Goal: Task Accomplishment & Management: Use online tool/utility

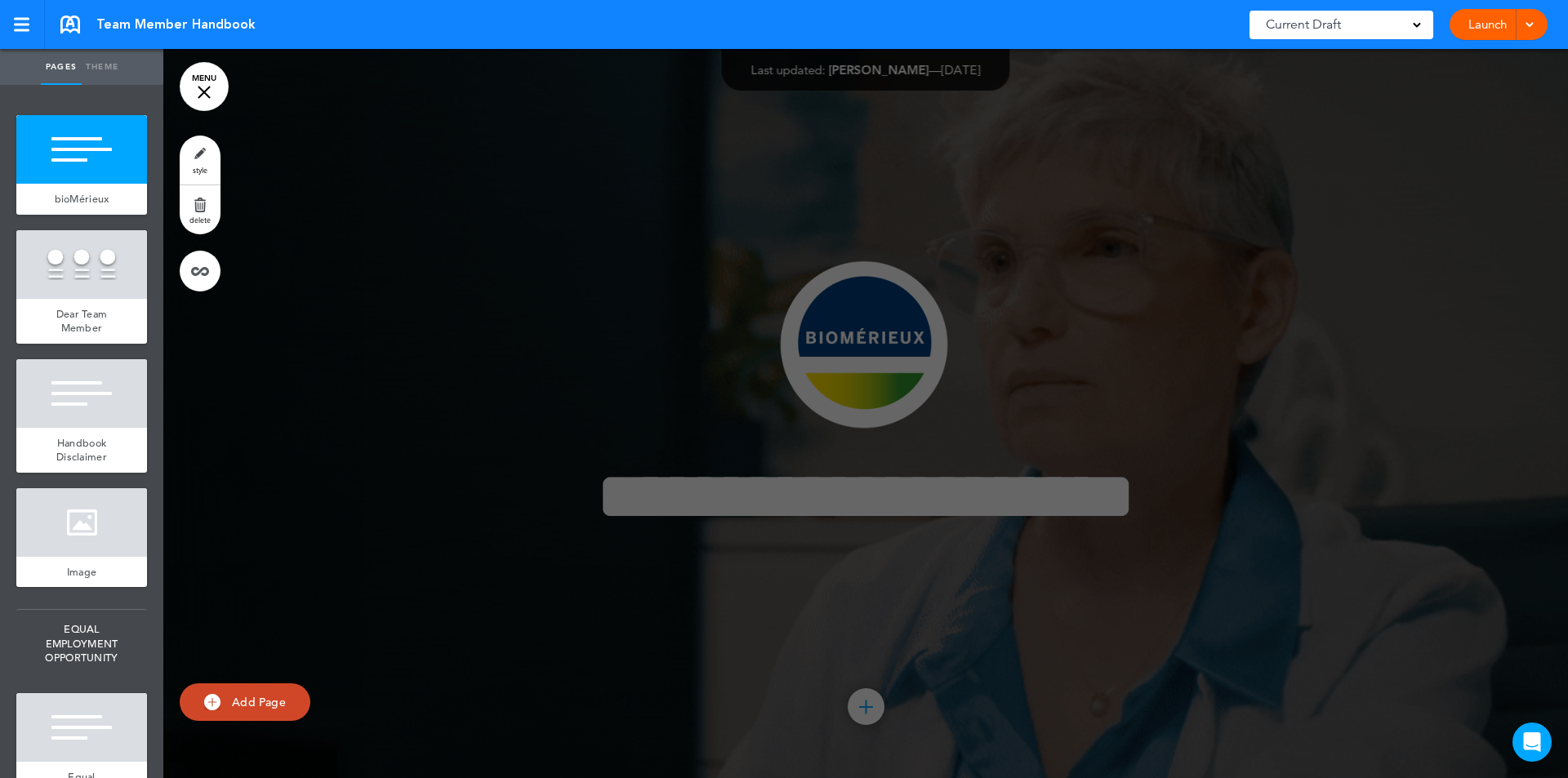
click at [210, 93] on link "MENU" at bounding box center [203, 86] width 49 height 49
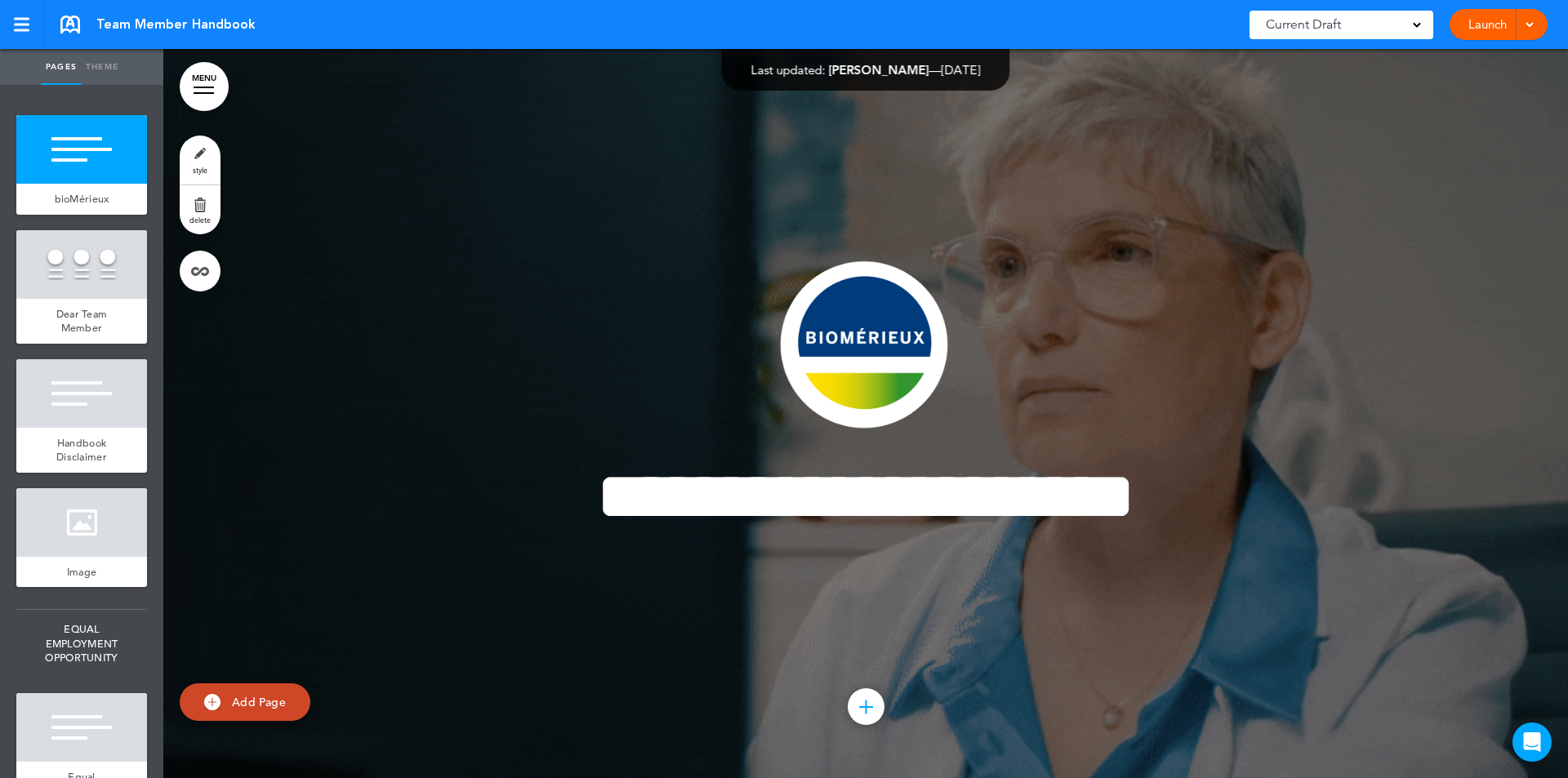
click at [204, 88] on link "MENU" at bounding box center [203, 86] width 49 height 49
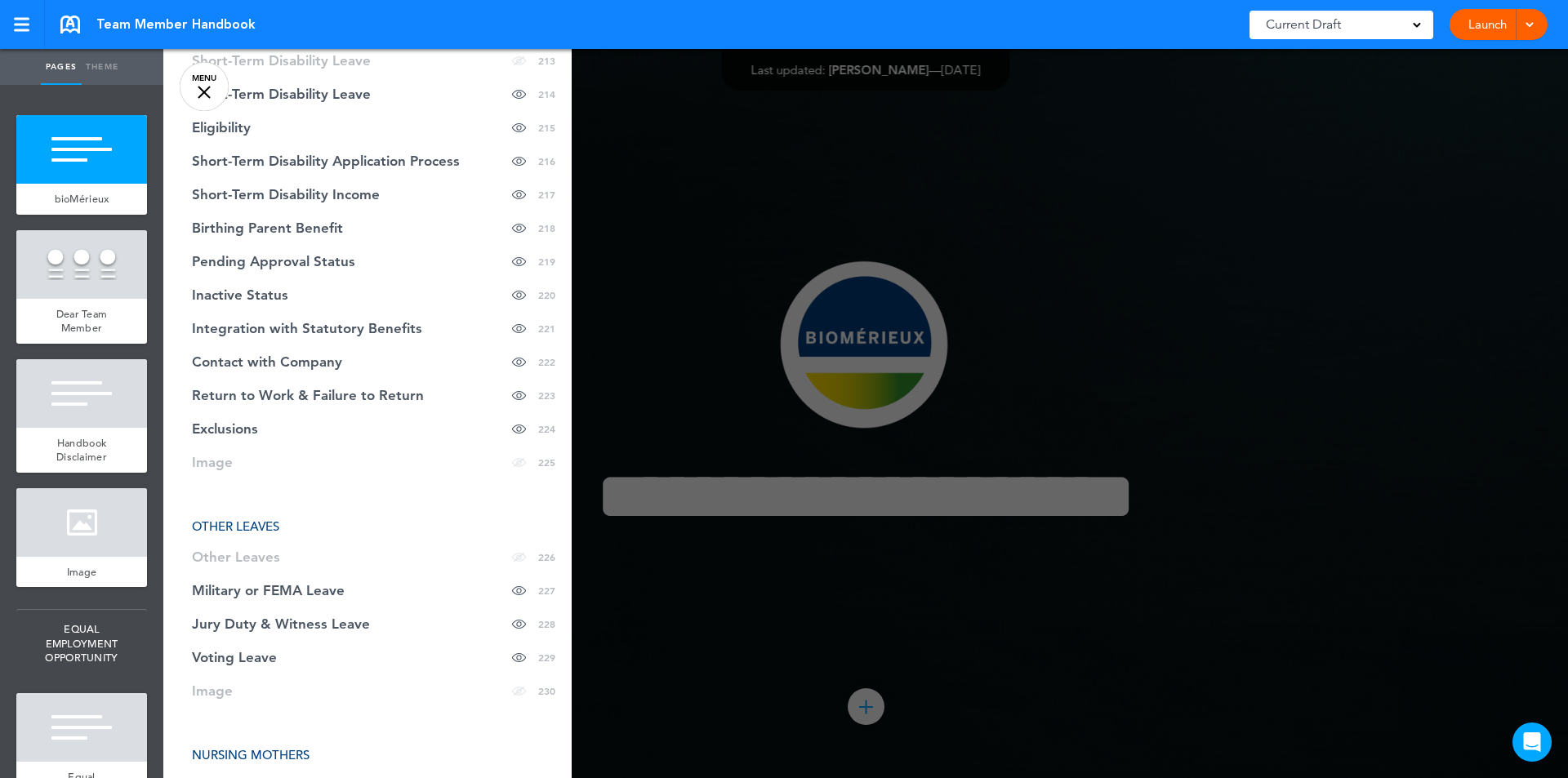
scroll to position [9667, 0]
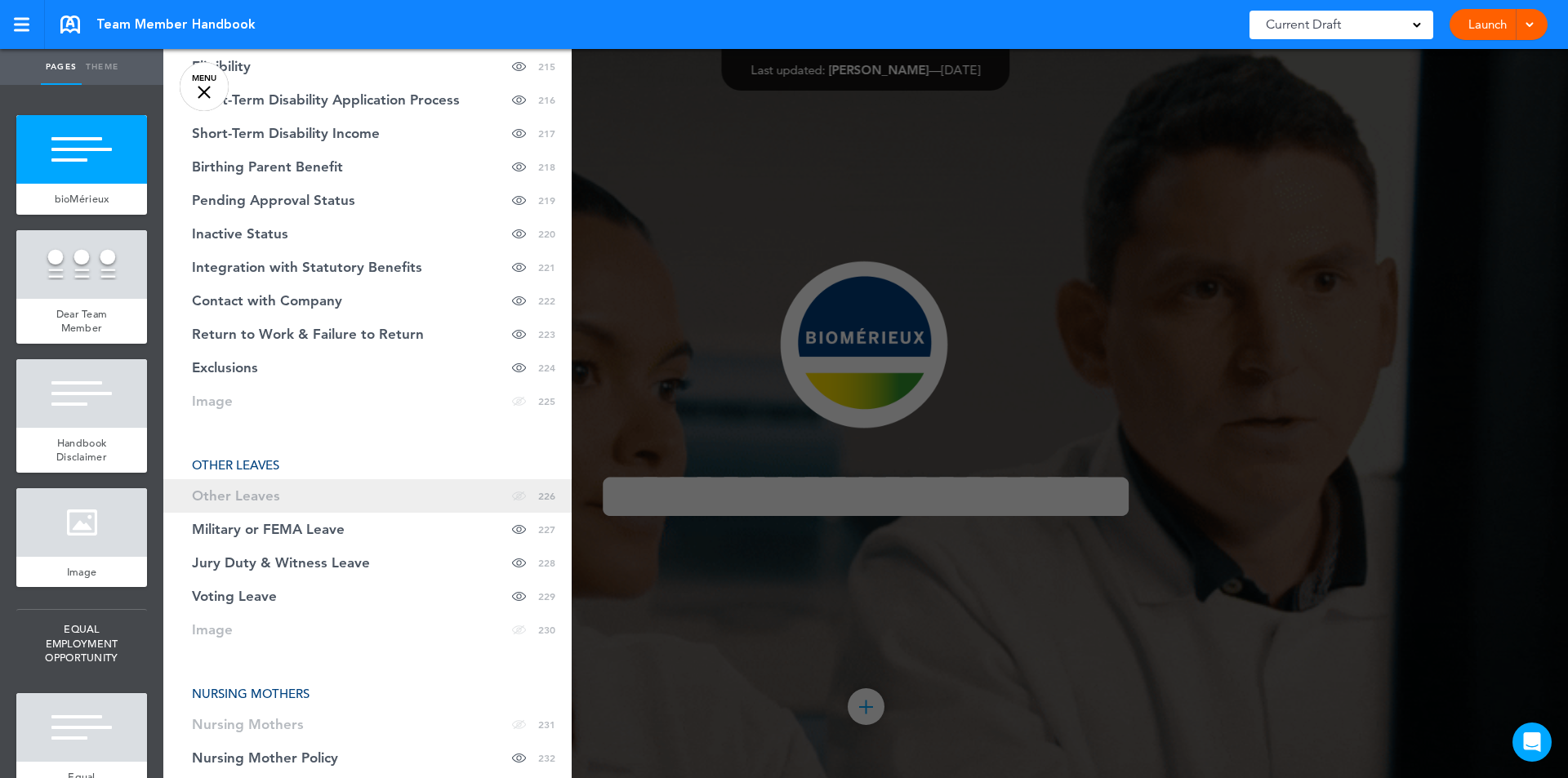
click at [203, 489] on span "Other Leaves" at bounding box center [236, 496] width 88 height 14
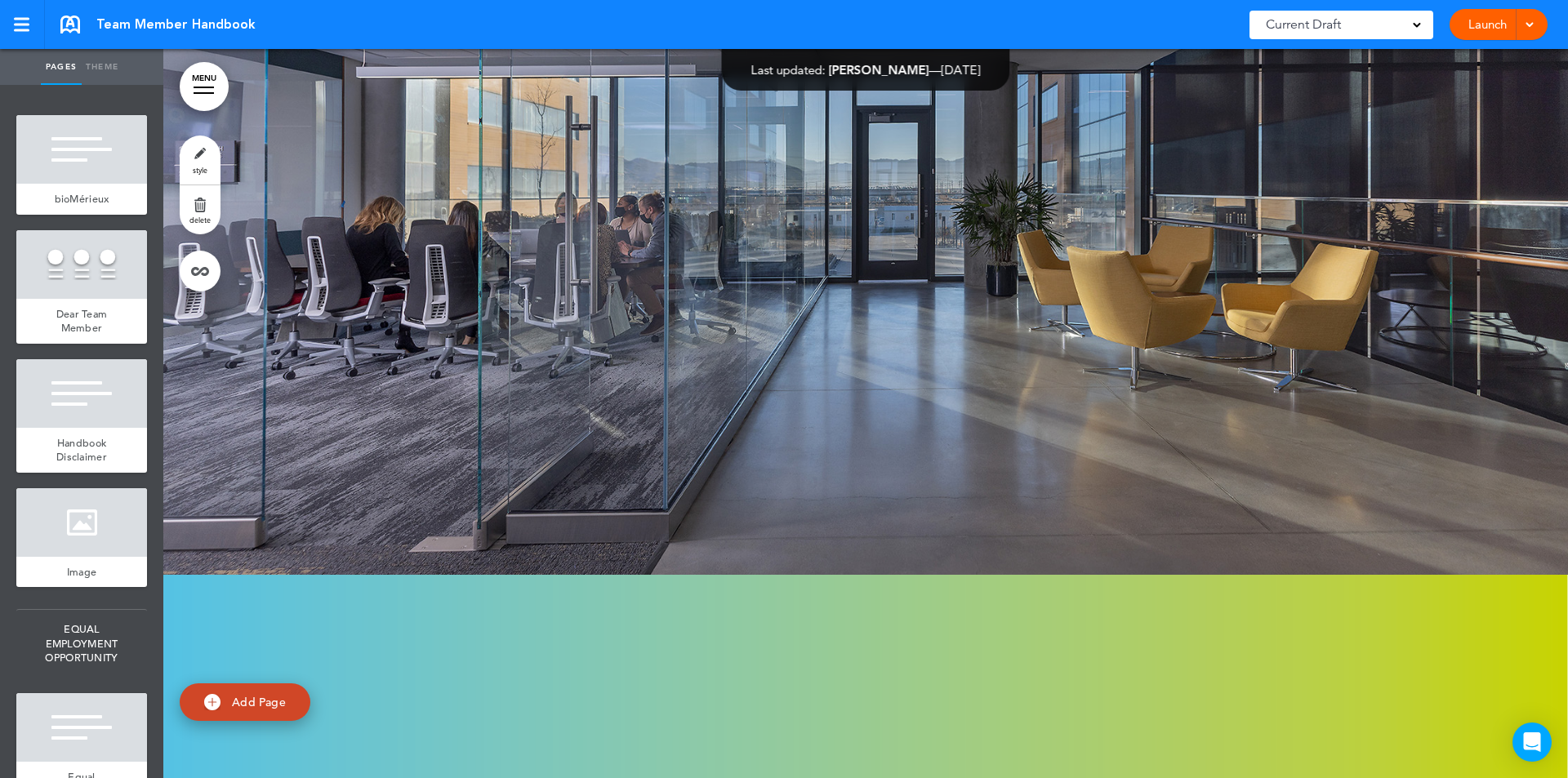
scroll to position [194456, 0]
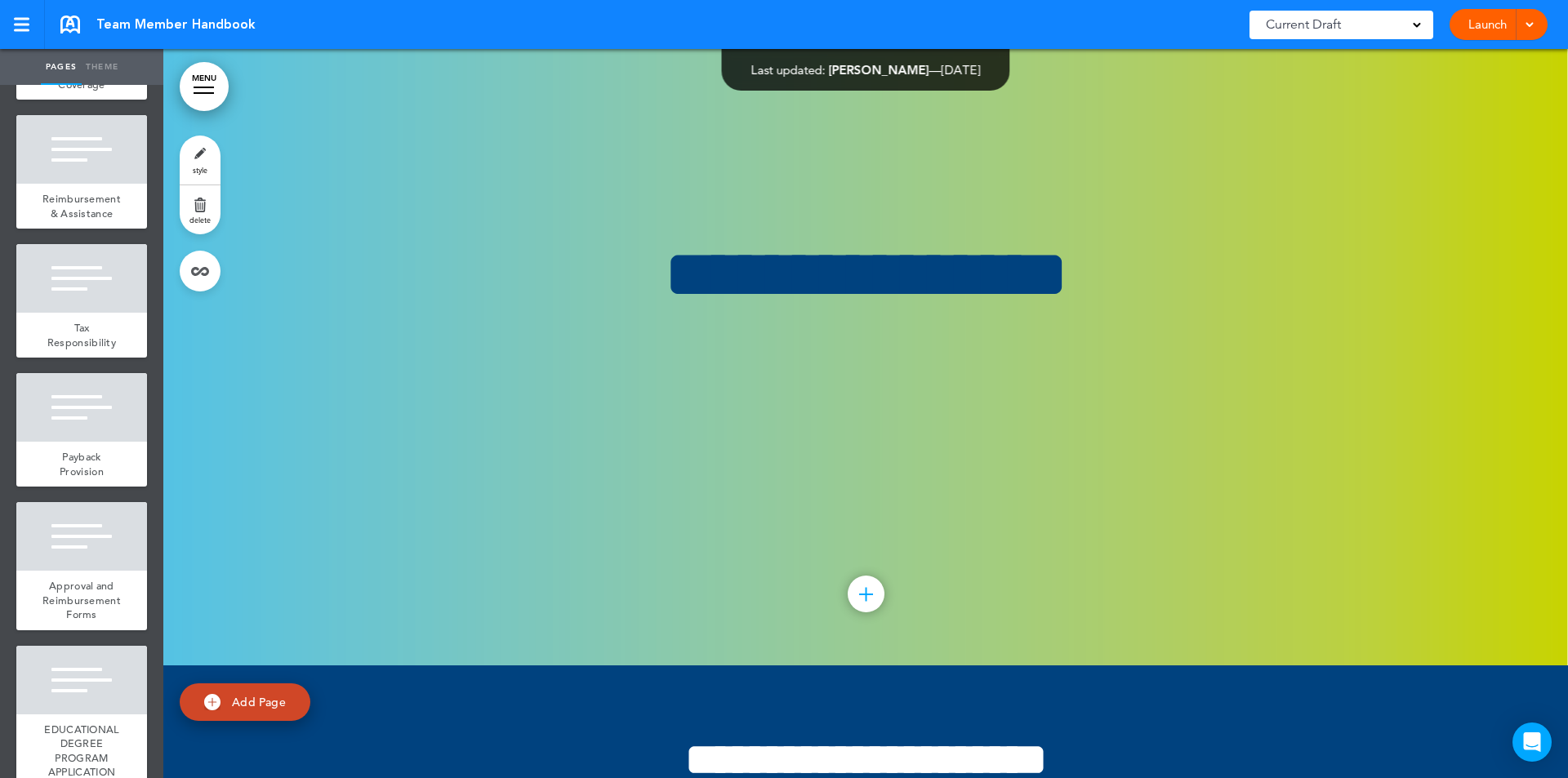
scroll to position [32655, 0]
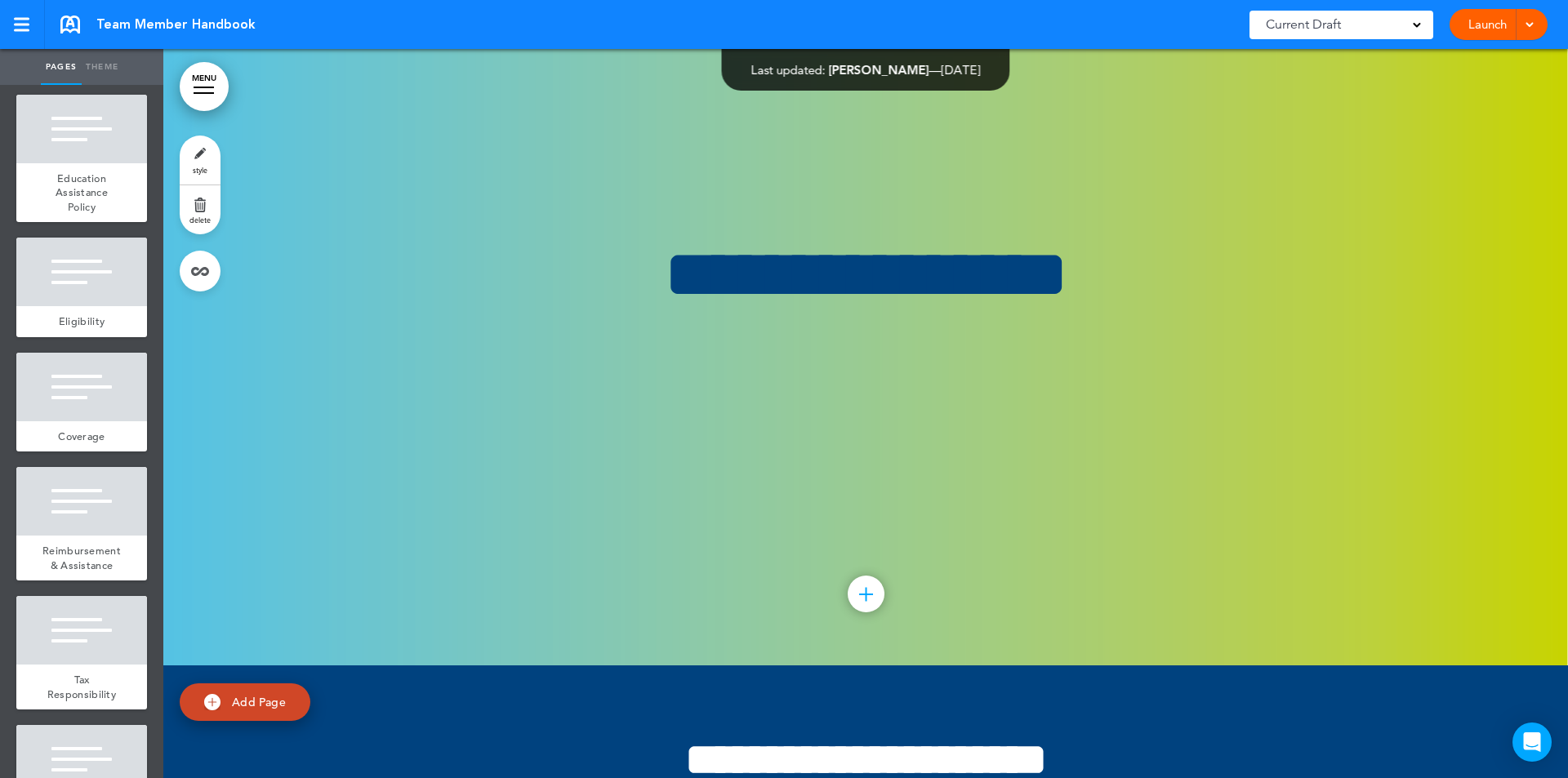
type input "********"
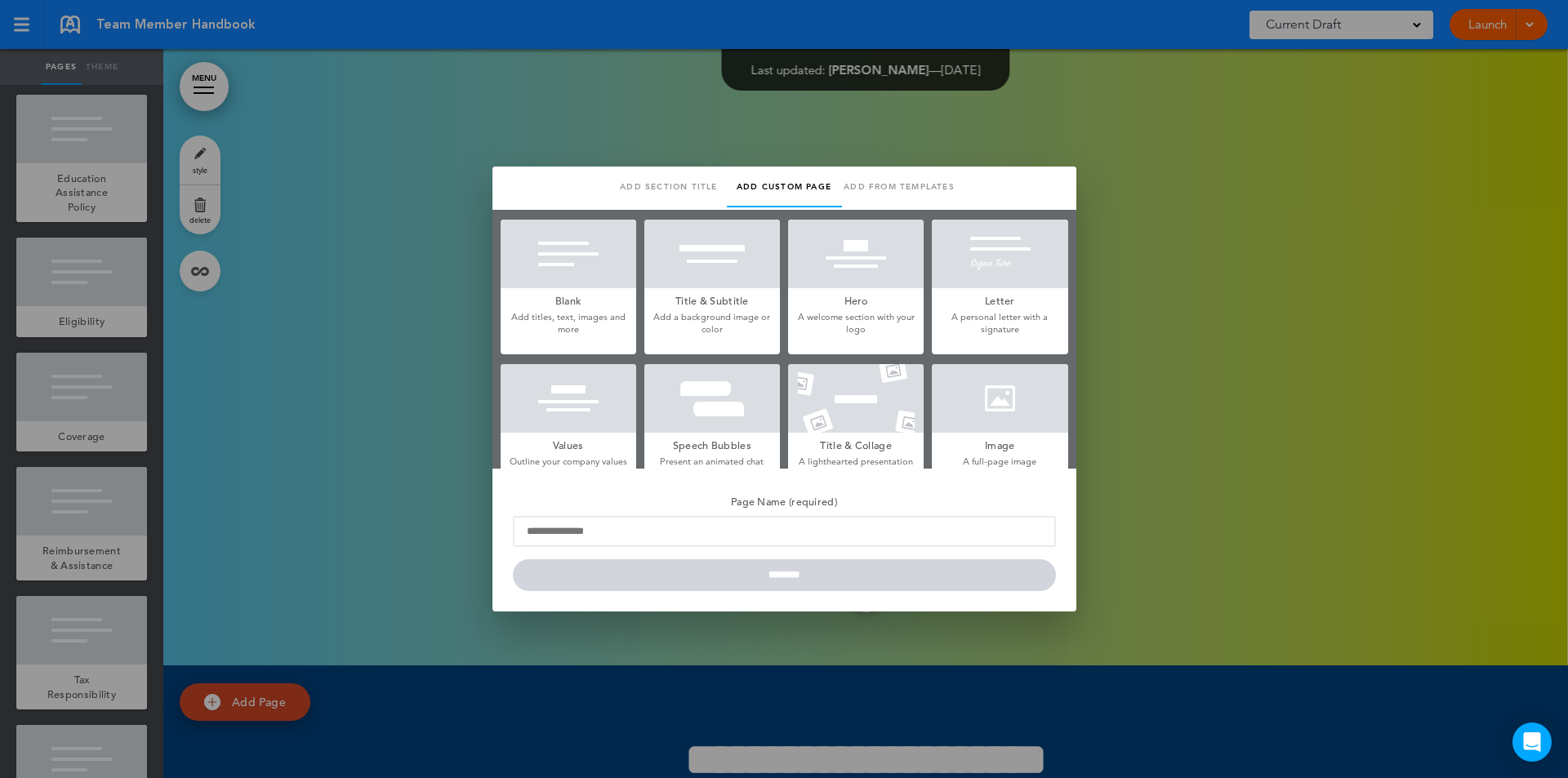
click at [235, 390] on div at bounding box center [784, 389] width 1568 height 778
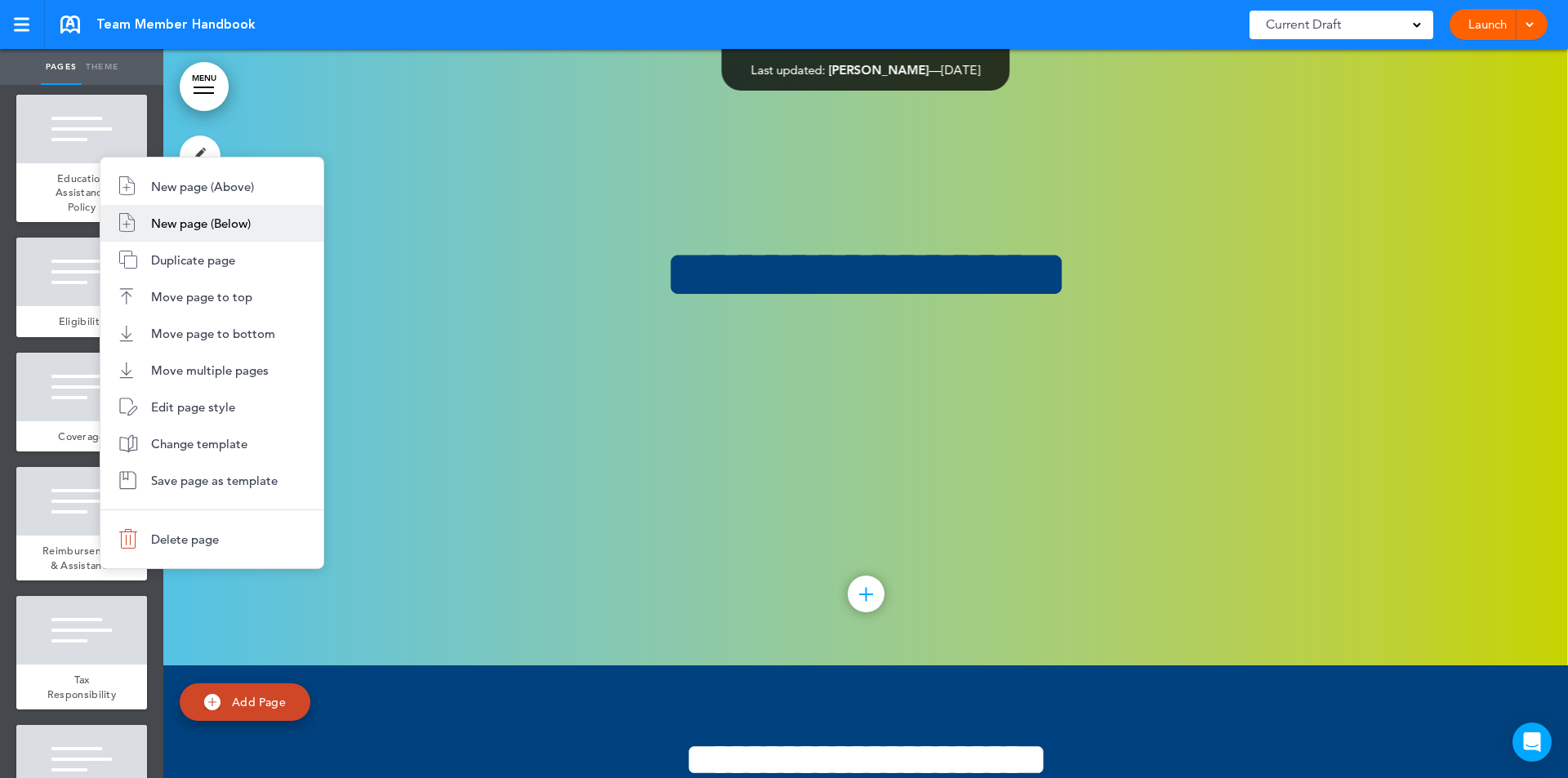
click at [192, 219] on span "New page (Below)" at bounding box center [201, 223] width 100 height 15
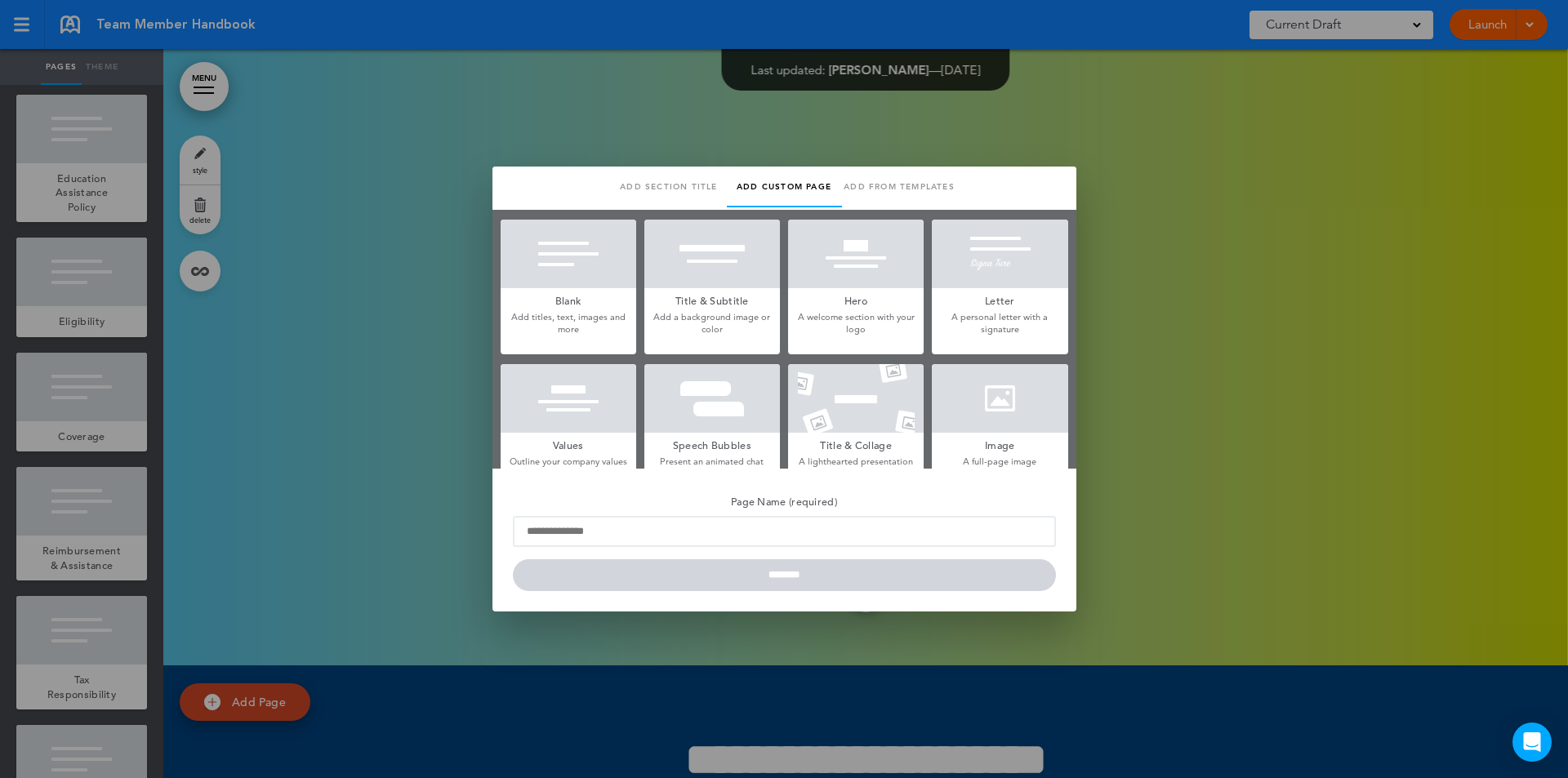
click at [901, 191] on link "Add from templates" at bounding box center [899, 187] width 115 height 41
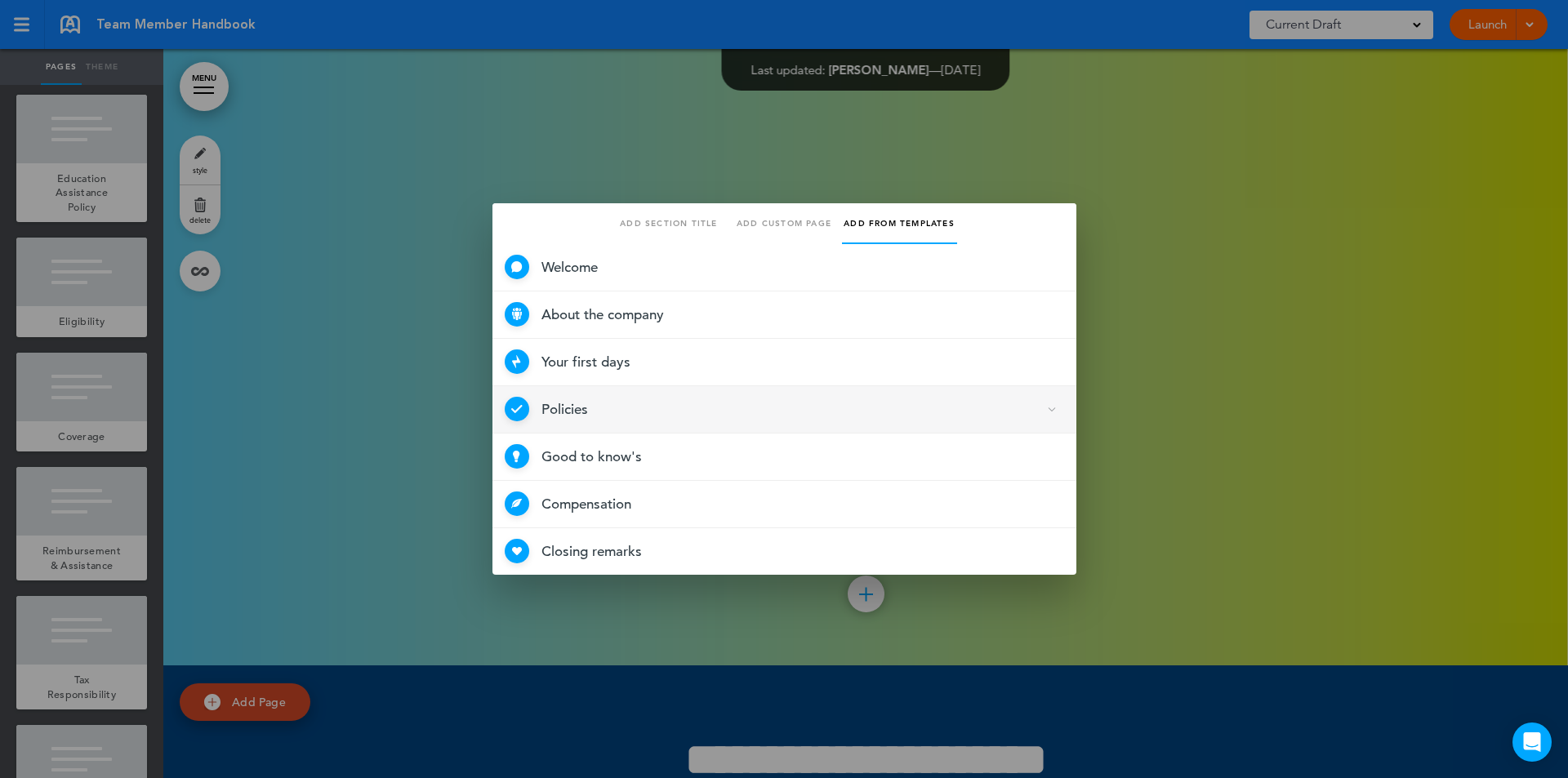
click at [567, 407] on span "Policies 4 Selected" at bounding box center [784, 409] width 584 height 47
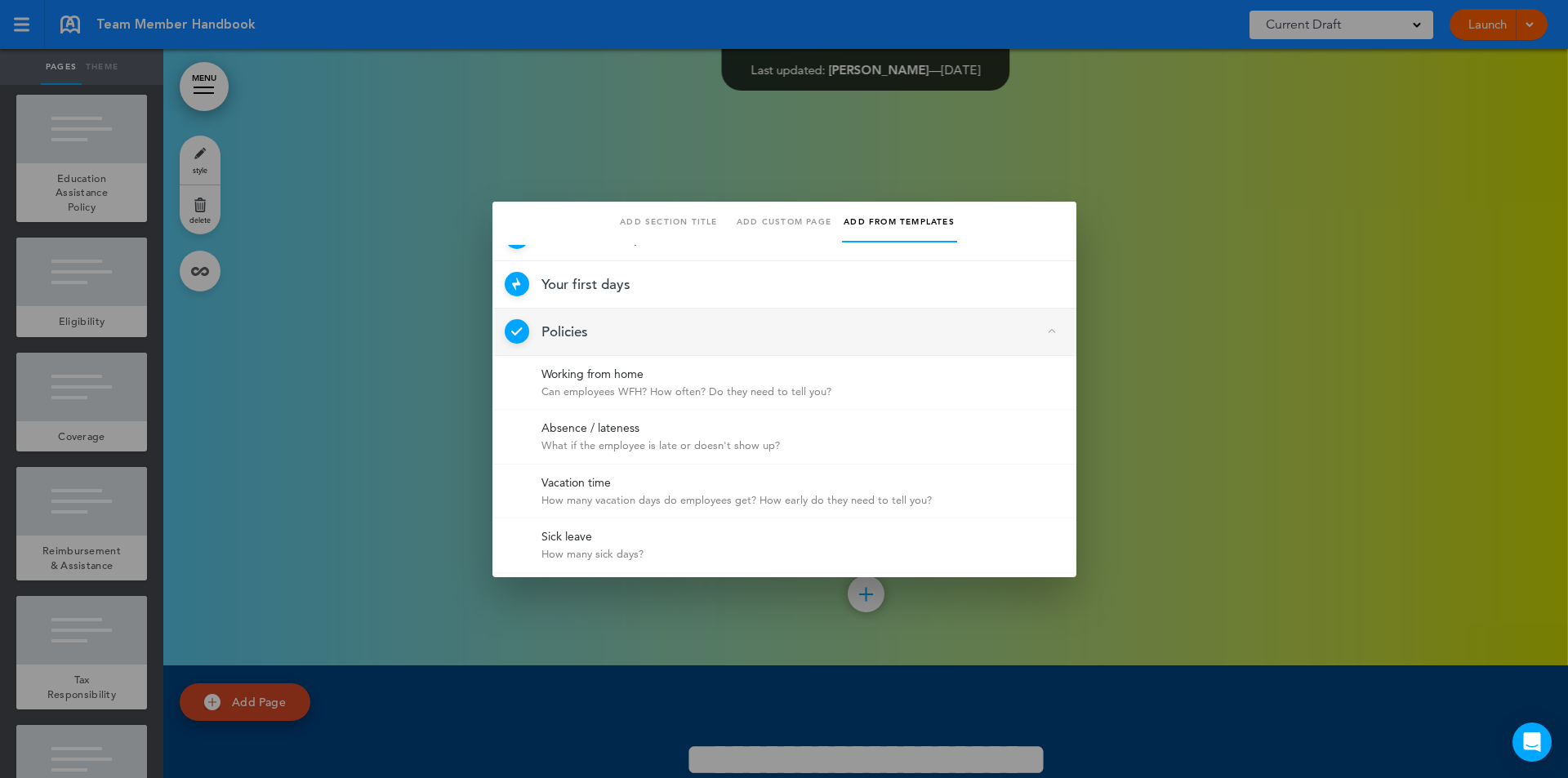
scroll to position [69, 0]
click at [785, 220] on link "Add custom page" at bounding box center [784, 222] width 115 height 41
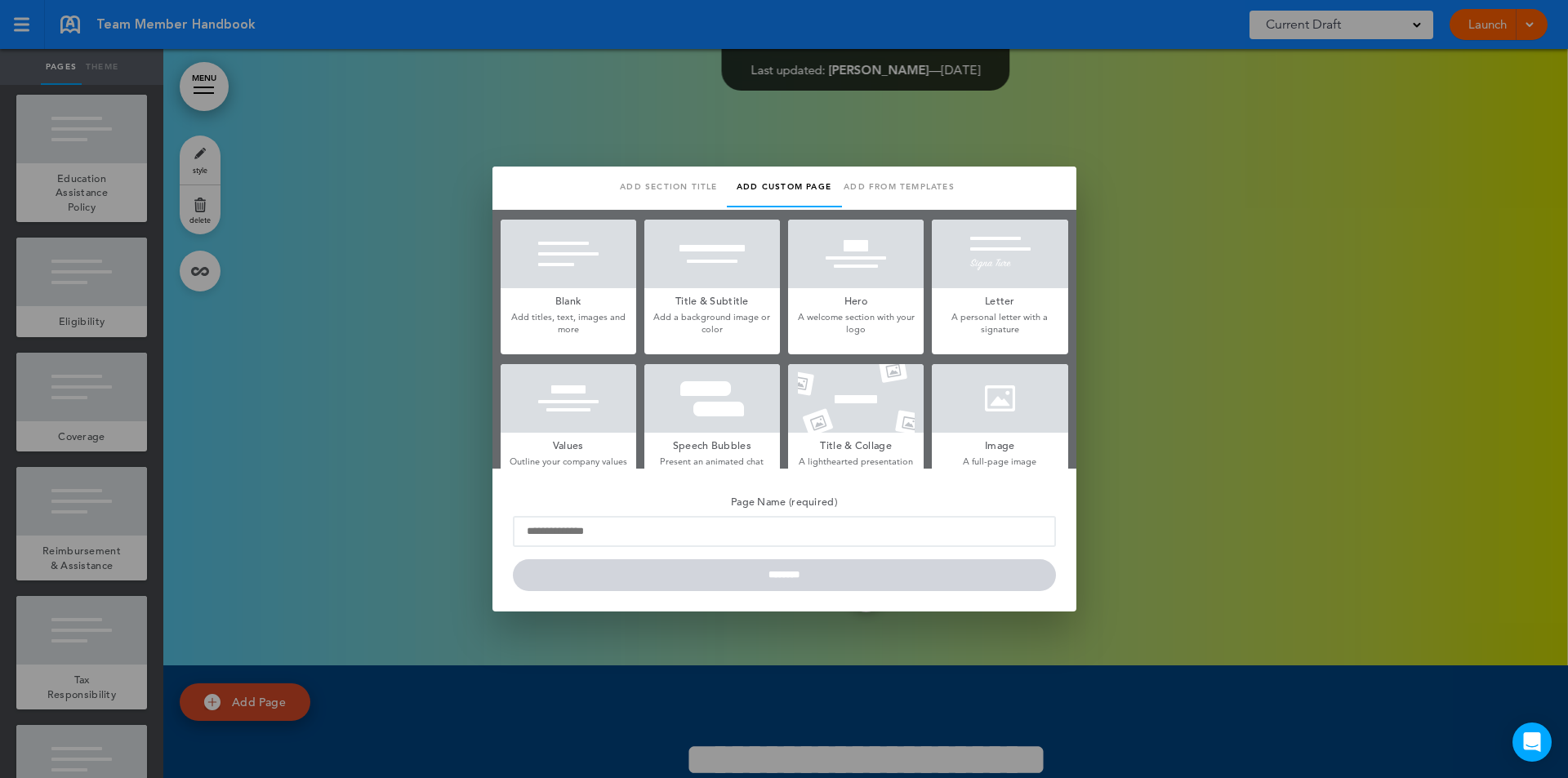
click at [59, 166] on div at bounding box center [784, 389] width 1568 height 778
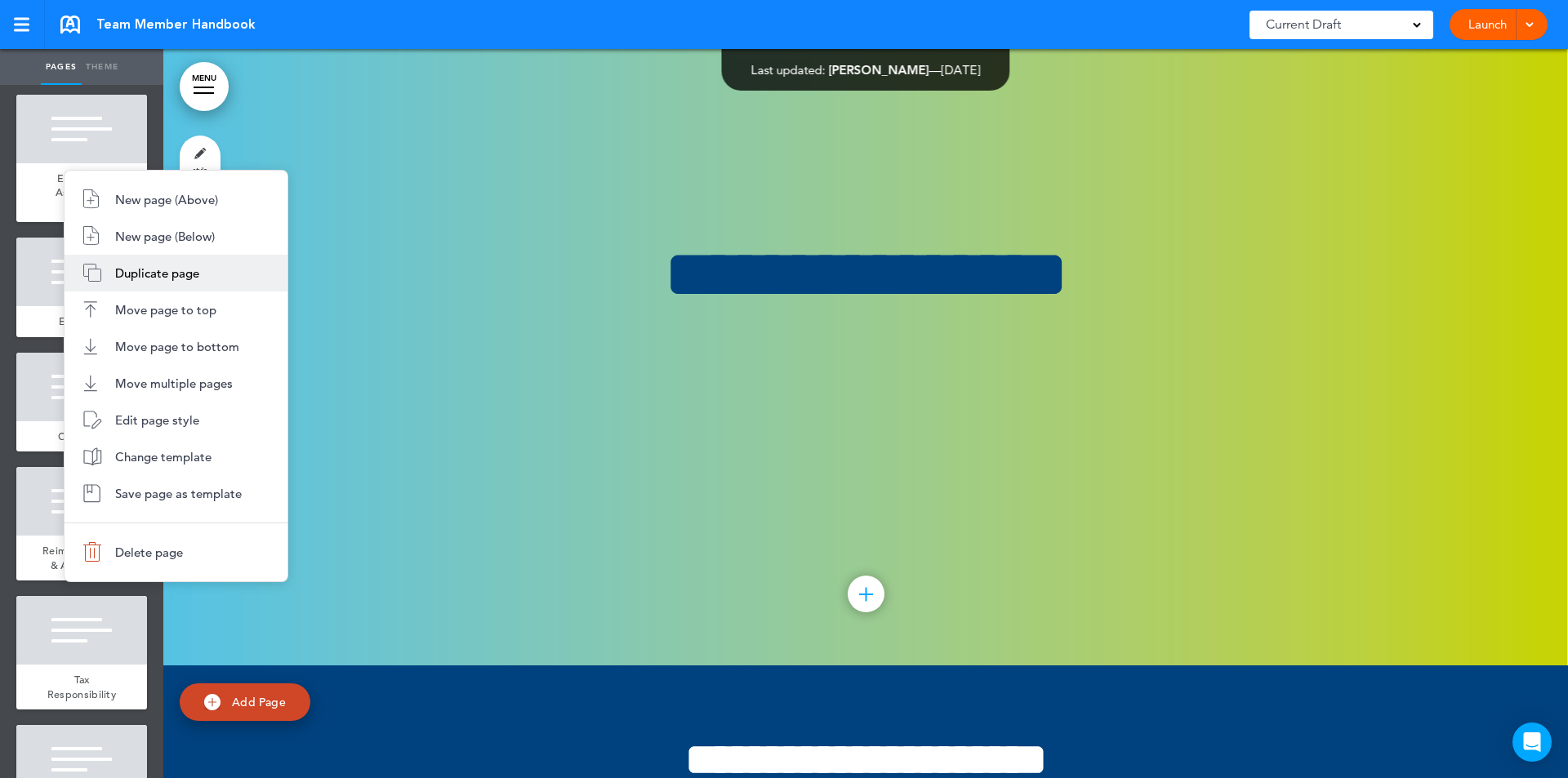
click at [155, 277] on span "Duplicate page" at bounding box center [157, 273] width 84 height 15
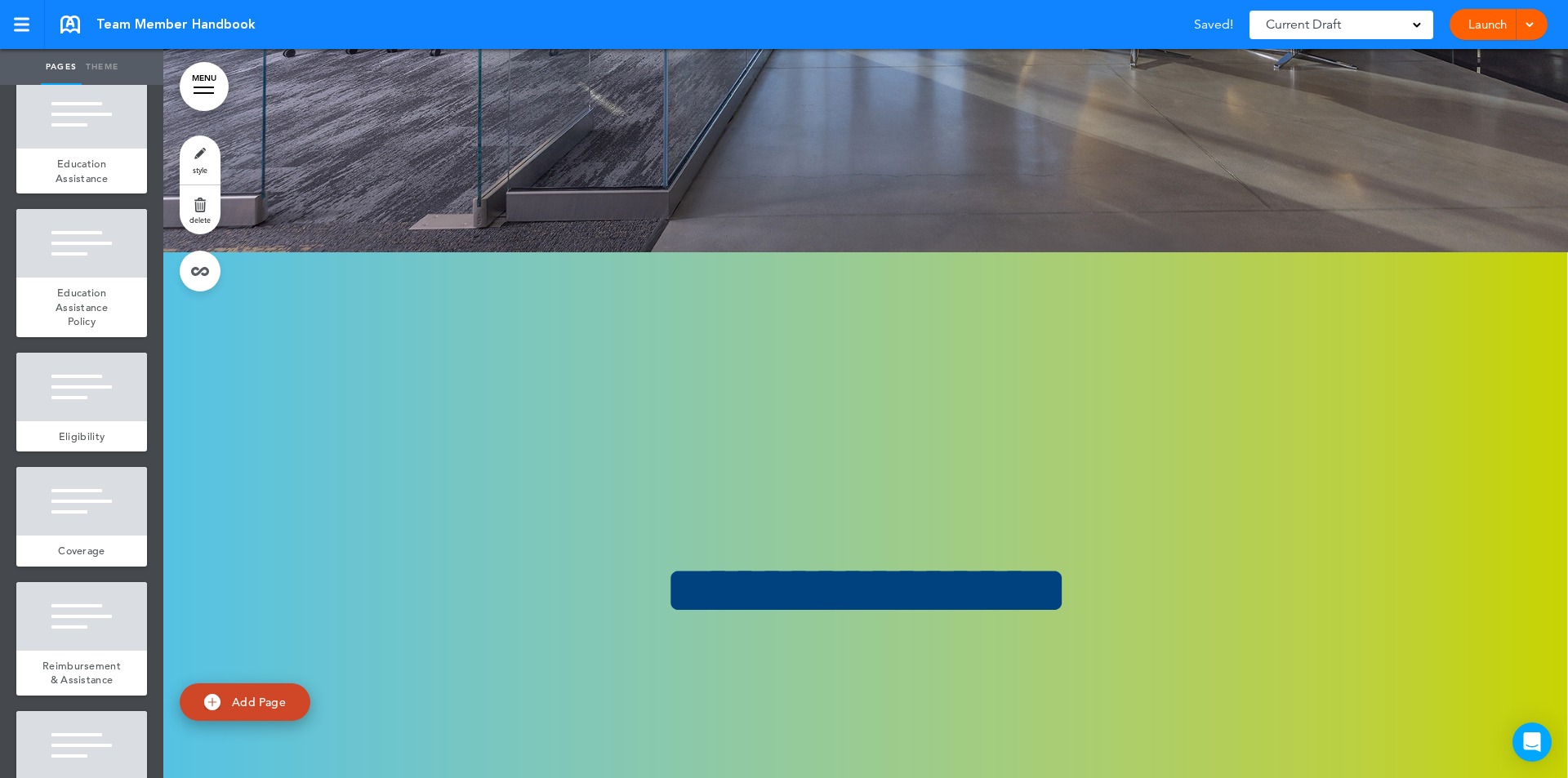
scroll to position [194873, 0]
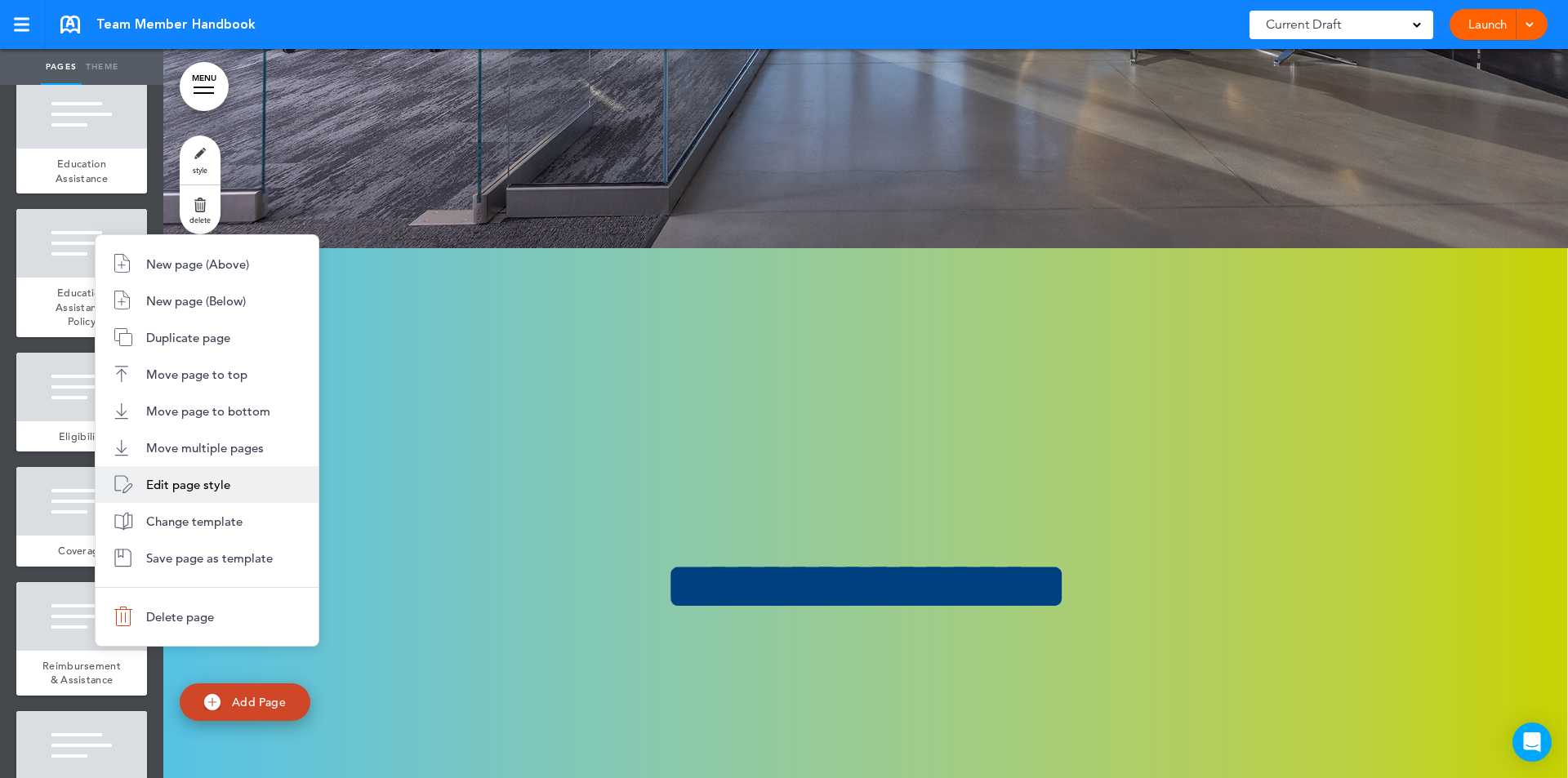
click at [227, 488] on span "Edit page style" at bounding box center [188, 485] width 84 height 15
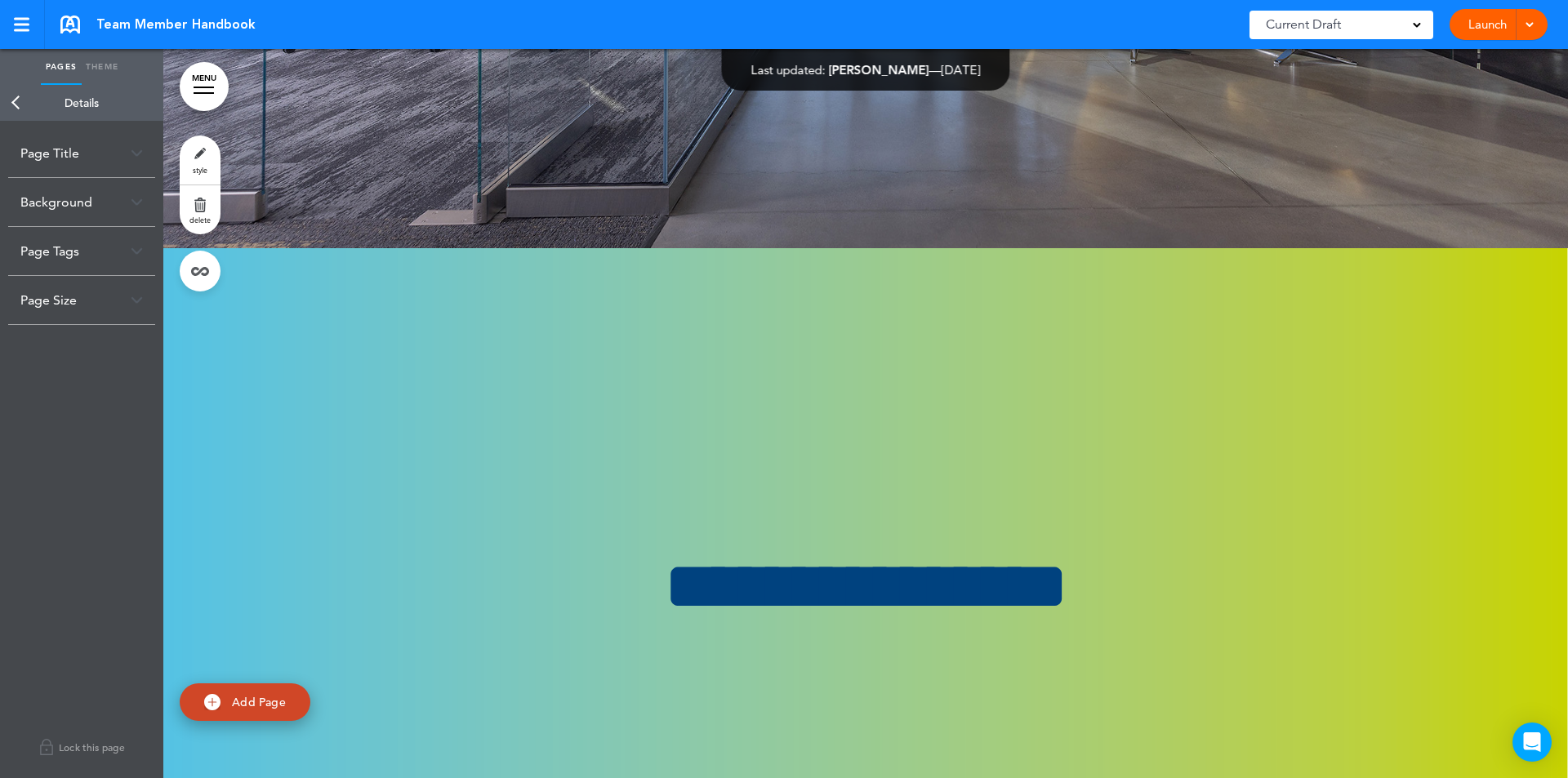
click at [145, 206] on div "Background" at bounding box center [82, 202] width 147 height 48
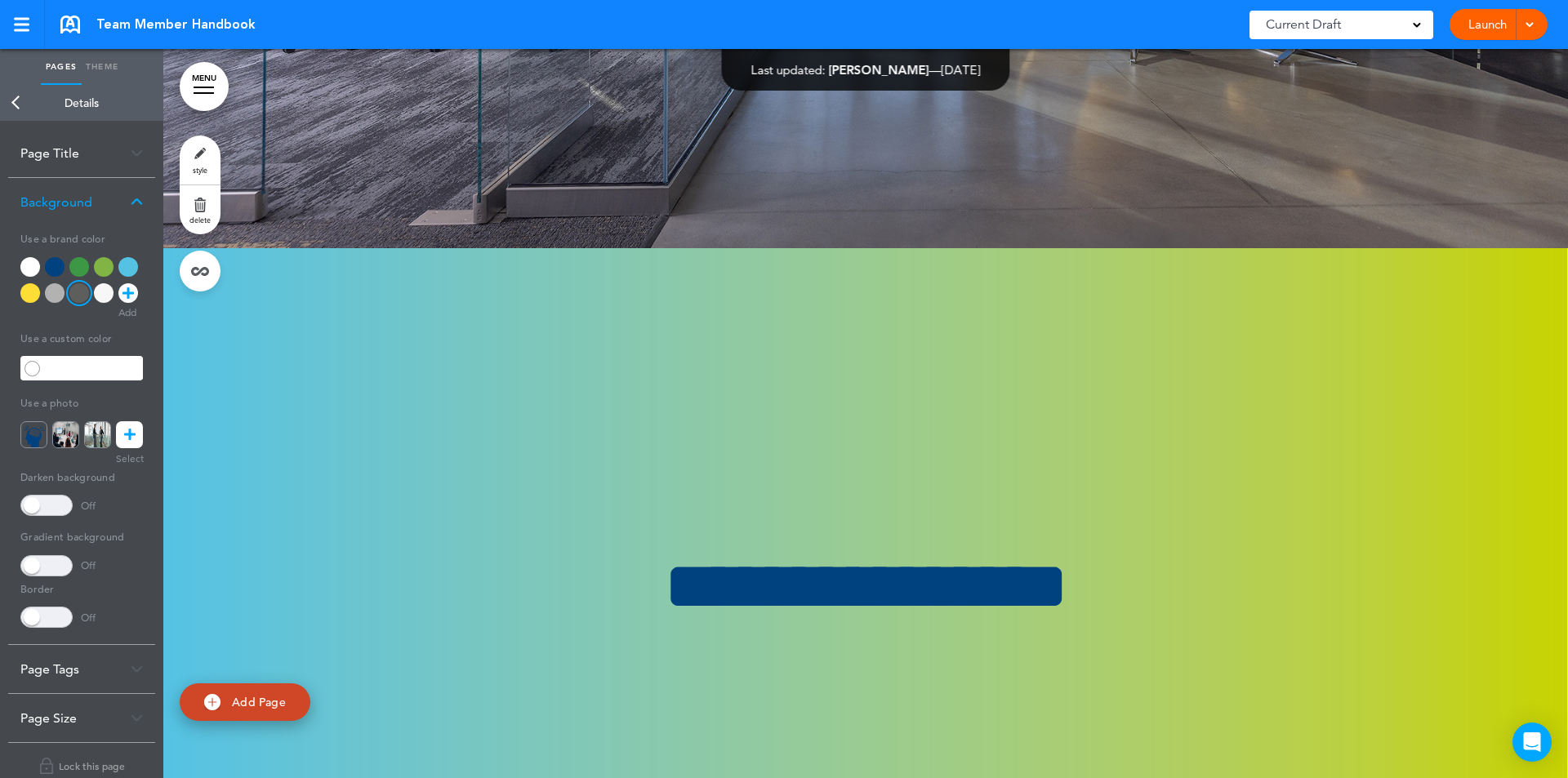
click at [101, 295] on div at bounding box center [103, 293] width 20 height 20
click at [36, 293] on div at bounding box center [30, 293] width 20 height 20
click at [47, 265] on div at bounding box center [54, 267] width 20 height 20
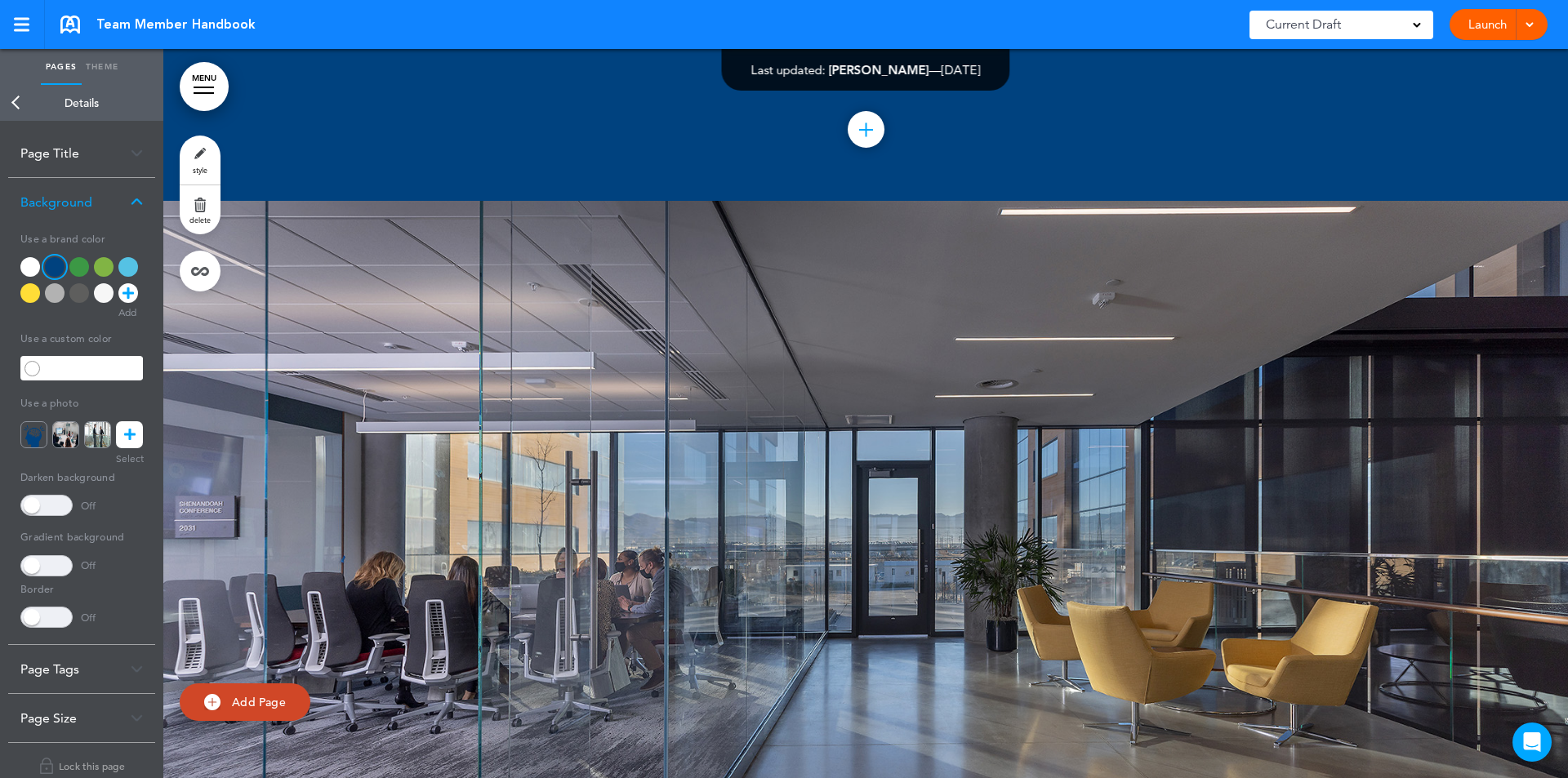
scroll to position [194830, 0]
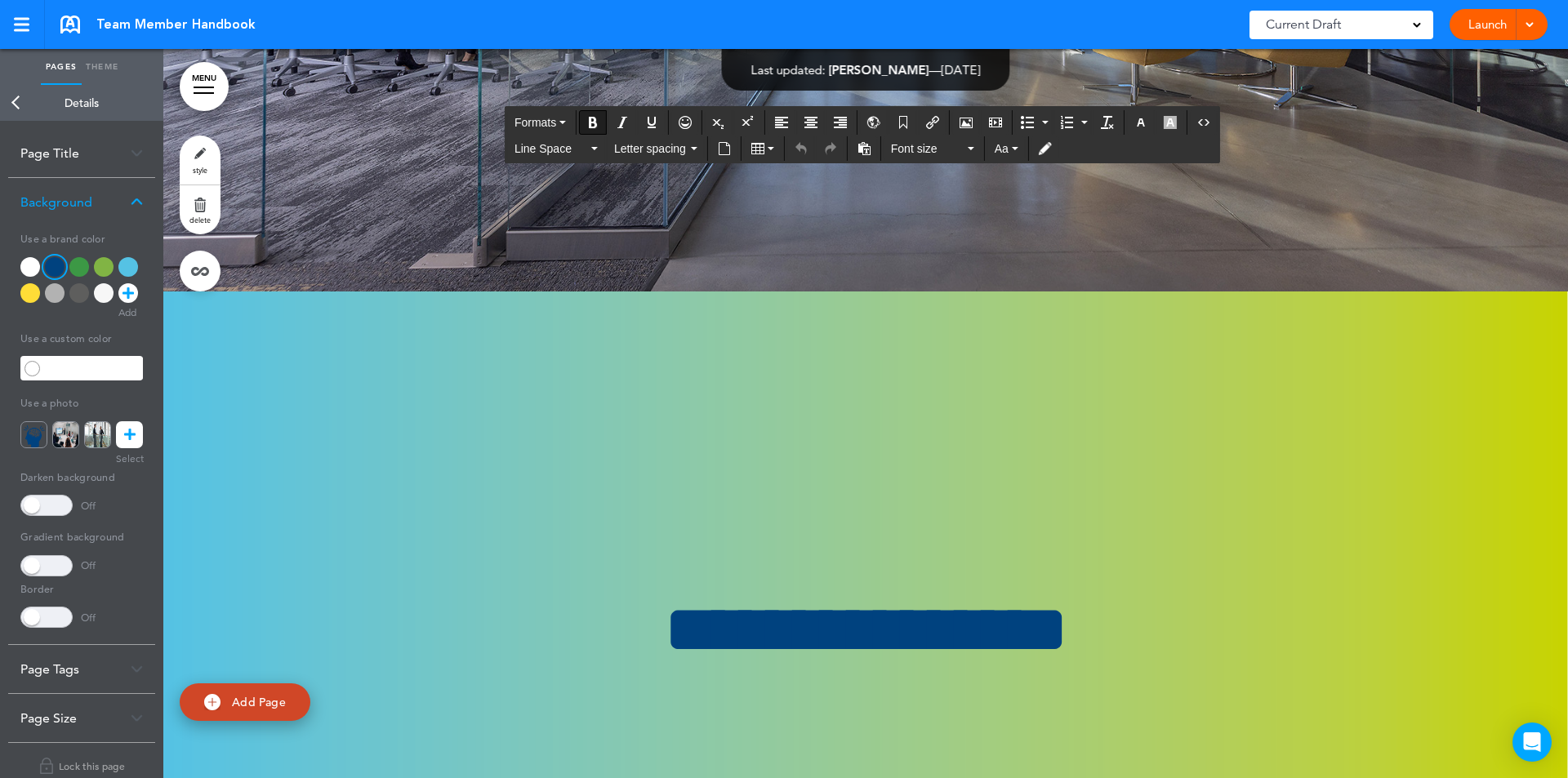
drag, startPoint x: 721, startPoint y: 339, endPoint x: 992, endPoint y: 346, distance: 271.1
drag, startPoint x: 504, startPoint y: 421, endPoint x: 560, endPoint y: 510, distance: 105.2
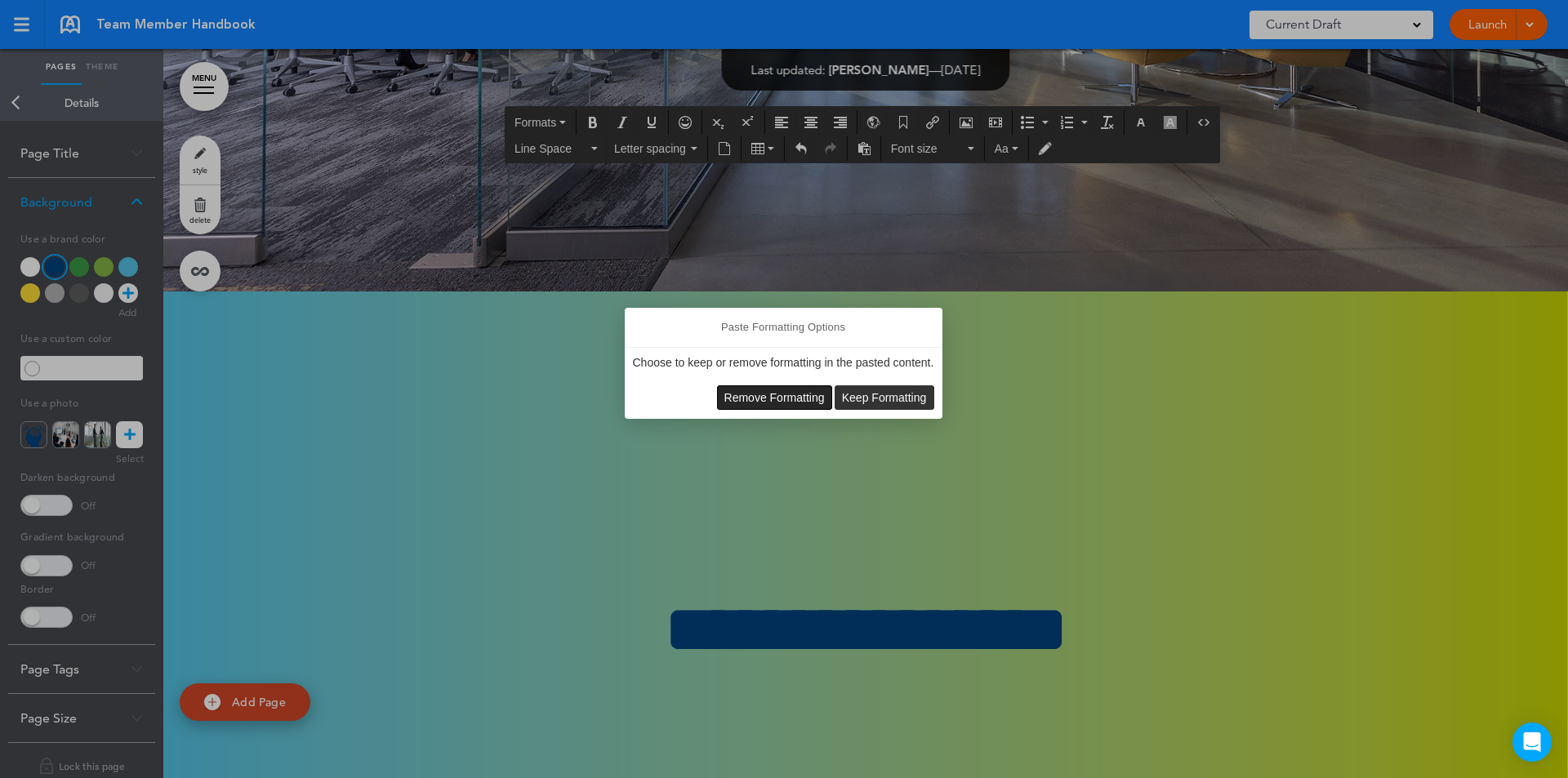
click at [814, 398] on span "Remove Formatting" at bounding box center [774, 397] width 100 height 13
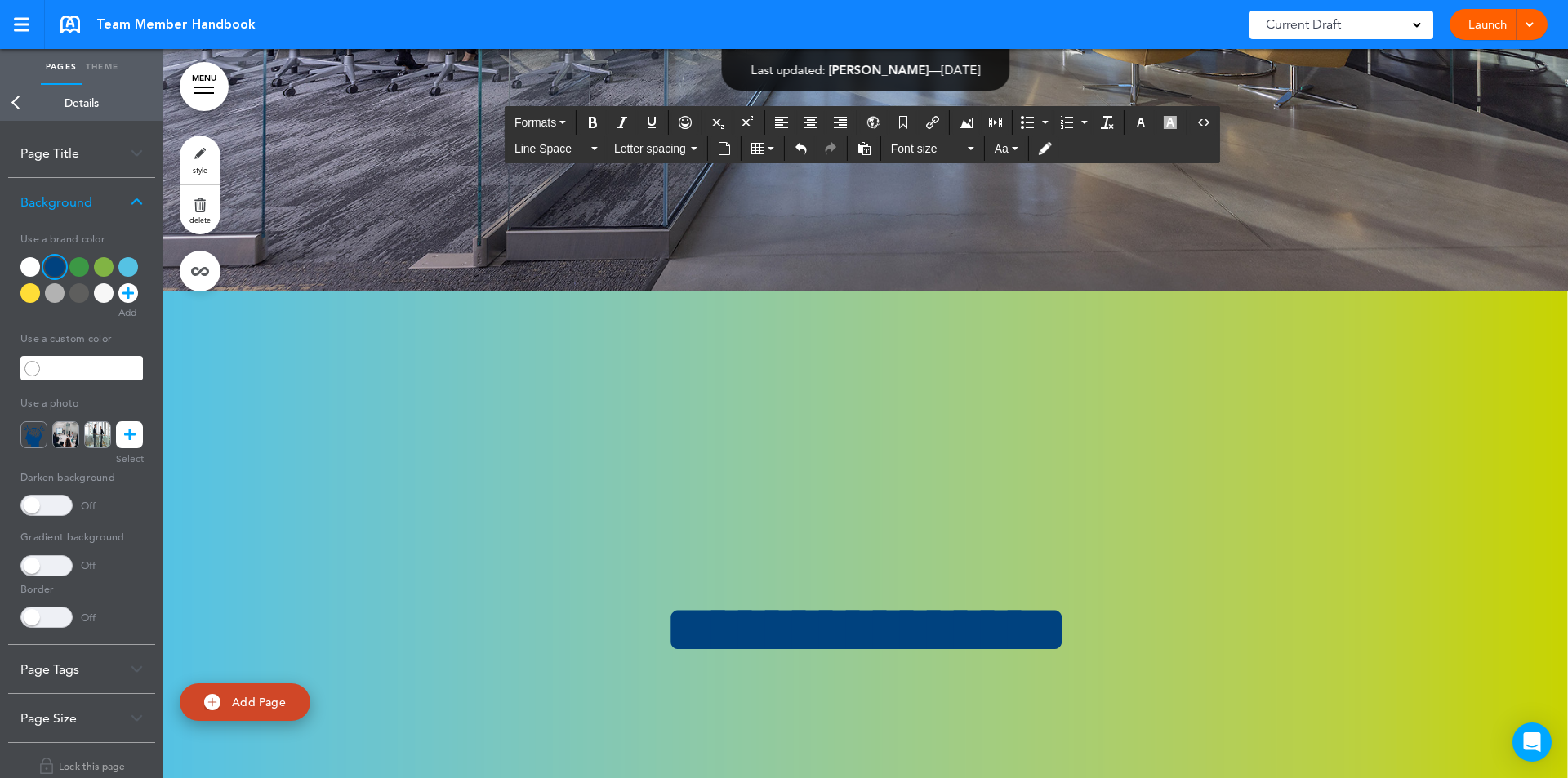
scroll to position [194872, 0]
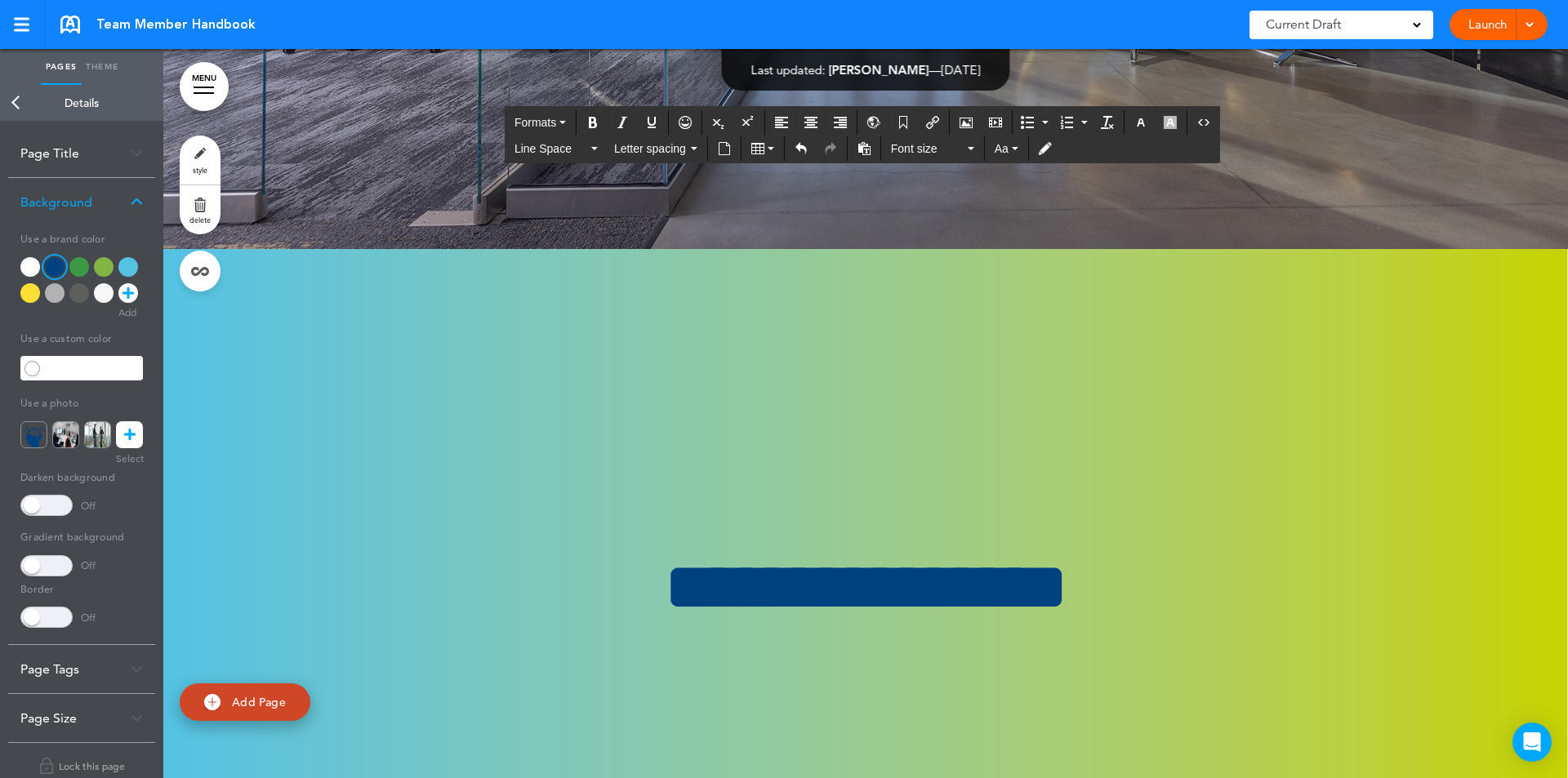
drag, startPoint x: 457, startPoint y: 277, endPoint x: 919, endPoint y: 553, distance: 538.2
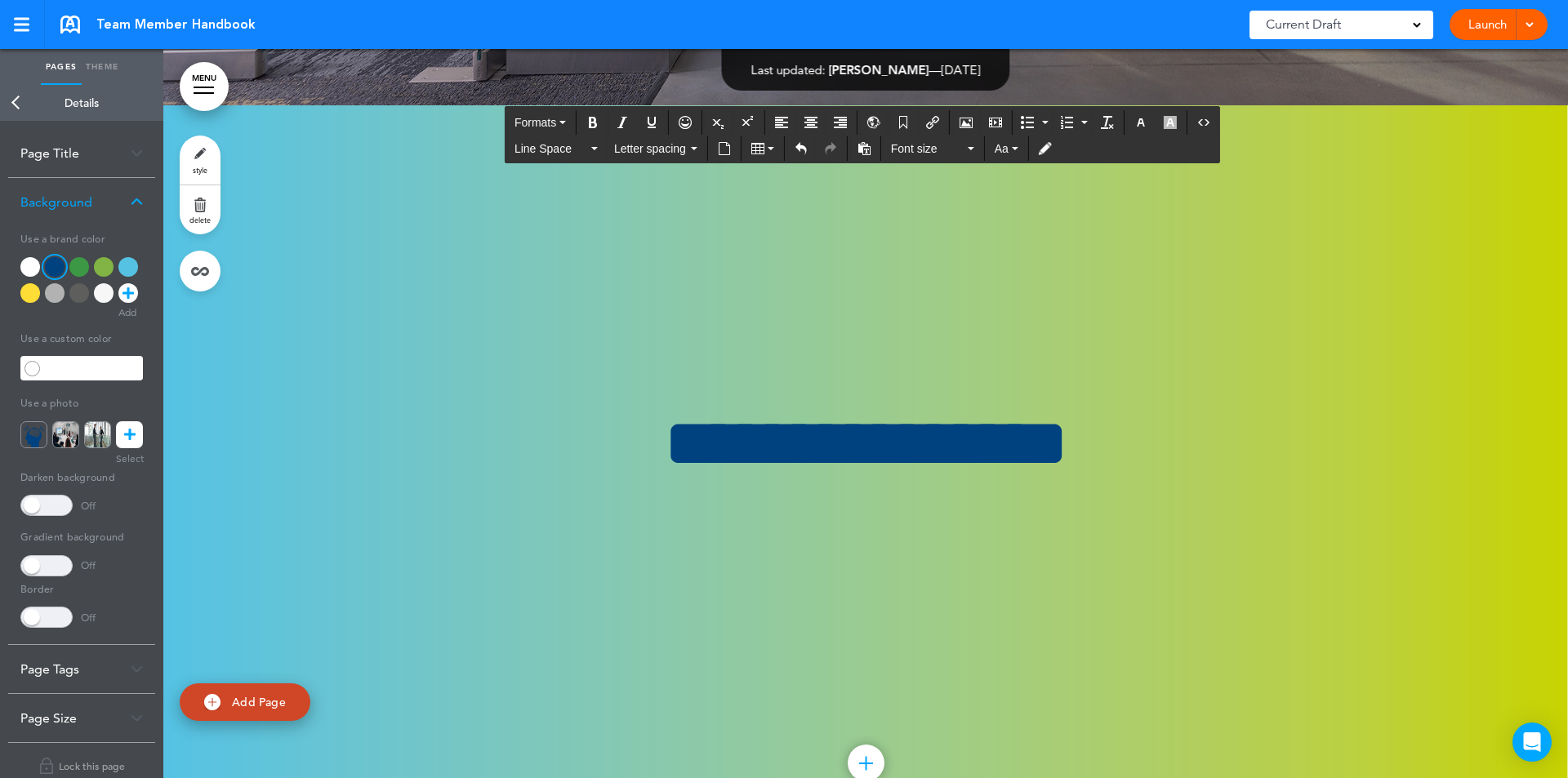
scroll to position [195045, 0]
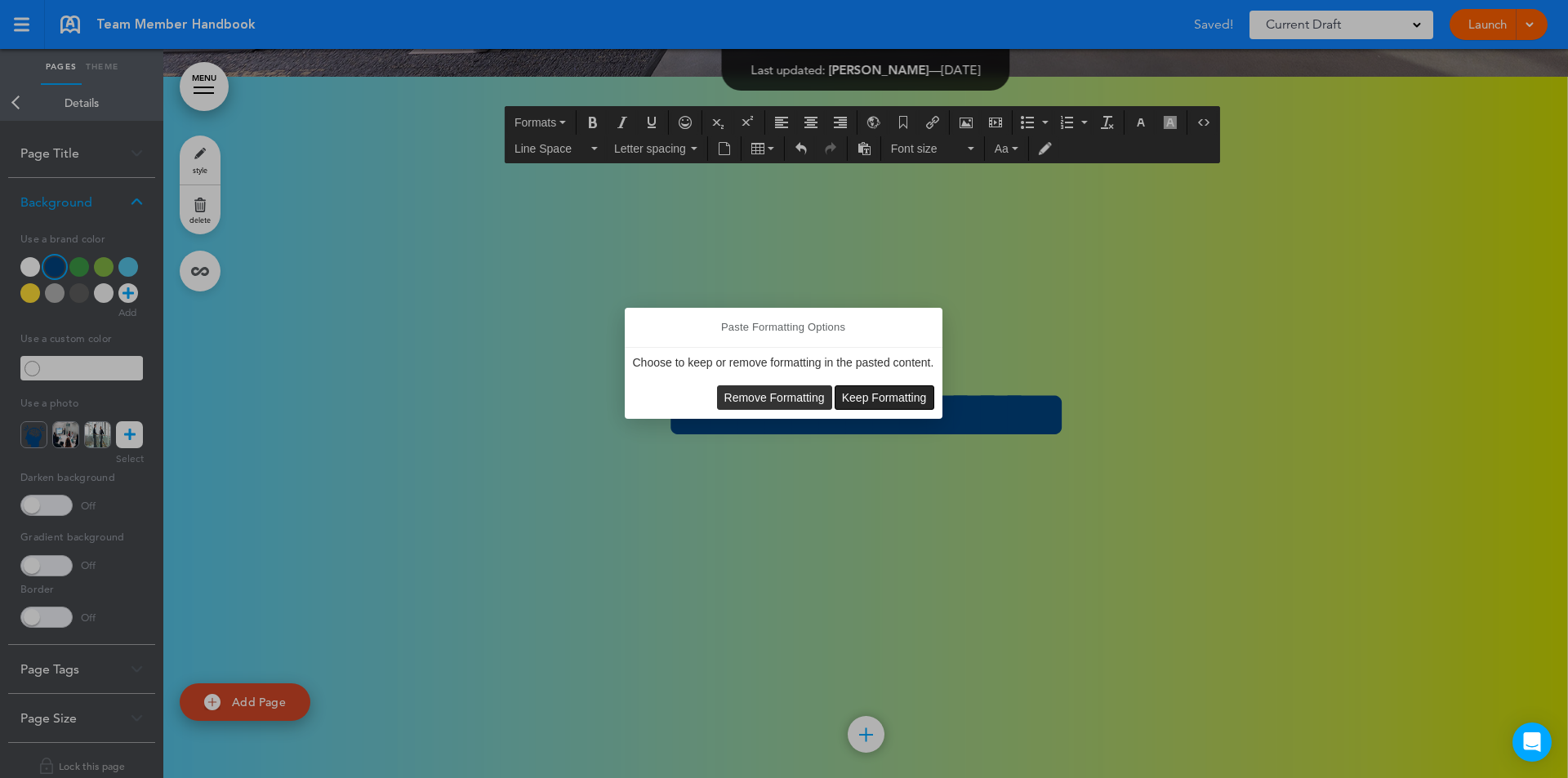
click at [883, 395] on span "Keep Formatting" at bounding box center [884, 397] width 85 height 13
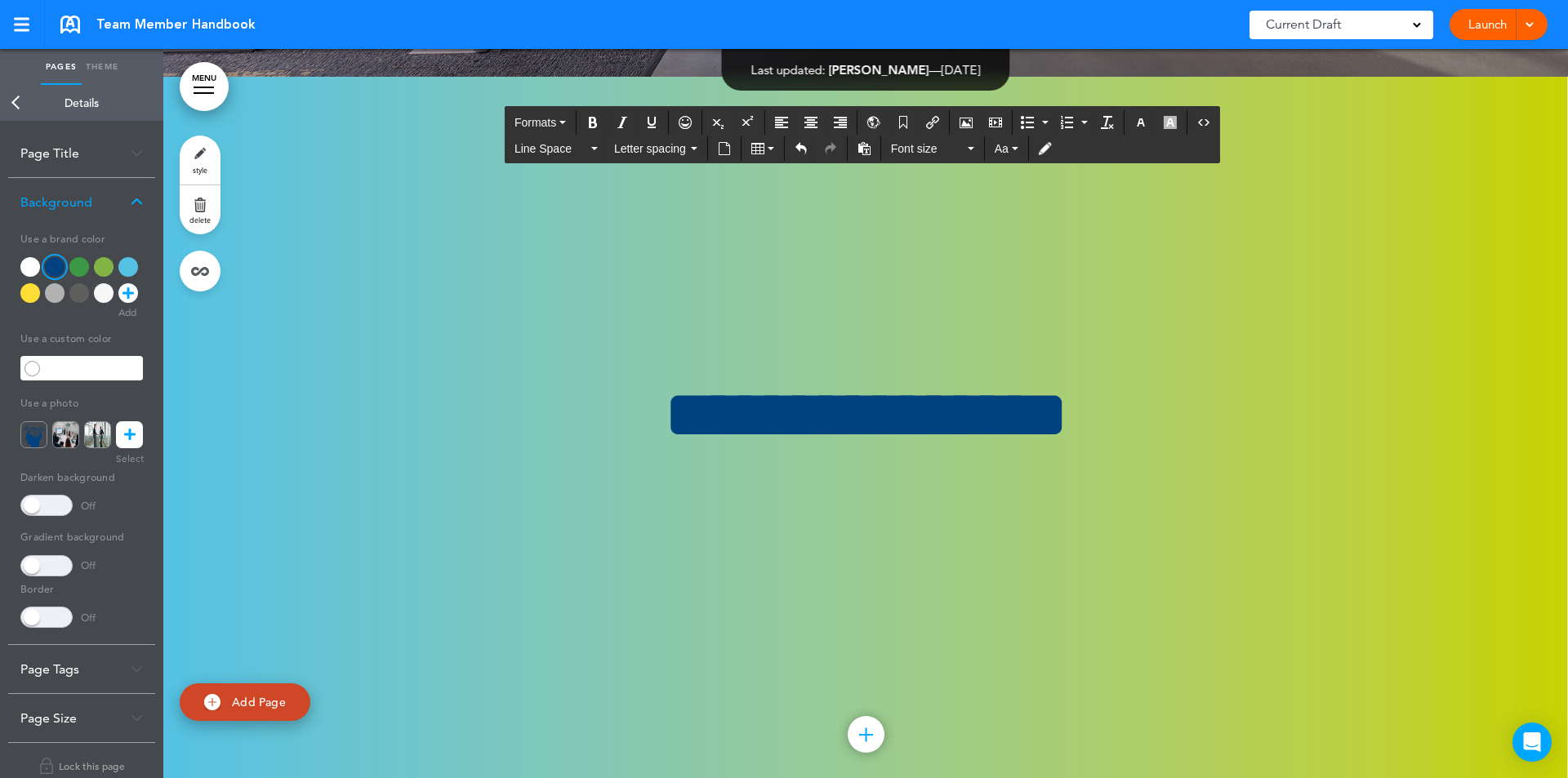
drag, startPoint x: 456, startPoint y: 248, endPoint x: 1069, endPoint y: 383, distance: 627.7
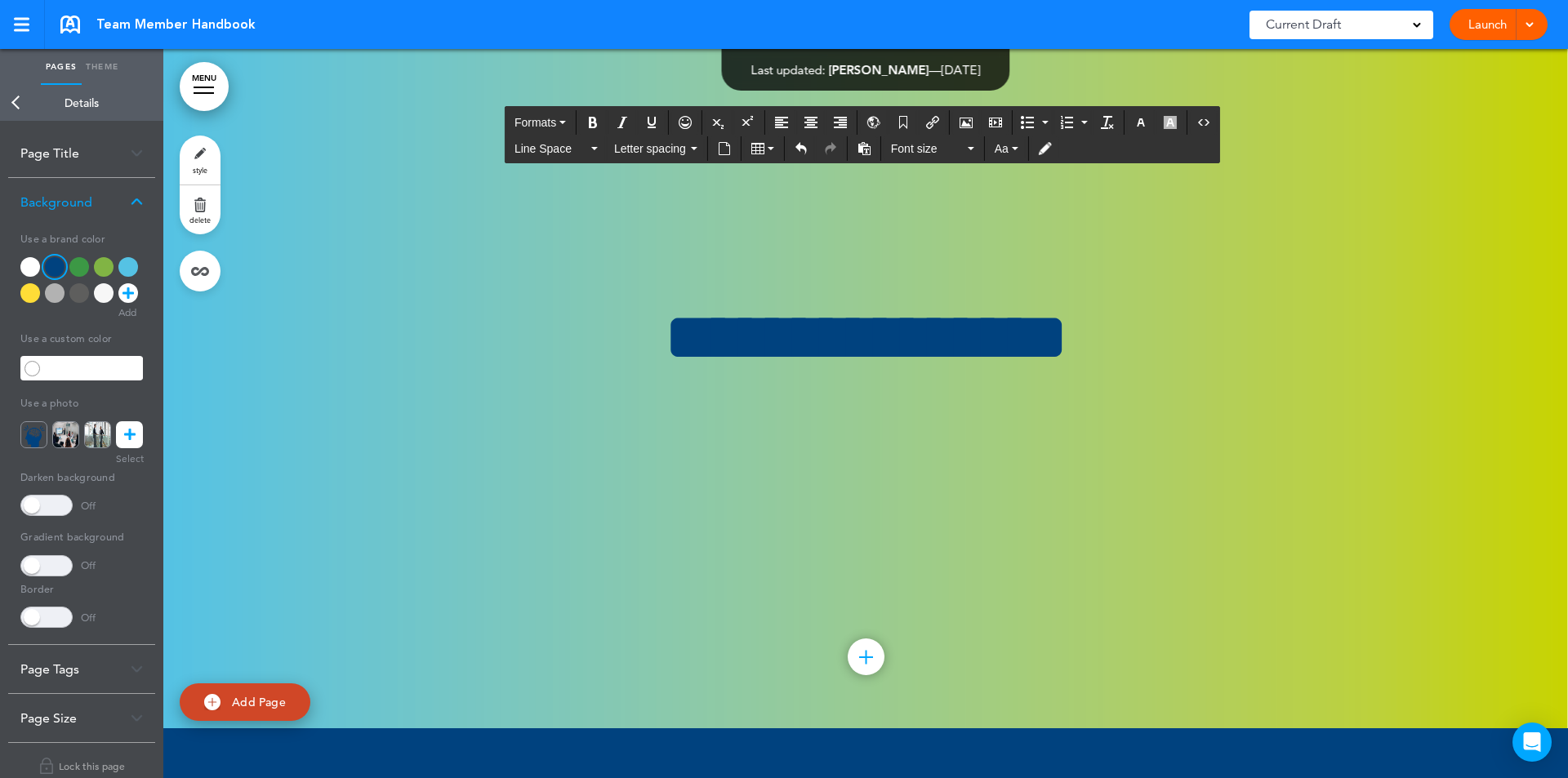
drag, startPoint x: 579, startPoint y: 248, endPoint x: 437, endPoint y: 260, distance: 142.5
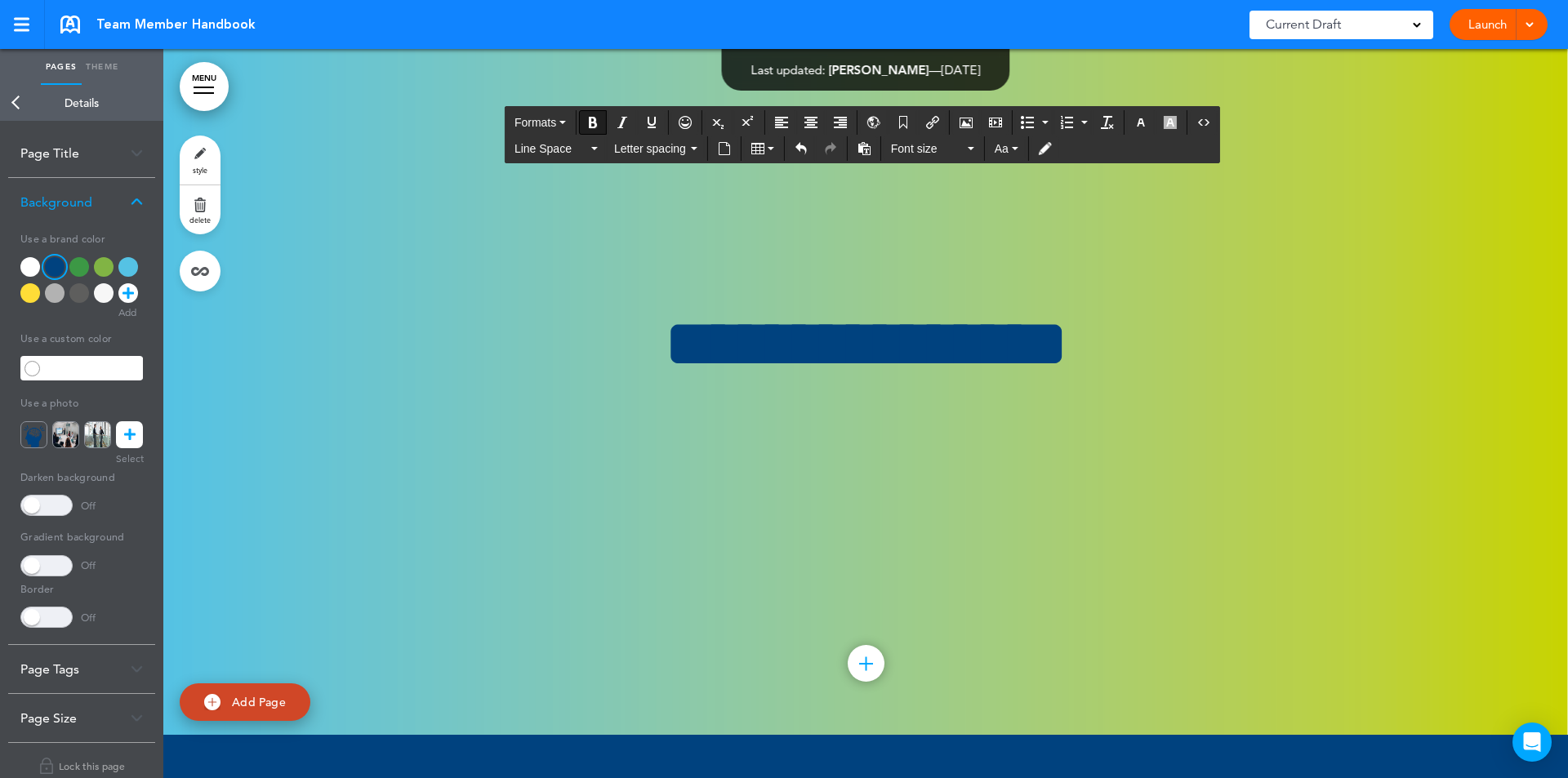
drag, startPoint x: 453, startPoint y: 153, endPoint x: 496, endPoint y: 215, distance: 75.5
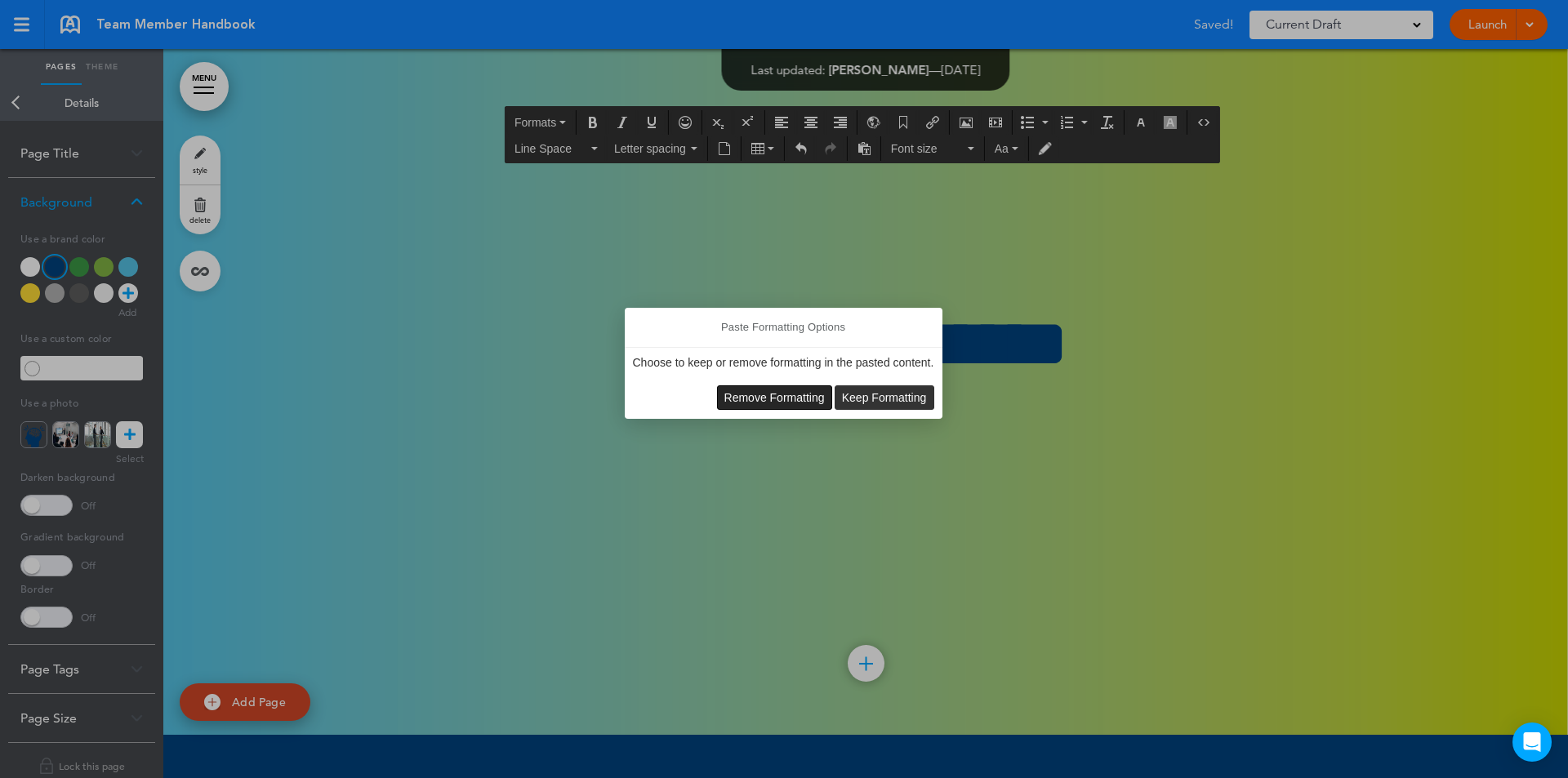
click at [796, 401] on span "Remove Formatting" at bounding box center [774, 397] width 100 height 13
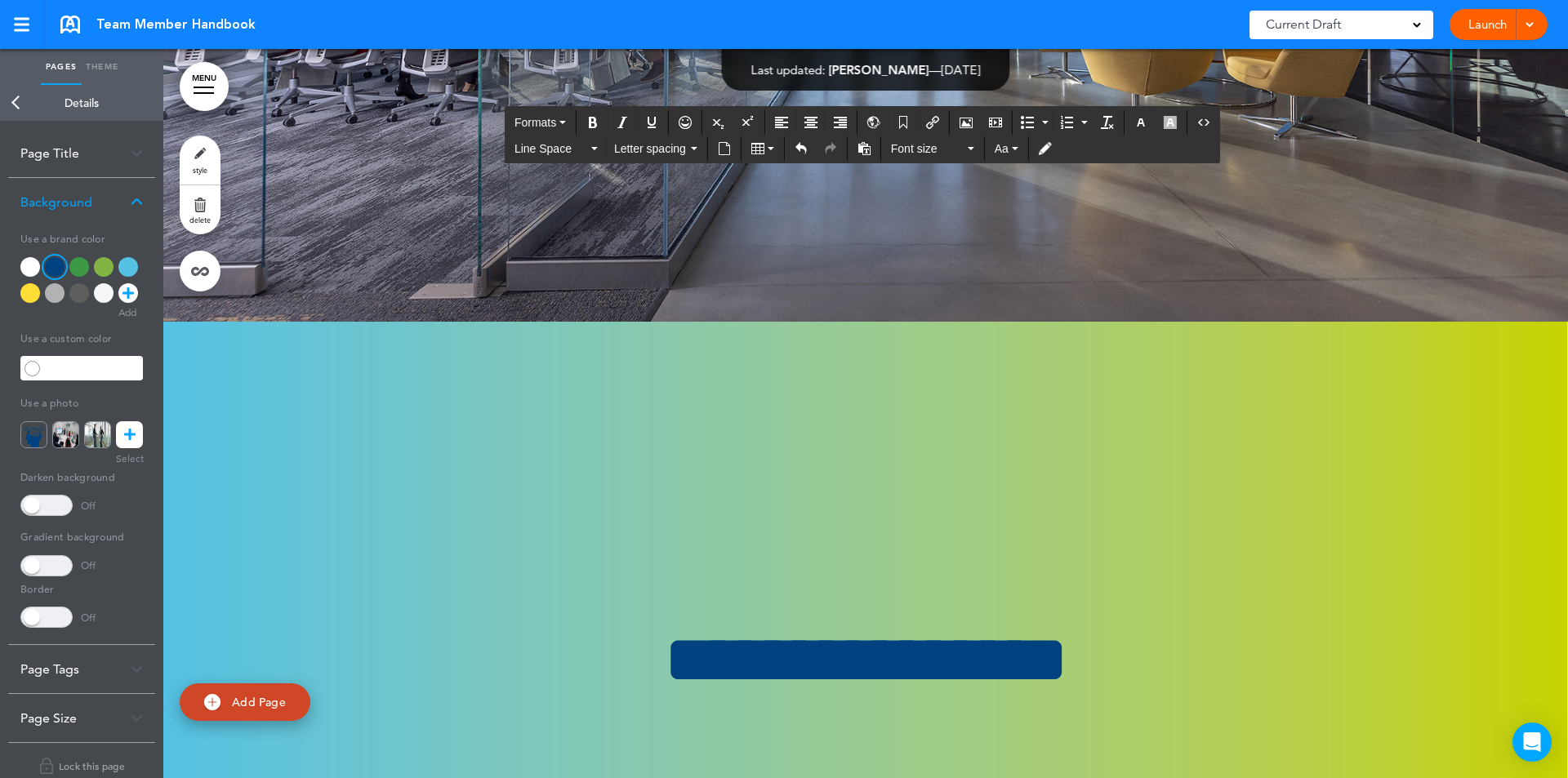
scroll to position [194753, 0]
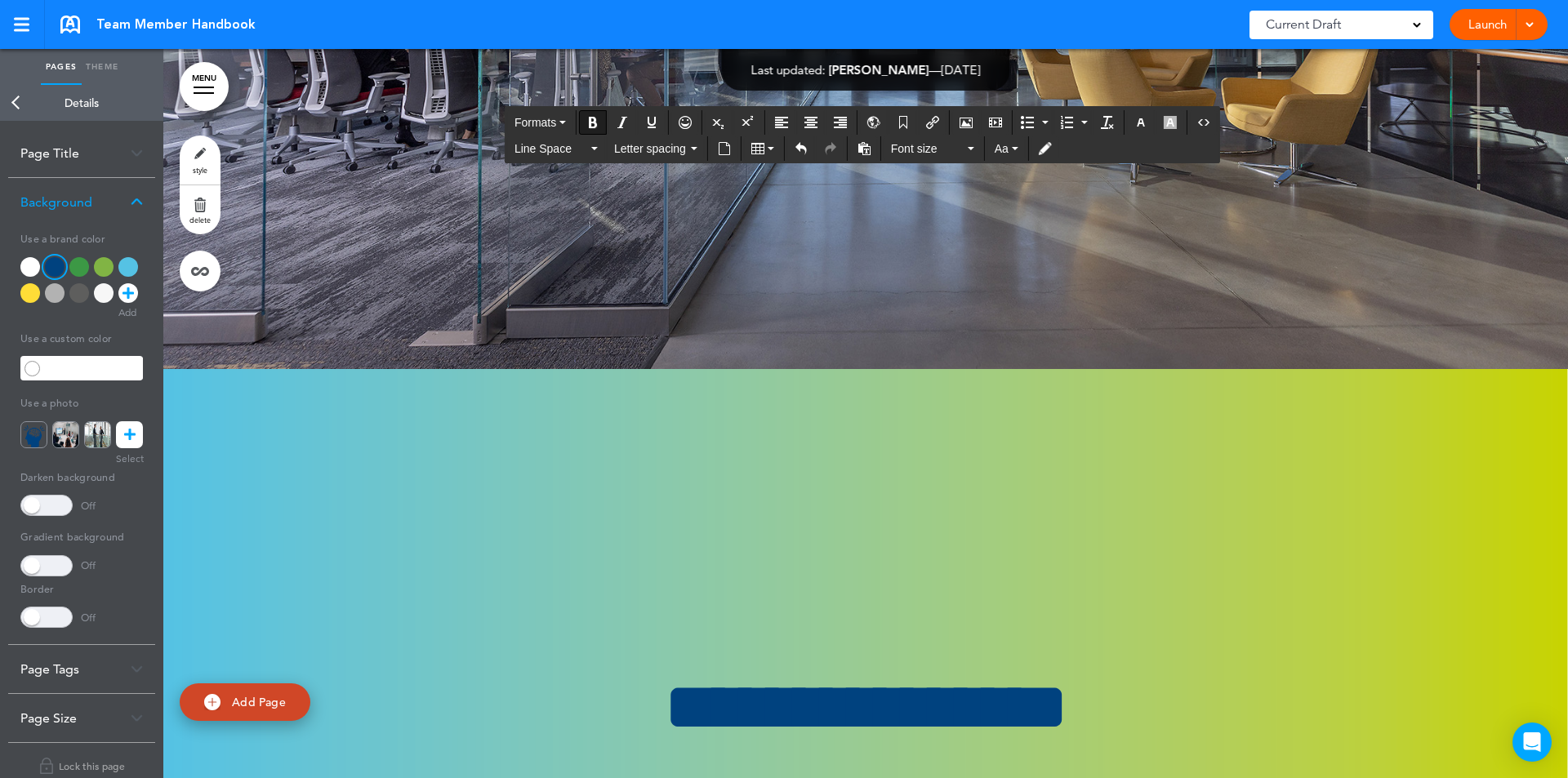
drag, startPoint x: 798, startPoint y: 320, endPoint x: 838, endPoint y: 319, distance: 40.0
click at [566, 127] on button "Formats" at bounding box center [540, 122] width 64 height 23
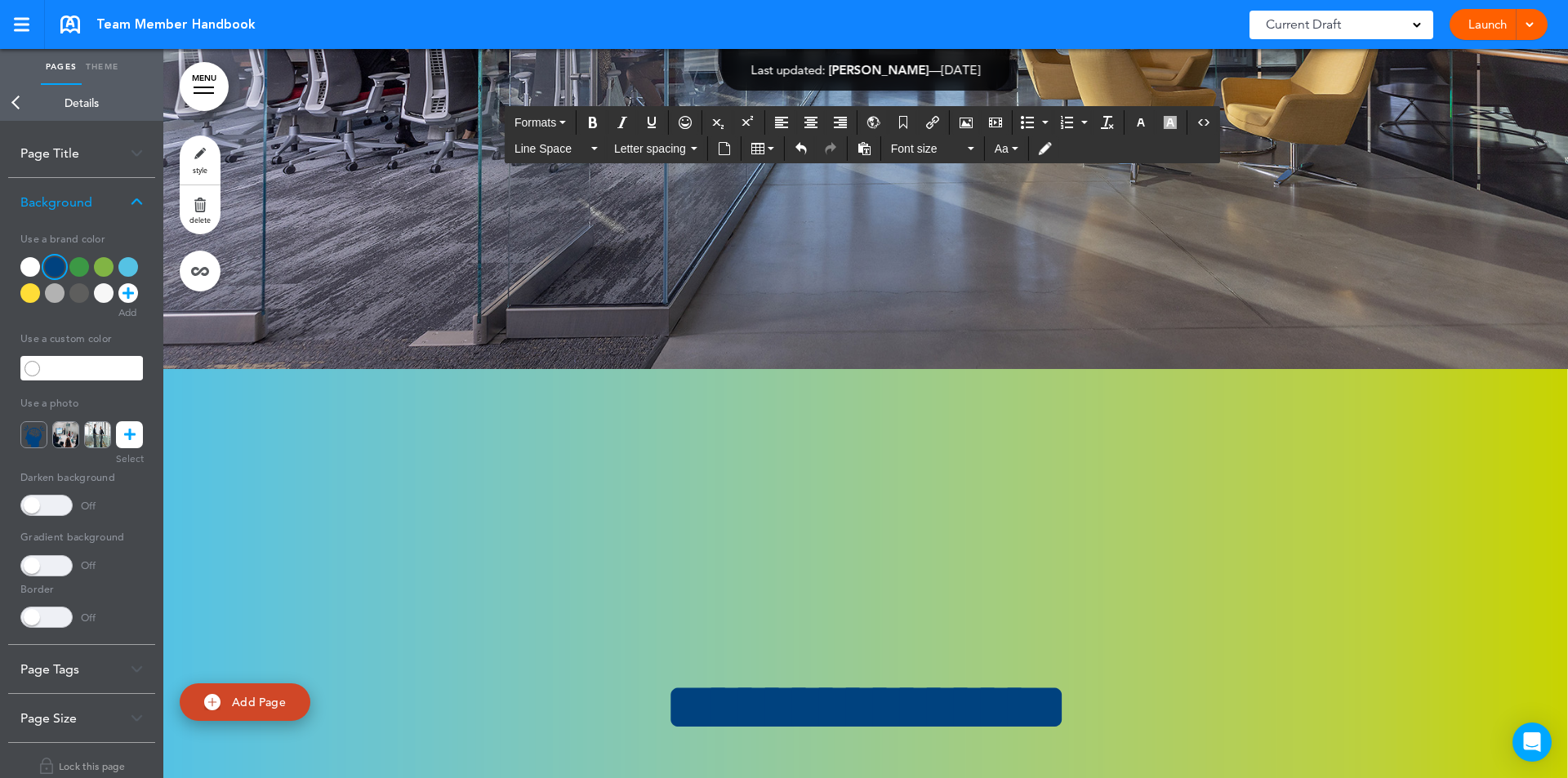
drag, startPoint x: 459, startPoint y: 401, endPoint x: 900, endPoint y: 545, distance: 463.9
drag, startPoint x: 911, startPoint y: 690, endPoint x: 454, endPoint y: 387, distance: 548.3
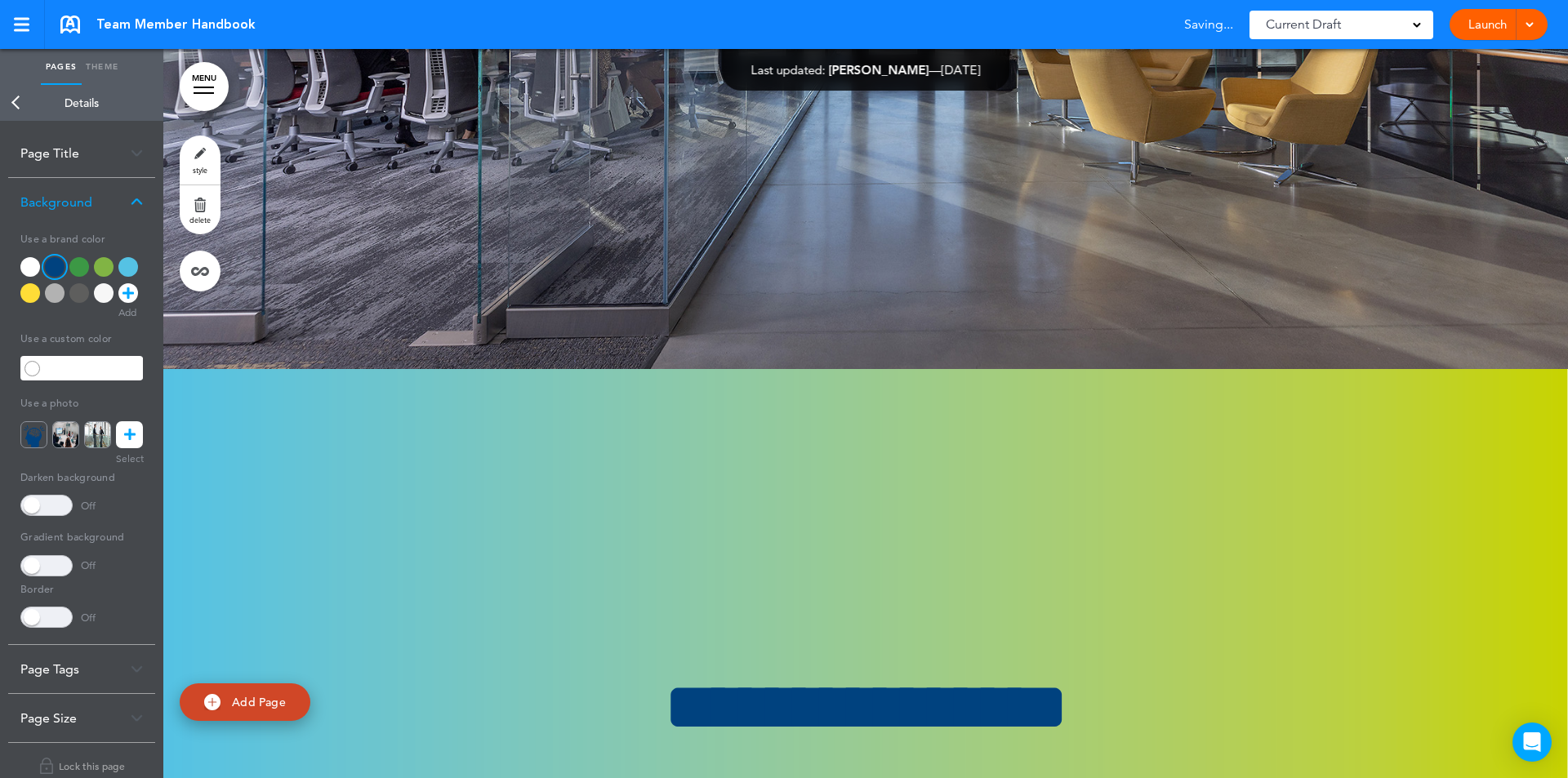
click at [97, 69] on link "Theme" at bounding box center [102, 67] width 41 height 36
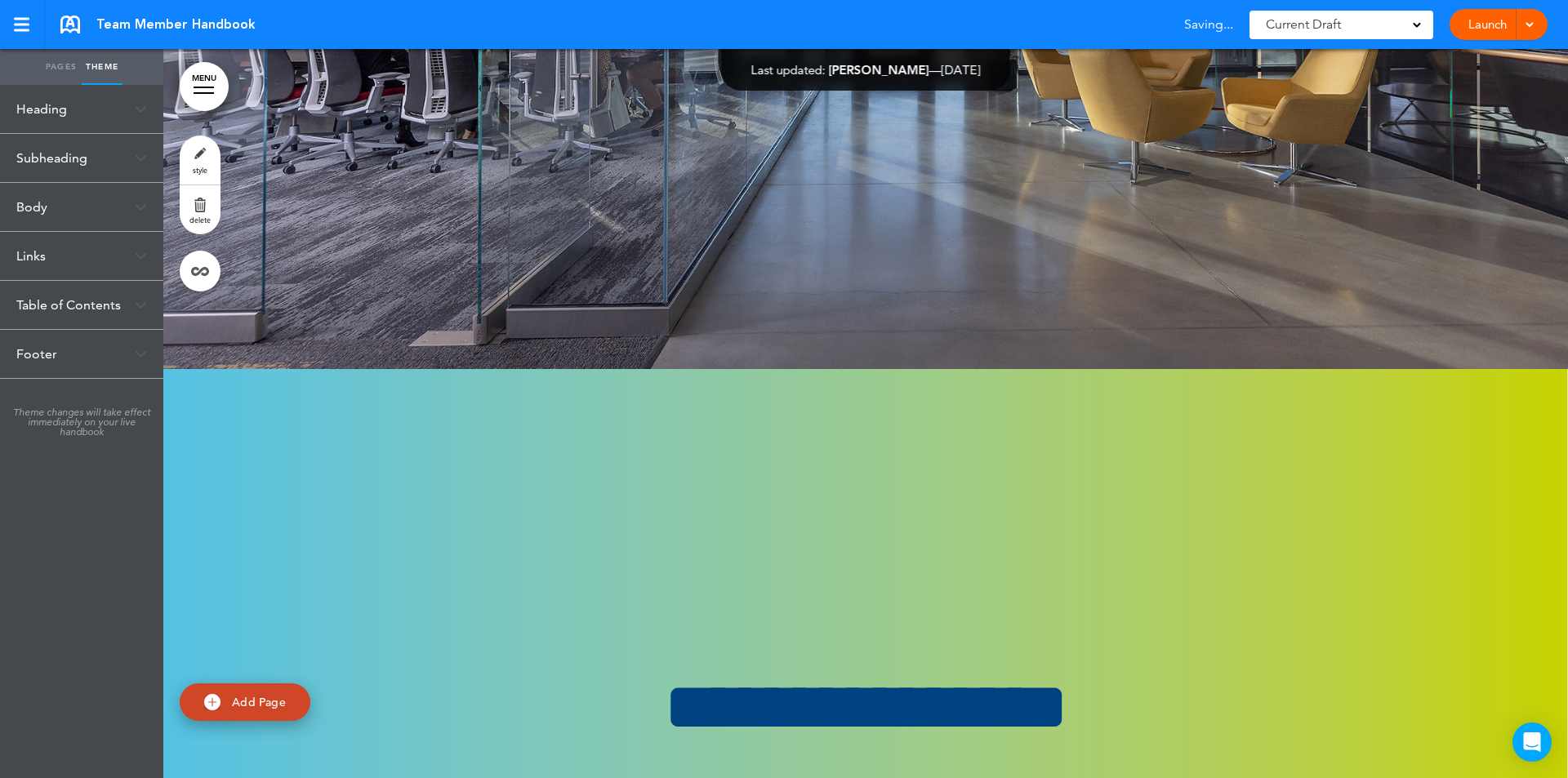
drag, startPoint x: 499, startPoint y: 438, endPoint x: 389, endPoint y: 300, distance: 176.5
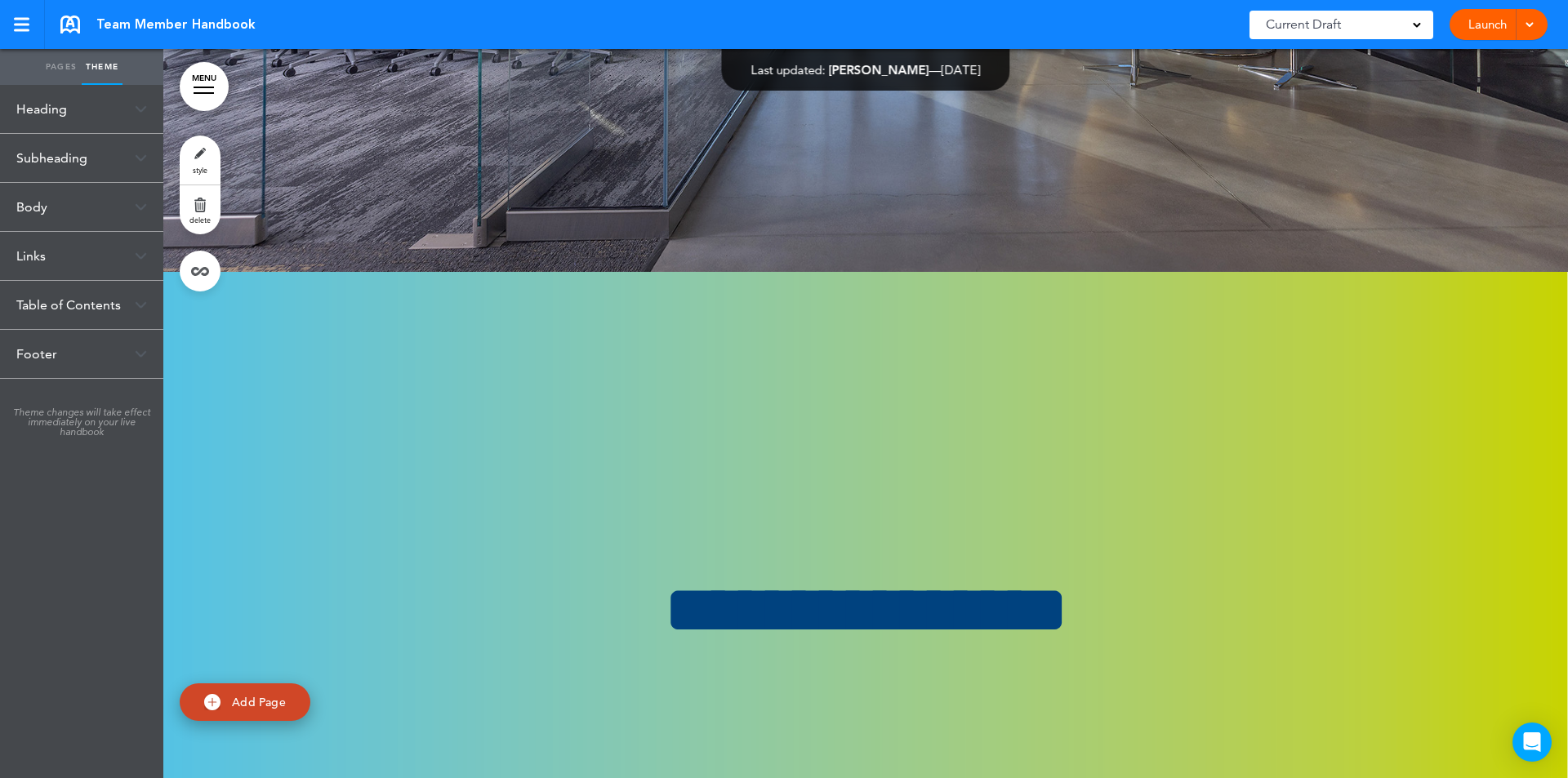
scroll to position [194851, 0]
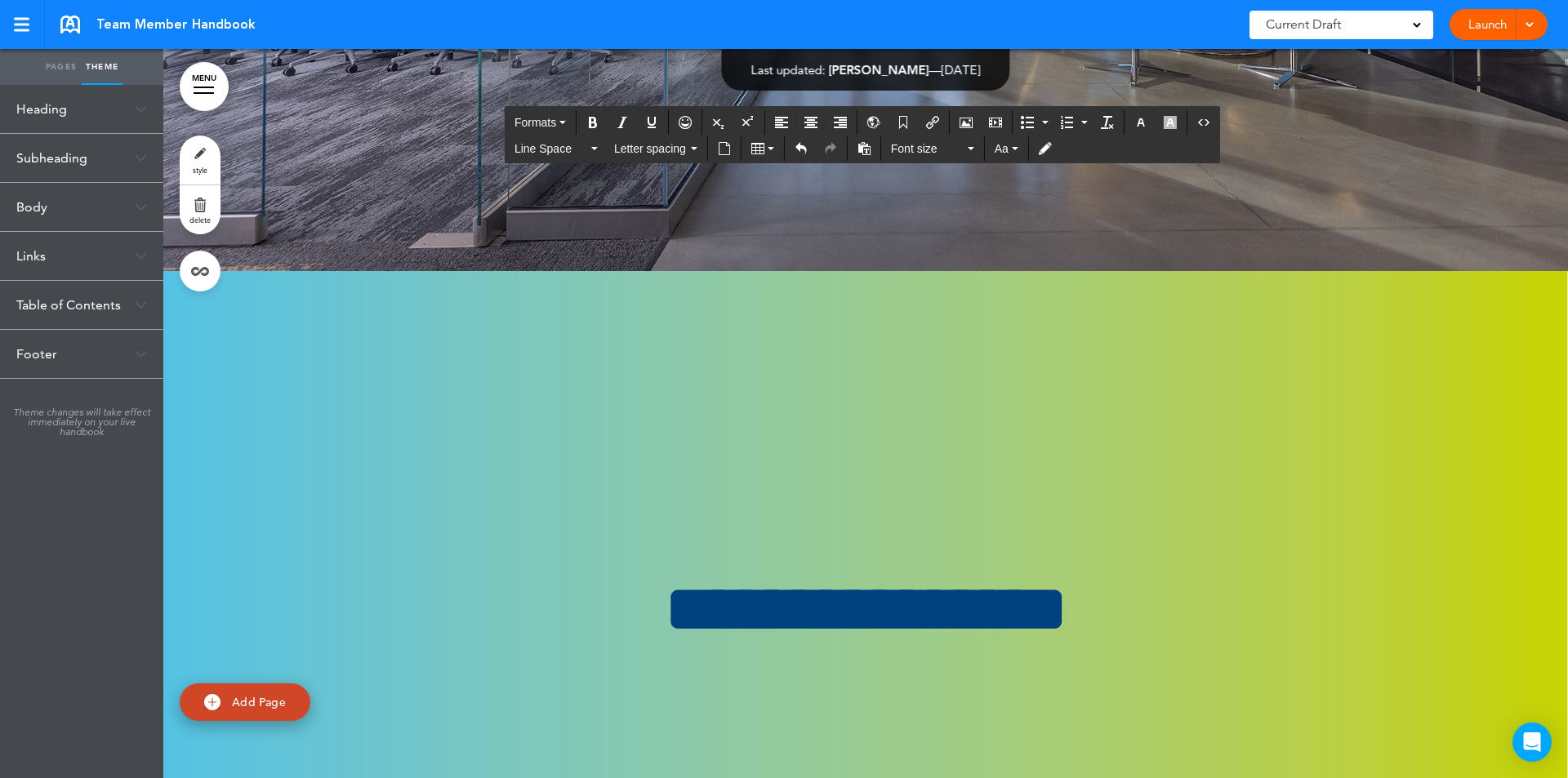
drag, startPoint x: 455, startPoint y: 302, endPoint x: 1184, endPoint y: 617, distance: 794.1
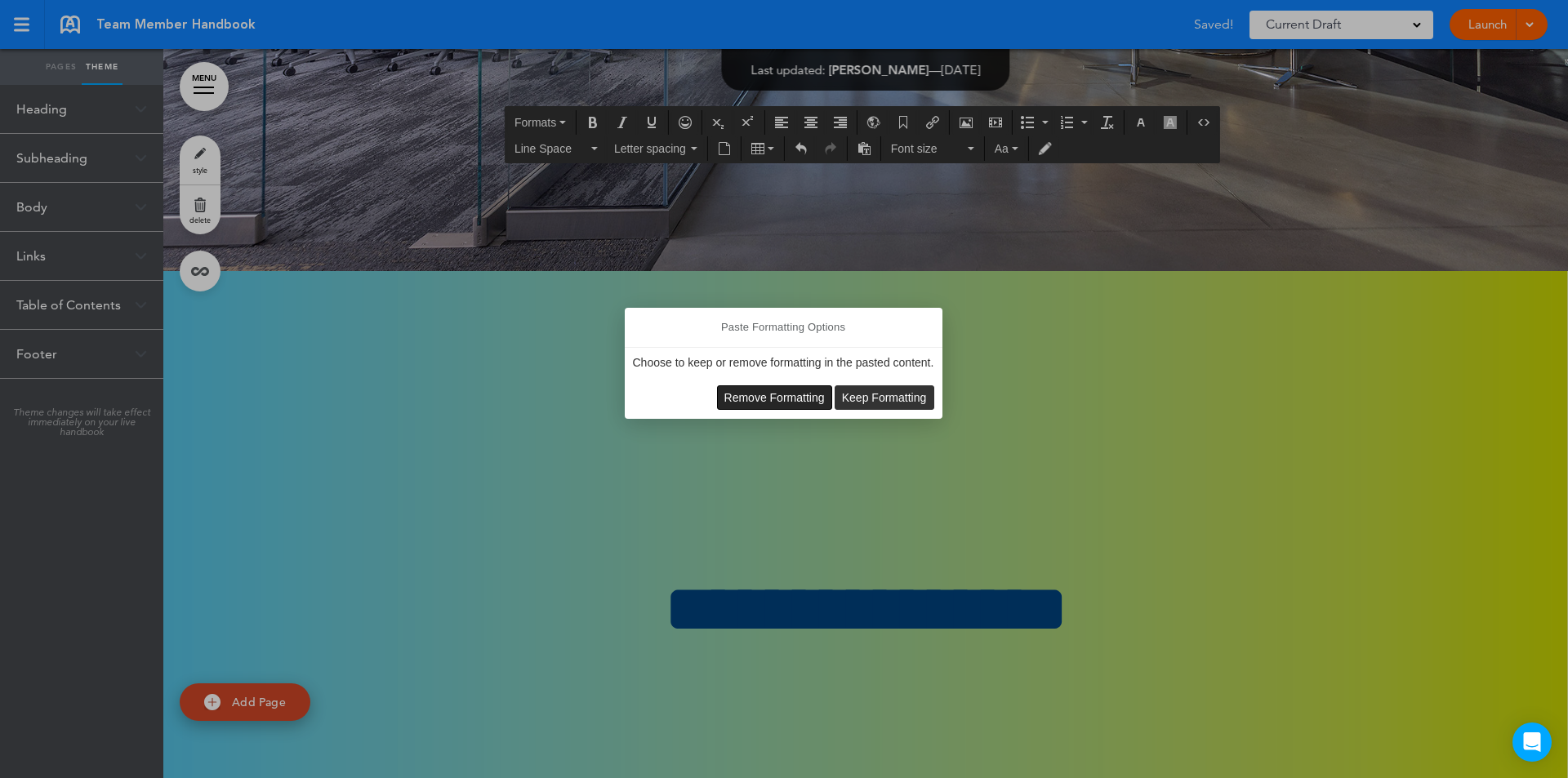
click at [804, 394] on span "Remove Formatting" at bounding box center [774, 397] width 100 height 13
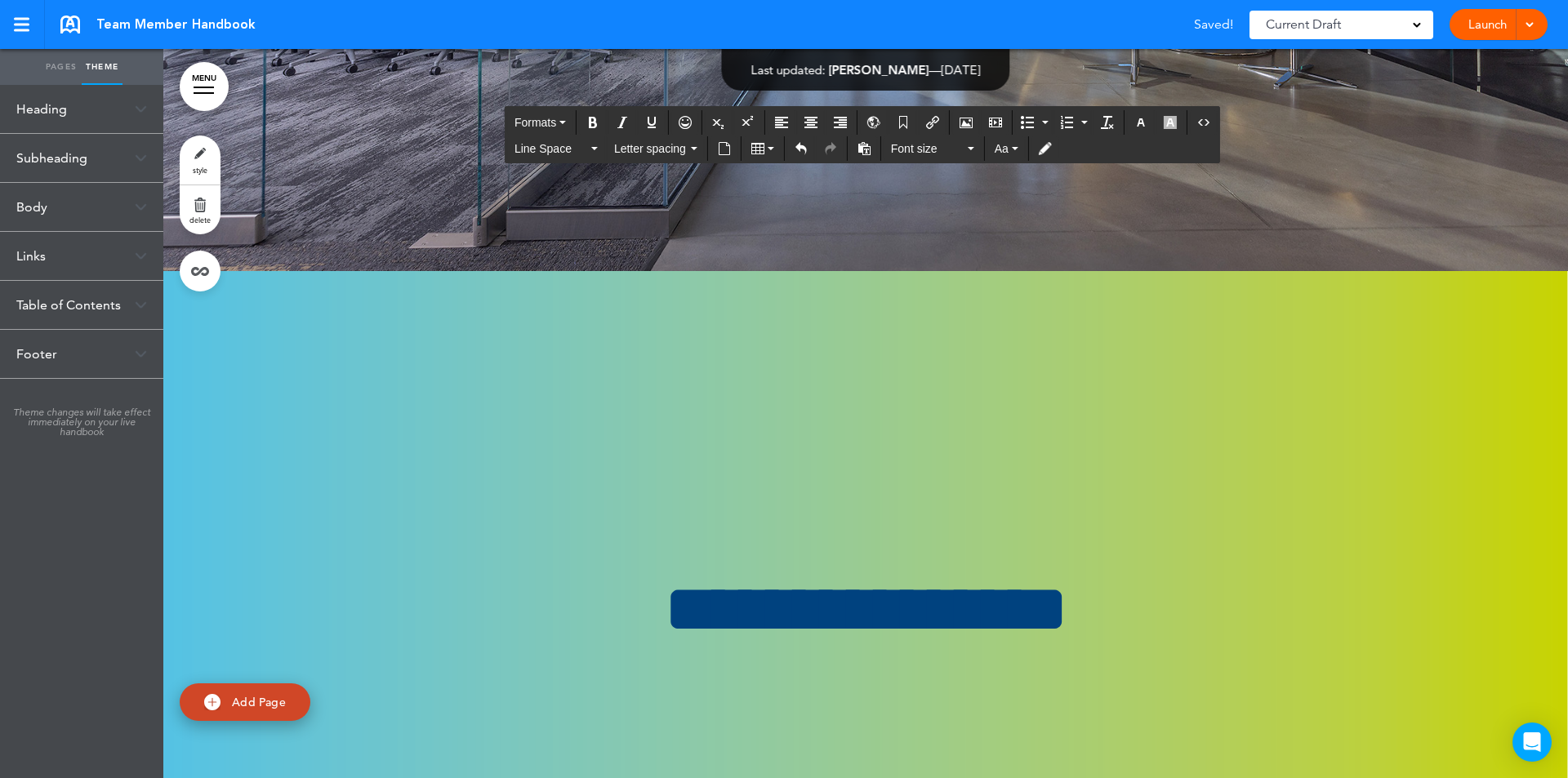
scroll to position [195006, 0]
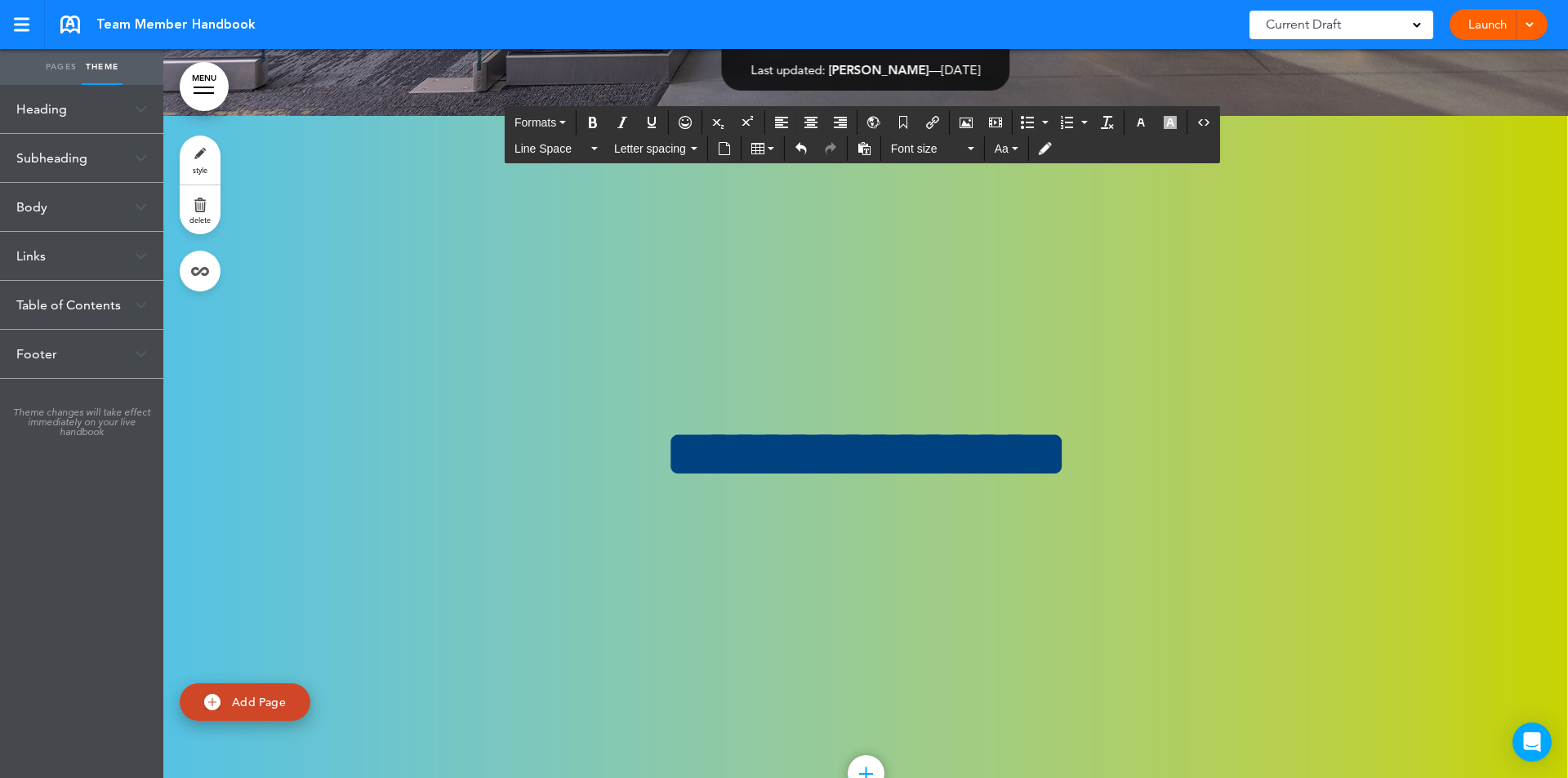
drag, startPoint x: 912, startPoint y: 445, endPoint x: 444, endPoint y: 148, distance: 554.3
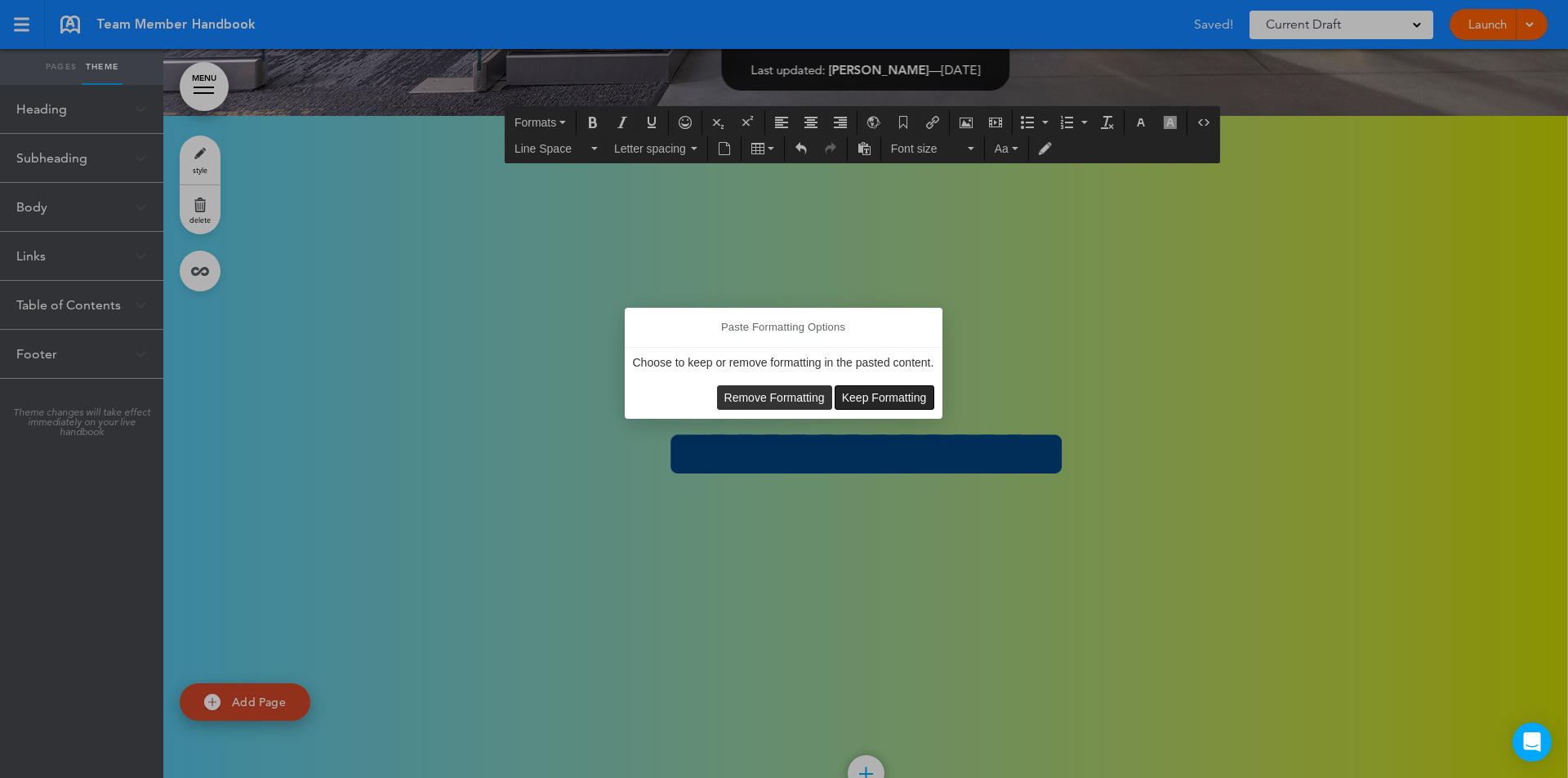
click at [857, 397] on span "Keep Formatting" at bounding box center [884, 397] width 85 height 13
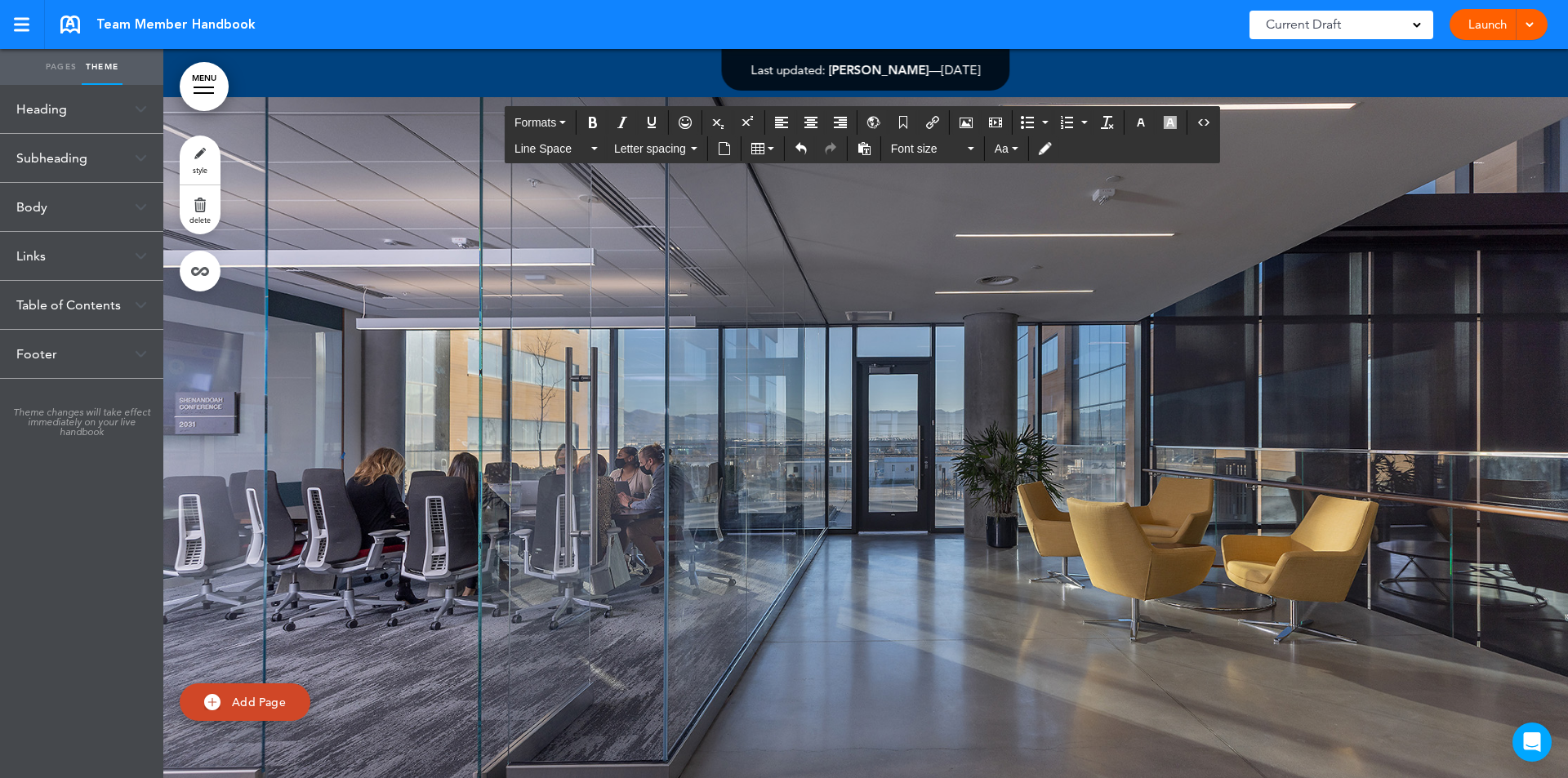
scroll to position [194933, 0]
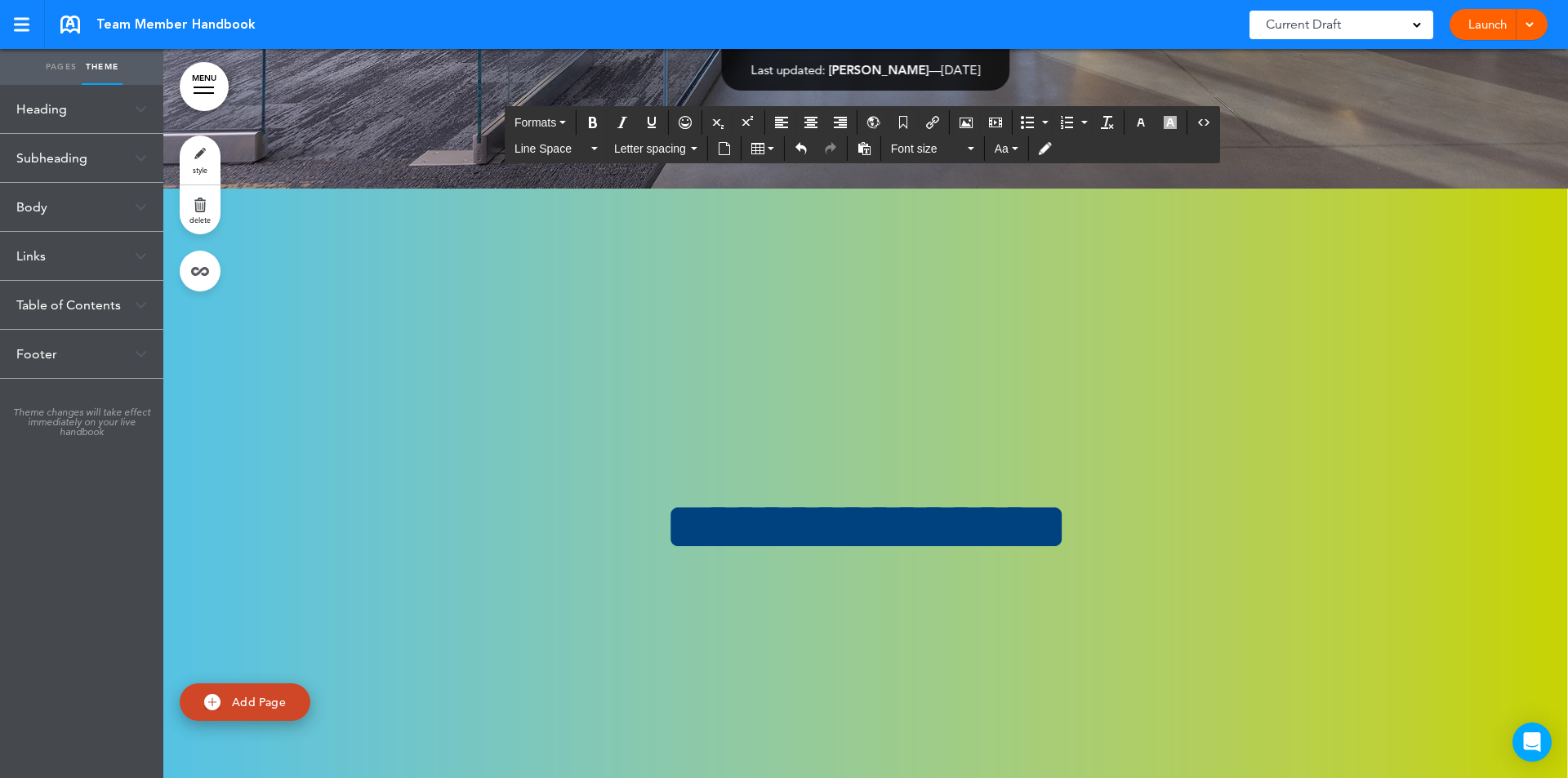
drag, startPoint x: 454, startPoint y: 335, endPoint x: 981, endPoint y: 437, distance: 536.8
click at [1014, 152] on button "Aa" at bounding box center [1006, 148] width 37 height 23
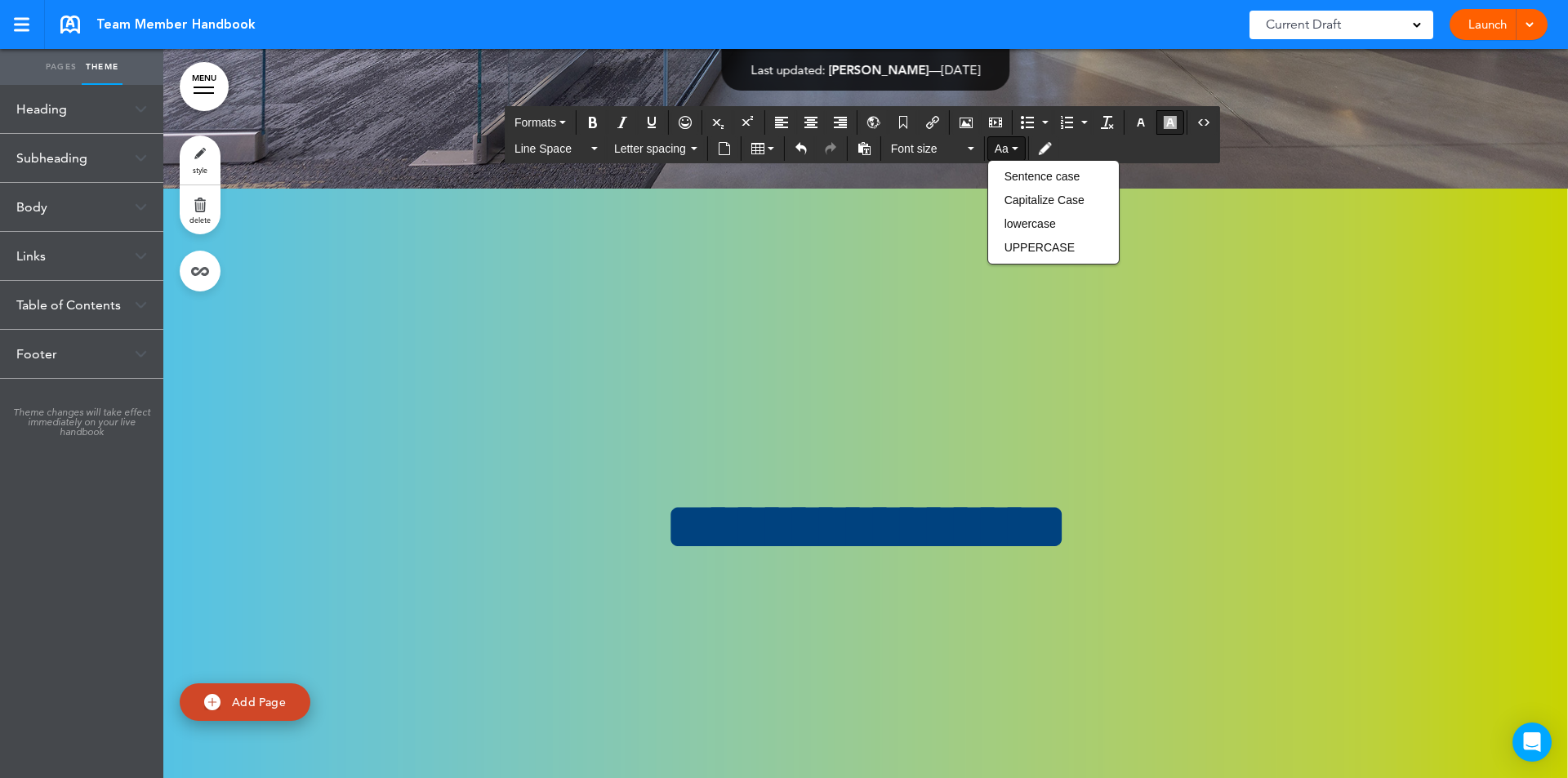
click at [1175, 124] on icon "button" at bounding box center [1170, 122] width 13 height 13
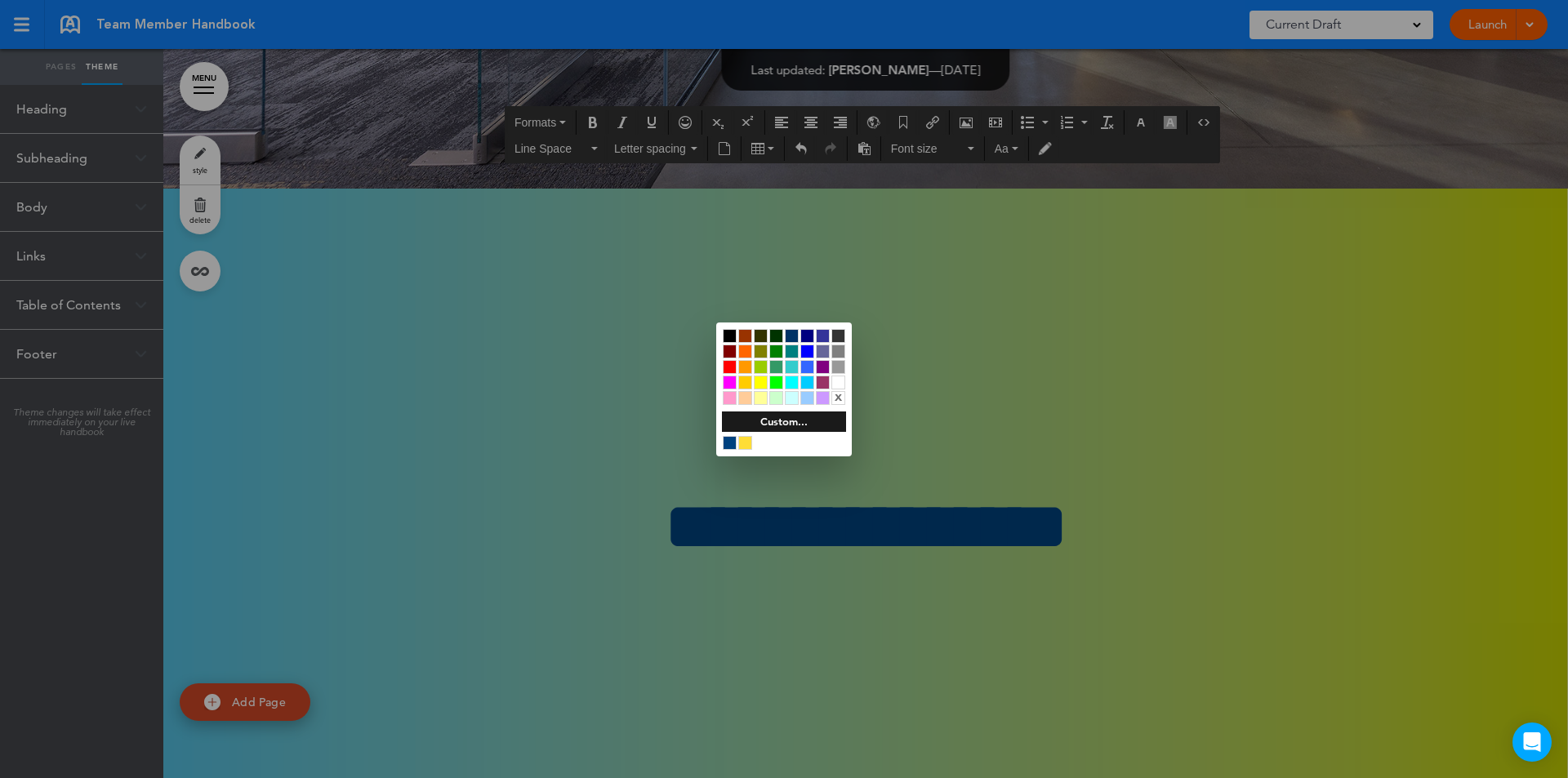
click at [527, 341] on div at bounding box center [784, 389] width 1568 height 778
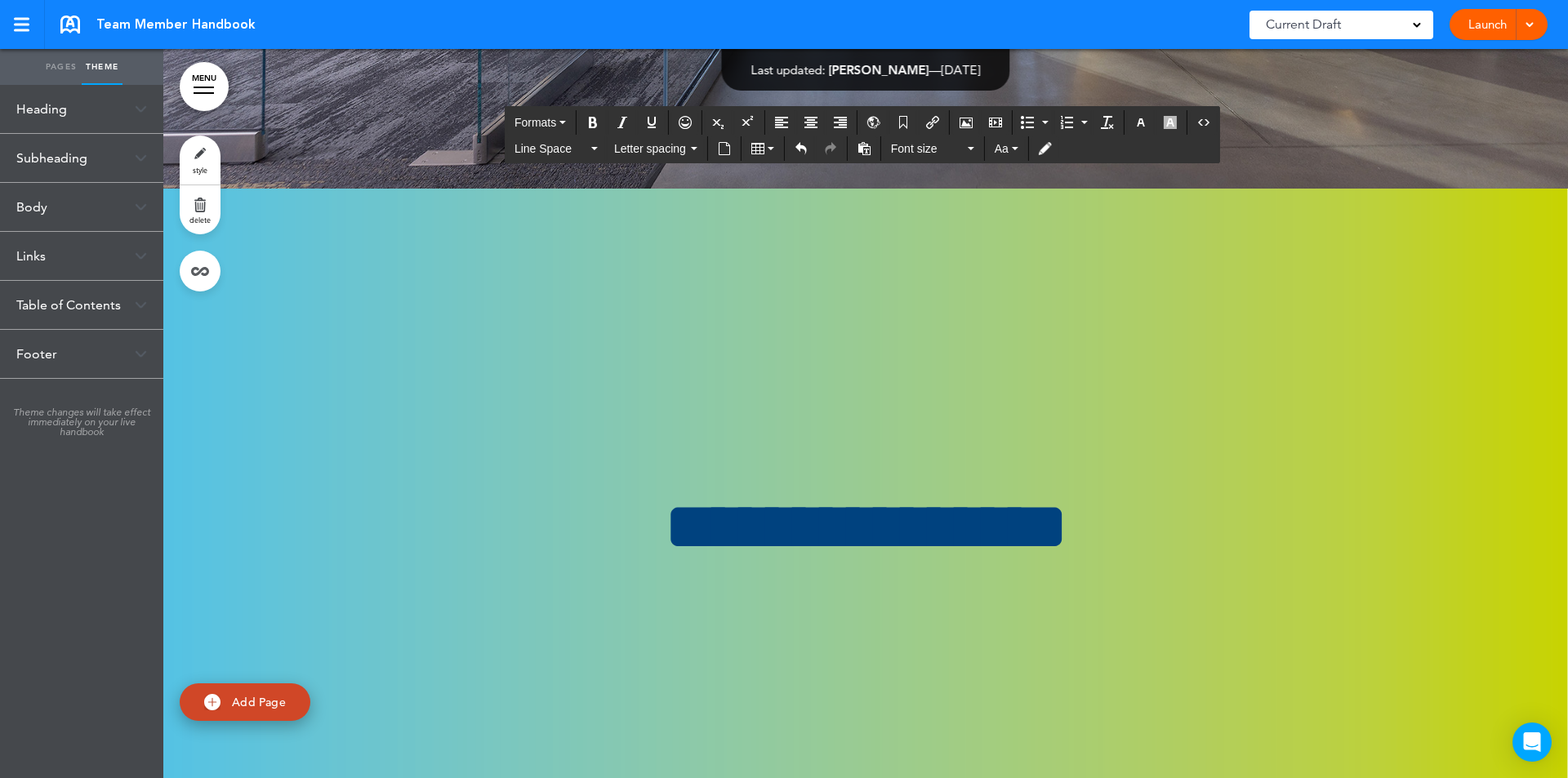
drag, startPoint x: 451, startPoint y: 335, endPoint x: 912, endPoint y: 456, distance: 476.6
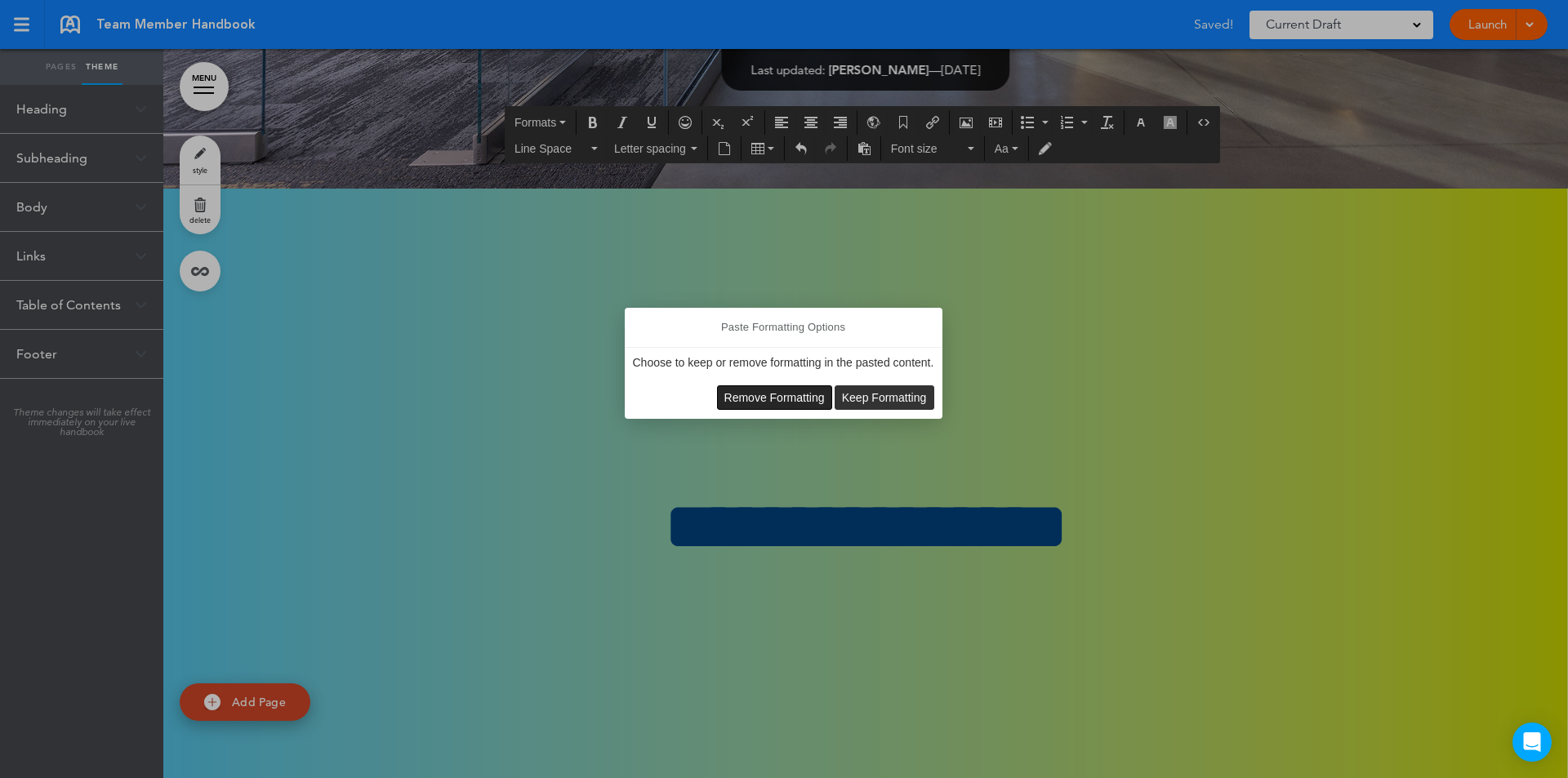
click at [779, 393] on span "Remove Formatting" at bounding box center [774, 397] width 100 height 13
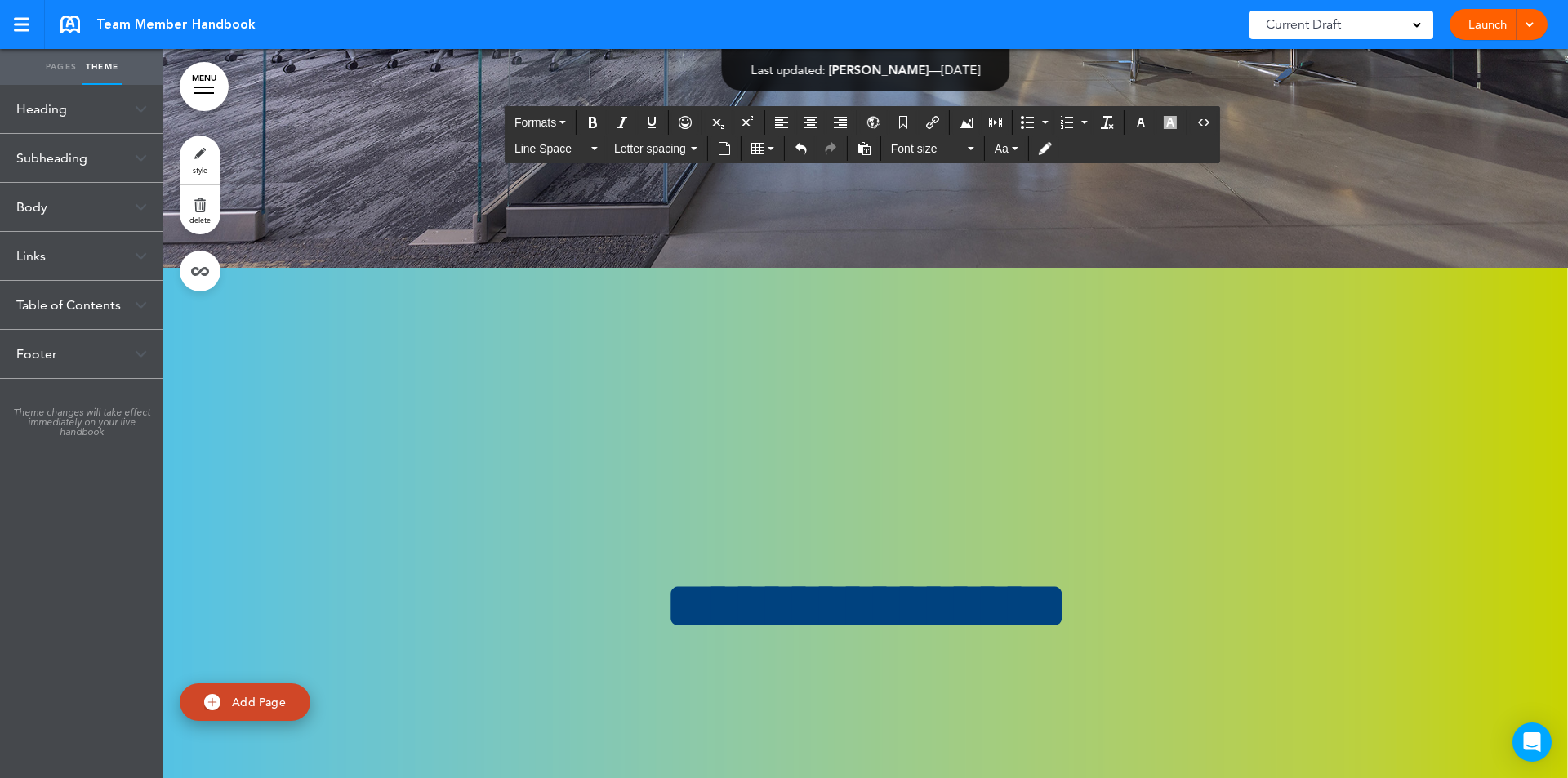
scroll to position [194819, 0]
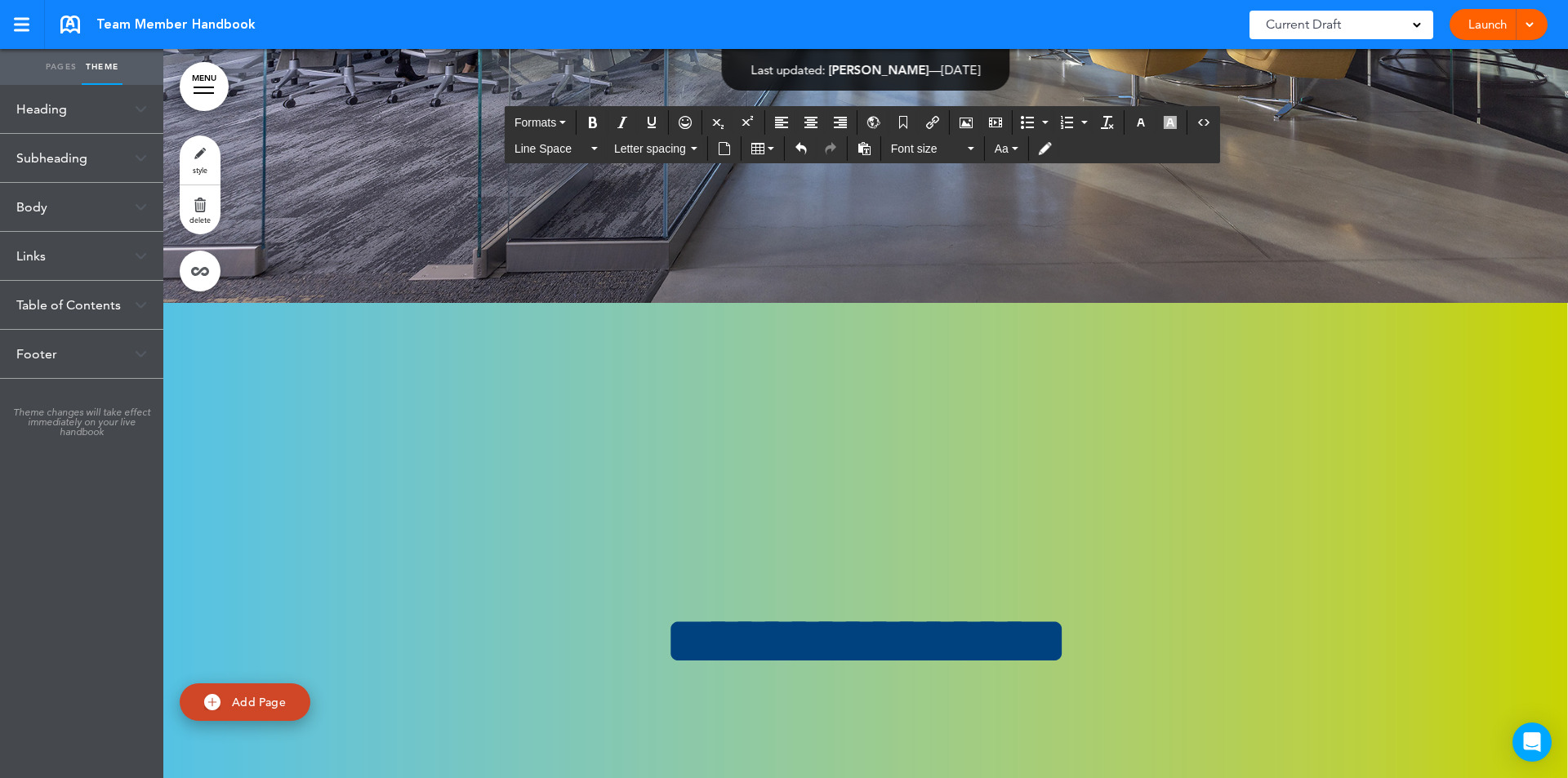
drag, startPoint x: 452, startPoint y: 341, endPoint x: 966, endPoint y: 624, distance: 586.8
click at [1169, 123] on icon "button" at bounding box center [1170, 122] width 13 height 13
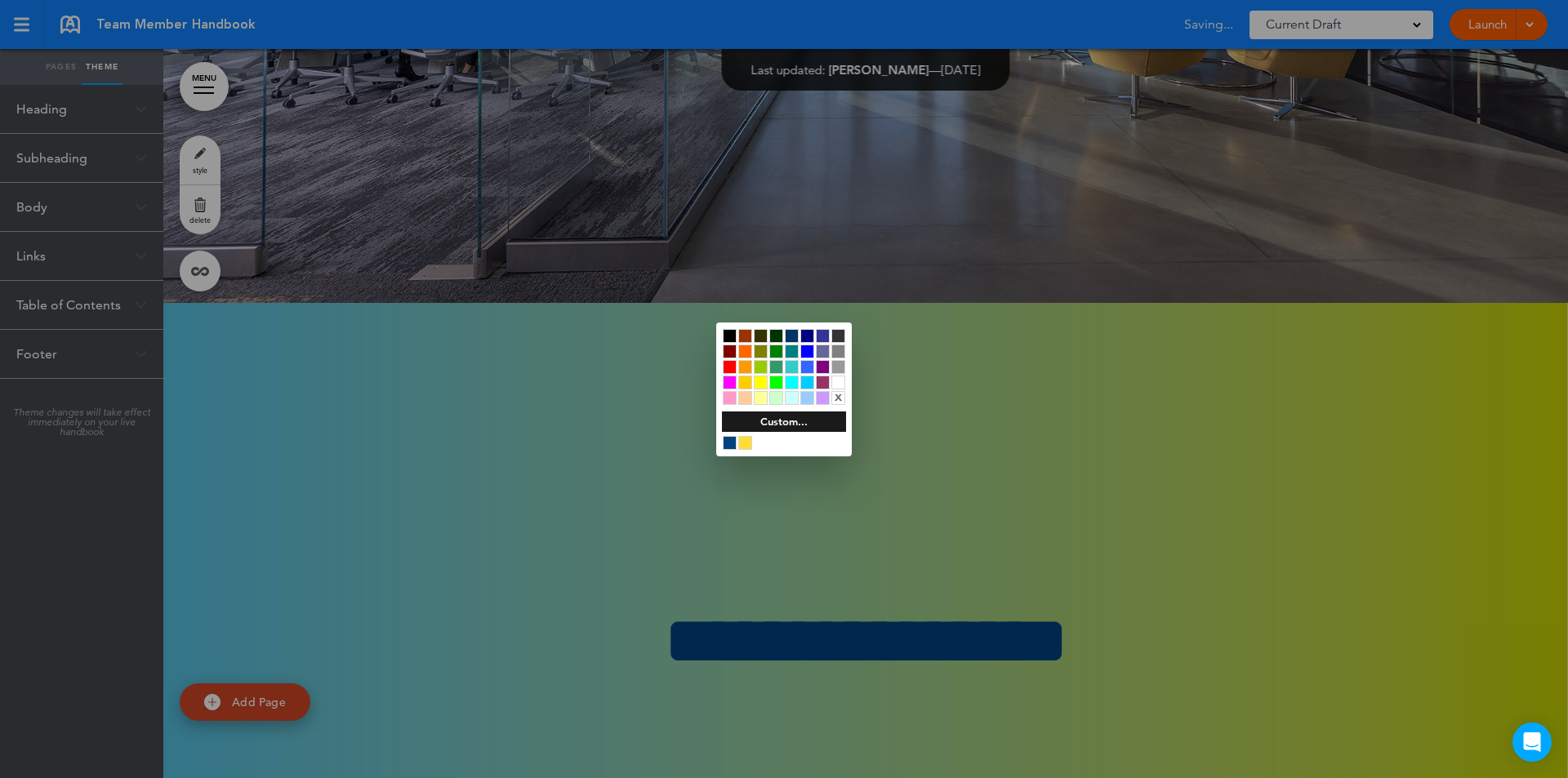
click at [796, 401] on div at bounding box center [791, 398] width 14 height 14
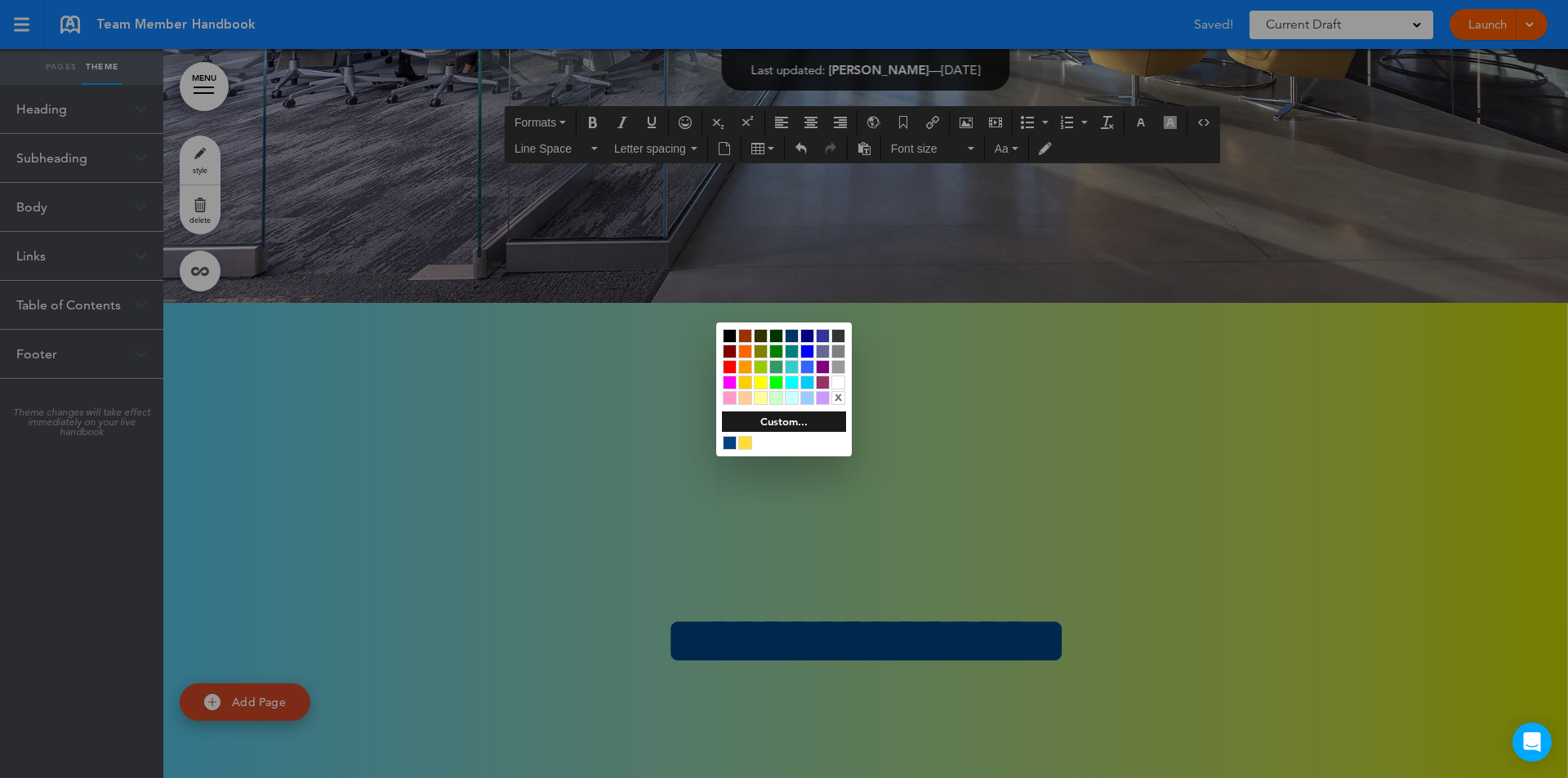
click at [621, 308] on div at bounding box center [784, 389] width 1568 height 778
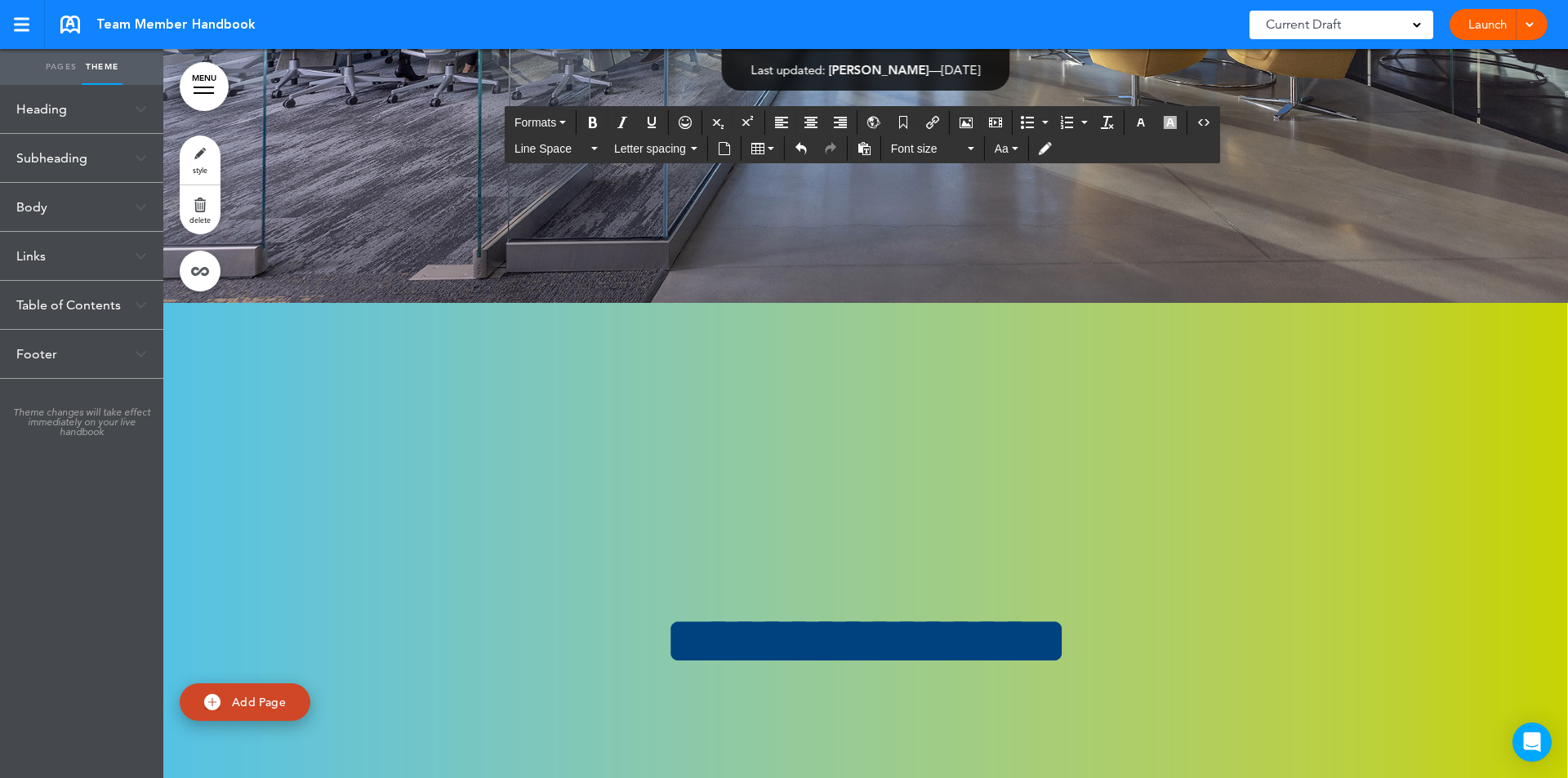
drag, startPoint x: 454, startPoint y: 346, endPoint x: 923, endPoint y: 630, distance: 548.3
click at [1170, 126] on icon "button" at bounding box center [1170, 122] width 13 height 13
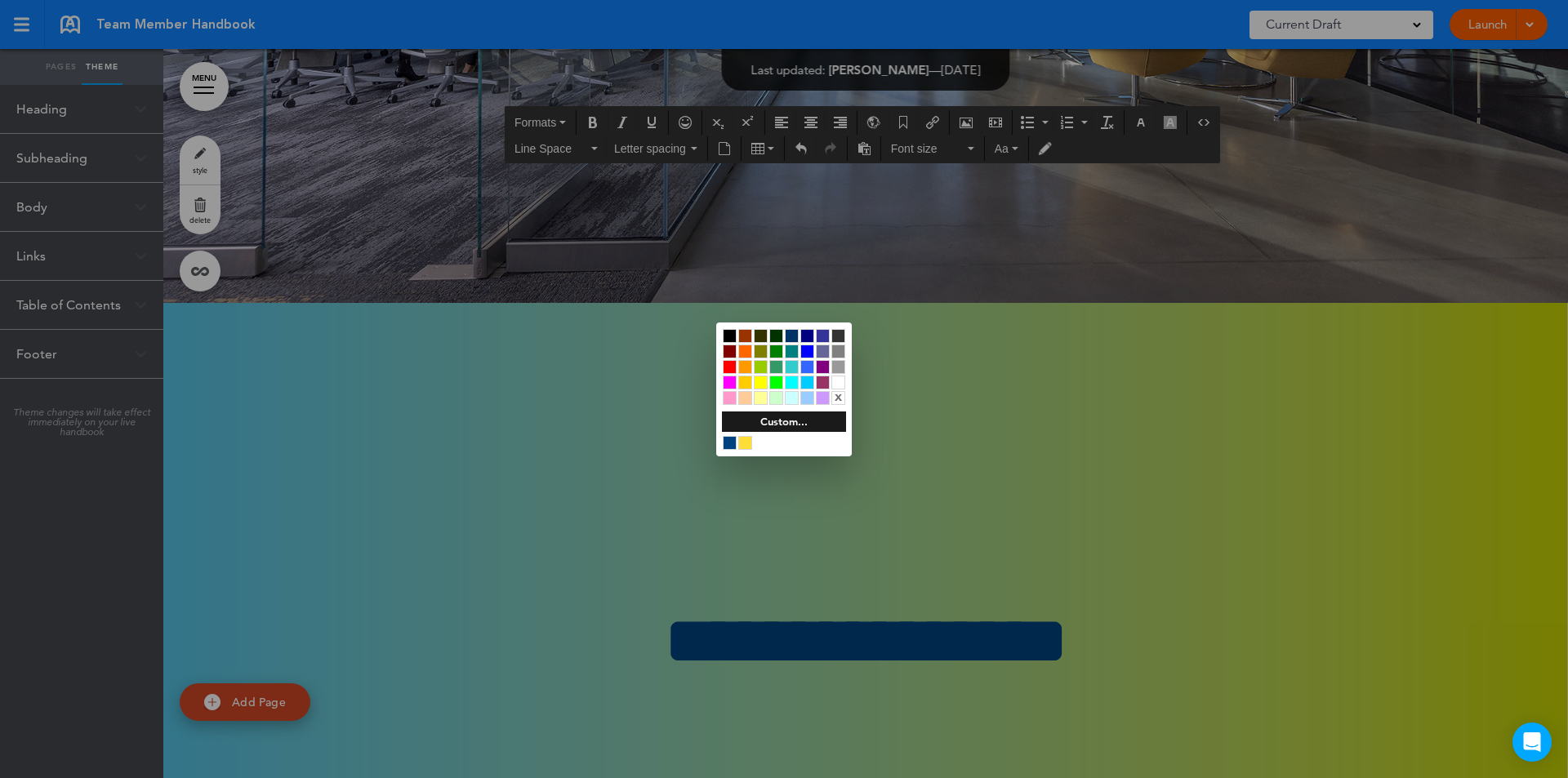
click at [837, 399] on div "x" at bounding box center [838, 398] width 14 height 14
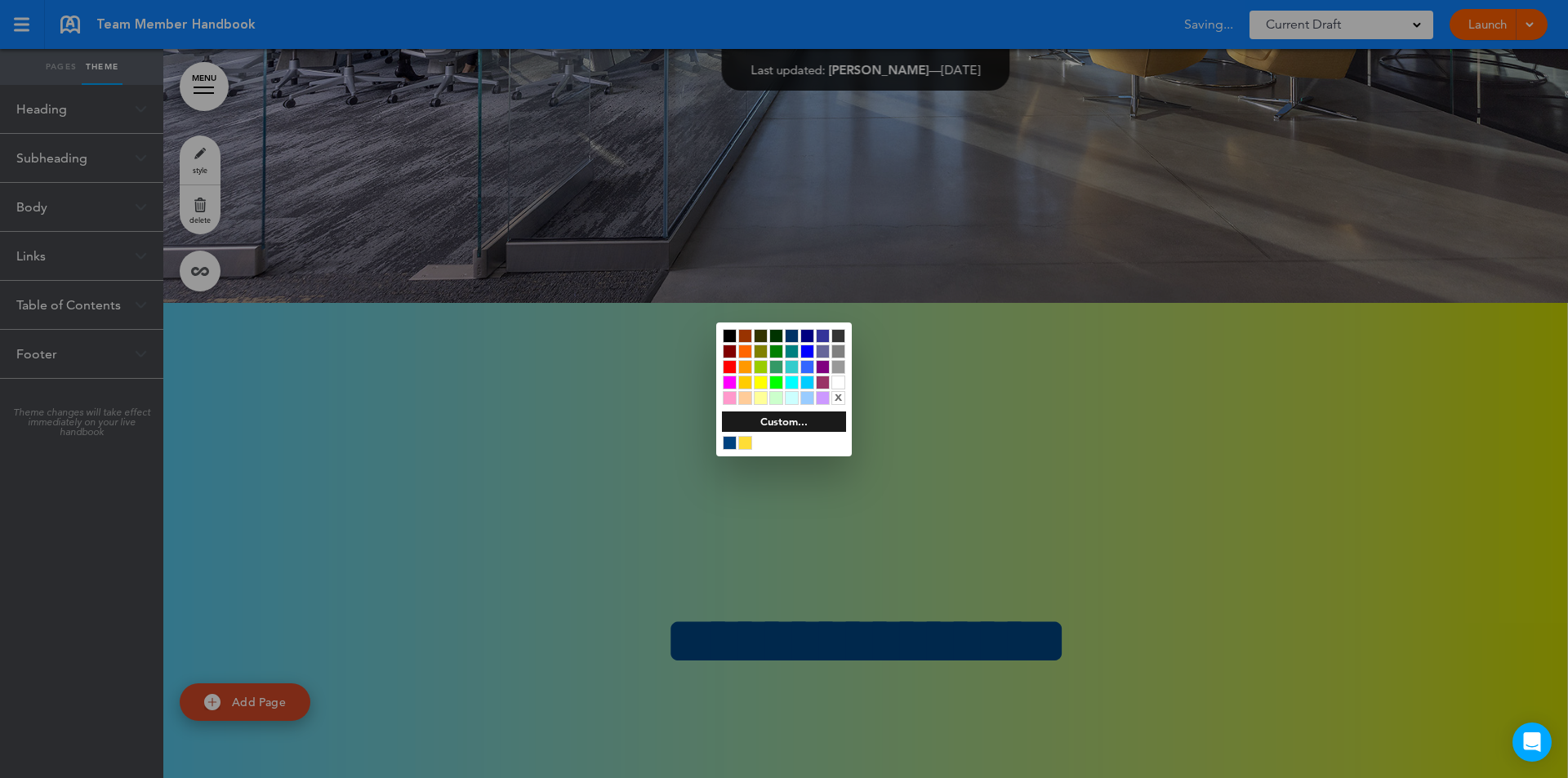
click at [1142, 120] on div at bounding box center [784, 389] width 1568 height 778
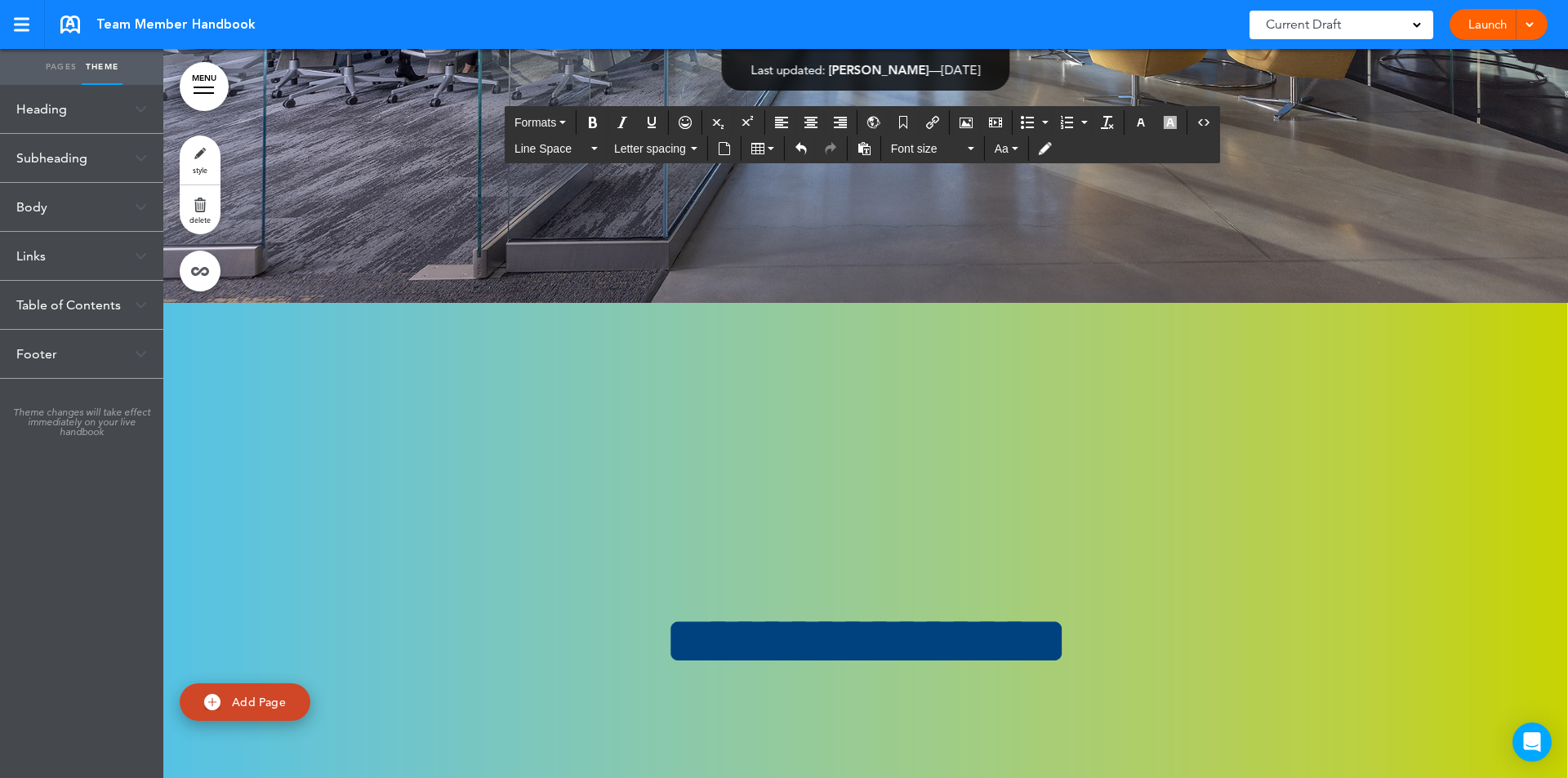
drag, startPoint x: 459, startPoint y: 345, endPoint x: 1038, endPoint y: 628, distance: 644.5
click at [969, 149] on icon "button" at bounding box center [971, 148] width 7 height 3
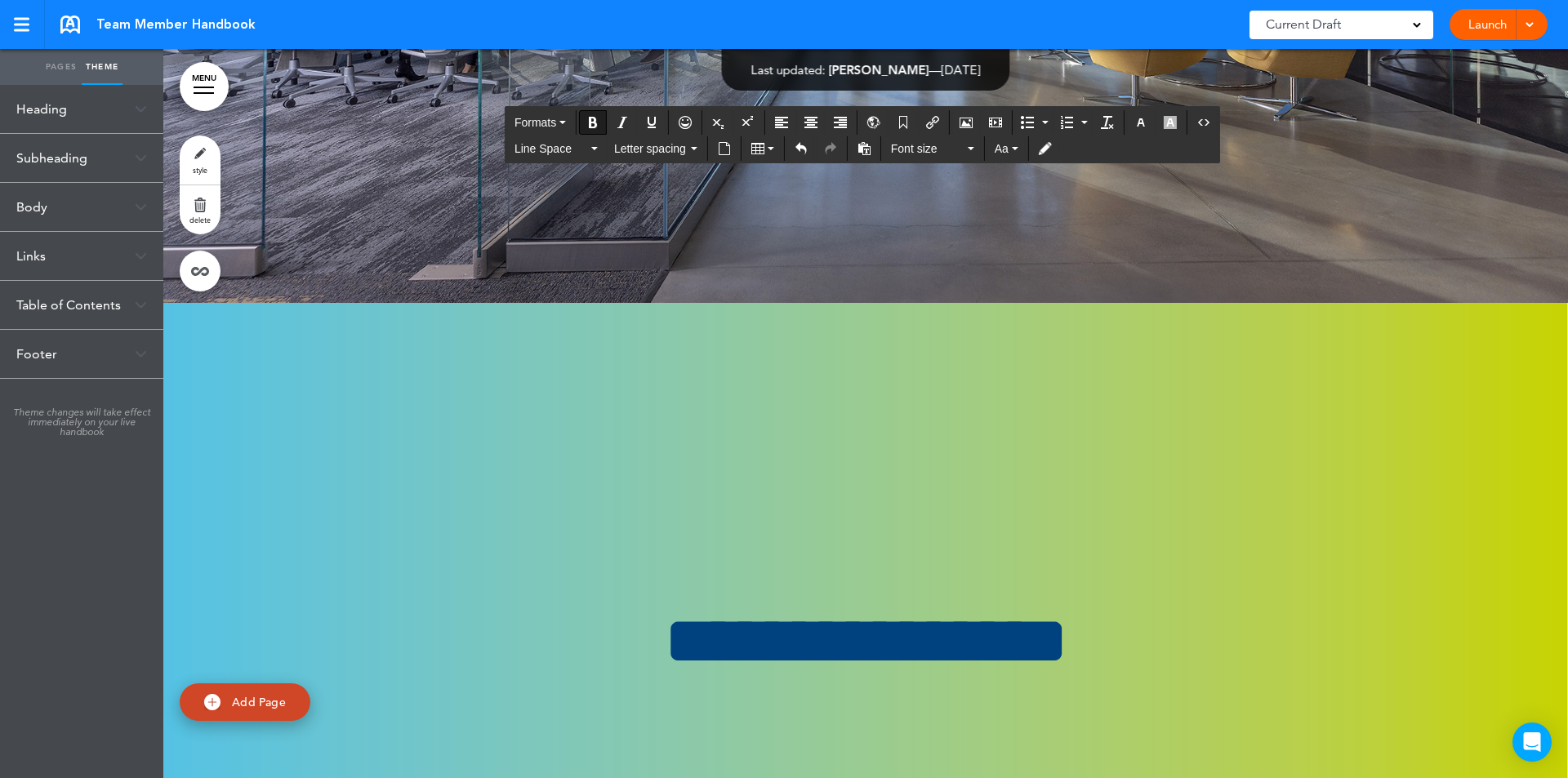
drag, startPoint x: 689, startPoint y: 263, endPoint x: 1030, endPoint y: 268, distance: 341.0
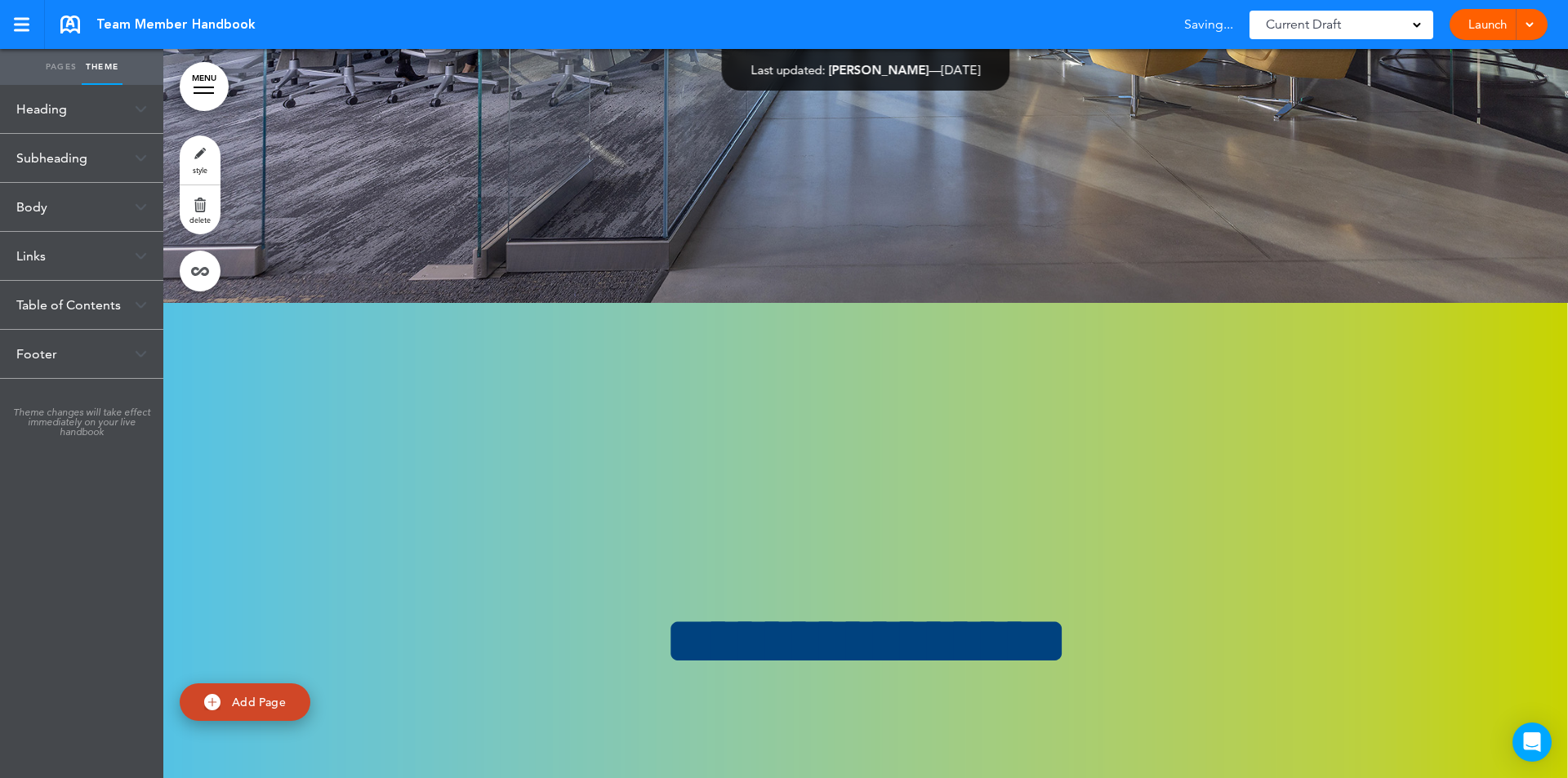
click at [207, 160] on link "style" at bounding box center [200, 160] width 41 height 49
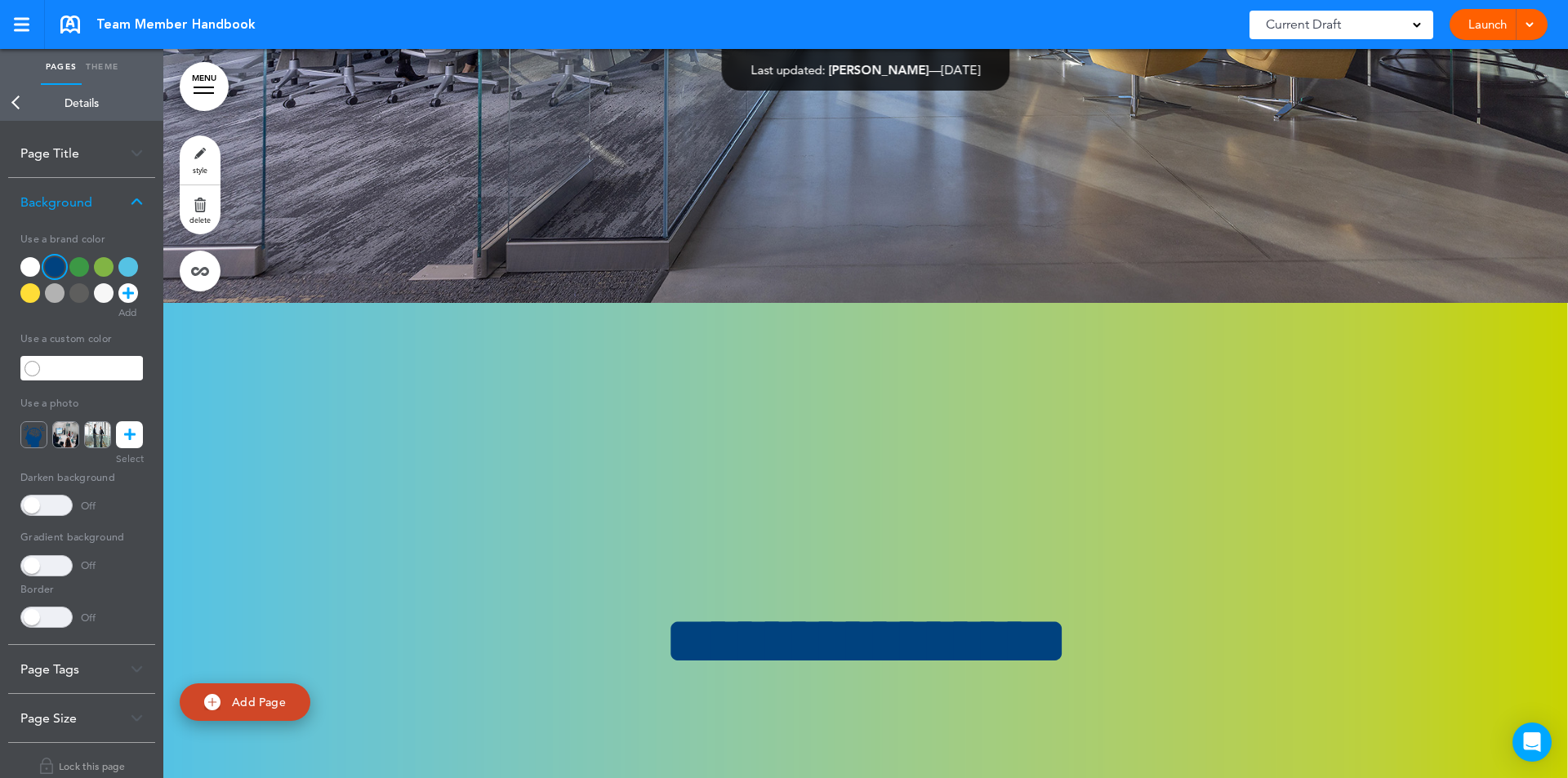
click at [94, 69] on link "Theme" at bounding box center [102, 67] width 41 height 36
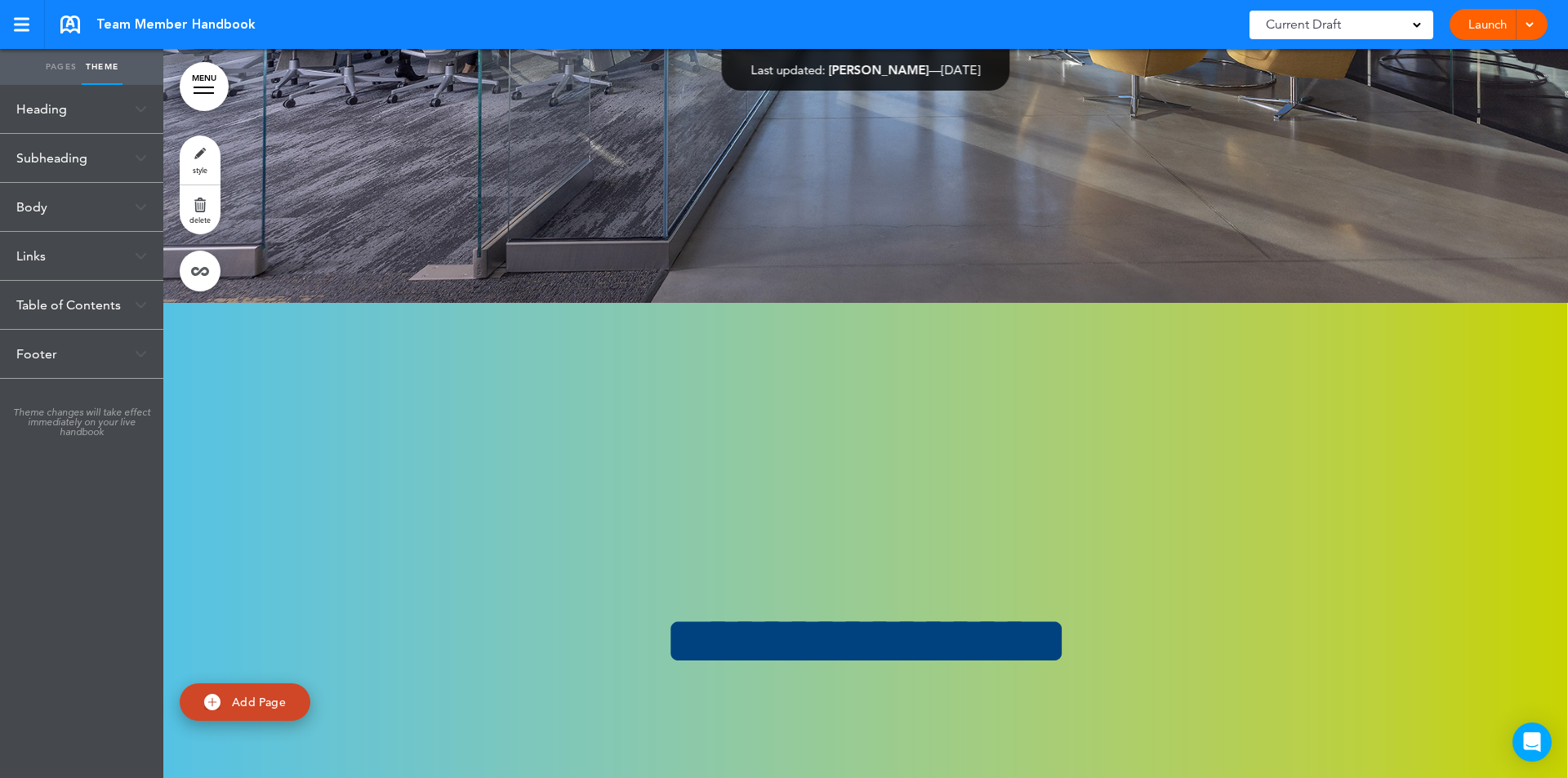
click at [145, 206] on img at bounding box center [141, 207] width 12 height 9
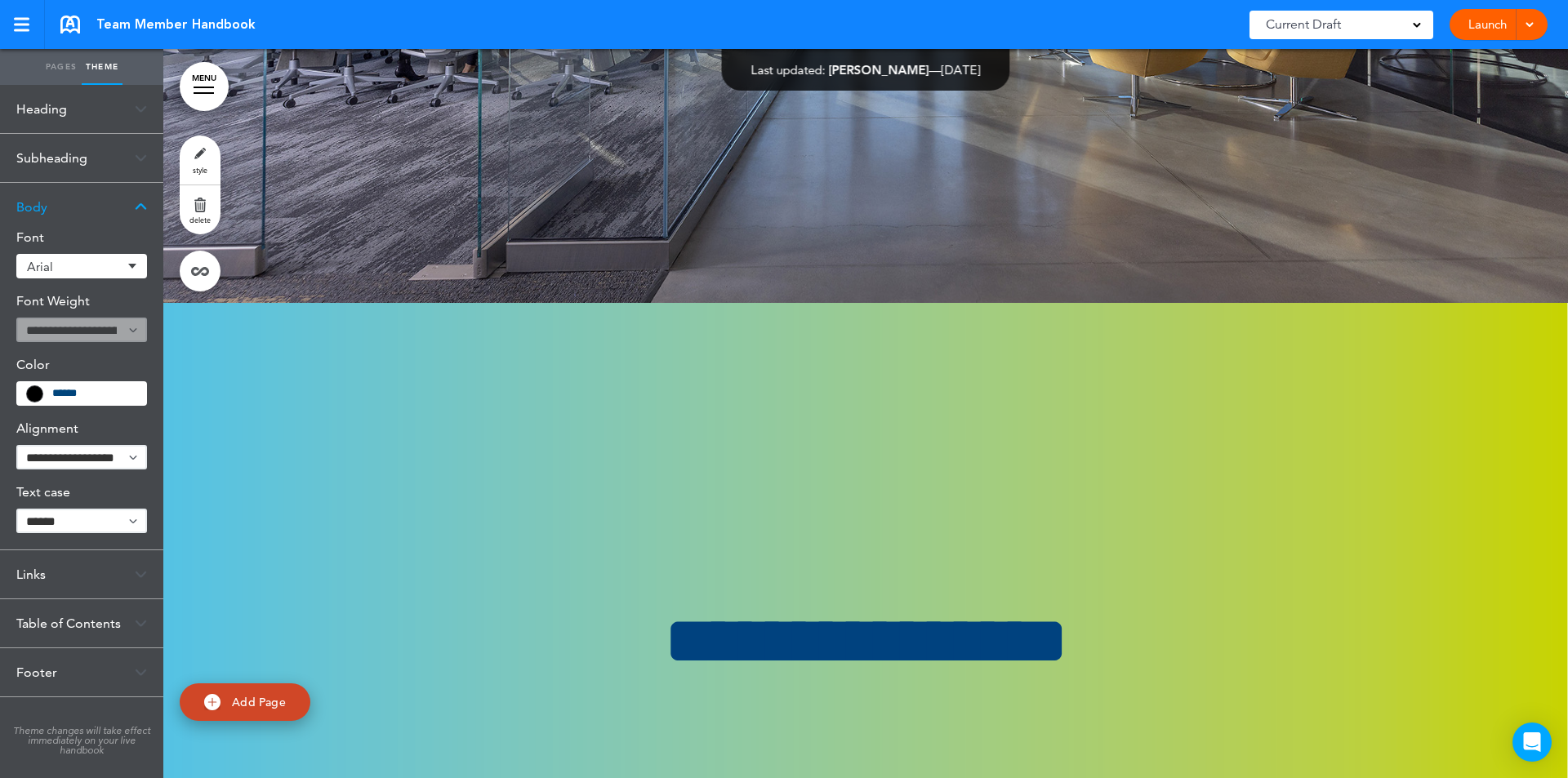
click at [99, 389] on input "******" at bounding box center [94, 393] width 84 height 11
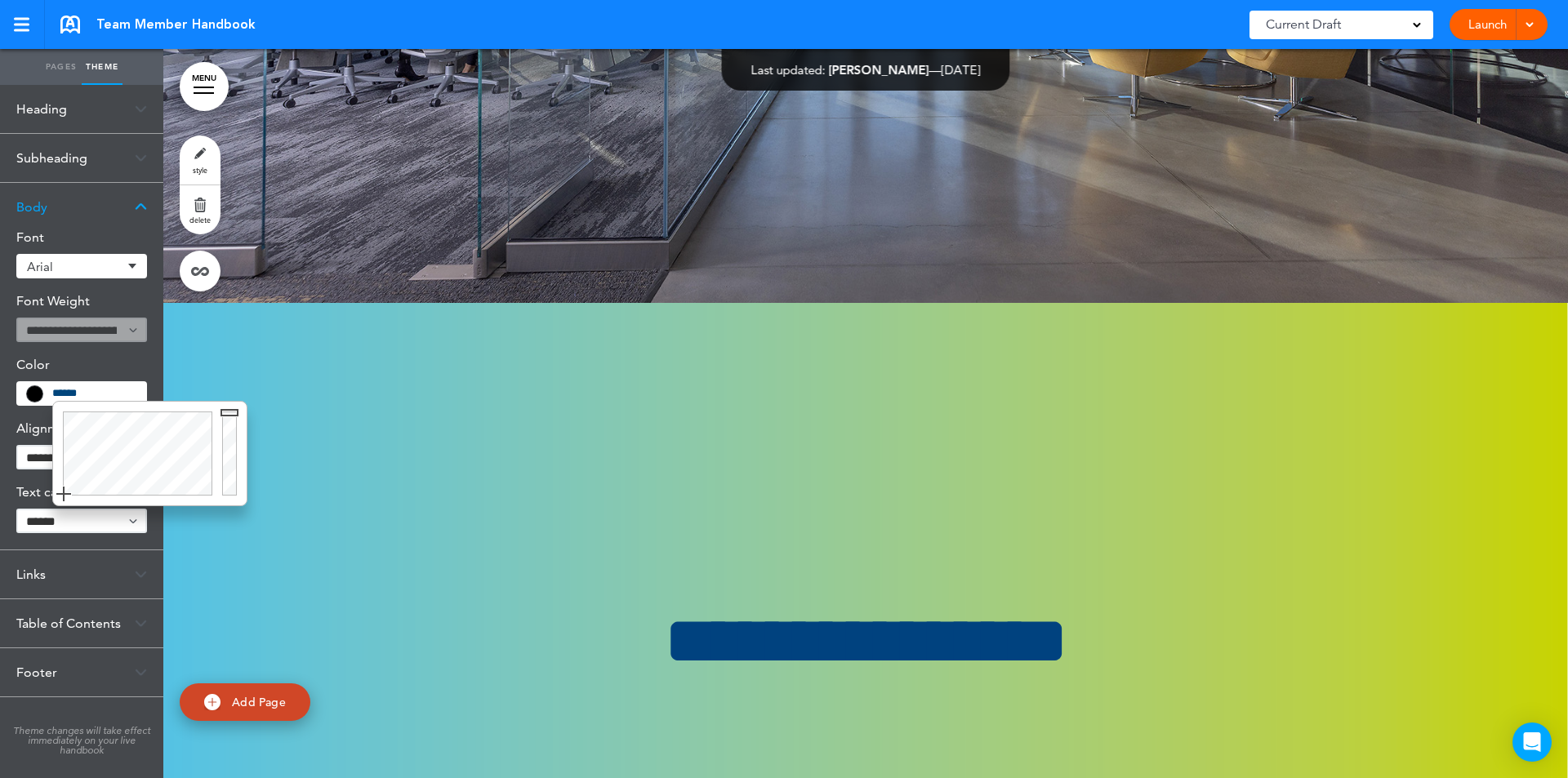
click at [228, 410] on div at bounding box center [232, 453] width 29 height 104
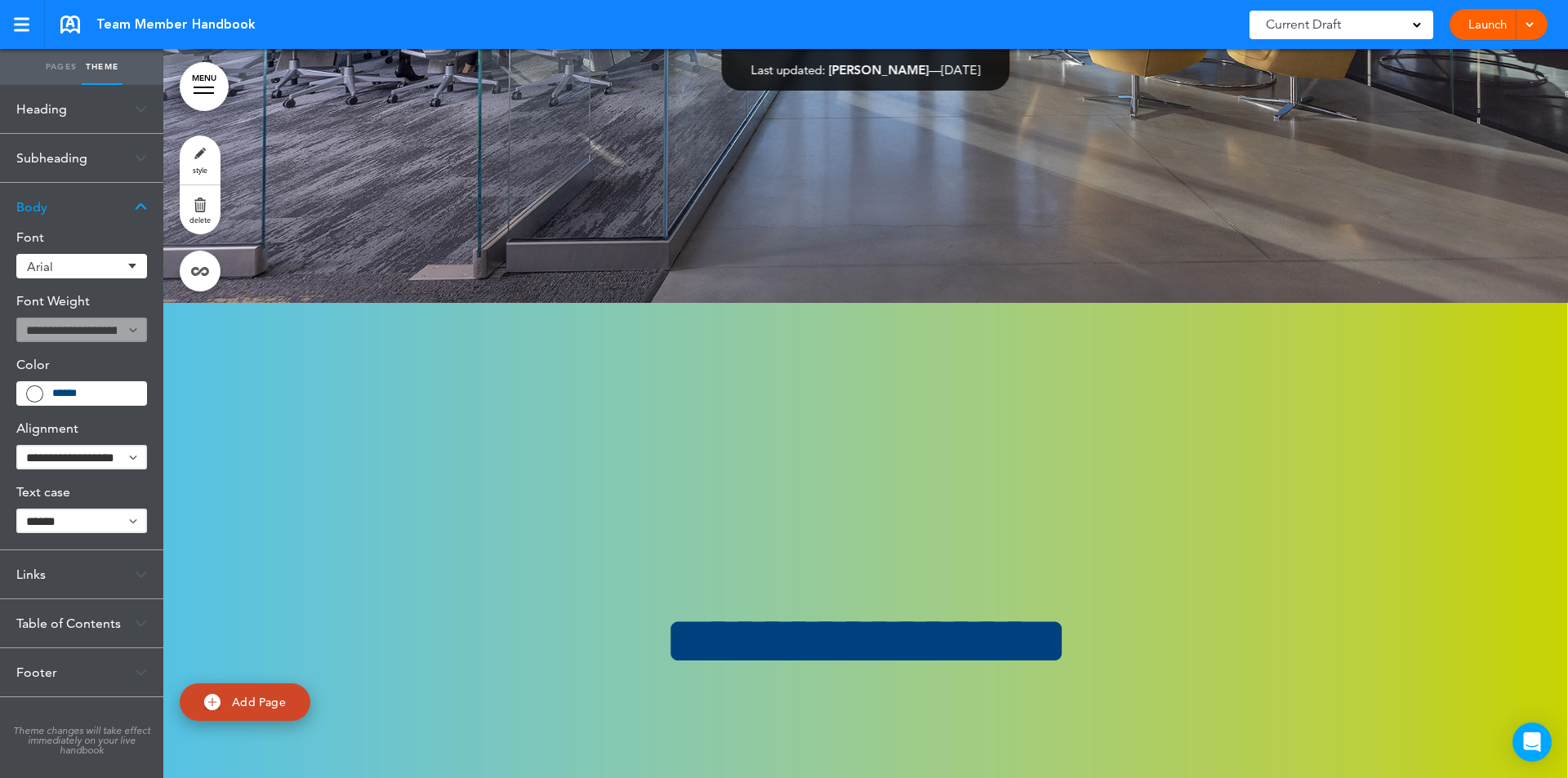
click at [1560, 48] on div "Team Member Handbook Saved! Current Draft CURRENT DRAFT Launch Launch Preview D…" at bounding box center [784, 24] width 1568 height 49
drag, startPoint x: 1560, startPoint y: 48, endPoint x: 1562, endPoint y: 59, distance: 11.2
click at [1560, 47] on div "Team Member Handbook Saved! Current Draft CURRENT DRAFT Launch Launch Preview D…" at bounding box center [784, 24] width 1568 height 49
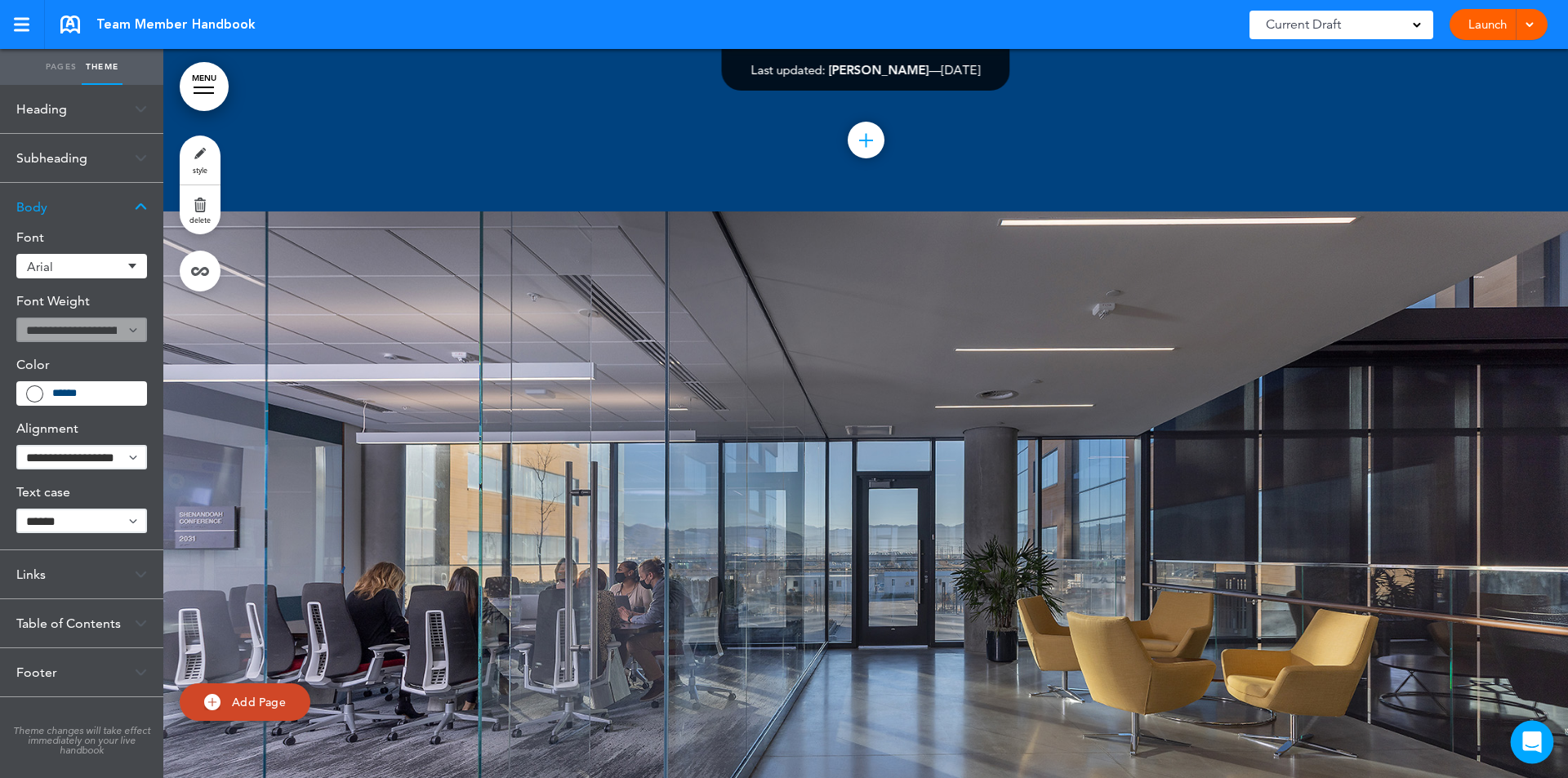
scroll to position [193544, 0]
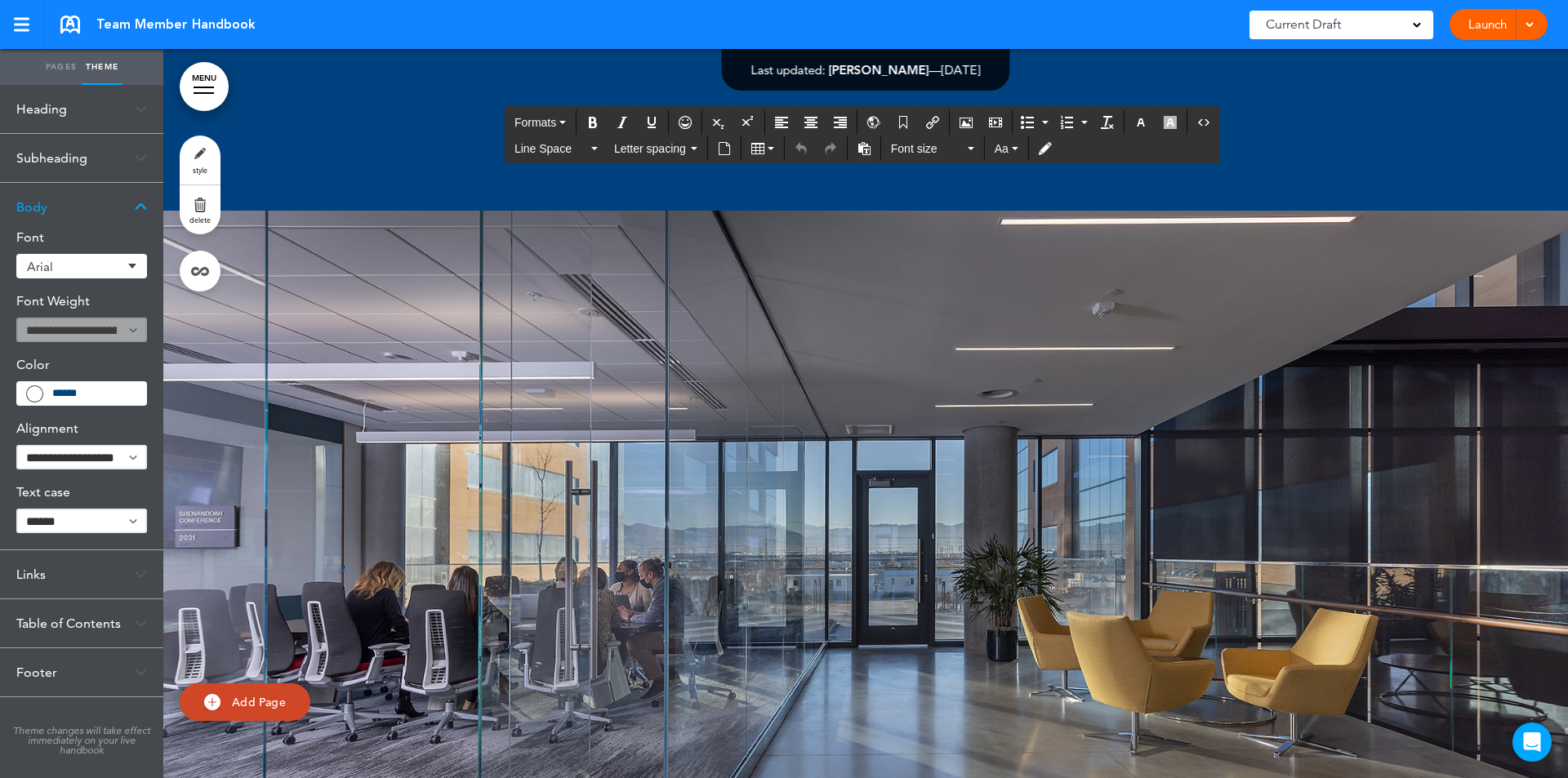
scroll to position [194820, 0]
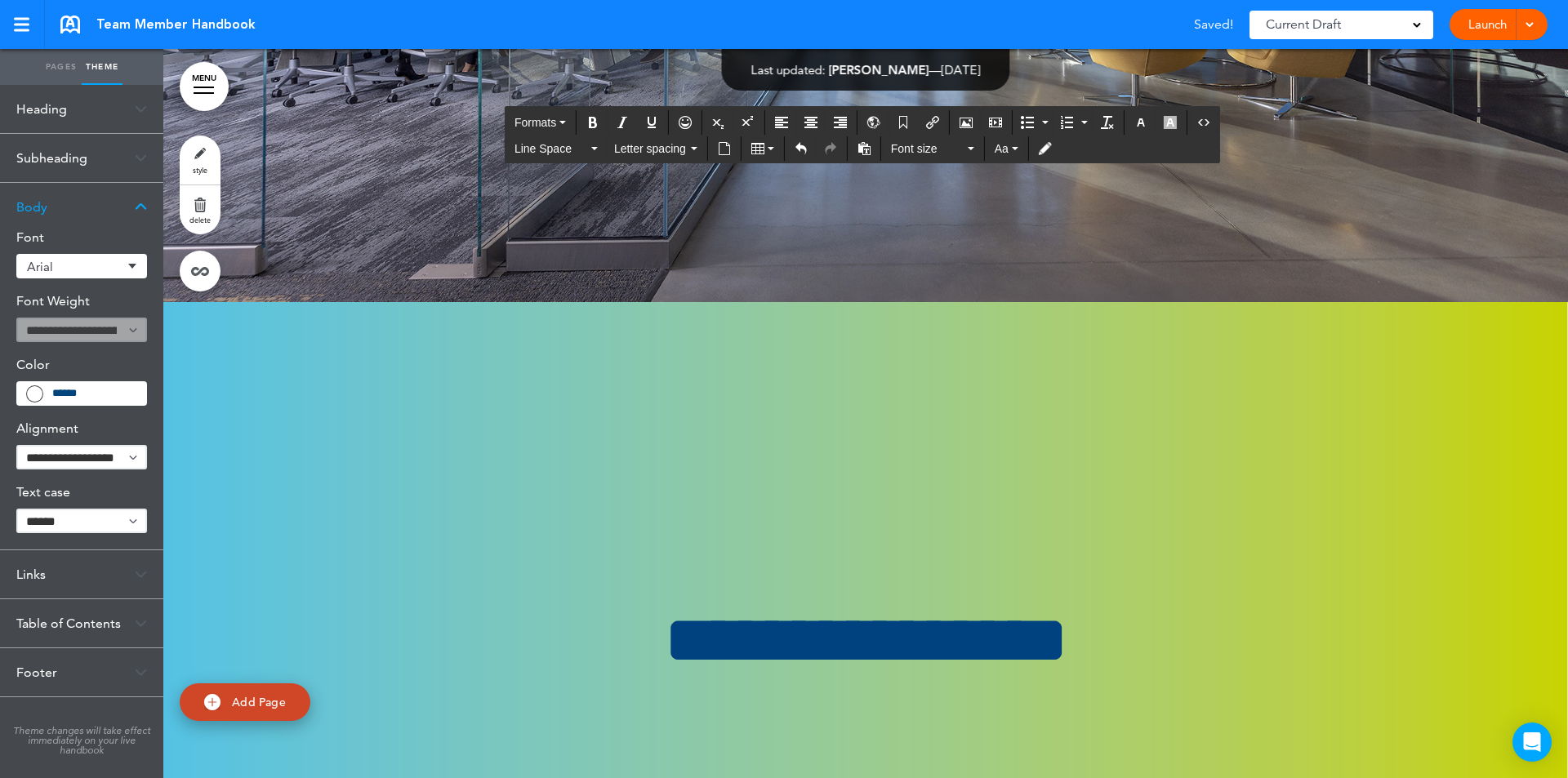
drag, startPoint x: 454, startPoint y: 349, endPoint x: 1113, endPoint y: 636, distance: 718.8
click at [94, 386] on input "*******" at bounding box center [94, 393] width 84 height 15
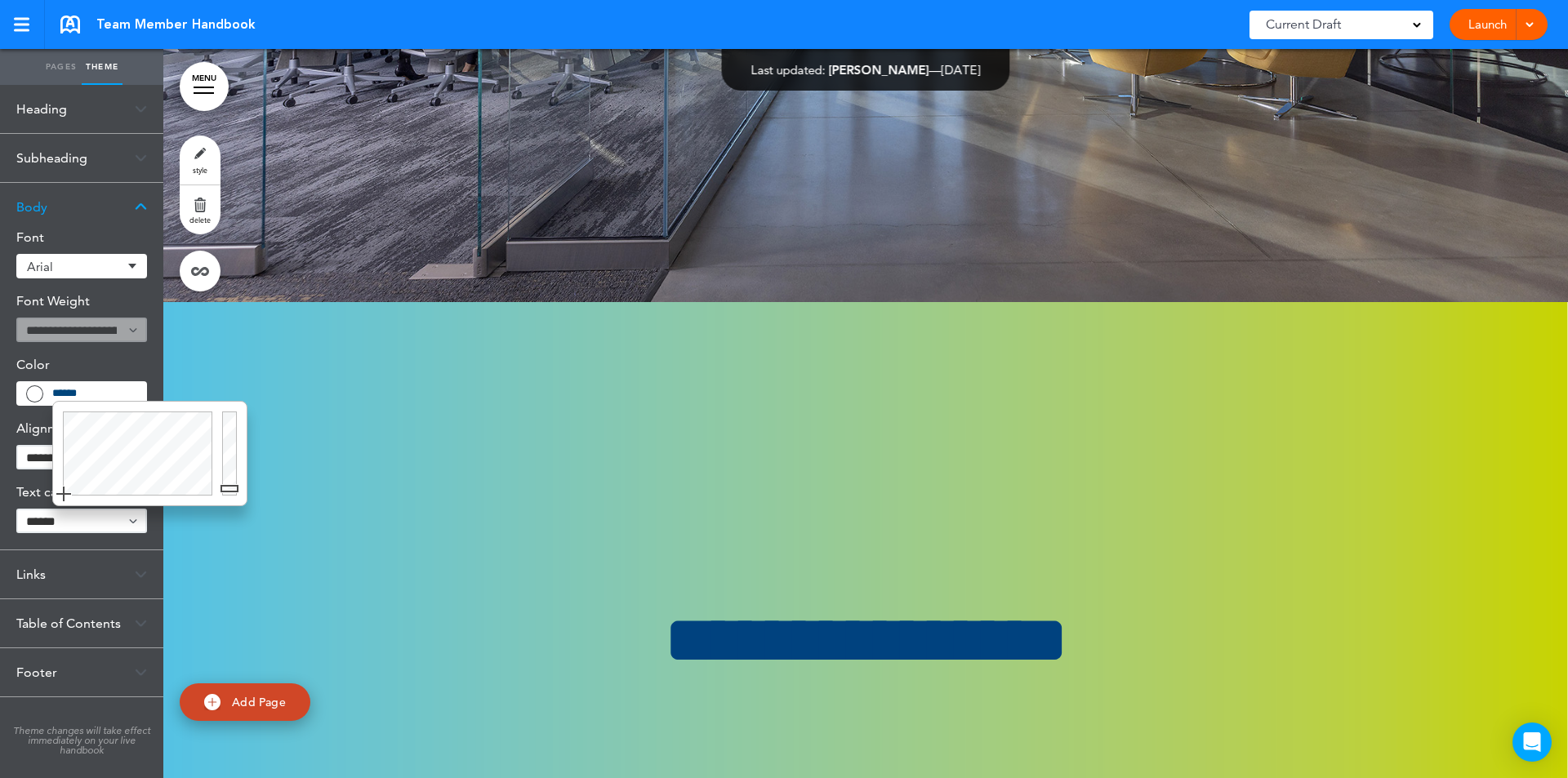
click at [231, 488] on div at bounding box center [232, 453] width 29 height 104
type input "******"
click at [228, 493] on div at bounding box center [232, 453] width 29 height 104
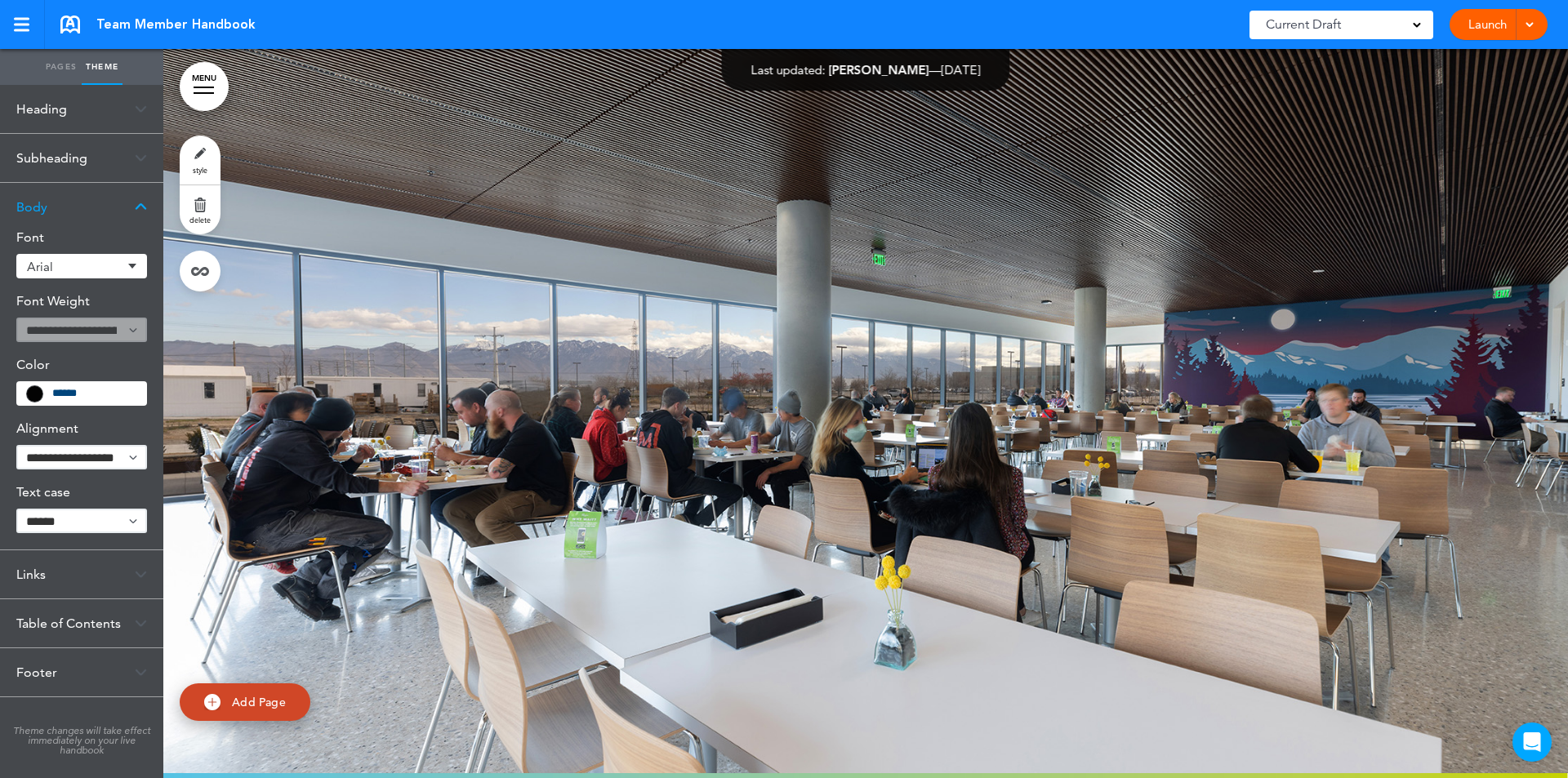
scroll to position [190559, 0]
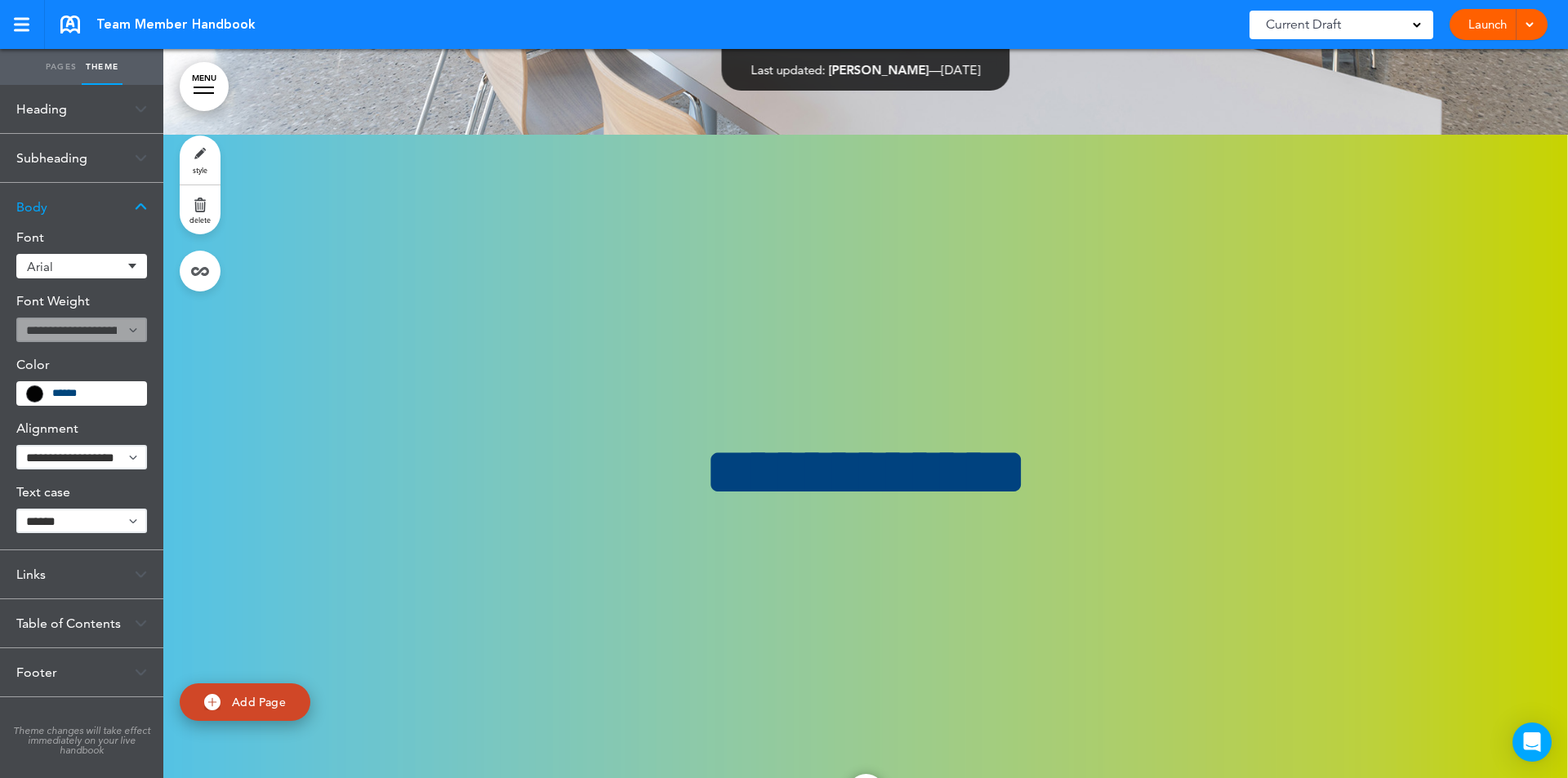
click at [142, 618] on div "Table of Contents" at bounding box center [82, 623] width 163 height 48
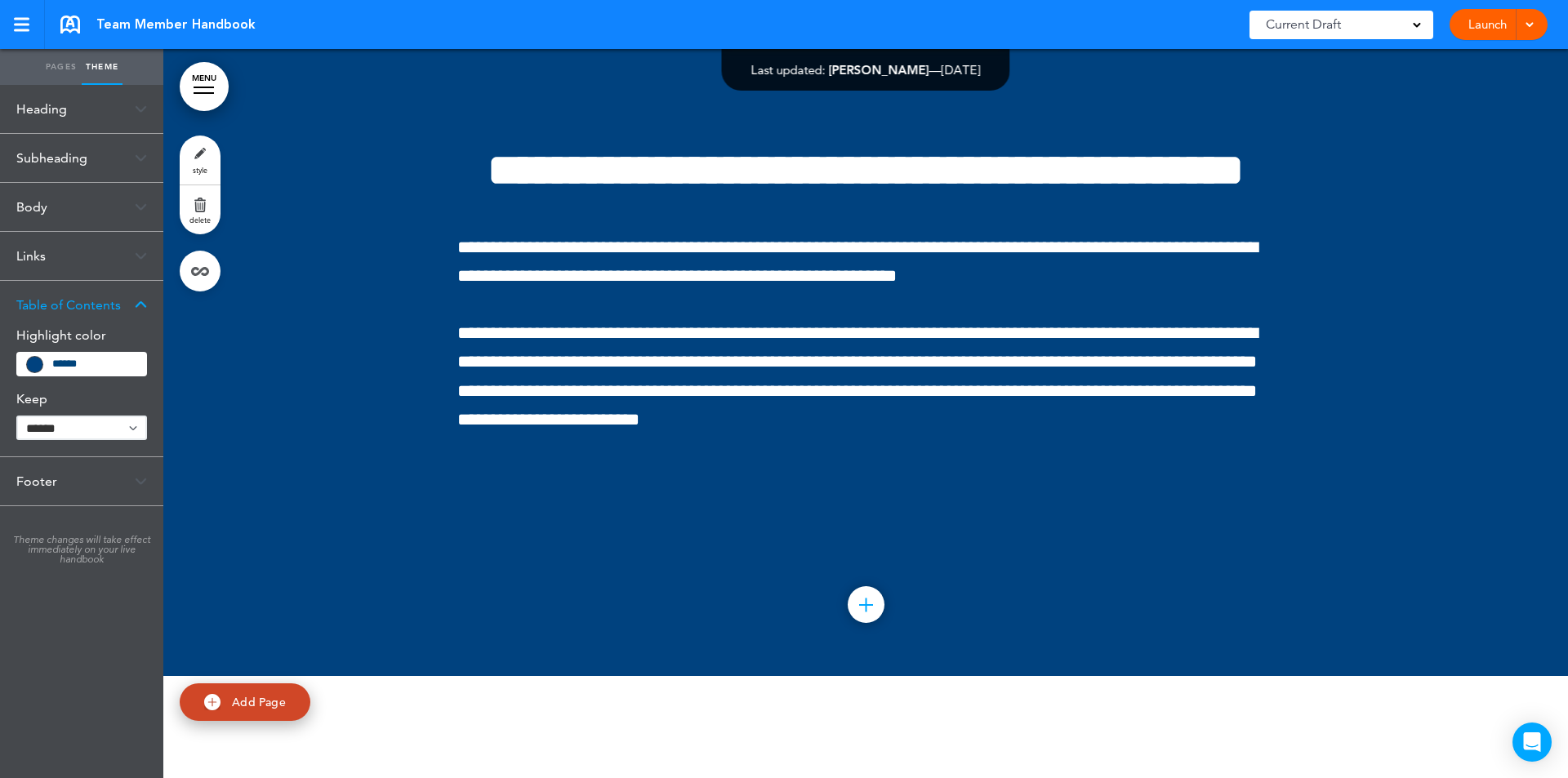
scroll to position [178449, 0]
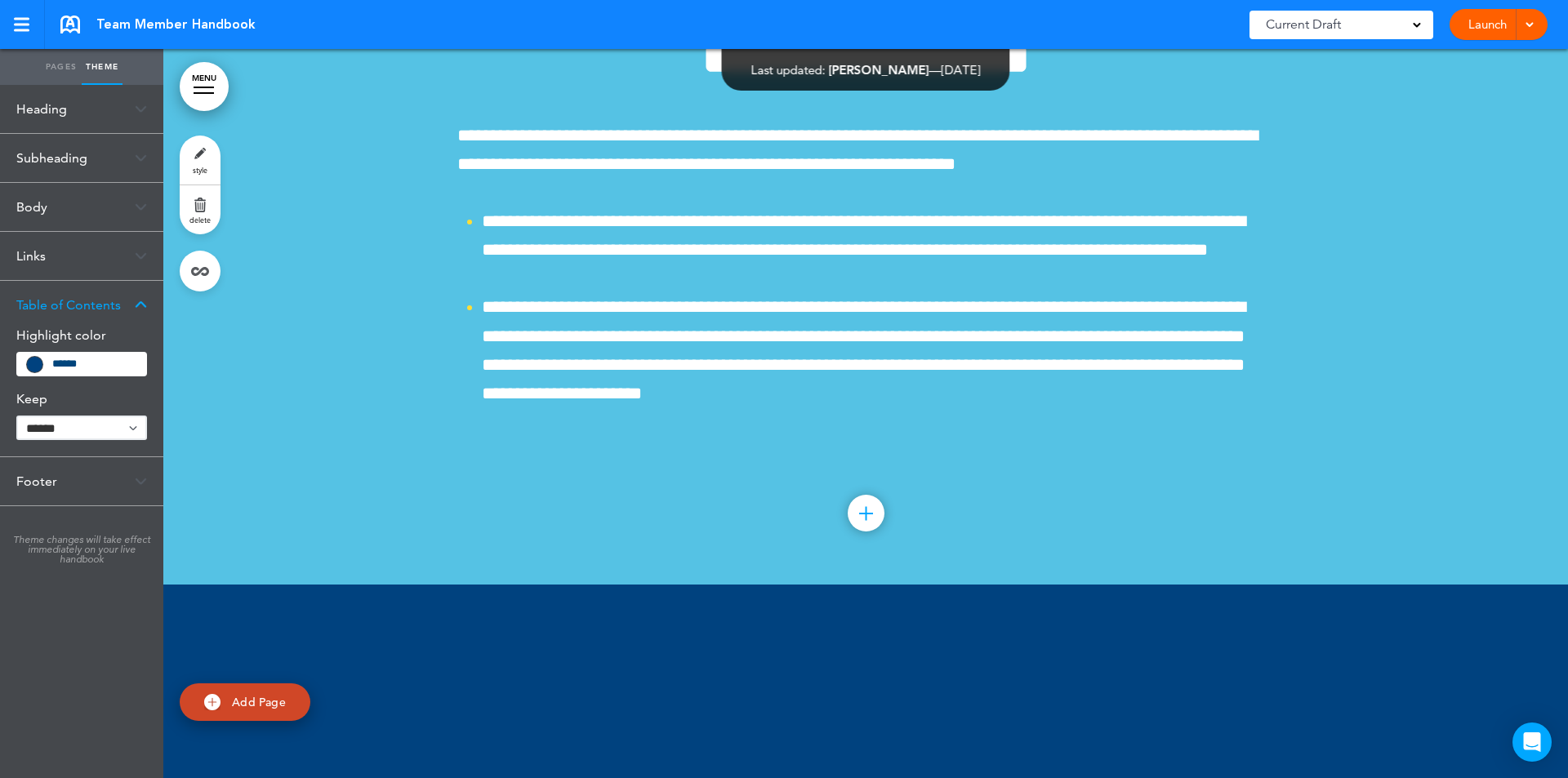
drag, startPoint x: 205, startPoint y: 75, endPoint x: 387, endPoint y: 143, distance: 194.3
click at [204, 75] on link "MENU" at bounding box center [203, 86] width 49 height 49
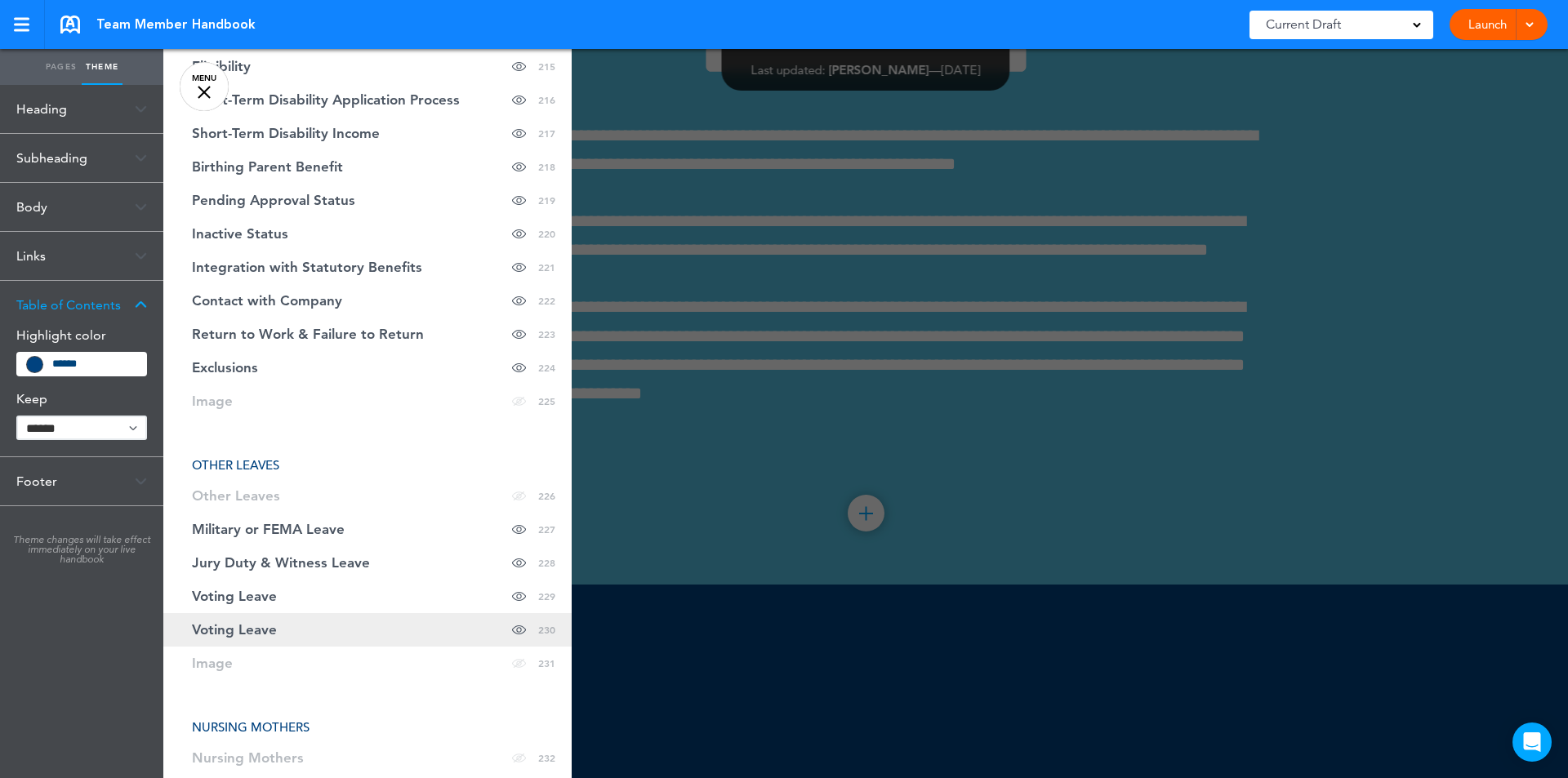
click at [225, 623] on span "Voting Leave" at bounding box center [234, 630] width 85 height 14
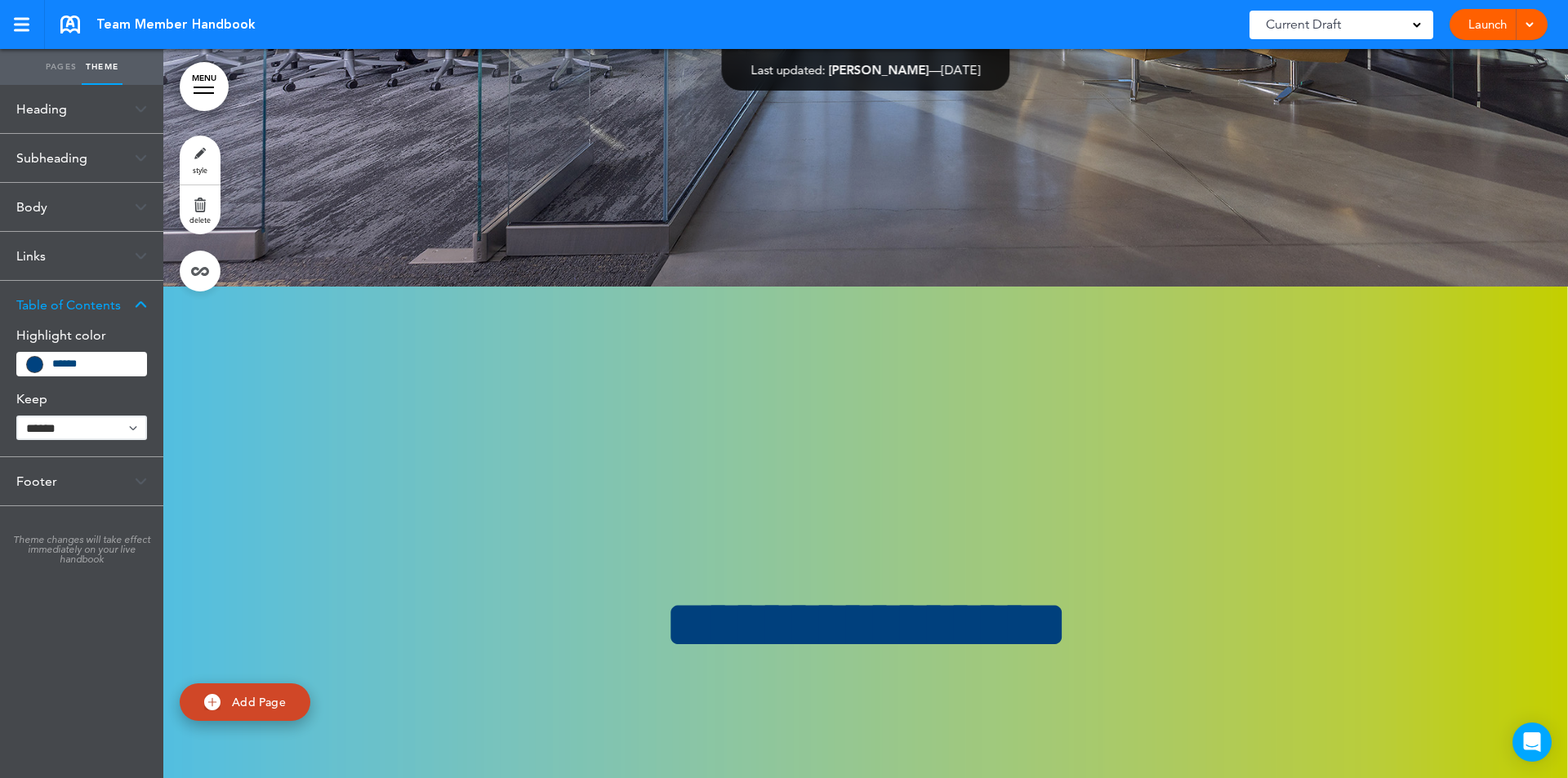
scroll to position [194873, 0]
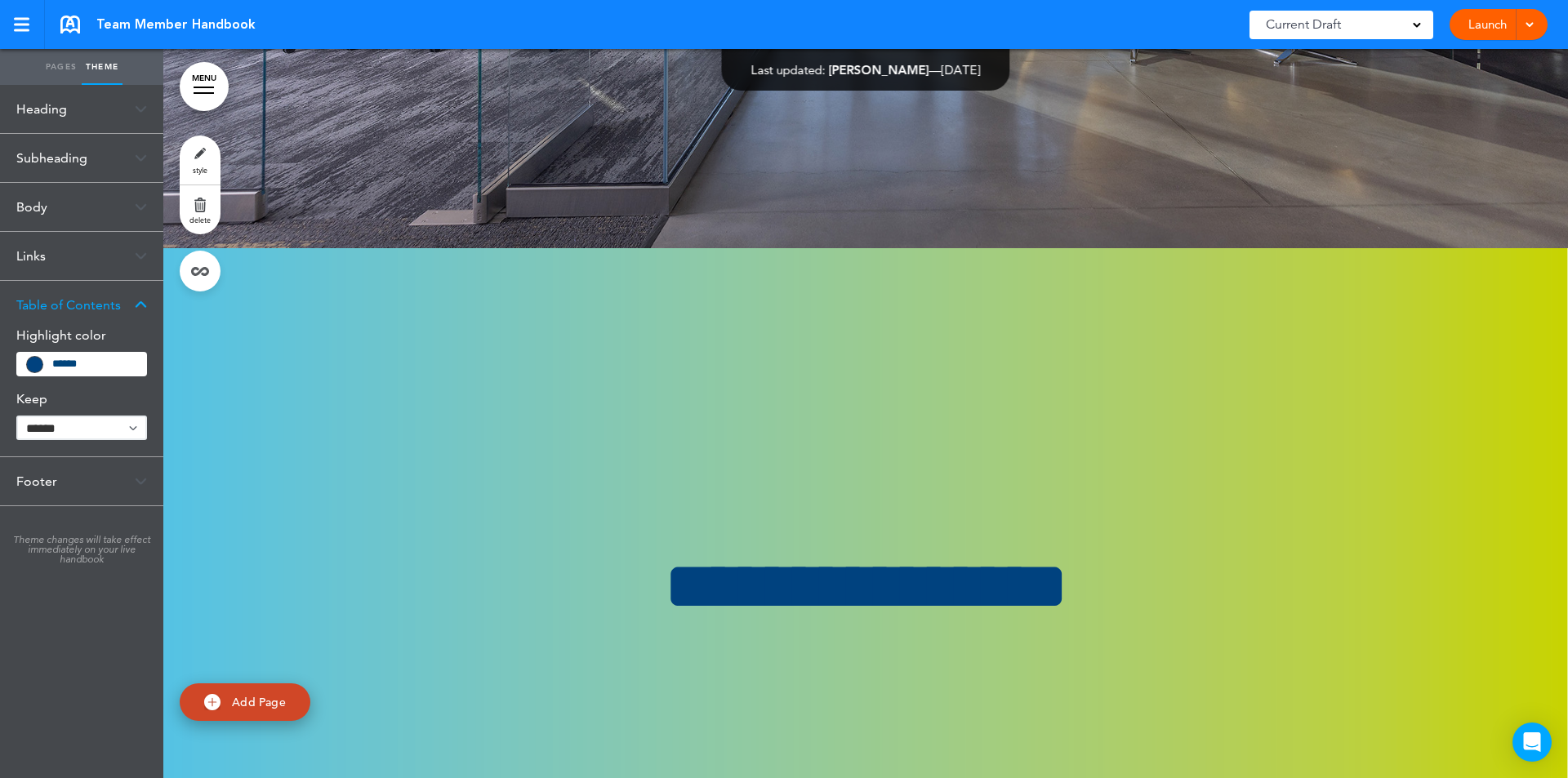
click at [212, 89] on link "MENU" at bounding box center [203, 86] width 49 height 49
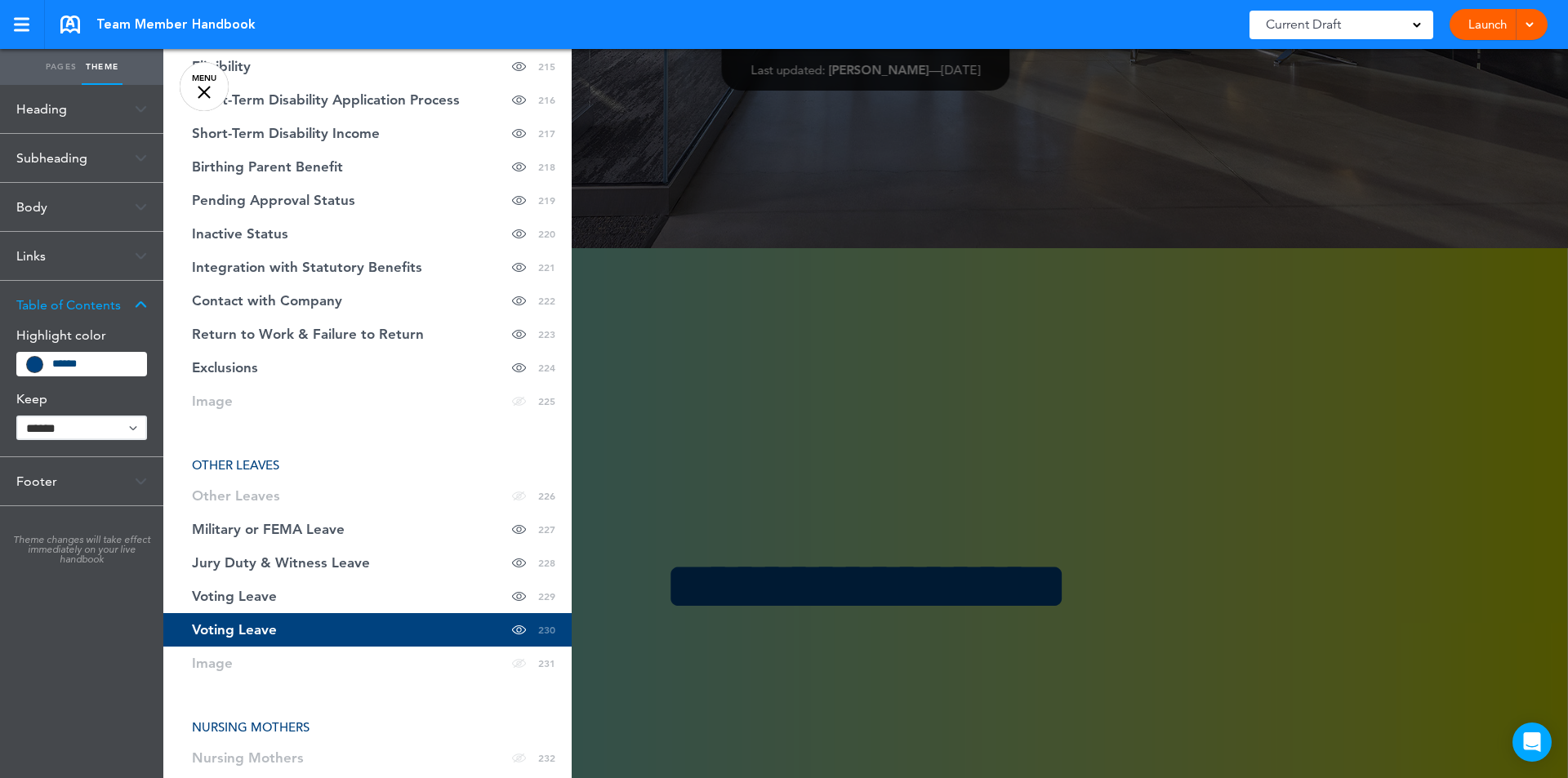
drag, startPoint x: 241, startPoint y: 597, endPoint x: 205, endPoint y: 603, distance: 36.5
drag, startPoint x: 205, startPoint y: 603, endPoint x: 133, endPoint y: 610, distance: 72.3
click at [133, 610] on div "Heading Font Arial Bold Add custom font Current Arial Bold Uploaded BentonSans-…" at bounding box center [82, 431] width 163 height 693
click at [88, 622] on div "Heading Font Arial Bold Add custom font Current Arial Bold Uploaded BentonSans-…" at bounding box center [82, 431] width 163 height 693
click at [455, 6] on div "Team Member Handbook Saved! Current Draft CURRENT DRAFT Launch Launch Preview D…" at bounding box center [784, 24] width 1568 height 49
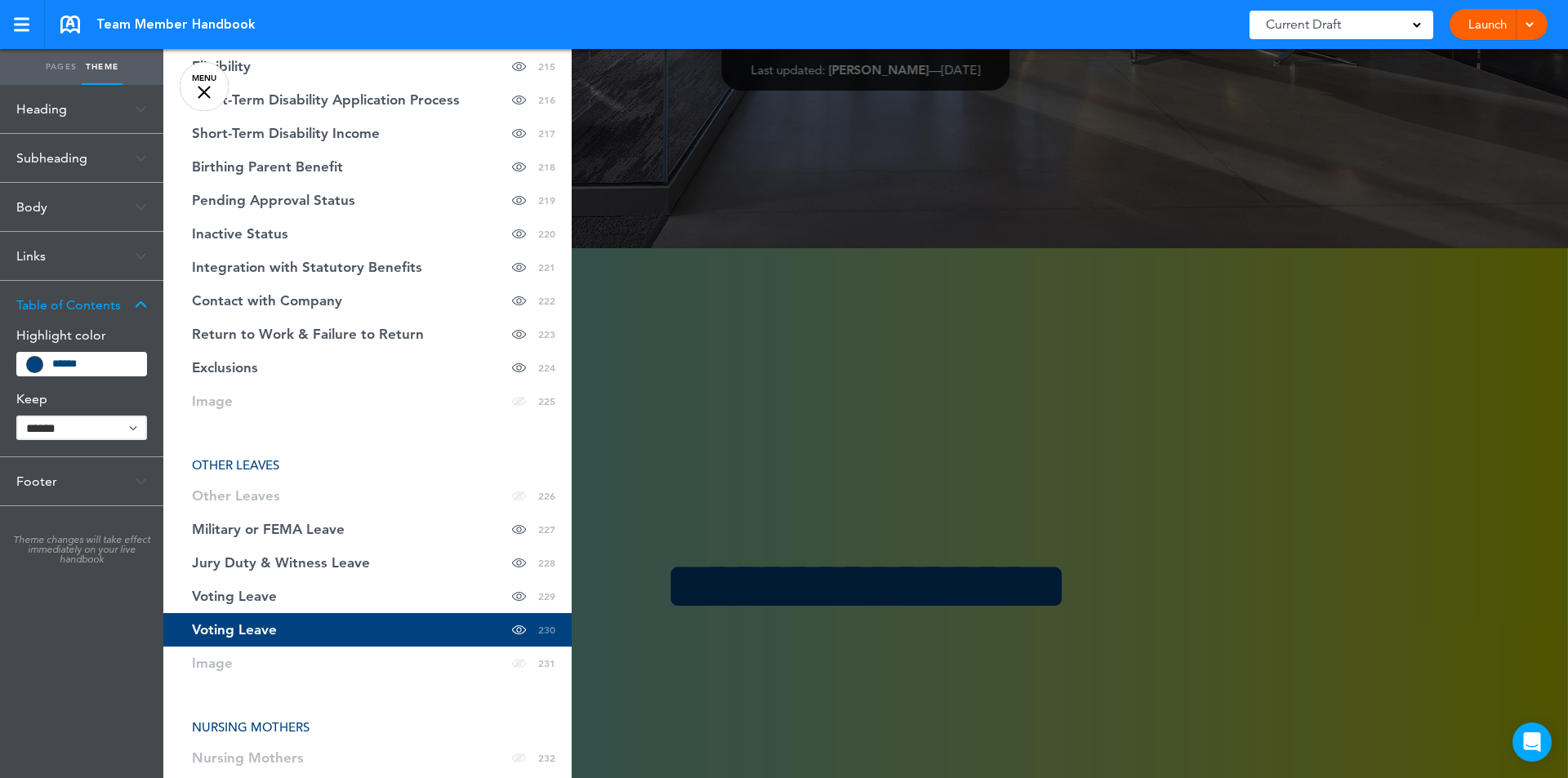
click at [57, 70] on link "Pages" at bounding box center [62, 67] width 41 height 36
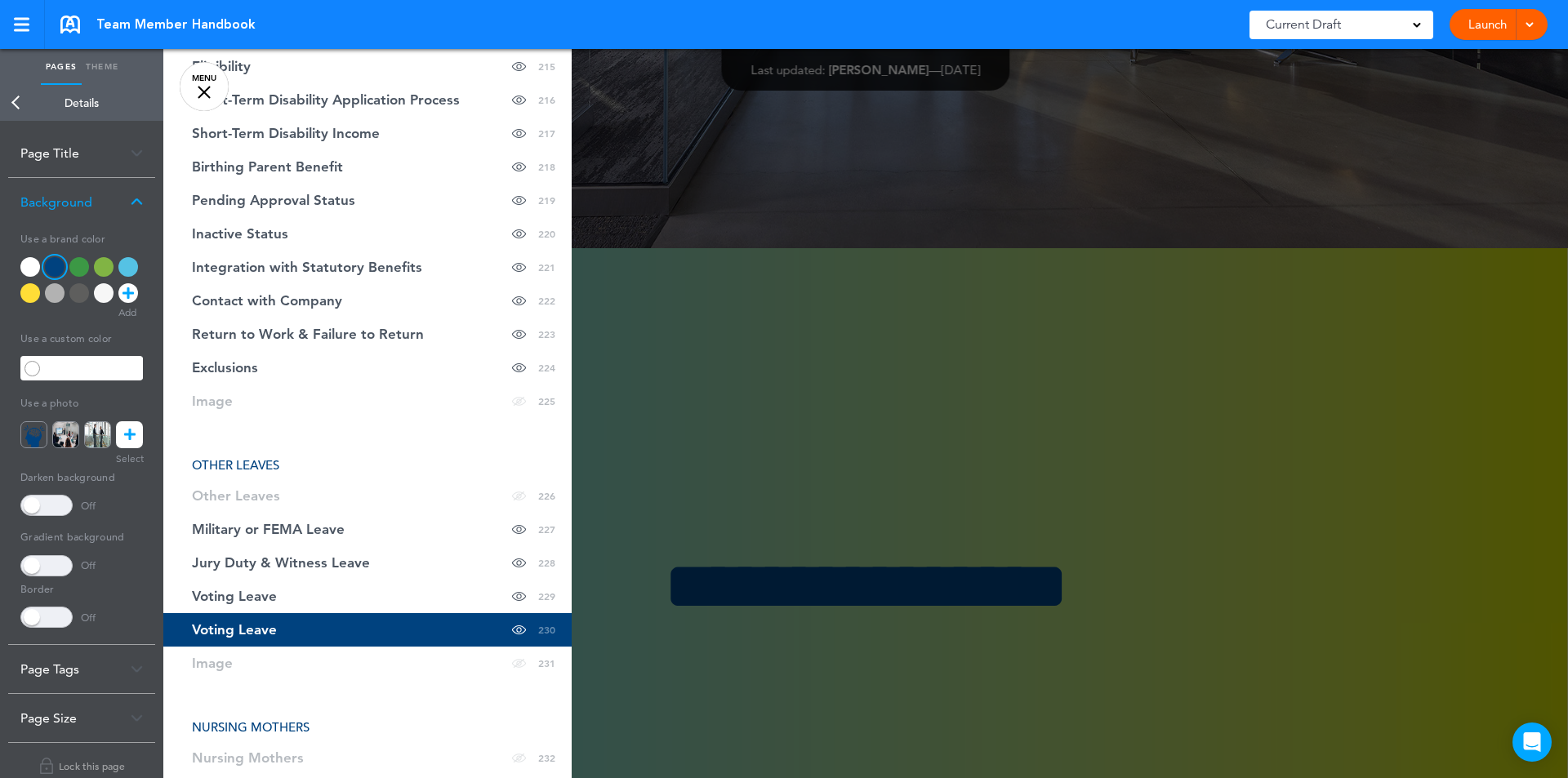
click at [13, 99] on link "Back" at bounding box center [16, 103] width 33 height 36
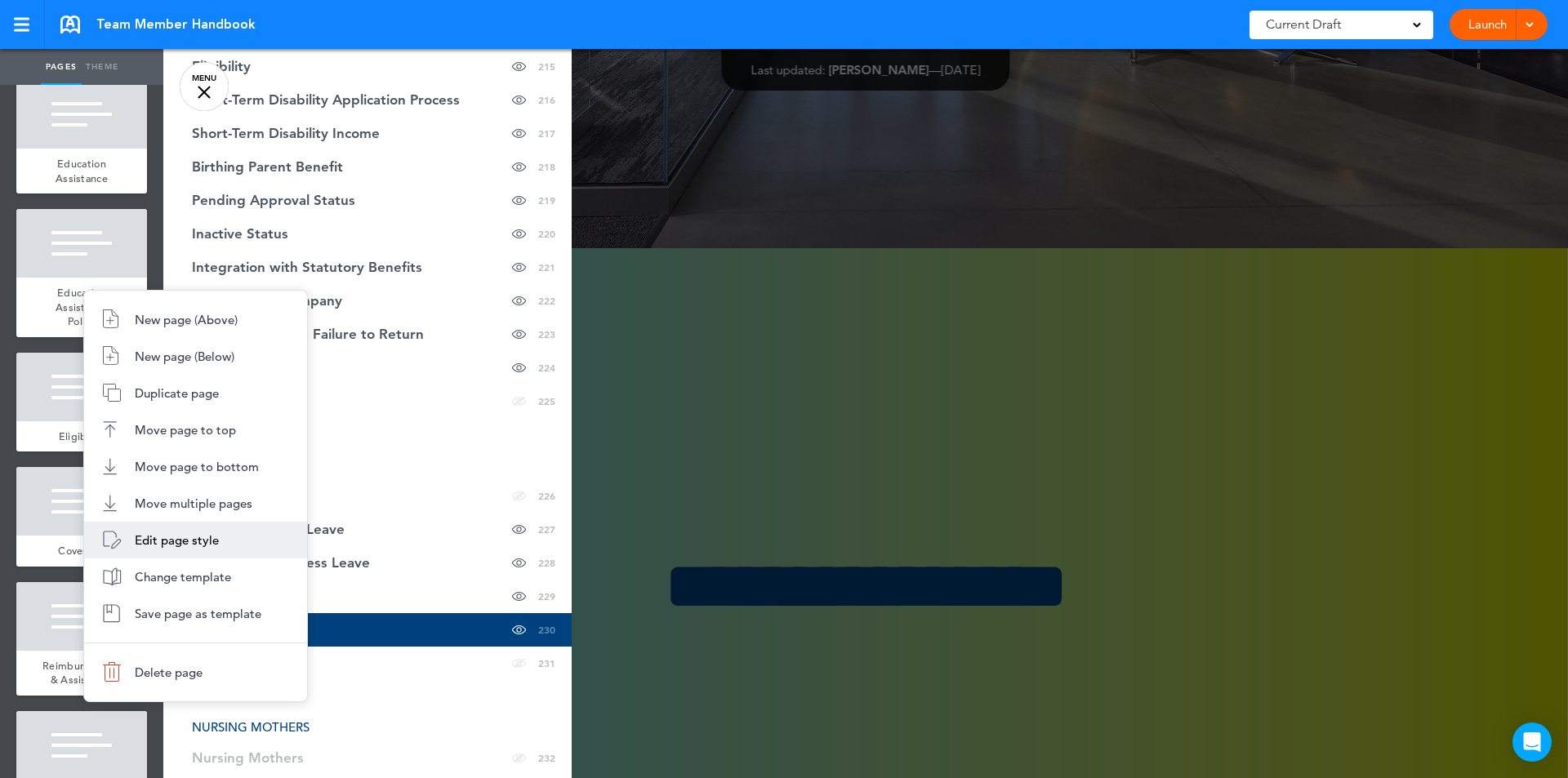
click at [193, 547] on li "Edit page style" at bounding box center [196, 540] width 223 height 37
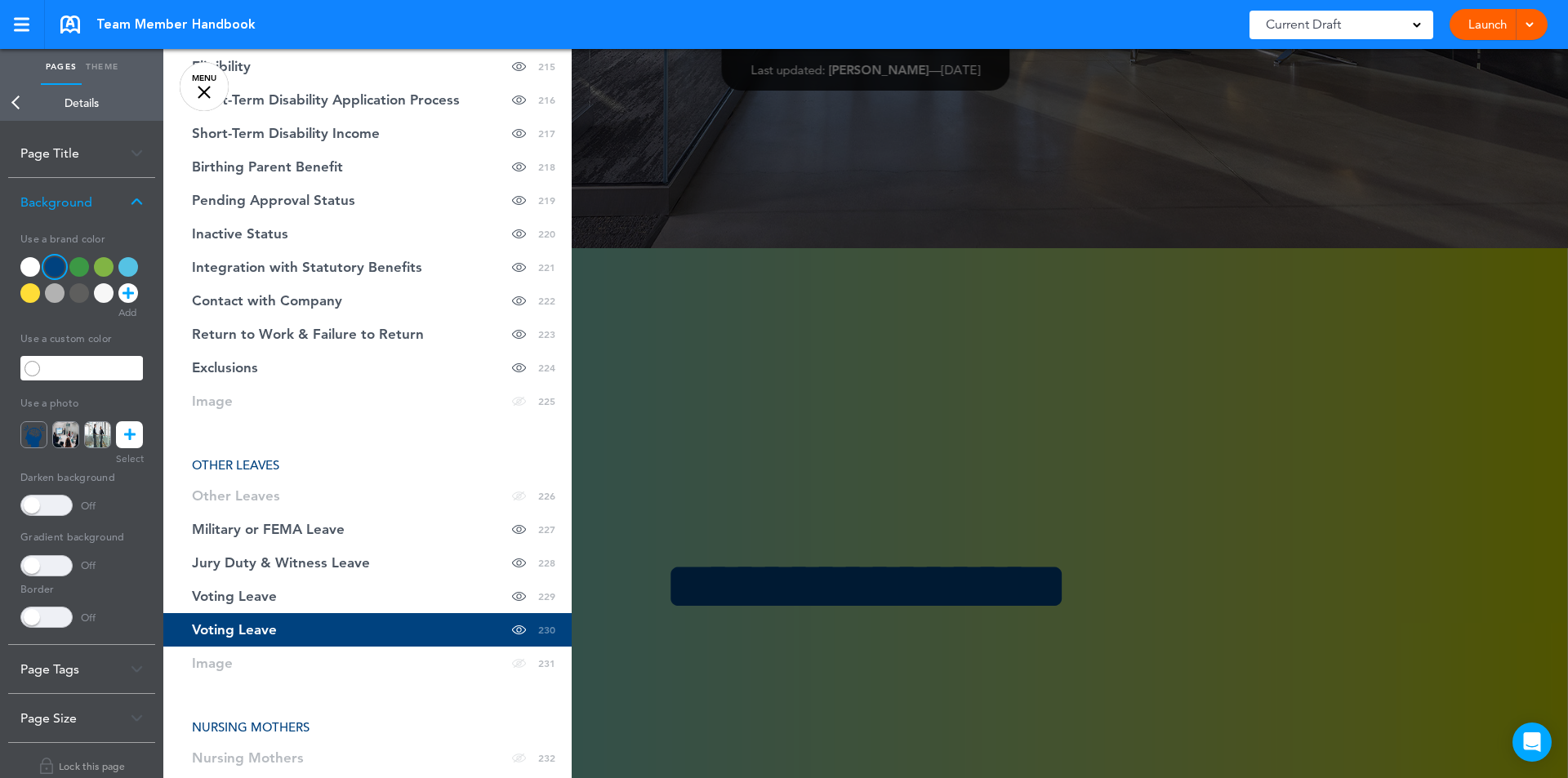
click at [136, 671] on img at bounding box center [136, 668] width 12 height 9
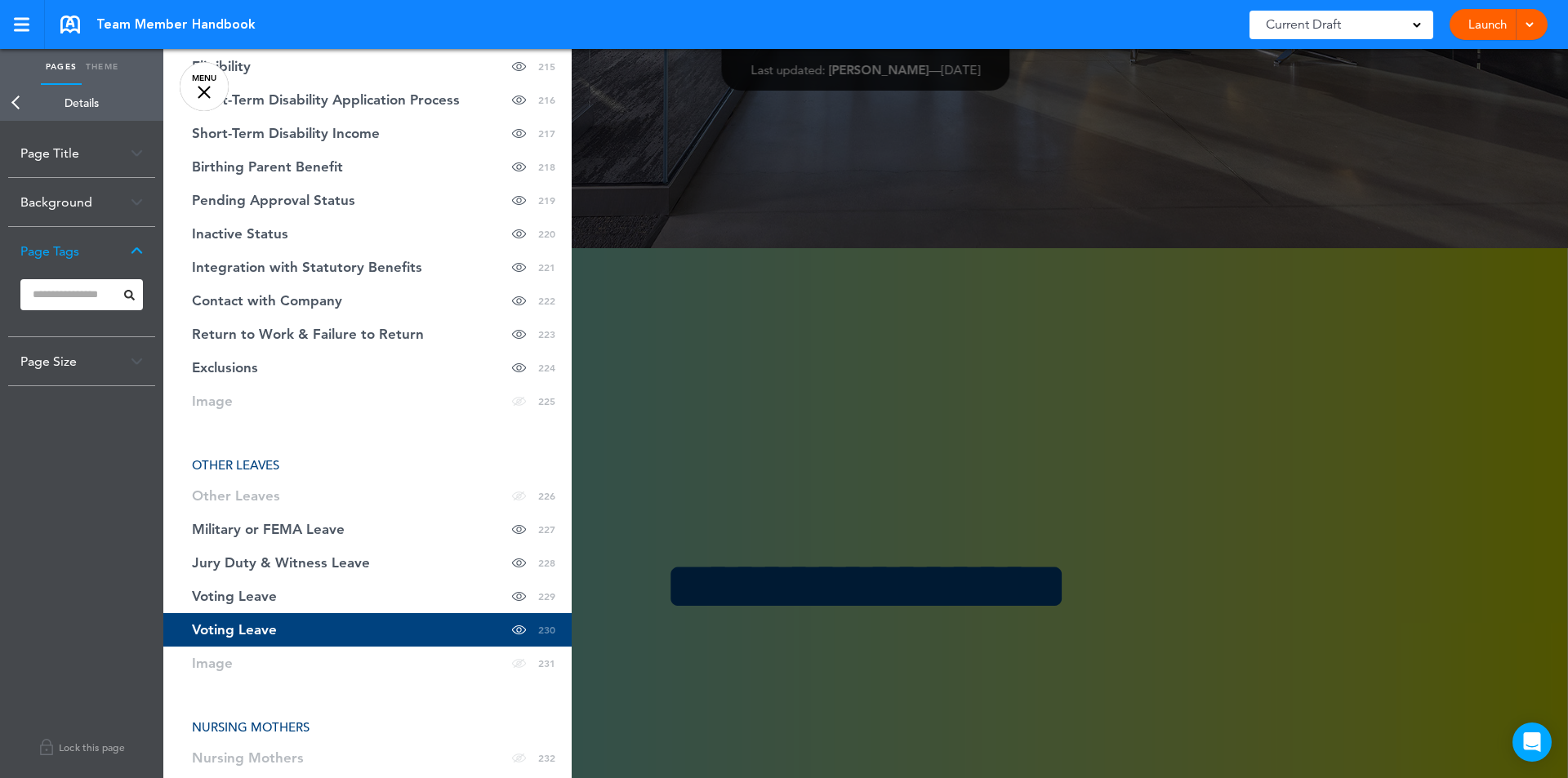
click at [134, 147] on div "Page Title" at bounding box center [82, 153] width 147 height 48
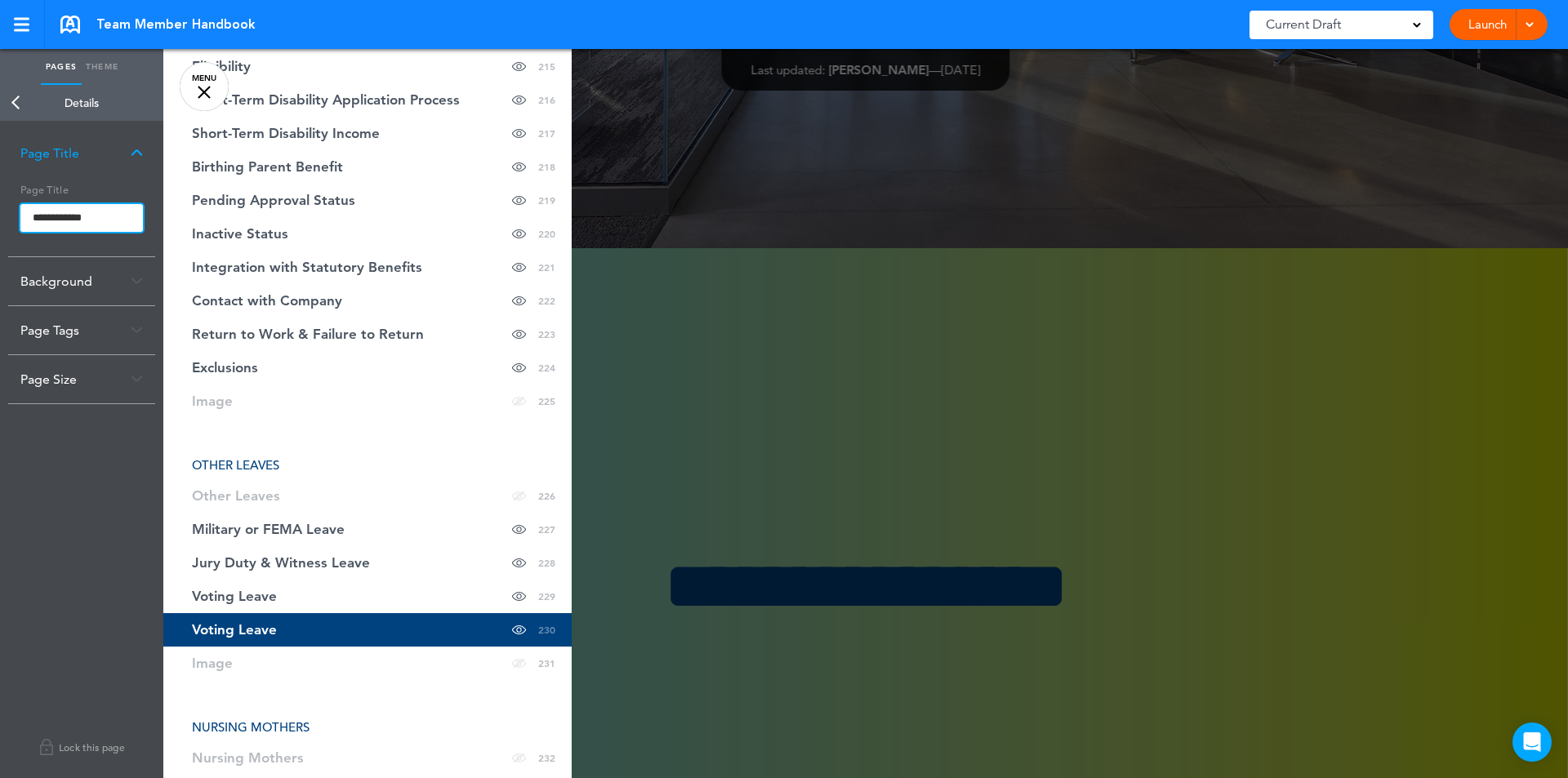
drag, startPoint x: 110, startPoint y: 216, endPoint x: 20, endPoint y: 204, distance: 90.8
click at [20, 204] on div "**********" at bounding box center [82, 216] width 147 height 79
type input "**********"
click at [400, 452] on body "Make this page common so it is available in other handbooks. This handbook [GEO…" at bounding box center [784, 389] width 1568 height 778
click at [753, 675] on div at bounding box center [947, 389] width 1568 height 778
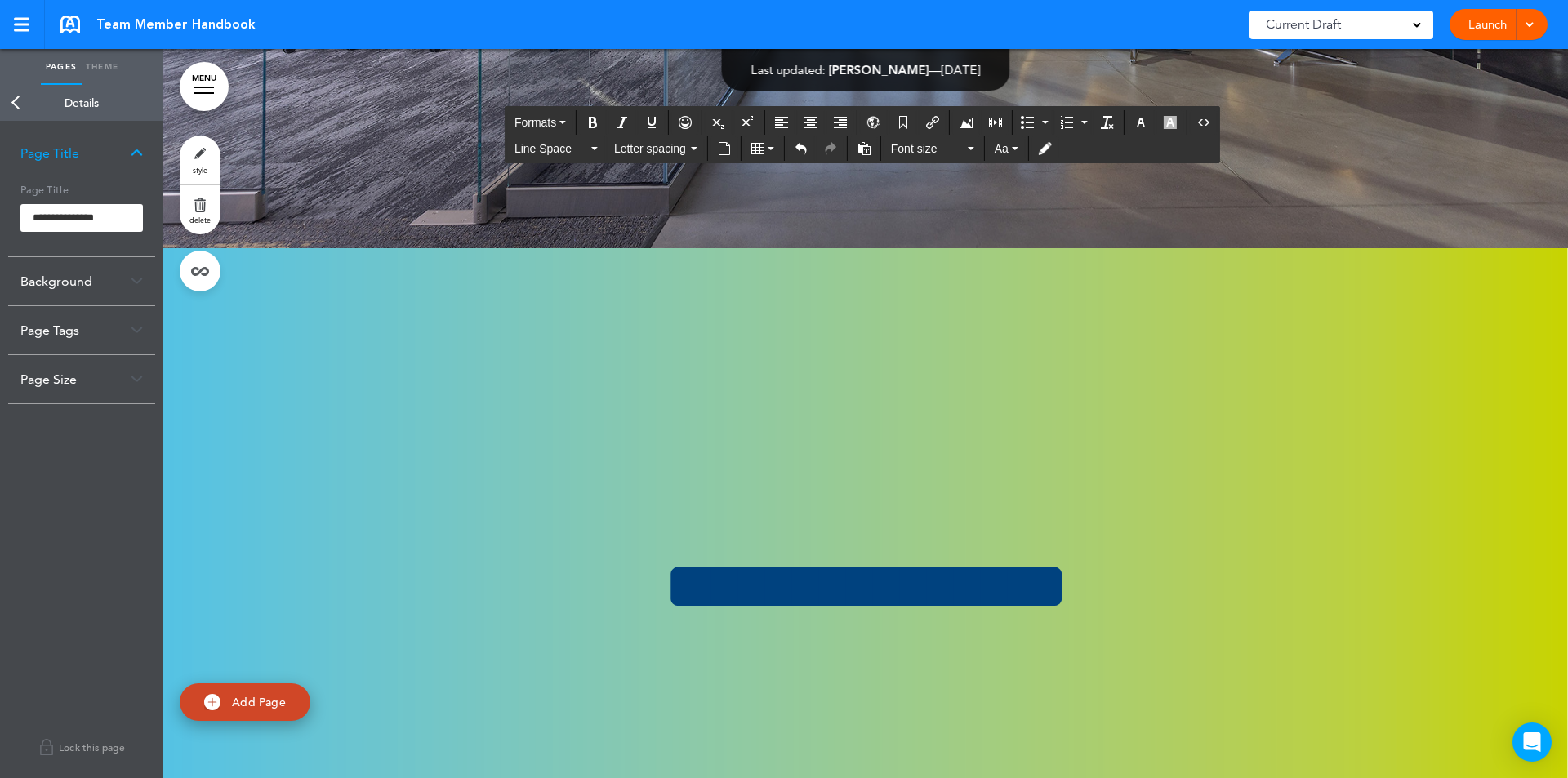
click at [1205, 121] on icon "Source code" at bounding box center [1203, 122] width 13 height 13
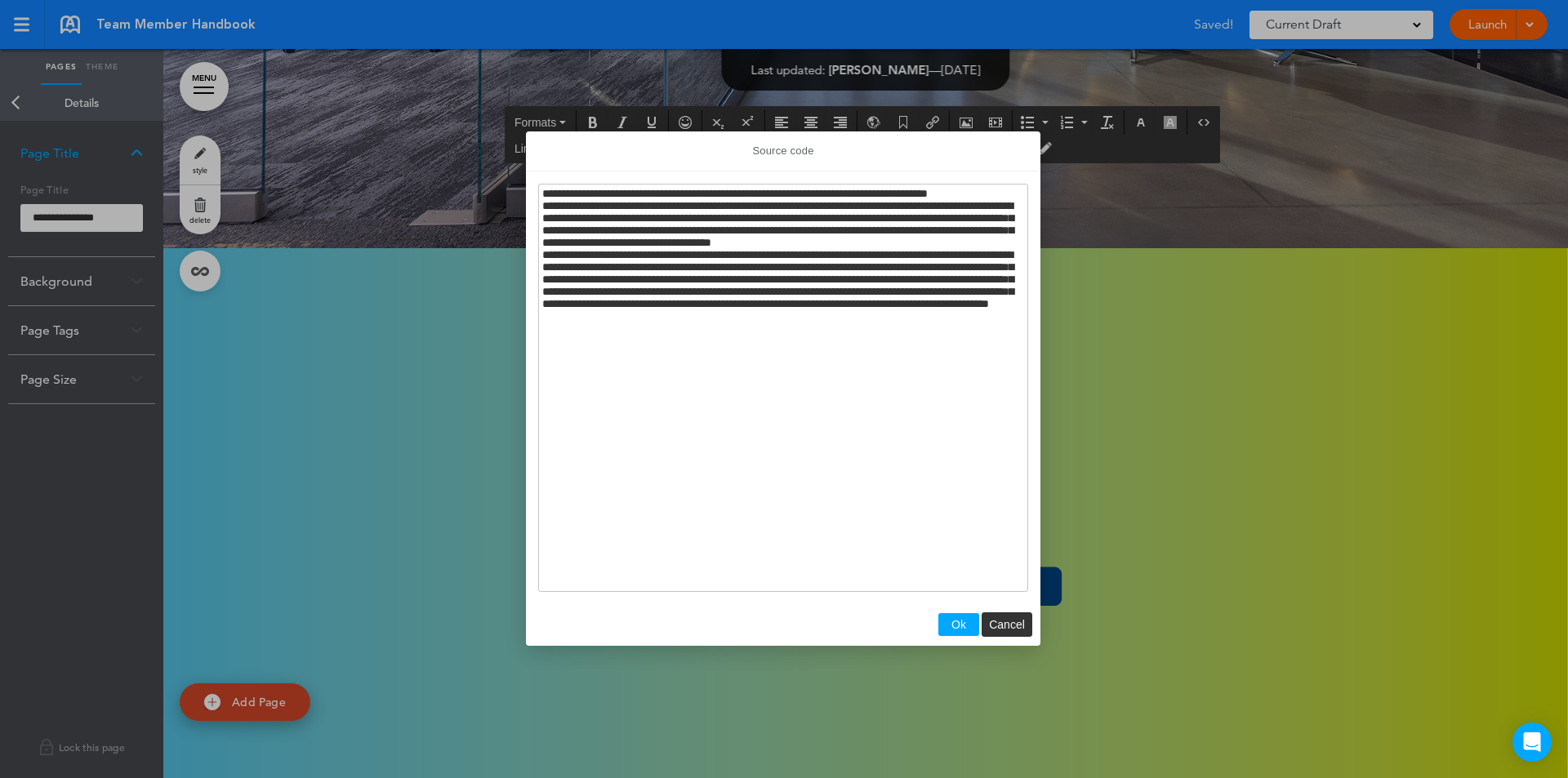
click at [1007, 619] on span "Cancel" at bounding box center [1007, 624] width 36 height 13
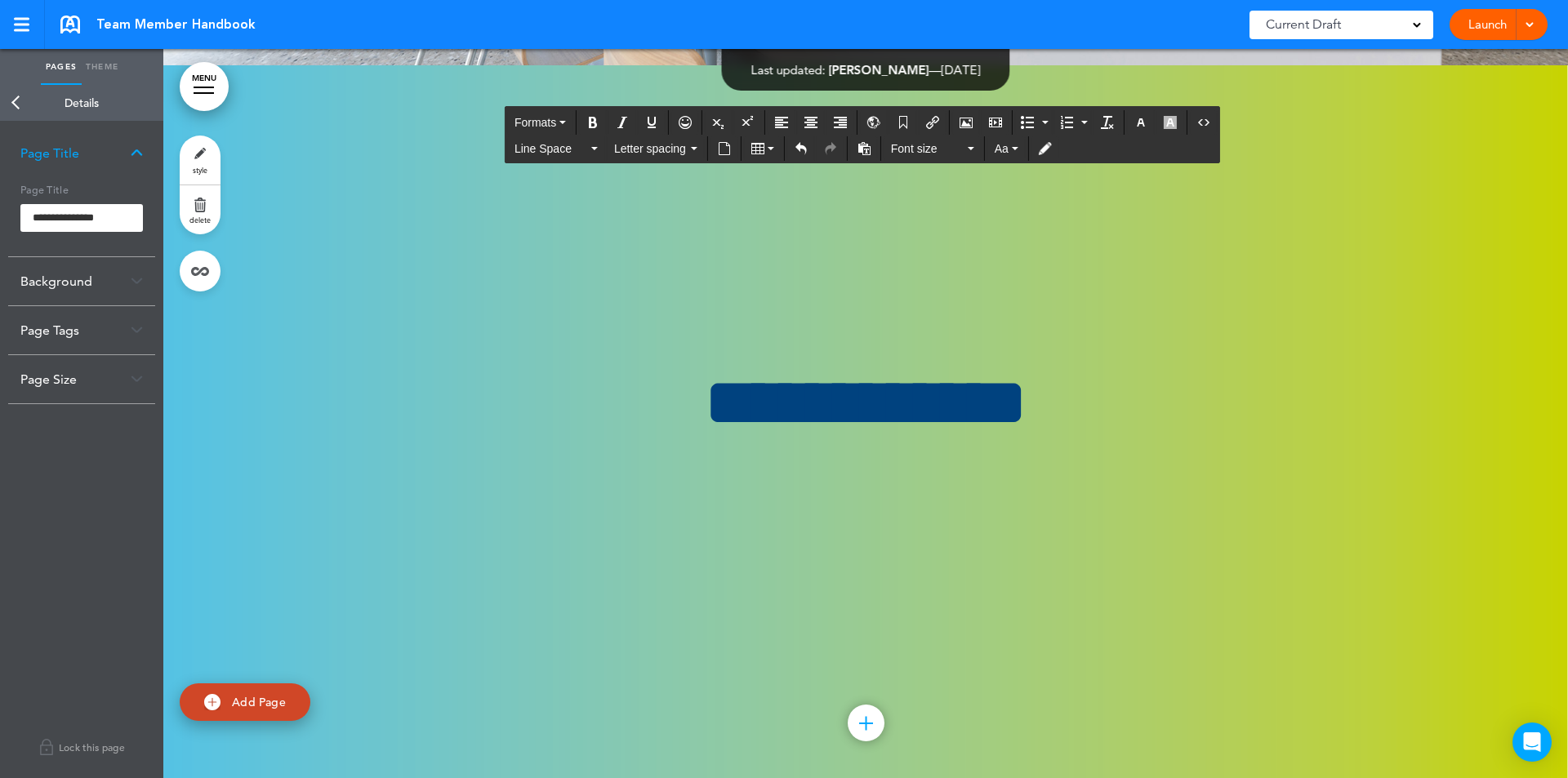
scroll to position [191266, 0]
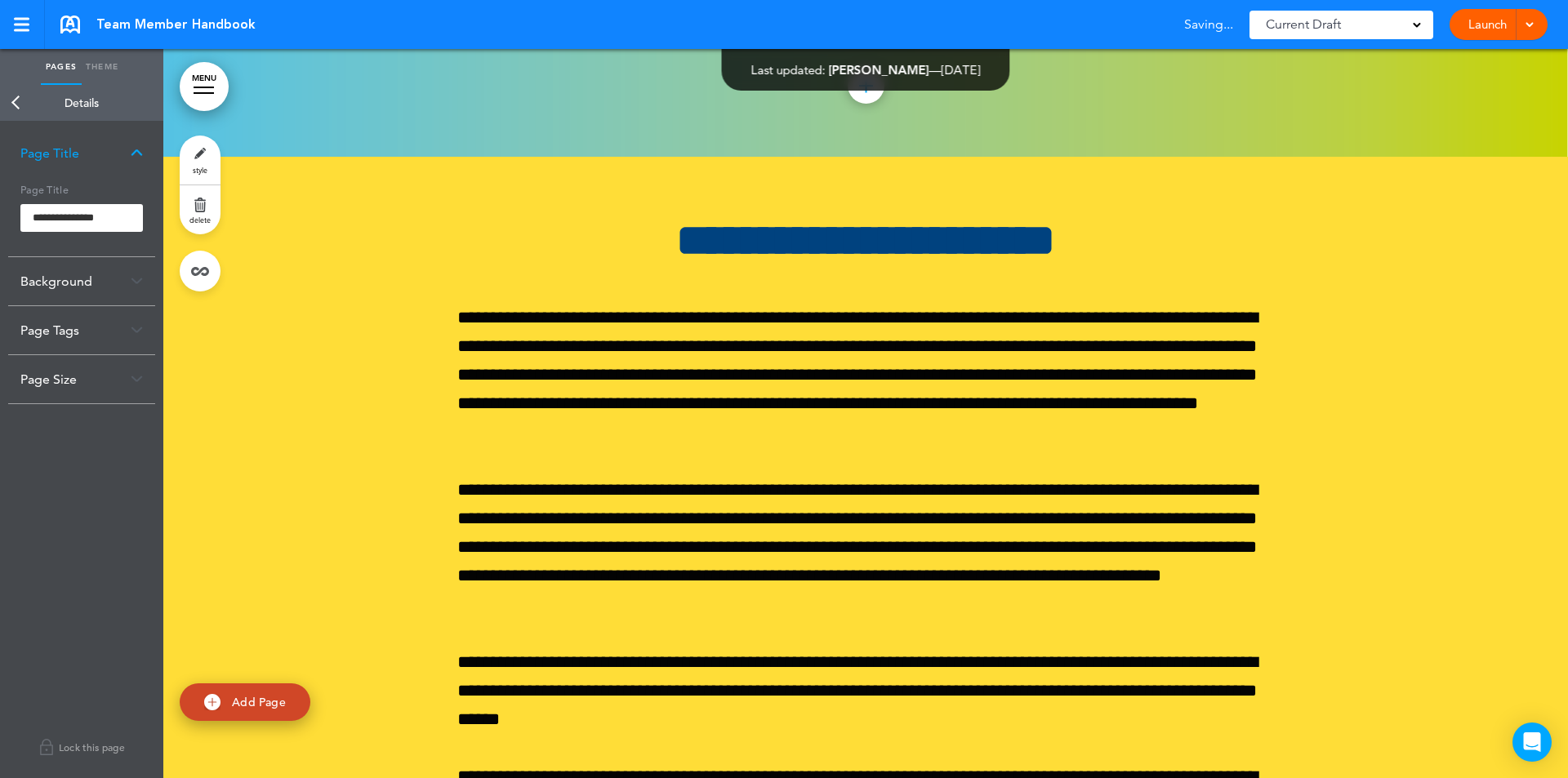
click at [136, 455] on div "**********" at bounding box center [82, 449] width 163 height 657
click at [135, 151] on img at bounding box center [136, 153] width 12 height 9
click at [20, 96] on link "Back" at bounding box center [16, 103] width 33 height 36
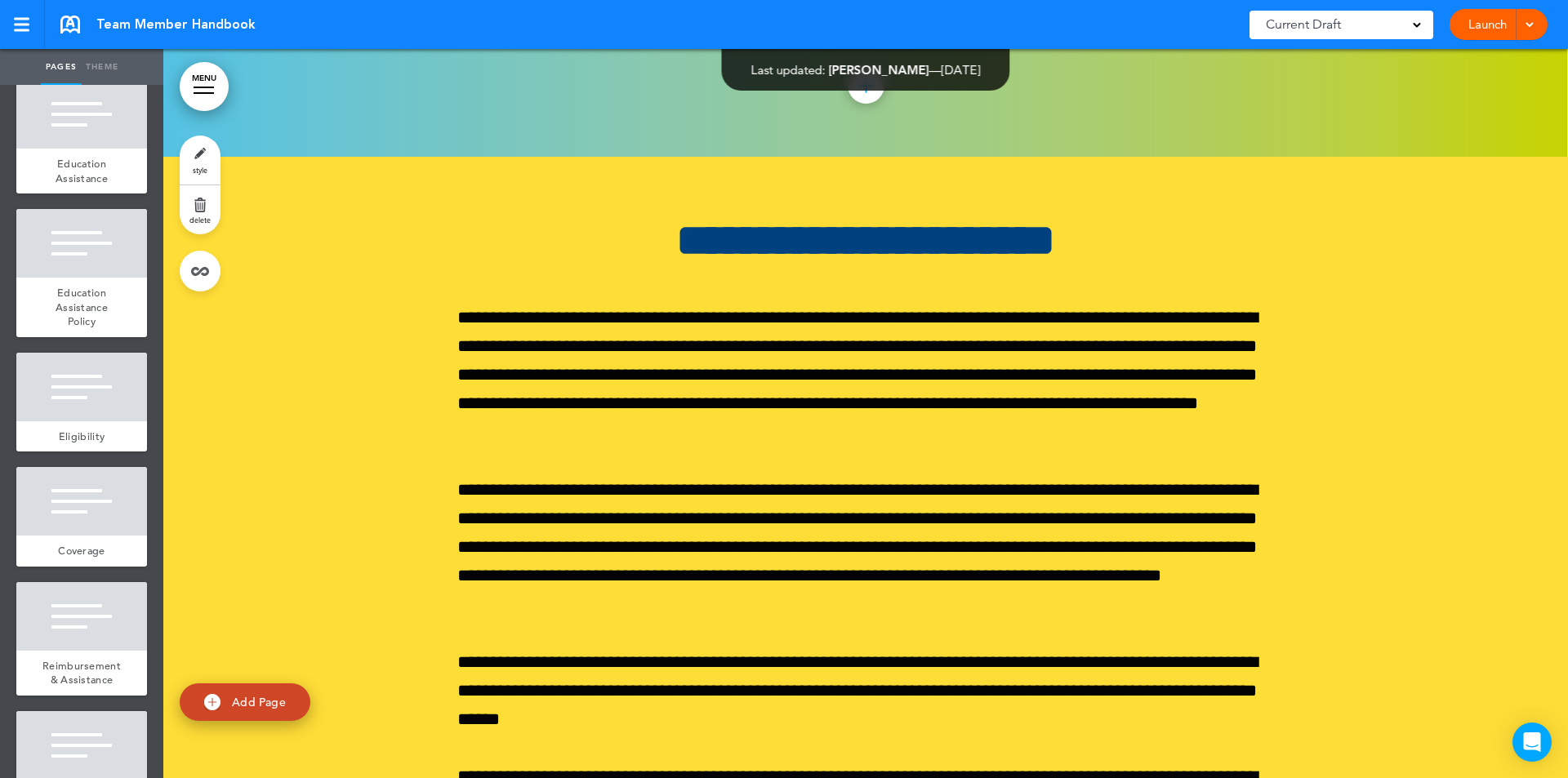
click at [206, 96] on link "MENU" at bounding box center [203, 86] width 49 height 49
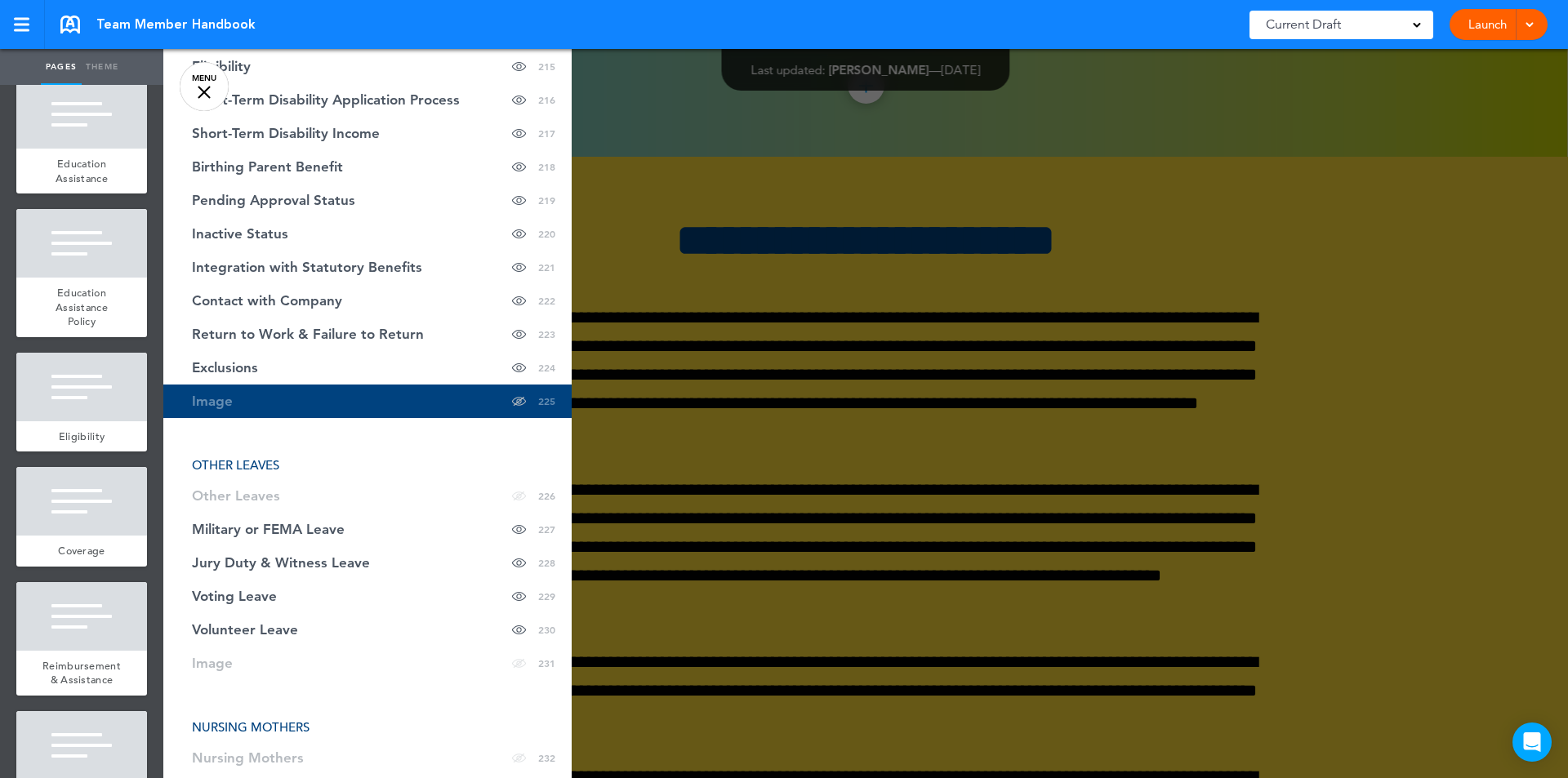
click at [477, 247] on div at bounding box center [947, 389] width 1568 height 778
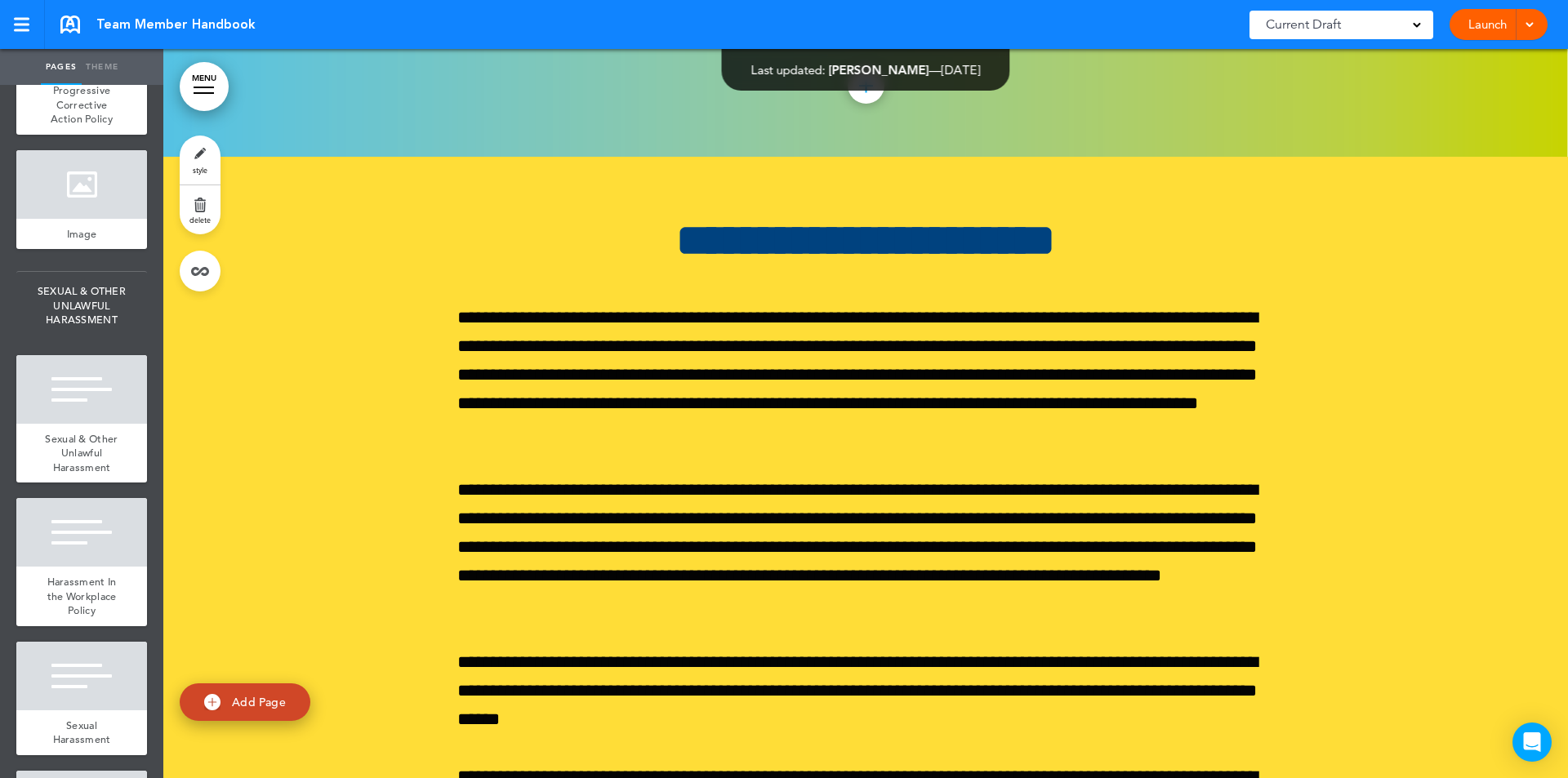
scroll to position [18747, 0]
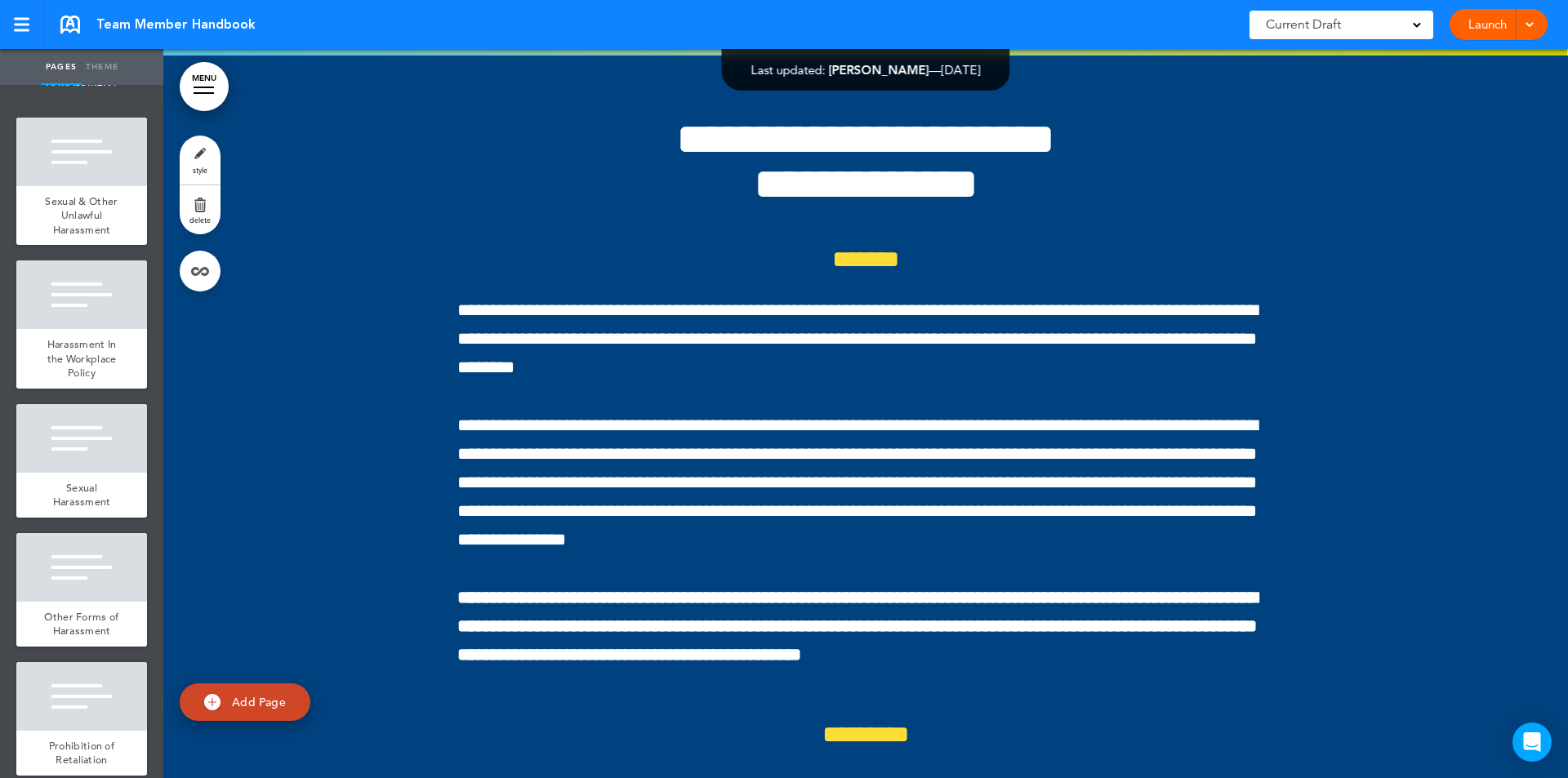
scroll to position [19019, 0]
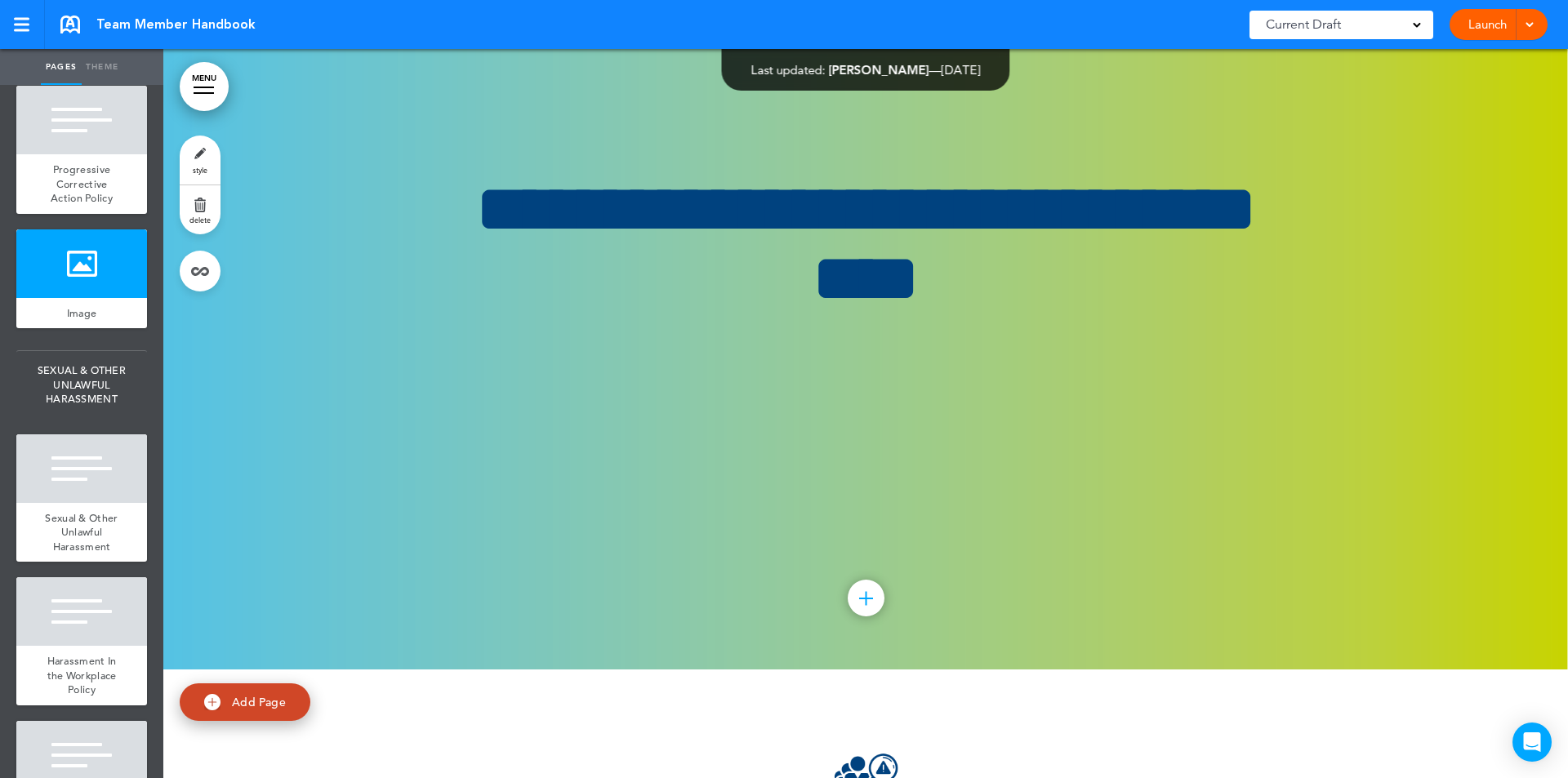
scroll to position [18659, 0]
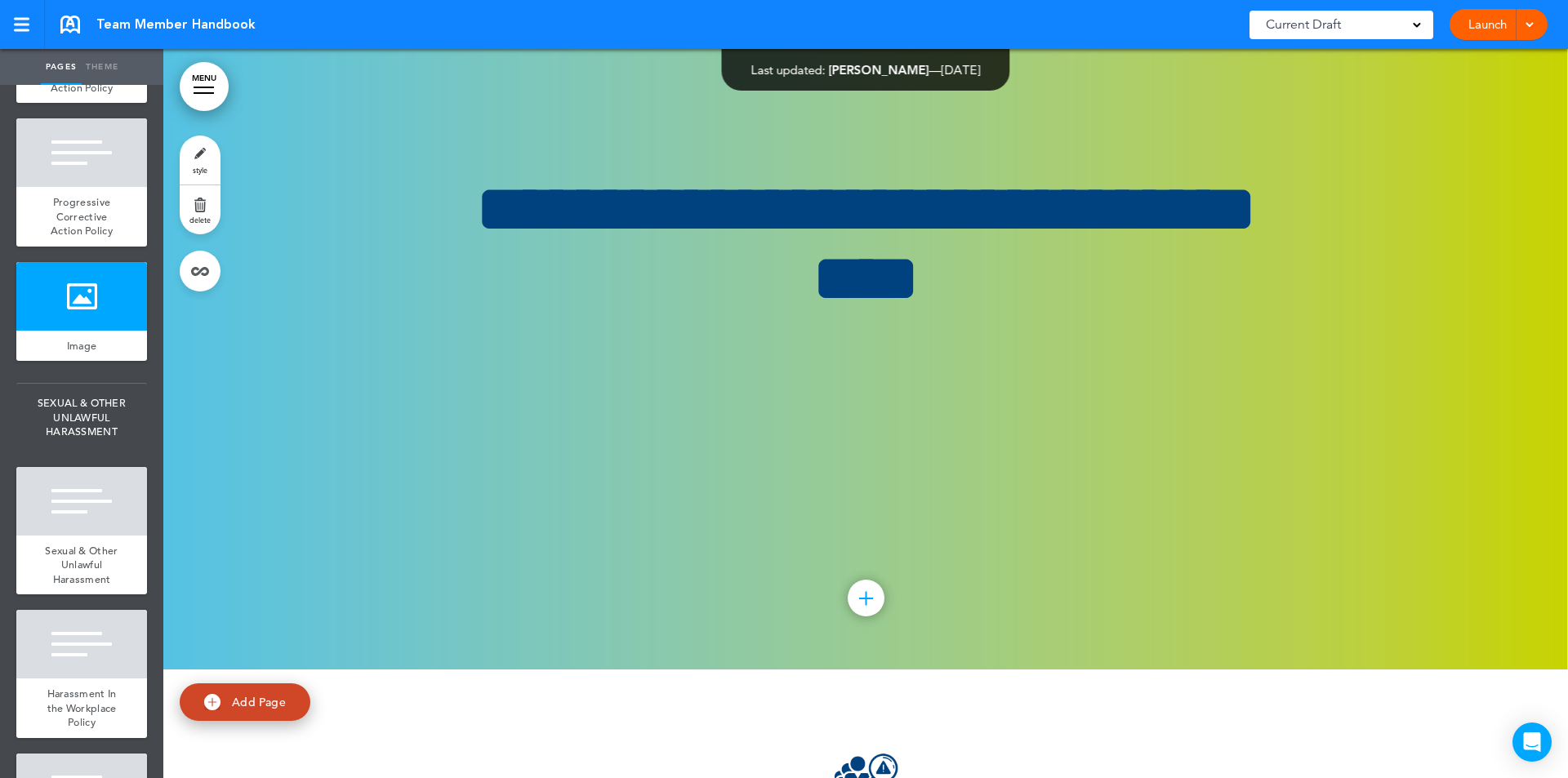
drag, startPoint x: 87, startPoint y: 479, endPoint x: 69, endPoint y: 491, distance: 21.6
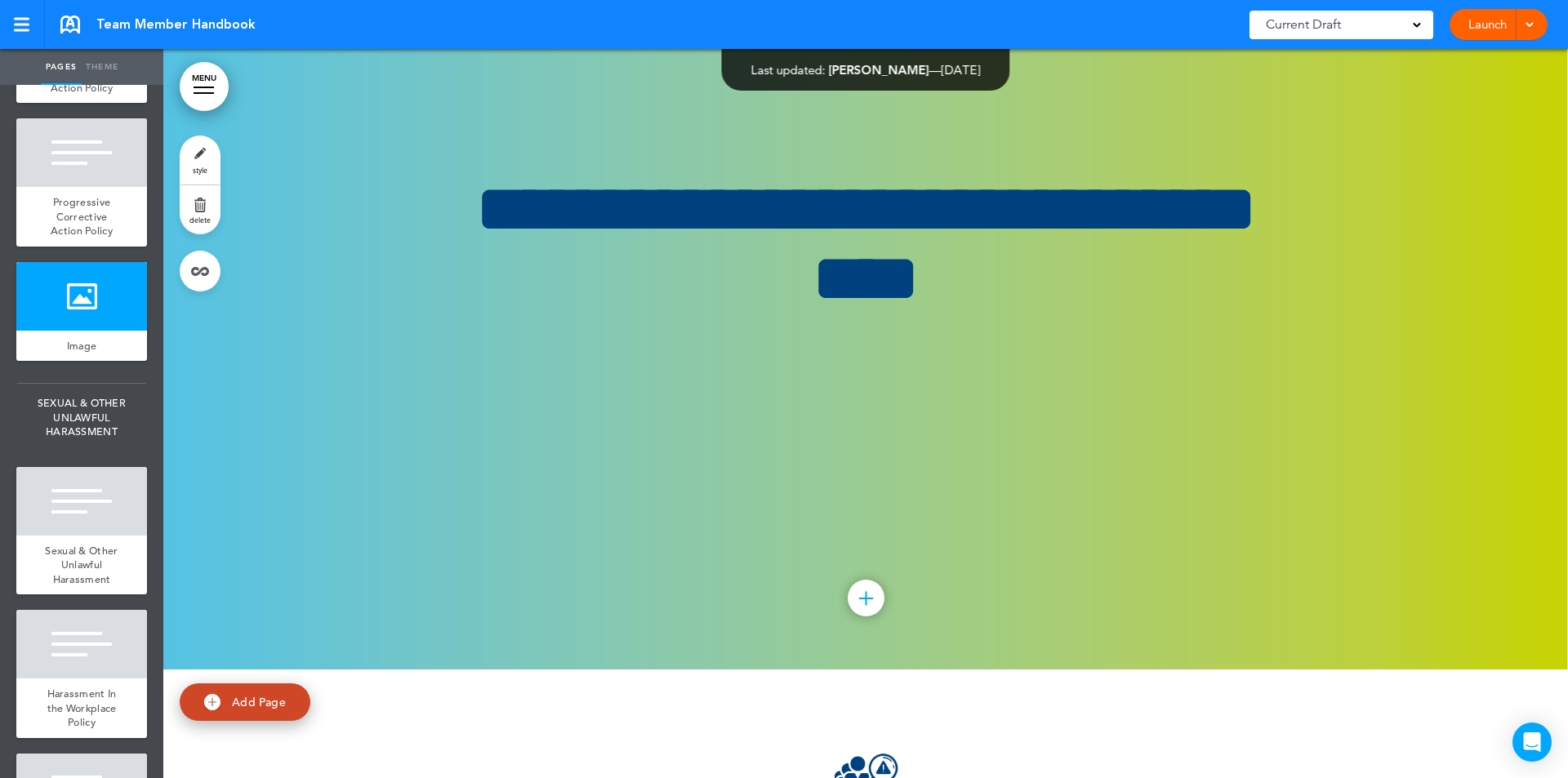
type input "**********"
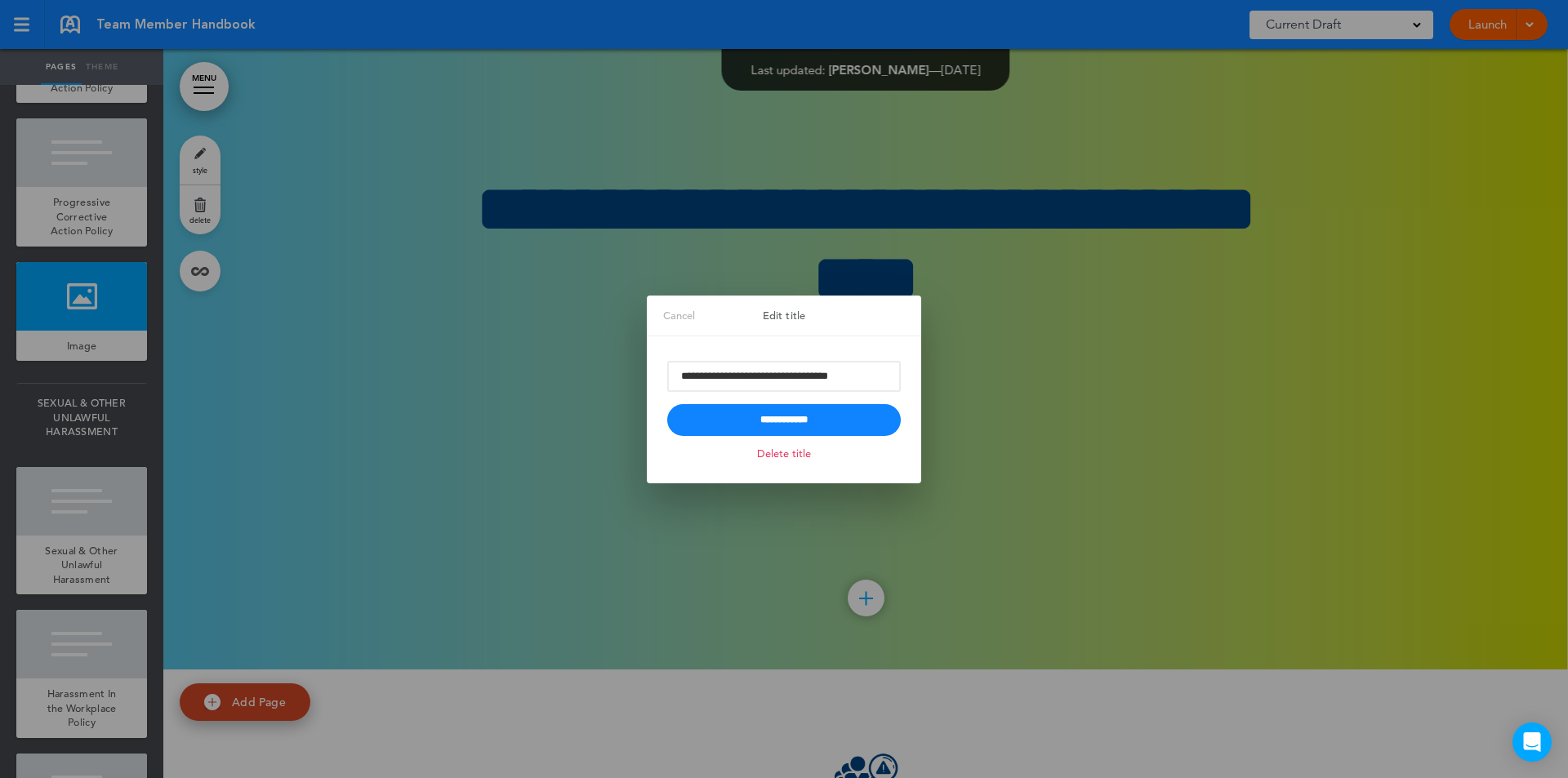
click at [647, 309] on link "Cancel" at bounding box center [679, 316] width 64 height 41
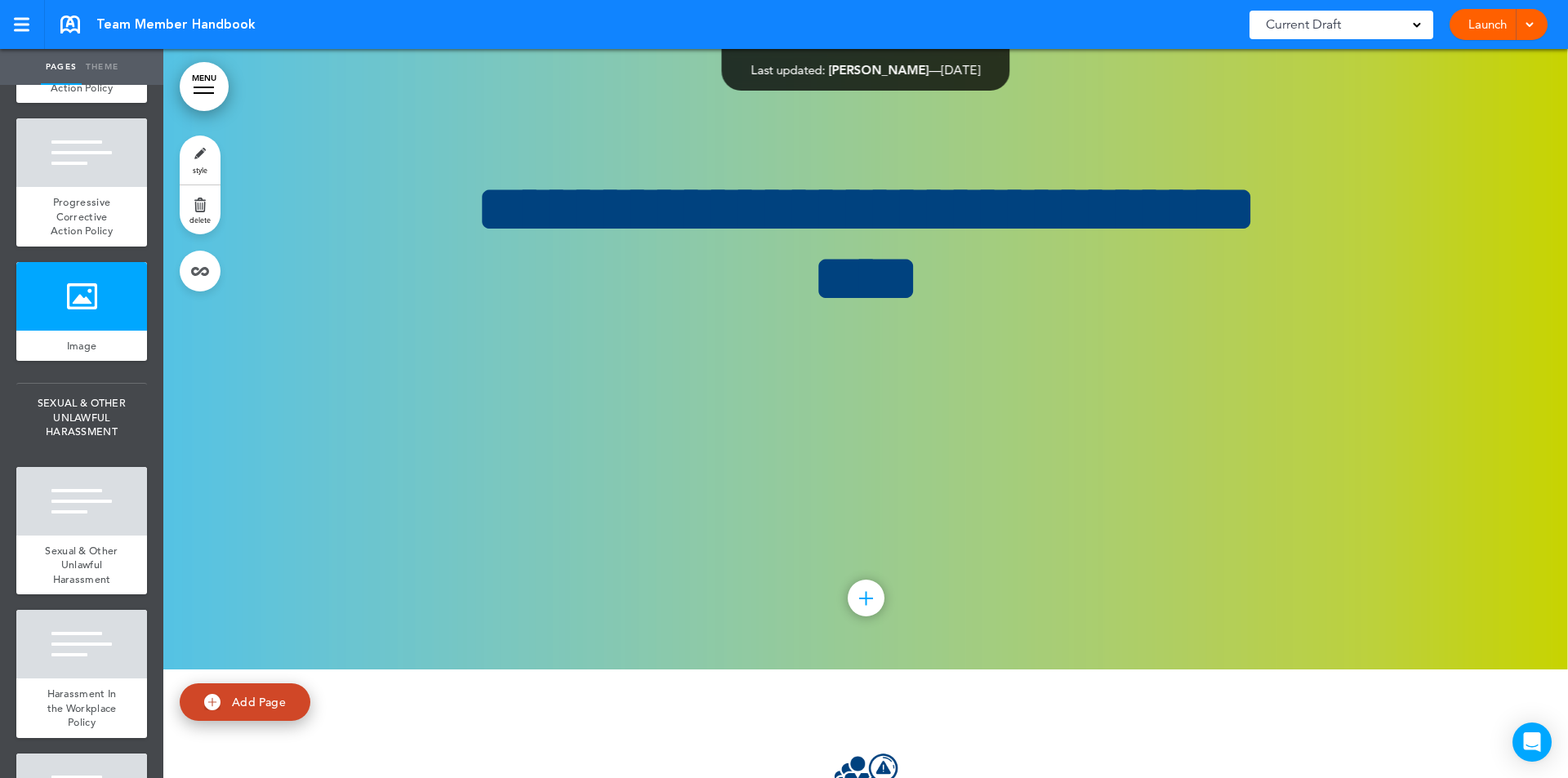
drag, startPoint x: 104, startPoint y: 433, endPoint x: 223, endPoint y: 531, distance: 154.2
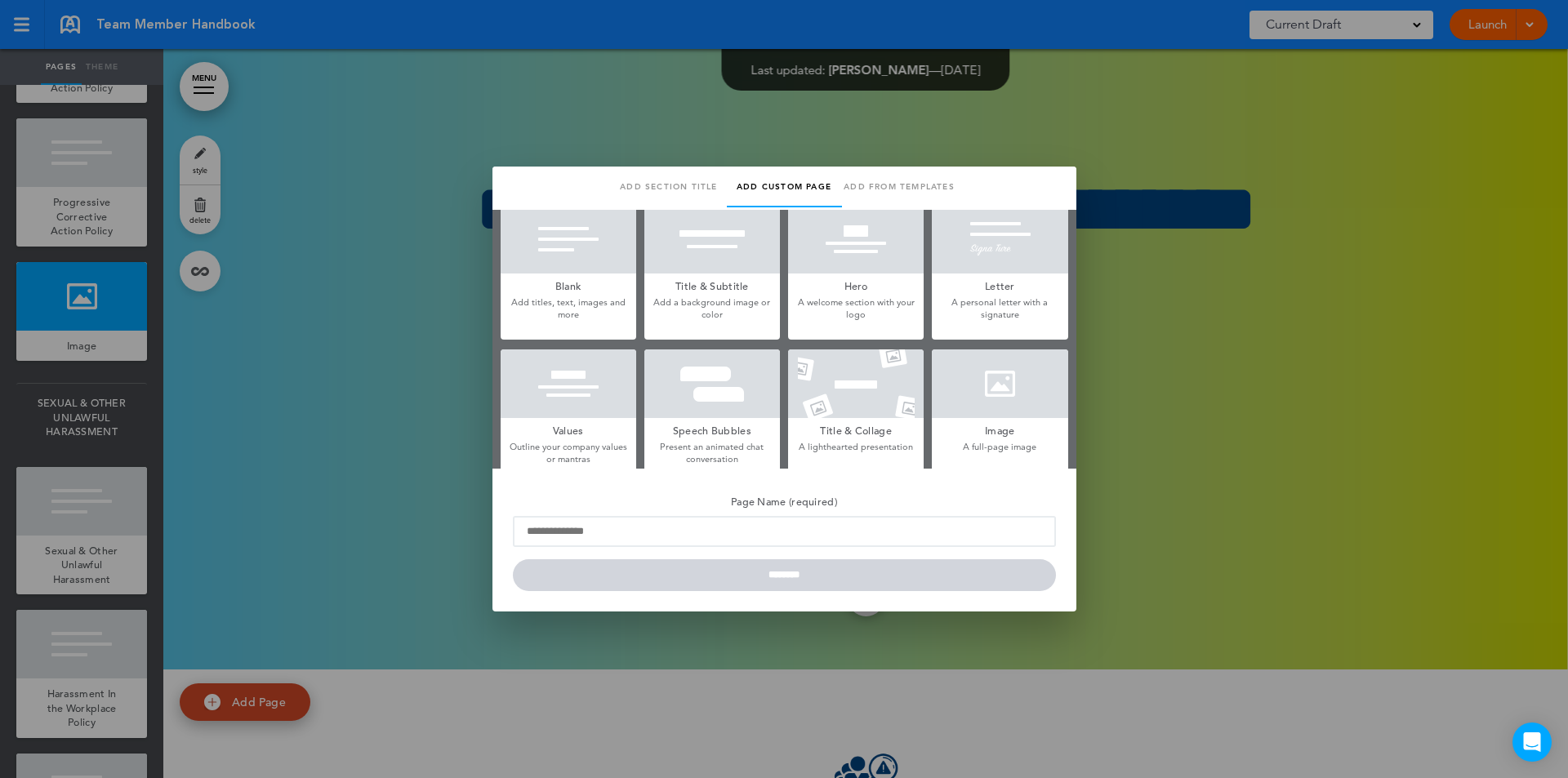
scroll to position [8, 0]
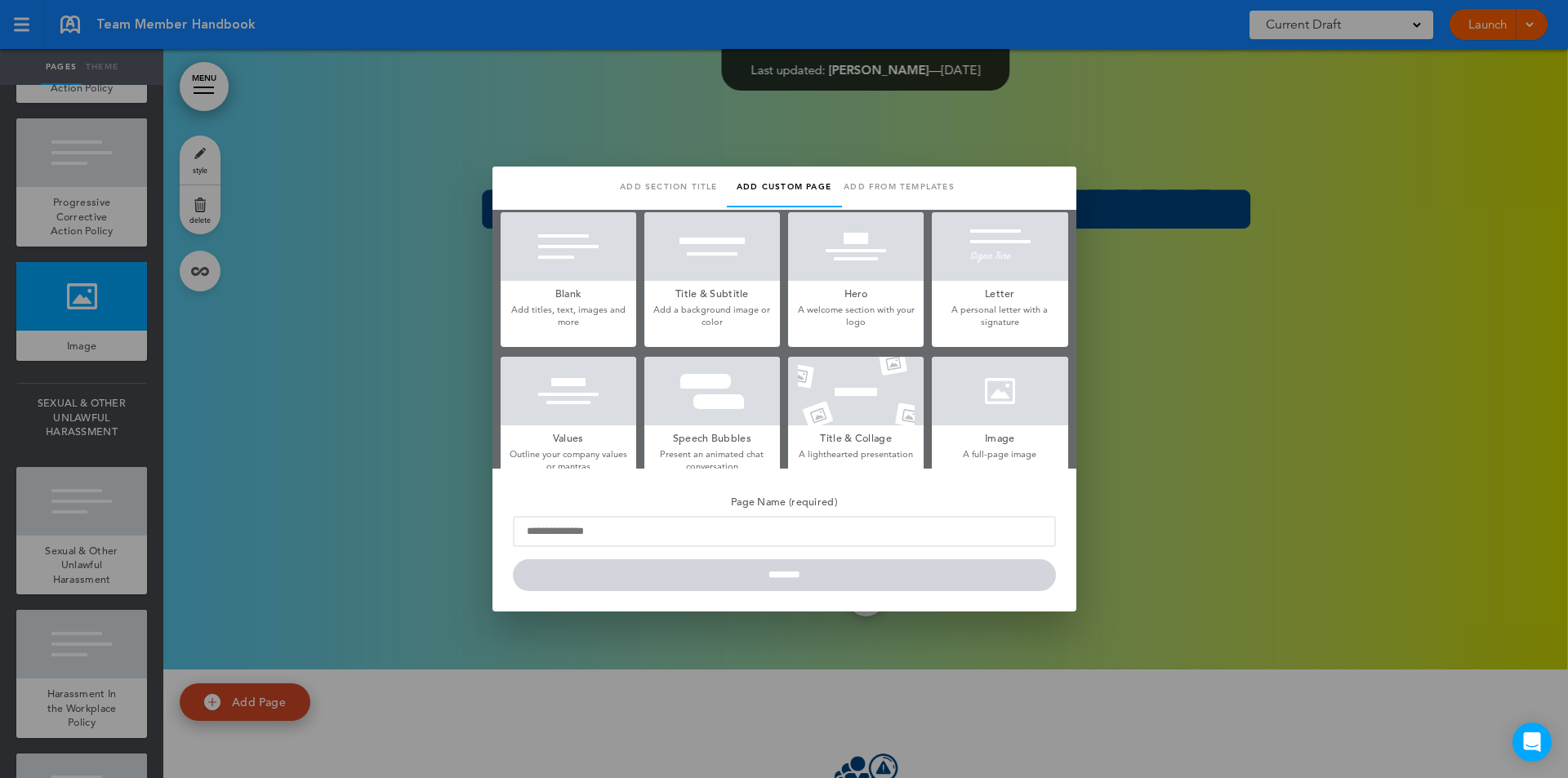
click at [708, 274] on div at bounding box center [712, 246] width 136 height 69
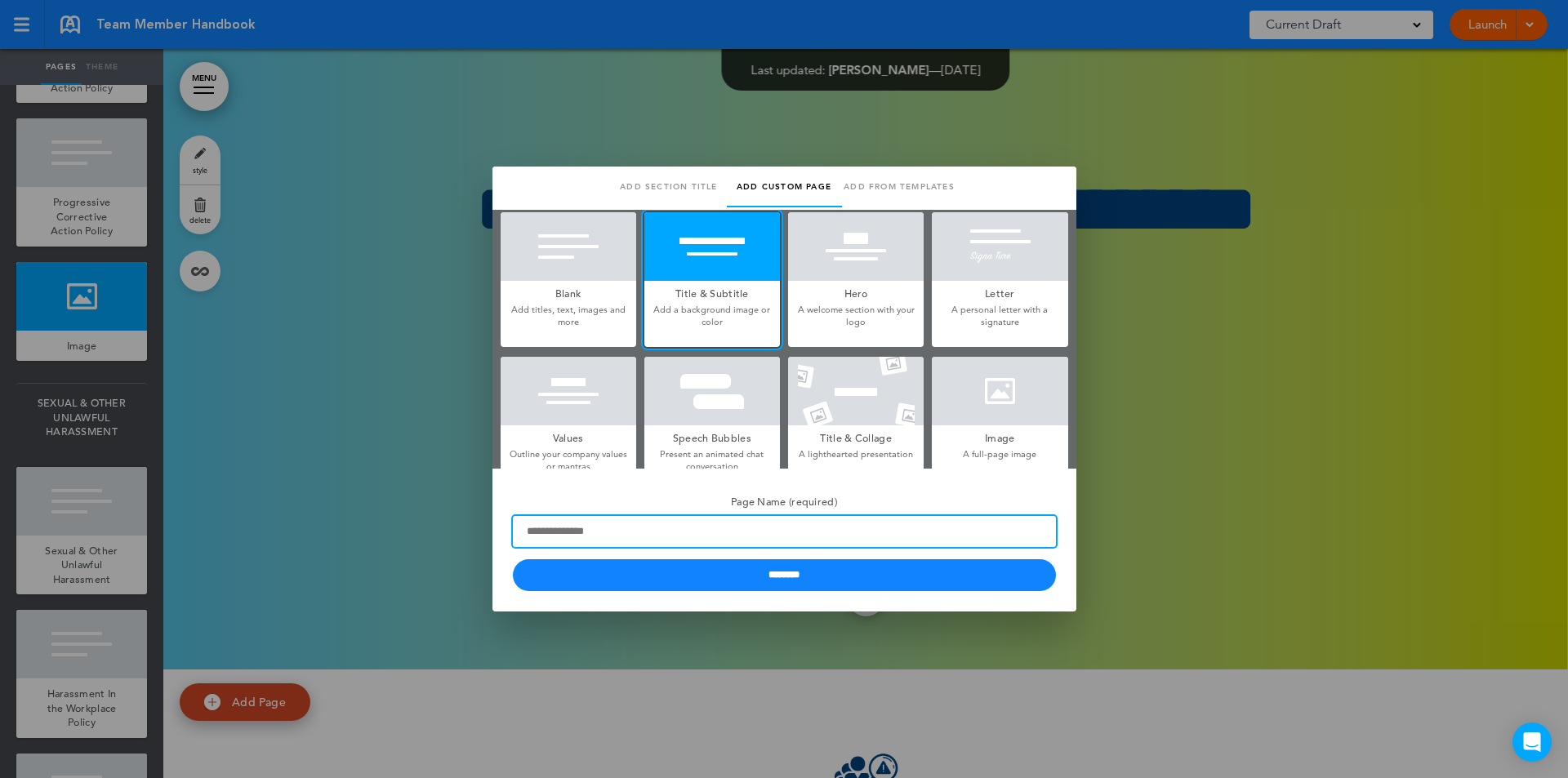
click at [649, 535] on input "Page Name (required)" at bounding box center [784, 531] width 543 height 31
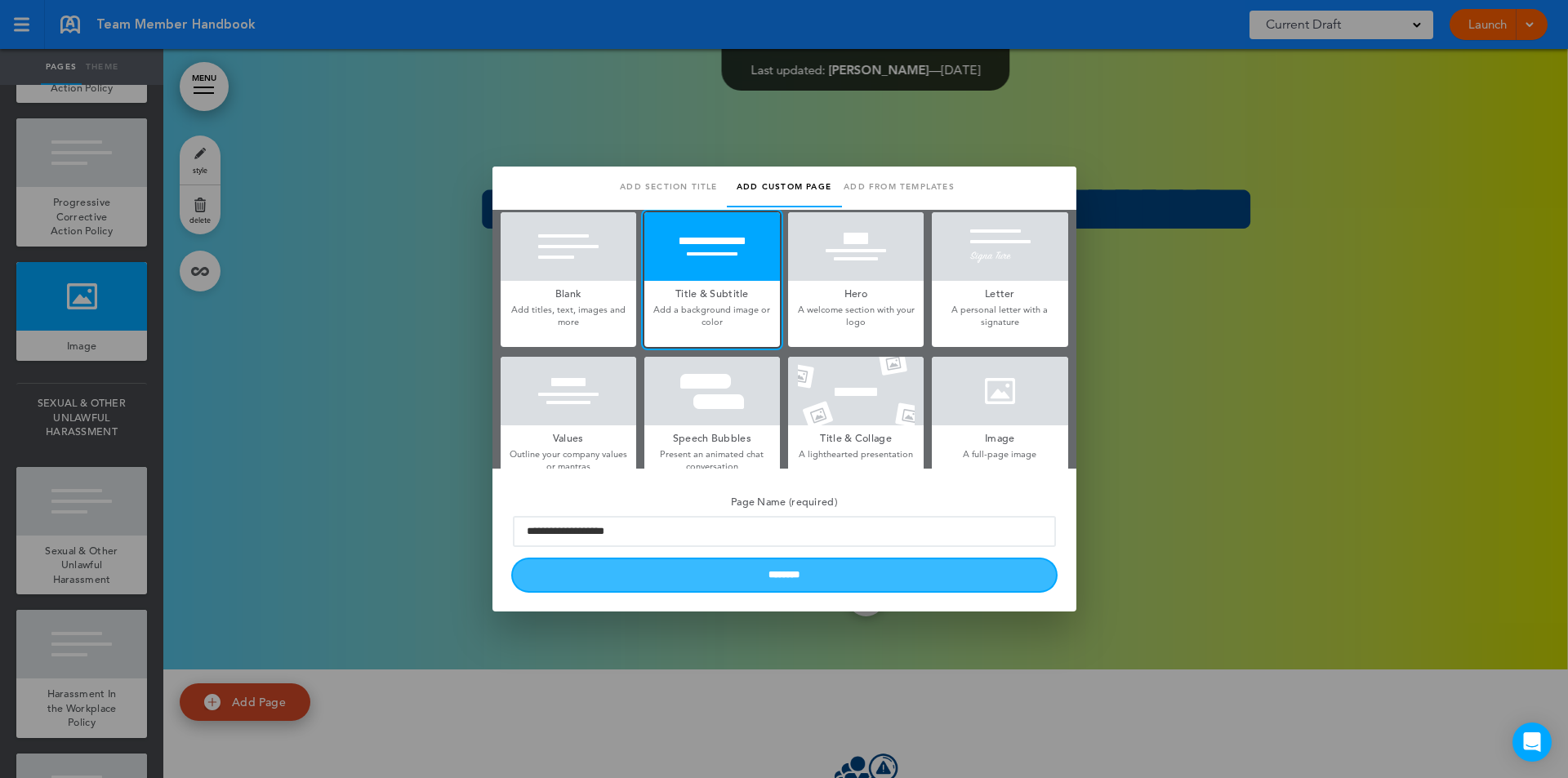
click at [721, 566] on input "********" at bounding box center [784, 575] width 543 height 32
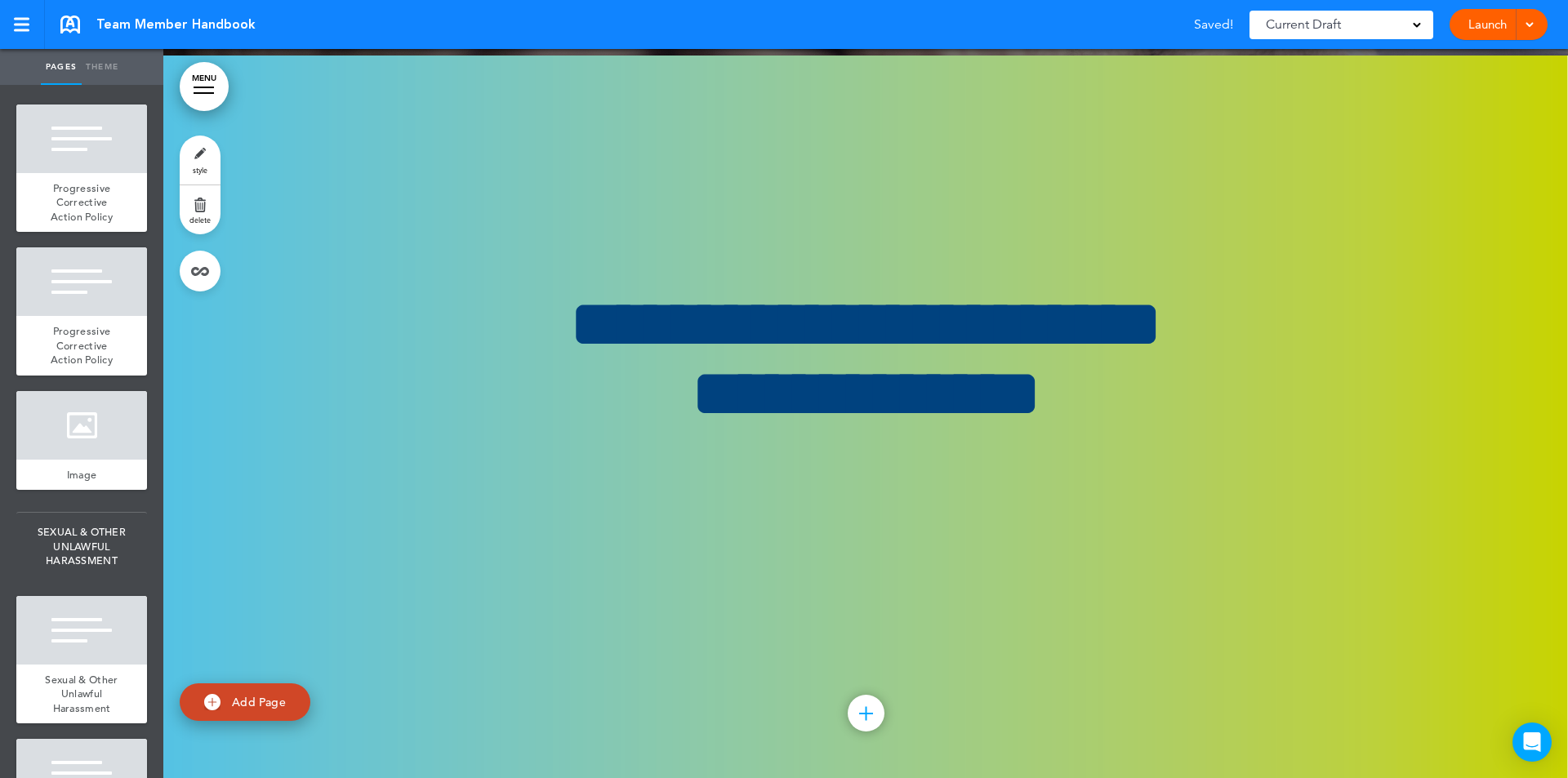
scroll to position [111339, 0]
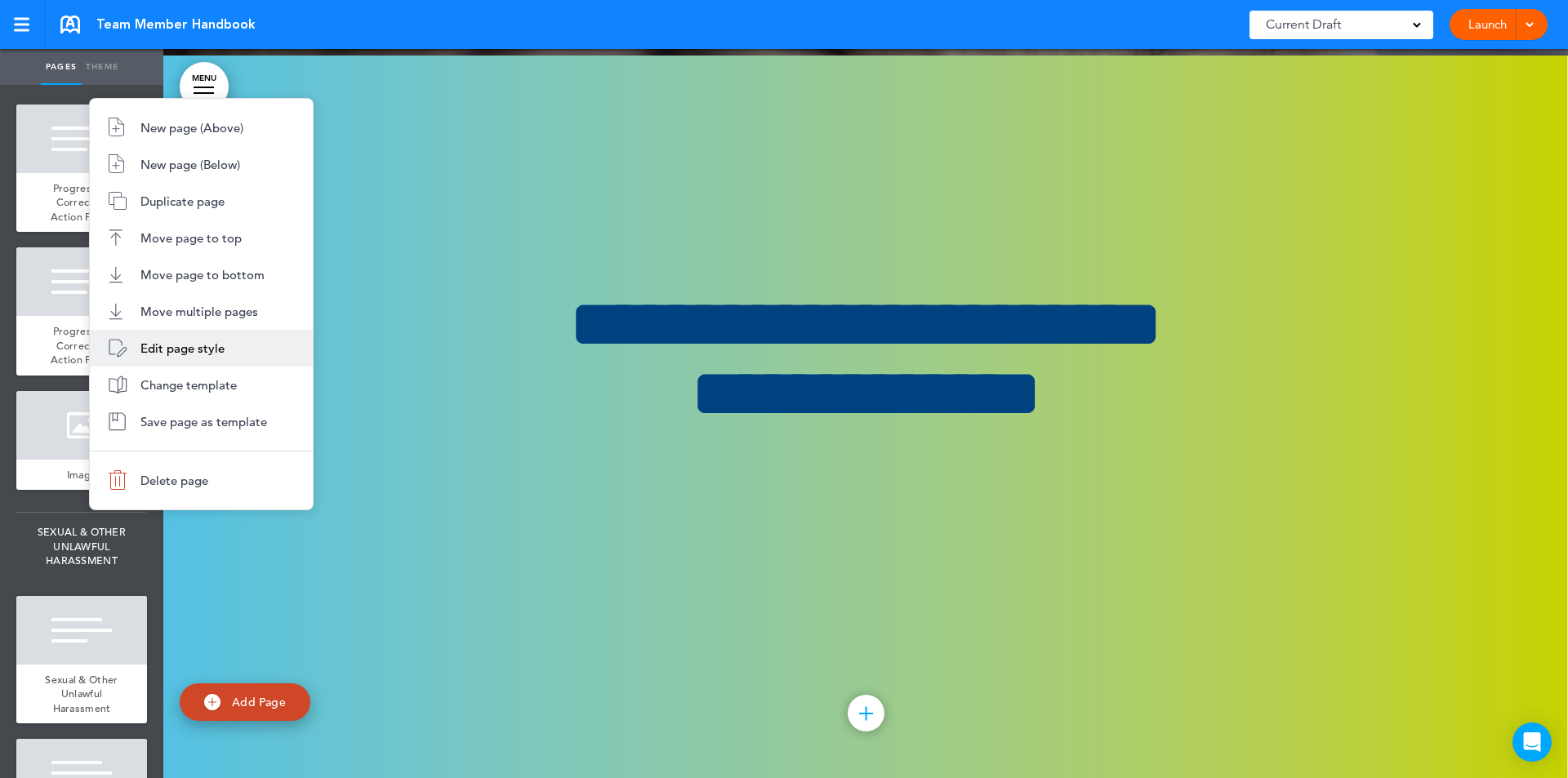
click at [213, 350] on span "Edit page style" at bounding box center [183, 348] width 84 height 15
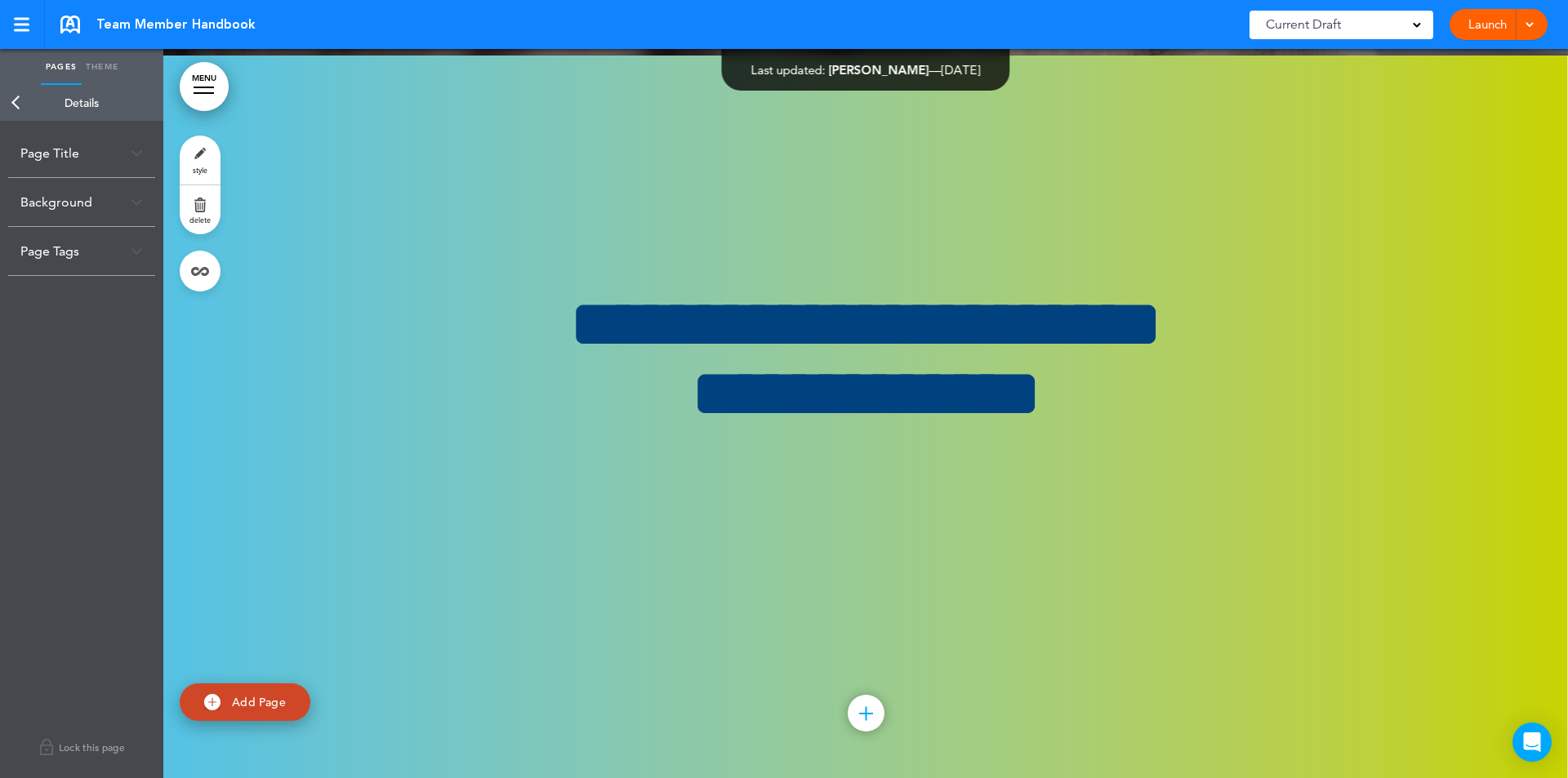
drag, startPoint x: 24, startPoint y: 94, endPoint x: 43, endPoint y: 172, distance: 80.3
click at [22, 93] on link "Back" at bounding box center [16, 103] width 33 height 36
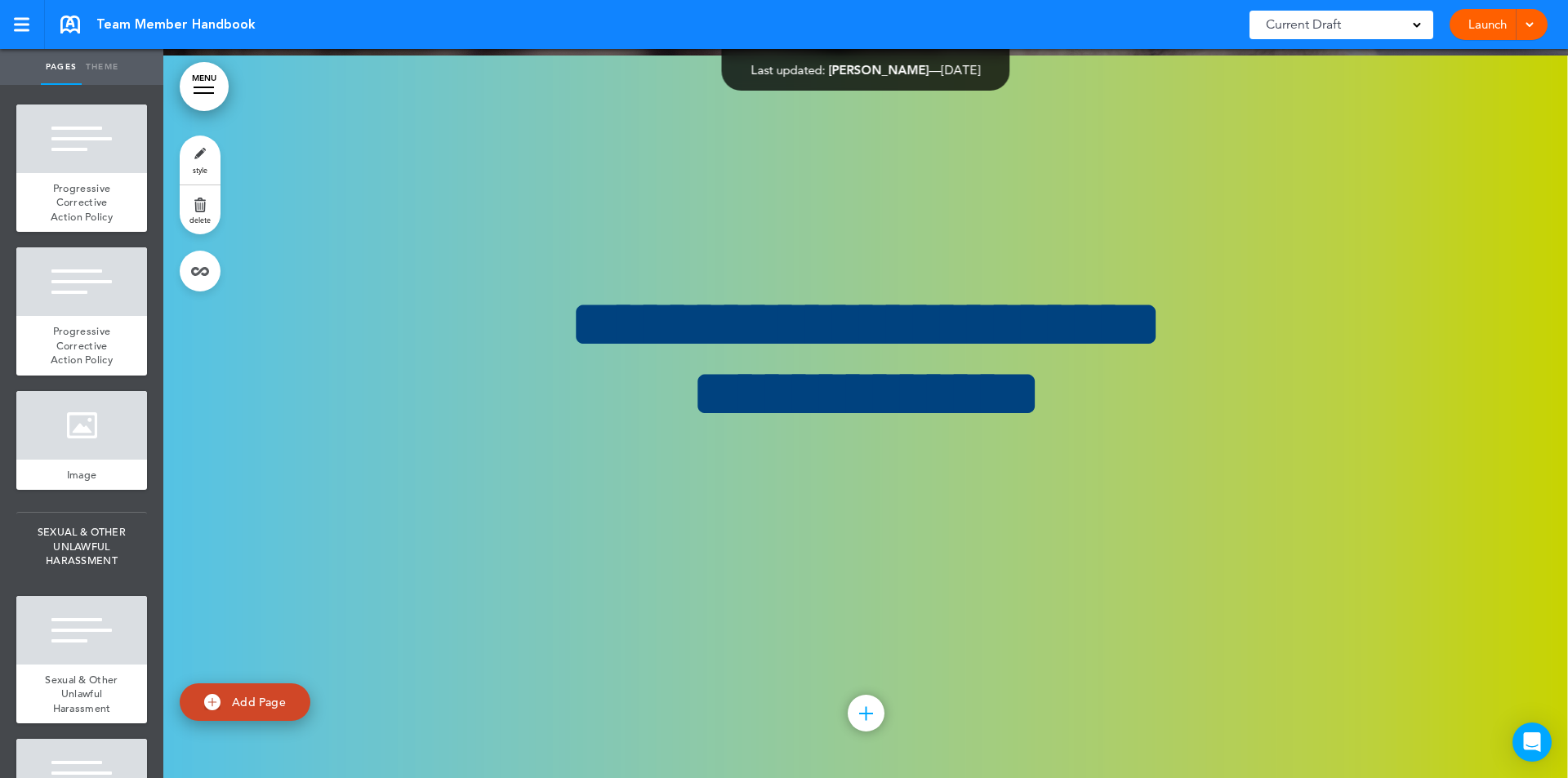
click at [66, 89] on span "PROGRESSIVE CORRECTIVE ACTION POLICY" at bounding box center [82, 55] width 130 height 68
click at [76, 89] on span "PROGRESSIVE CORRECTIVE ACTION POLICY" at bounding box center [82, 55] width 130 height 68
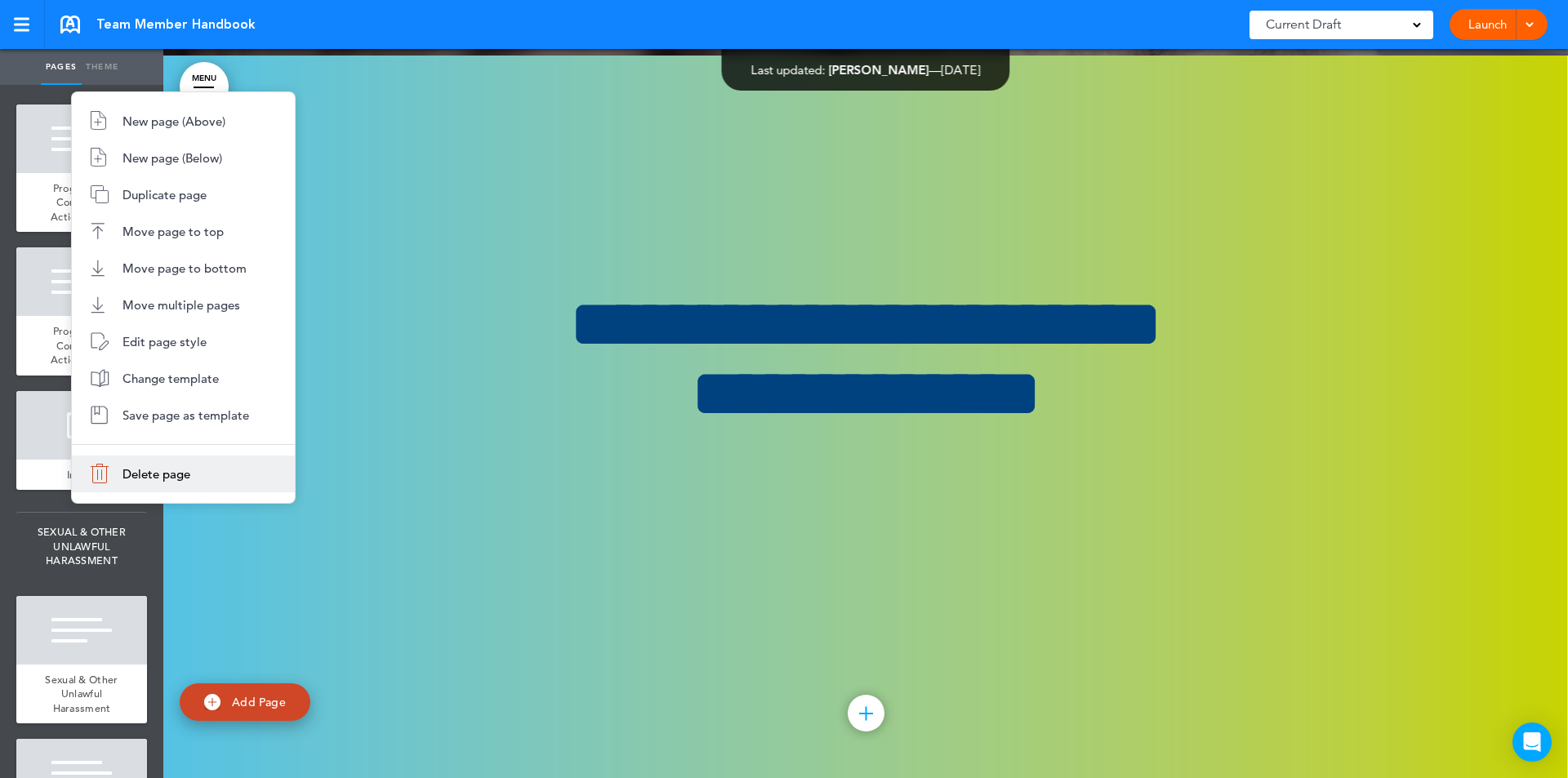
click at [173, 473] on span "Delete page" at bounding box center [156, 473] width 68 height 15
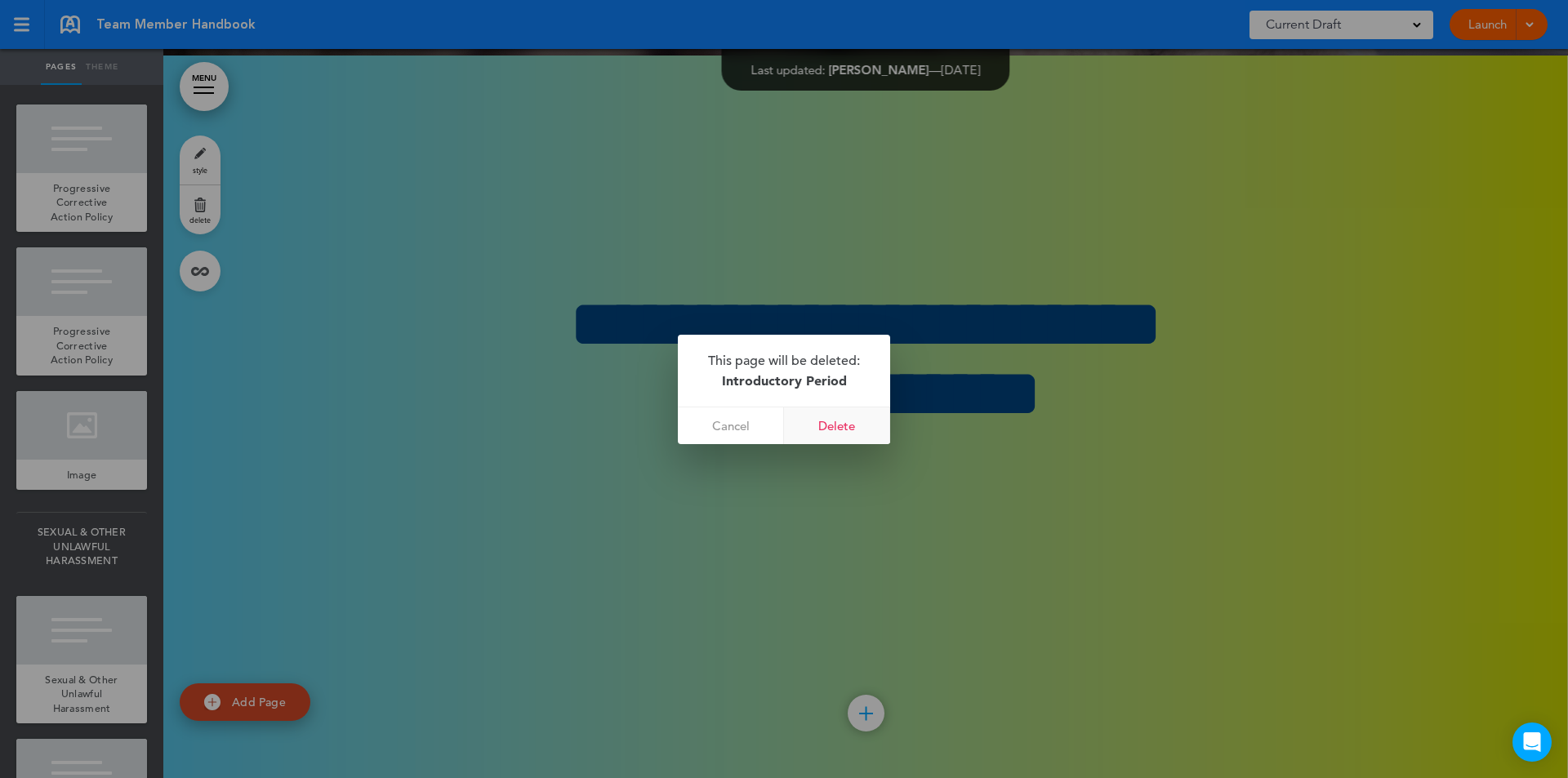
click at [849, 425] on link "Delete" at bounding box center [837, 425] width 106 height 37
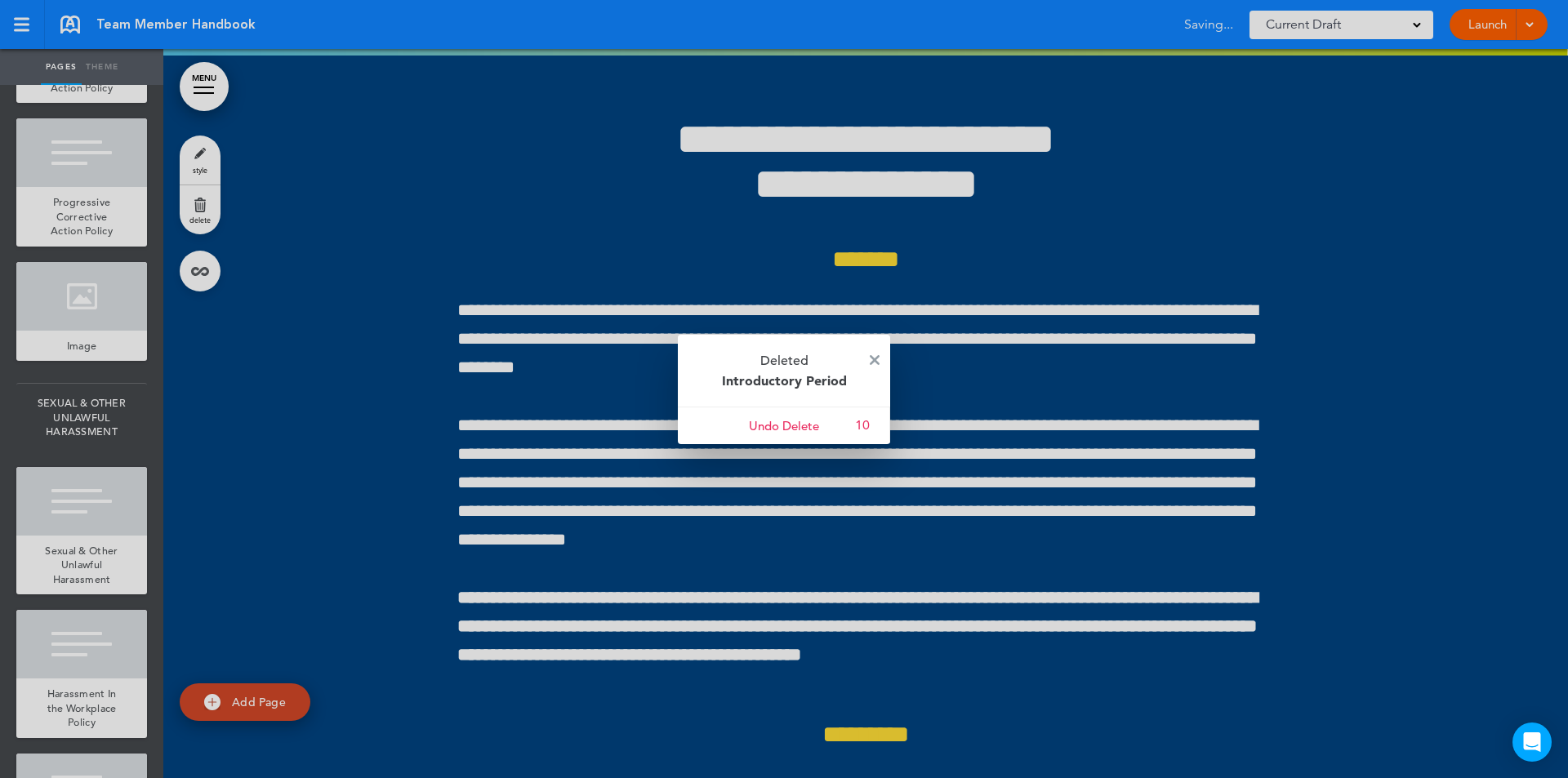
scroll to position [110610, 0]
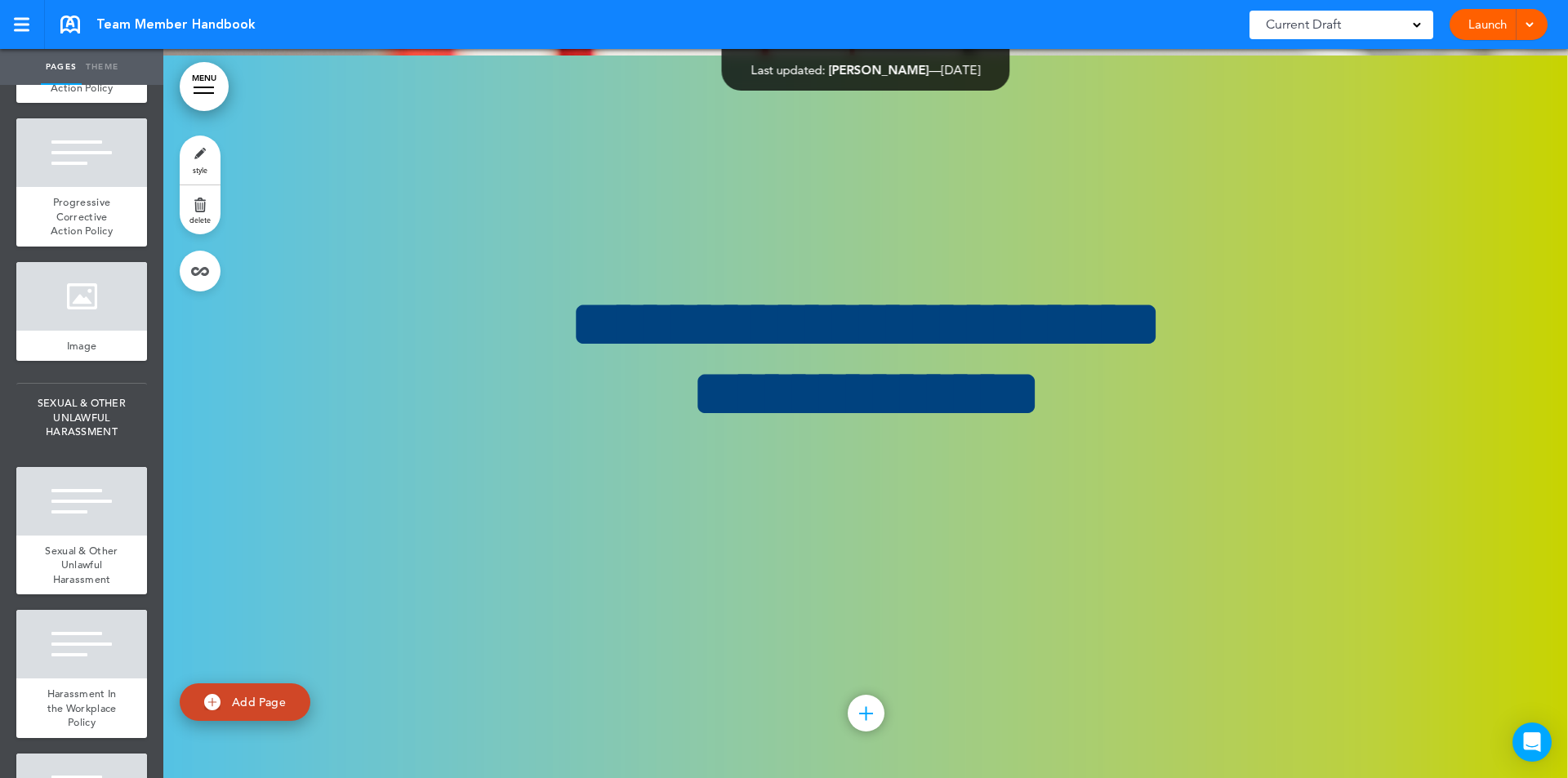
click at [95, 64] on link "Theme" at bounding box center [102, 67] width 41 height 36
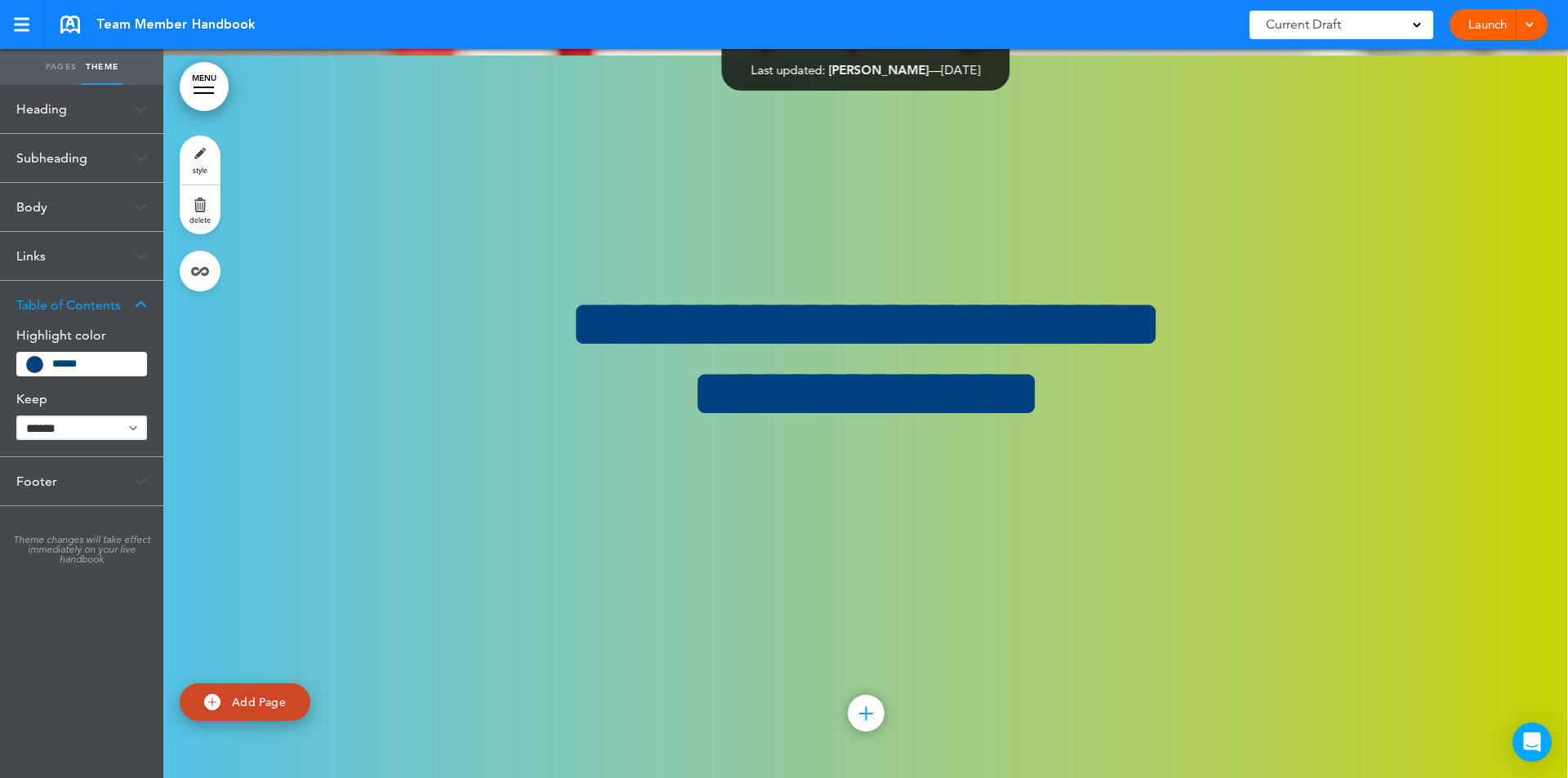
click at [139, 253] on img at bounding box center [141, 256] width 12 height 9
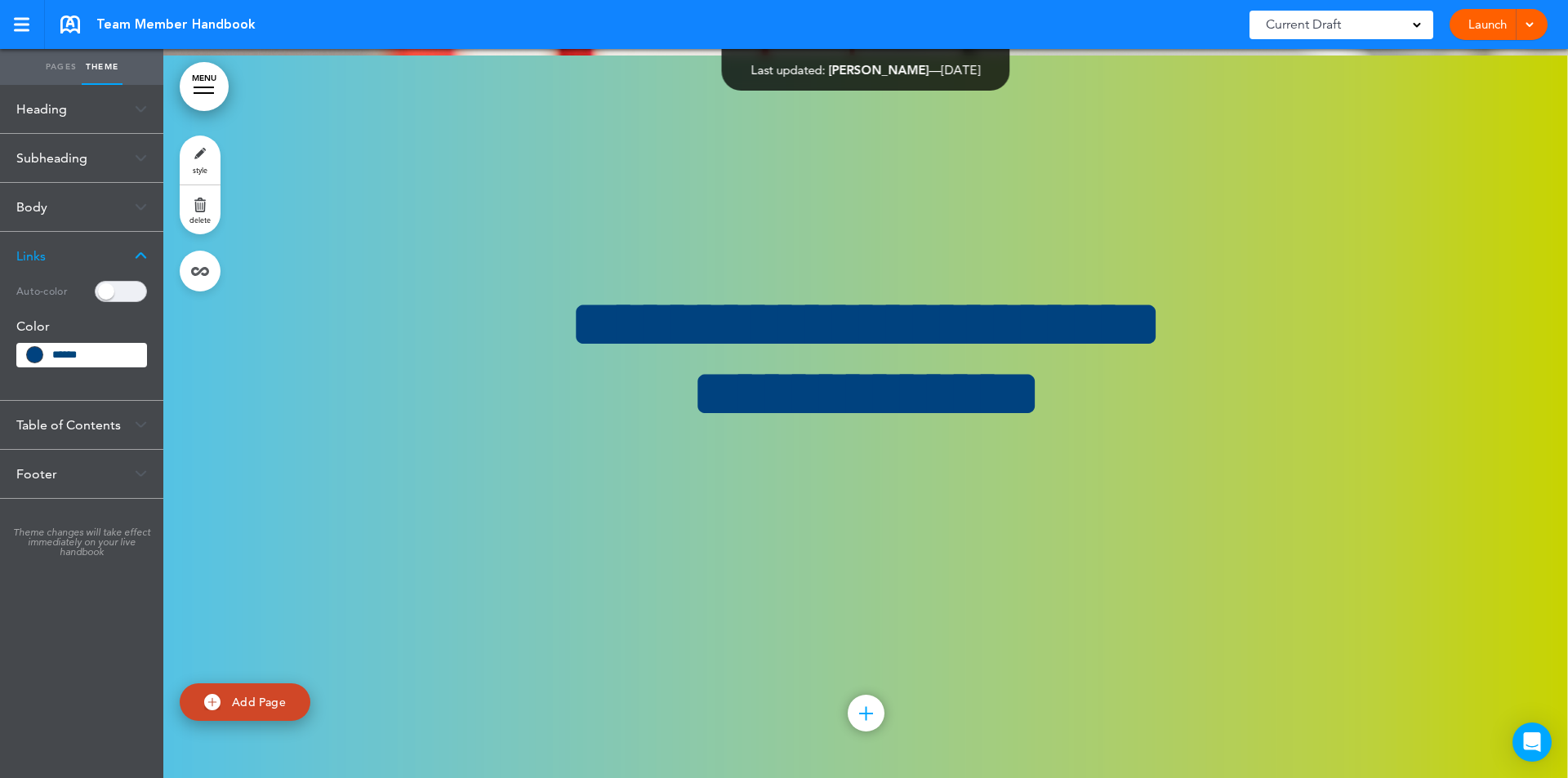
click at [142, 207] on img at bounding box center [141, 207] width 12 height 9
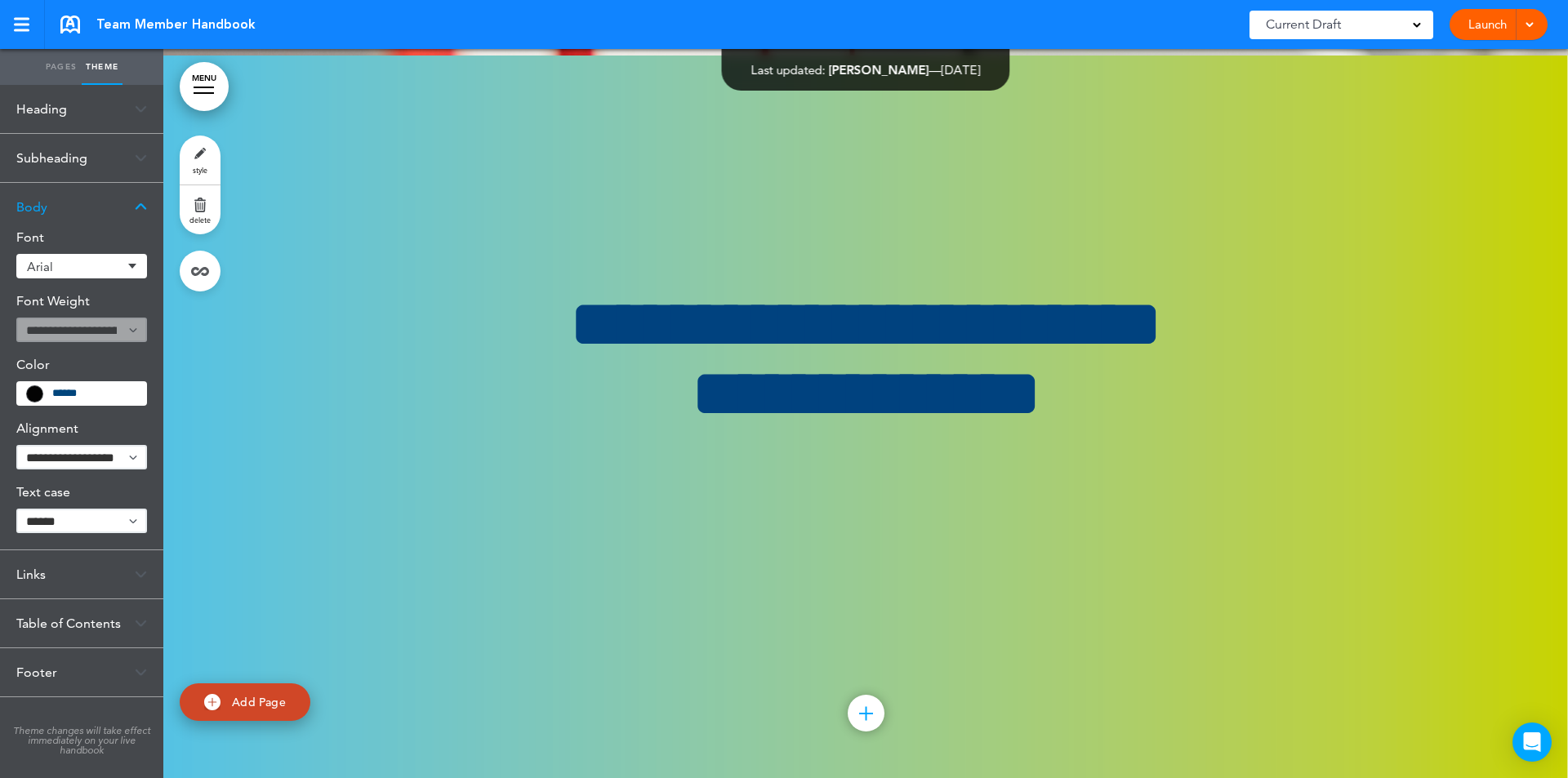
click at [61, 62] on link "Pages" at bounding box center [62, 67] width 41 height 36
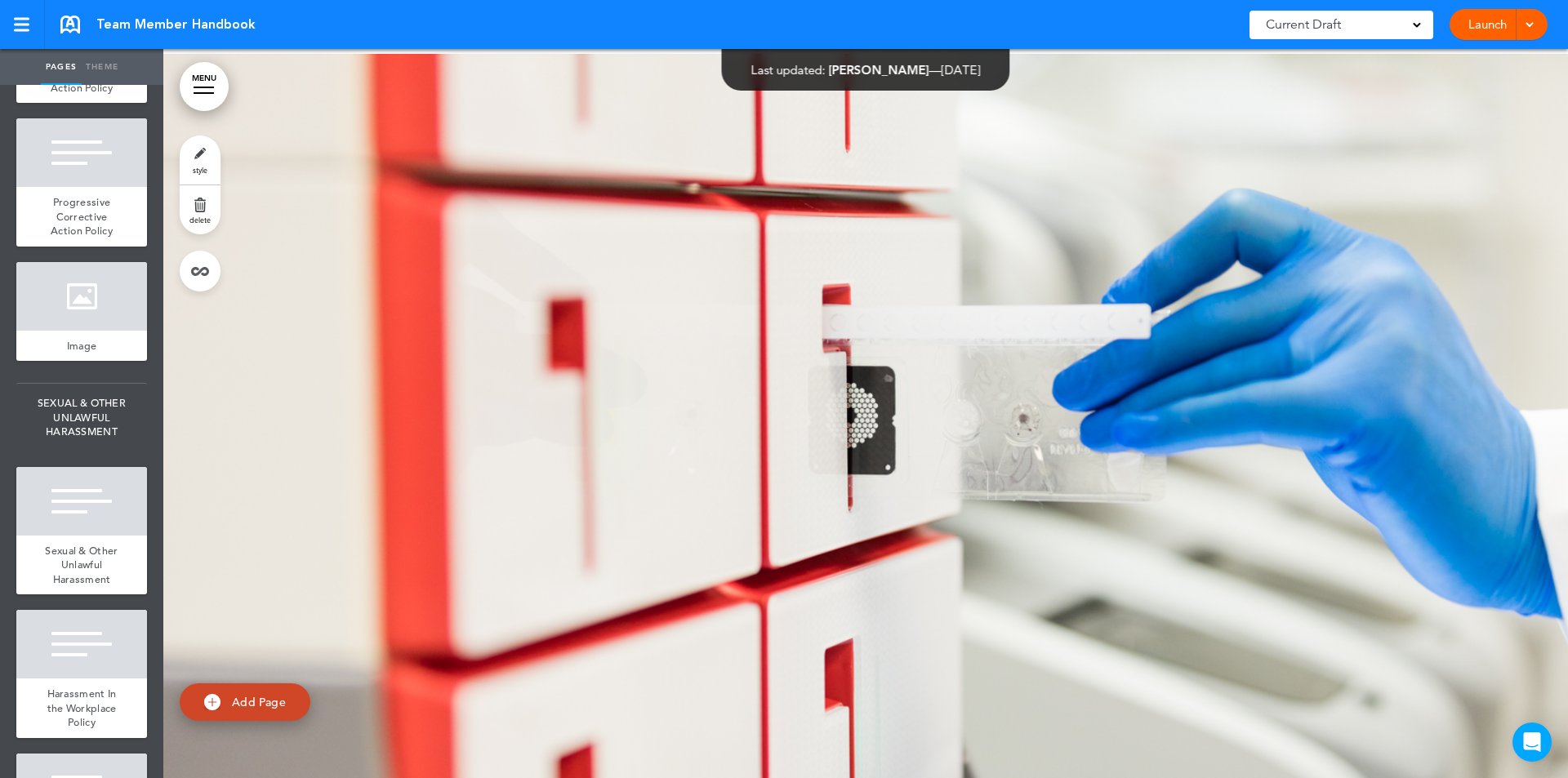
scroll to position [109882, 0]
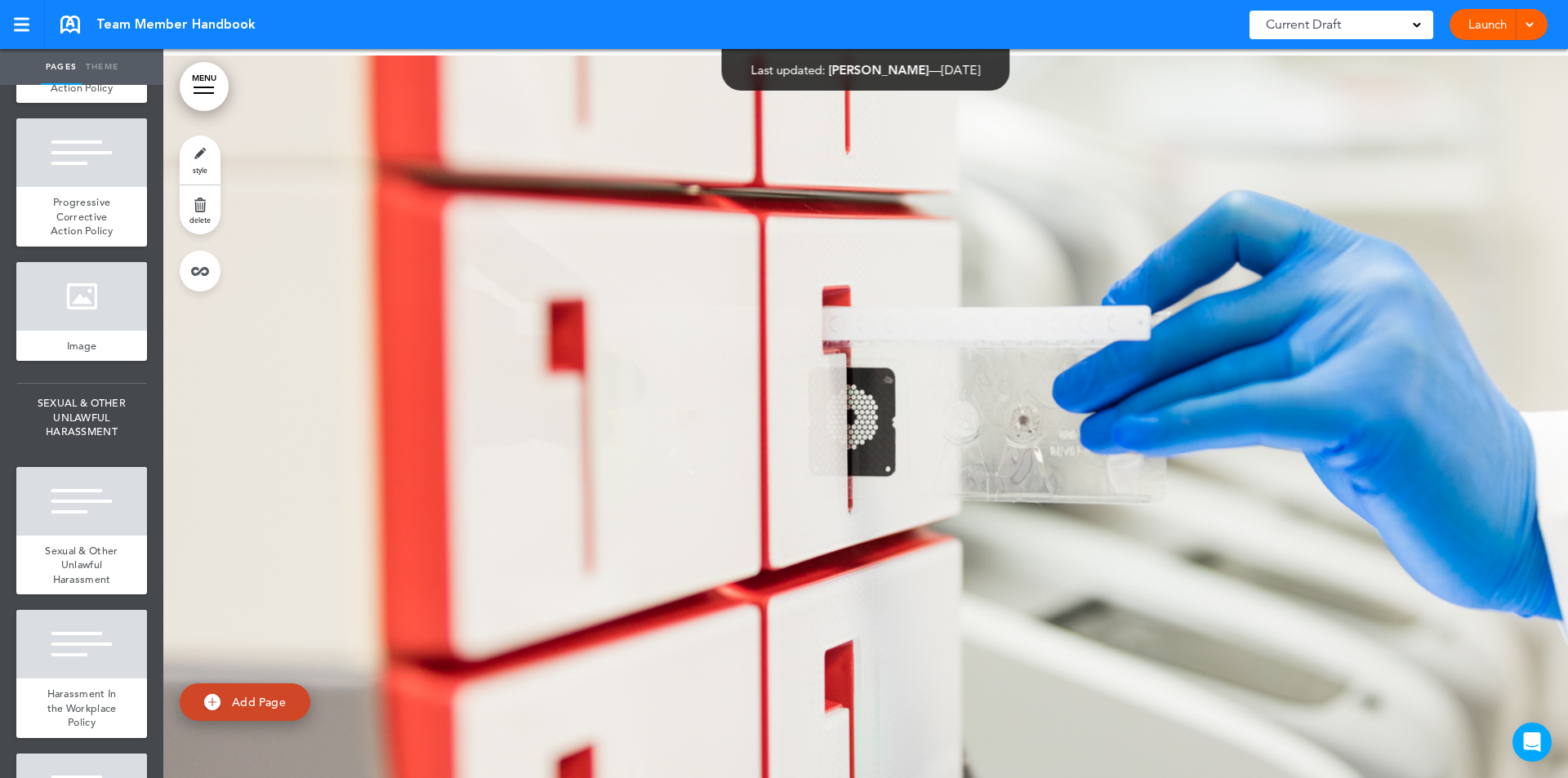
click at [76, 44] on div at bounding box center [82, 9] width 130 height 69
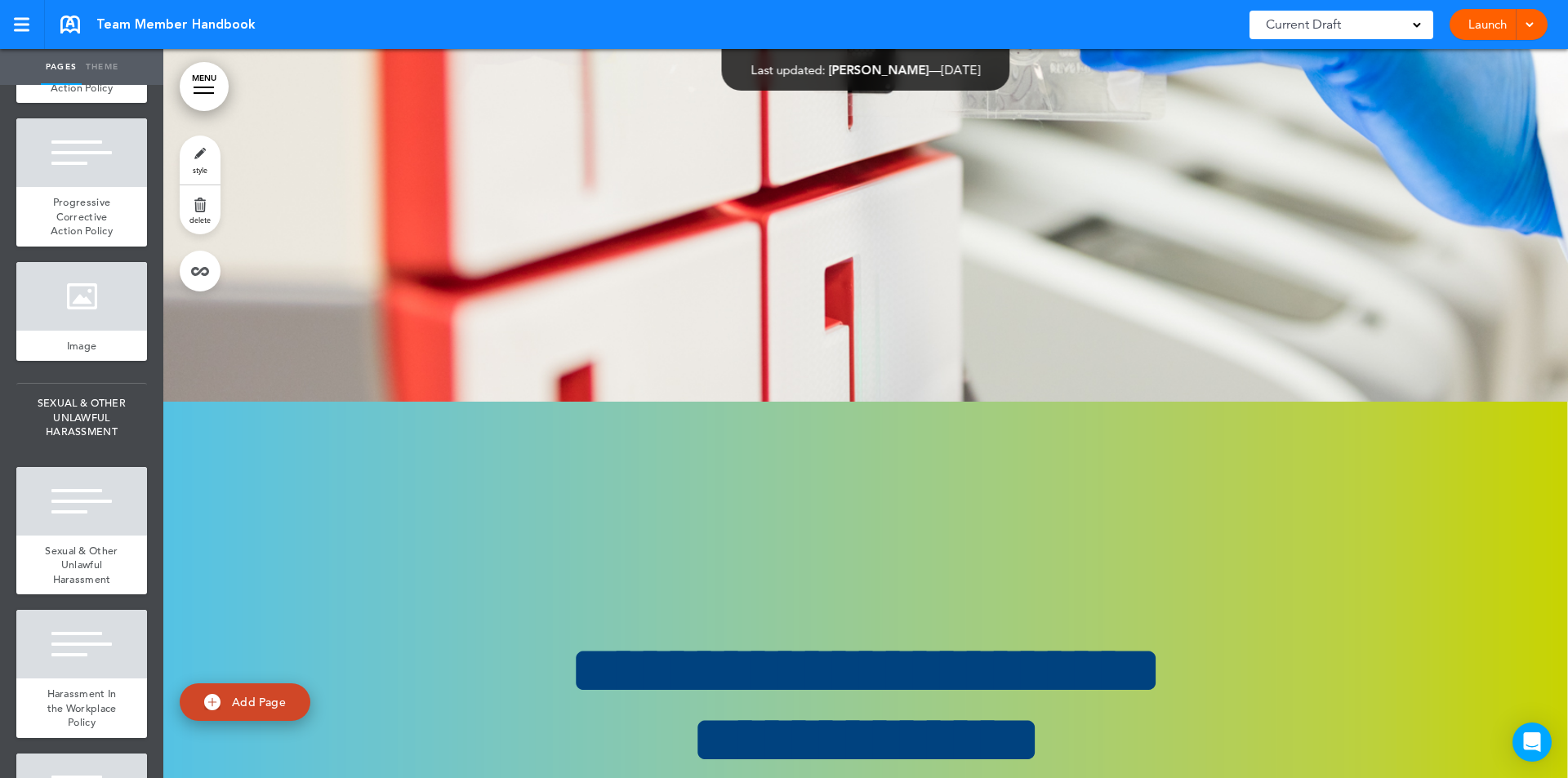
scroll to position [111339, 0]
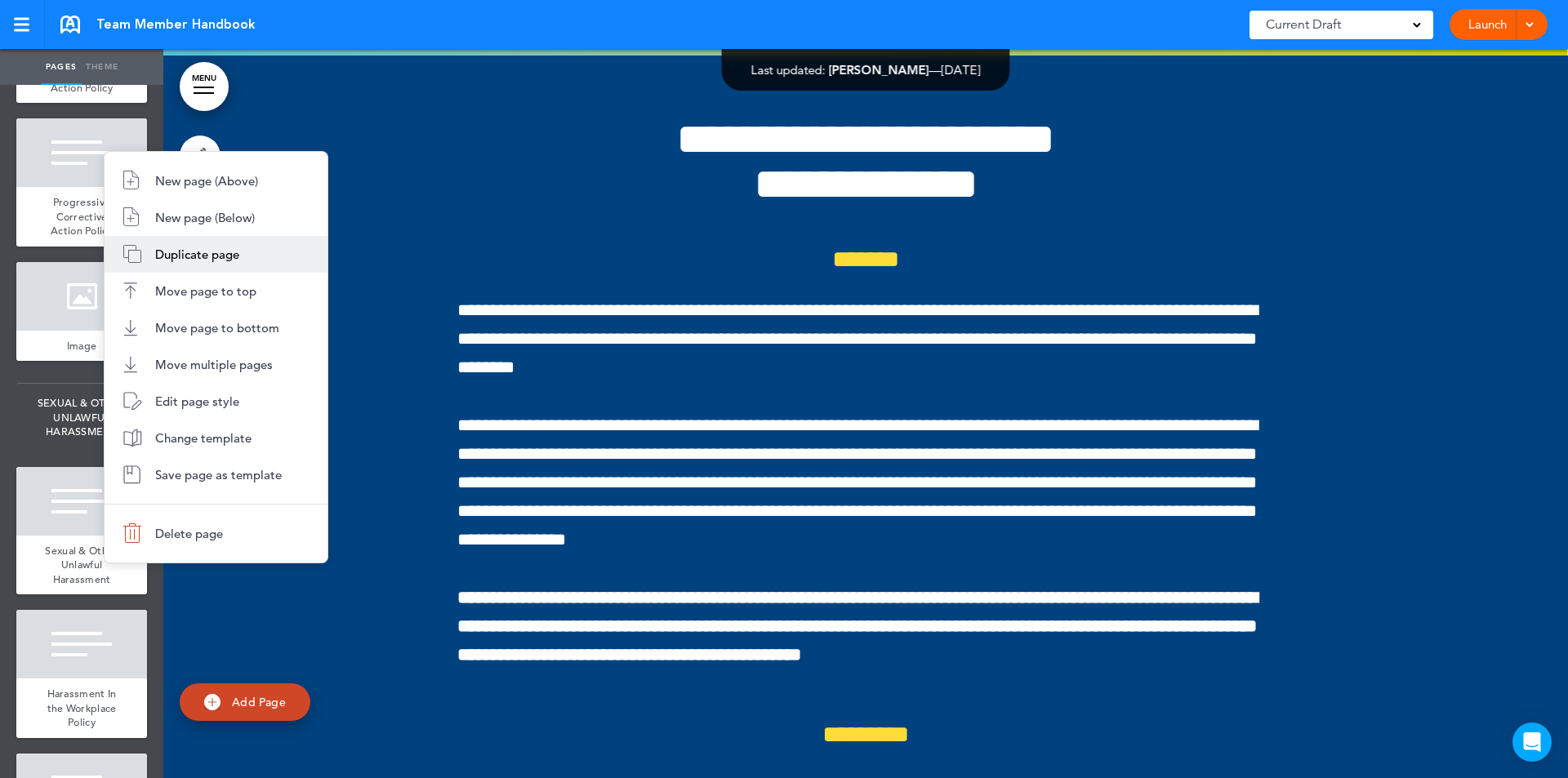
click at [203, 252] on span "Duplicate page" at bounding box center [197, 254] width 84 height 15
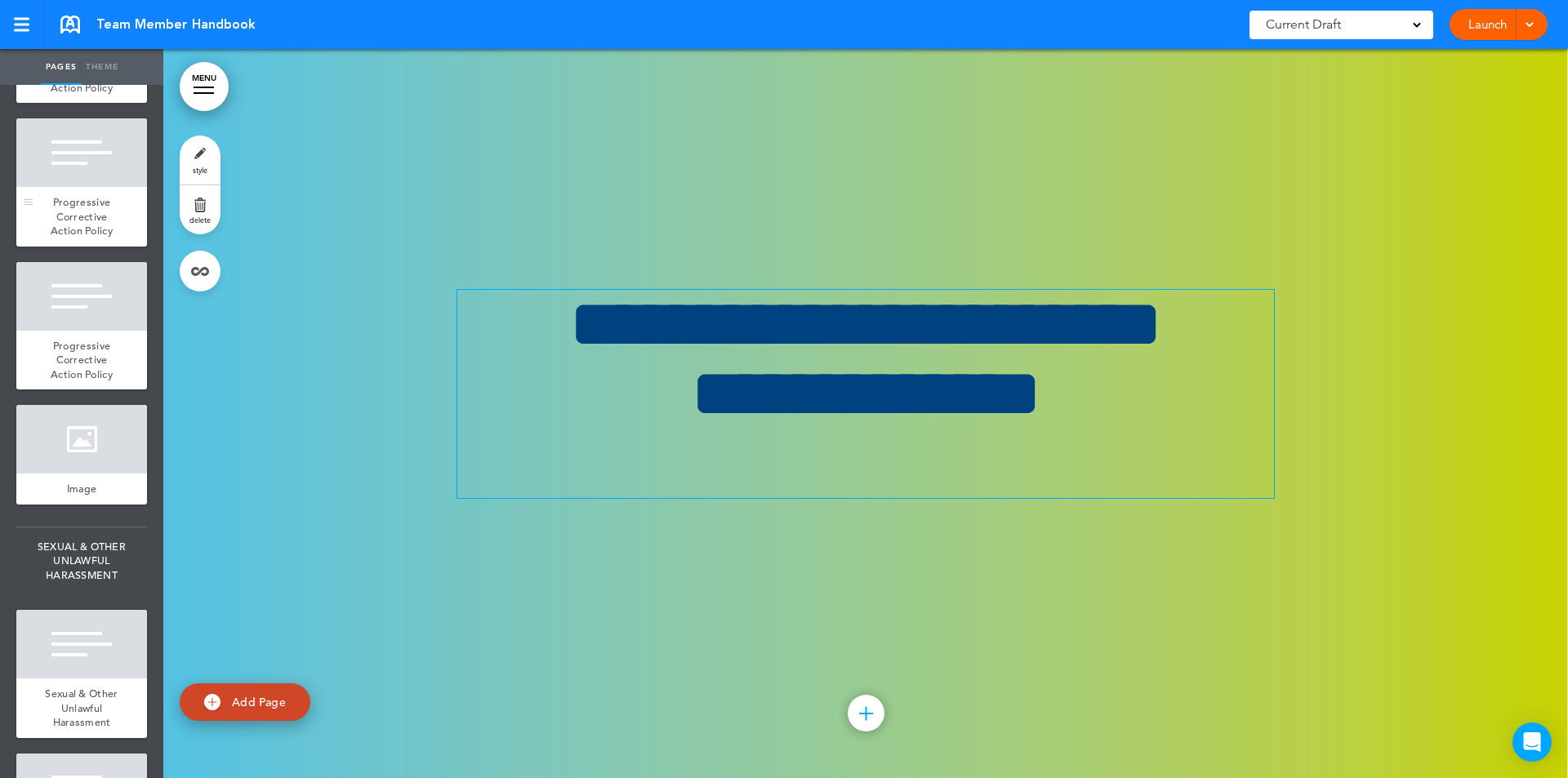
click at [82, 187] on div at bounding box center [82, 153] width 130 height 69
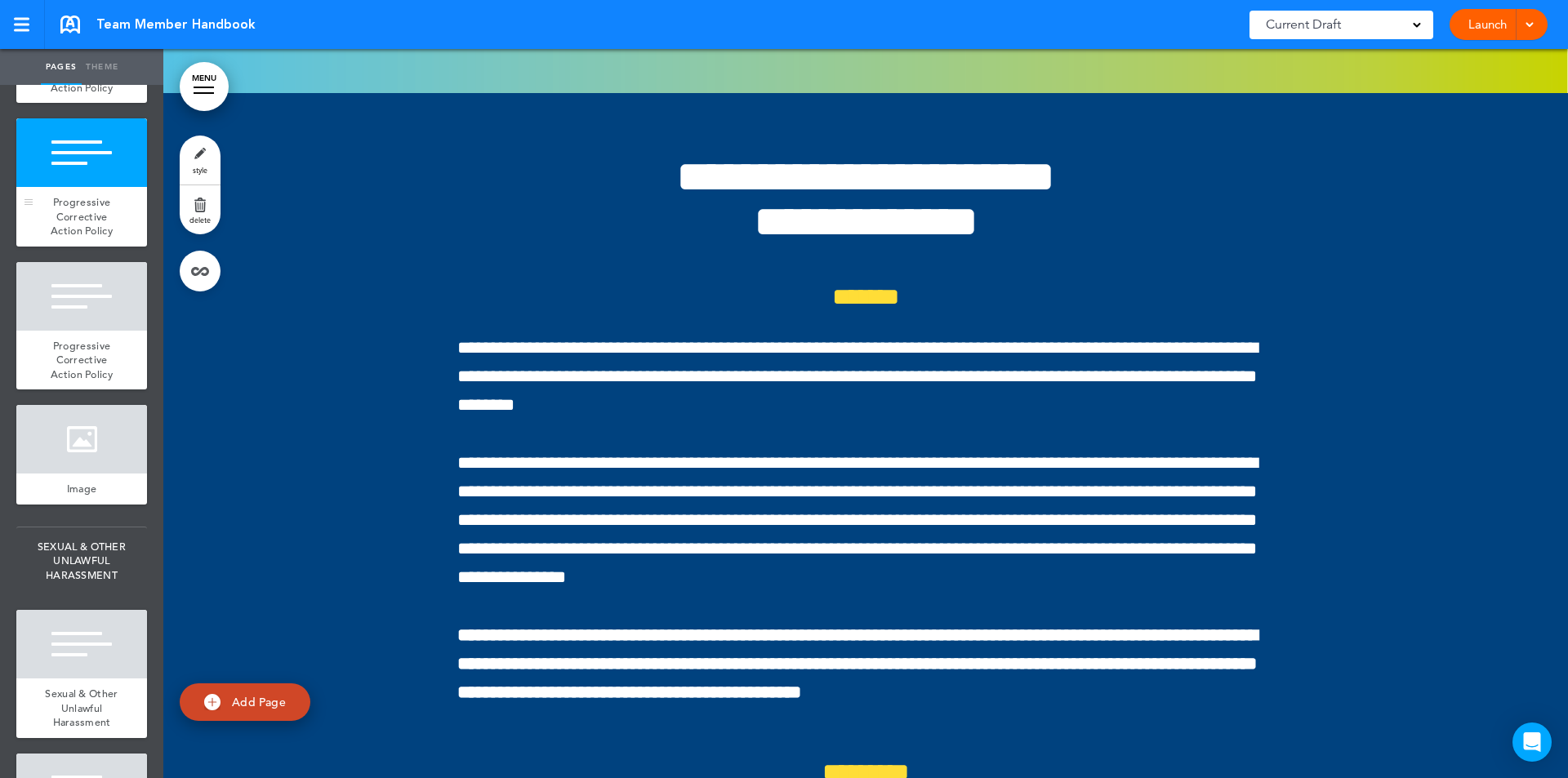
scroll to position [112068, 0]
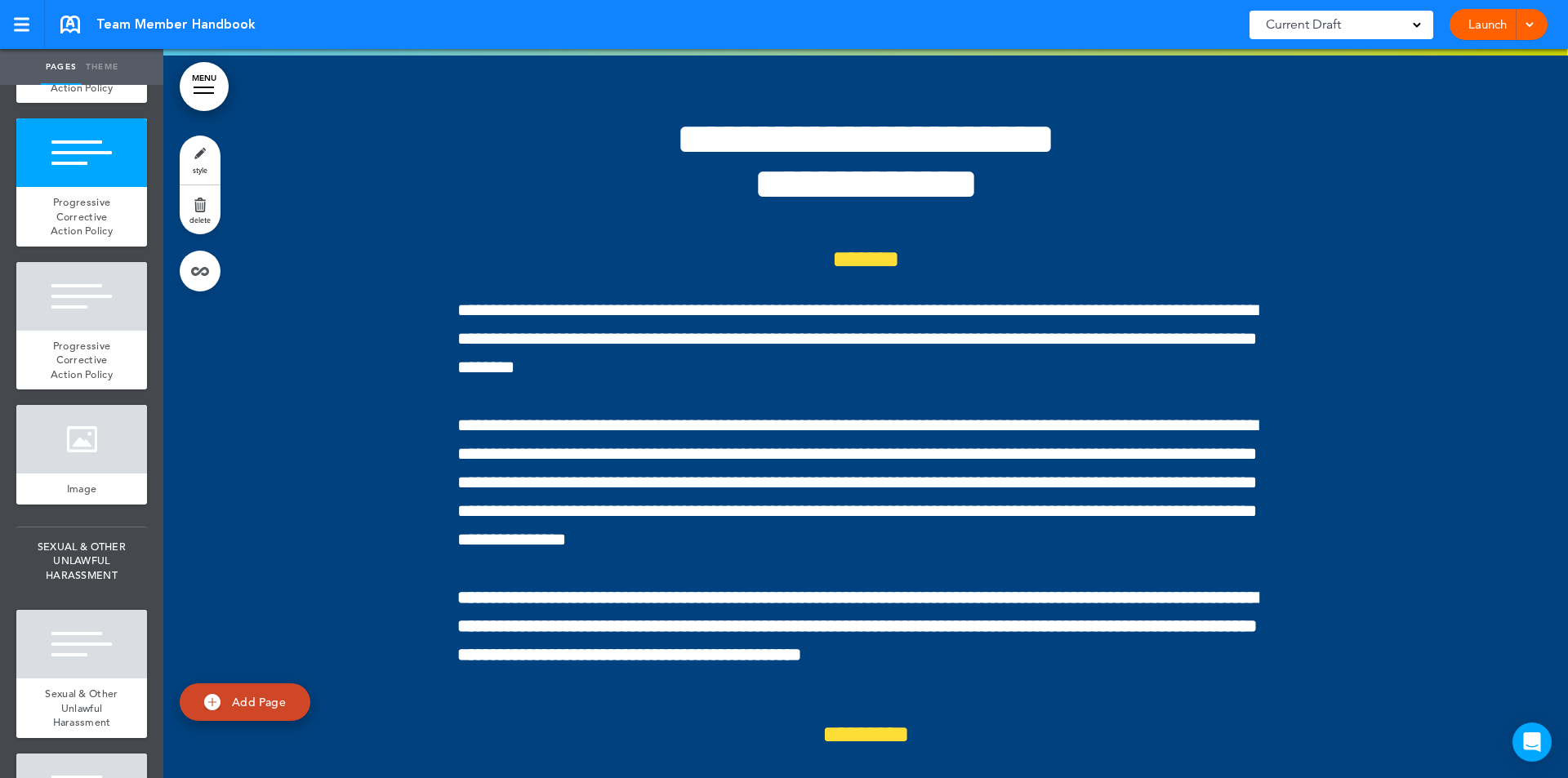
click at [90, 44] on div at bounding box center [82, 9] width 130 height 69
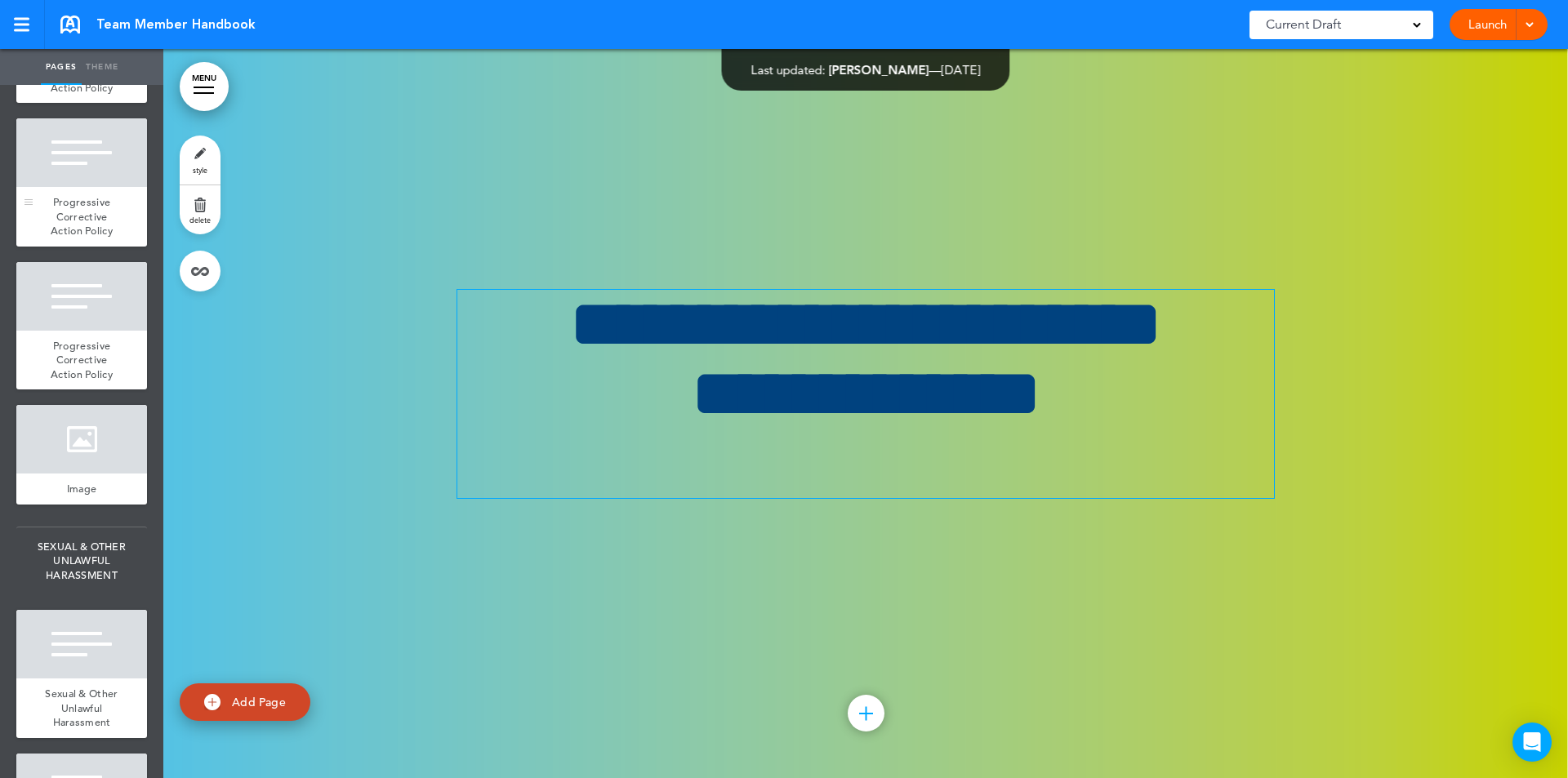
click at [82, 187] on div at bounding box center [82, 153] width 130 height 69
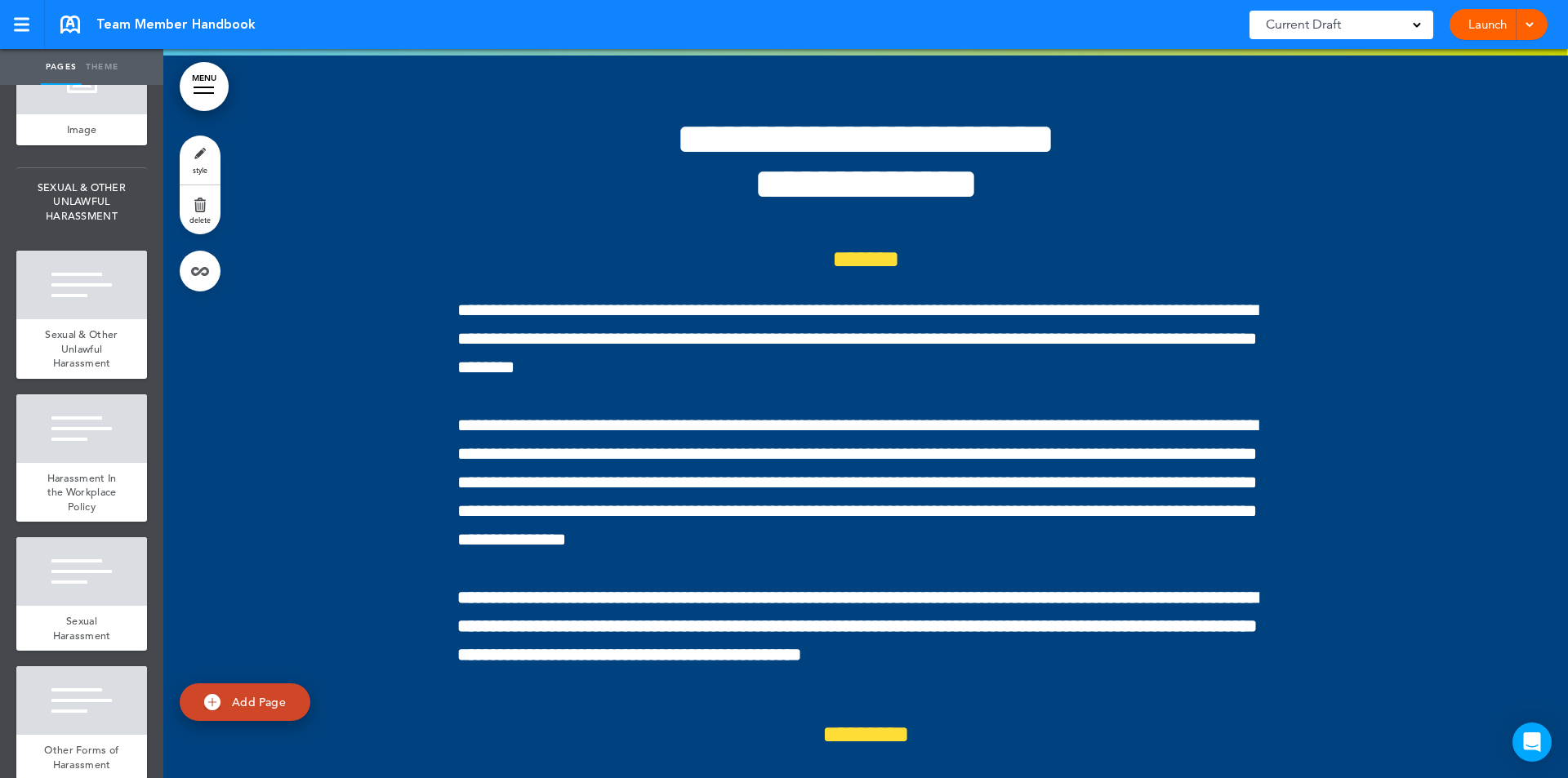
scroll to position [19029, 0]
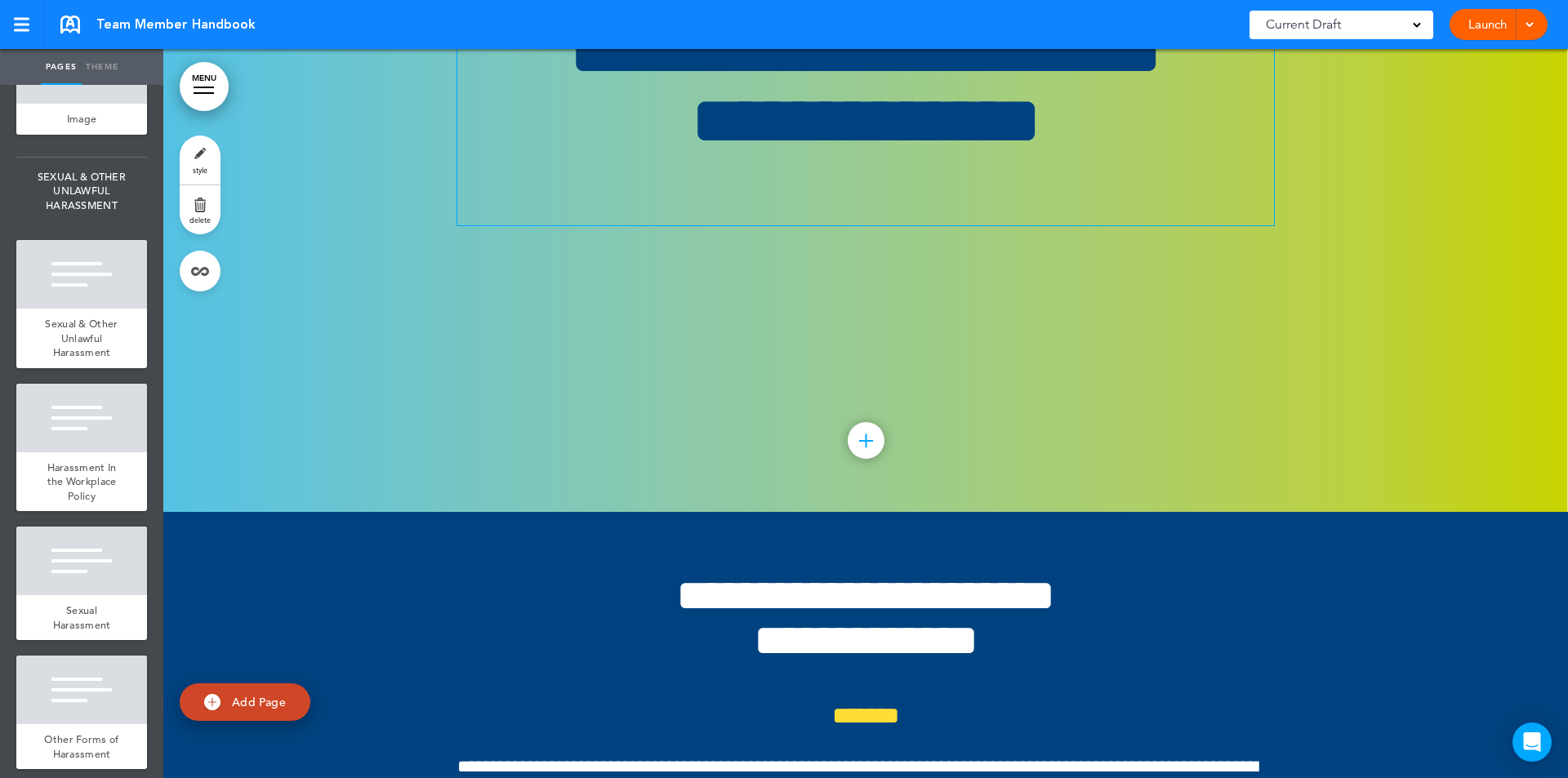
scroll to position [111339, 0]
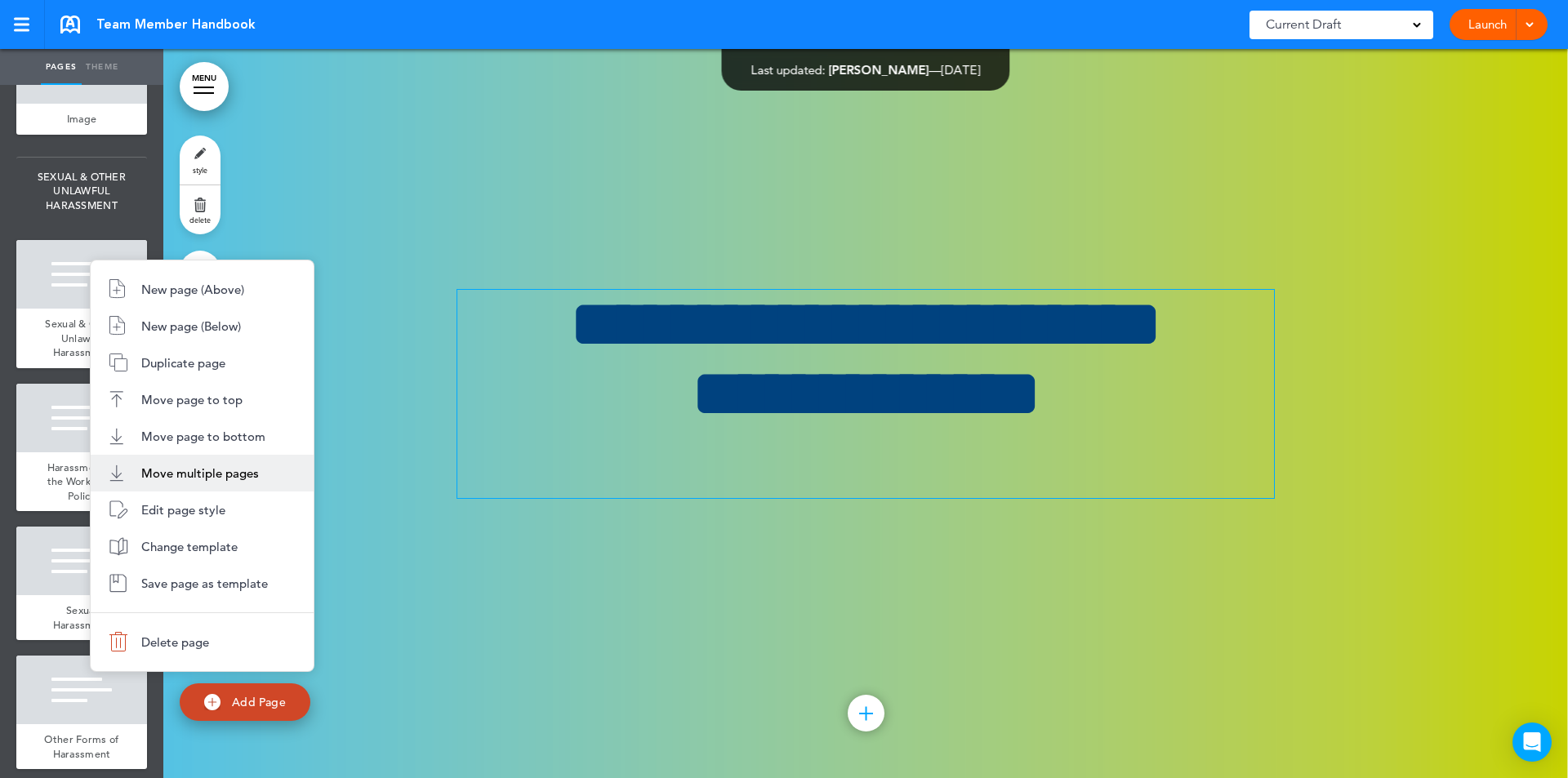
click at [203, 467] on span "Move multiple pages" at bounding box center [200, 473] width 118 height 15
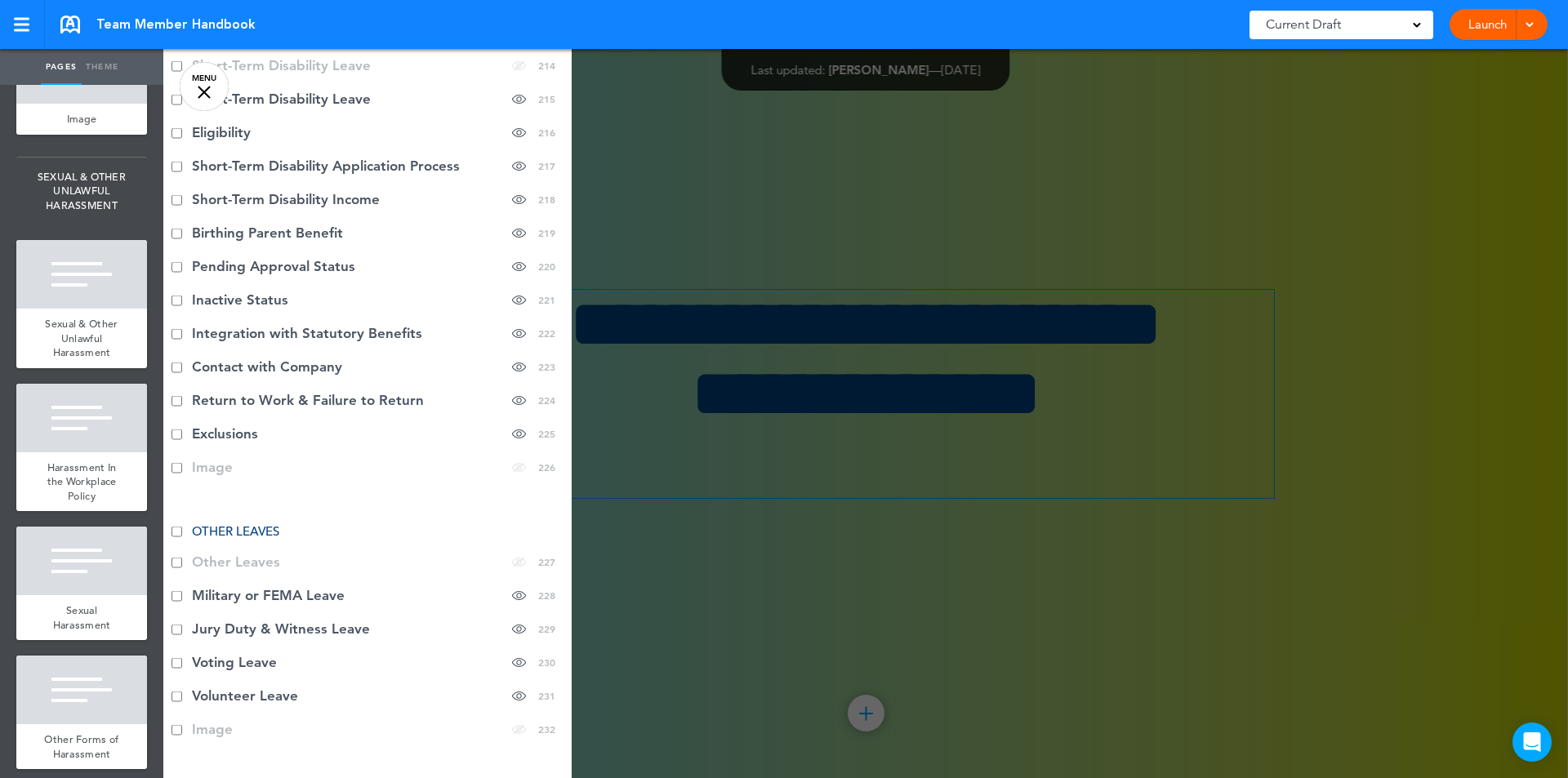
scroll to position [9602, 0]
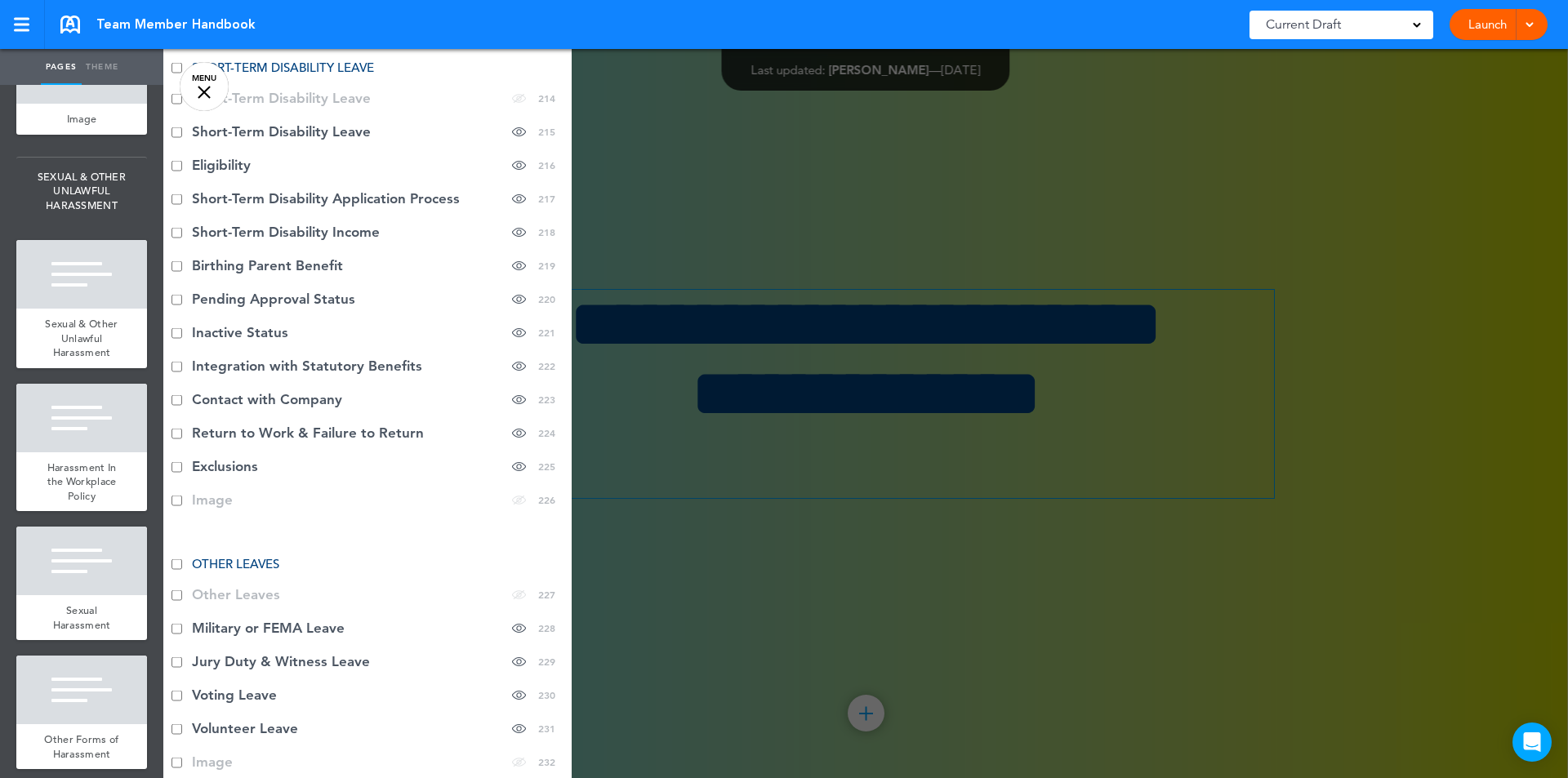
click at [564, 48] on div "Team Member Handbook Saved! Current Draft CURRENT DRAFT Launch Launch Preview D…" at bounding box center [784, 24] width 1568 height 49
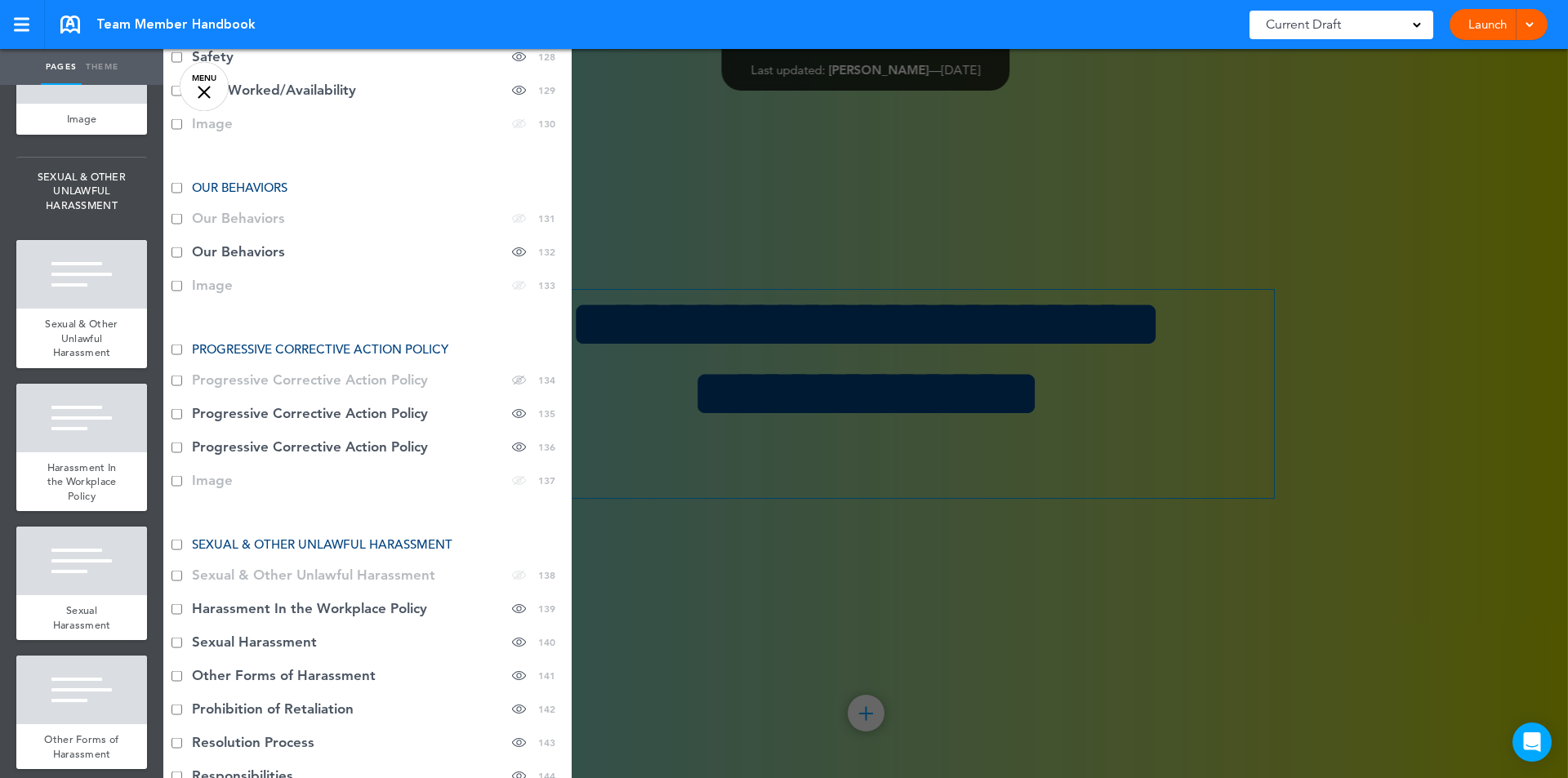
scroll to position [5871, 0]
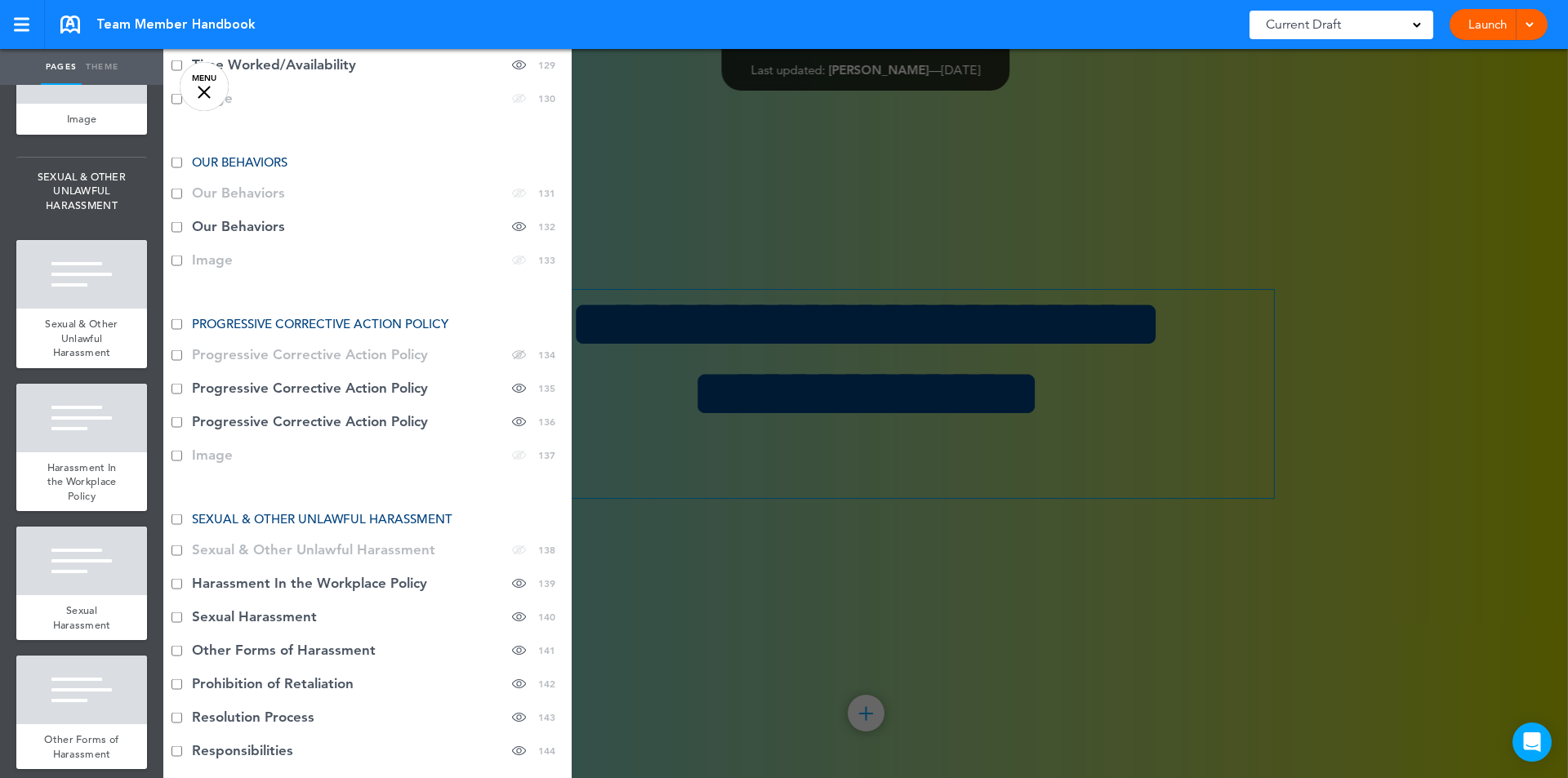
click at [223, 438] on li "Image hide page in table of contents 137" at bounding box center [367, 455] width 409 height 33
drag, startPoint x: 220, startPoint y: 440, endPoint x: 708, endPoint y: 234, distance: 529.7
click at [711, 234] on div at bounding box center [947, 389] width 1568 height 778
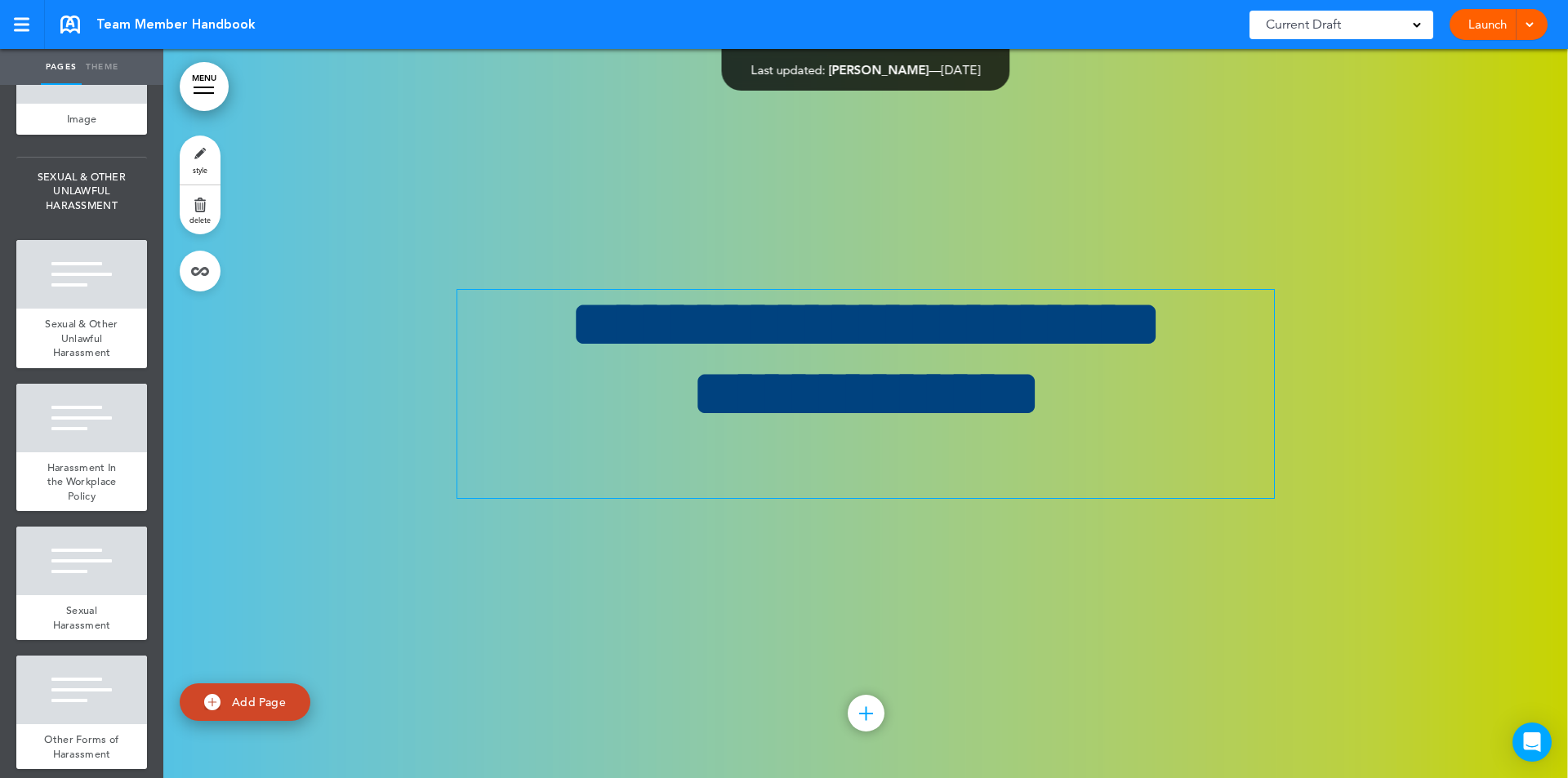
click at [87, 32] on span "add page" at bounding box center [81, 27] width 61 height 10
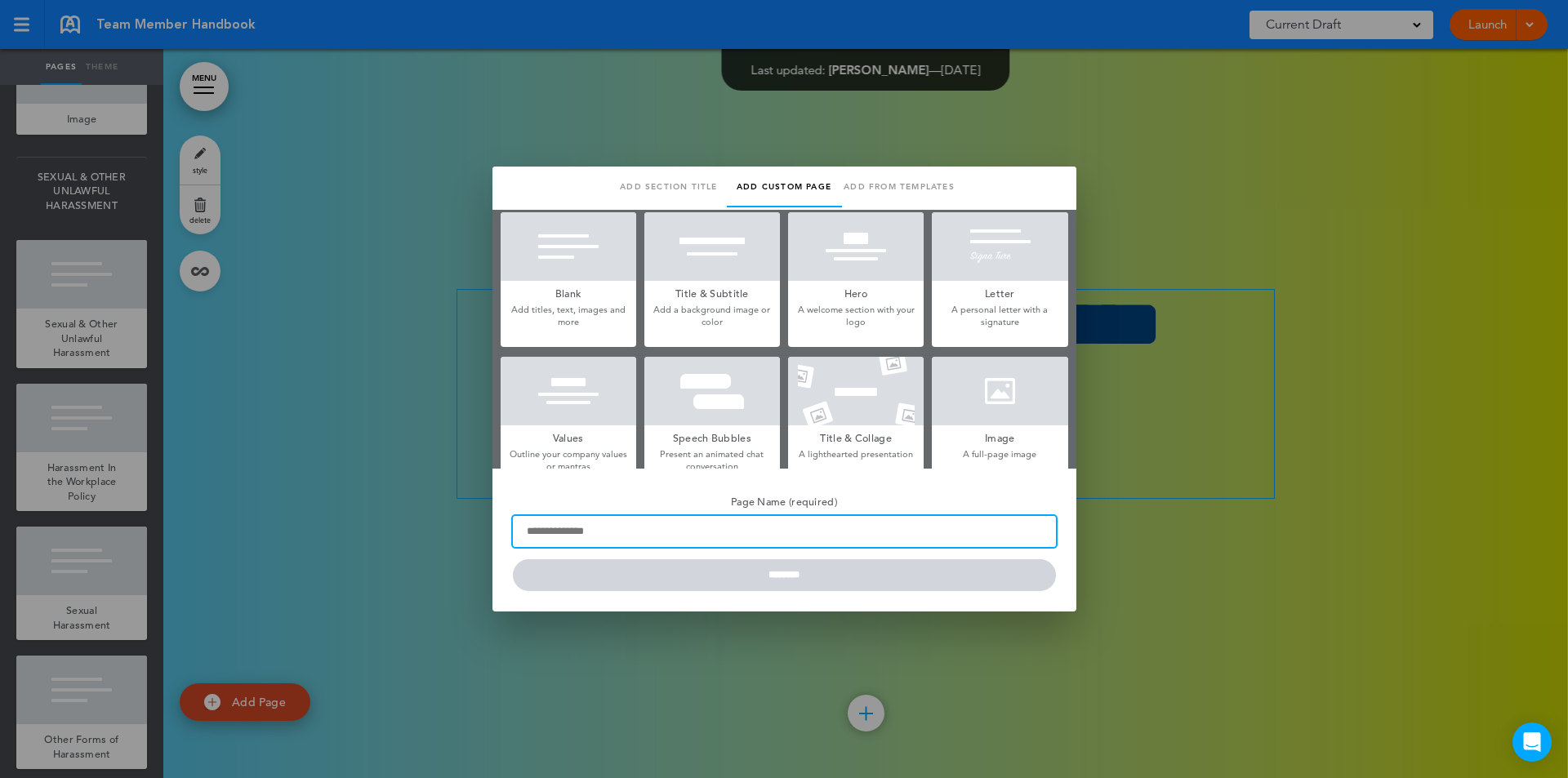
click at [575, 528] on input "Page Name (required)" at bounding box center [784, 531] width 543 height 31
type input "**********"
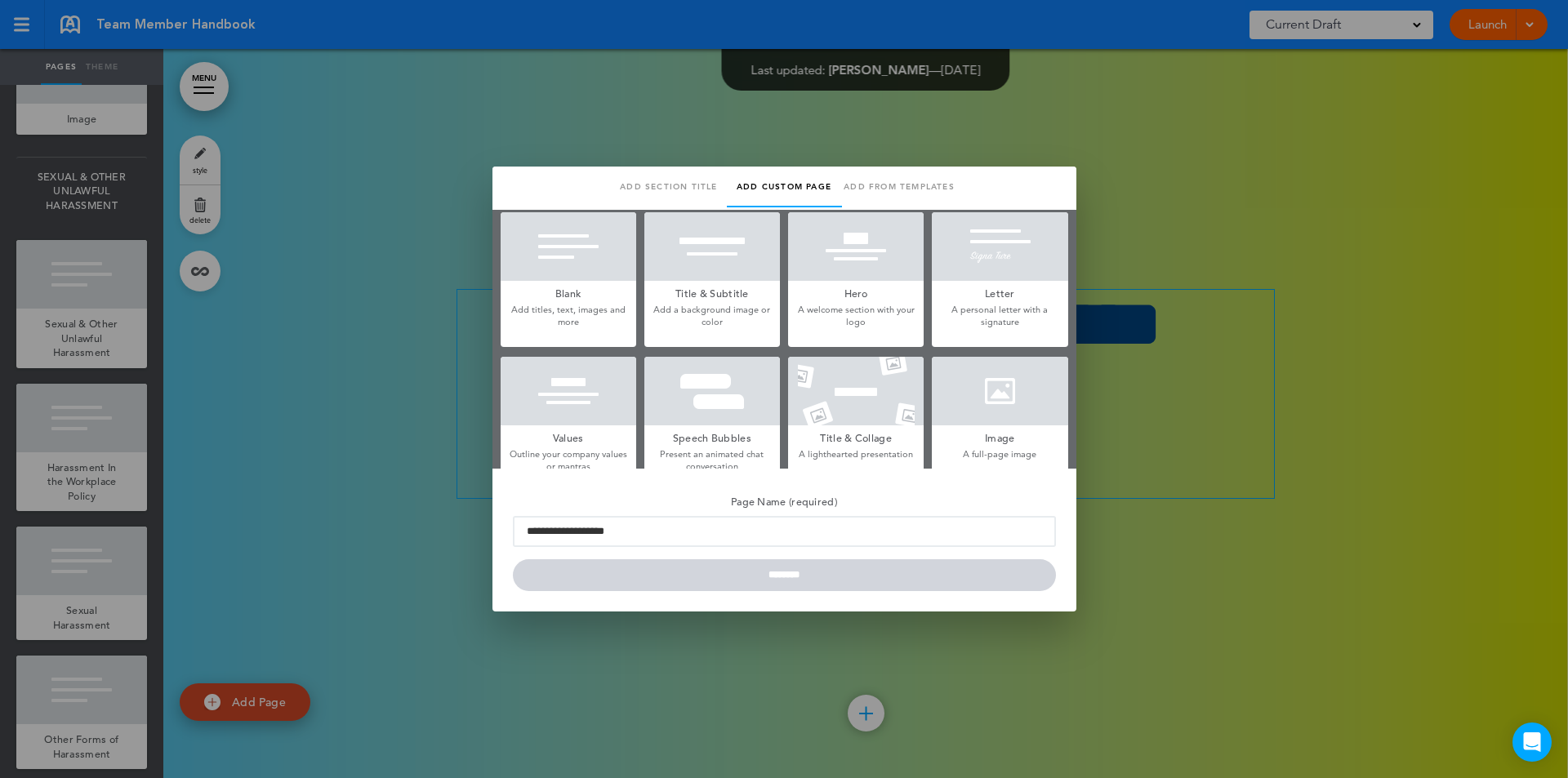
click at [760, 671] on div at bounding box center [784, 389] width 1568 height 778
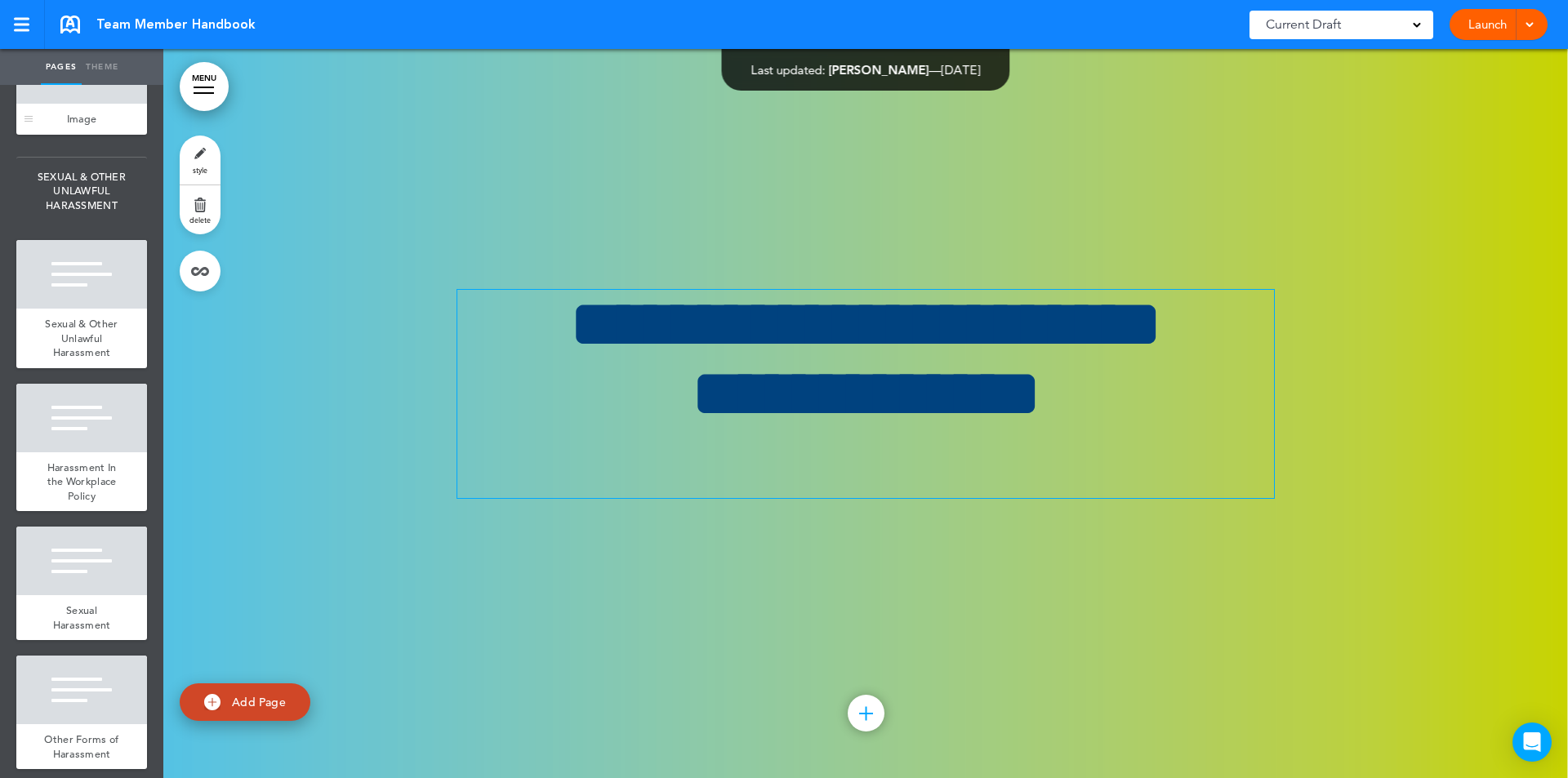
click at [63, 104] on div at bounding box center [82, 69] width 130 height 69
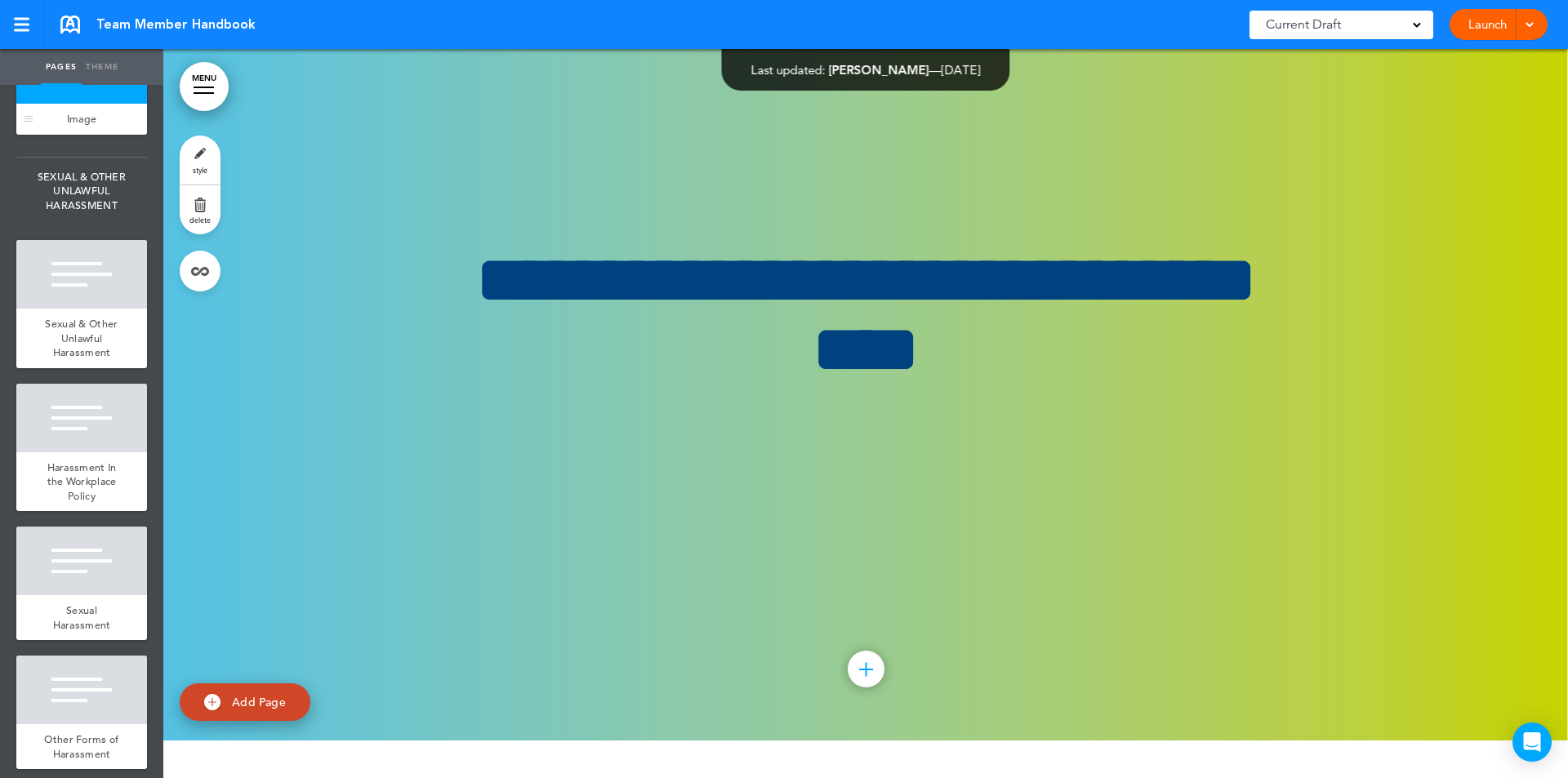
scroll to position [116512, 0]
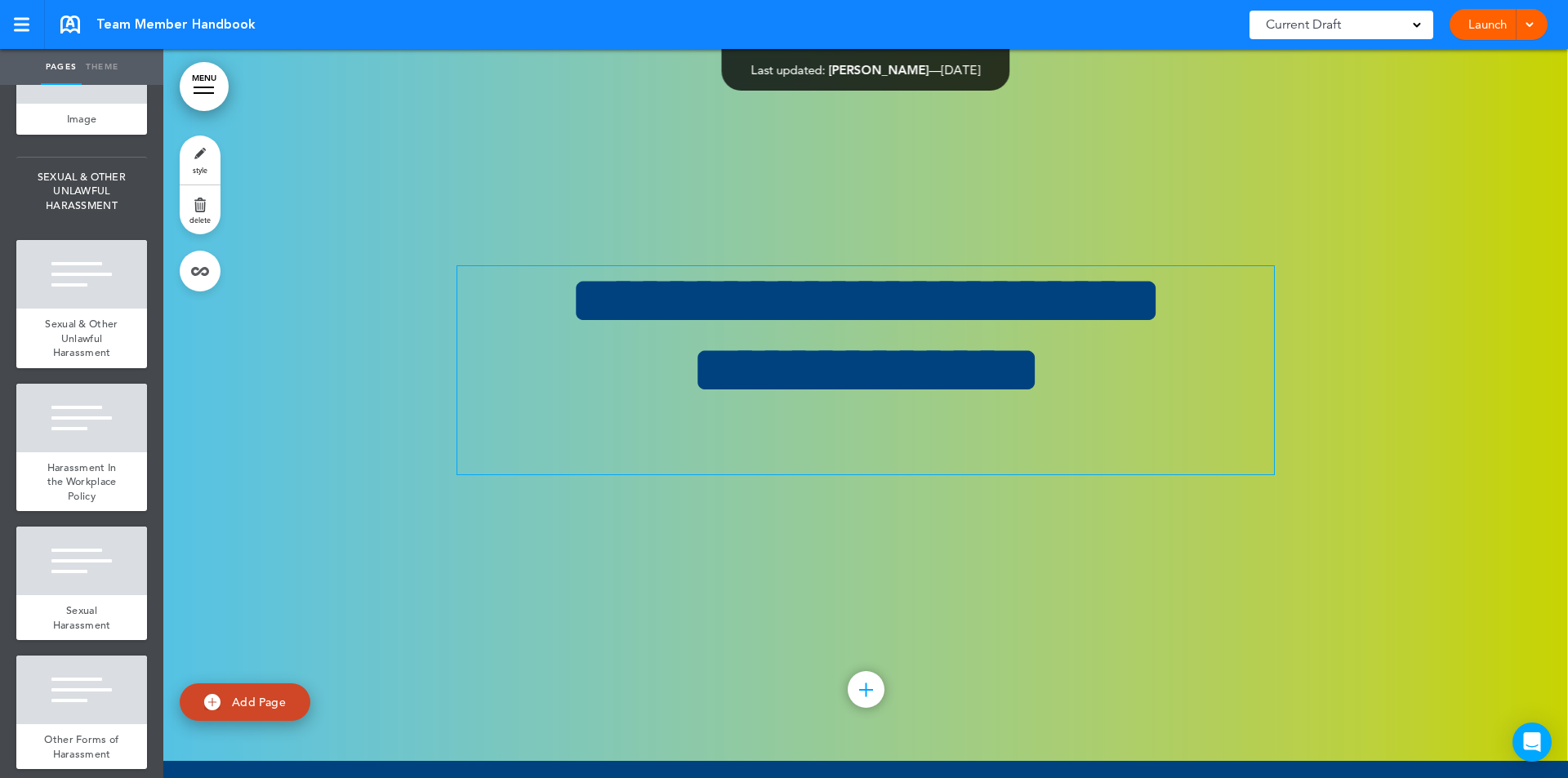
scroll to position [111339, 0]
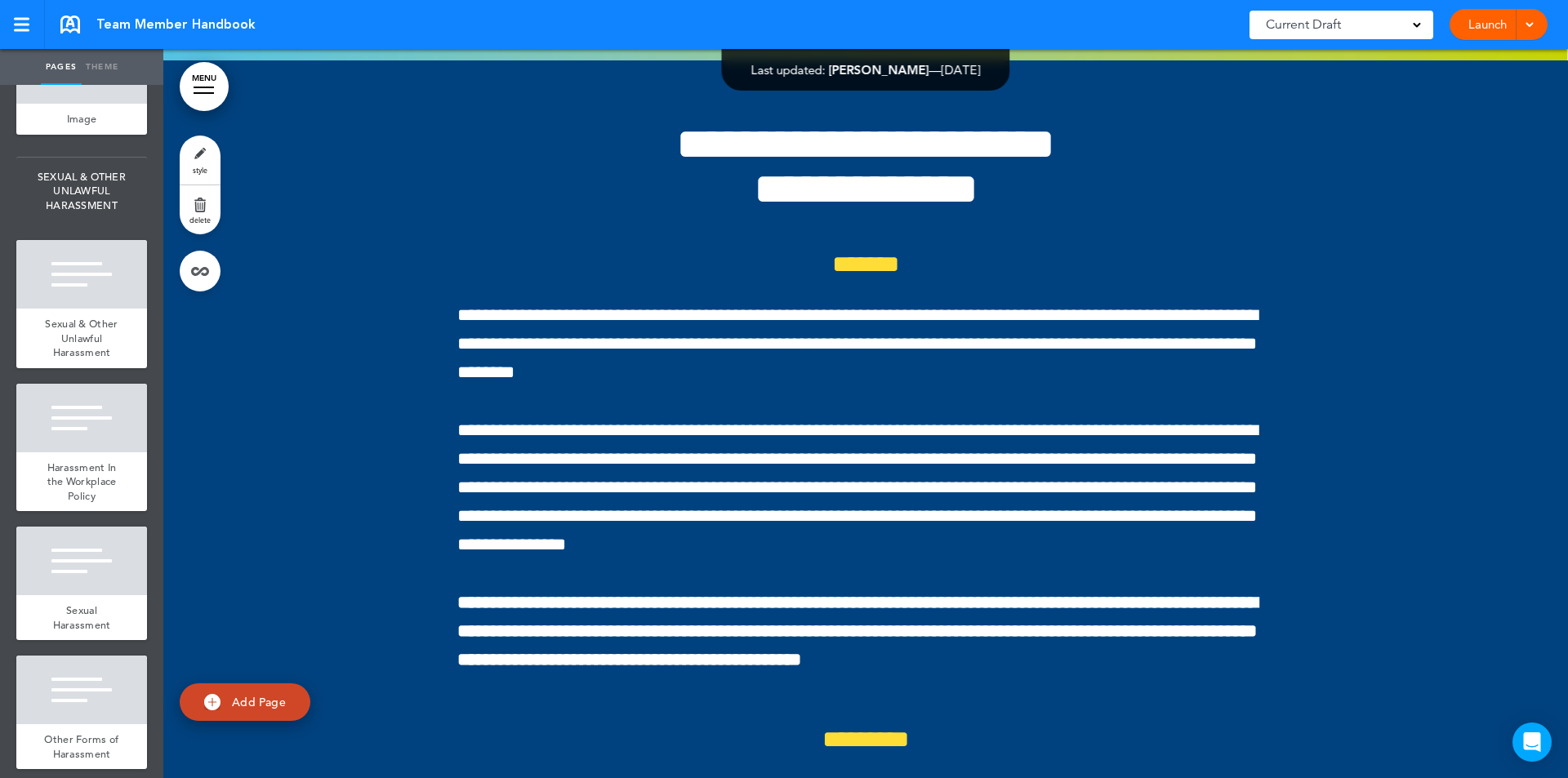
scroll to position [112068, 0]
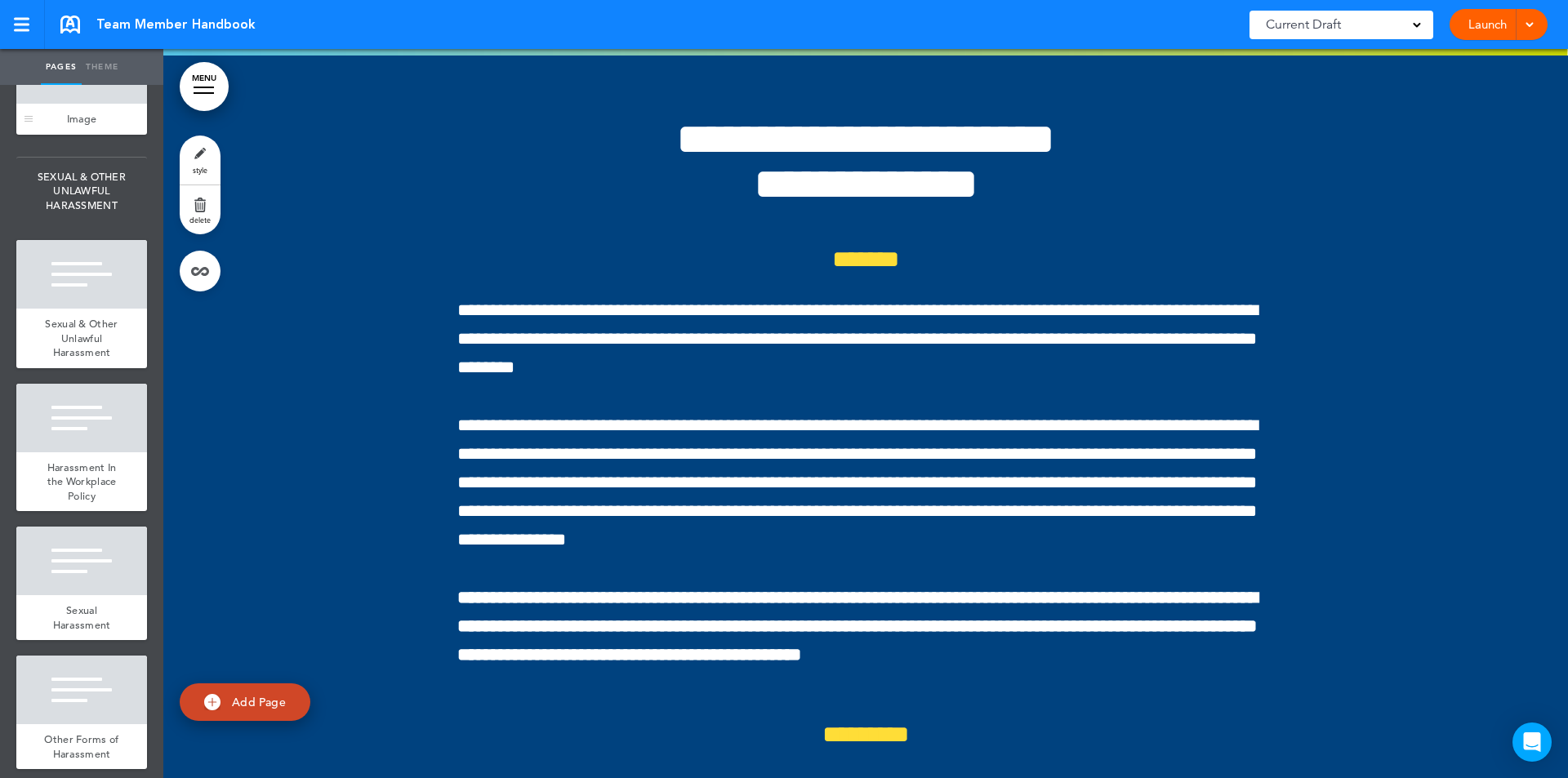
click at [84, 104] on div at bounding box center [82, 69] width 130 height 69
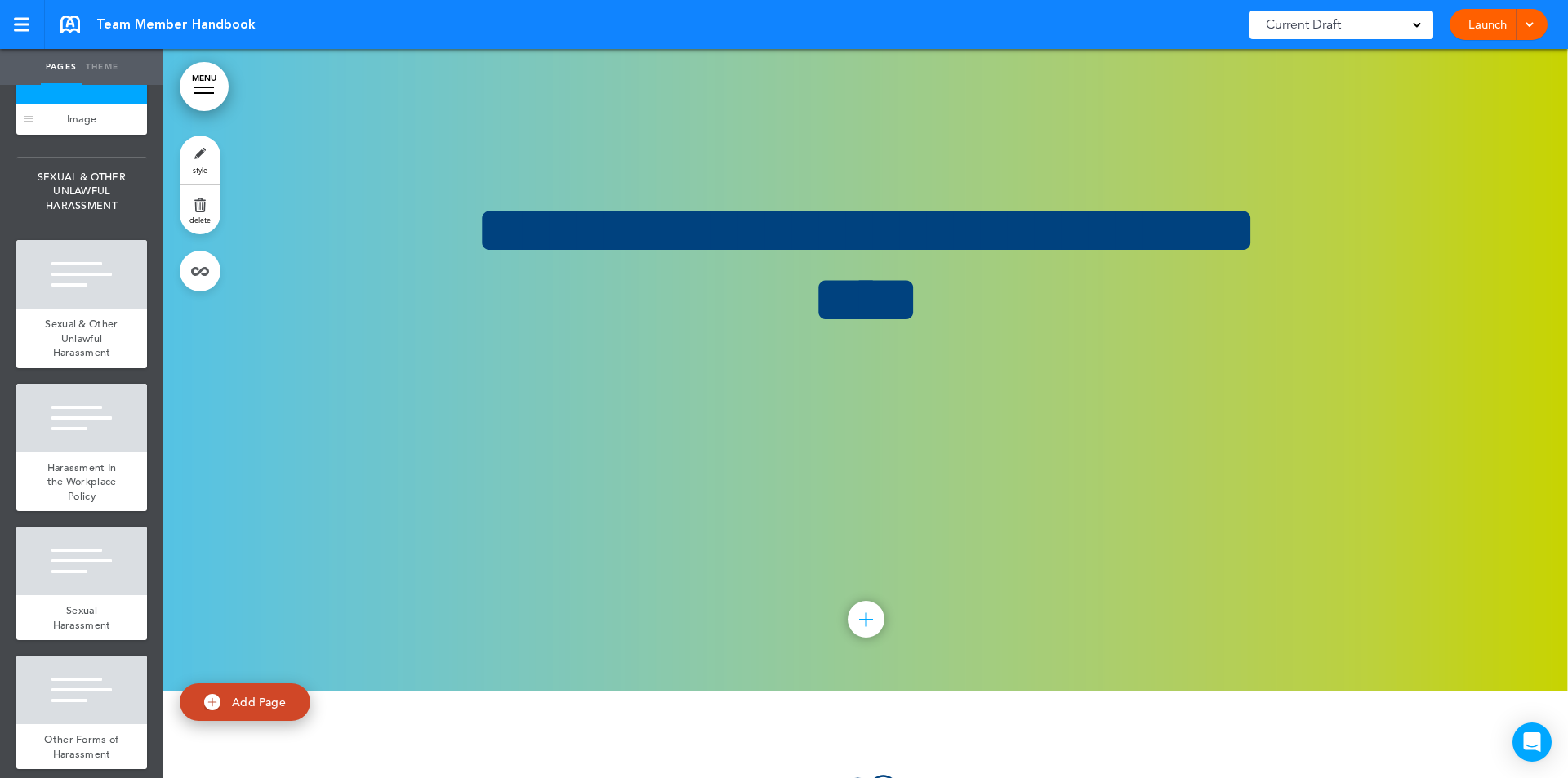
scroll to position [116512, 0]
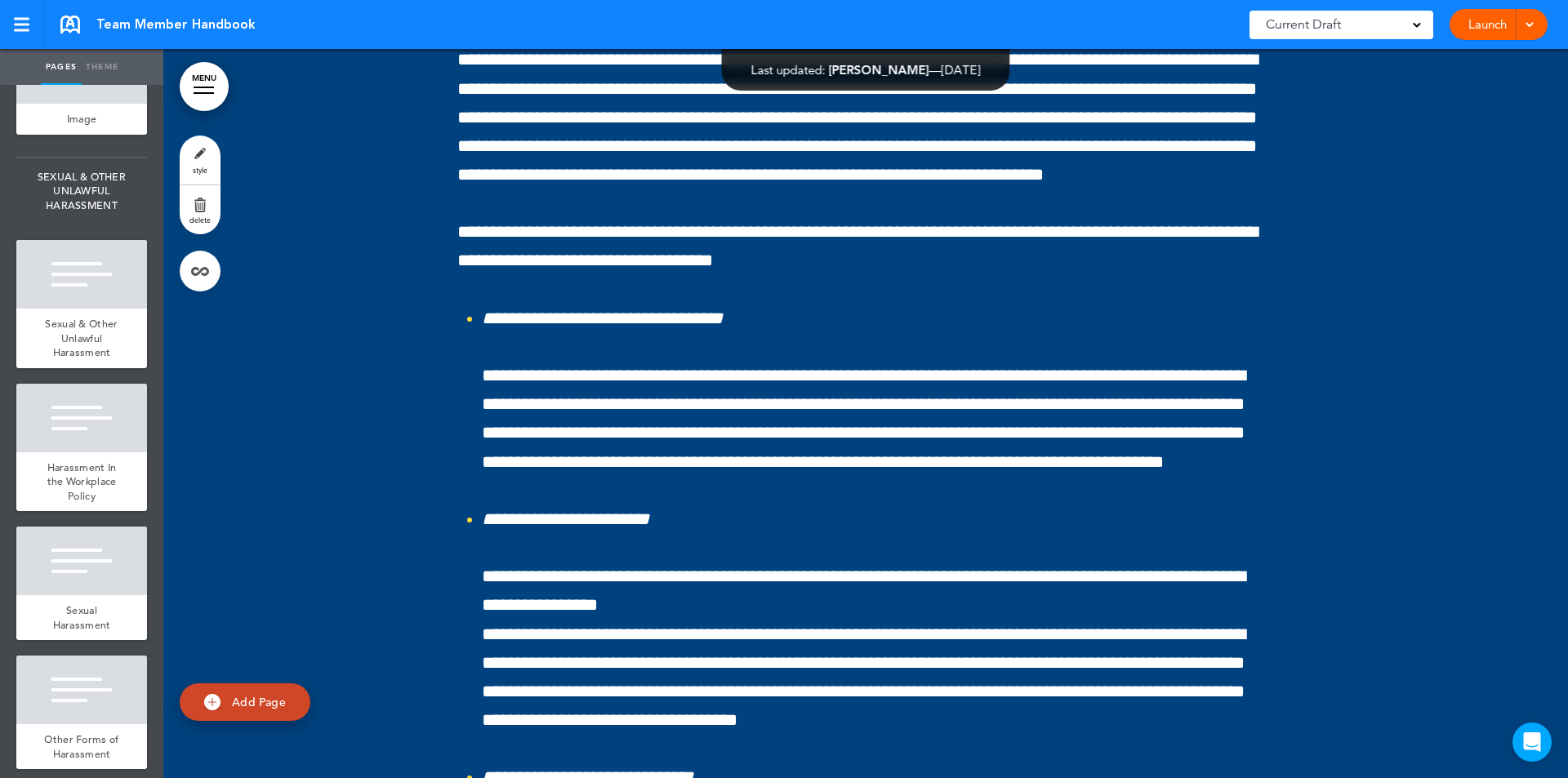
scroll to position [112796, 0]
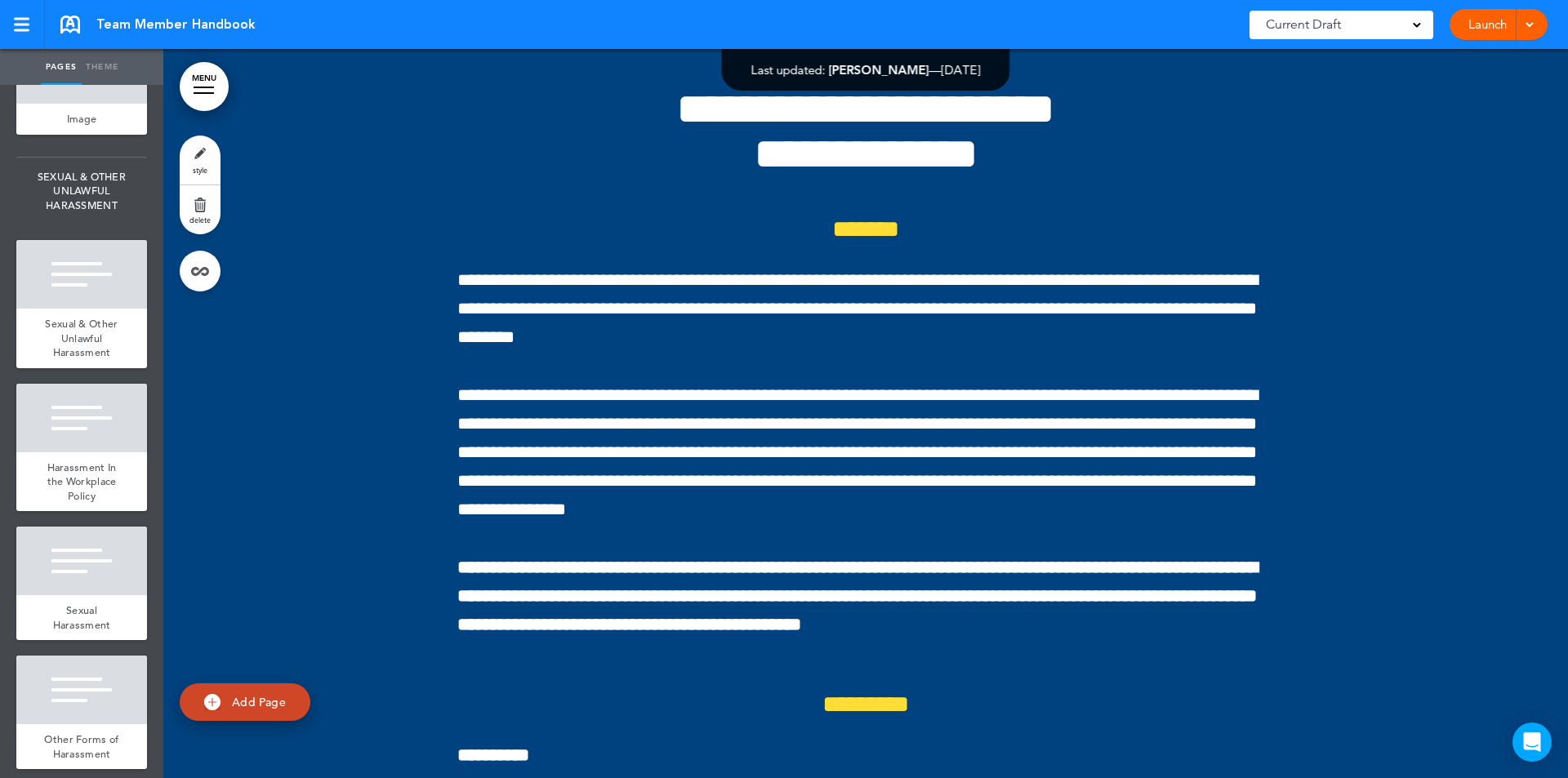
scroll to position [112068, 0]
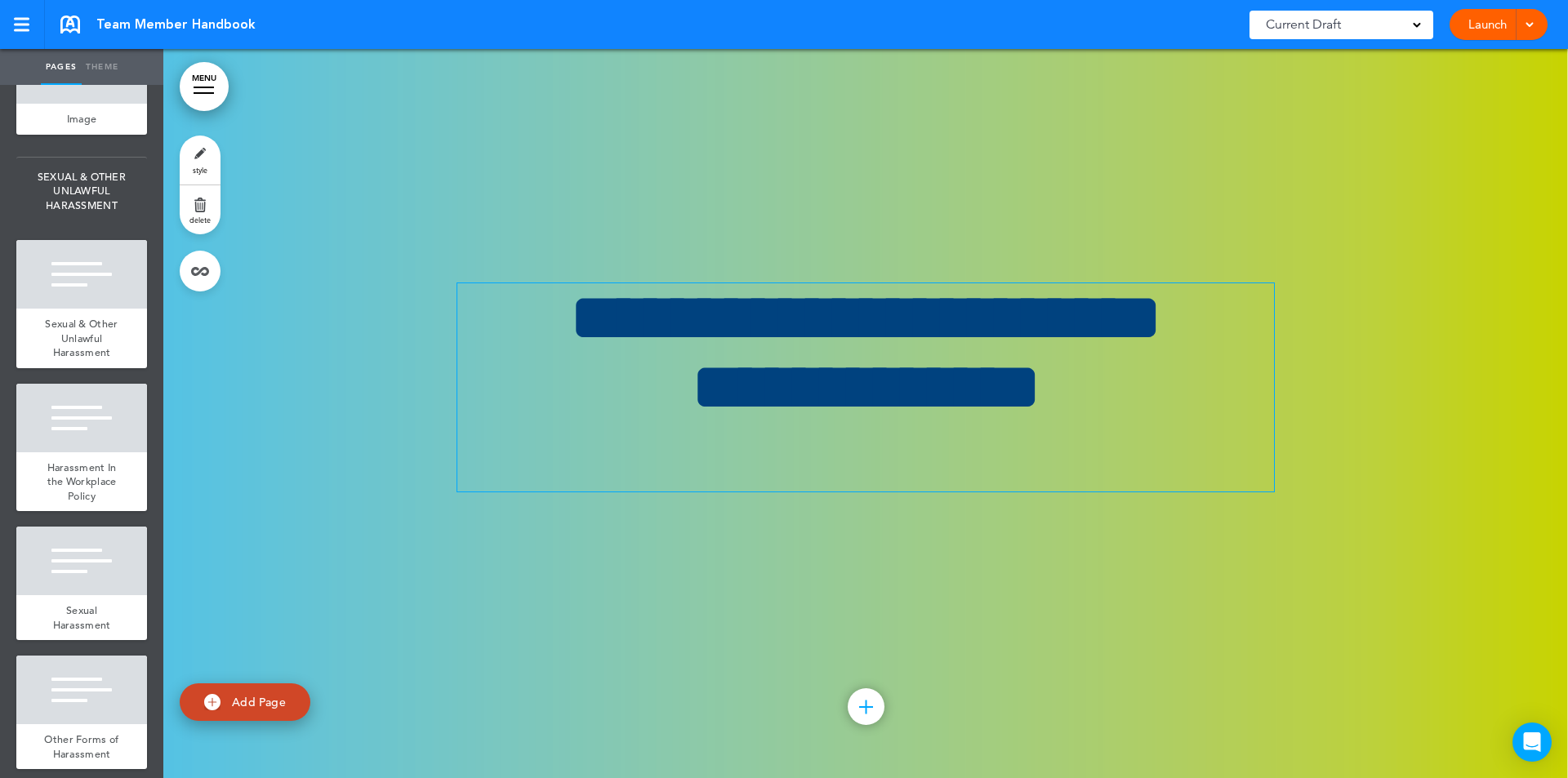
scroll to position [111339, 0]
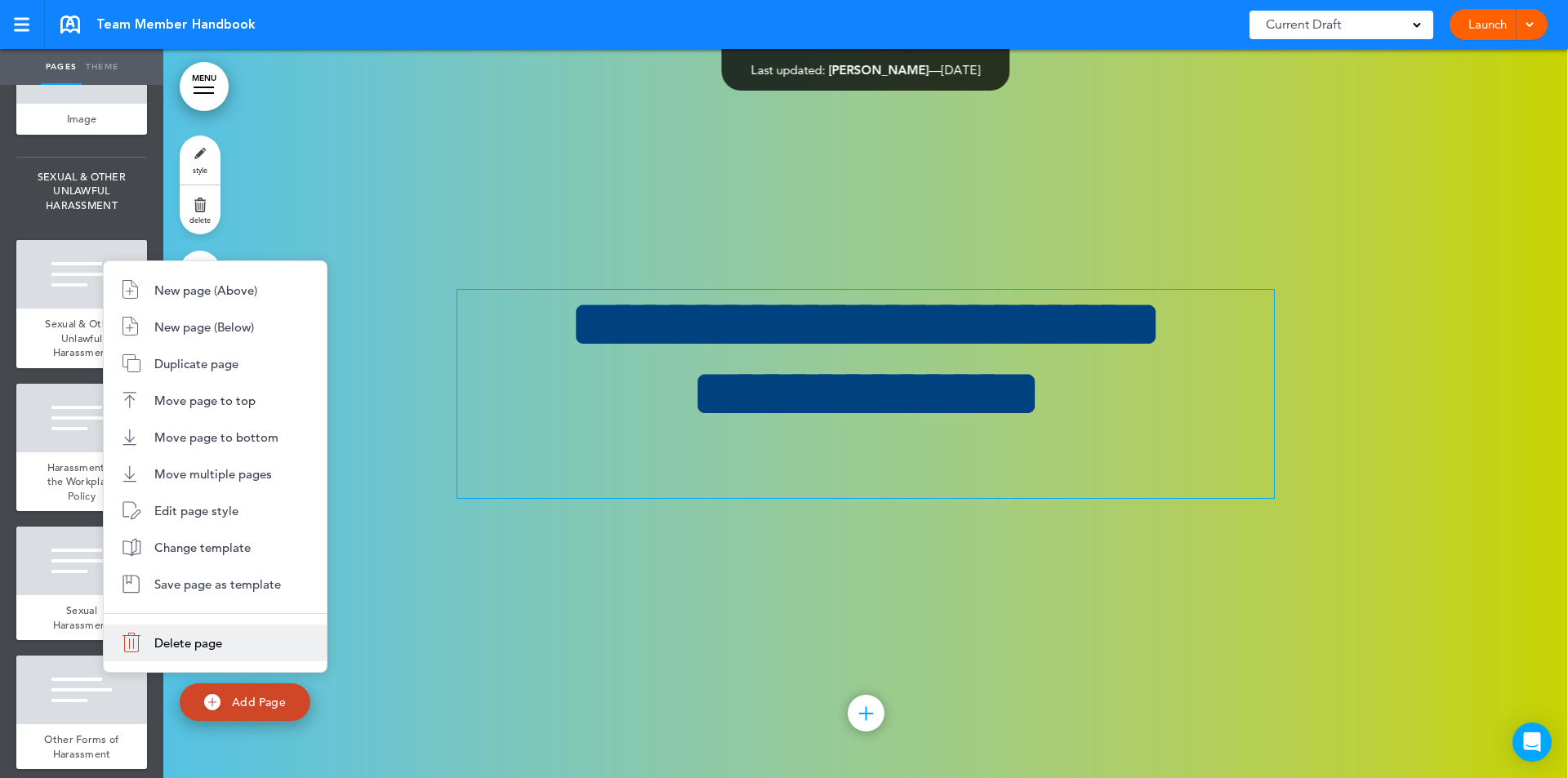
click at [191, 636] on span "Delete page" at bounding box center [188, 642] width 68 height 15
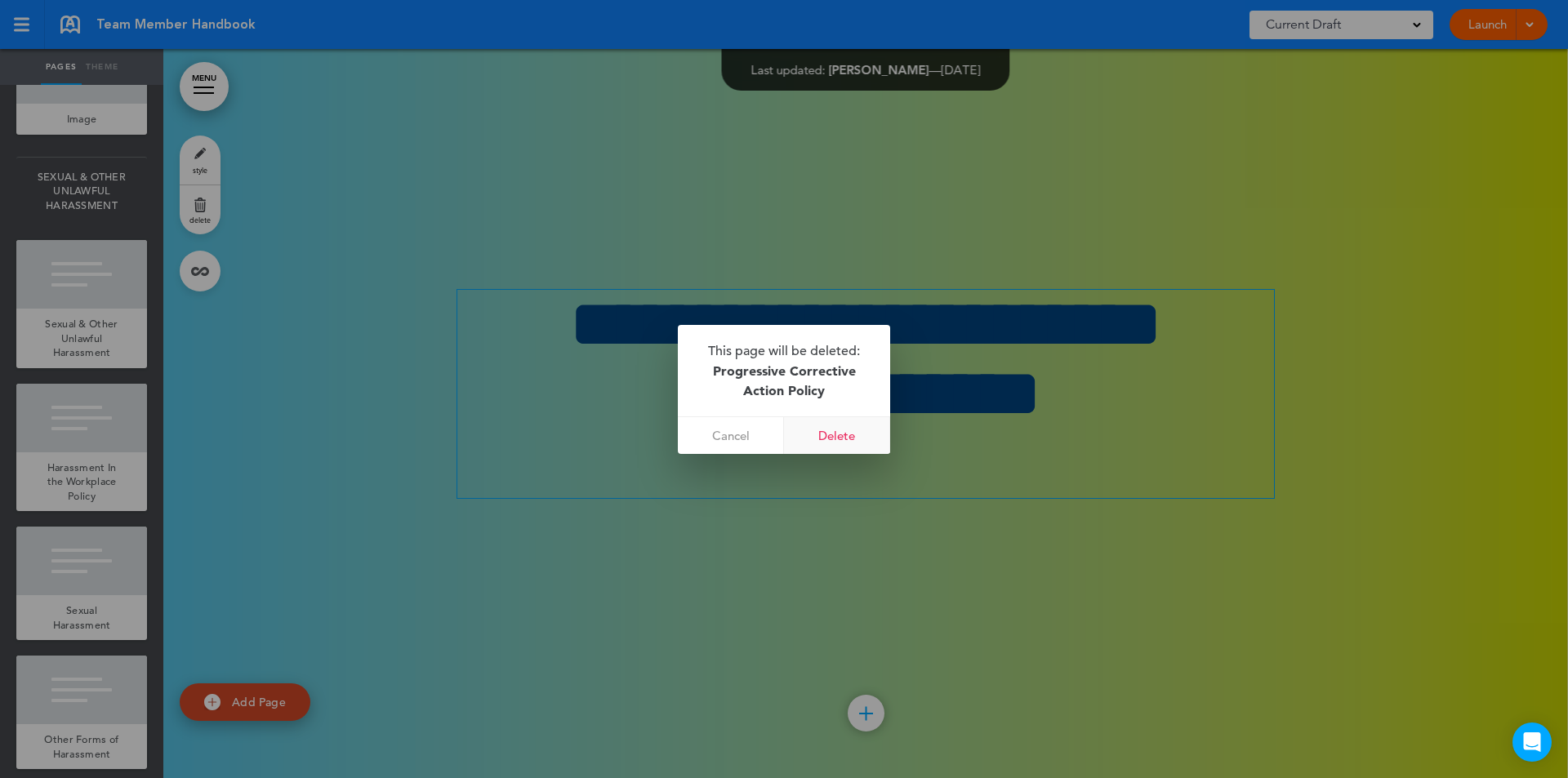
click at [832, 431] on link "Delete" at bounding box center [837, 435] width 106 height 37
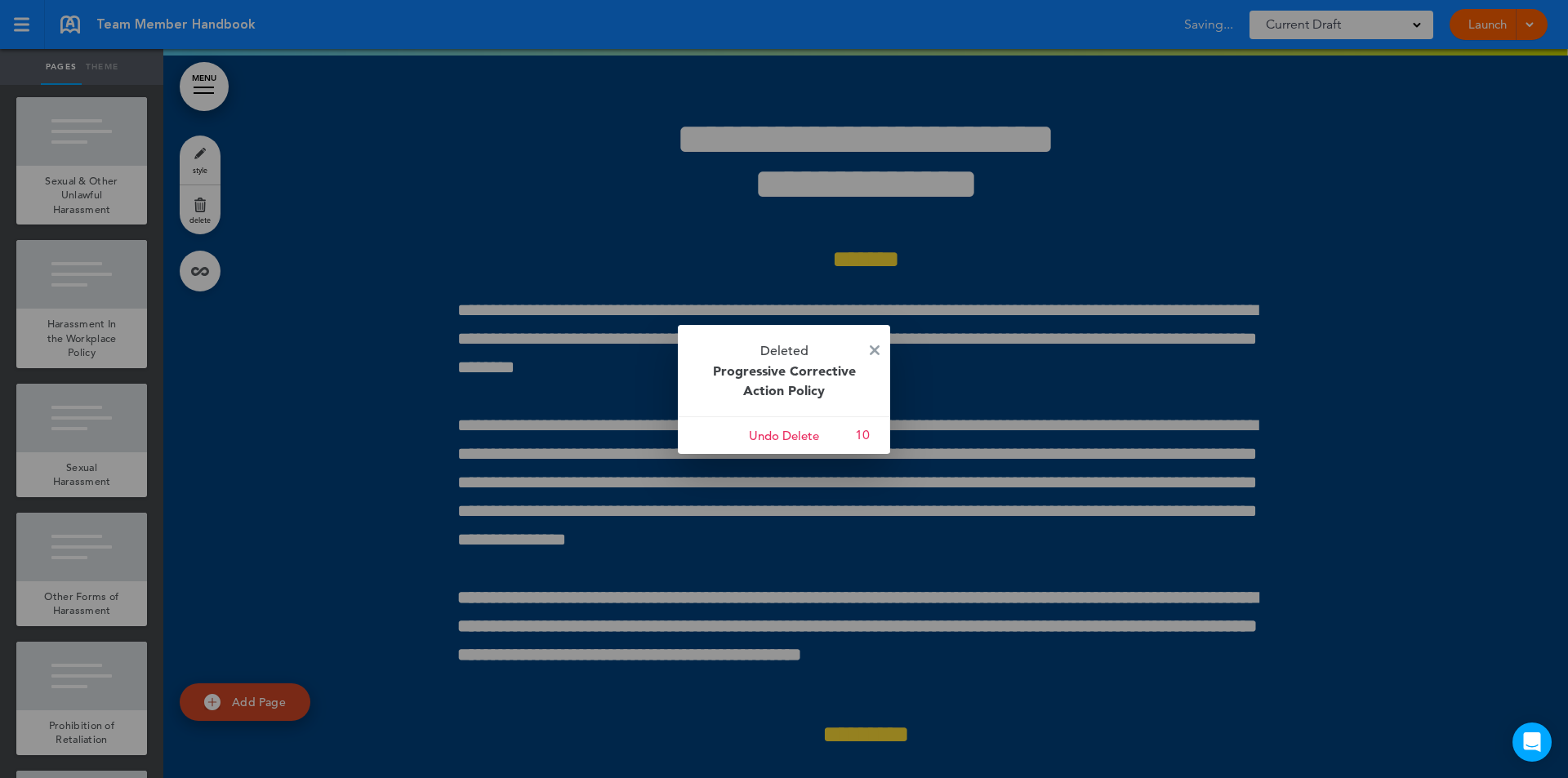
scroll to position [110610, 0]
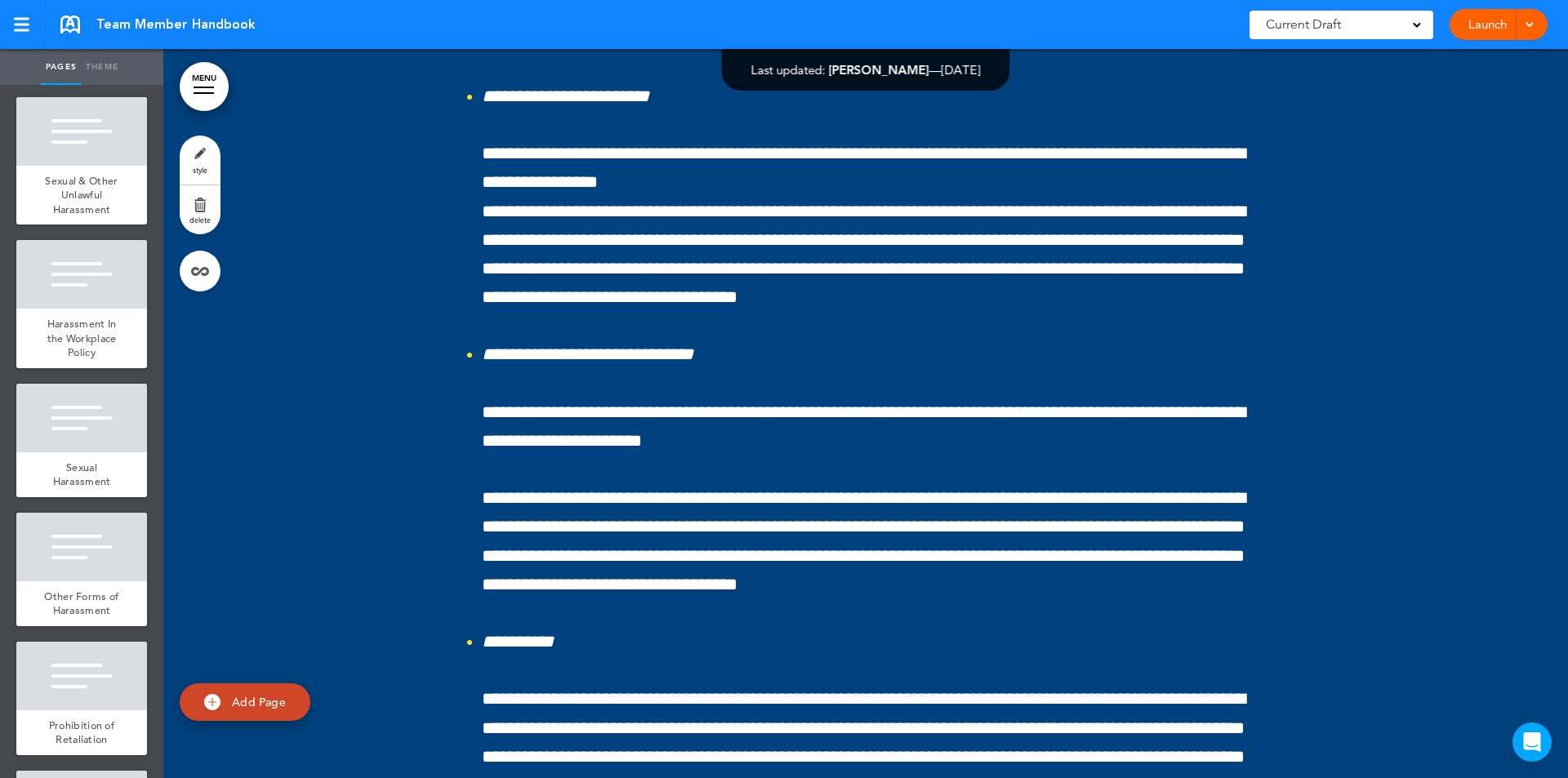
scroll to position [113181, 0]
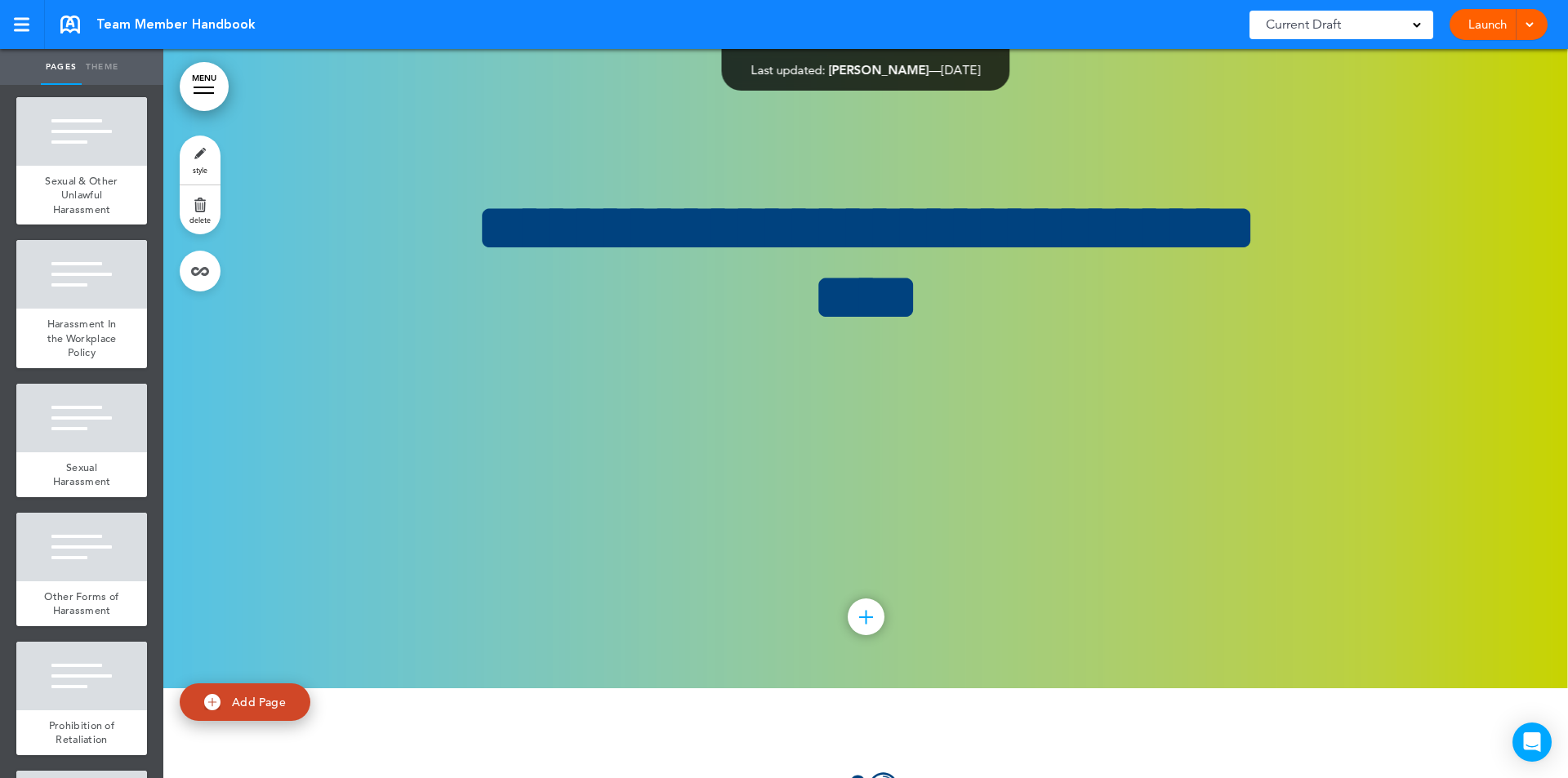
scroll to position [115784, 0]
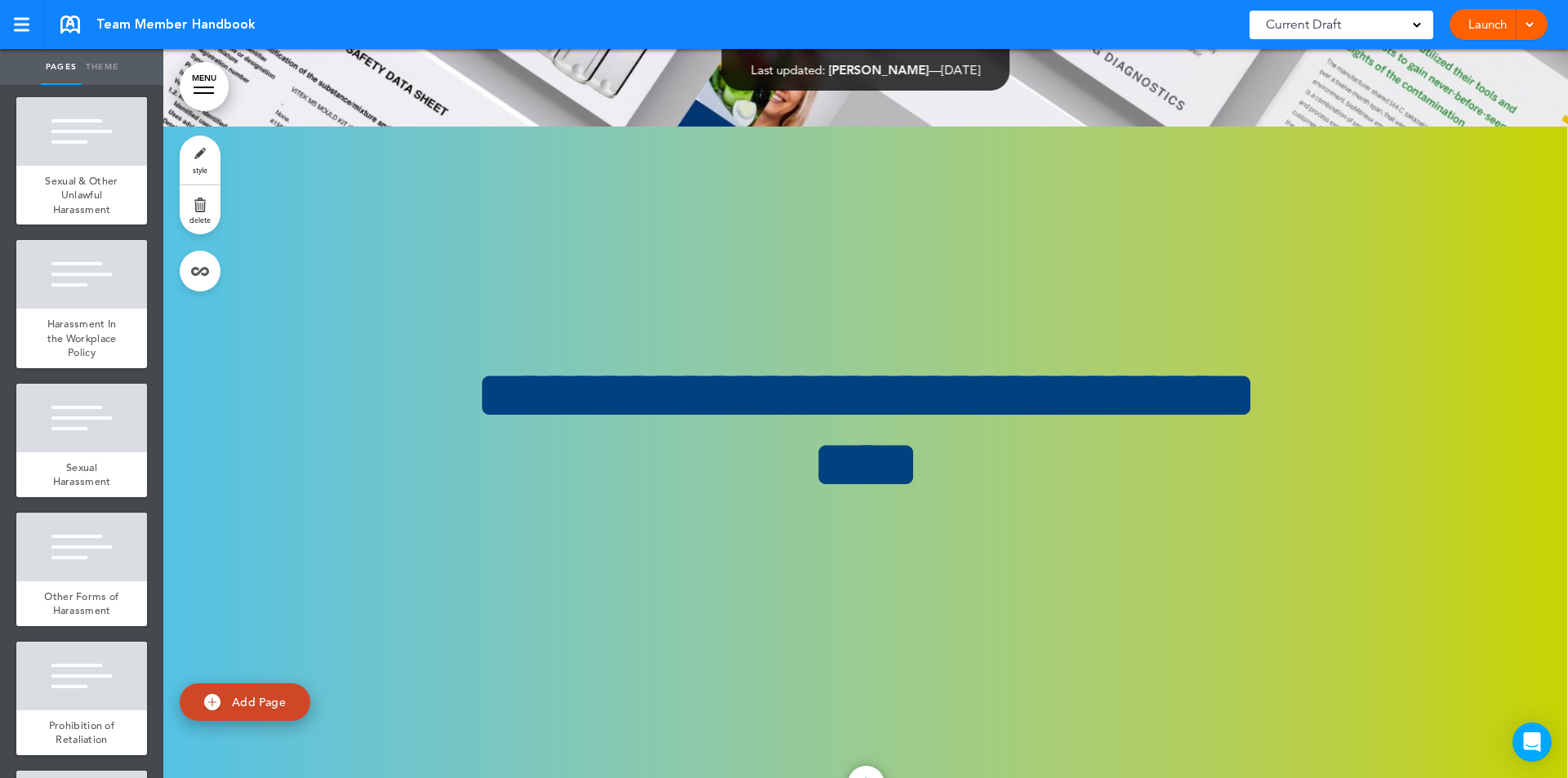
scroll to position [113329, 0]
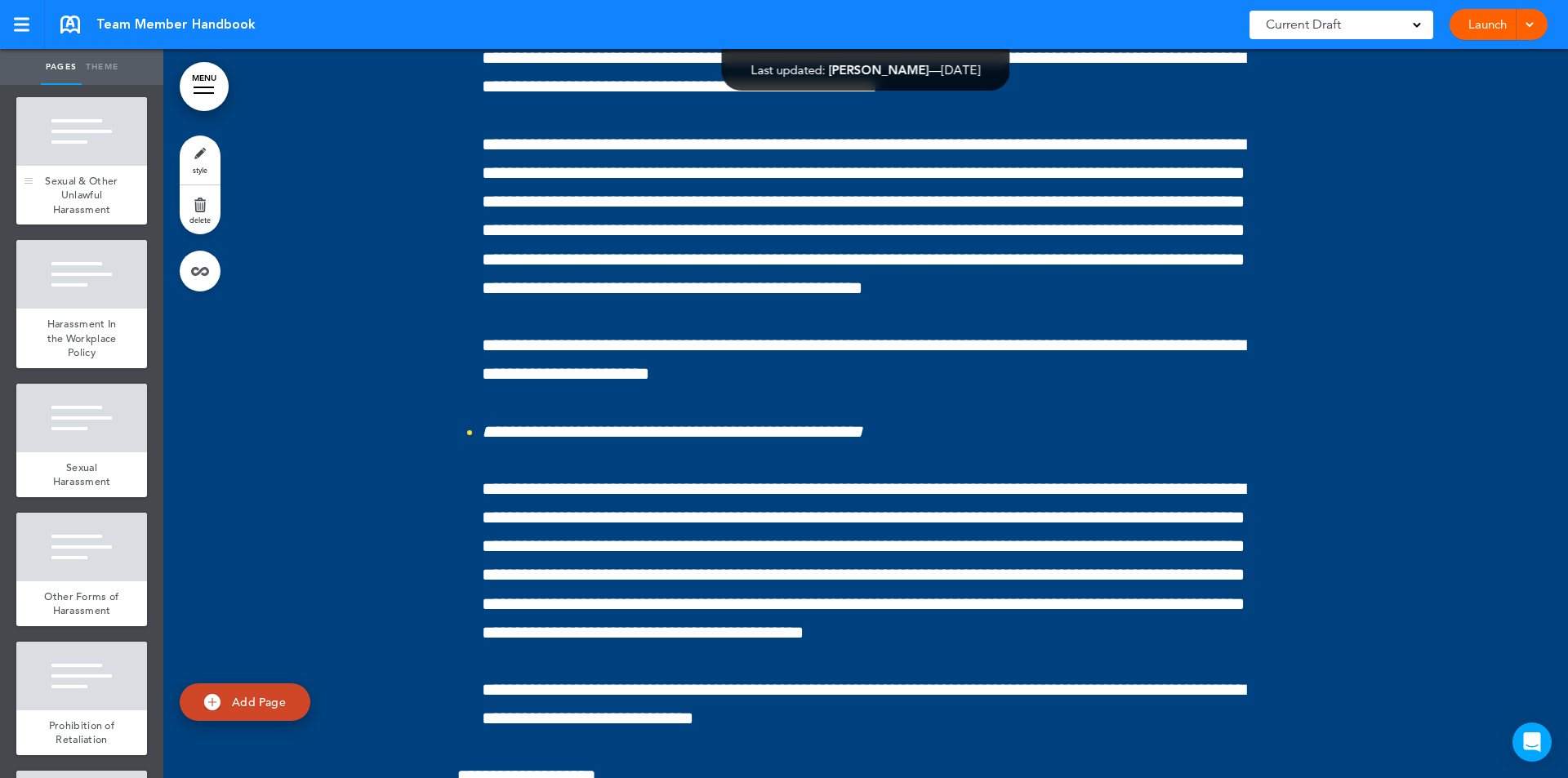
click at [102, 226] on div "Sexual & Other Unlawful Harassment" at bounding box center [82, 195] width 130 height 59
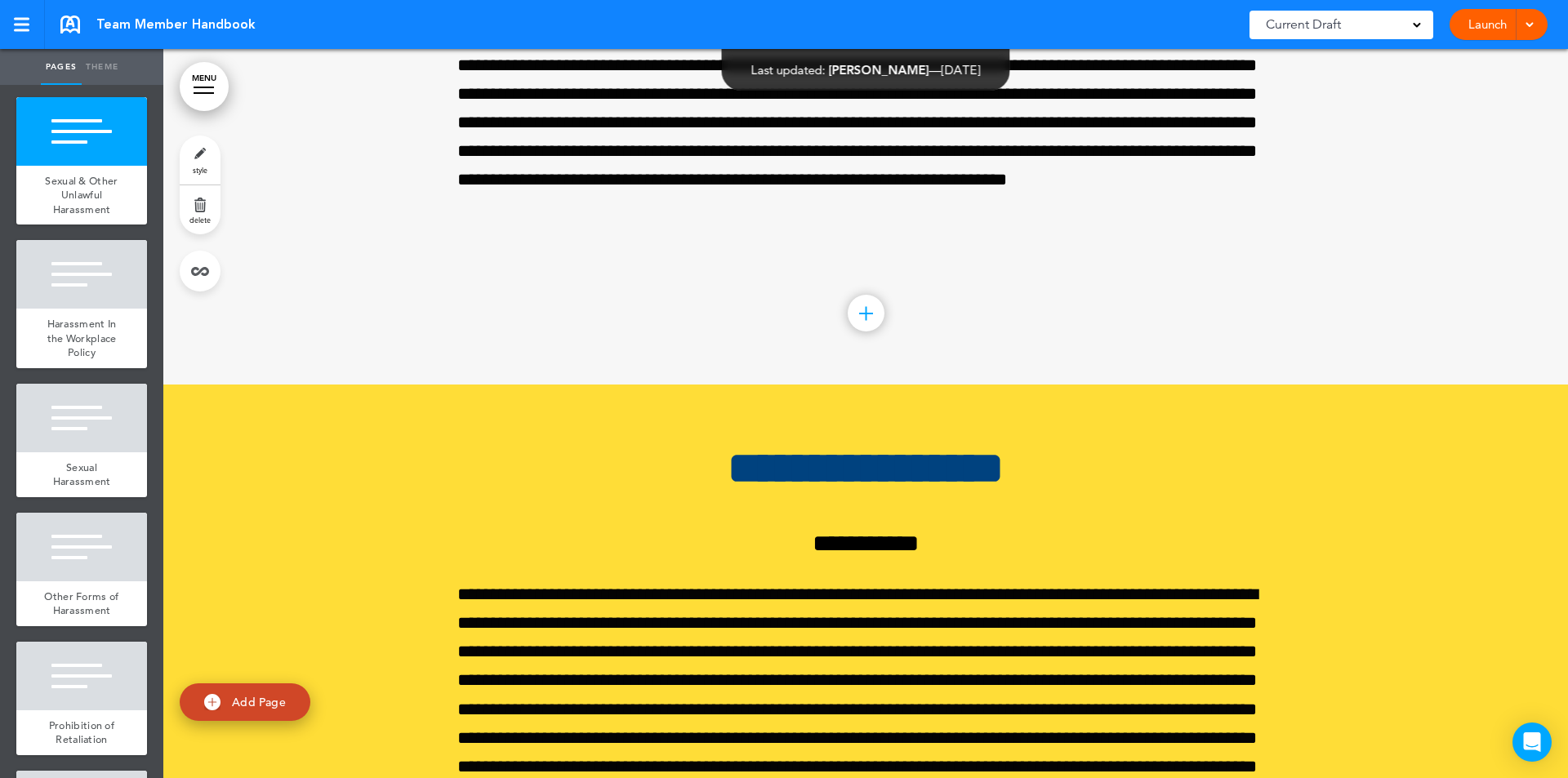
scroll to position [121612, 0]
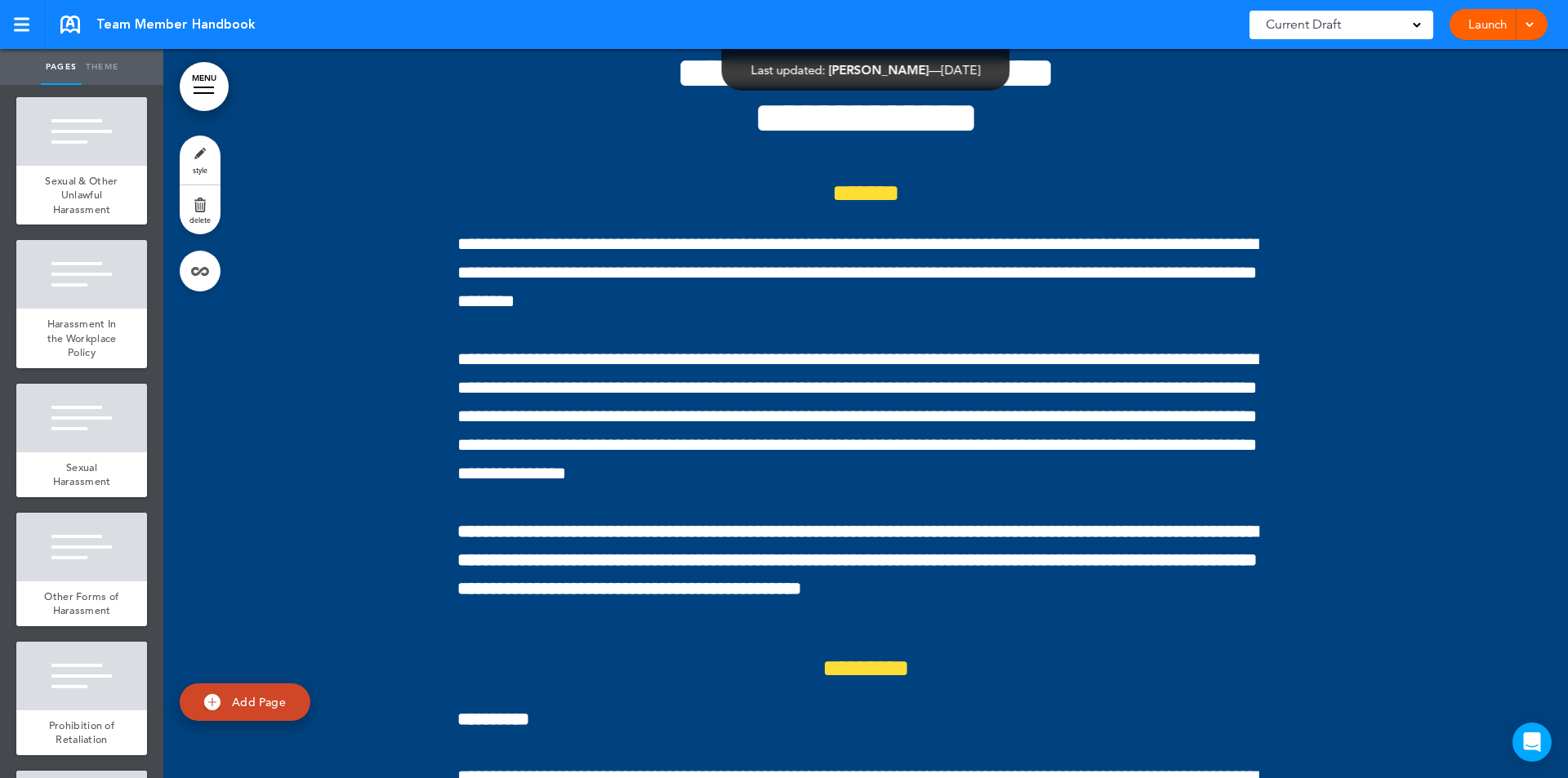
scroll to position [111339, 0]
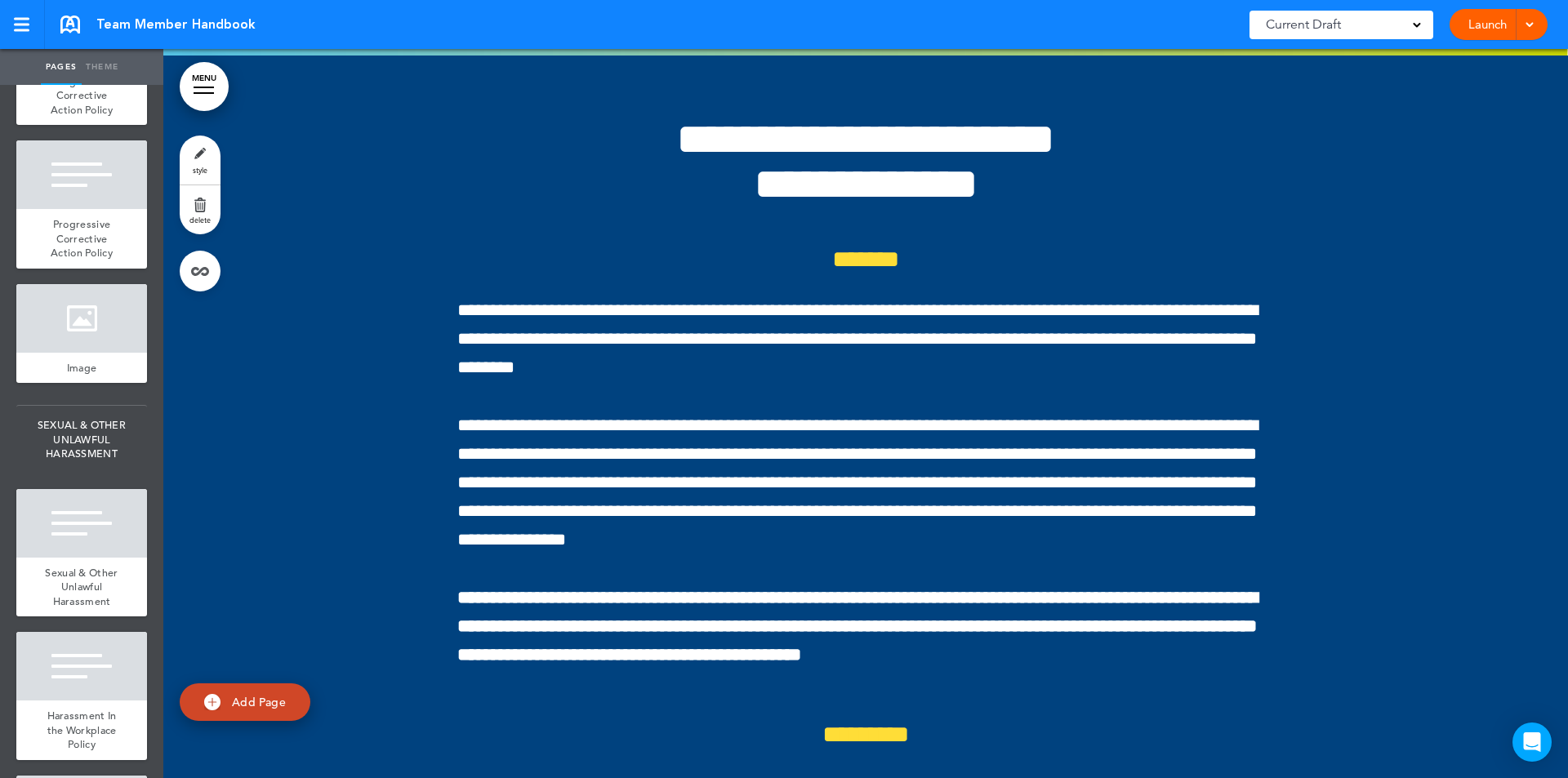
scroll to position [18604, 0]
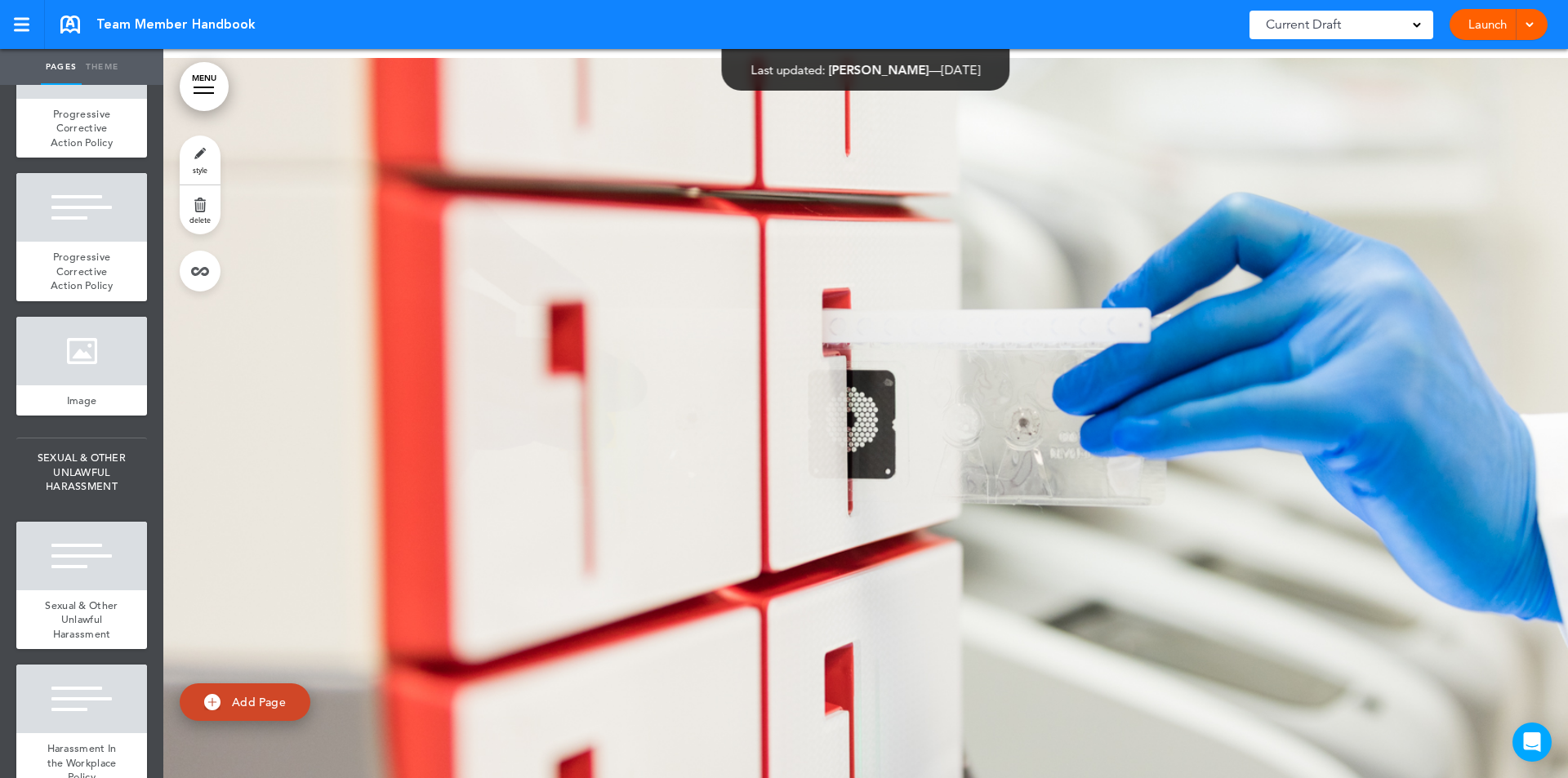
scroll to position [109882, 0]
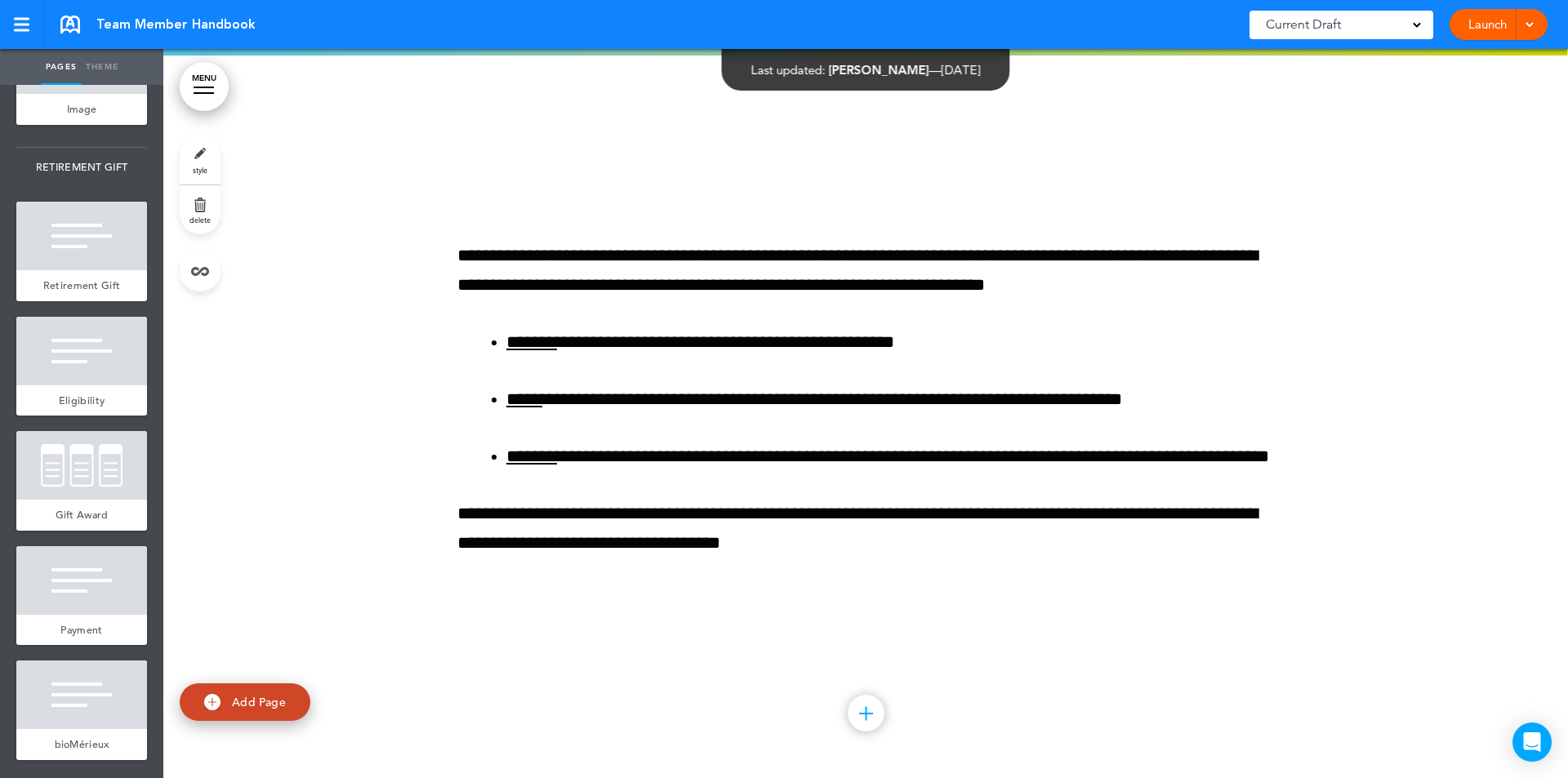
scroll to position [35160, 0]
click at [87, 345] on div at bounding box center [82, 351] width 130 height 69
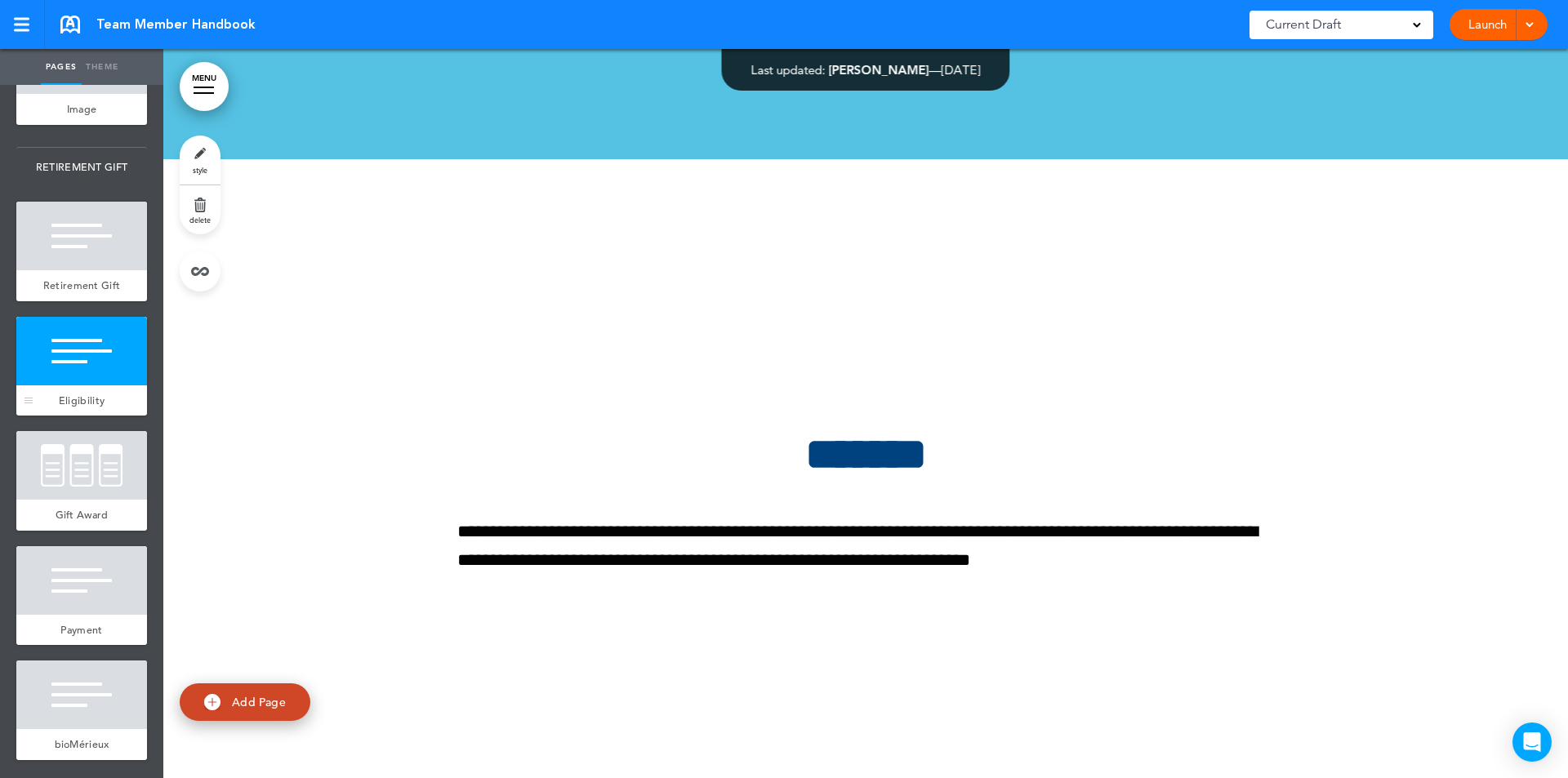
scroll to position [209628, 0]
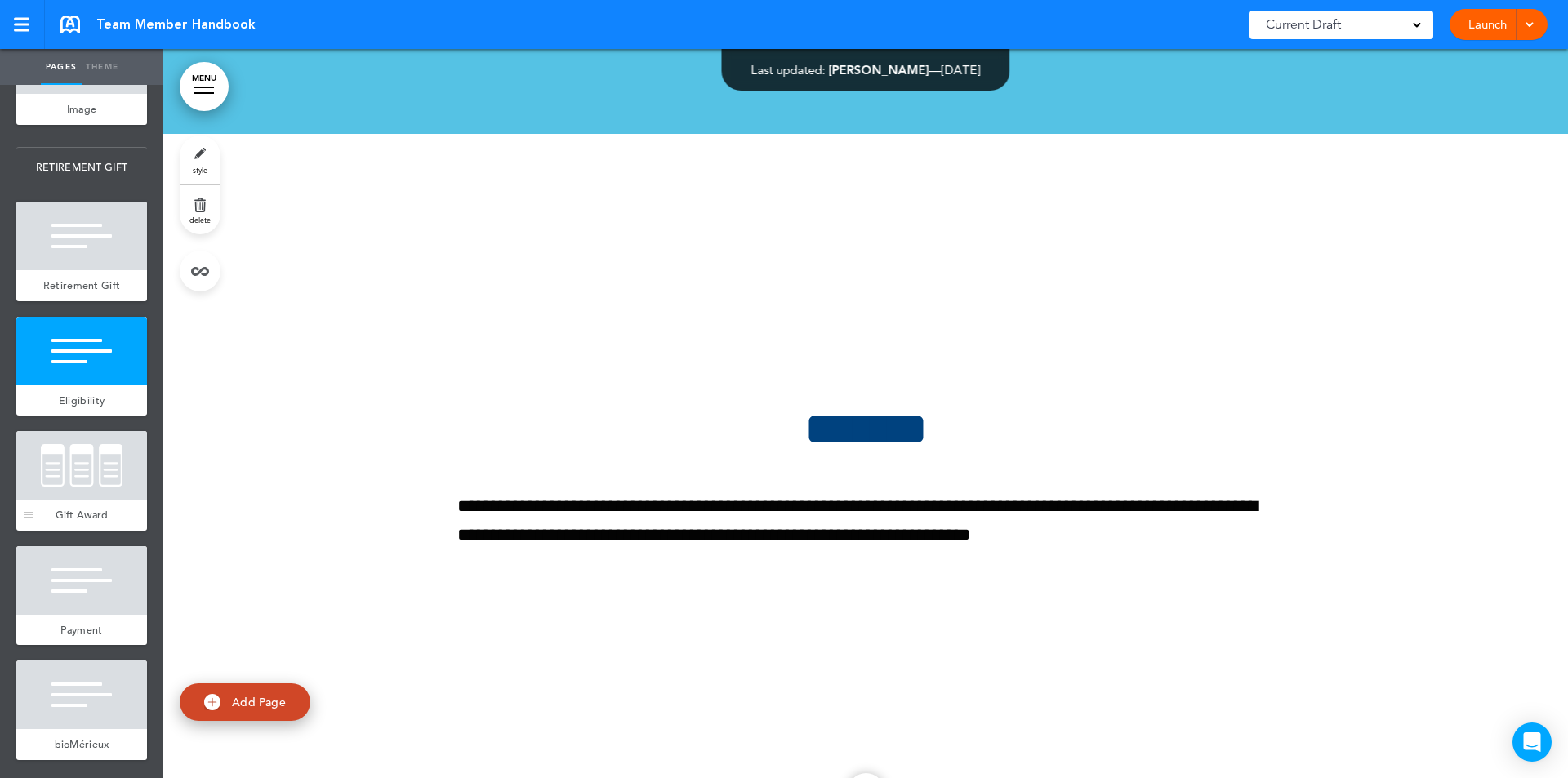
click at [94, 465] on div at bounding box center [82, 465] width 130 height 69
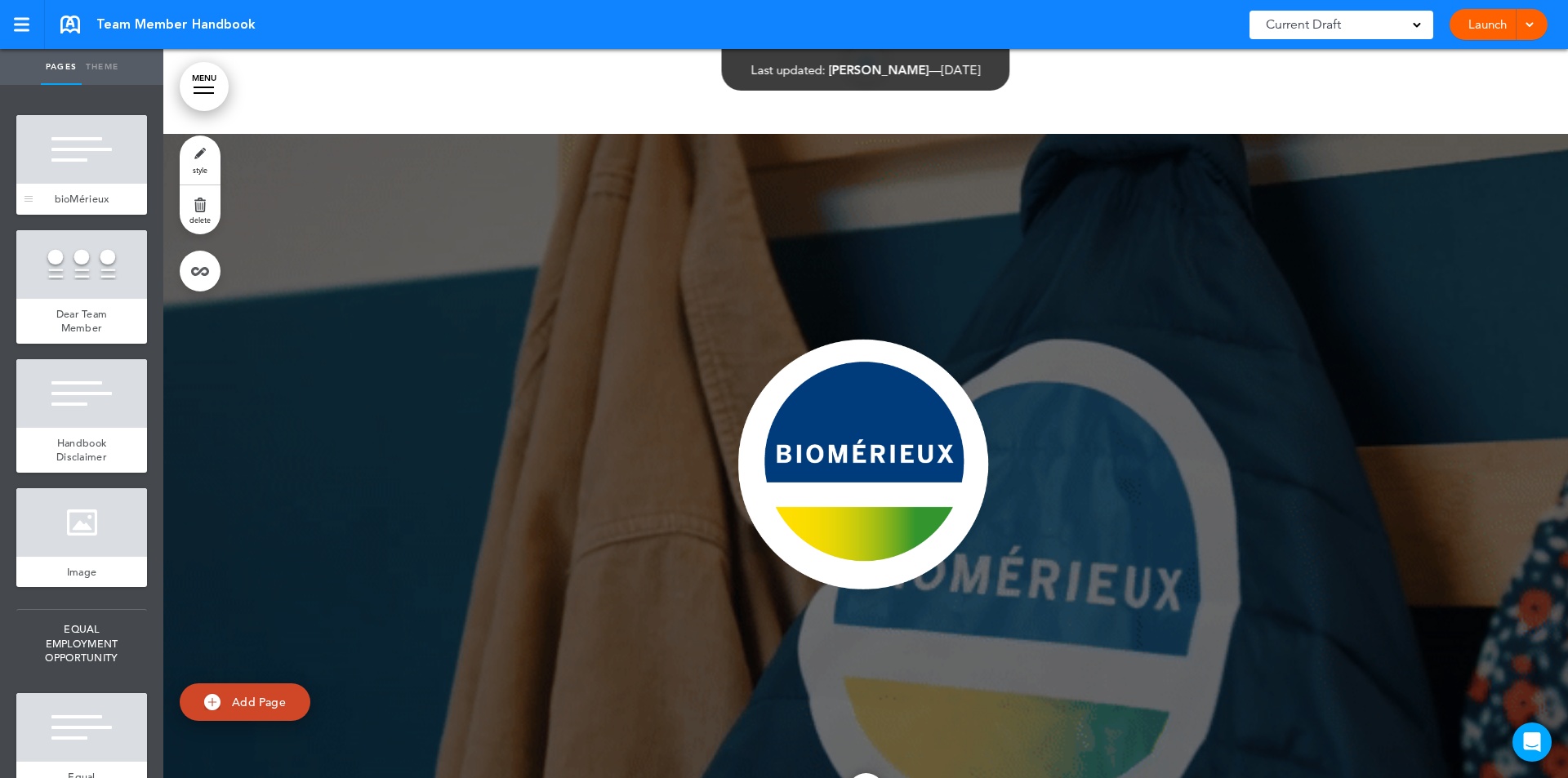
click at [80, 154] on div at bounding box center [82, 149] width 130 height 69
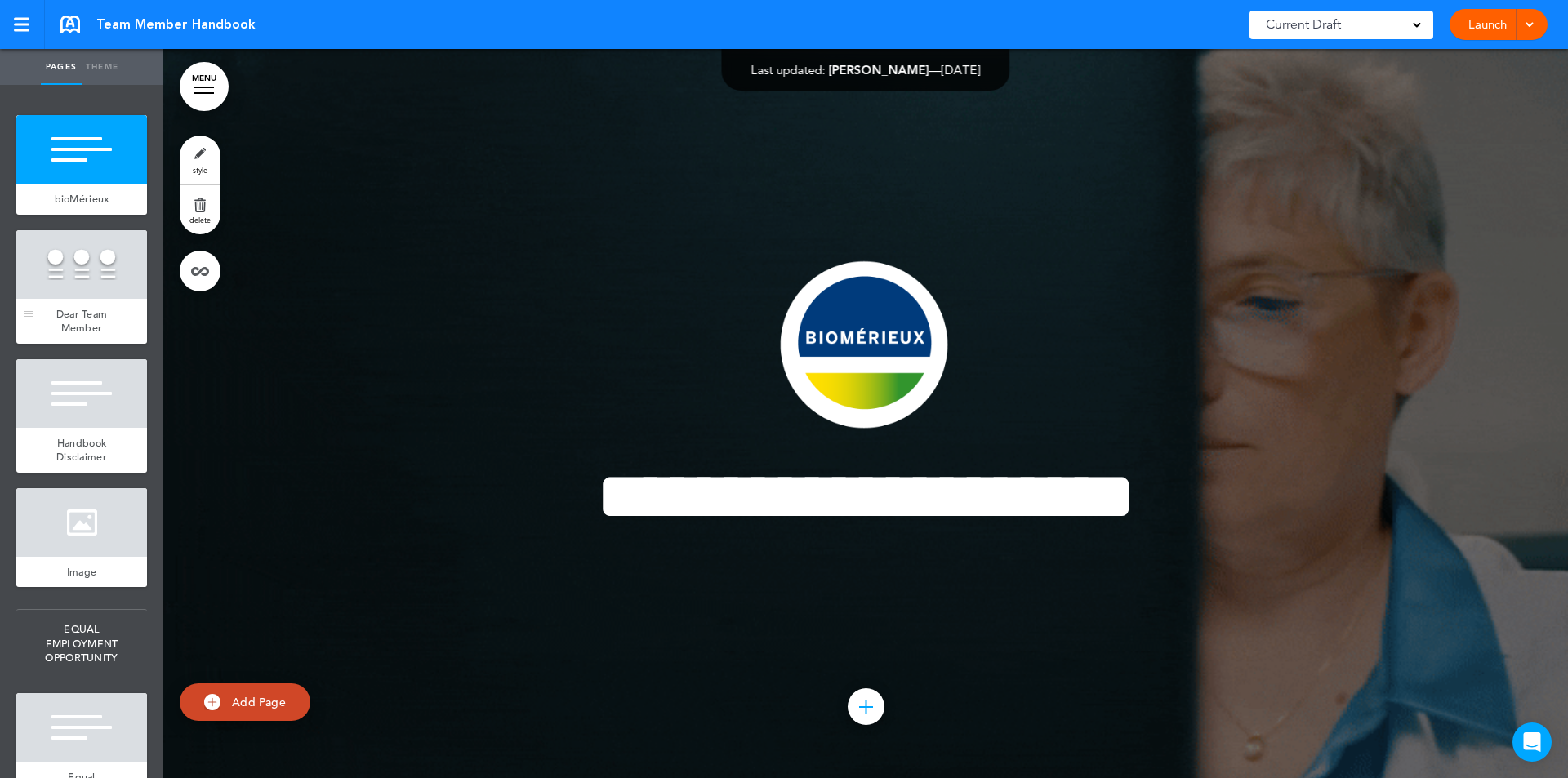
click at [88, 286] on div at bounding box center [82, 264] width 130 height 69
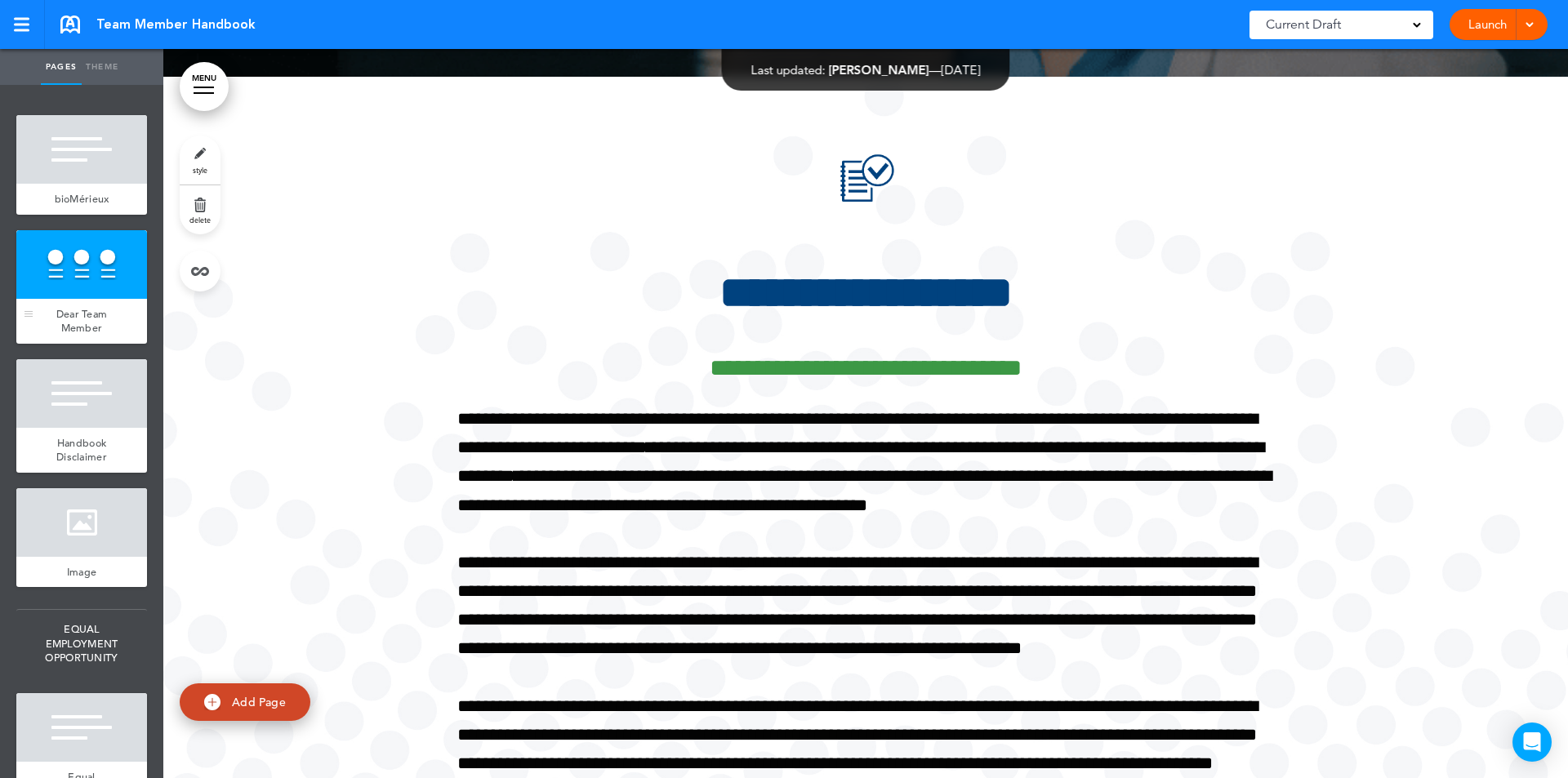
scroll to position [729, 0]
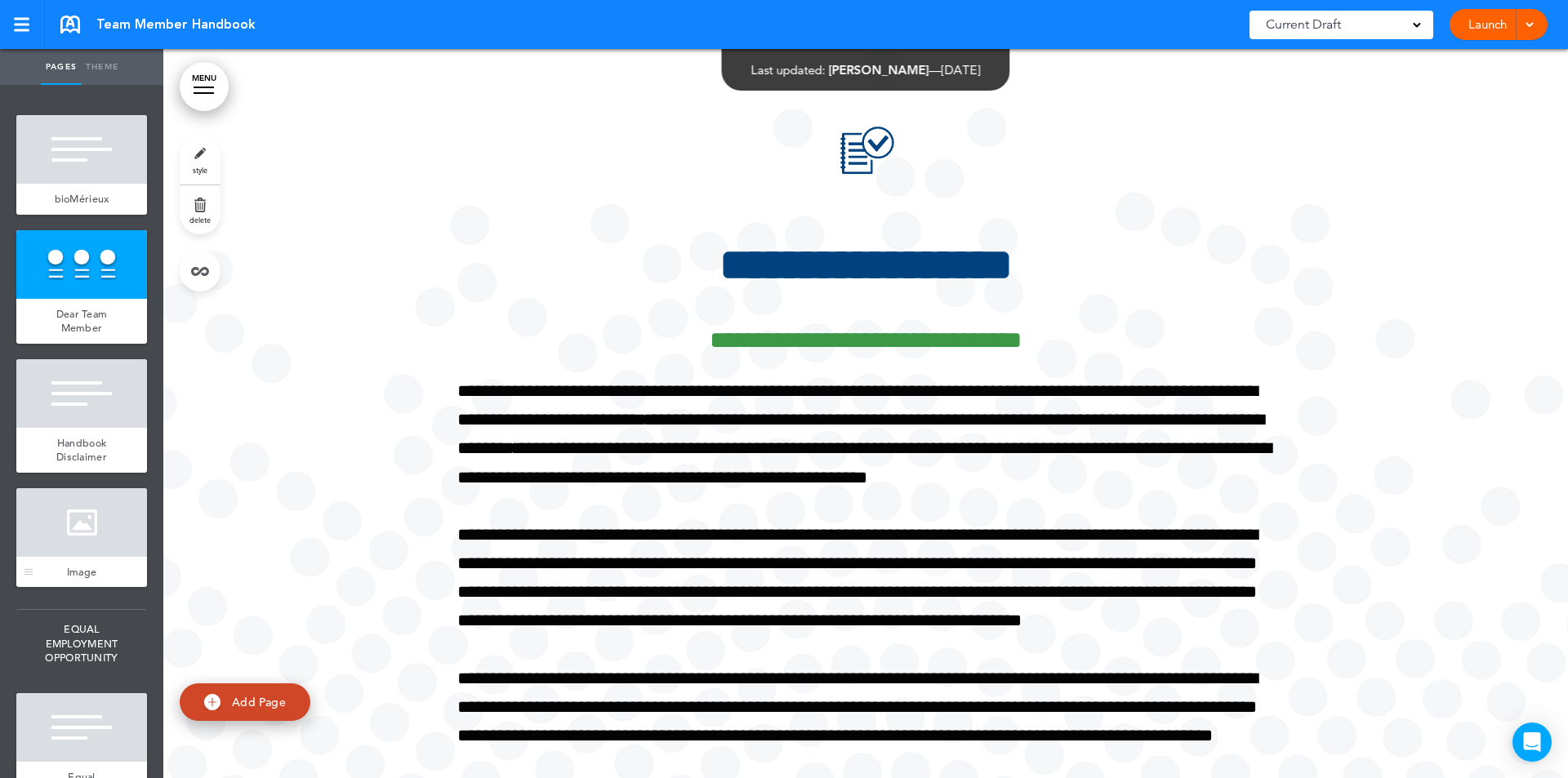
click at [84, 544] on div at bounding box center [82, 522] width 130 height 69
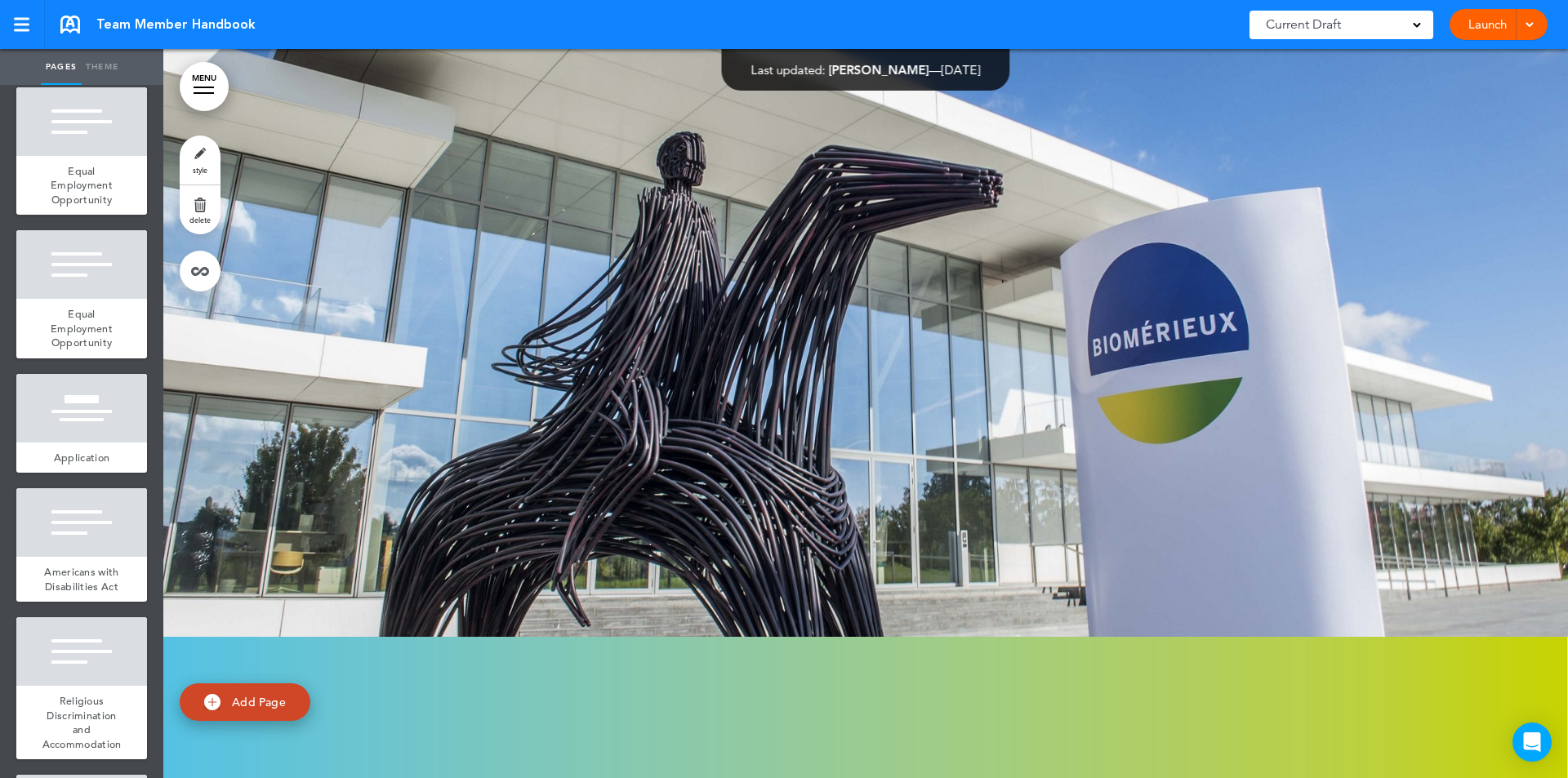
scroll to position [1211, 0]
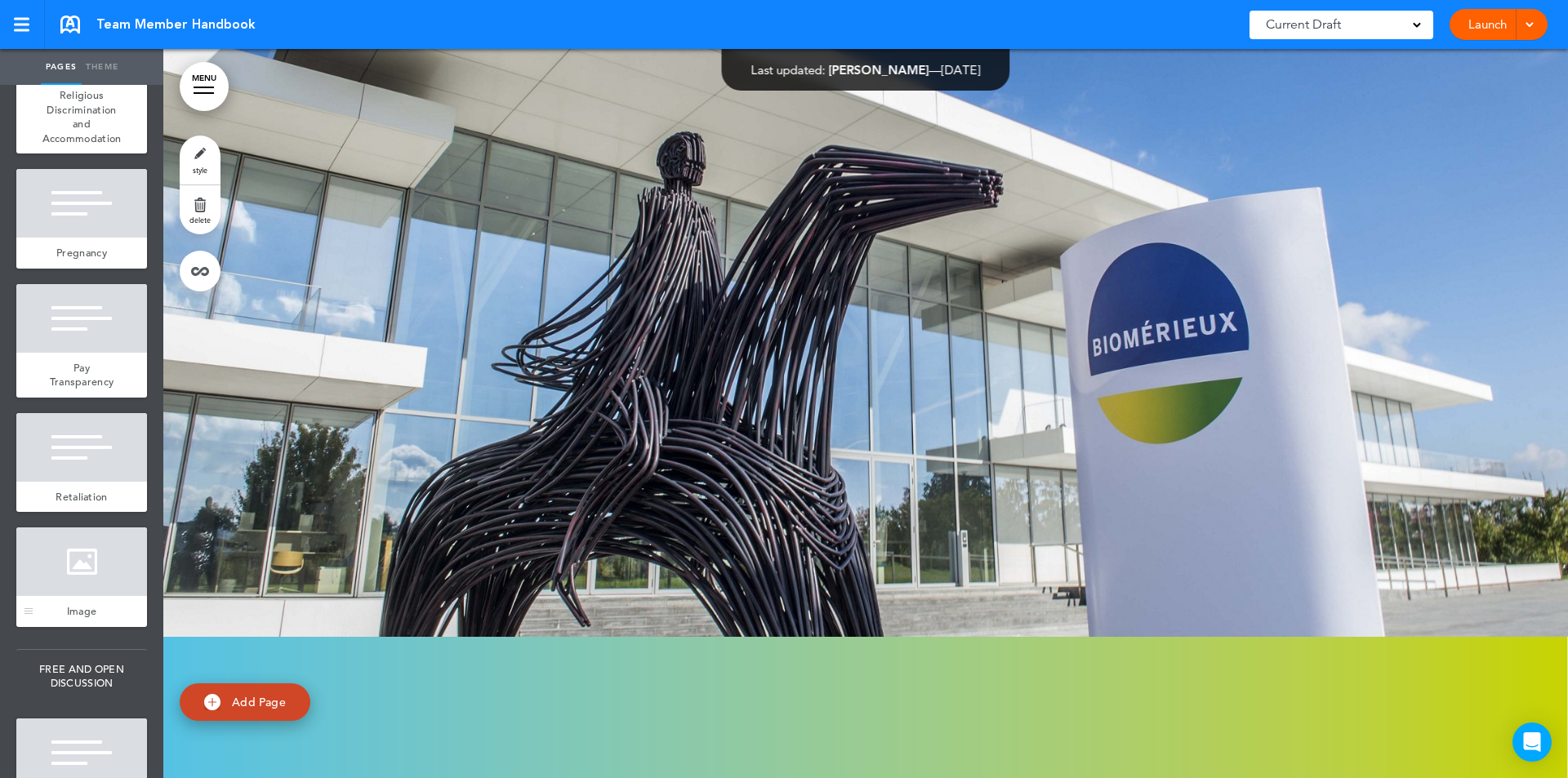
click at [91, 582] on div at bounding box center [82, 562] width 130 height 69
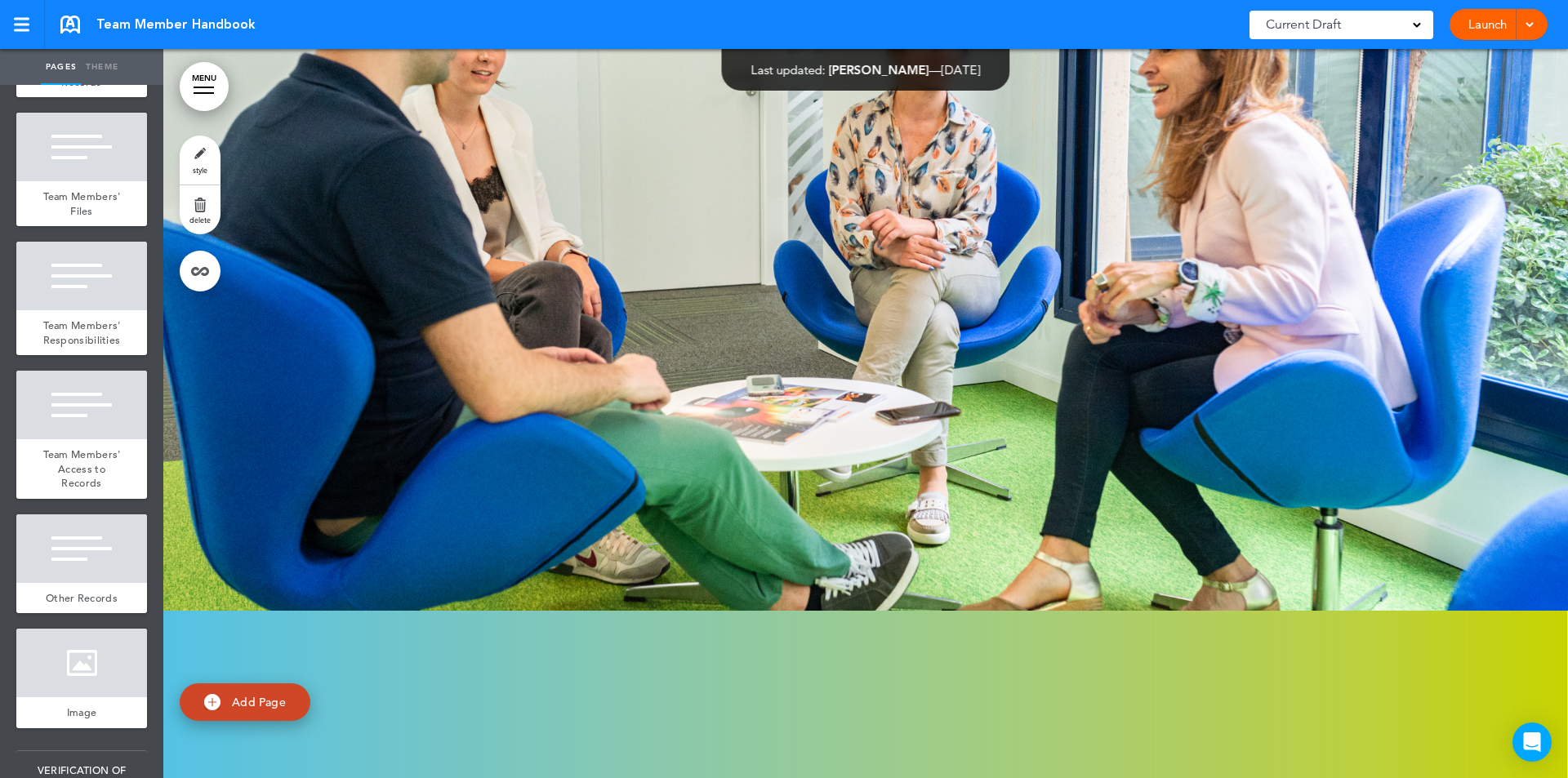
scroll to position [3028, 0]
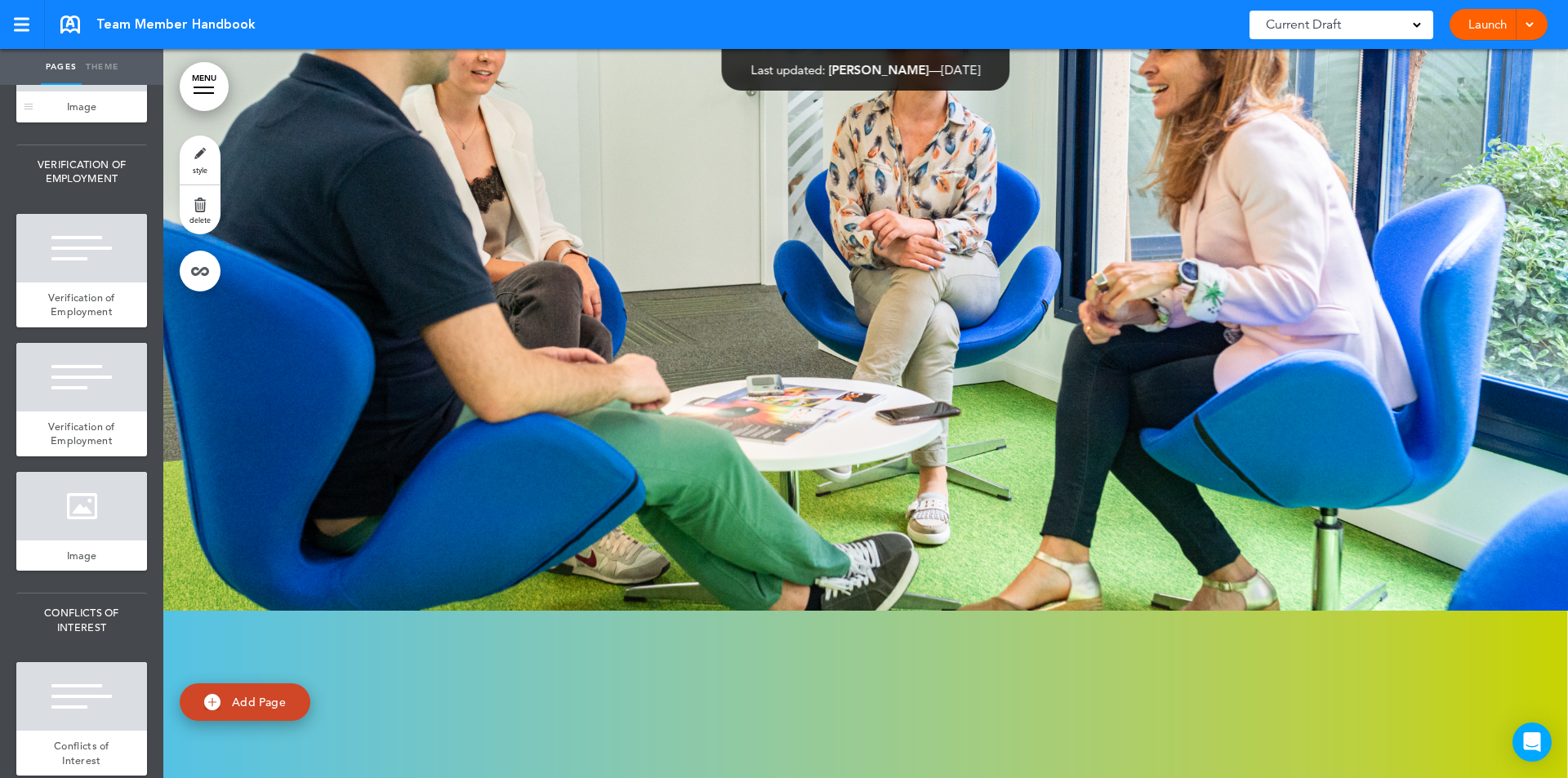
click at [79, 123] on div "Image" at bounding box center [82, 107] width 130 height 31
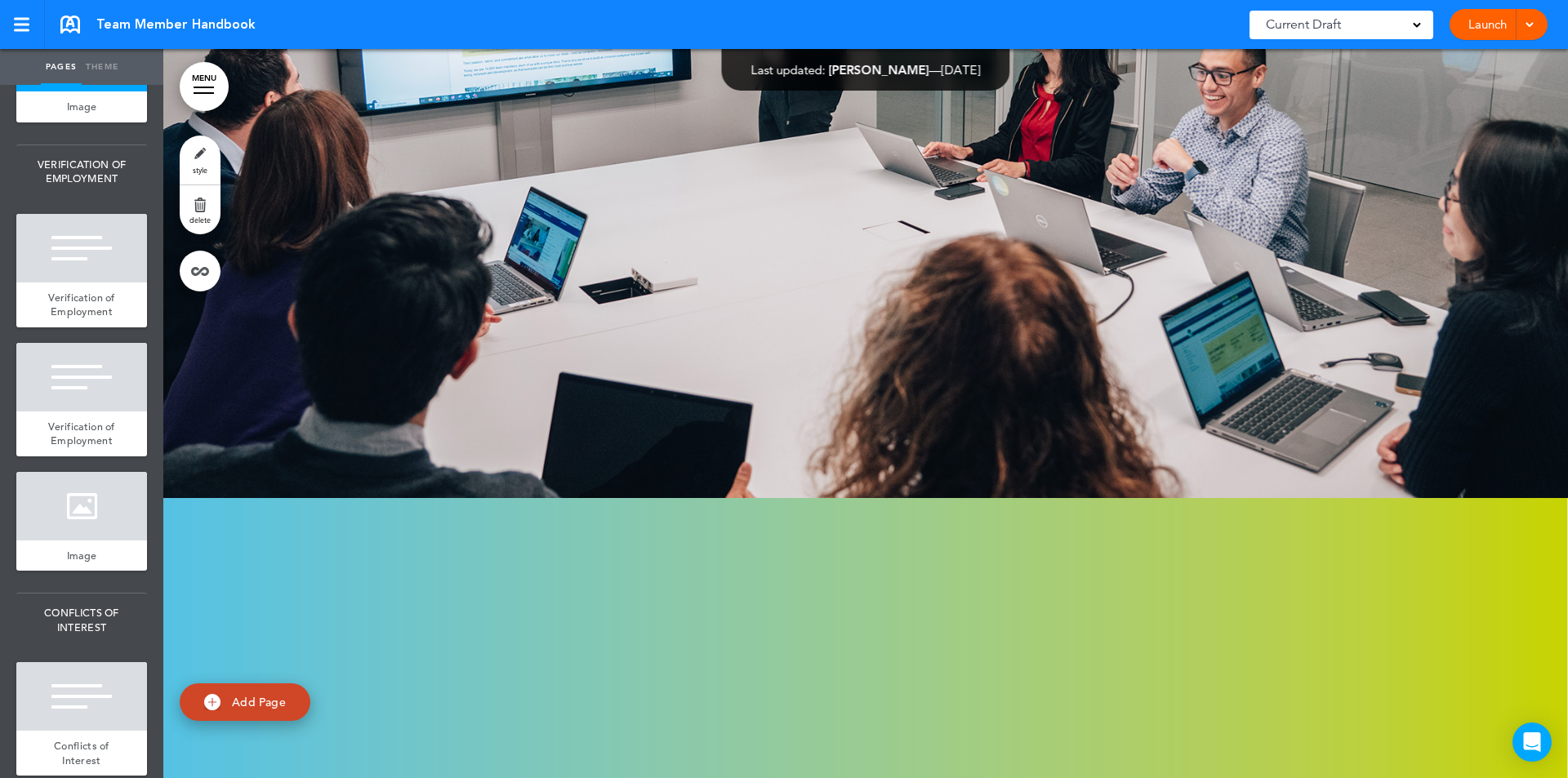
scroll to position [3634, 0]
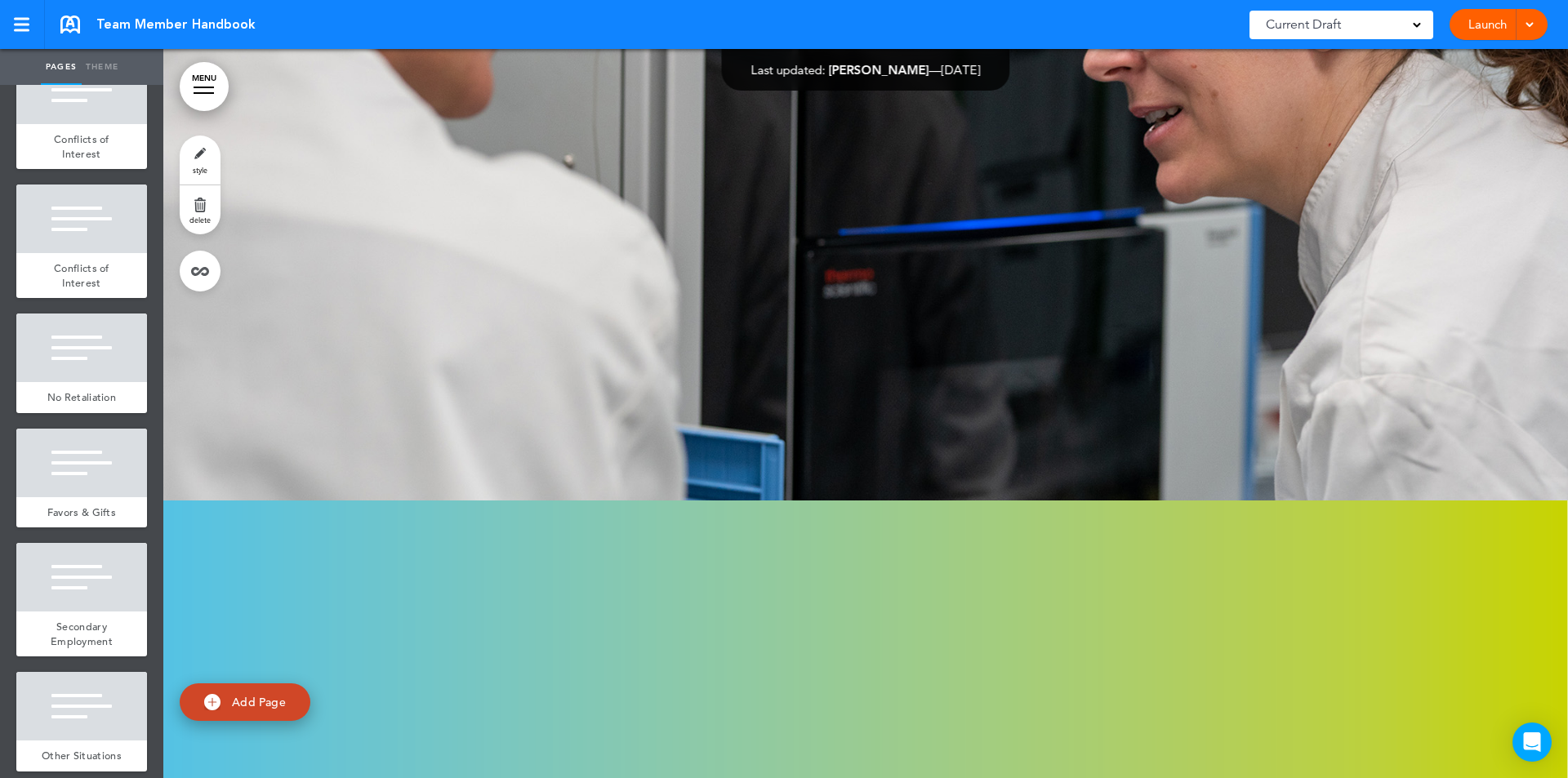
scroll to position [4240, 0]
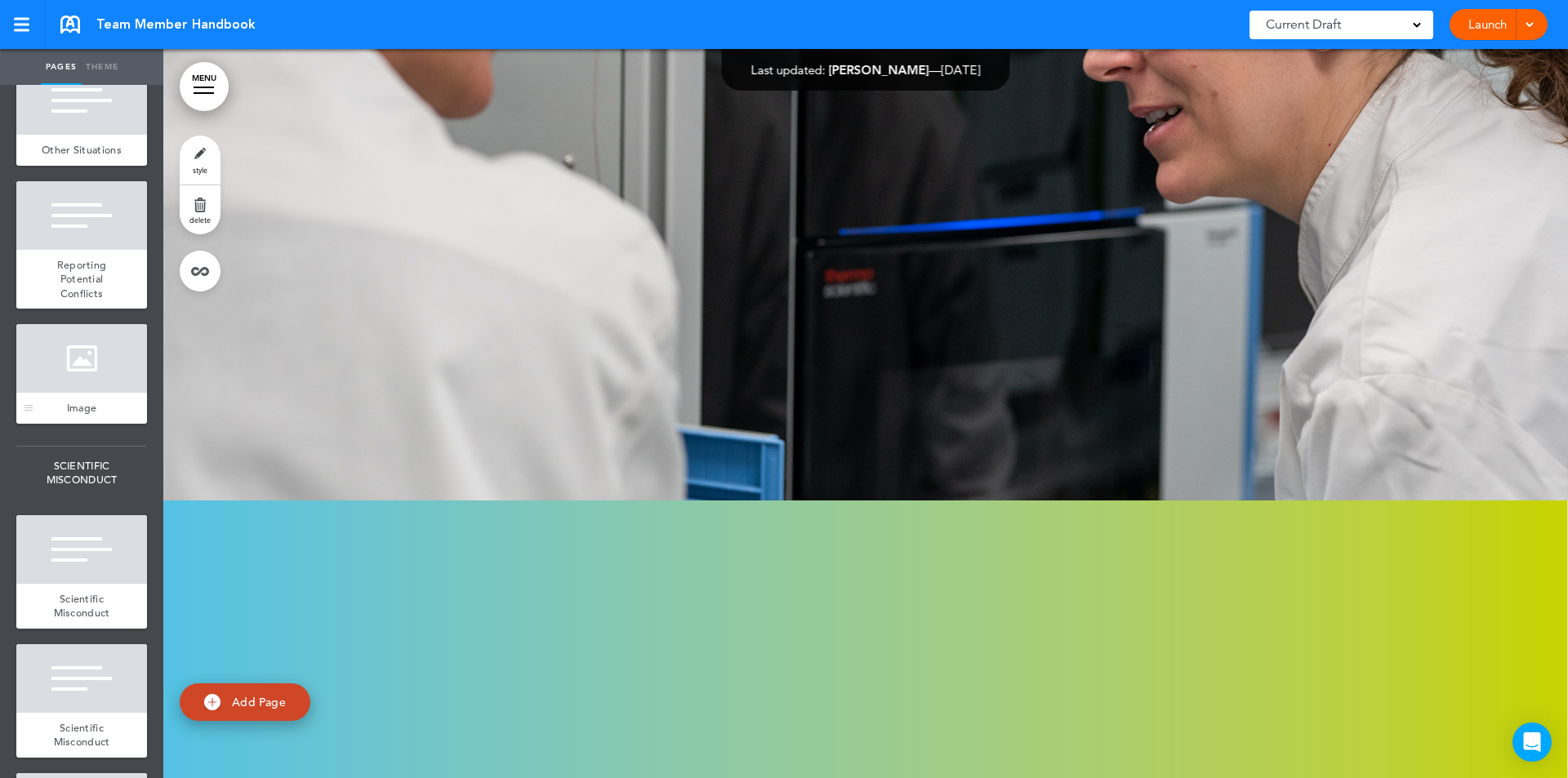
click at [107, 424] on div "Image" at bounding box center [82, 408] width 130 height 31
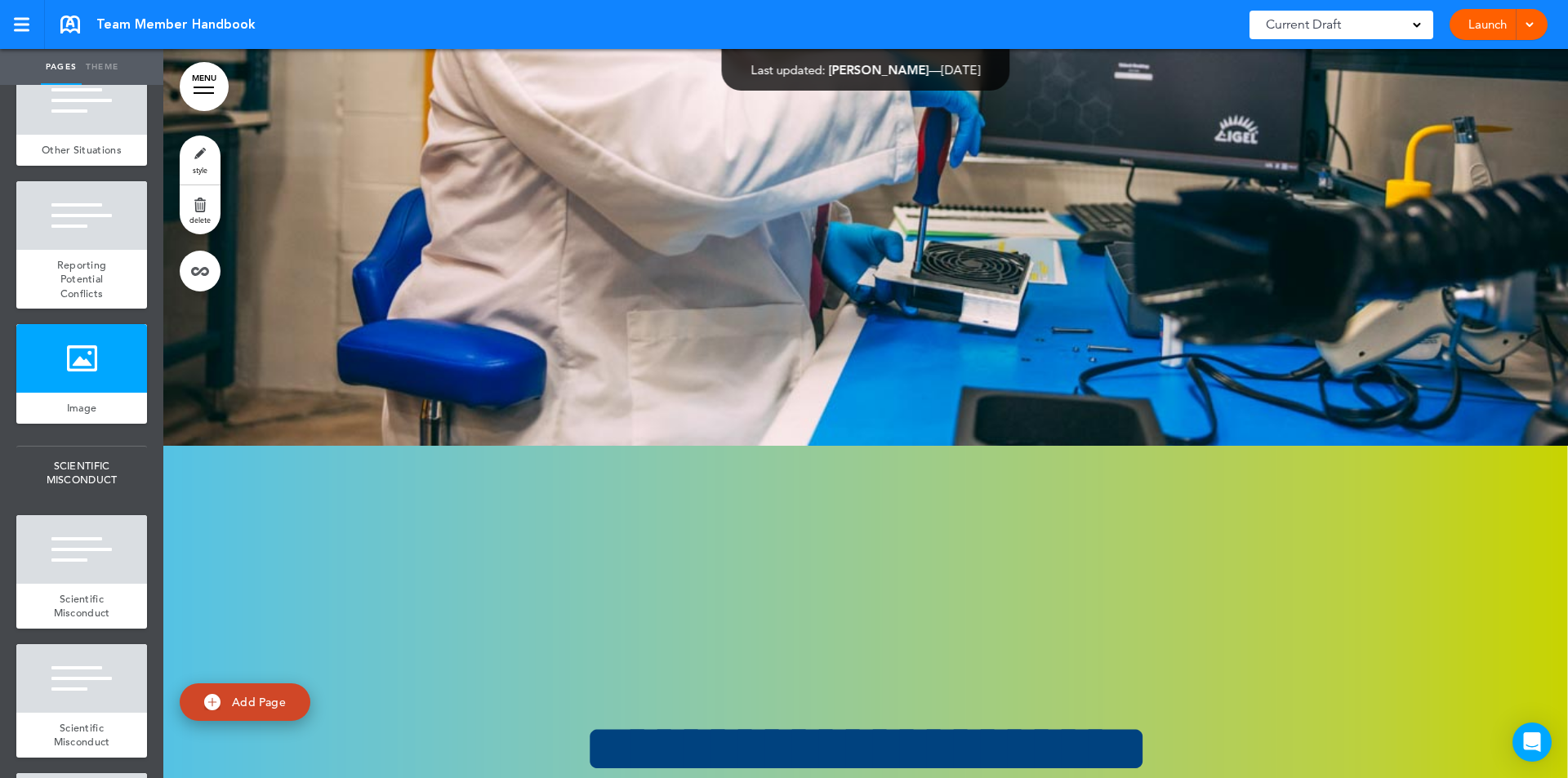
scroll to position [4846, 0]
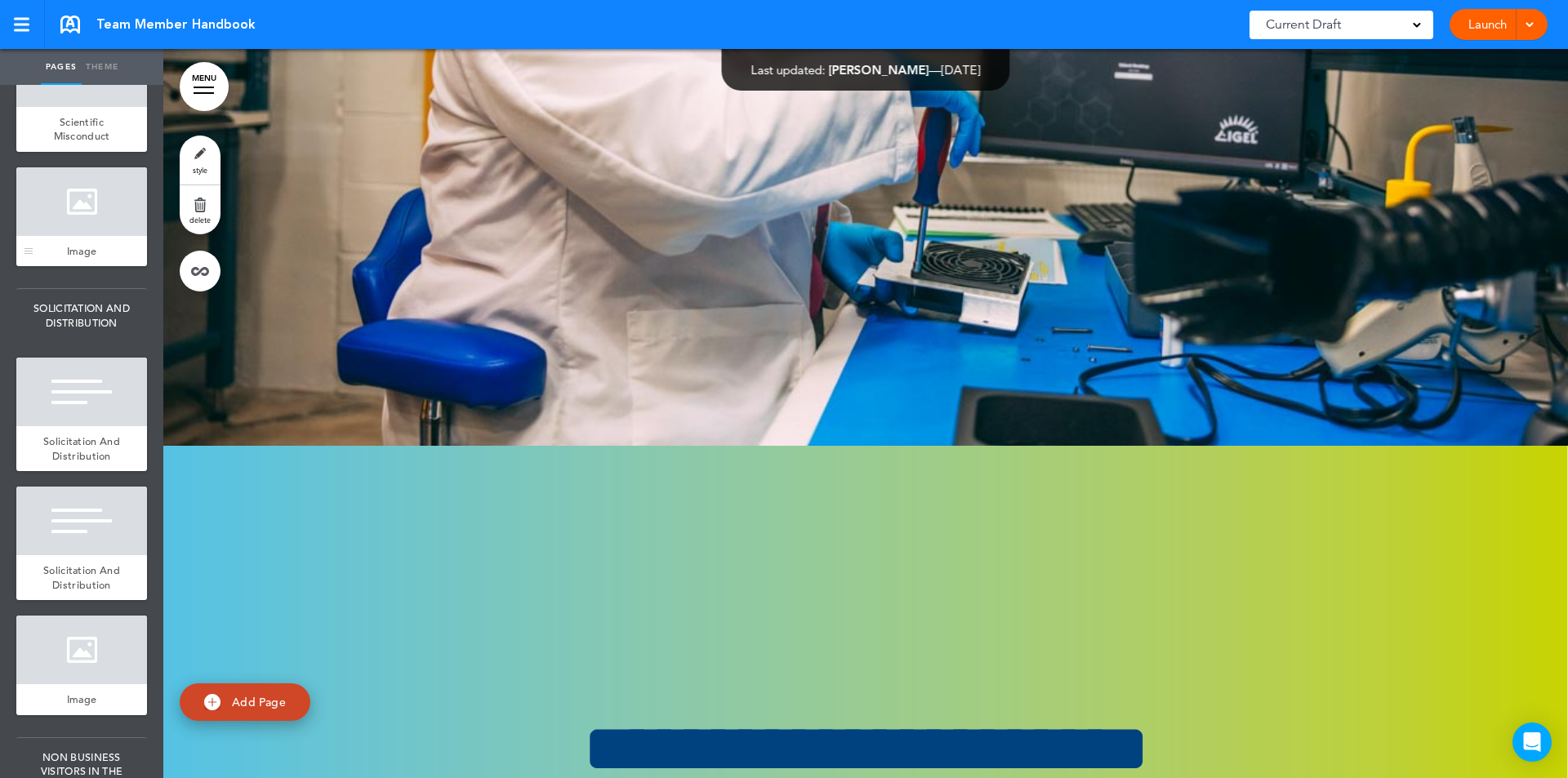
click at [85, 267] on div "Image" at bounding box center [82, 251] width 130 height 31
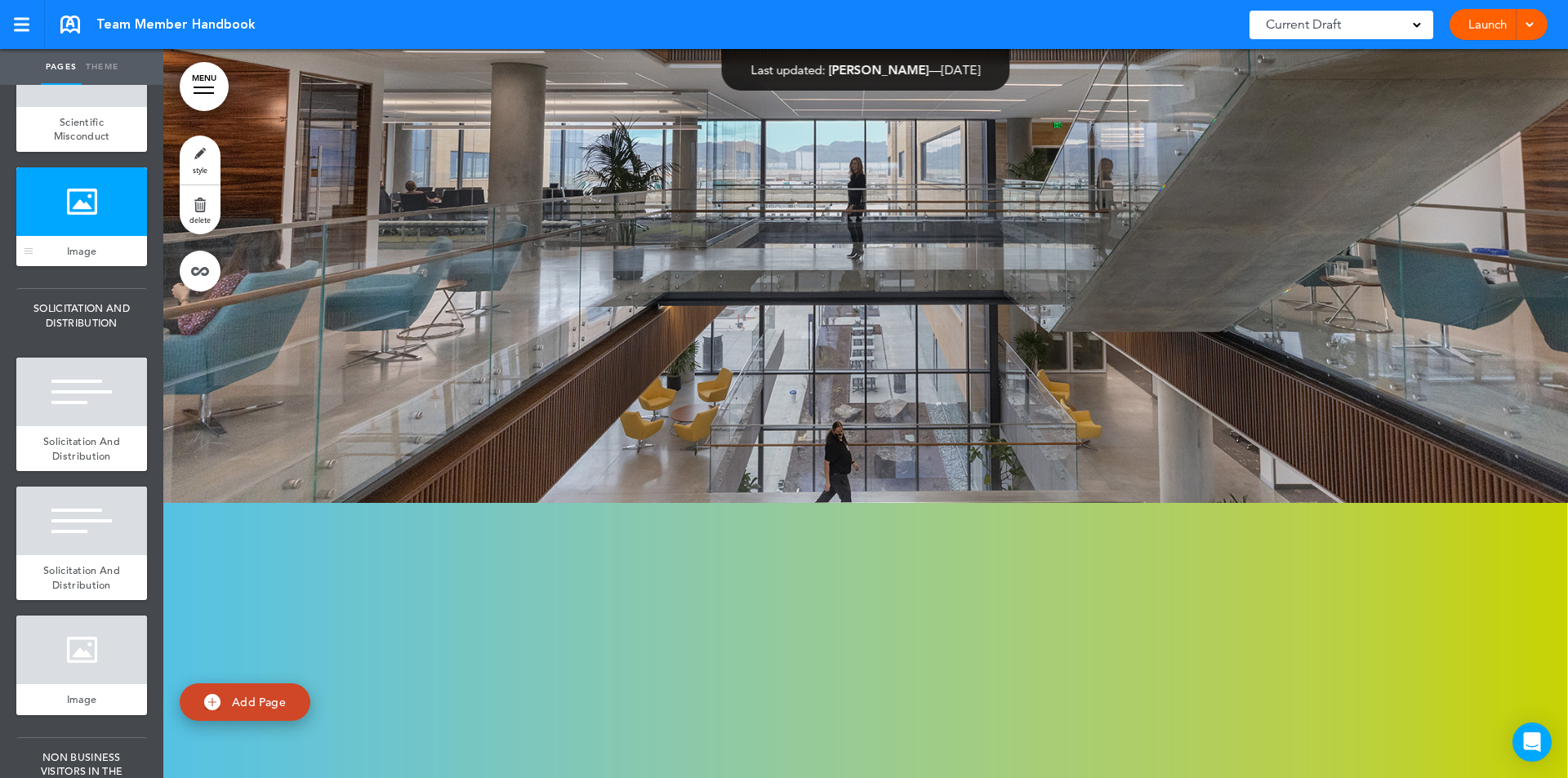
scroll to position [34319, 0]
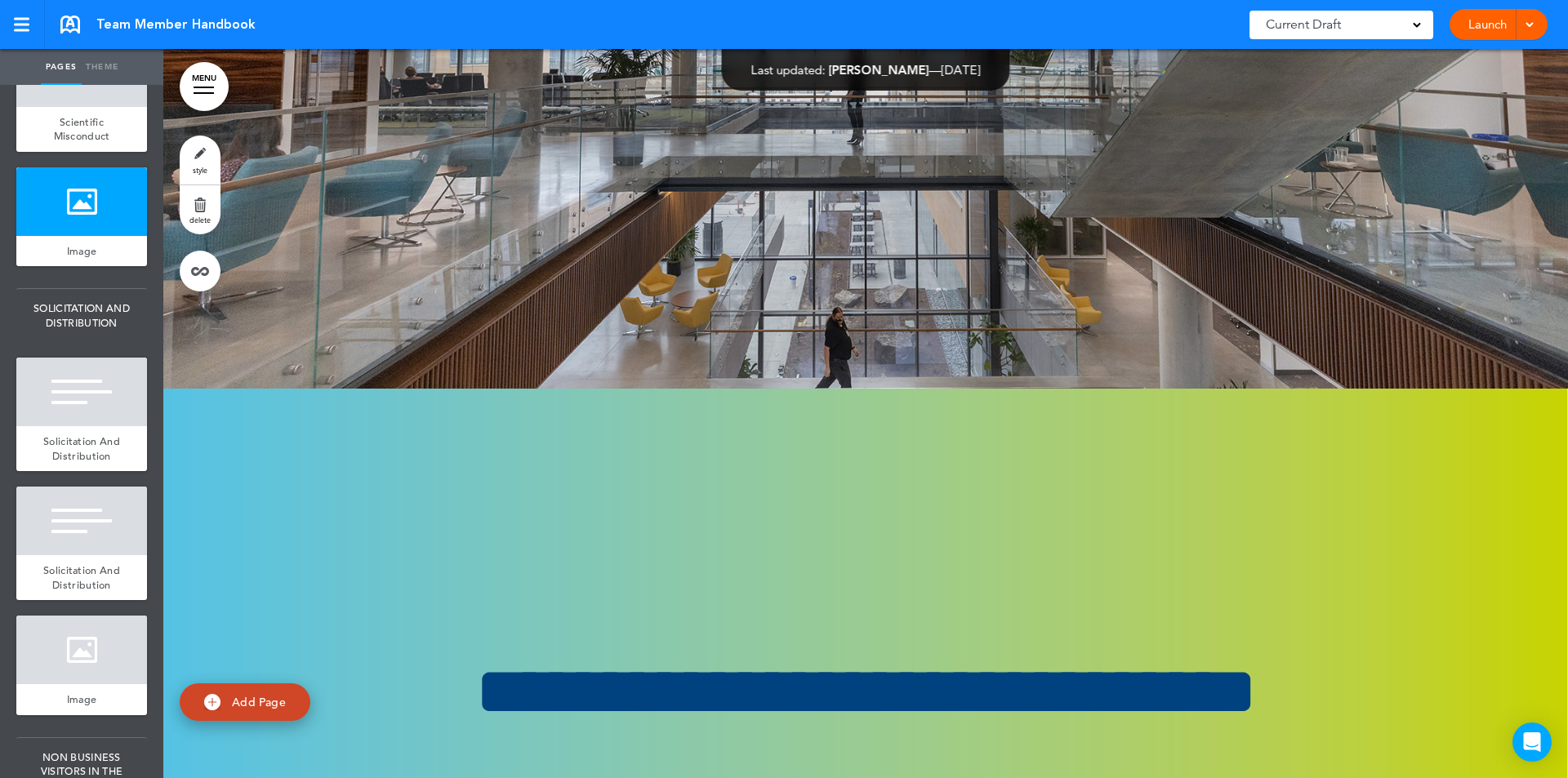
click at [198, 160] on link "style" at bounding box center [200, 160] width 41 height 49
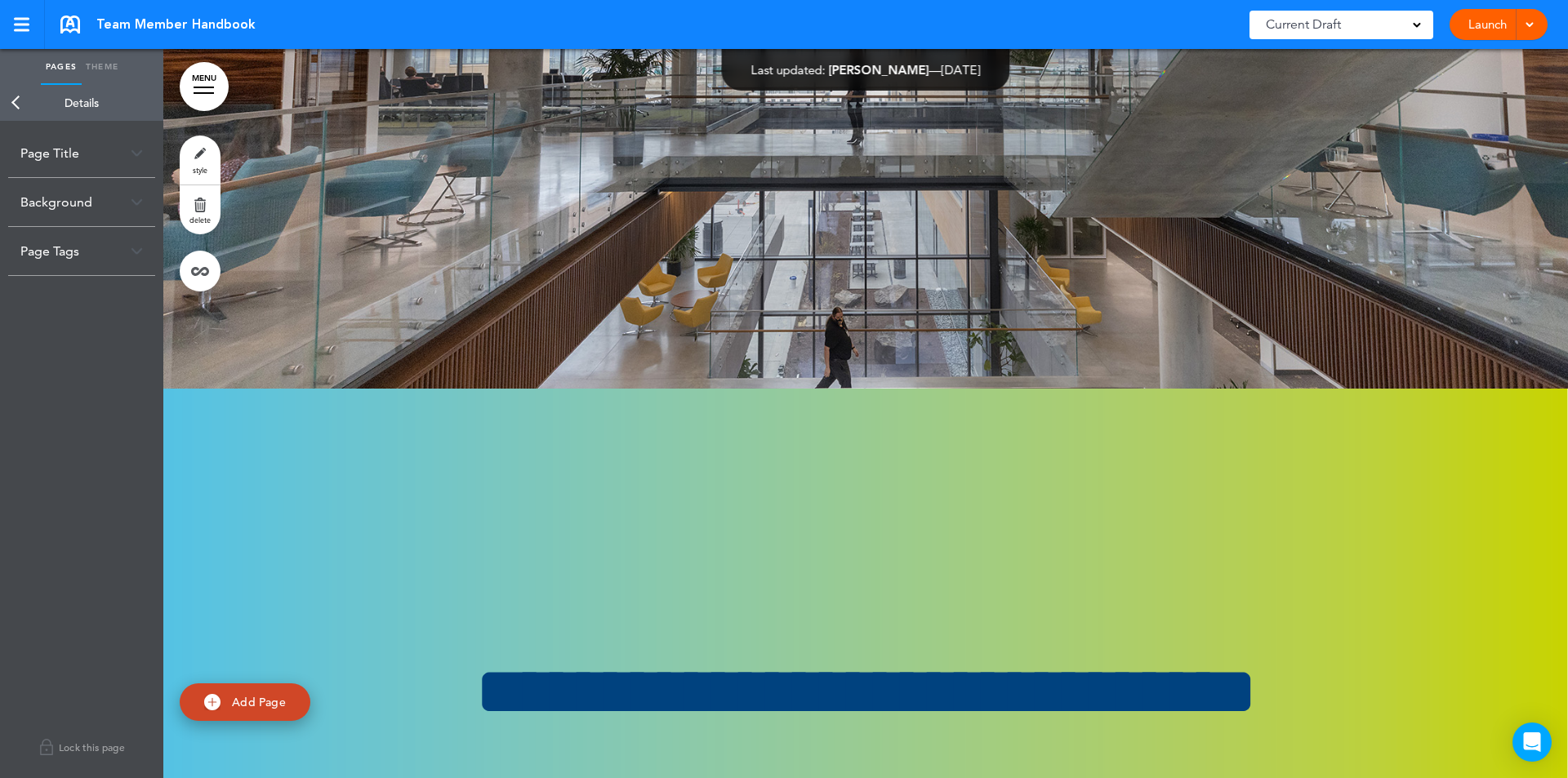
click at [140, 196] on div "Background" at bounding box center [82, 202] width 147 height 48
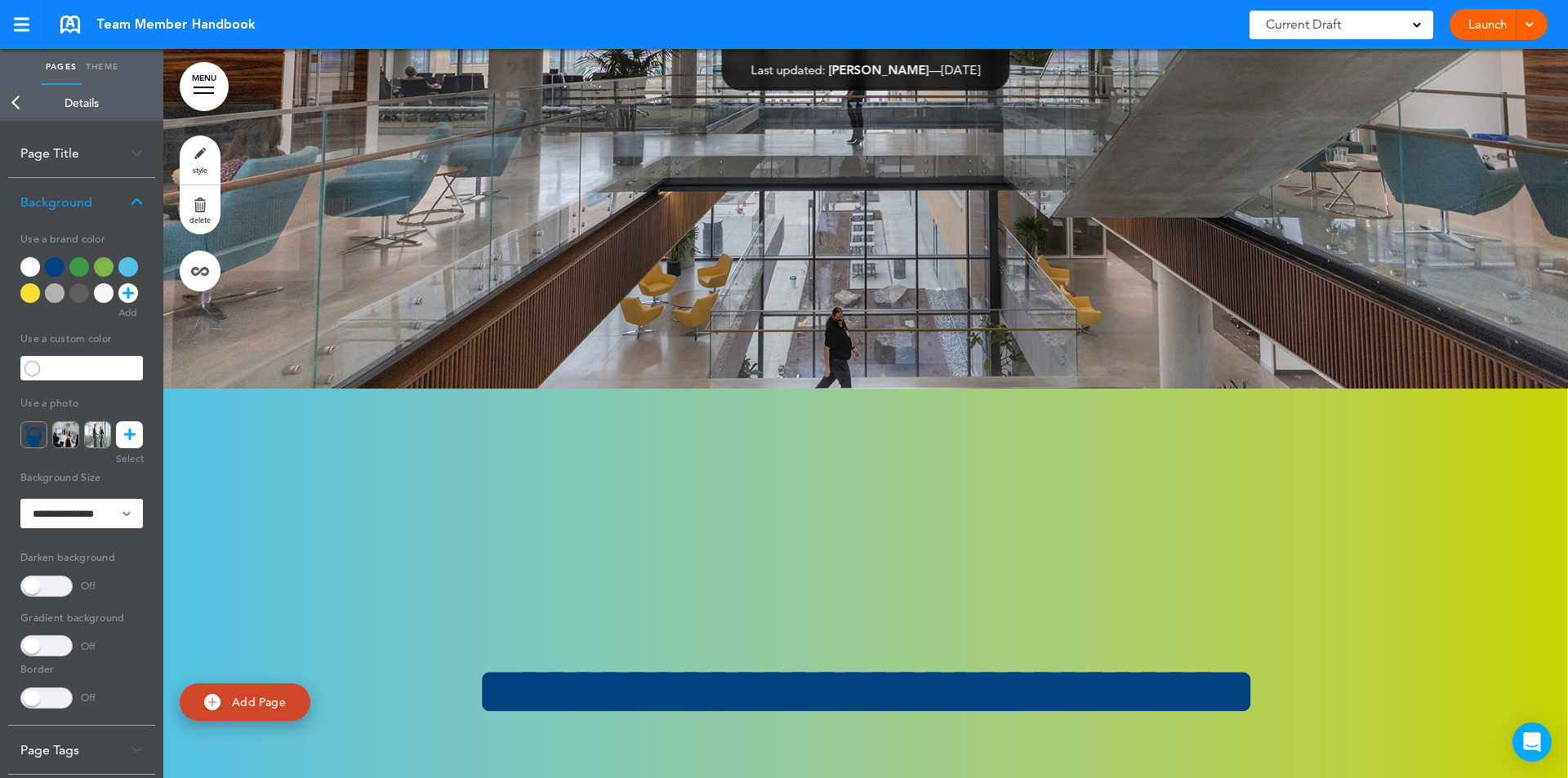
click at [131, 424] on icon at bounding box center [130, 434] width 11 height 27
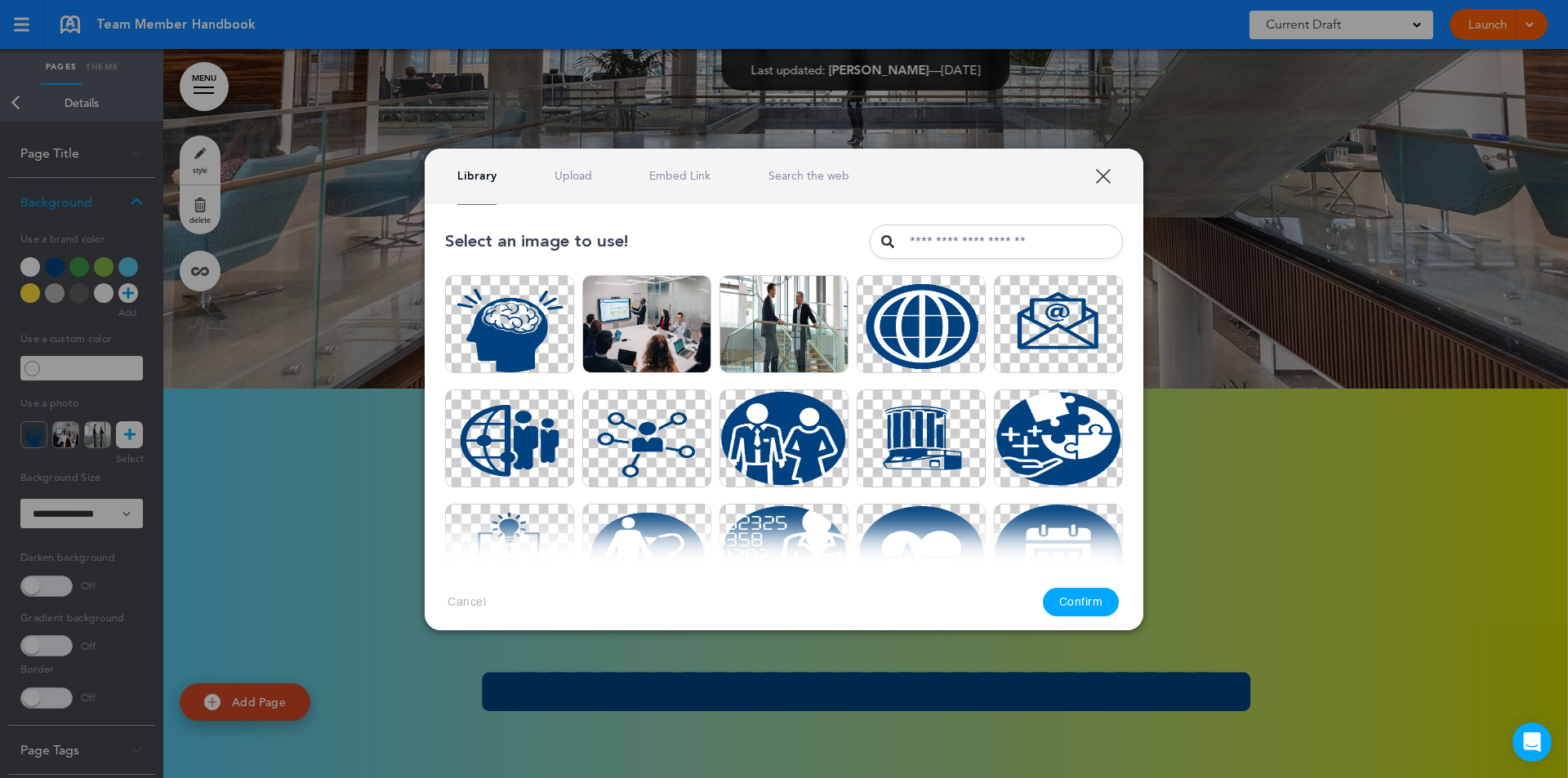
click at [1032, 239] on input "text" at bounding box center [996, 242] width 253 height 34
click at [1028, 240] on input "text" at bounding box center [996, 242] width 253 height 34
click at [572, 175] on link "Upload" at bounding box center [573, 176] width 38 height 15
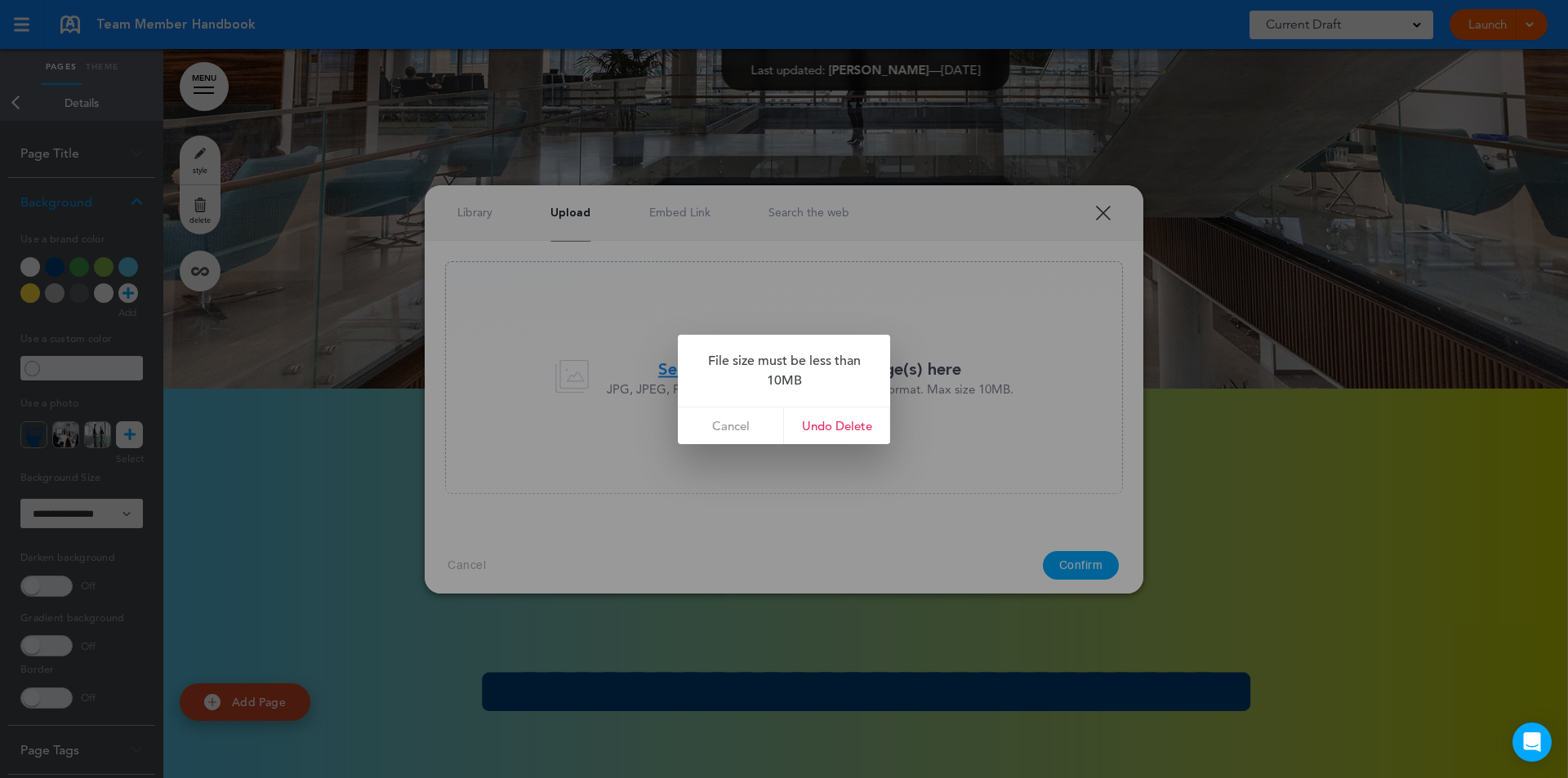
click at [727, 430] on link "Cancel" at bounding box center [731, 425] width 106 height 37
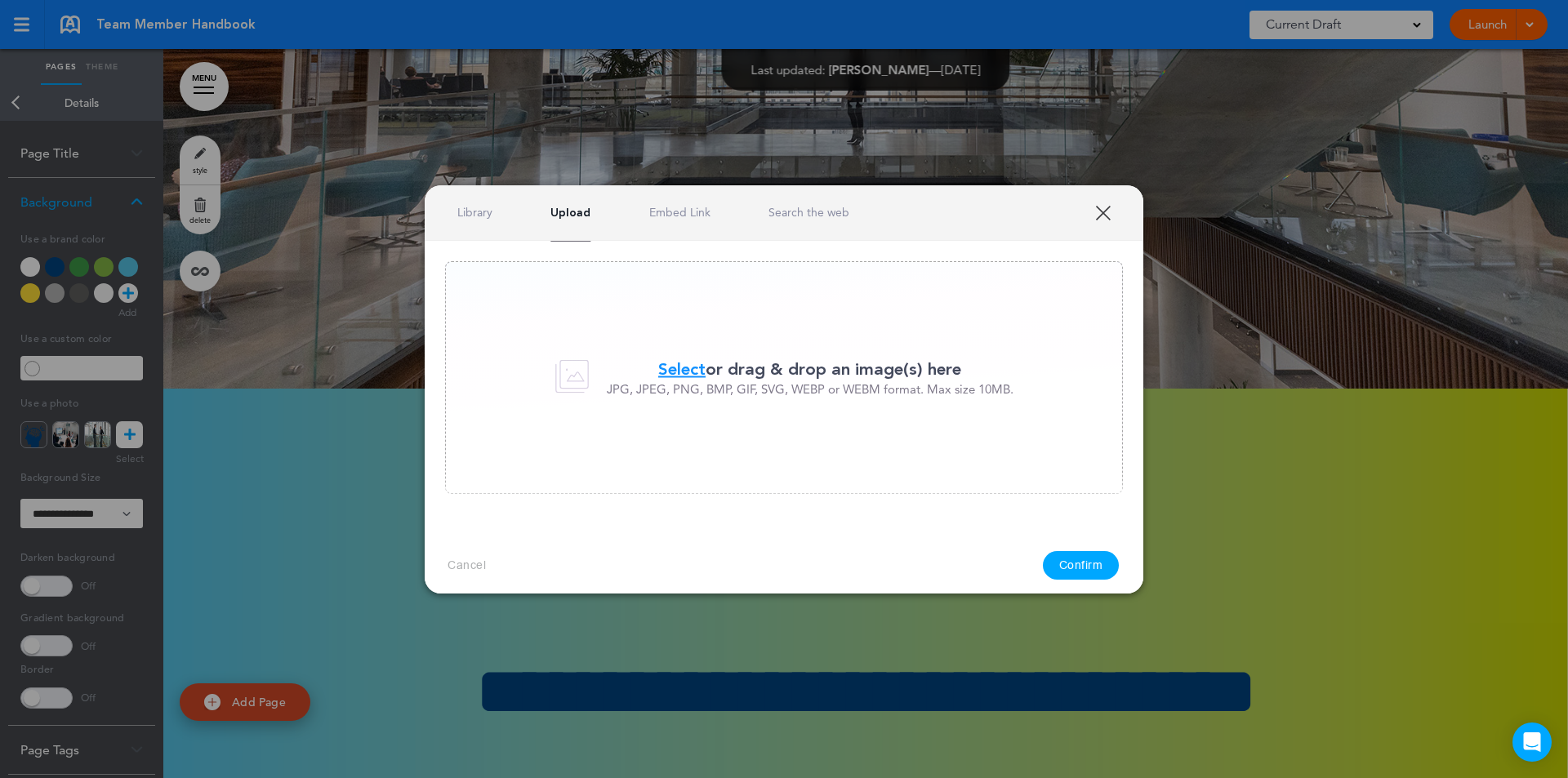
click at [1100, 215] on link "XXX" at bounding box center [1103, 213] width 15 height 15
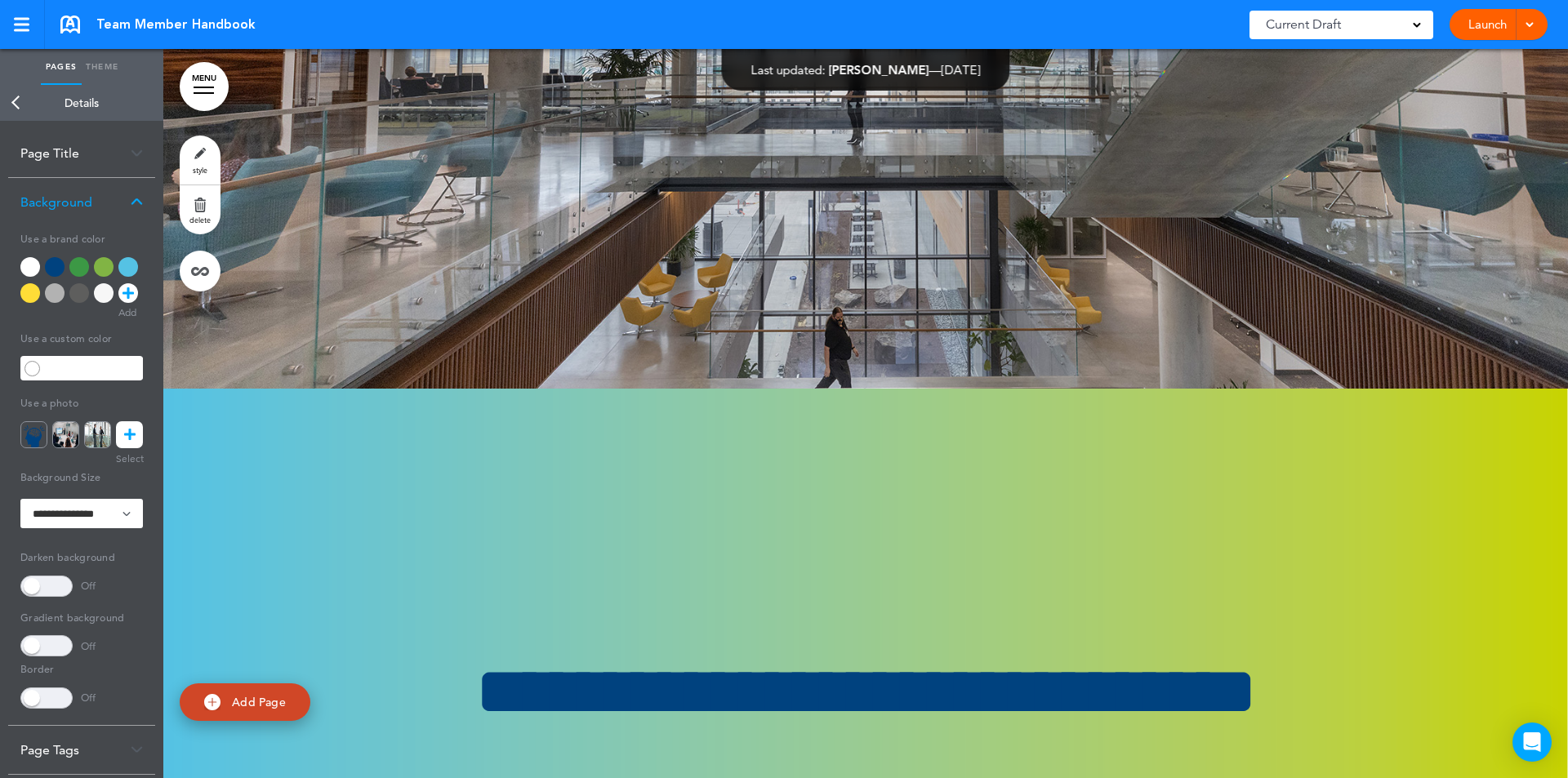
click at [15, 100] on link "Back" at bounding box center [16, 103] width 33 height 36
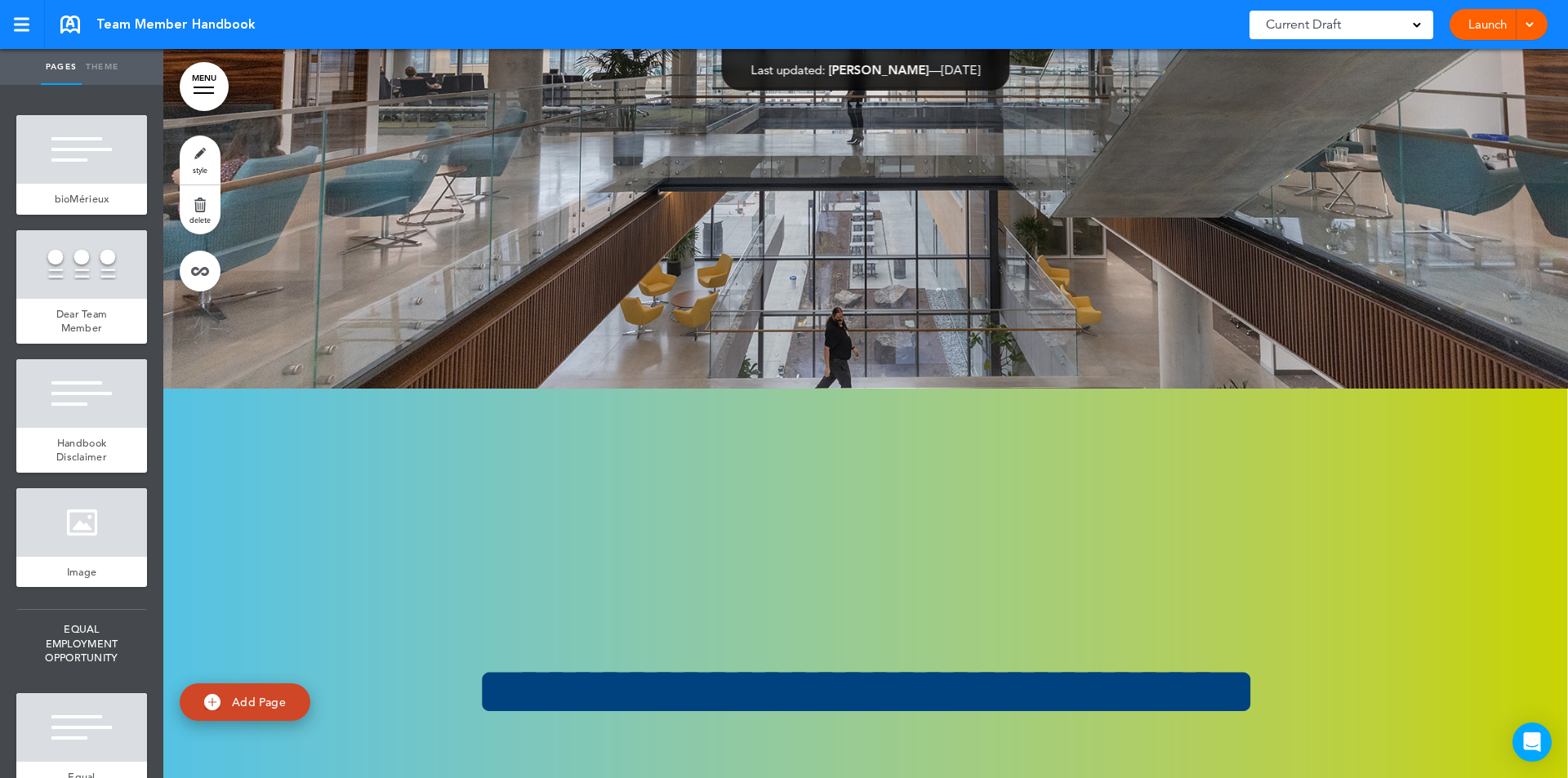
click at [203, 81] on link "MENU" at bounding box center [203, 86] width 49 height 49
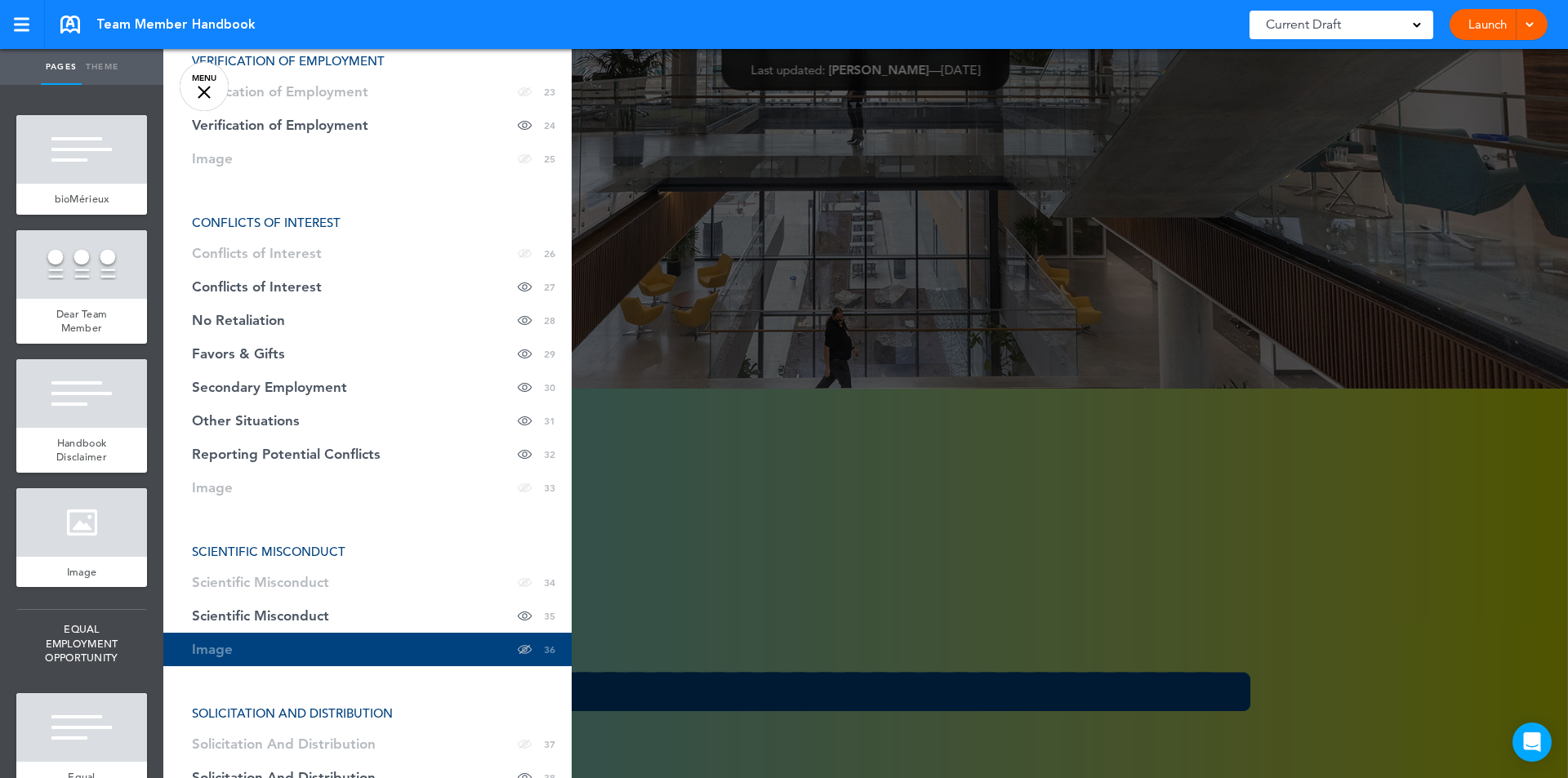
scroll to position [1075, 0]
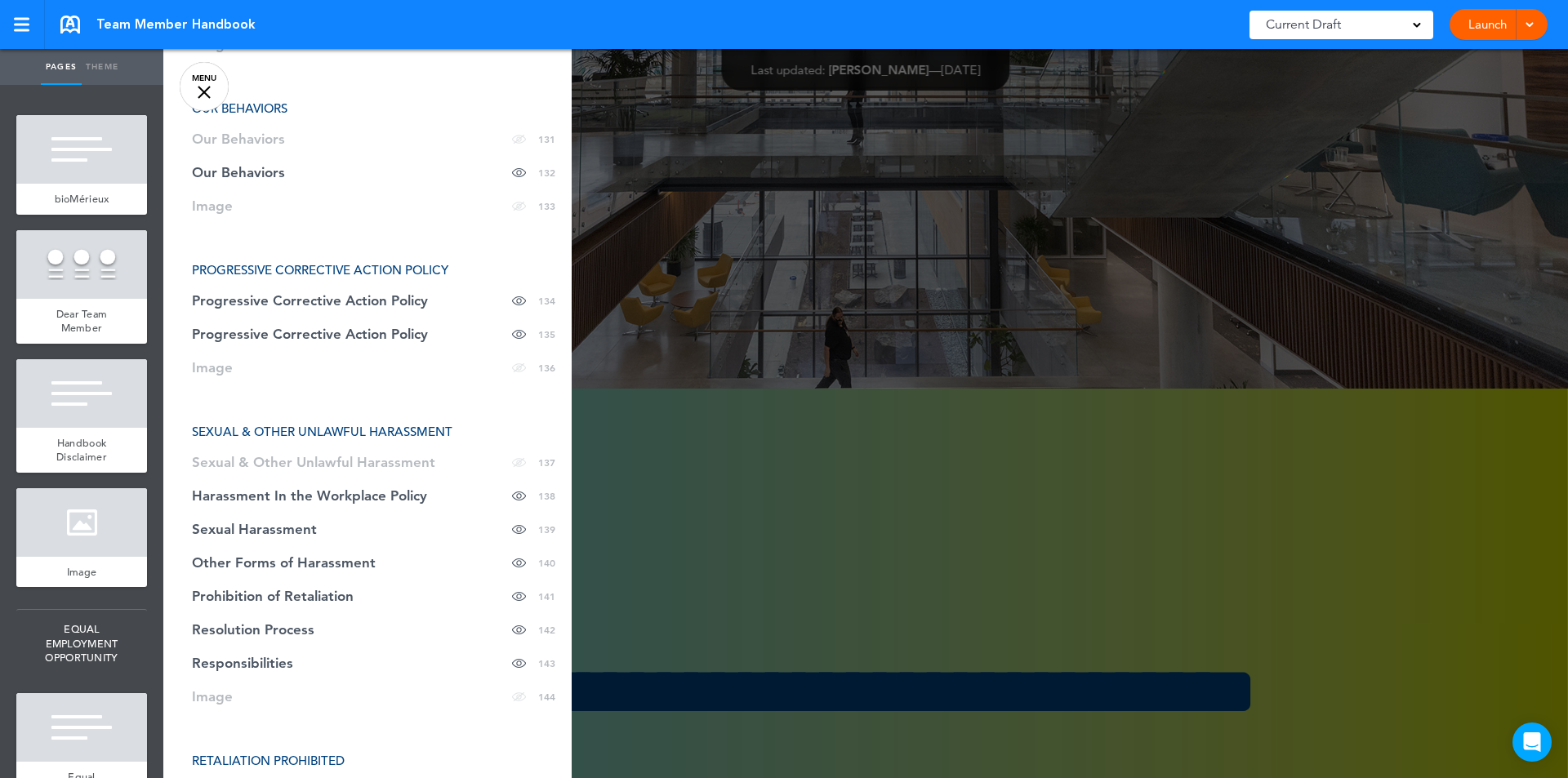
scroll to position [5937, 0]
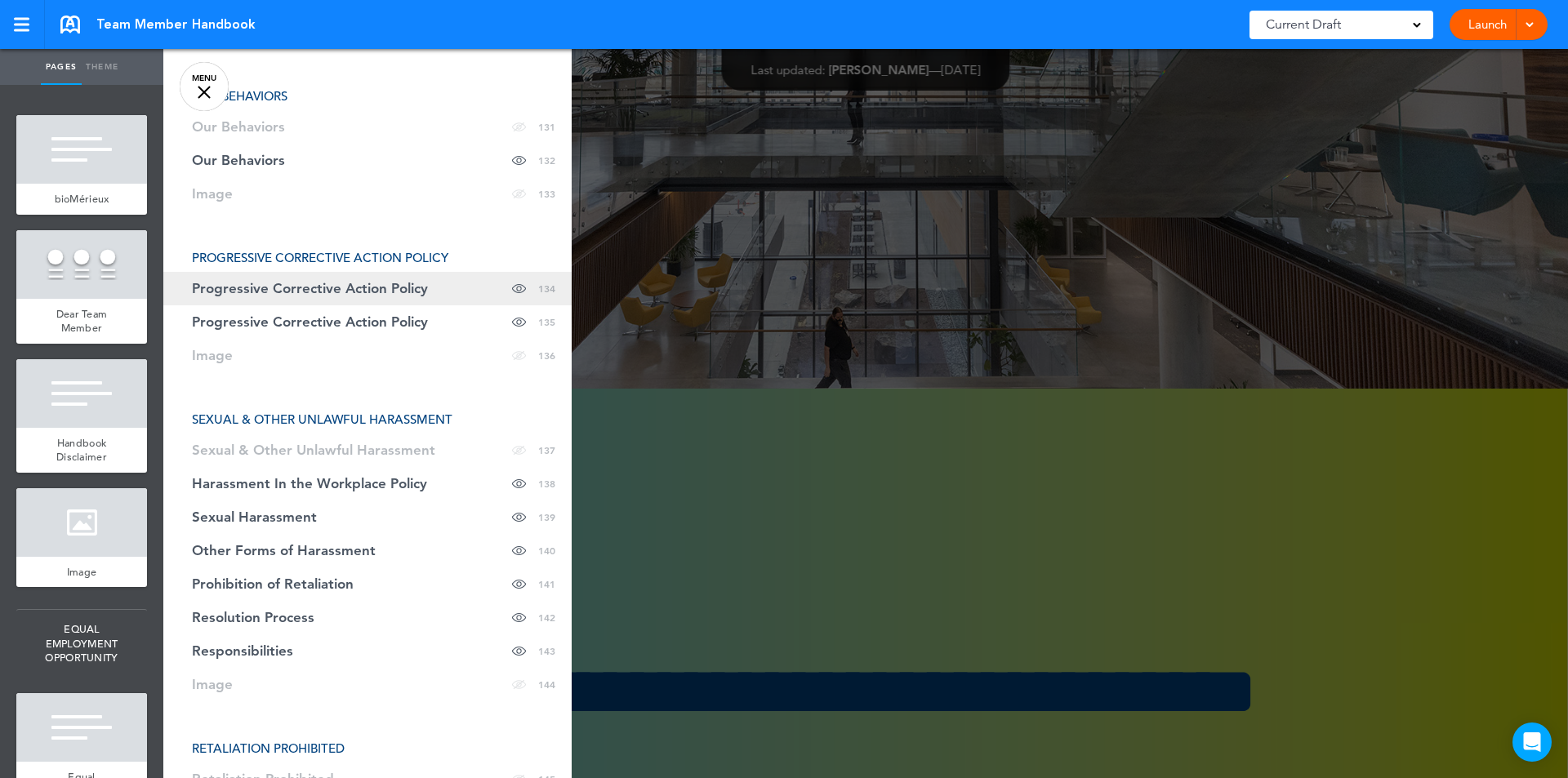
click at [349, 298] on link "Progressive Corrective Action Policy hide page in table of contents 134" at bounding box center [367, 288] width 409 height 33
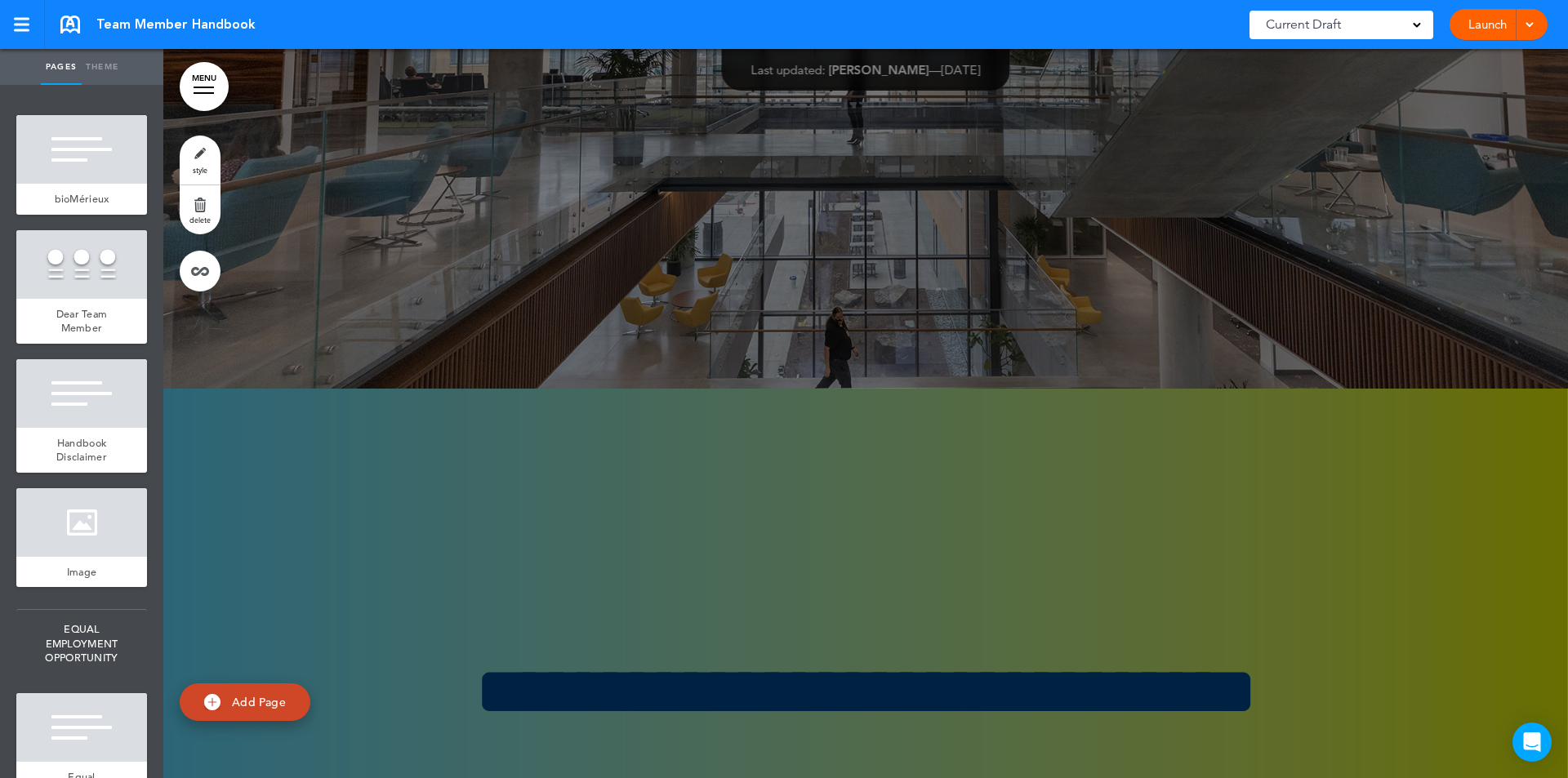
scroll to position [111339, 0]
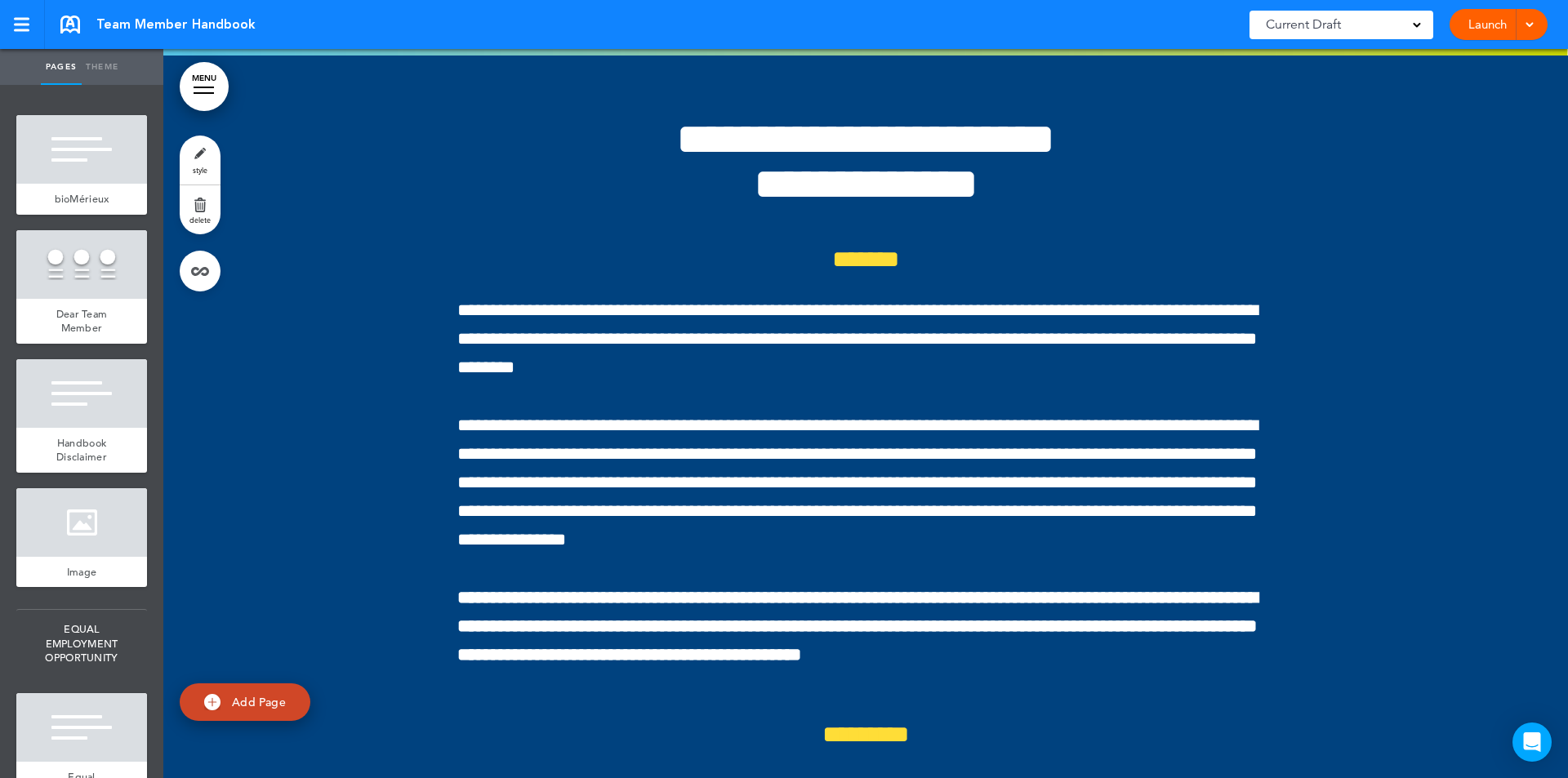
drag, startPoint x: 192, startPoint y: 89, endPoint x: 203, endPoint y: 106, distance: 20.2
click at [192, 88] on link "MENU" at bounding box center [203, 86] width 49 height 49
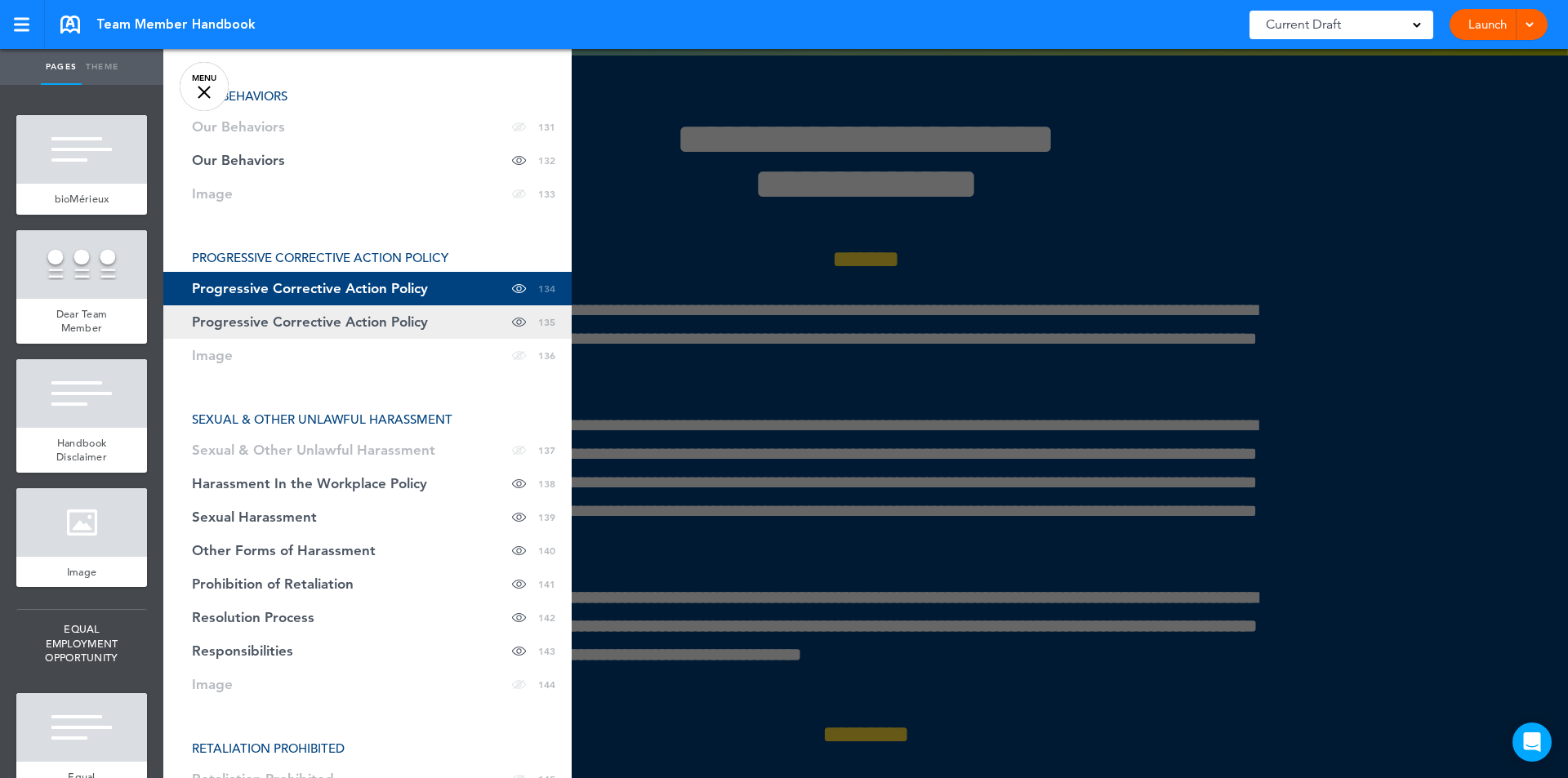
click at [348, 323] on span "Progressive Corrective Action Policy" at bounding box center [310, 322] width 236 height 14
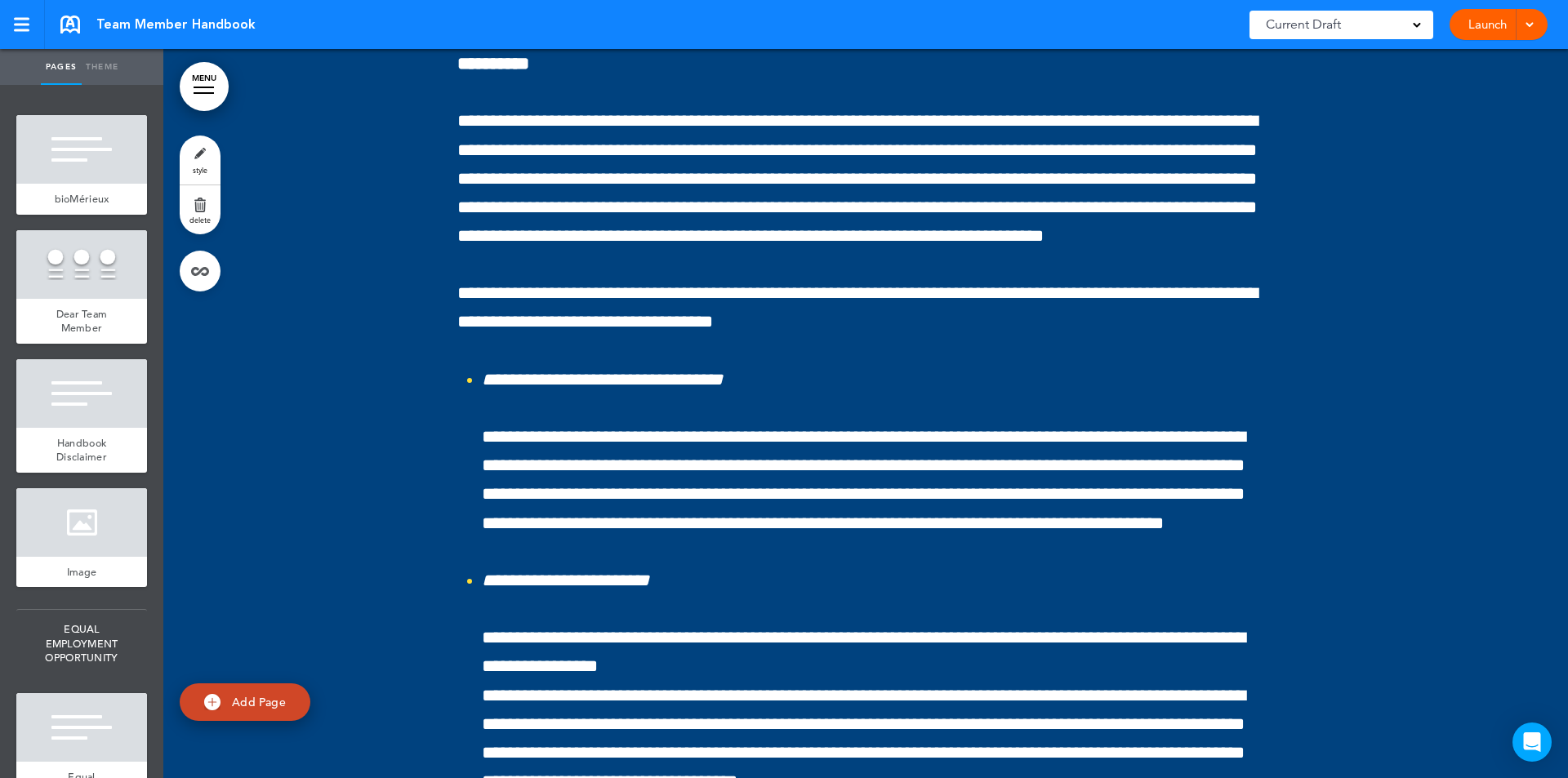
scroll to position [112068, 0]
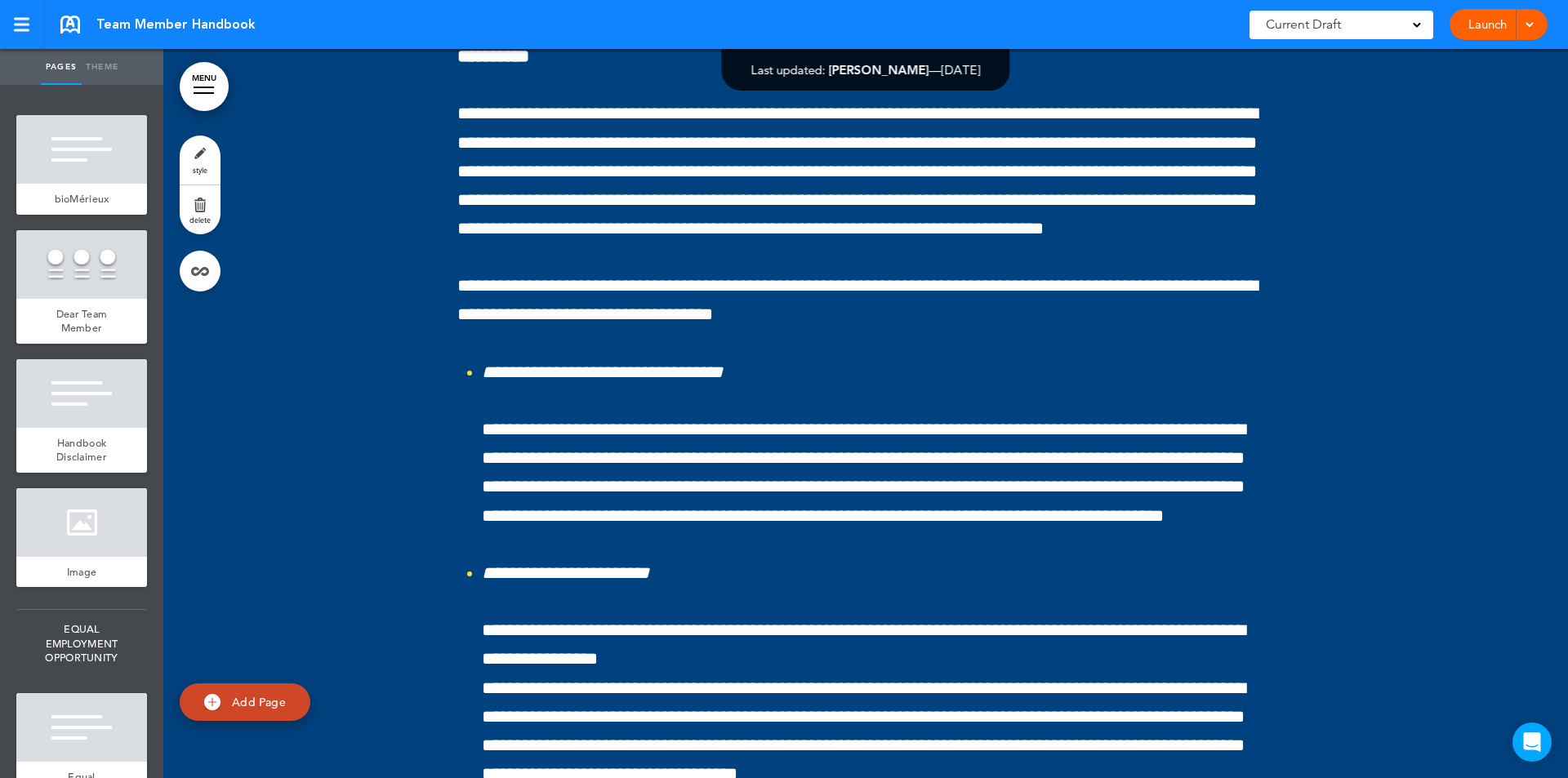
click at [205, 86] on link "MENU" at bounding box center [203, 86] width 49 height 49
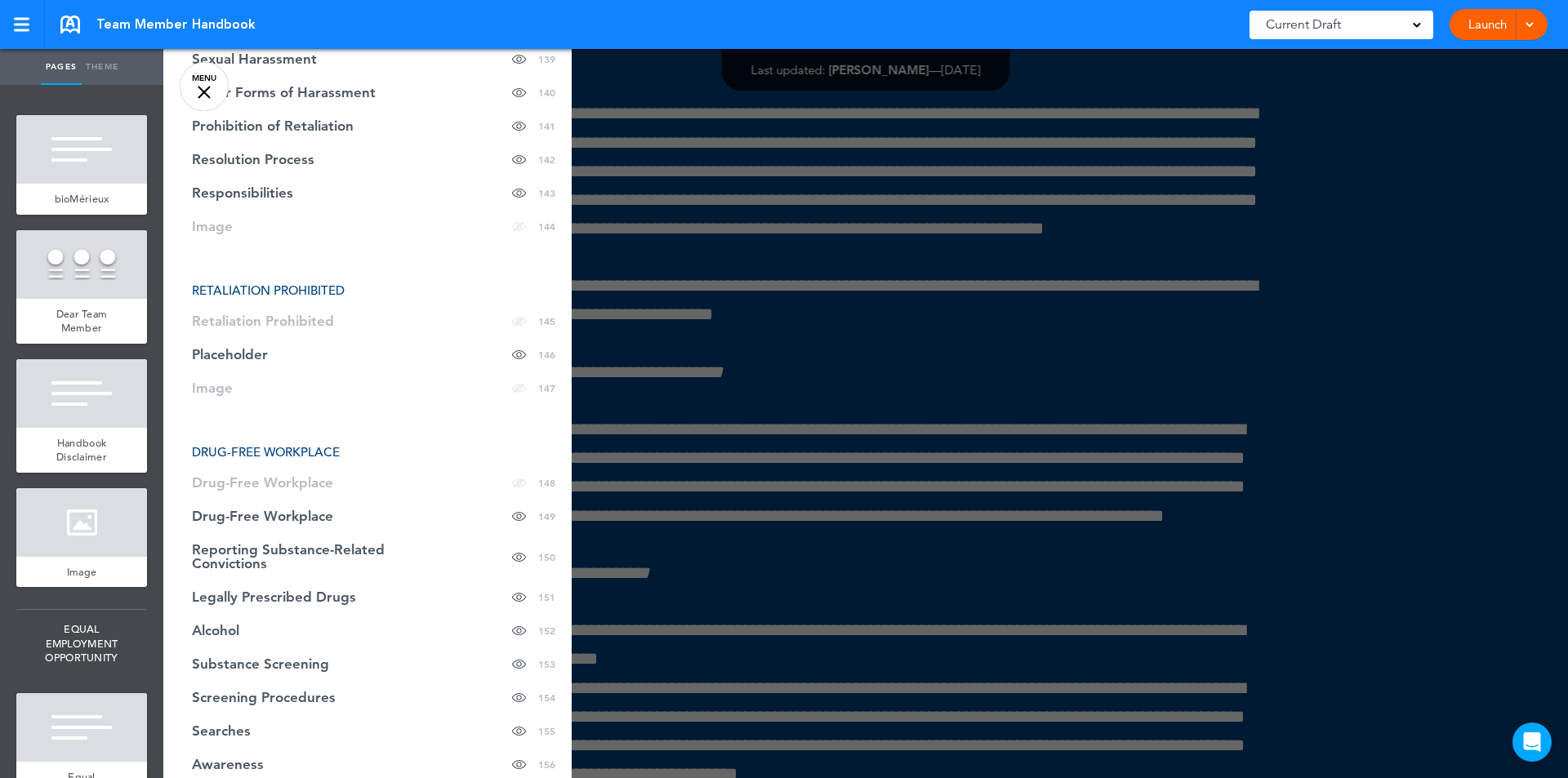
scroll to position [6419, 0]
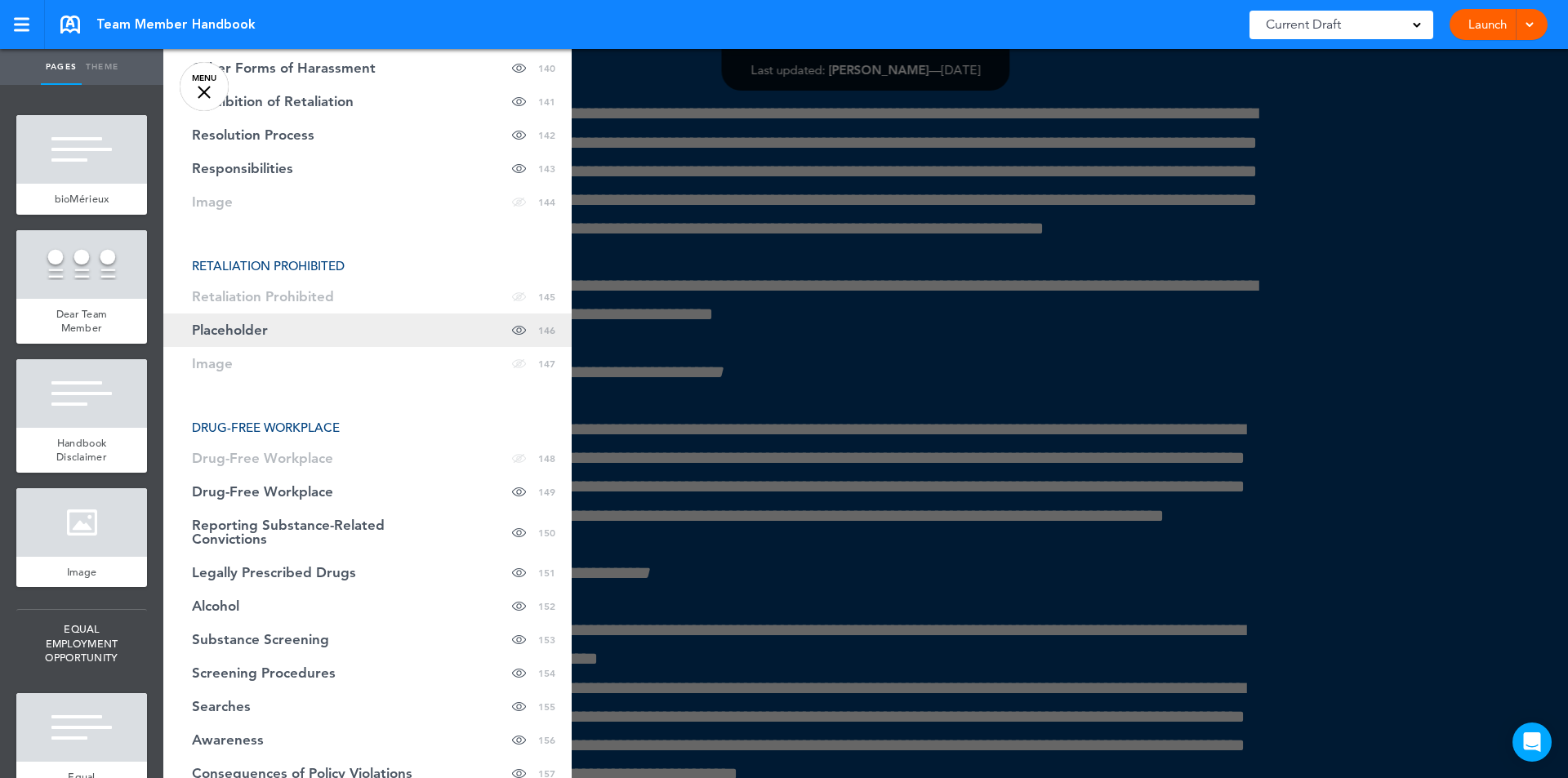
click at [248, 333] on span "Placeholder" at bounding box center [230, 330] width 76 height 14
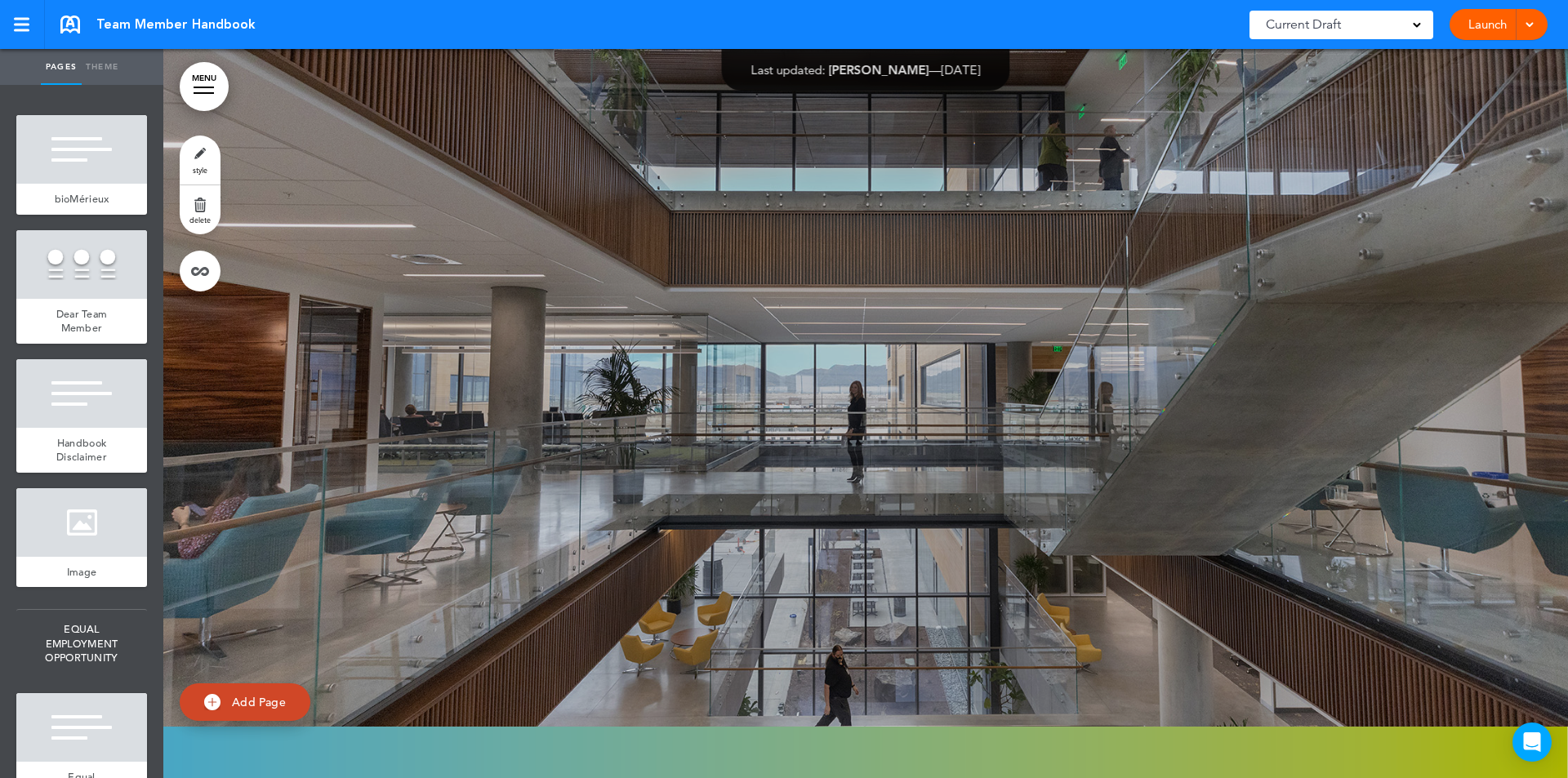
scroll to position [125342, 0]
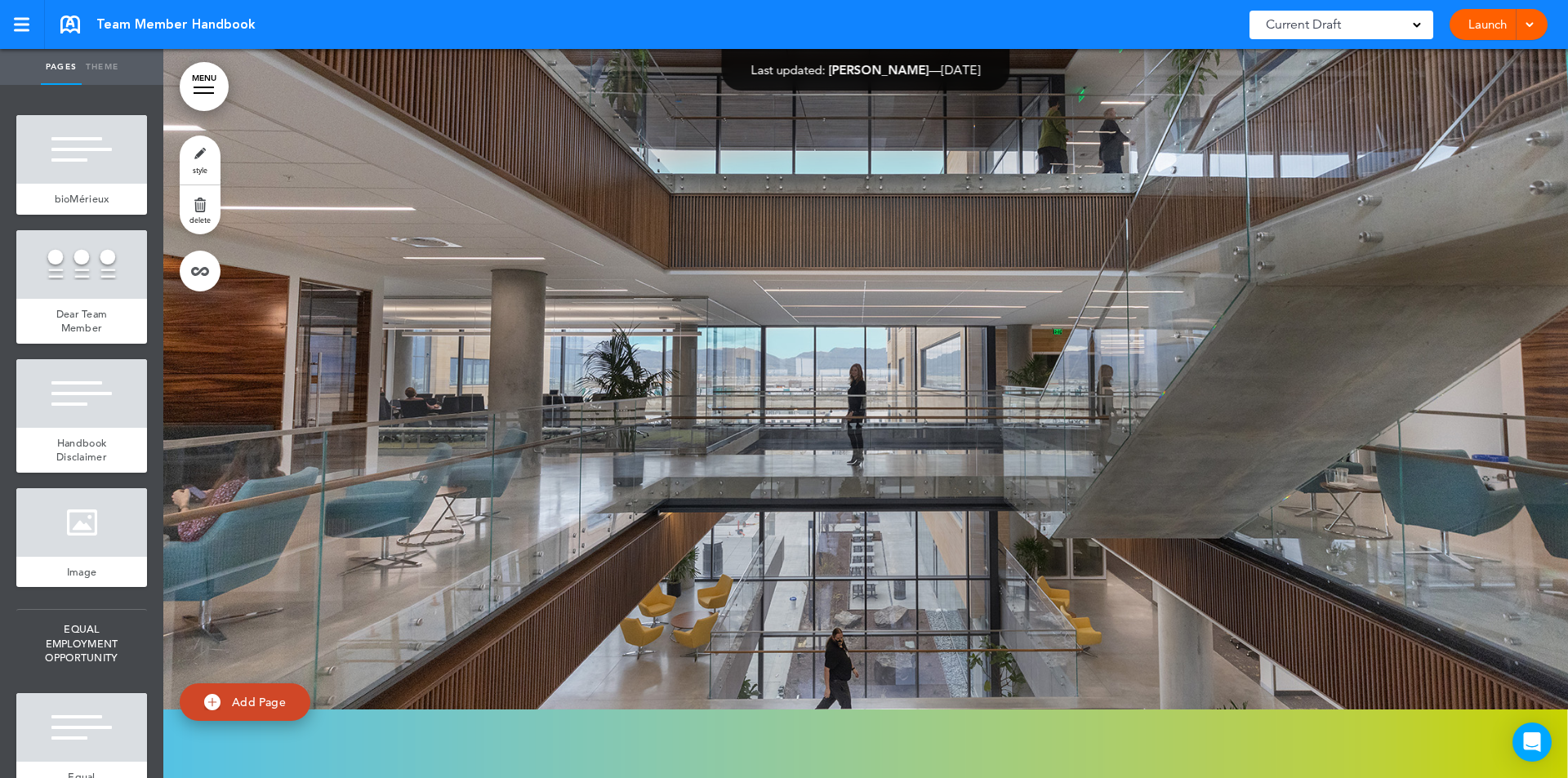
click at [201, 89] on link "MENU" at bounding box center [203, 86] width 49 height 49
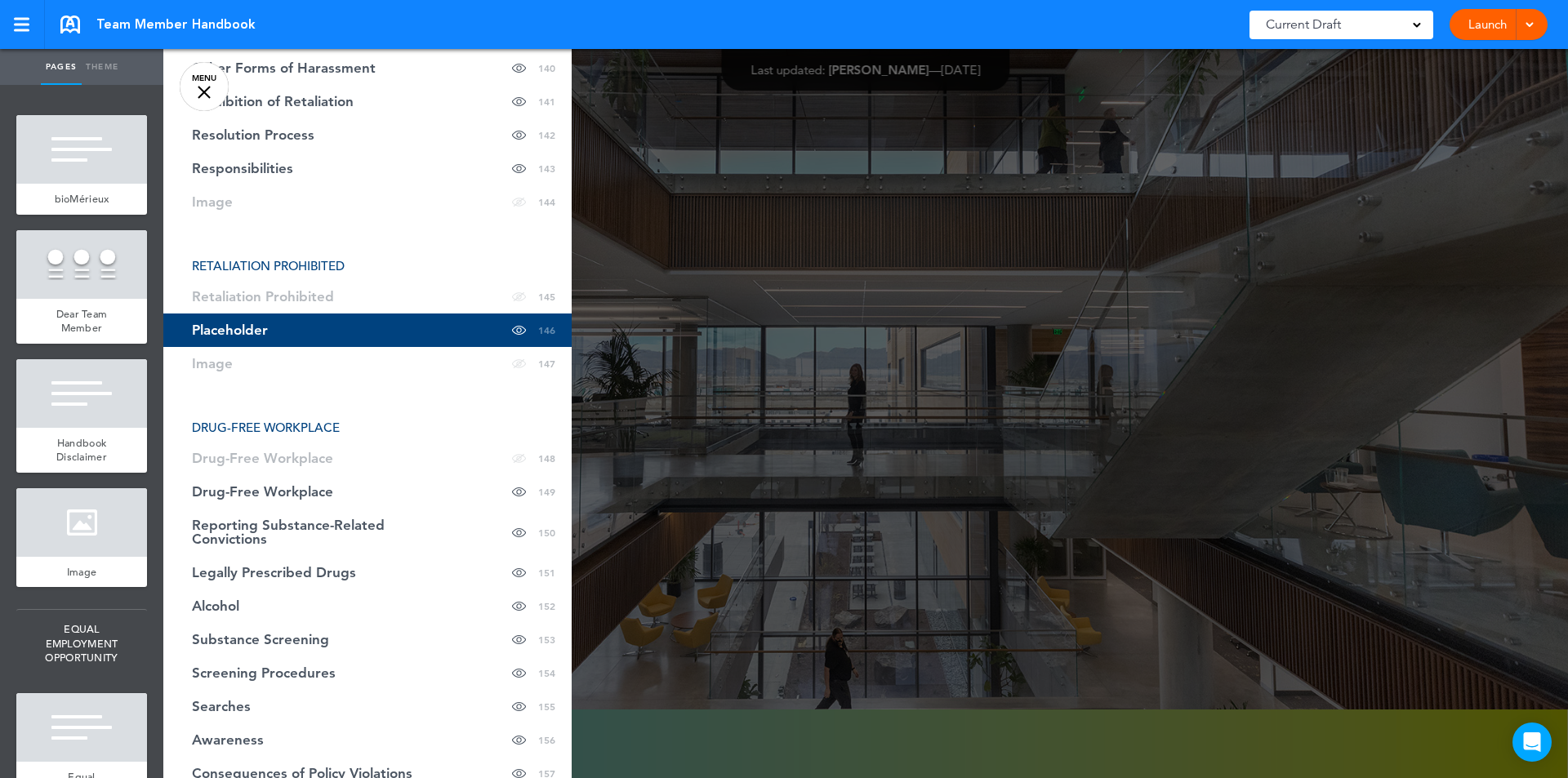
click at [1368, 374] on div at bounding box center [947, 389] width 1568 height 778
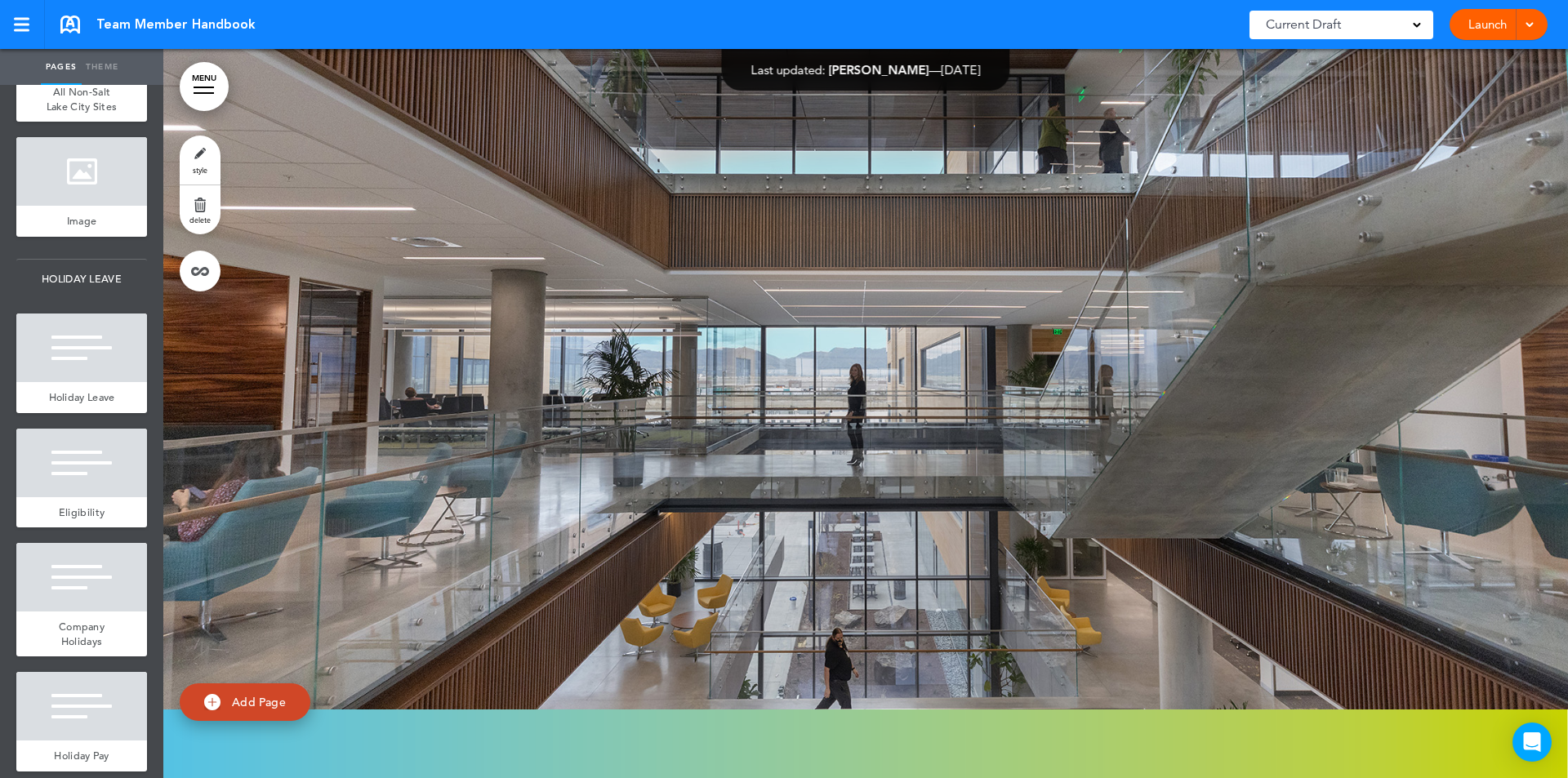
scroll to position [23145, 0]
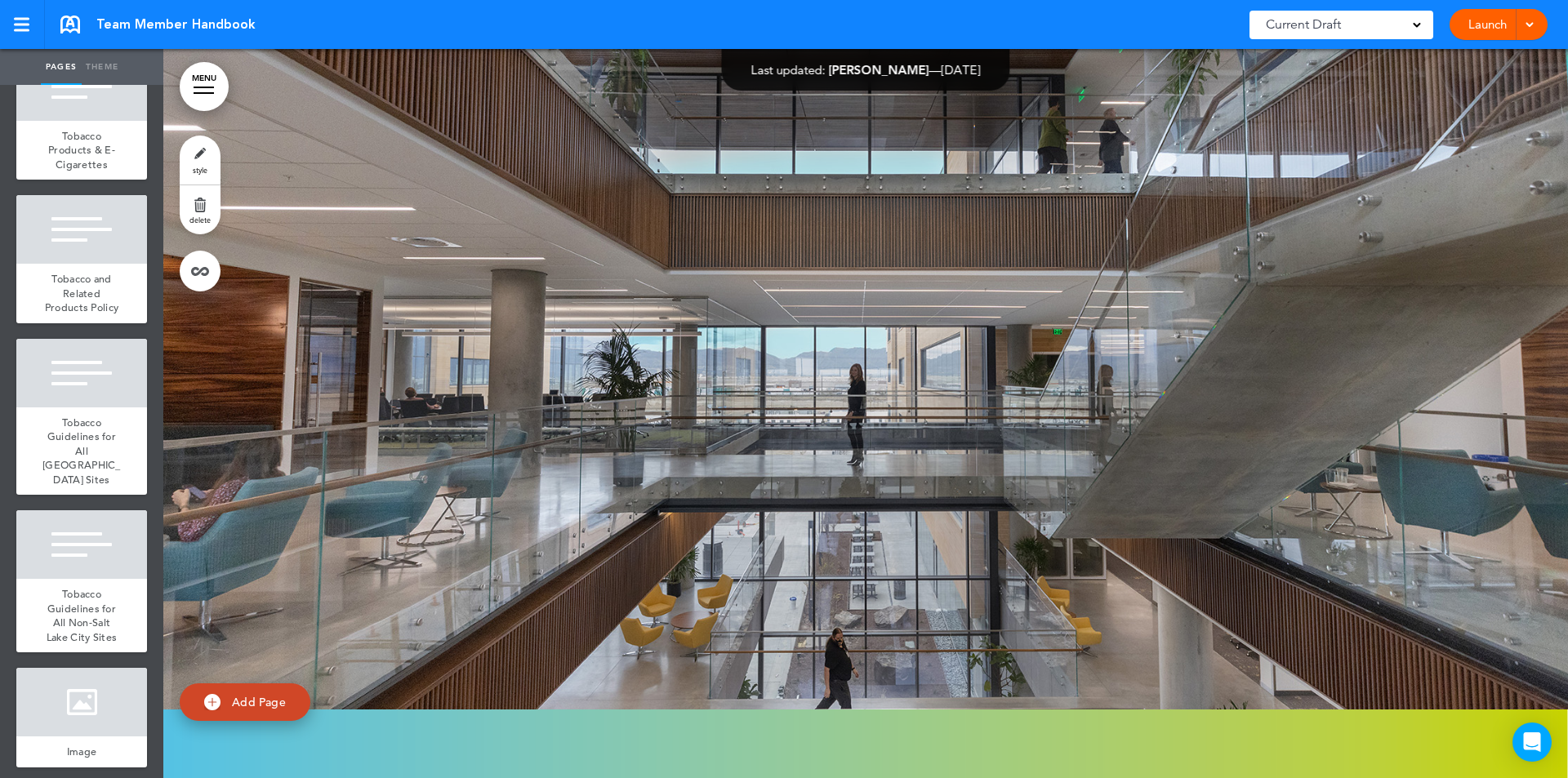
click at [196, 70] on link "MENU" at bounding box center [203, 86] width 49 height 49
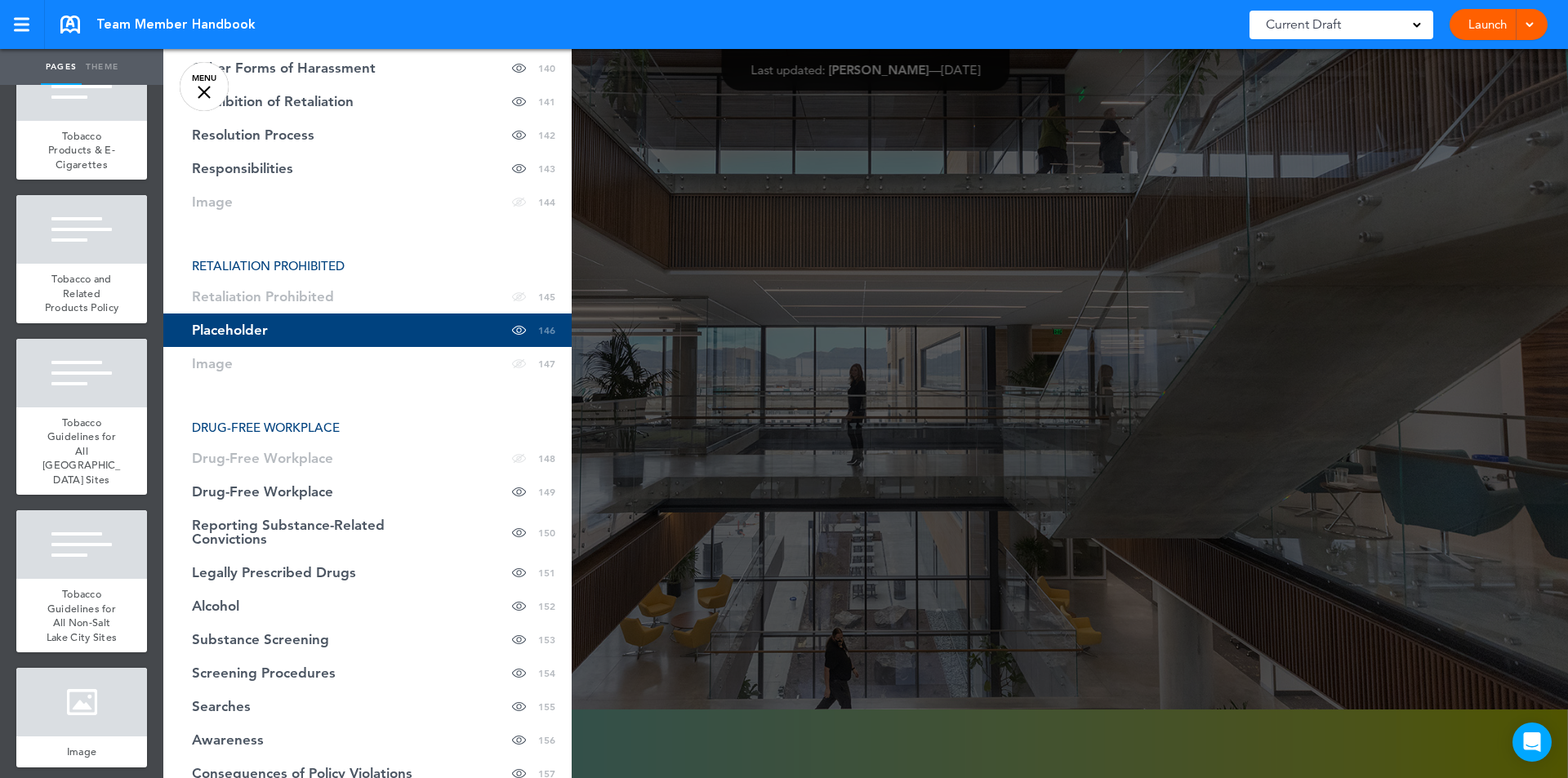
click at [138, 524] on ul "add page bioMérieux add page Dear Team Member add page Handbook Disclaimer add …" at bounding box center [82, 431] width 163 height 693
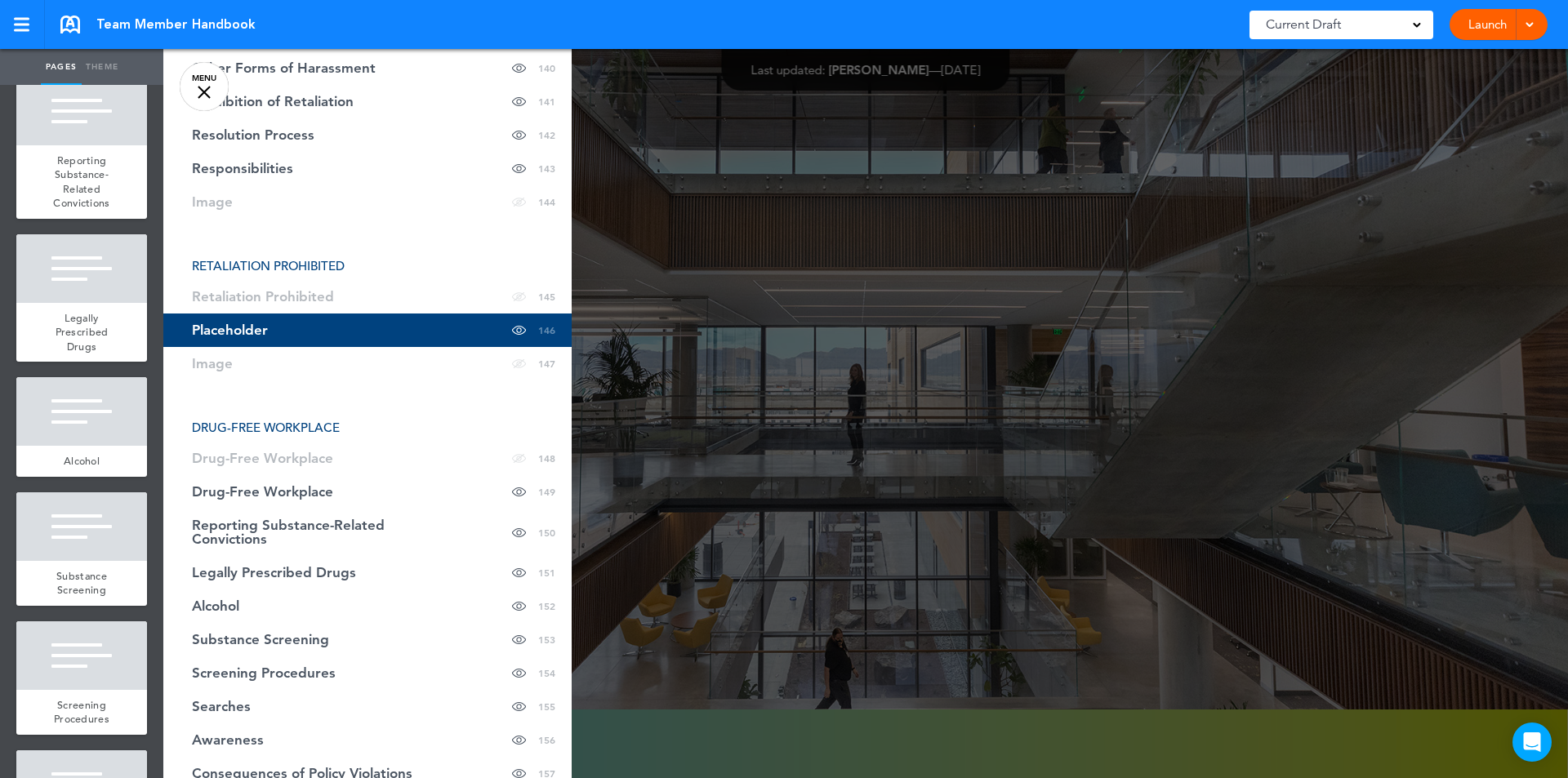
scroll to position [20804, 0]
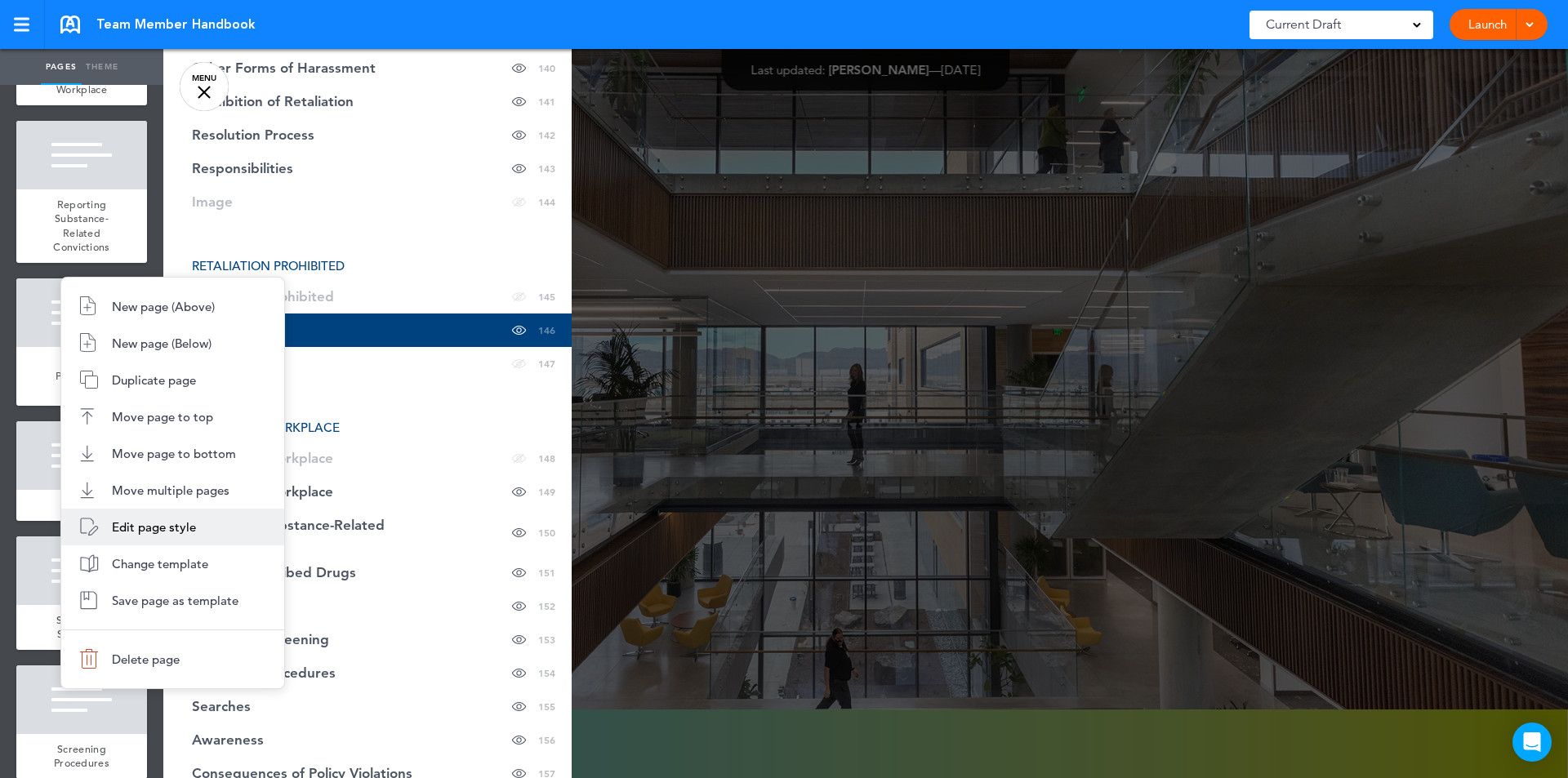
click at [148, 525] on span "Edit page style" at bounding box center [154, 527] width 84 height 15
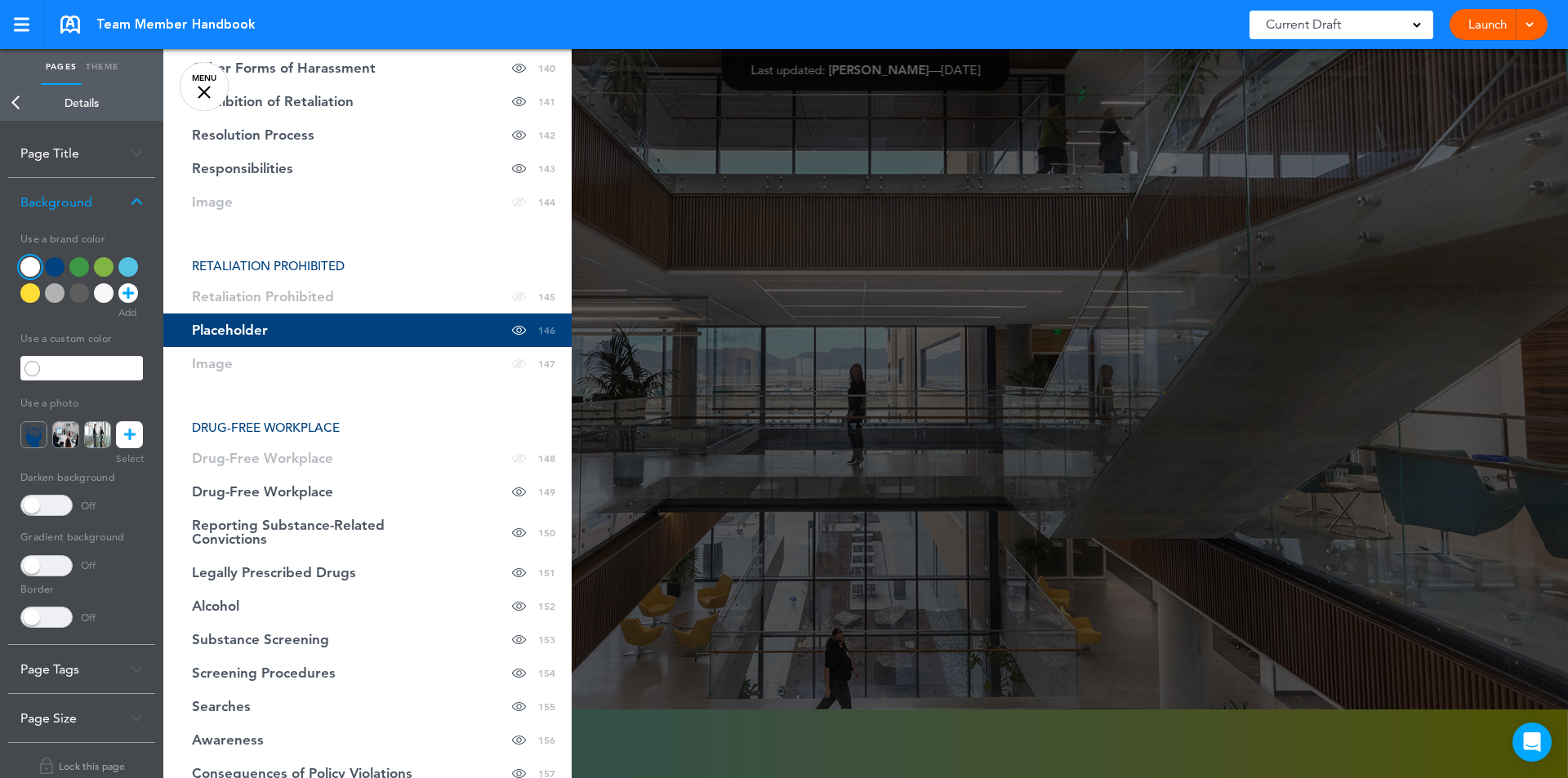
click at [138, 666] on img at bounding box center [136, 668] width 12 height 9
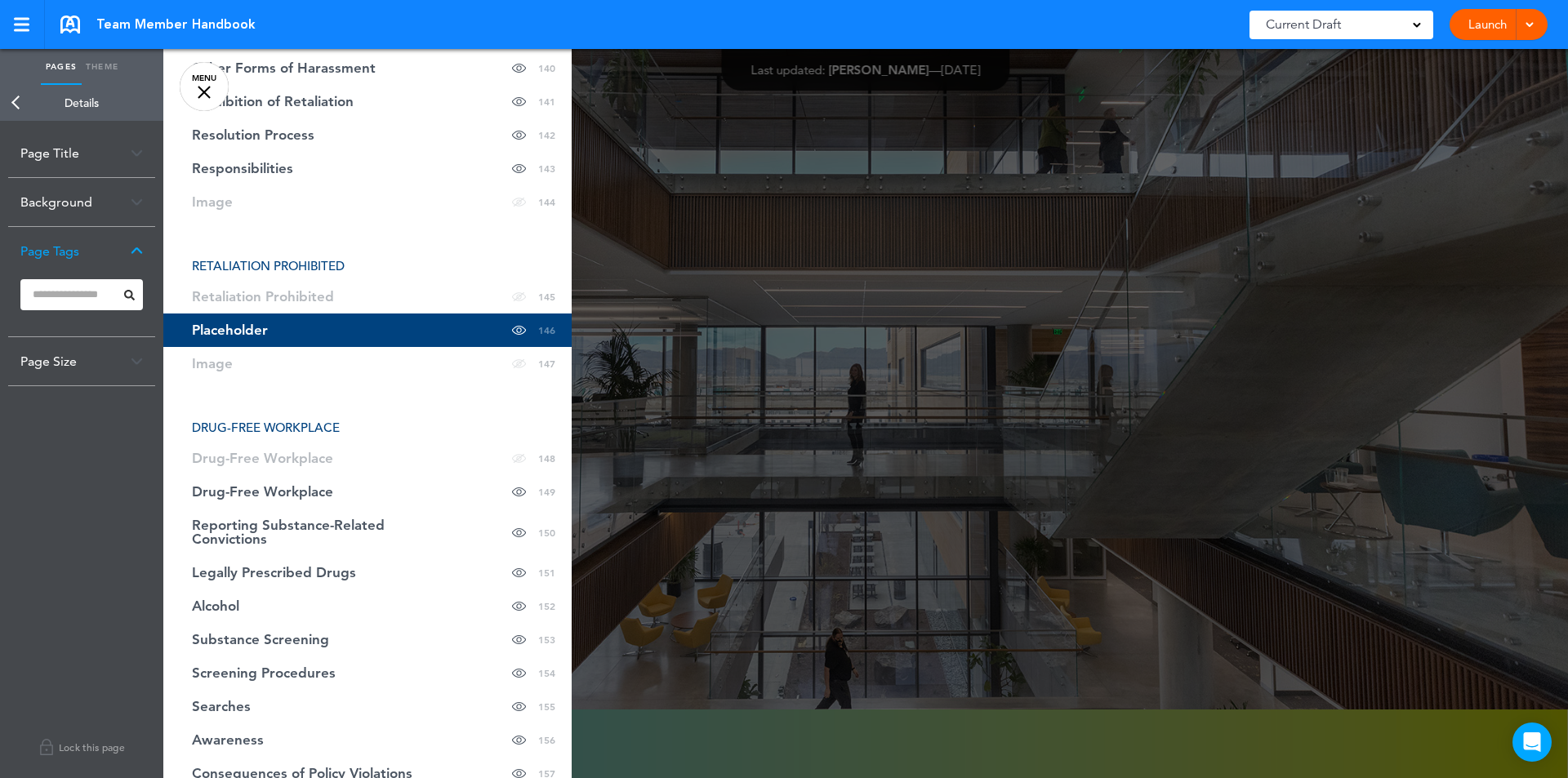
click at [136, 154] on img at bounding box center [136, 153] width 12 height 9
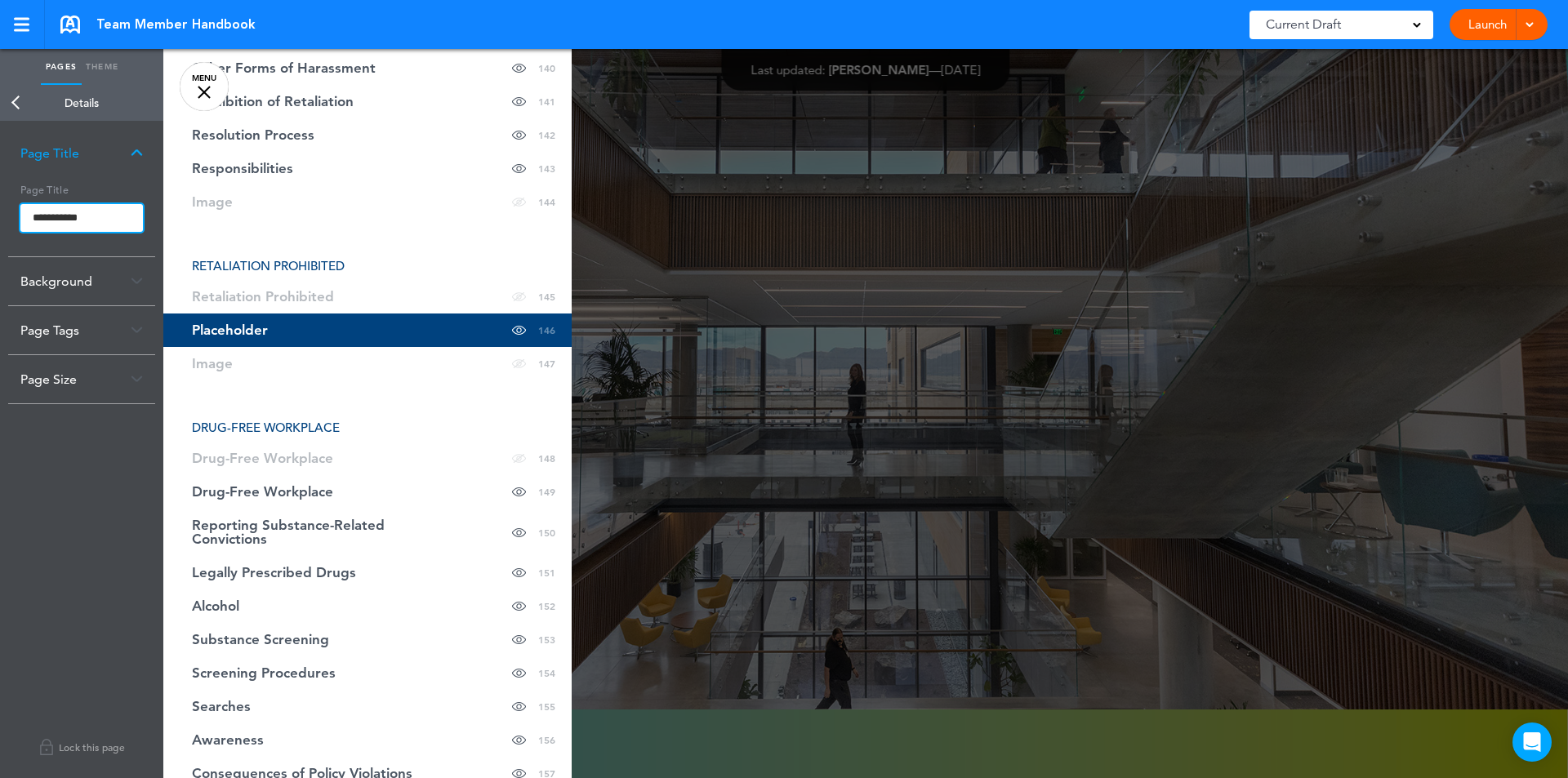
drag, startPoint x: 109, startPoint y: 212, endPoint x: -3, endPoint y: 202, distance: 112.4
click at [0, 202] on html "Make this page common so it is available in other handbooks. This handbook [GEO…" at bounding box center [784, 389] width 1568 height 778
drag, startPoint x: 80, startPoint y: 213, endPoint x: 160, endPoint y: 219, distance: 80.2
click at [160, 219] on div "**********" at bounding box center [82, 449] width 163 height 657
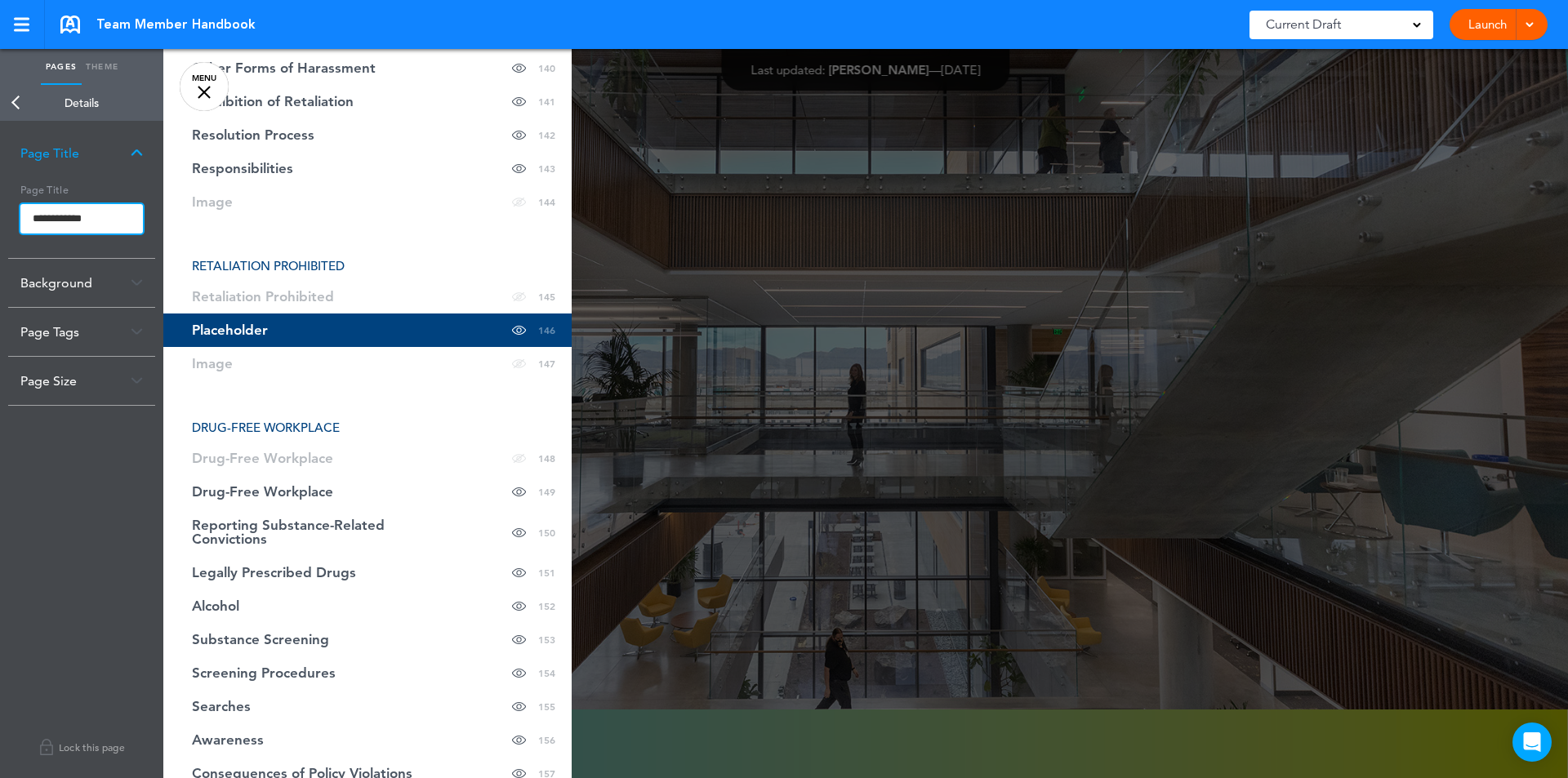
scroll to position [0, 0]
click at [62, 338] on body "Make this page common so it is available in other handbooks. This handbook [GEO…" at bounding box center [784, 389] width 1568 height 778
click at [265, 264] on span "RETALIATION PROHIBITED" at bounding box center [269, 266] width 153 height 15
click at [813, 298] on div at bounding box center [947, 389] width 1568 height 778
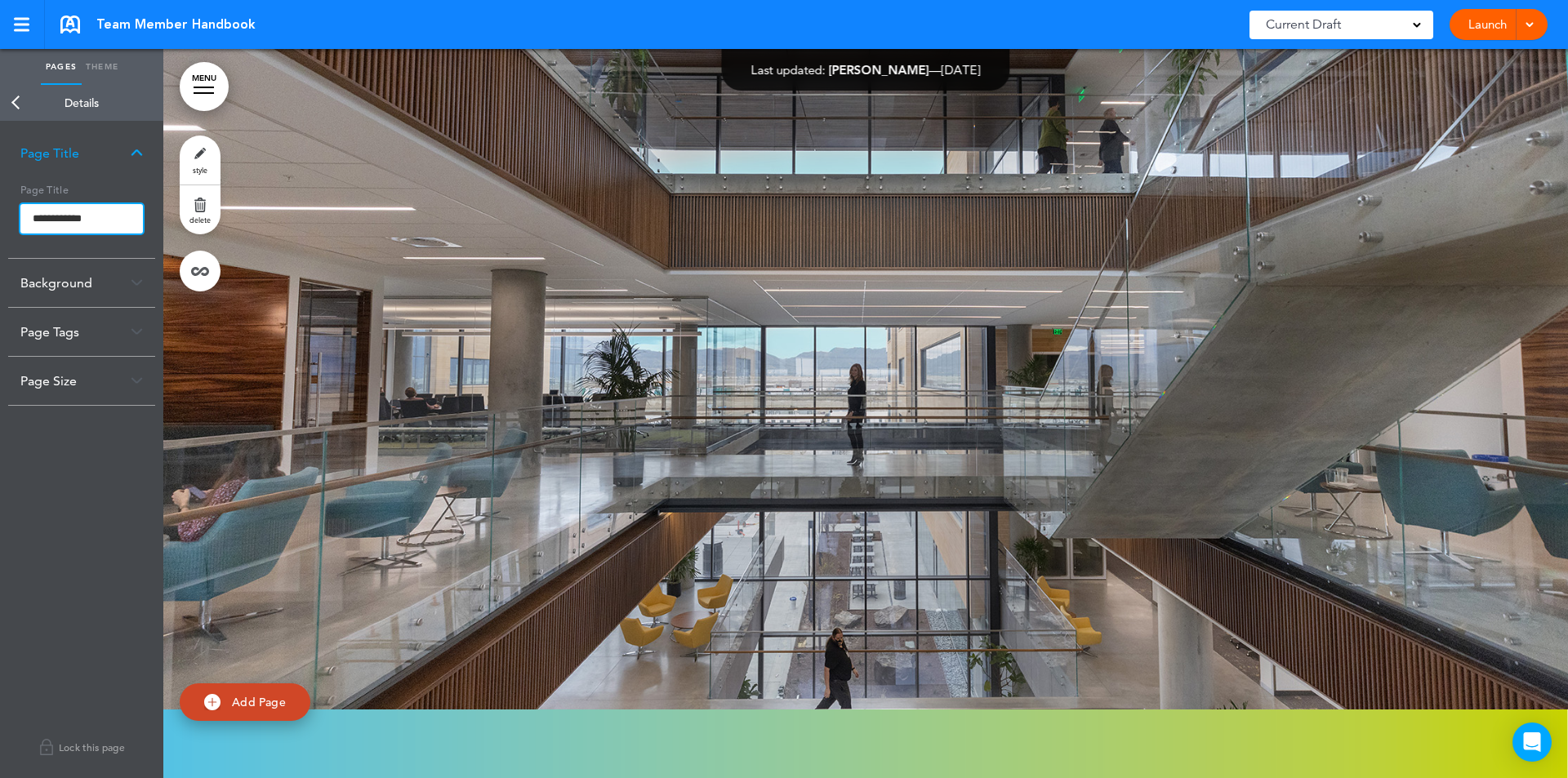
click at [105, 211] on input "**********" at bounding box center [82, 219] width 123 height 29
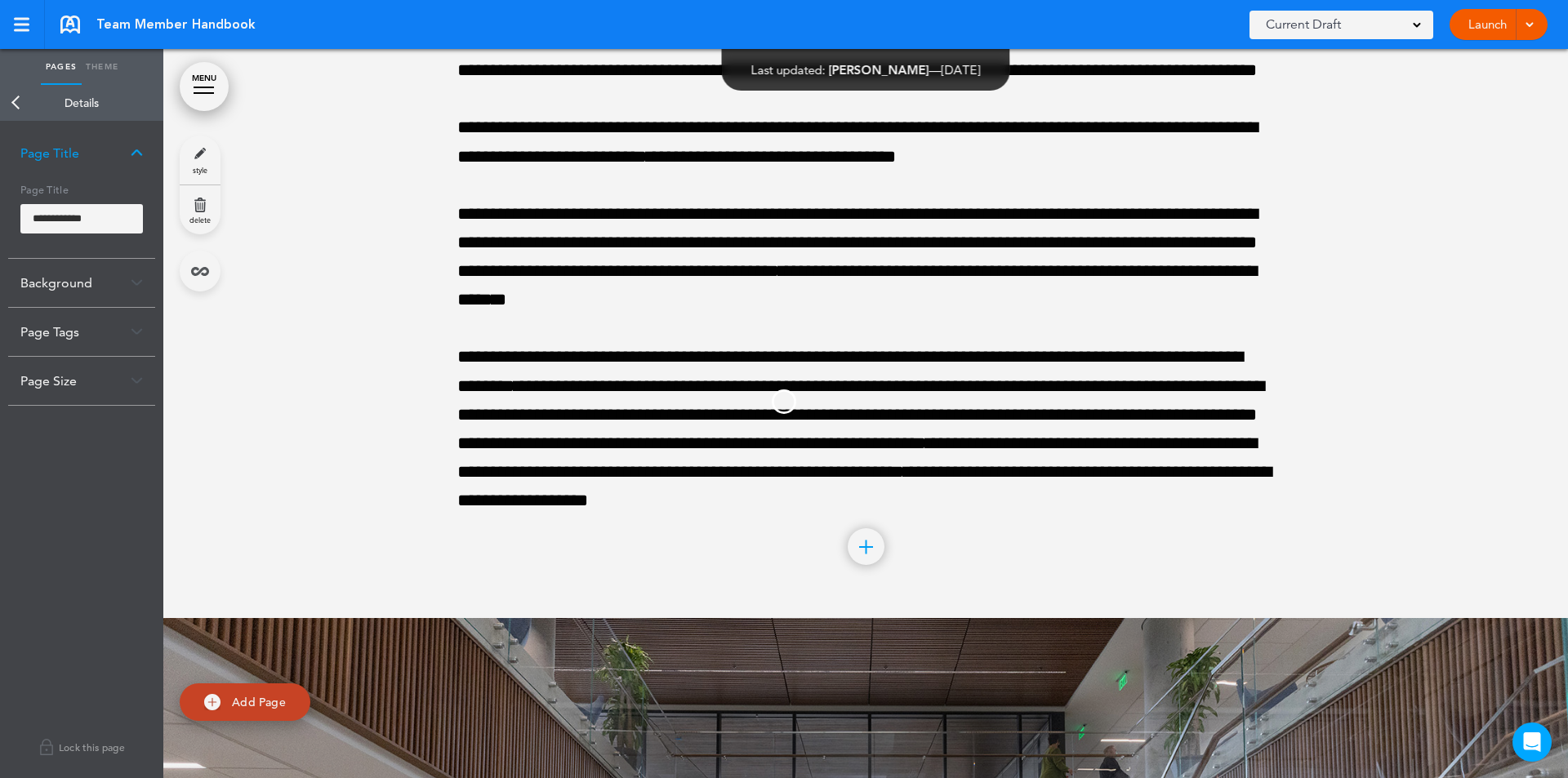
click at [136, 153] on body "Make this page common so it is available in other handbooks. This handbook [GEO…" at bounding box center [784, 389] width 1568 height 778
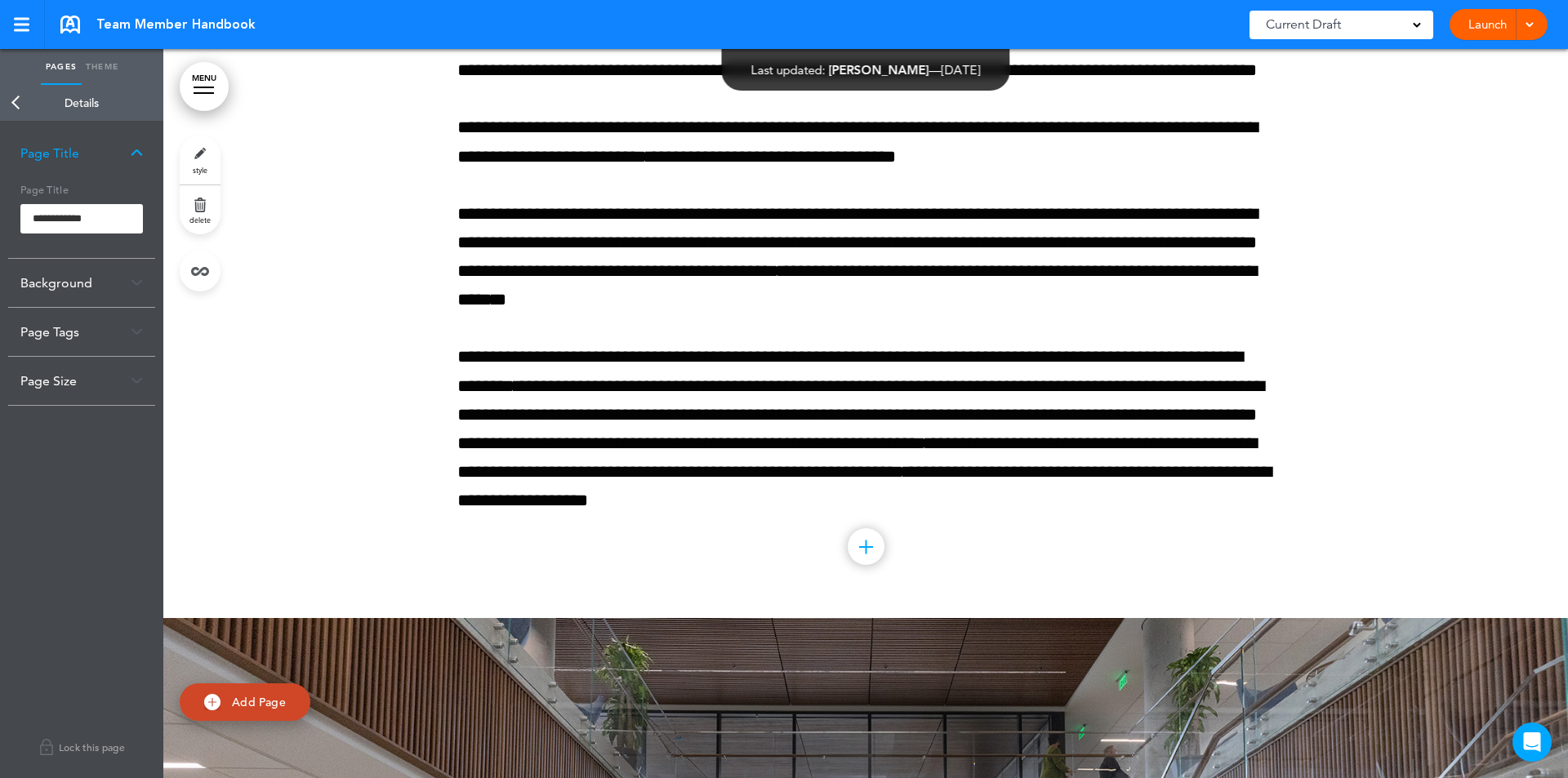
drag, startPoint x: 115, startPoint y: 402, endPoint x: 117, endPoint y: 362, distance: 40.0
click at [130, 435] on div "**********" at bounding box center [82, 449] width 163 height 657
click at [15, 93] on link "Back" at bounding box center [16, 103] width 33 height 36
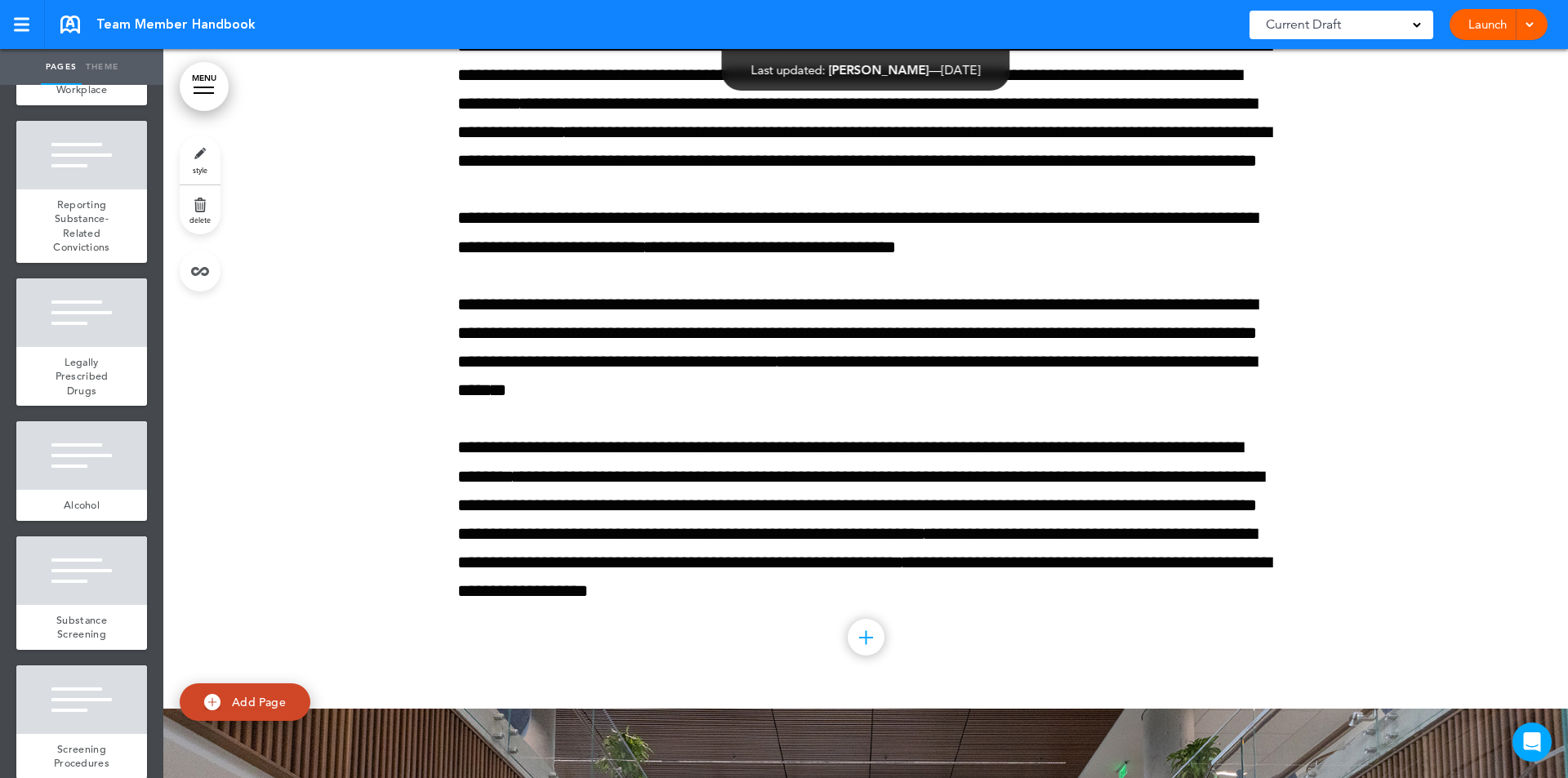
scroll to position [124613, 0]
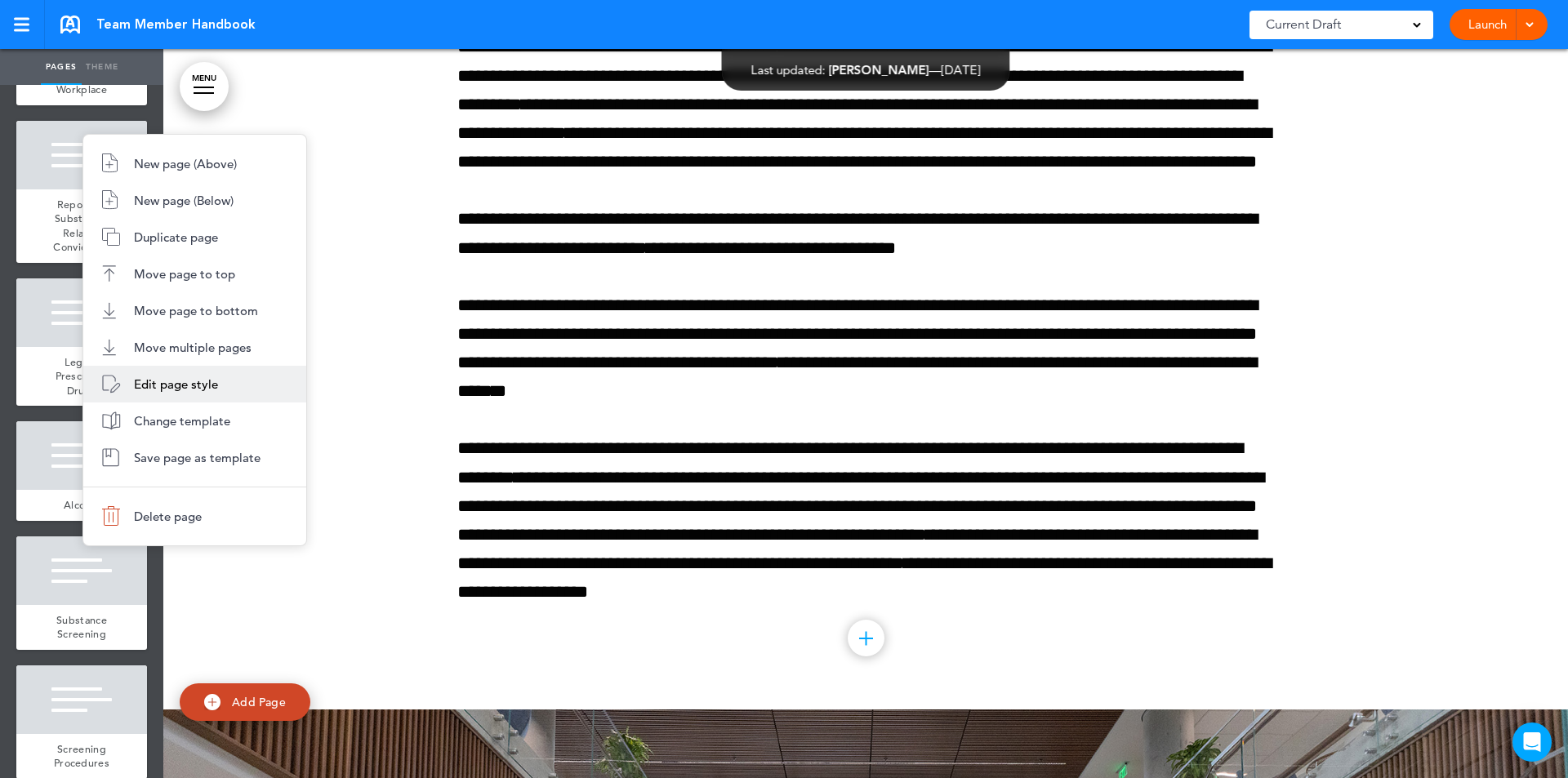
click at [180, 386] on span "Edit page style" at bounding box center [176, 384] width 84 height 15
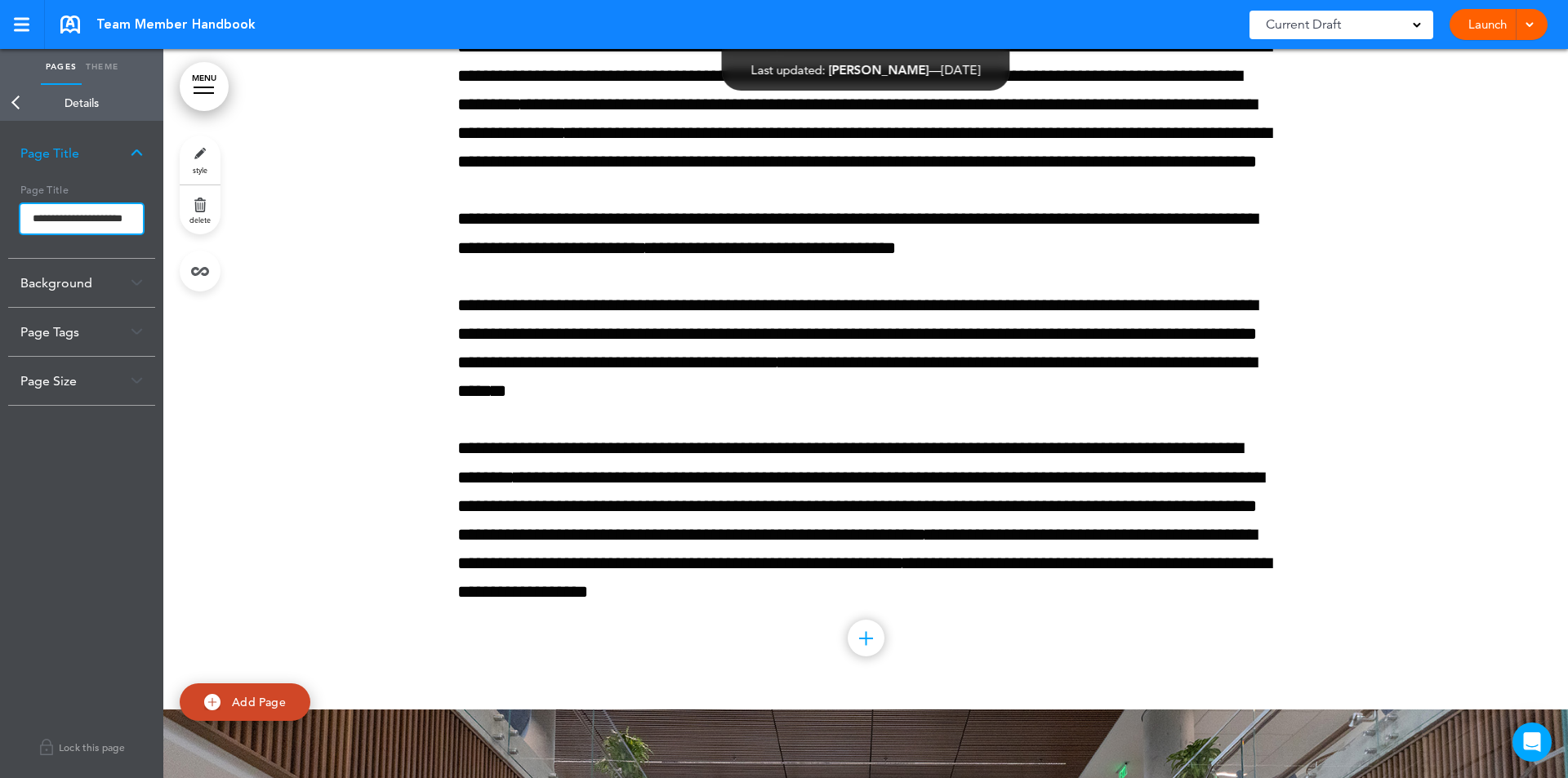
scroll to position [0, 7]
drag, startPoint x: 87, startPoint y: 214, endPoint x: 166, endPoint y: 212, distance: 79.0
click at [166, 212] on div "Pages Theme add page bioMérieux add page Dear Team Member add page Handbook Dis…" at bounding box center [784, 389] width 1568 height 778
type input "**********"
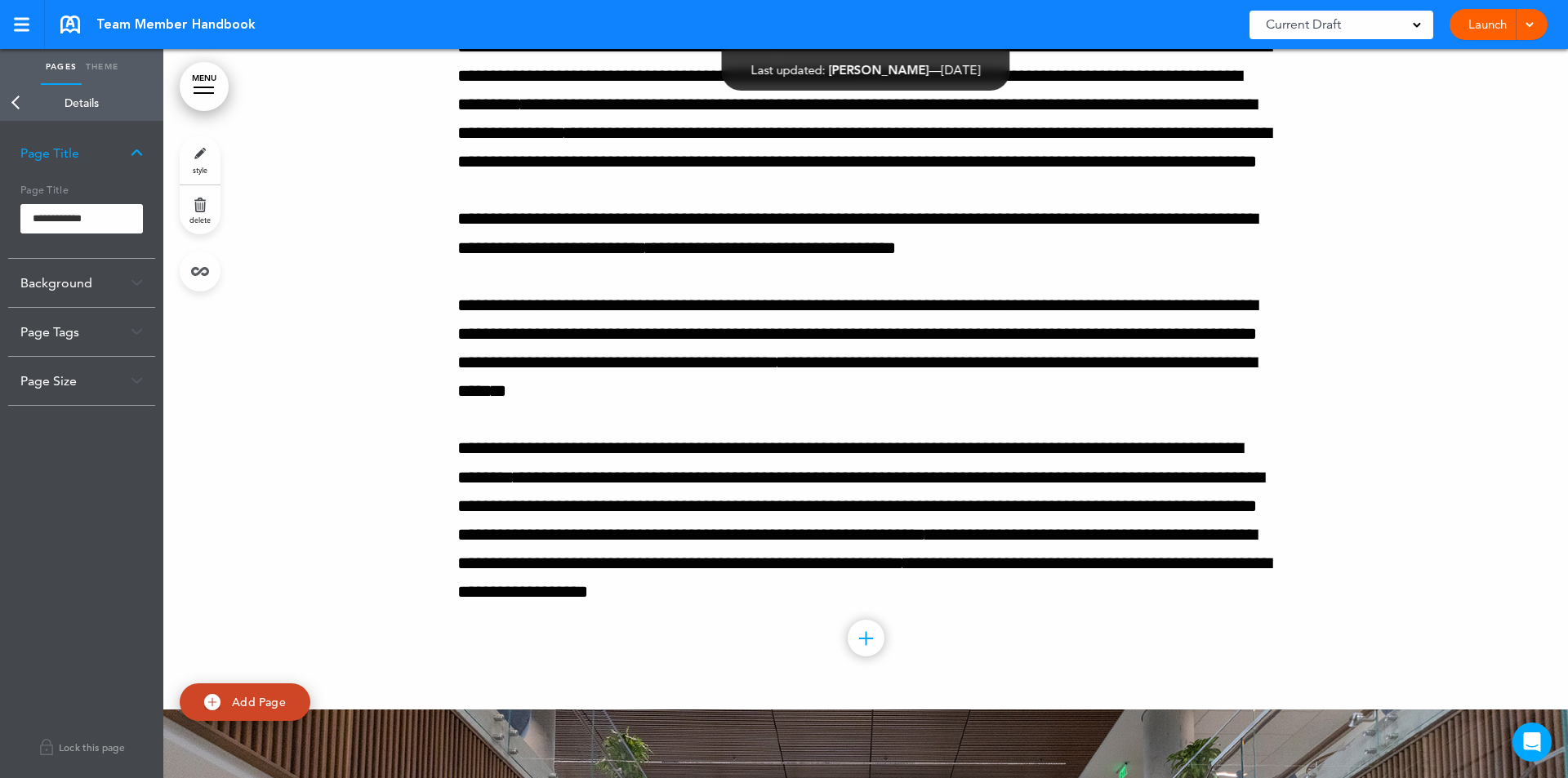
click at [14, 104] on body "Make this page common so it is available in other handbooks. This handbook [GEO…" at bounding box center [784, 389] width 1568 height 778
drag, startPoint x: 37, startPoint y: 479, endPoint x: 36, endPoint y: 468, distance: 11.0
click at [37, 477] on div "**********" at bounding box center [82, 449] width 163 height 657
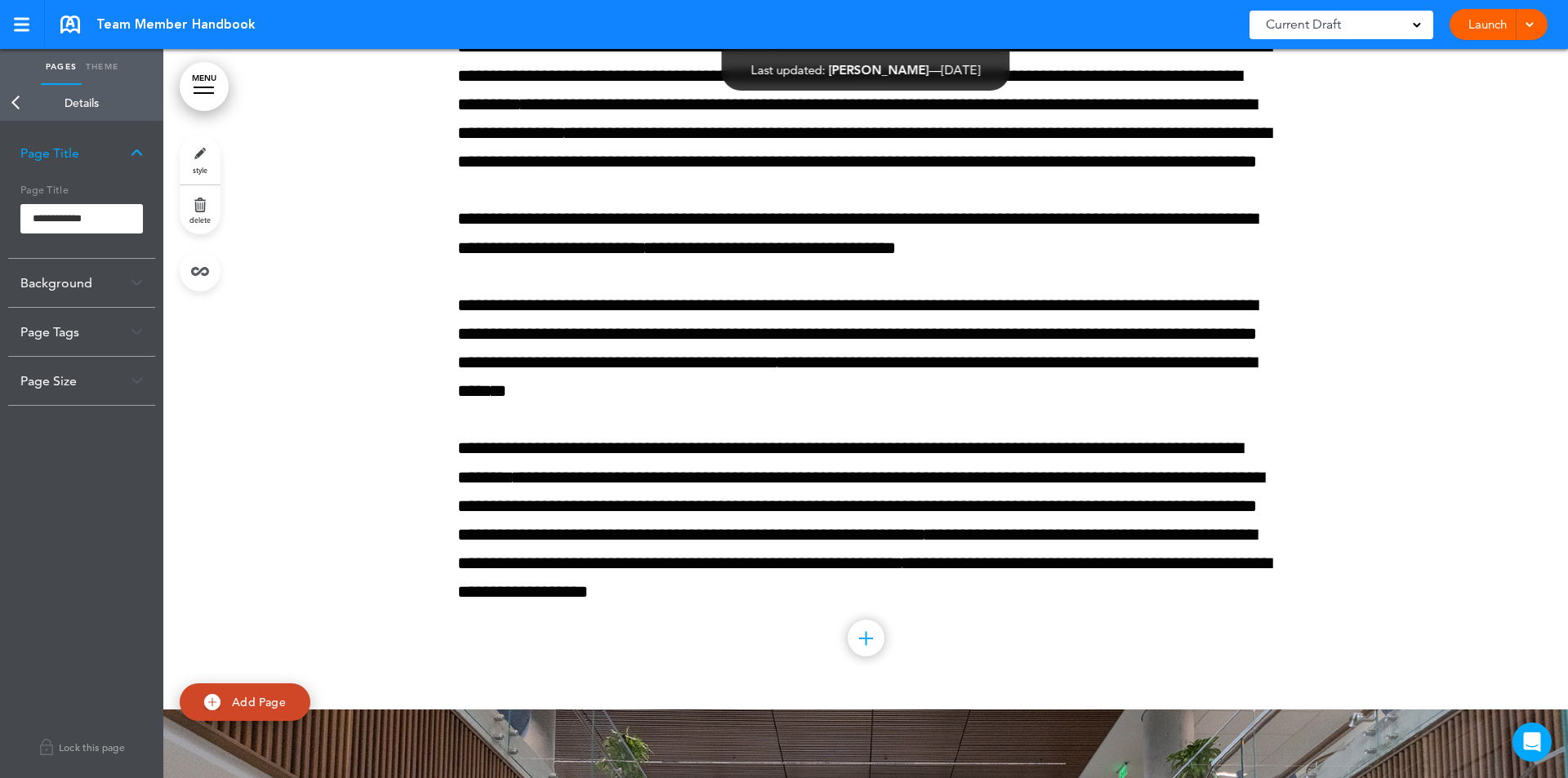
click at [139, 149] on img at bounding box center [136, 153] width 12 height 9
click at [21, 98] on link "Back" at bounding box center [16, 103] width 33 height 36
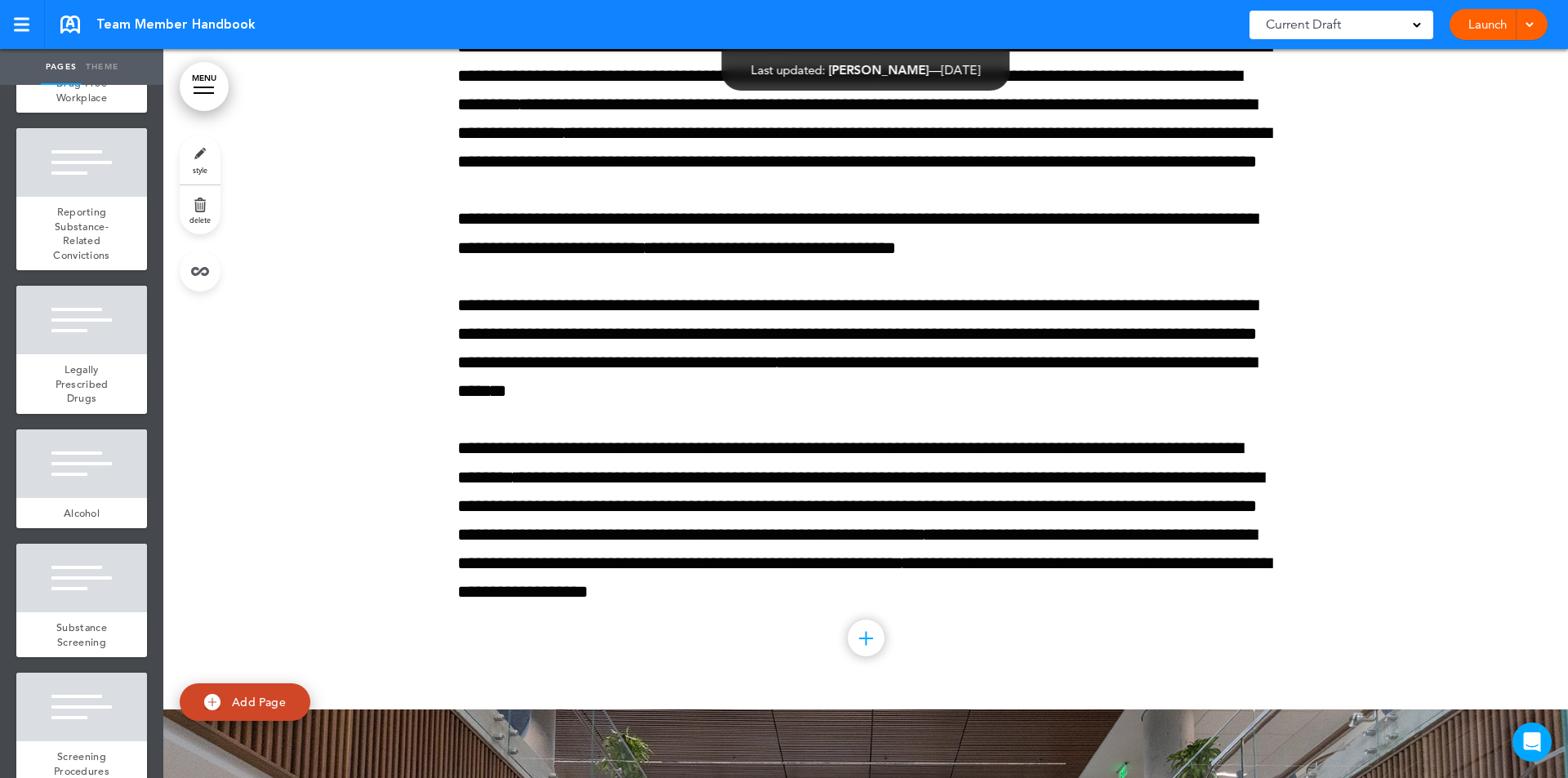
scroll to position [20772, 0]
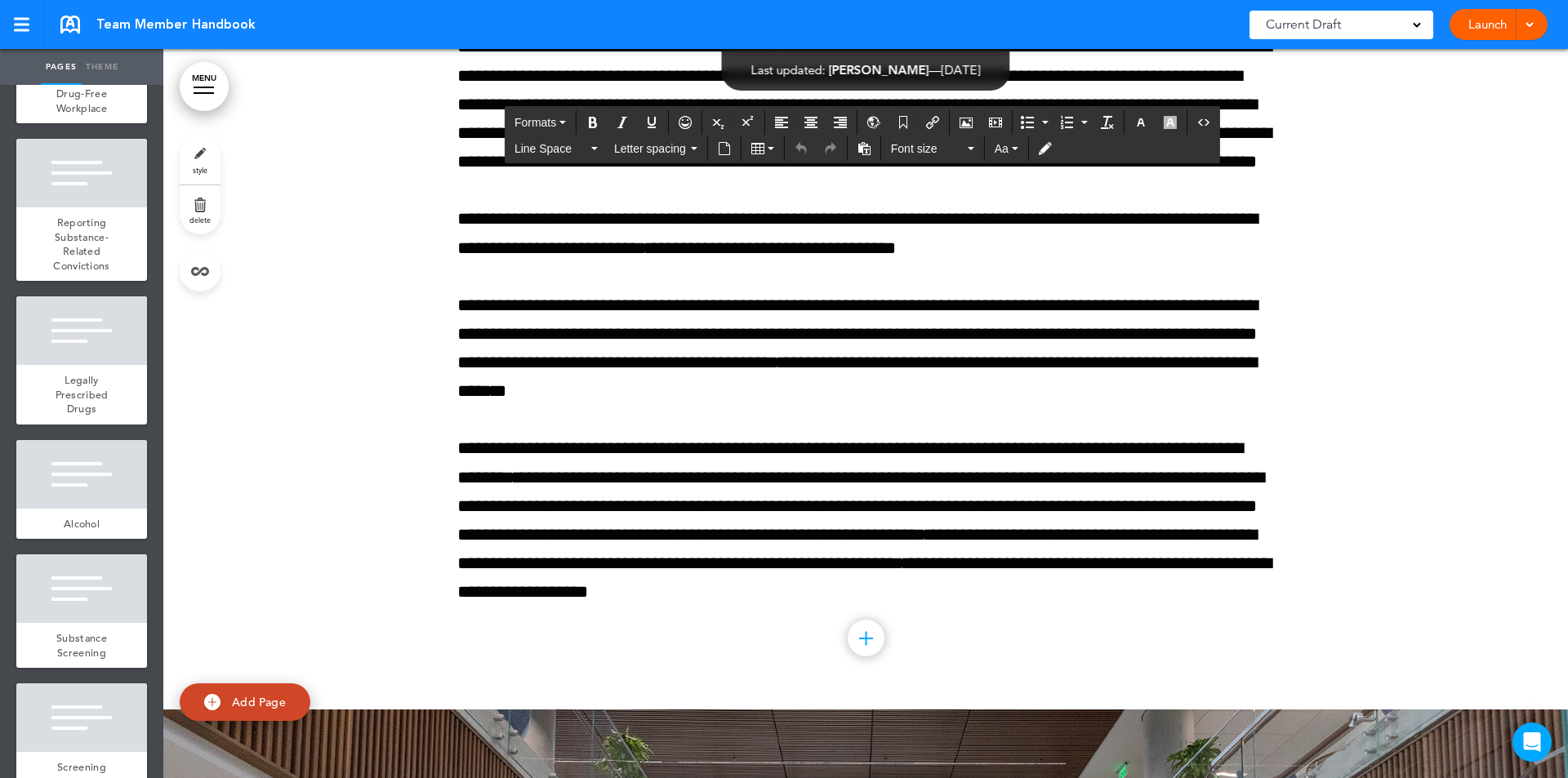
drag, startPoint x: 652, startPoint y: 409, endPoint x: 1075, endPoint y: 394, distance: 423.3
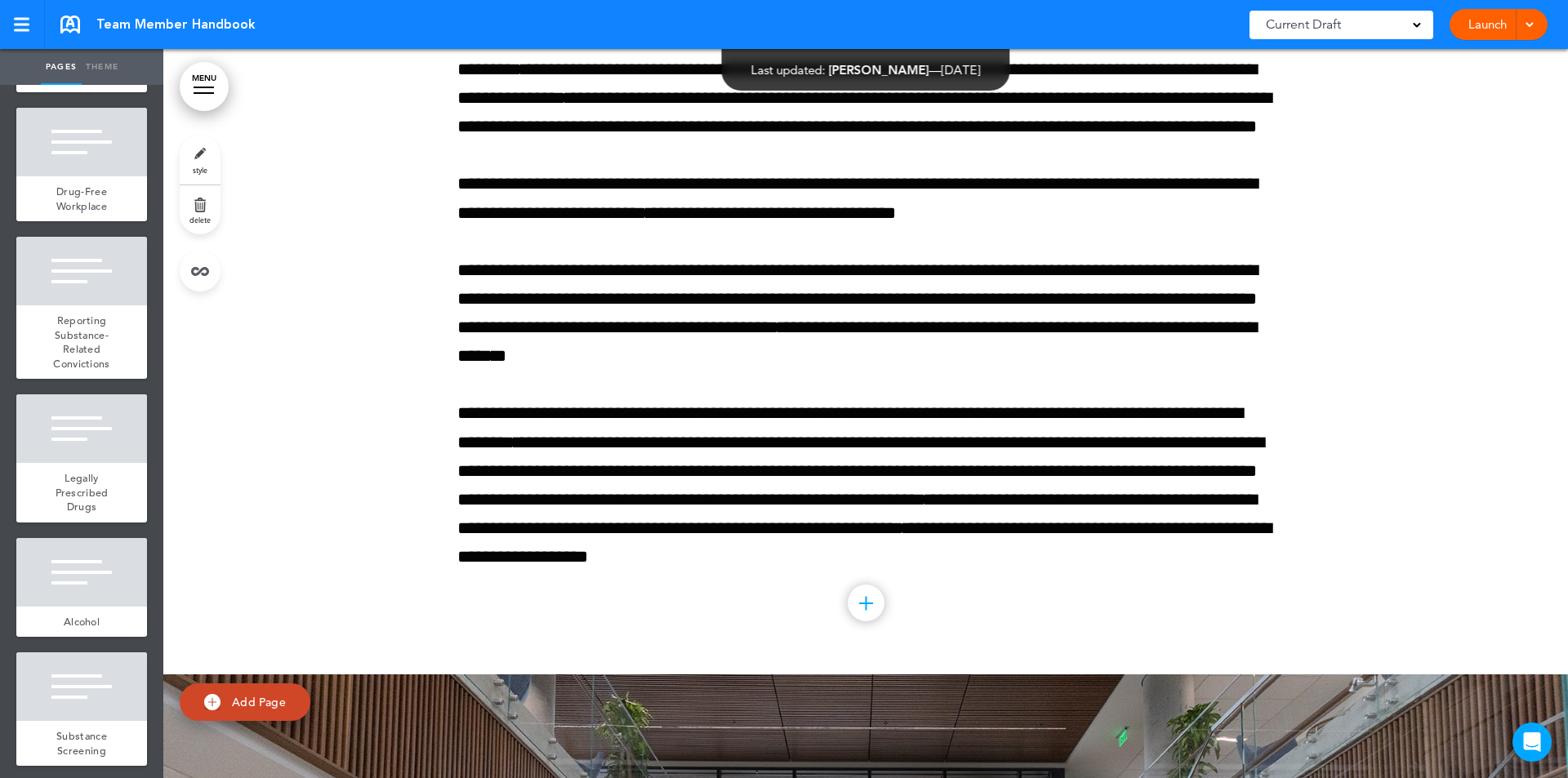
scroll to position [20641, 0]
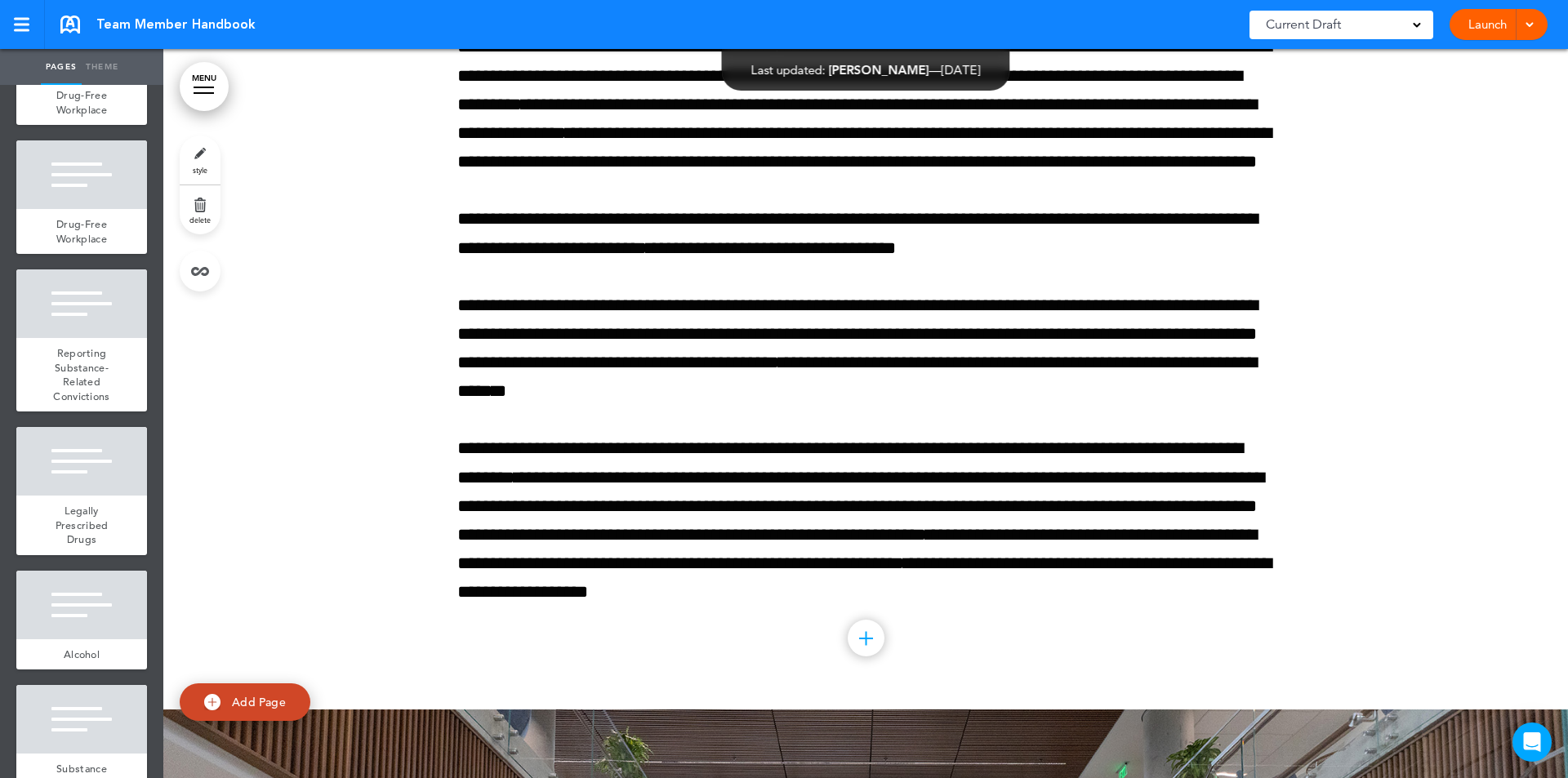
scroll to position [124613, 0]
click at [218, 88] on link "MENU" at bounding box center [203, 86] width 49 height 49
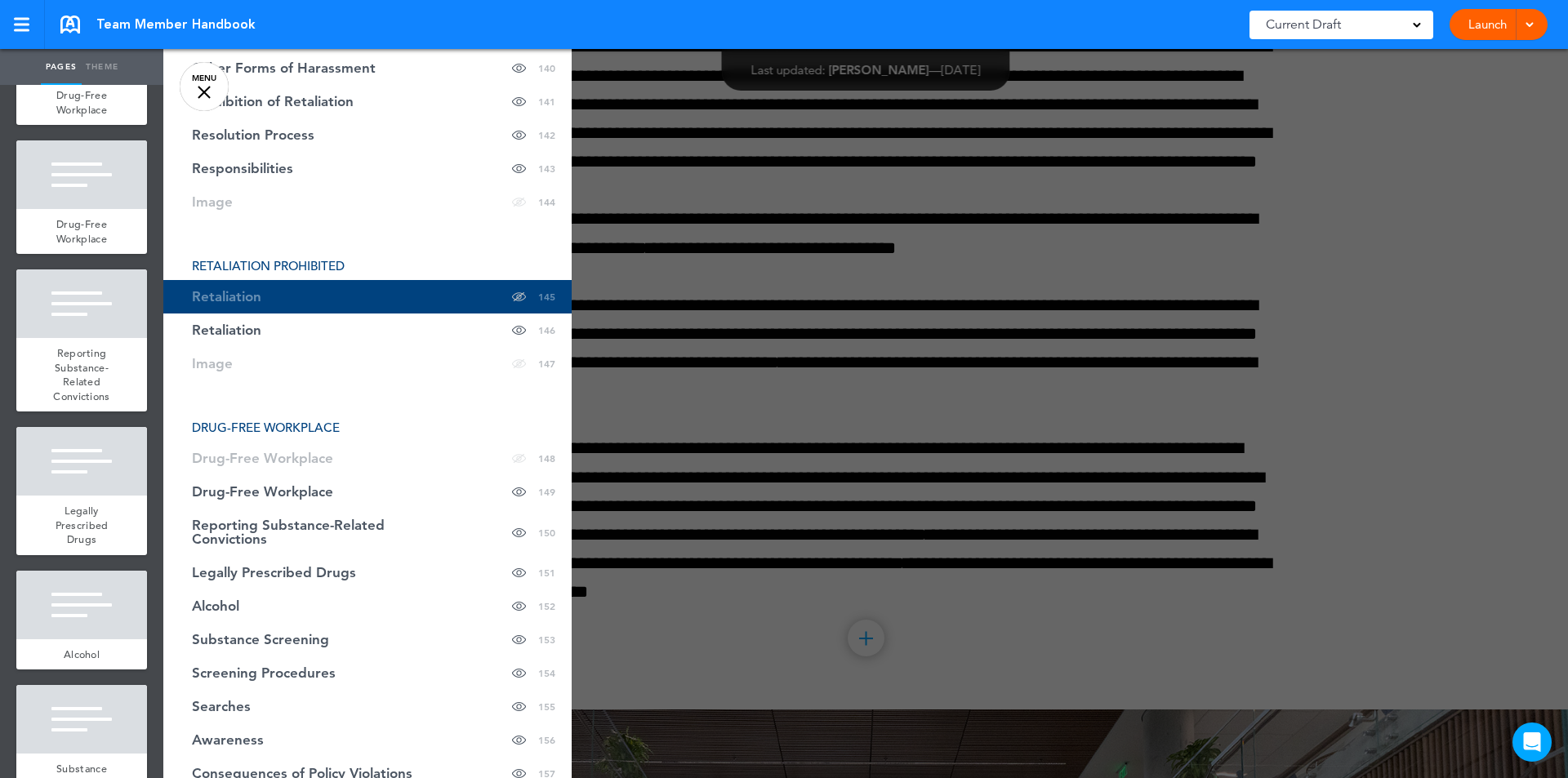
click at [339, 260] on span "RETALIATION PROHIBITED" at bounding box center [269, 266] width 153 height 15
drag, startPoint x: 269, startPoint y: 262, endPoint x: 347, endPoint y: 262, distance: 78.0
click at [347, 262] on li "RETALIATION PROHIBITED" at bounding box center [367, 266] width 409 height 12
click at [288, 265] on span "RETALIATION PROHIBITED" at bounding box center [269, 266] width 153 height 15
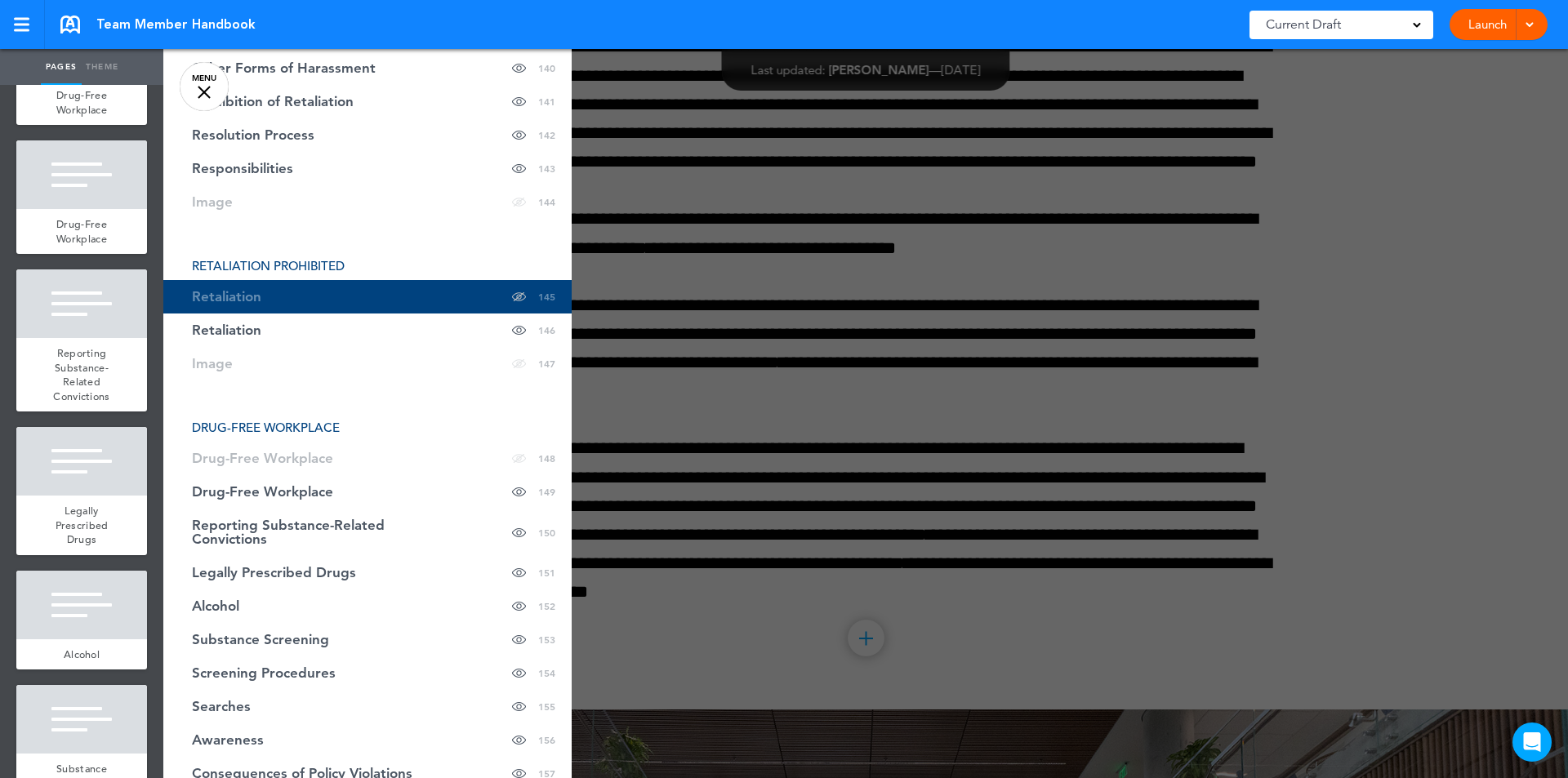
drag, startPoint x: 245, startPoint y: 262, endPoint x: 639, endPoint y: 624, distance: 535.1
click at [639, 624] on div at bounding box center [947, 389] width 1568 height 778
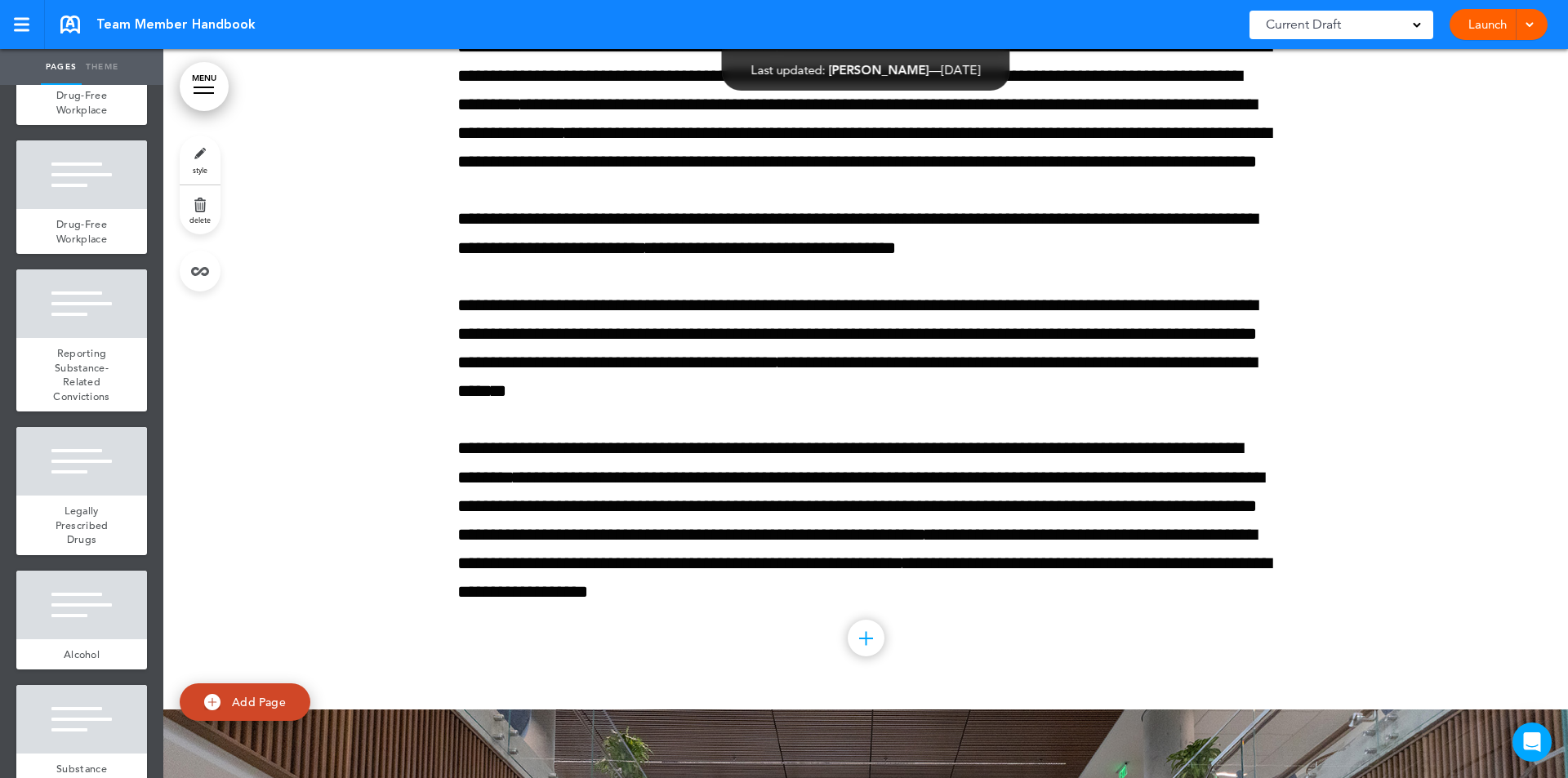
click at [0, 0] on link at bounding box center [0, 0] width 0 height 0
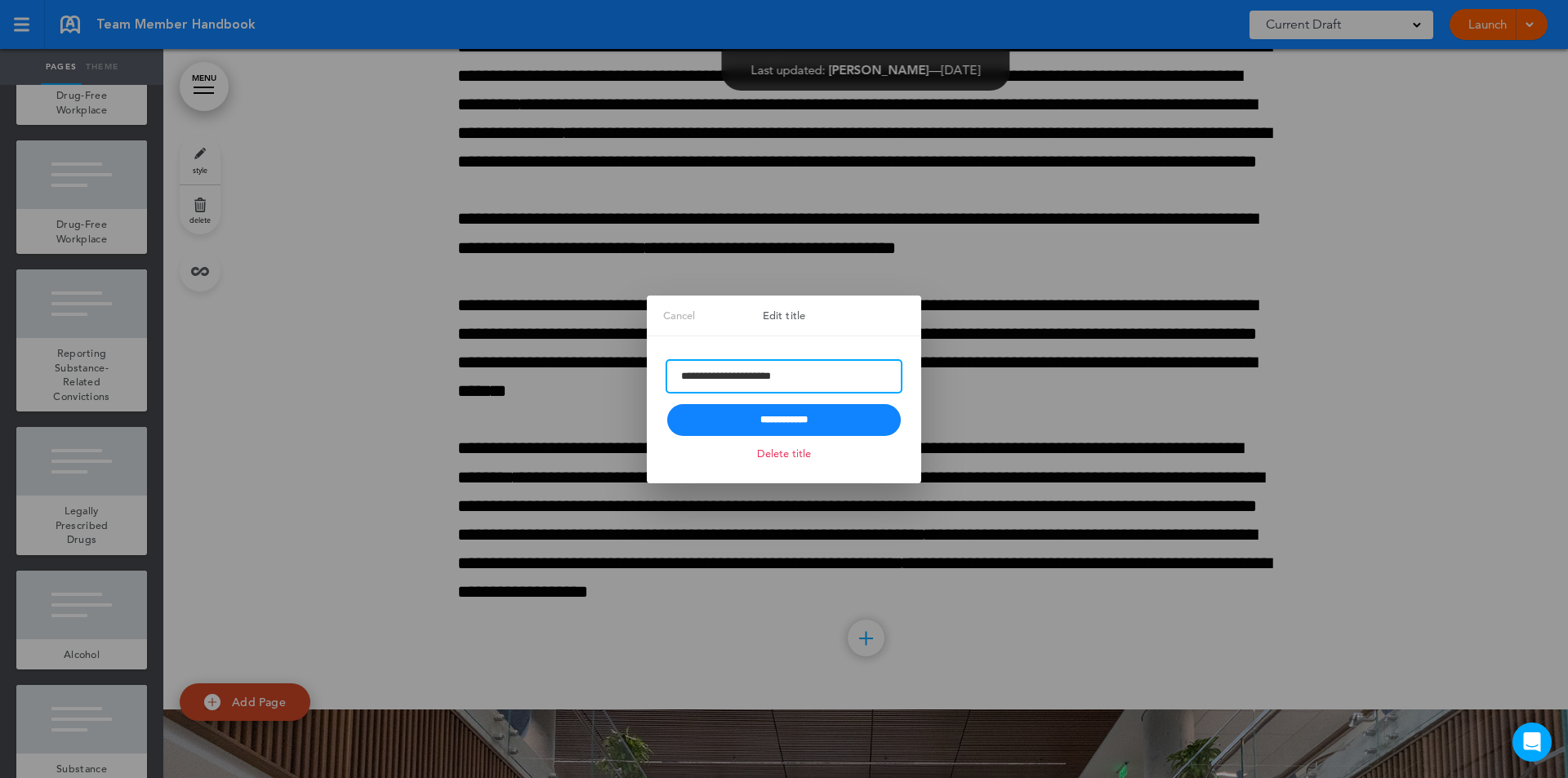
drag, startPoint x: 727, startPoint y: 372, endPoint x: 863, endPoint y: 368, distance: 136.1
click at [859, 368] on input "**********" at bounding box center [784, 377] width 233 height 31
type input "**********"
click at [748, 429] on input "**********" at bounding box center [784, 419] width 233 height 32
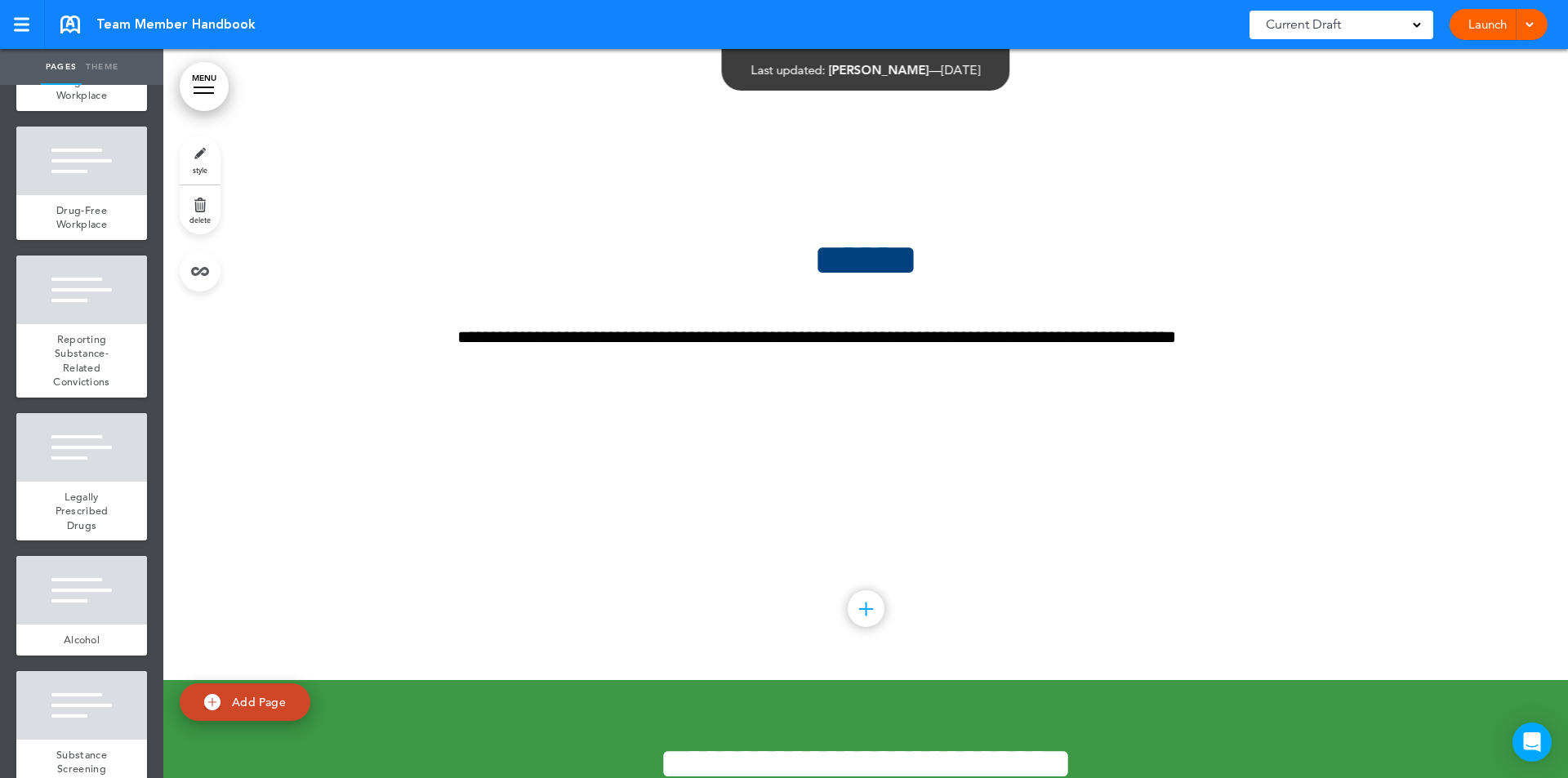
scroll to position [105583, 0]
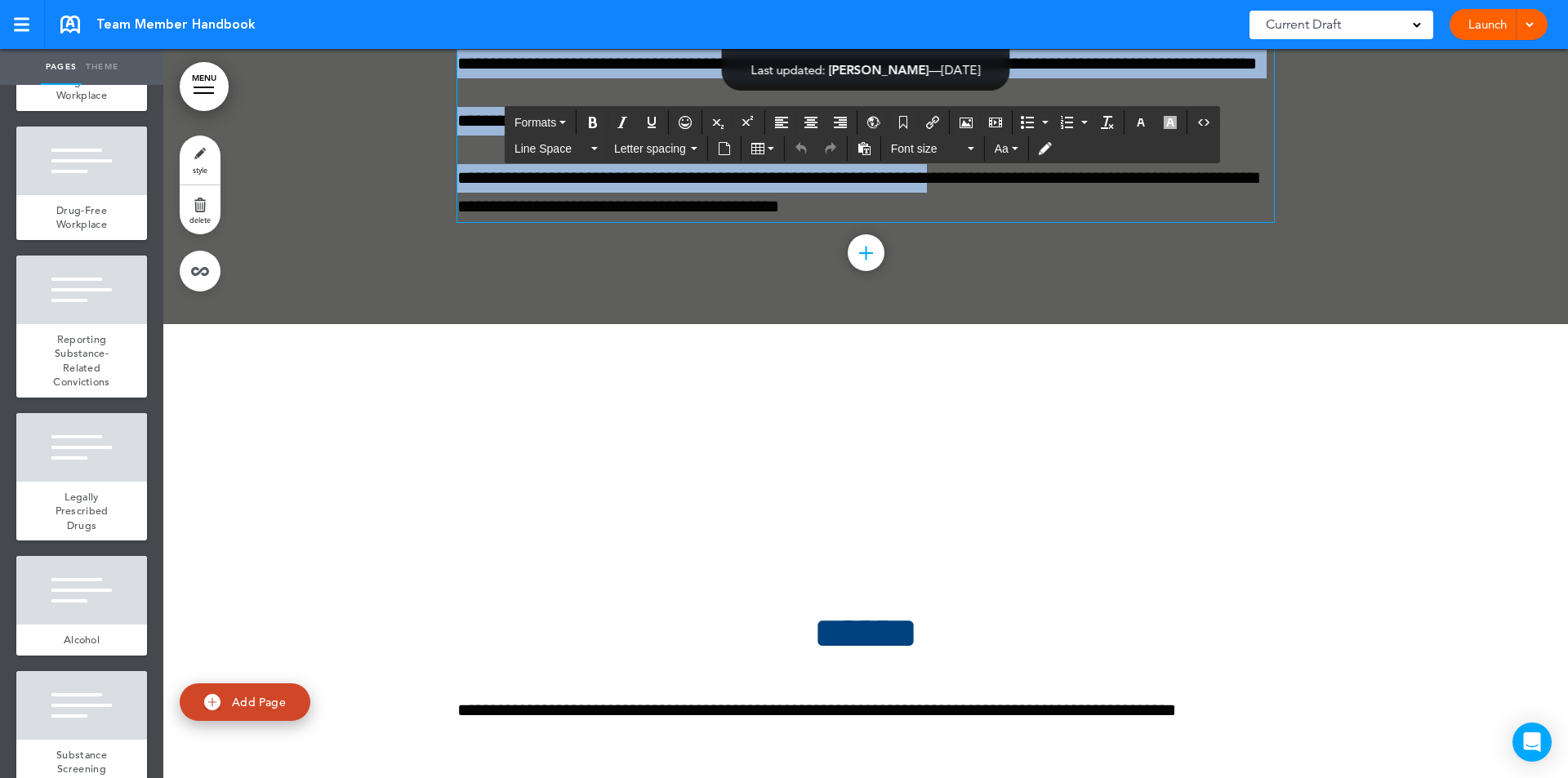
scroll to position [106011, 0]
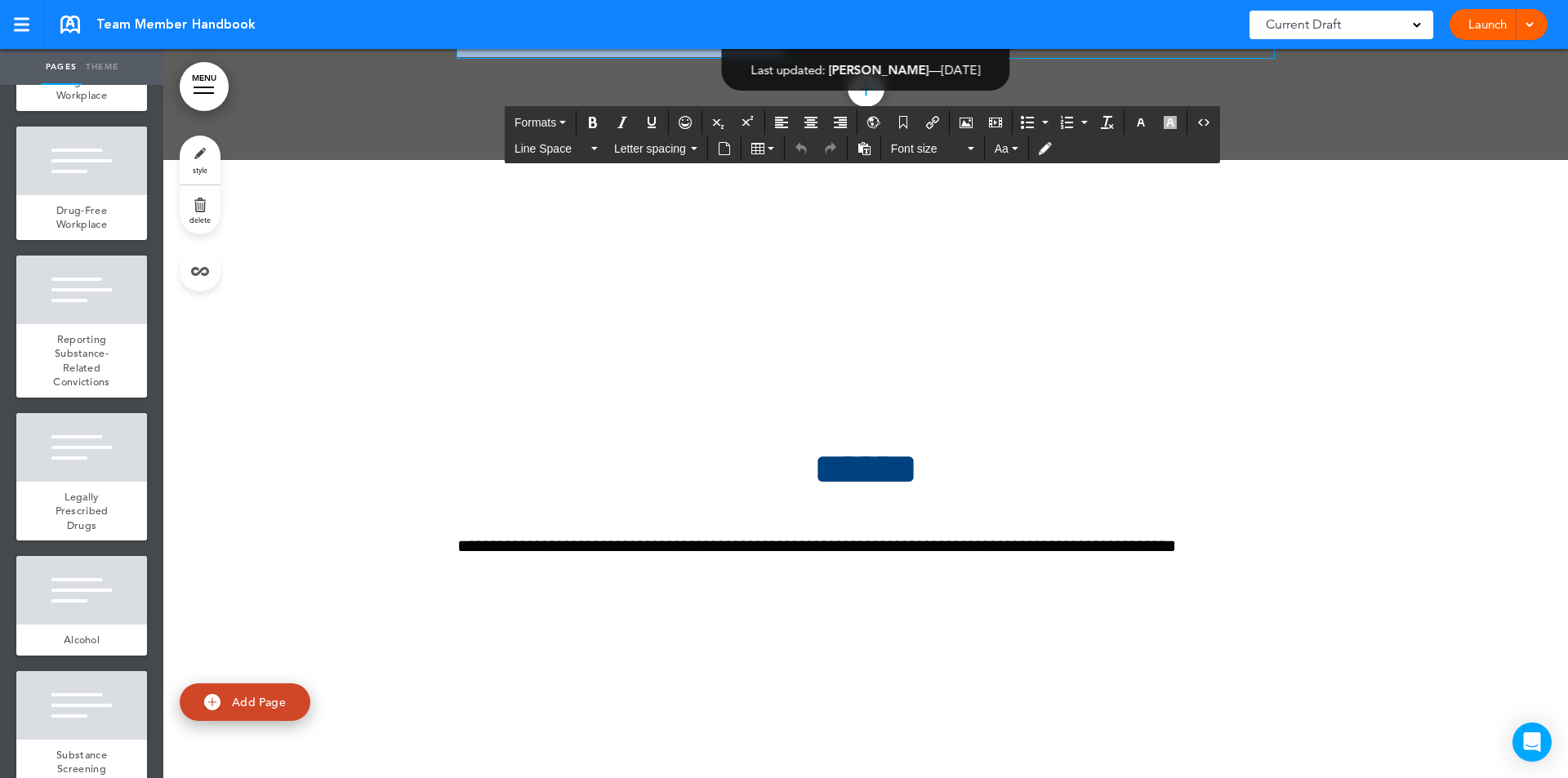
drag, startPoint x: 455, startPoint y: 332, endPoint x: 985, endPoint y: 730, distance: 662.8
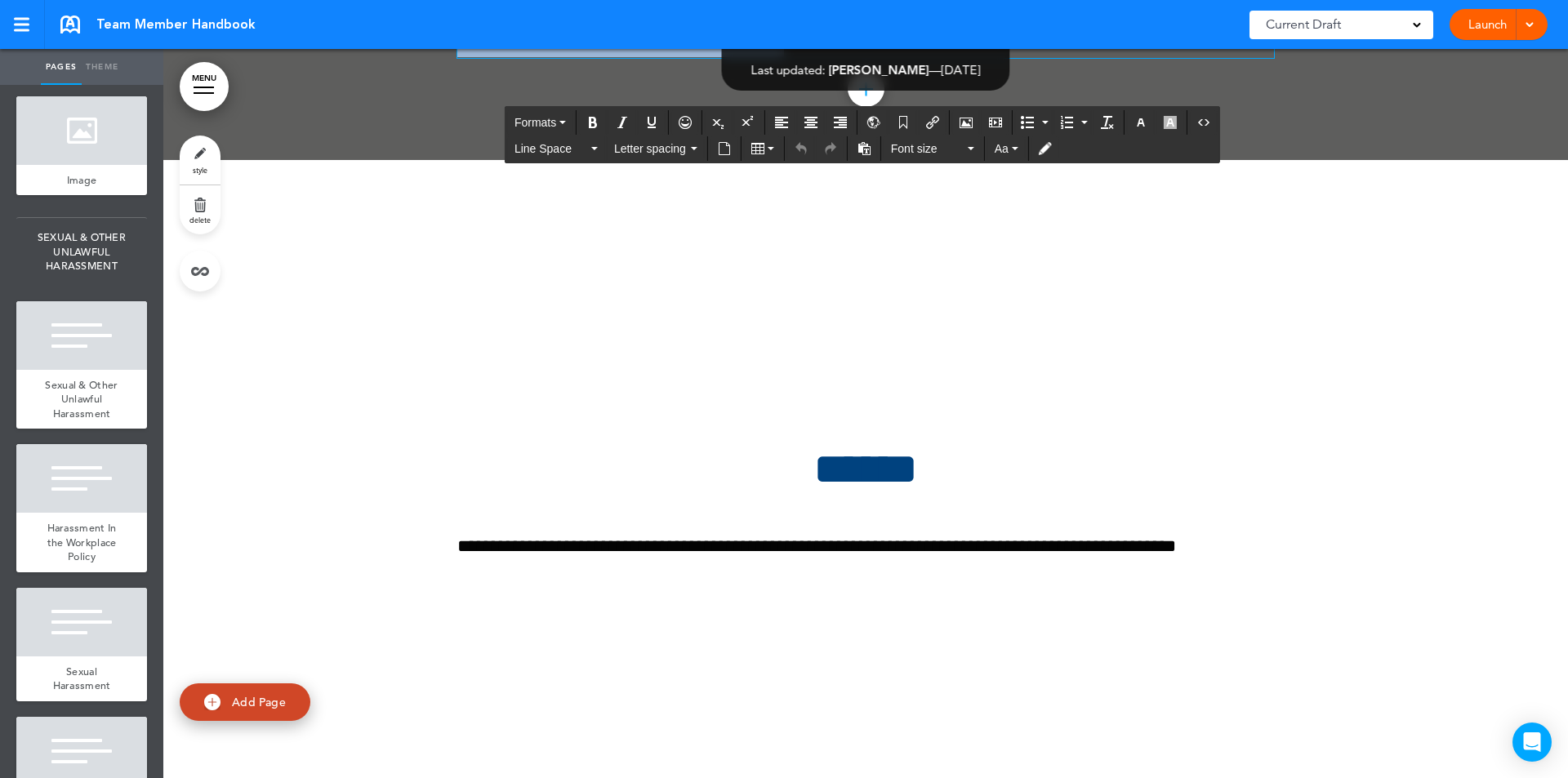
scroll to position [18219, 0]
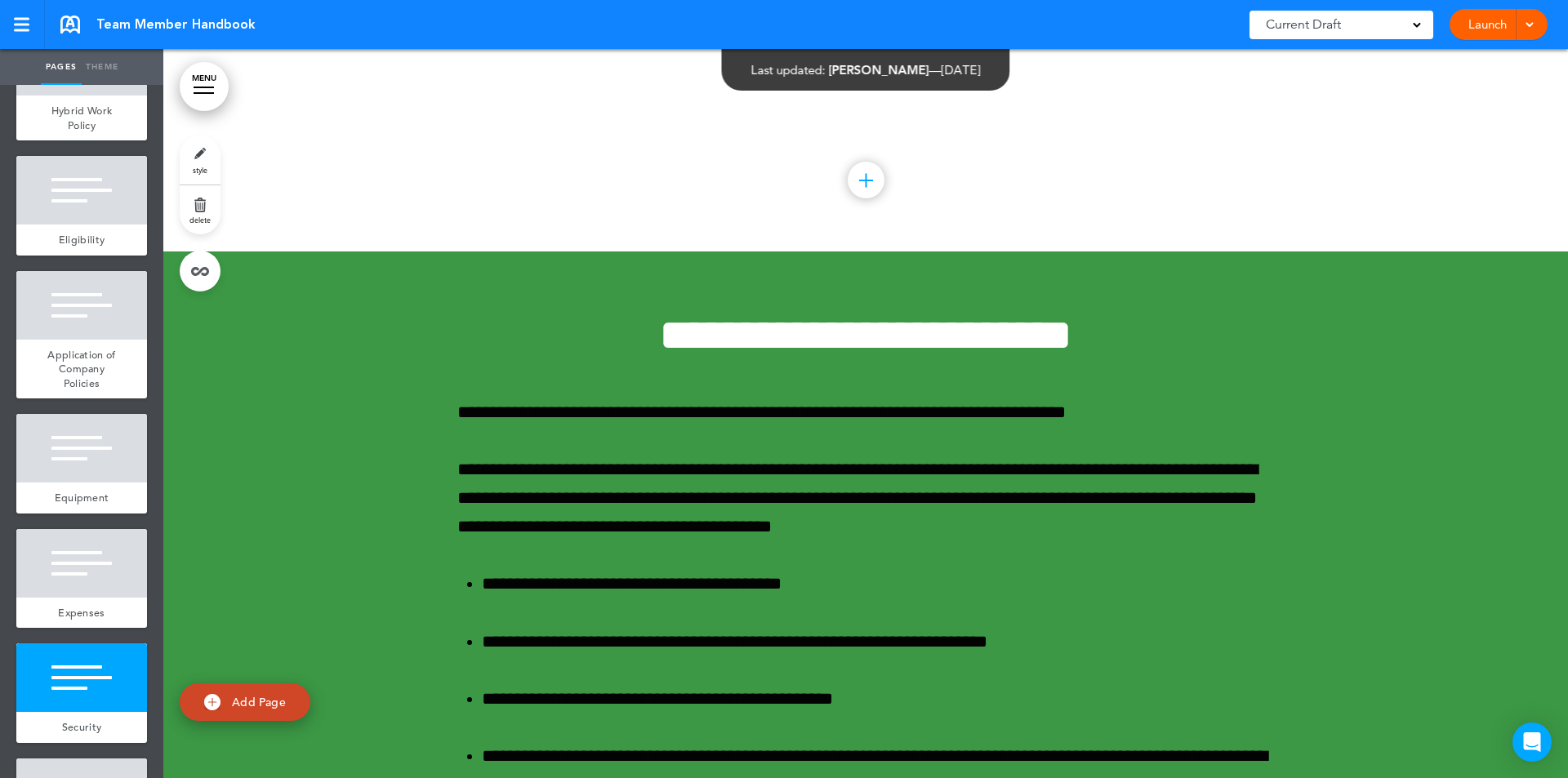
scroll to position [17614, 0]
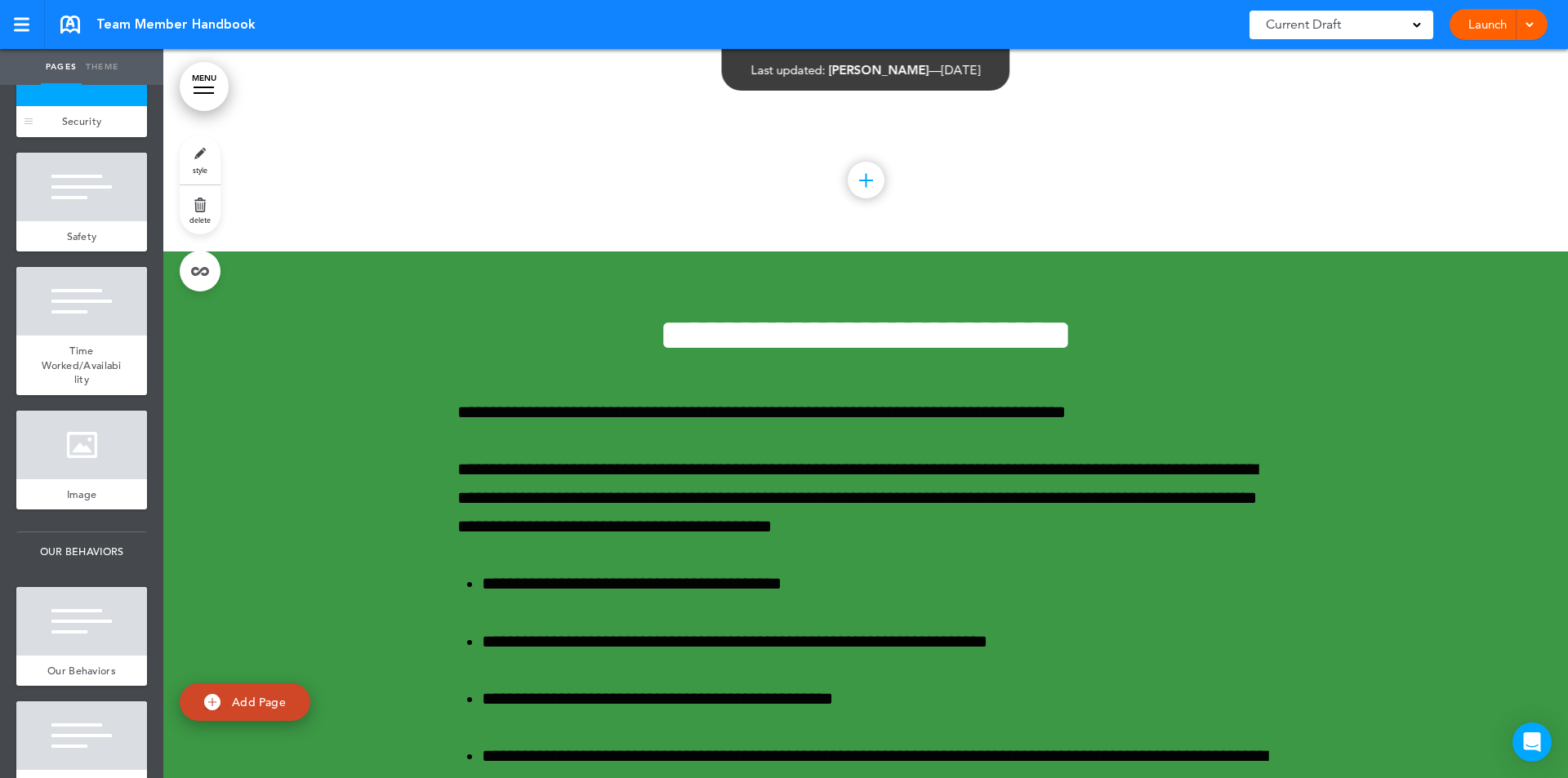
click at [85, 106] on div at bounding box center [82, 72] width 130 height 69
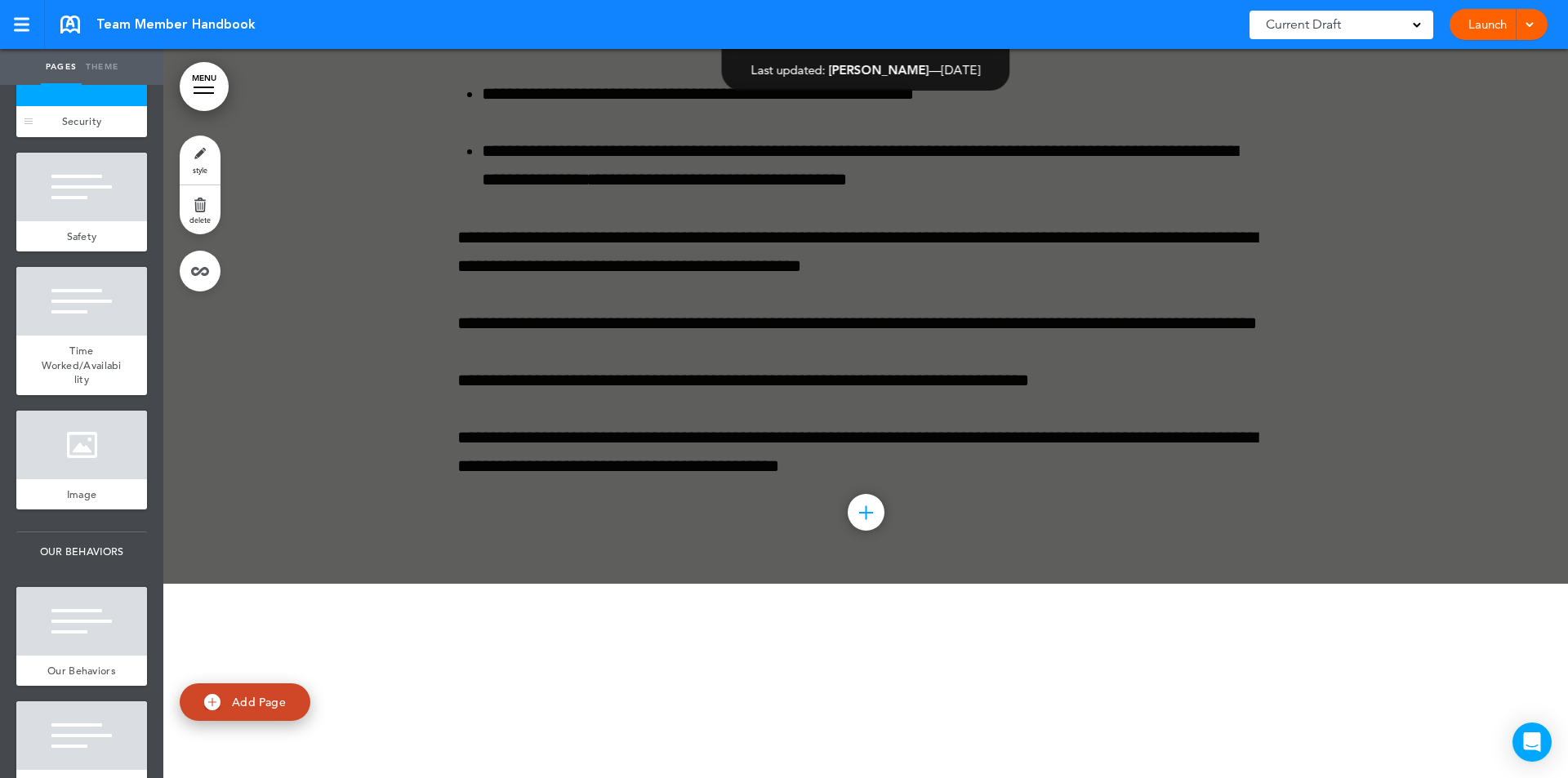
scroll to position [105573, 0]
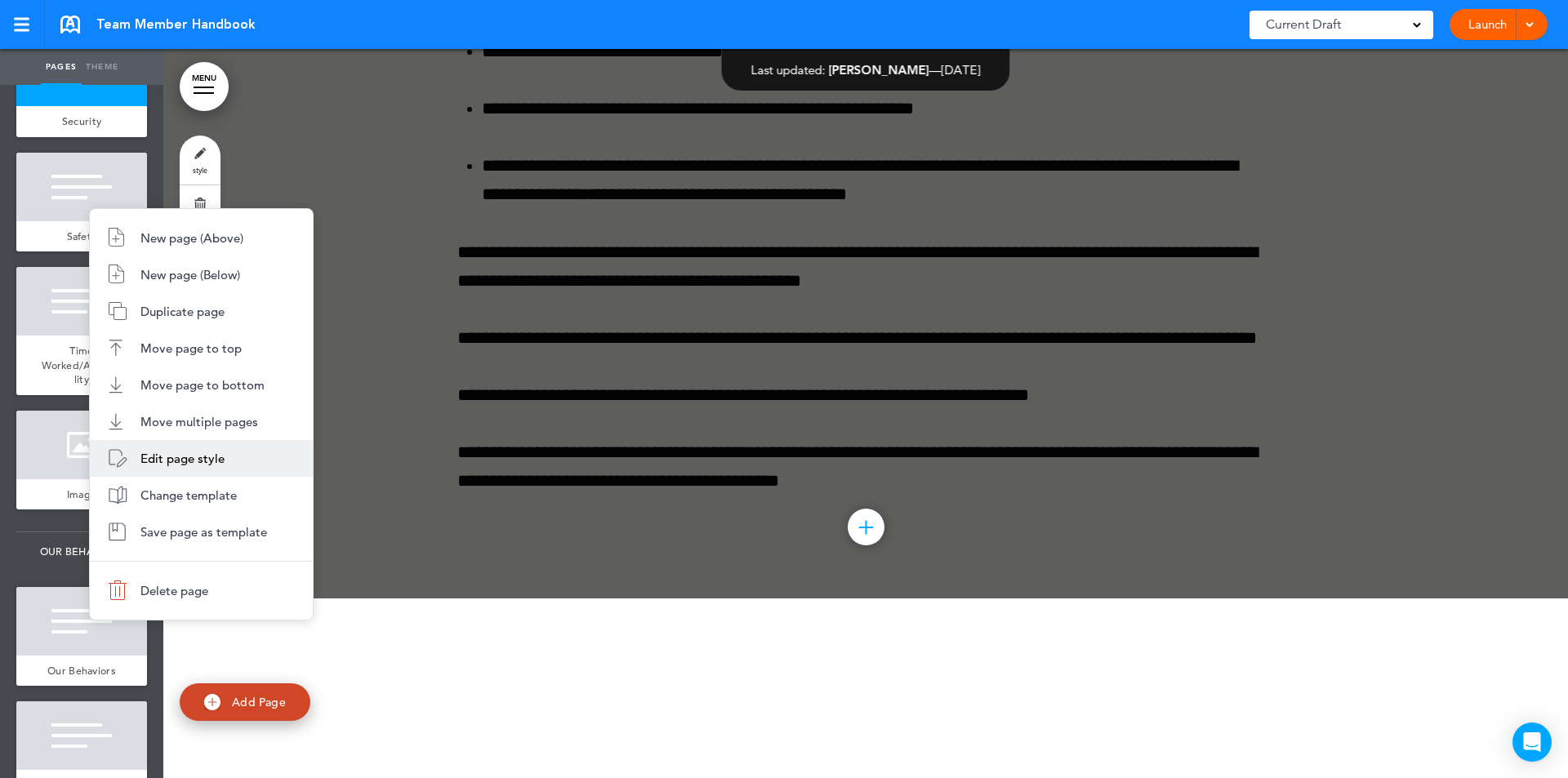
click at [203, 458] on span "Edit page style" at bounding box center [183, 458] width 84 height 15
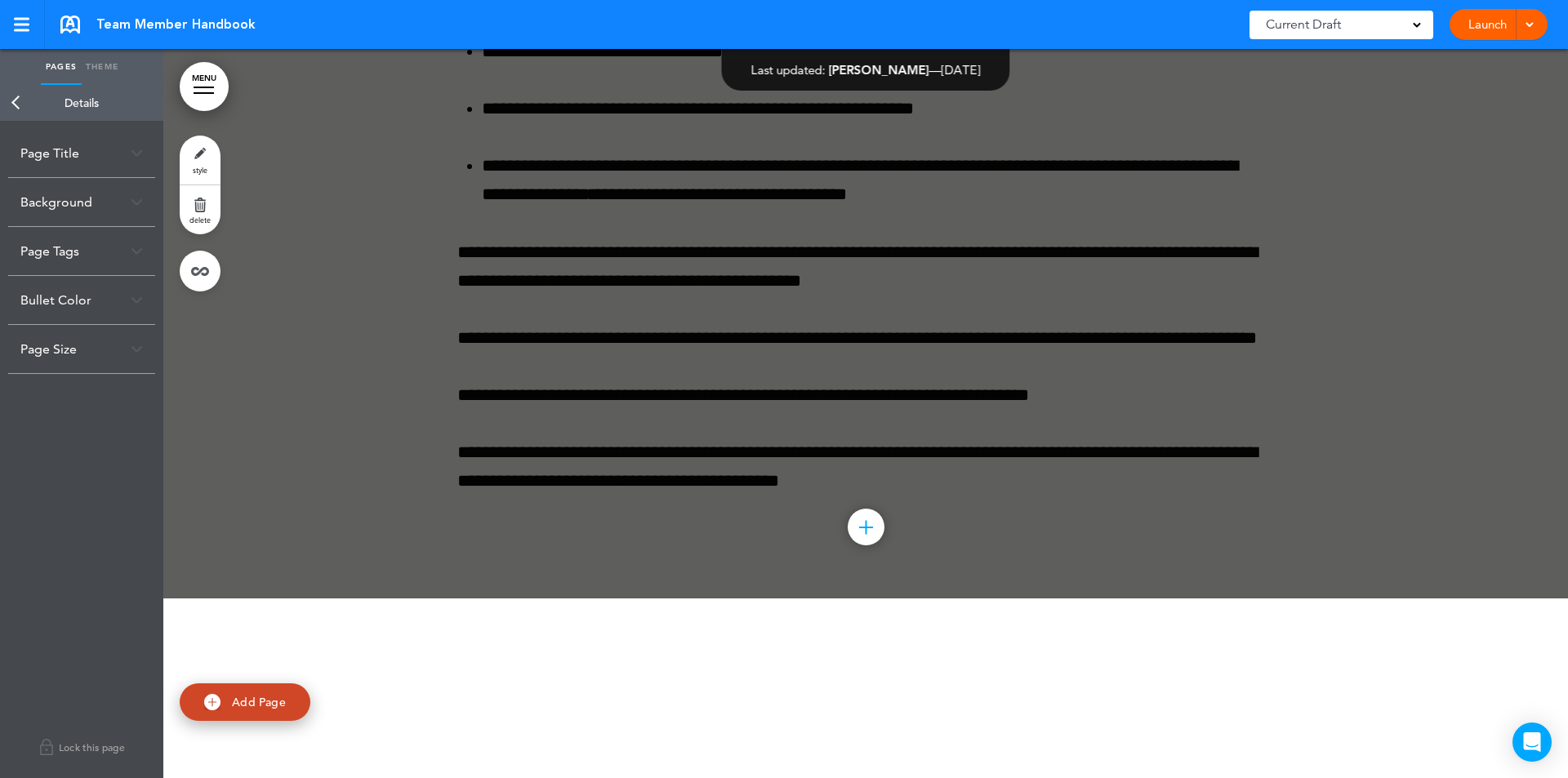
click at [18, 106] on link "Back" at bounding box center [16, 103] width 33 height 36
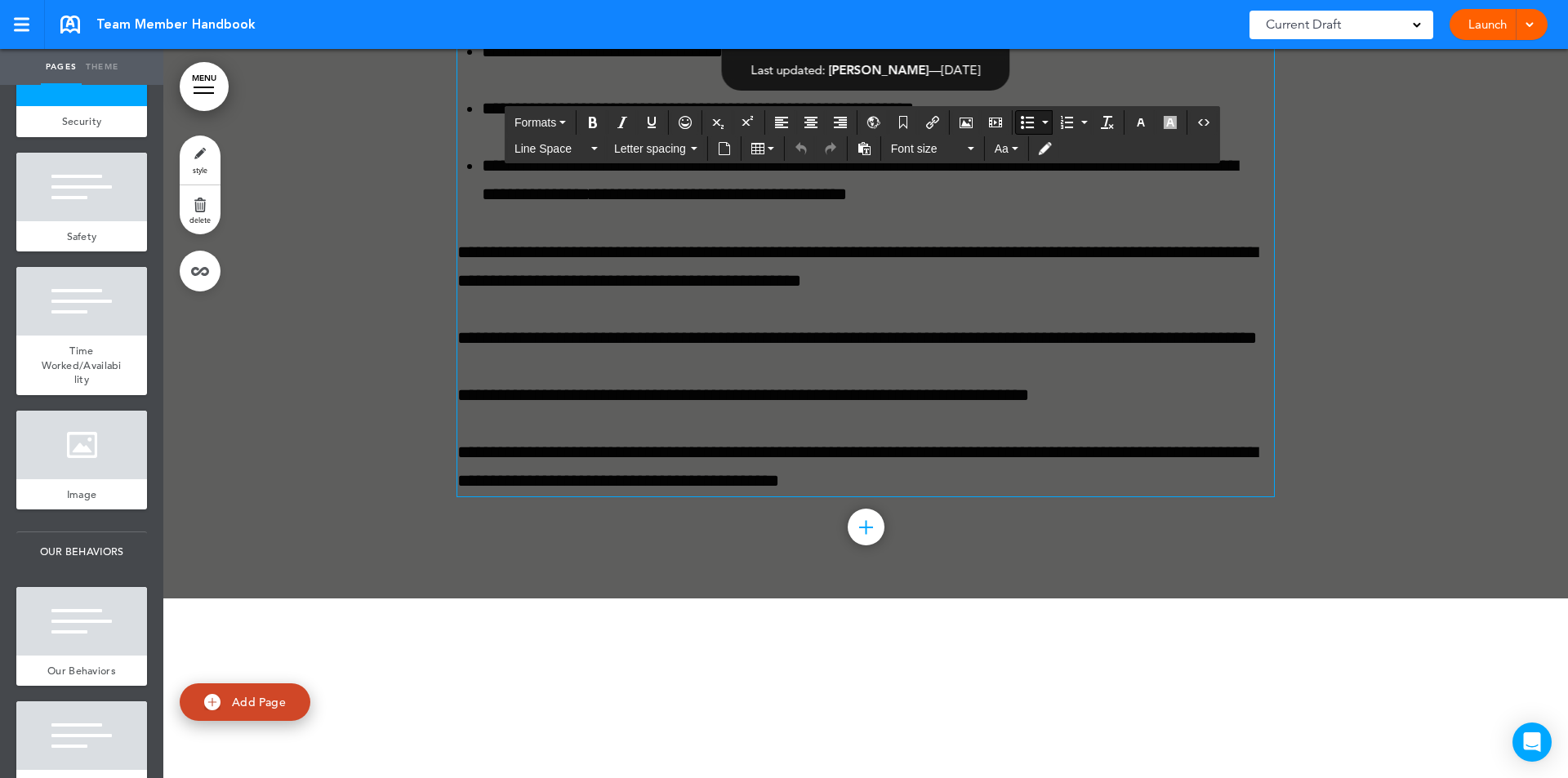
drag, startPoint x: 469, startPoint y: 472, endPoint x: 312, endPoint y: 375, distance: 184.5
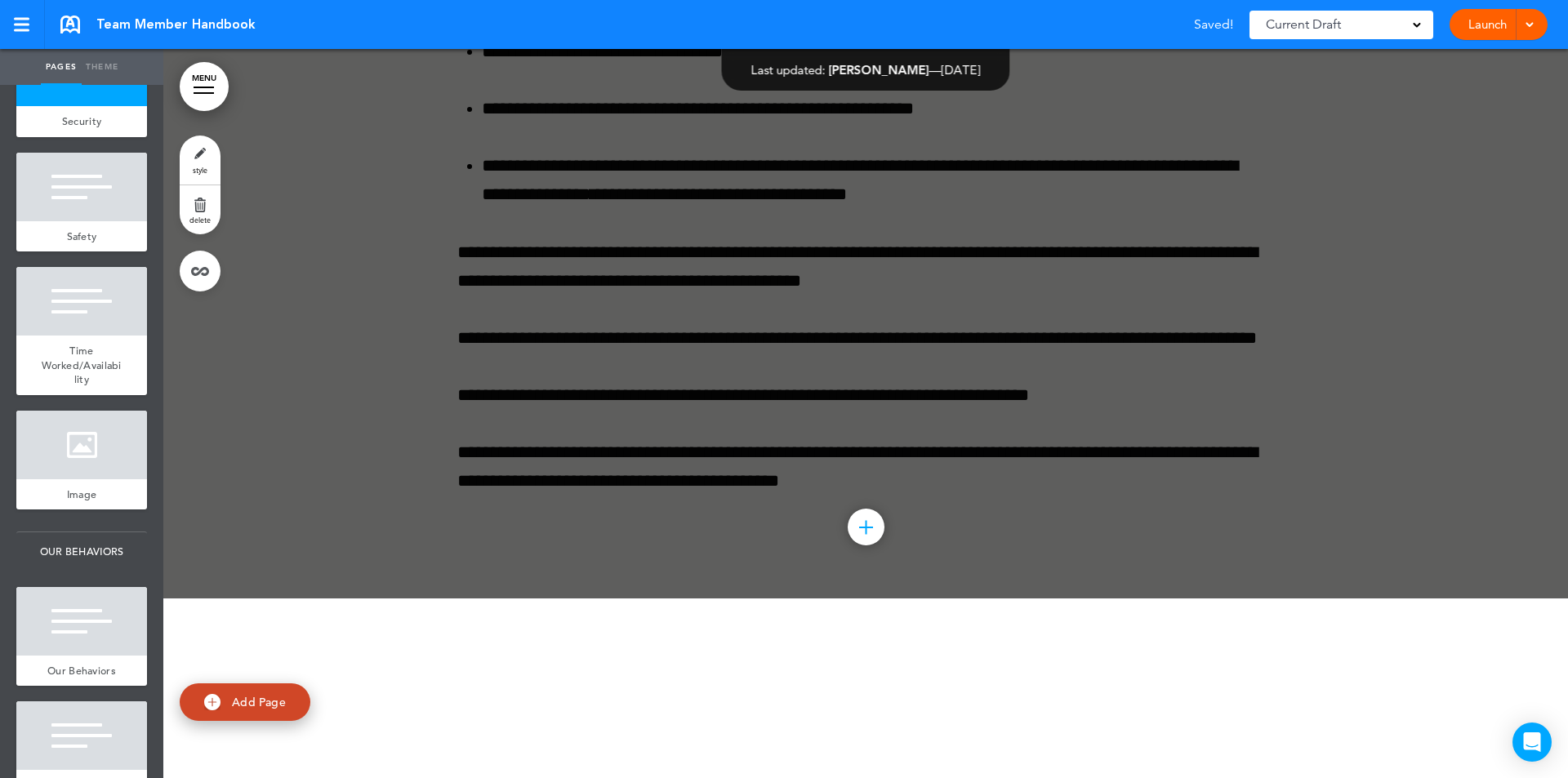
click at [199, 150] on link "style" at bounding box center [200, 160] width 41 height 49
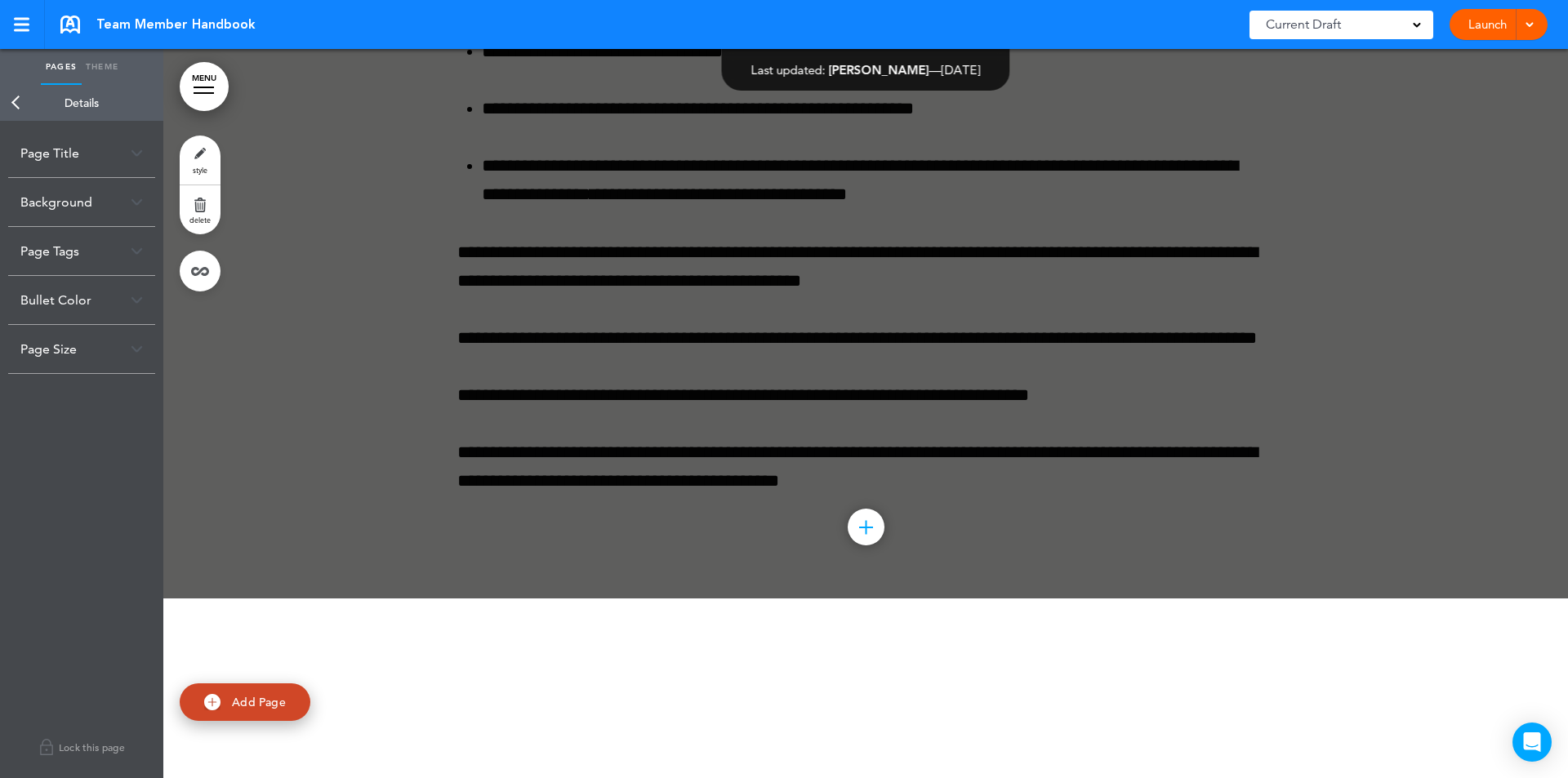
click at [97, 70] on link "Theme" at bounding box center [102, 67] width 41 height 36
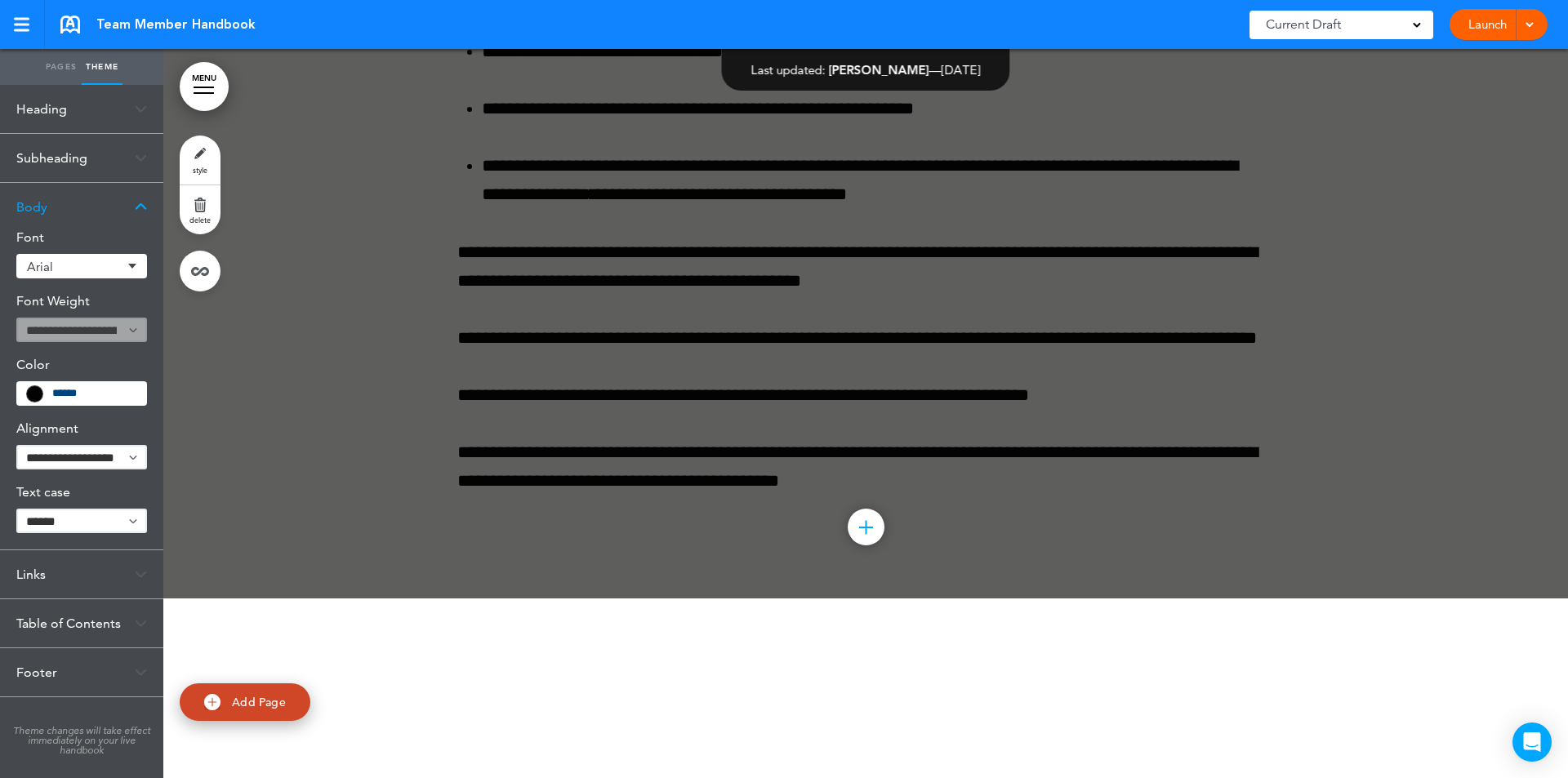
click at [63, 60] on link "Pages" at bounding box center [62, 67] width 41 height 36
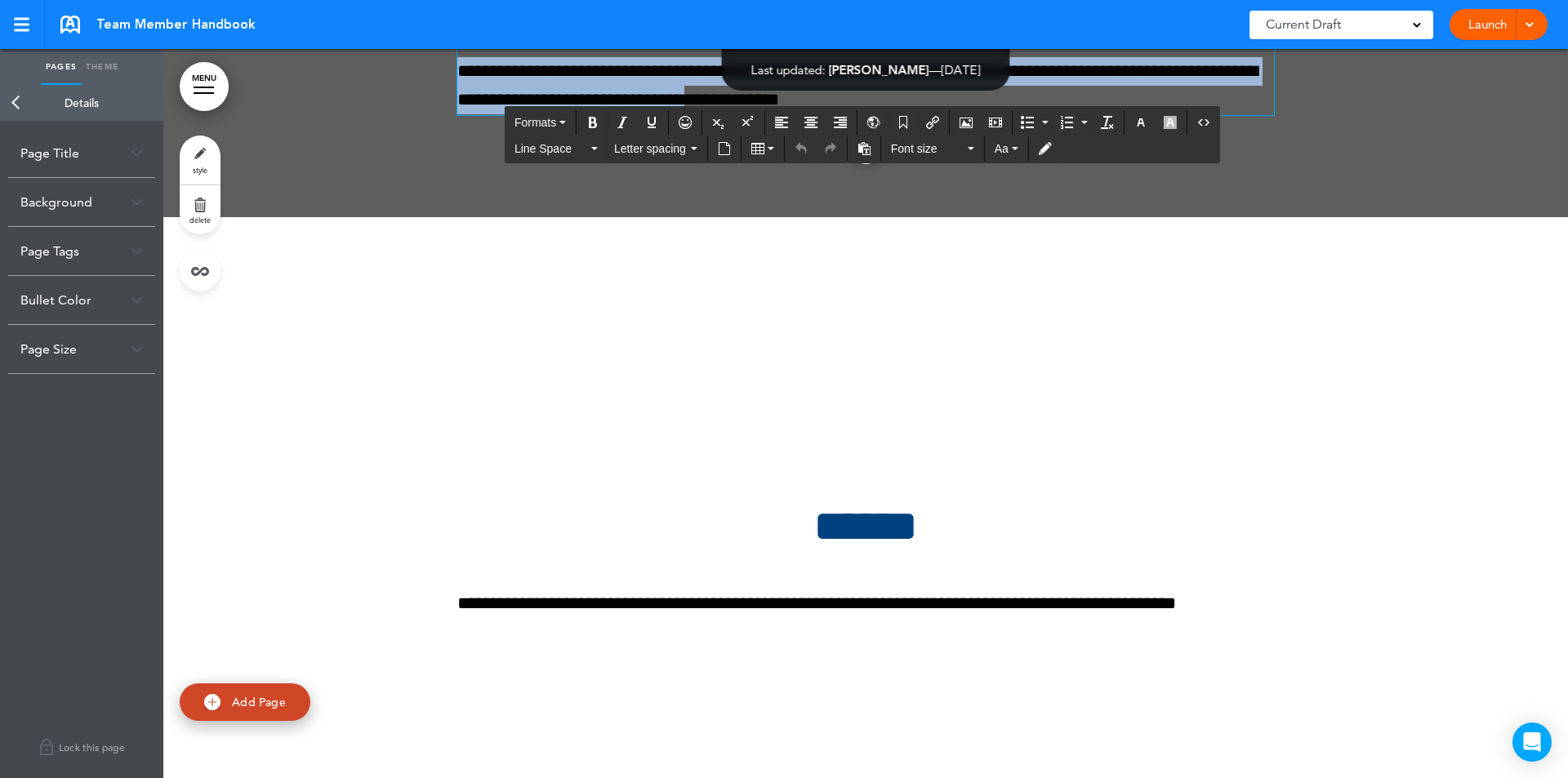
scroll to position [106367, 0]
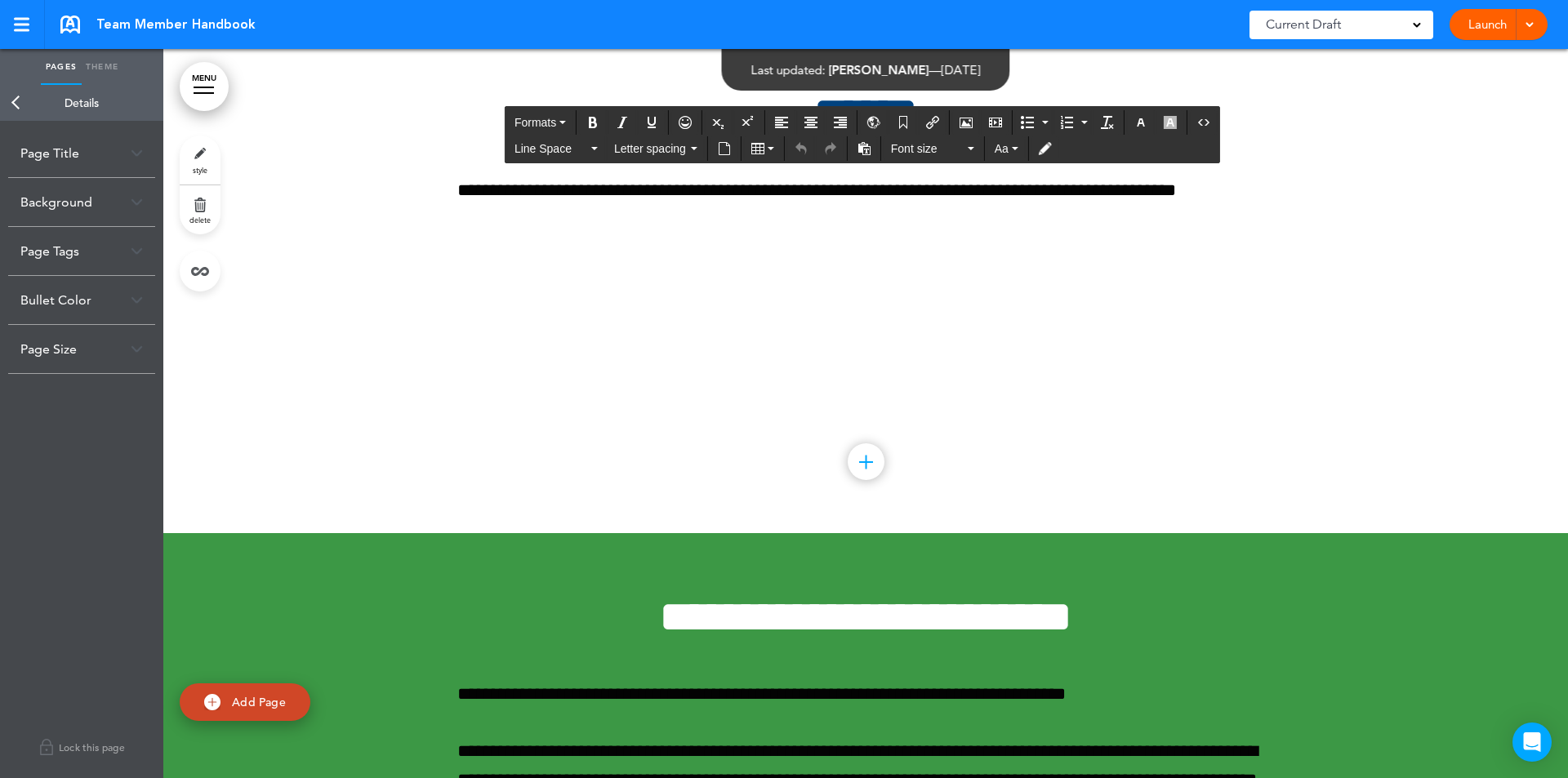
drag, startPoint x: 458, startPoint y: 345, endPoint x: 992, endPoint y: 431, distance: 540.9
drag, startPoint x: 731, startPoint y: 370, endPoint x: 135, endPoint y: 299, distance: 600.2
click at [135, 299] on img at bounding box center [136, 299] width 12 height 9
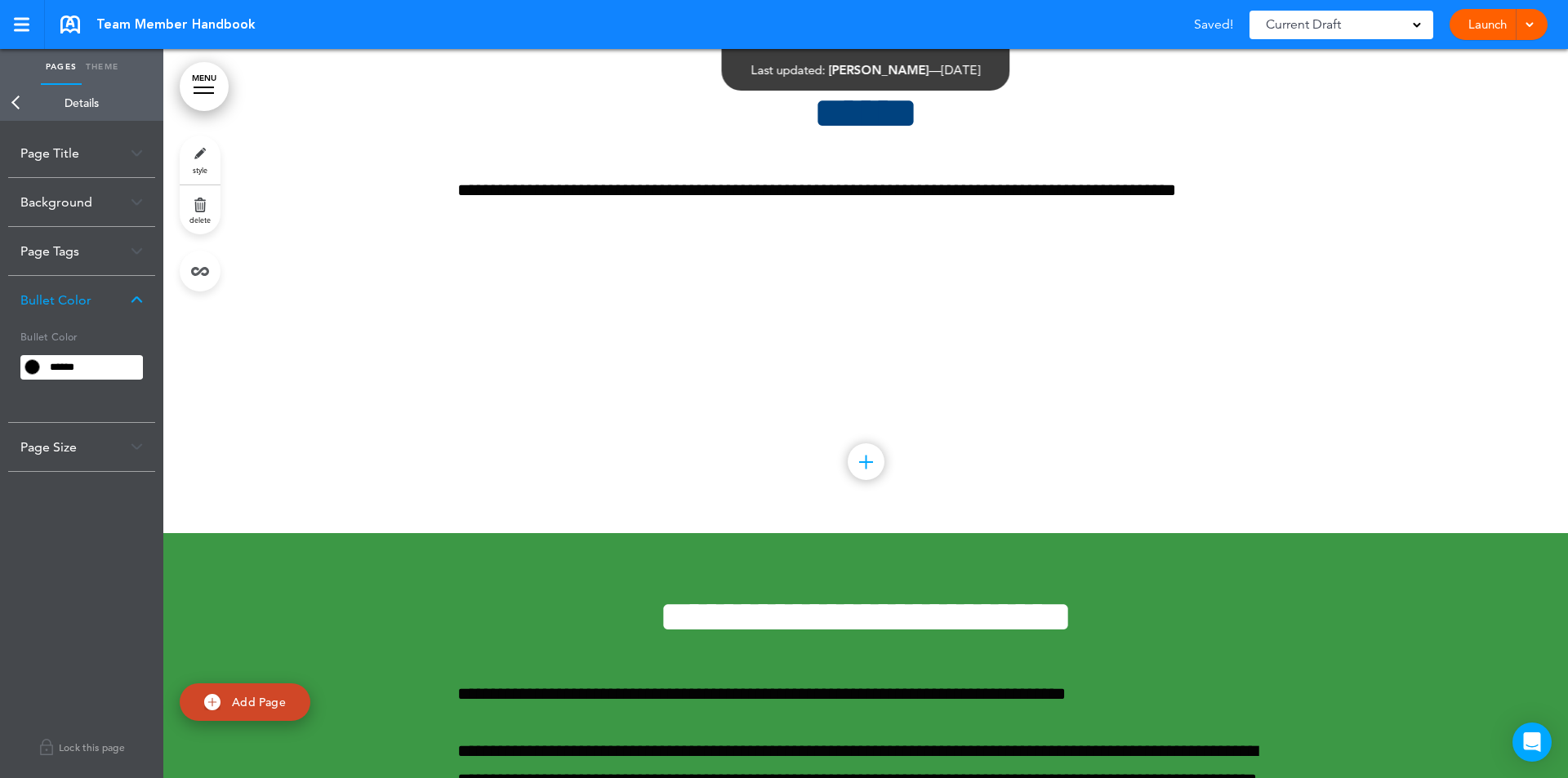
click at [139, 250] on img at bounding box center [136, 250] width 12 height 9
click at [140, 201] on img at bounding box center [136, 202] width 12 height 9
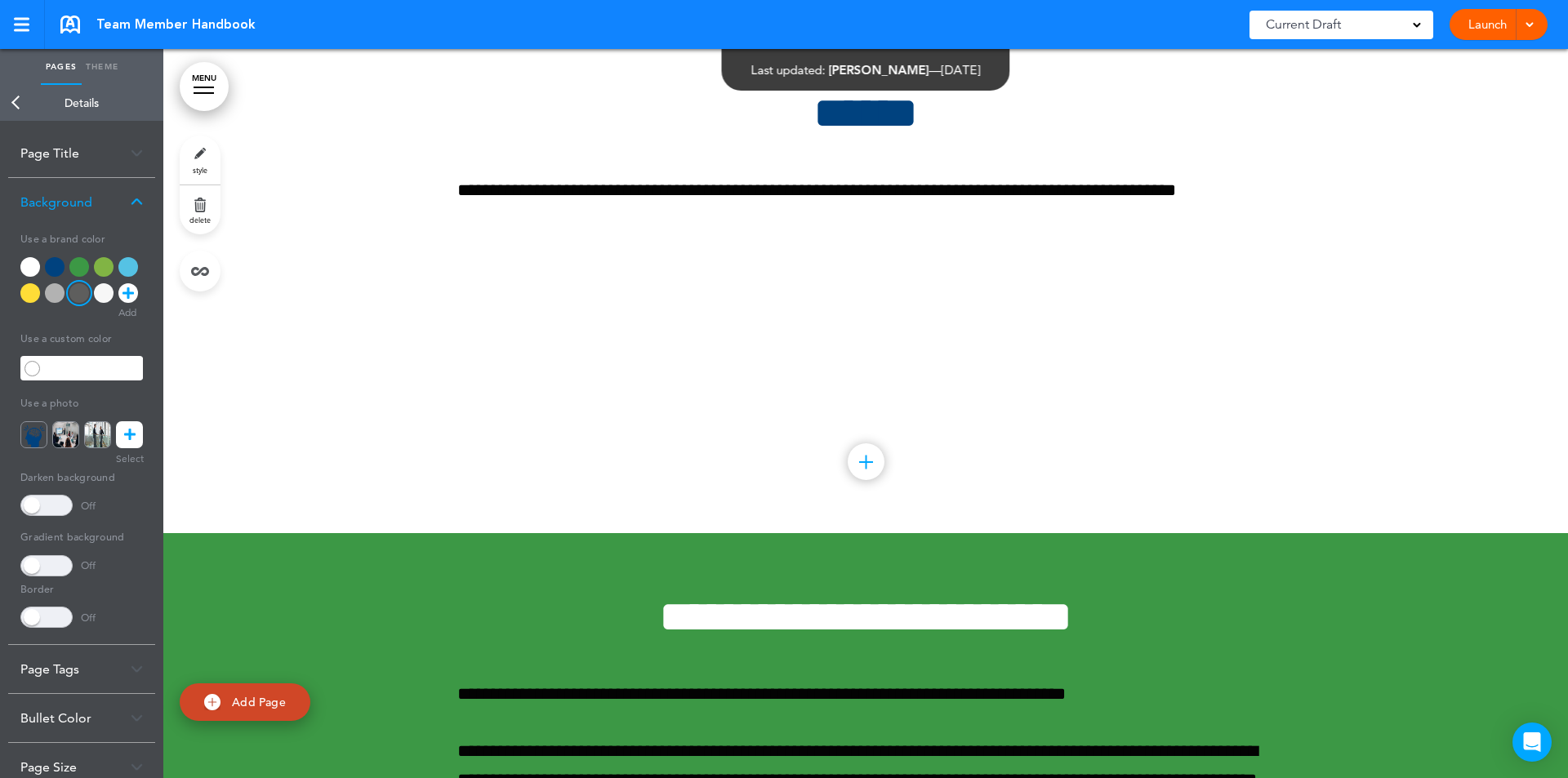
click at [136, 142] on div "Page Title" at bounding box center [82, 153] width 147 height 48
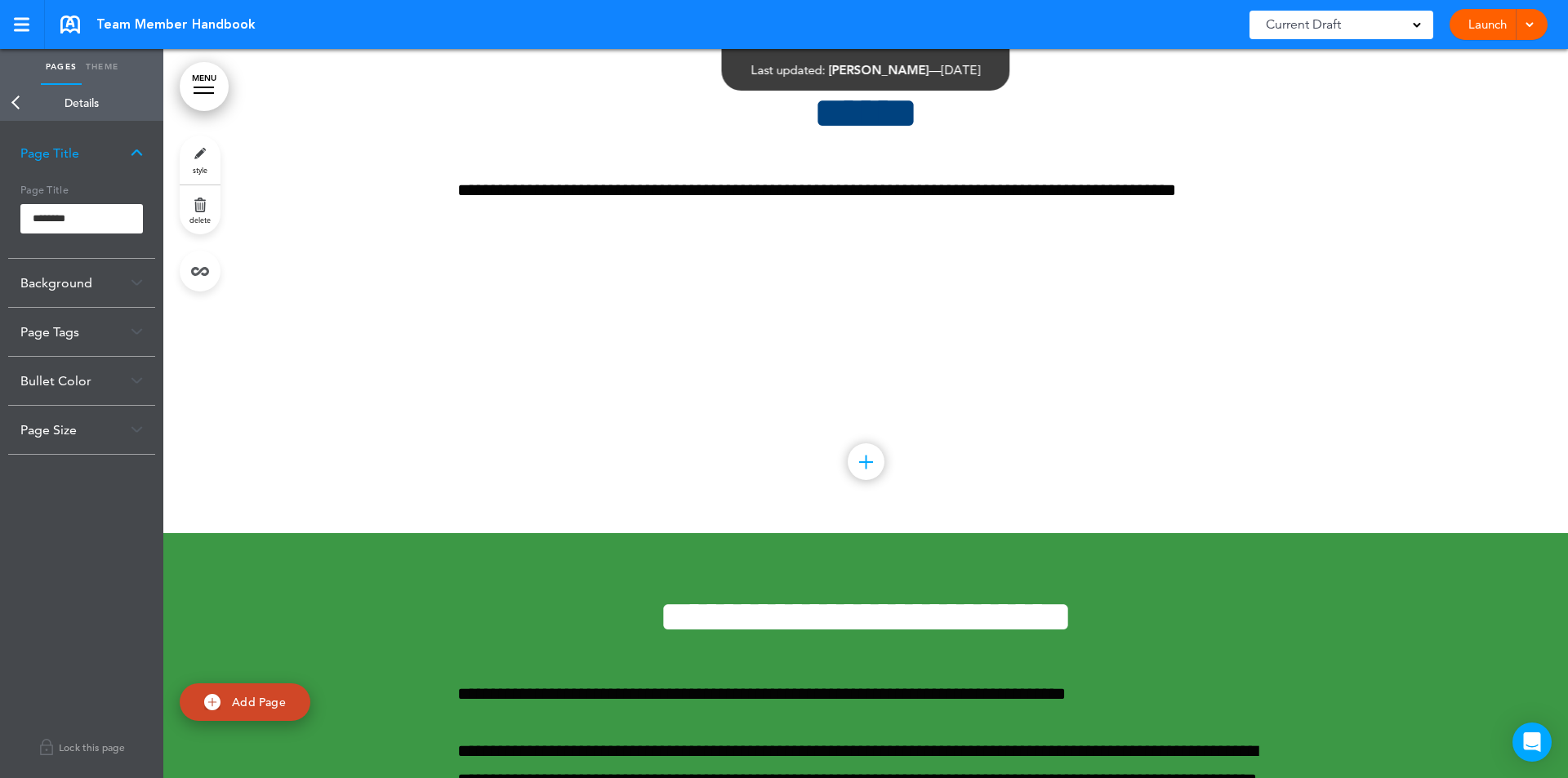
click at [19, 101] on link "Back" at bounding box center [16, 103] width 33 height 36
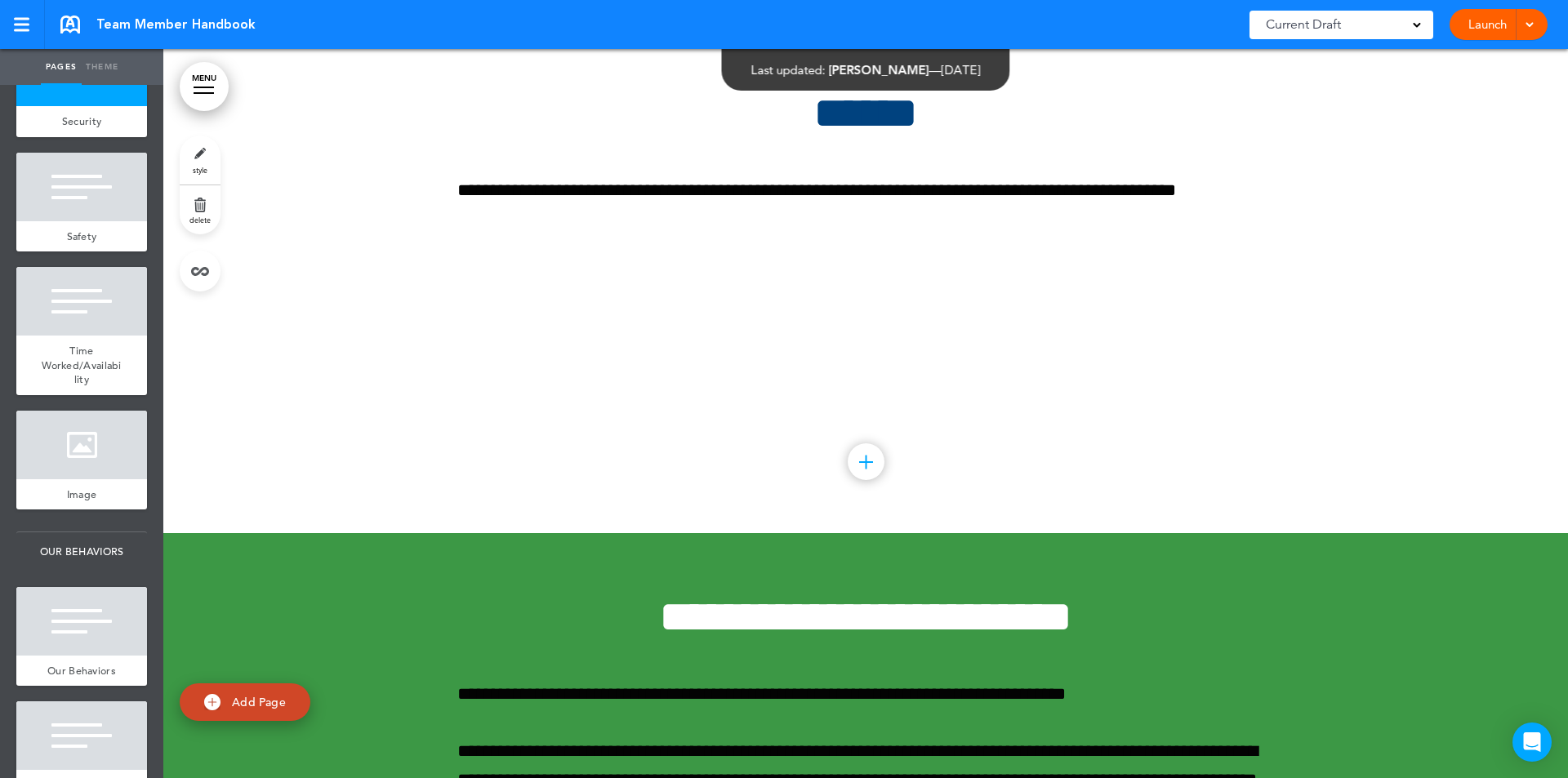
click at [102, 67] on link "Theme" at bounding box center [102, 67] width 41 height 36
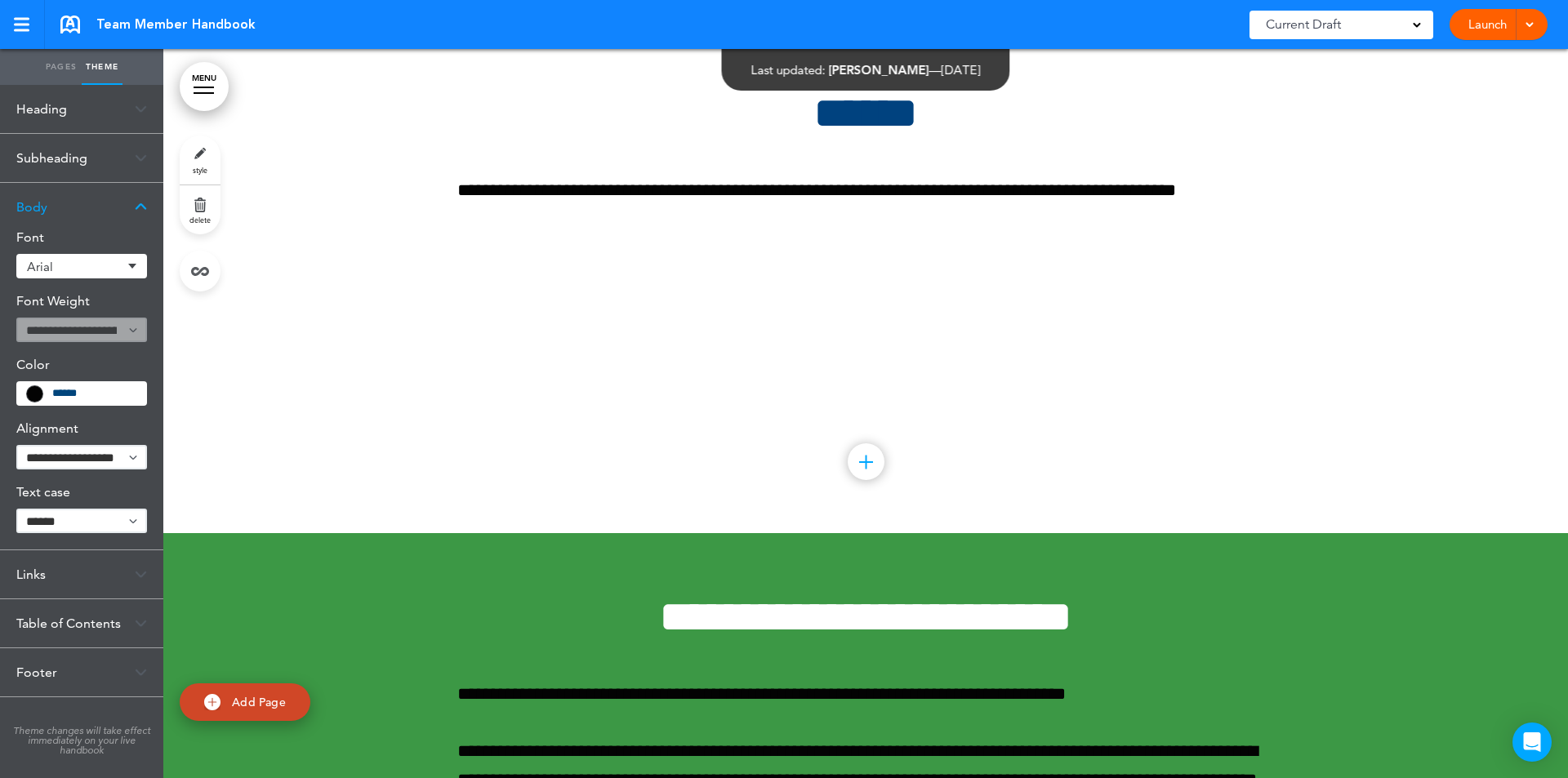
click at [137, 622] on img at bounding box center [141, 623] width 12 height 9
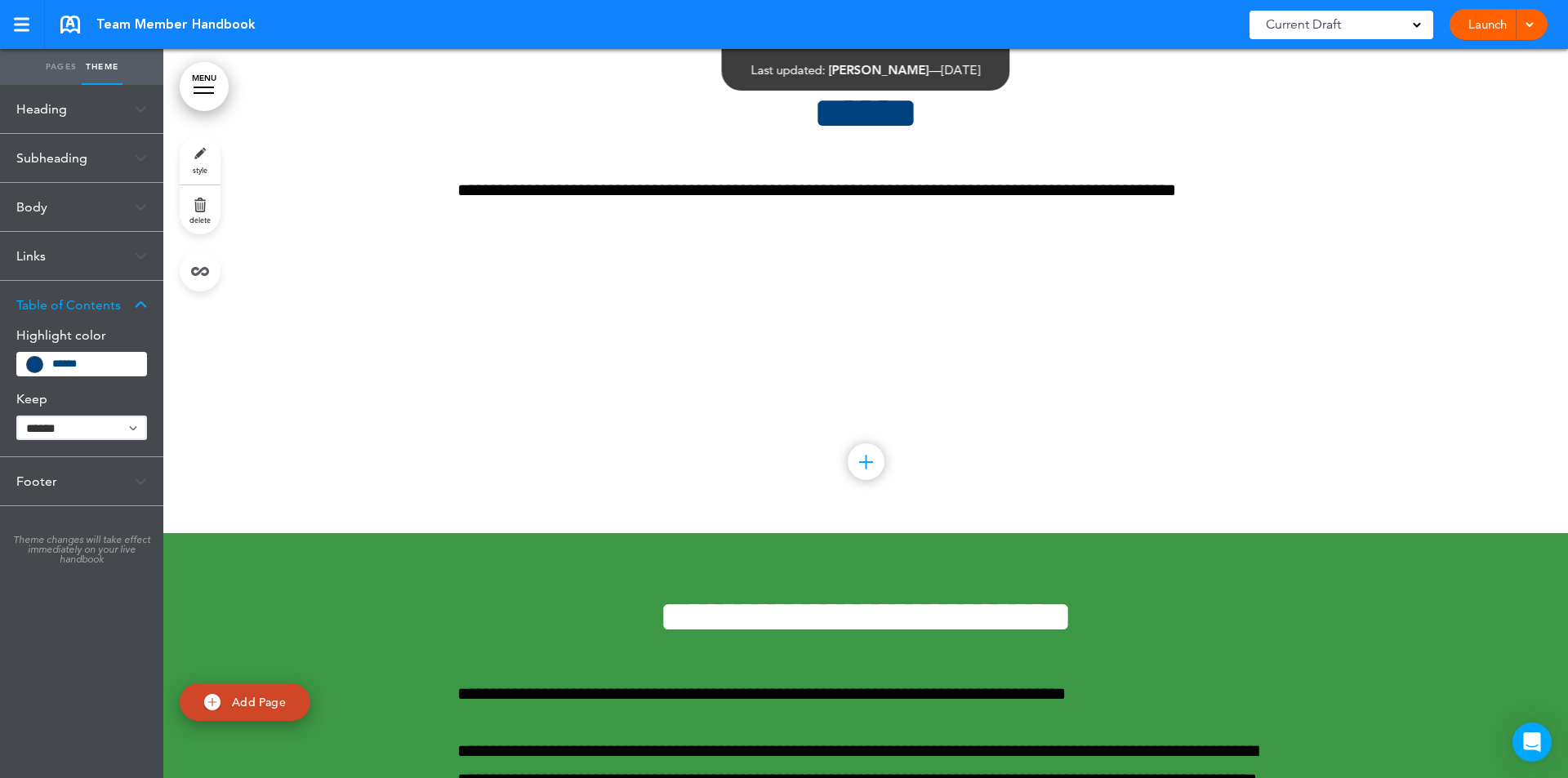
click at [141, 298] on div "Table of Contents" at bounding box center [82, 305] width 163 height 48
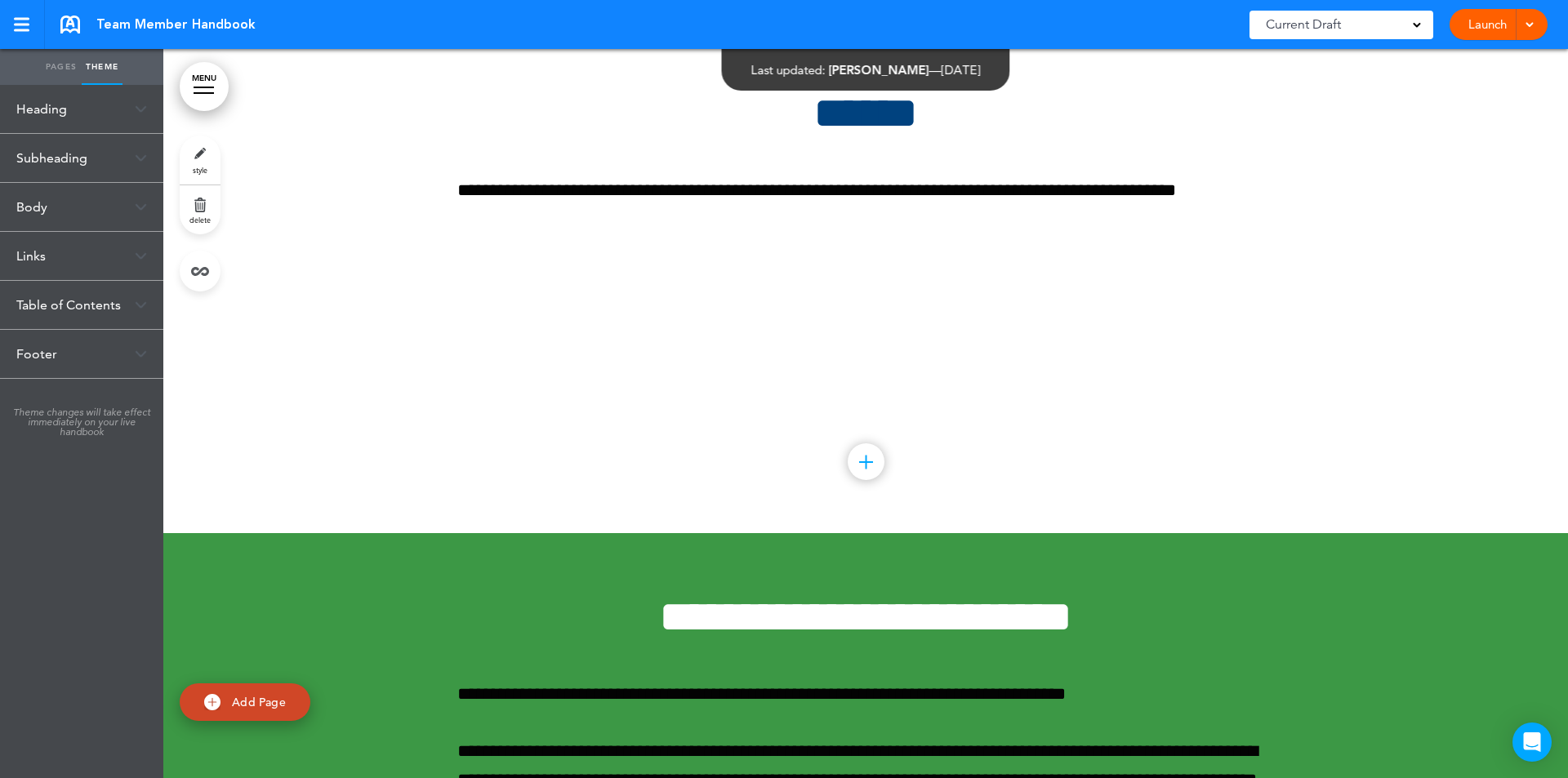
click at [145, 208] on img at bounding box center [141, 207] width 12 height 9
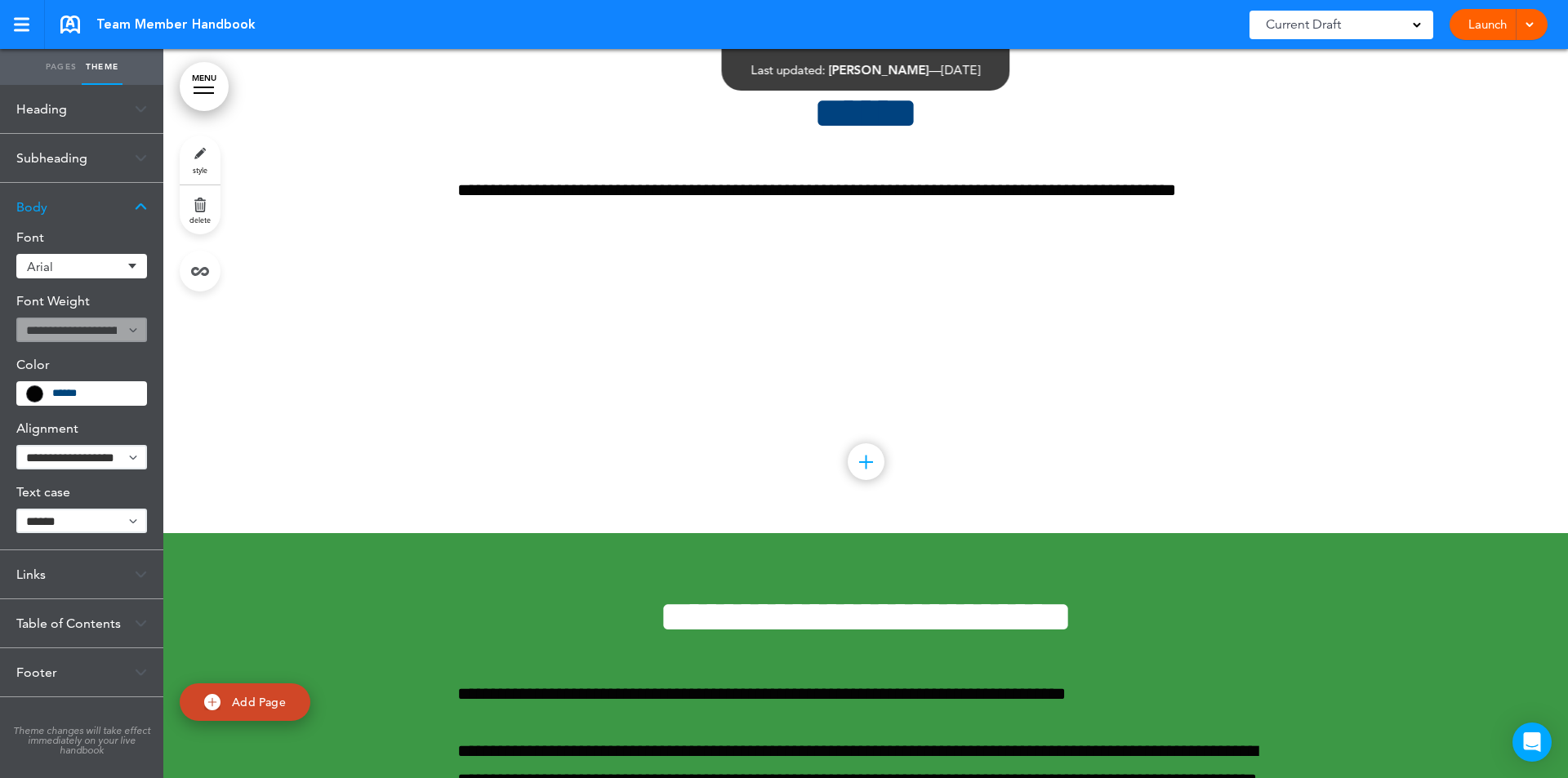
click at [136, 395] on input "*******" at bounding box center [94, 393] width 84 height 15
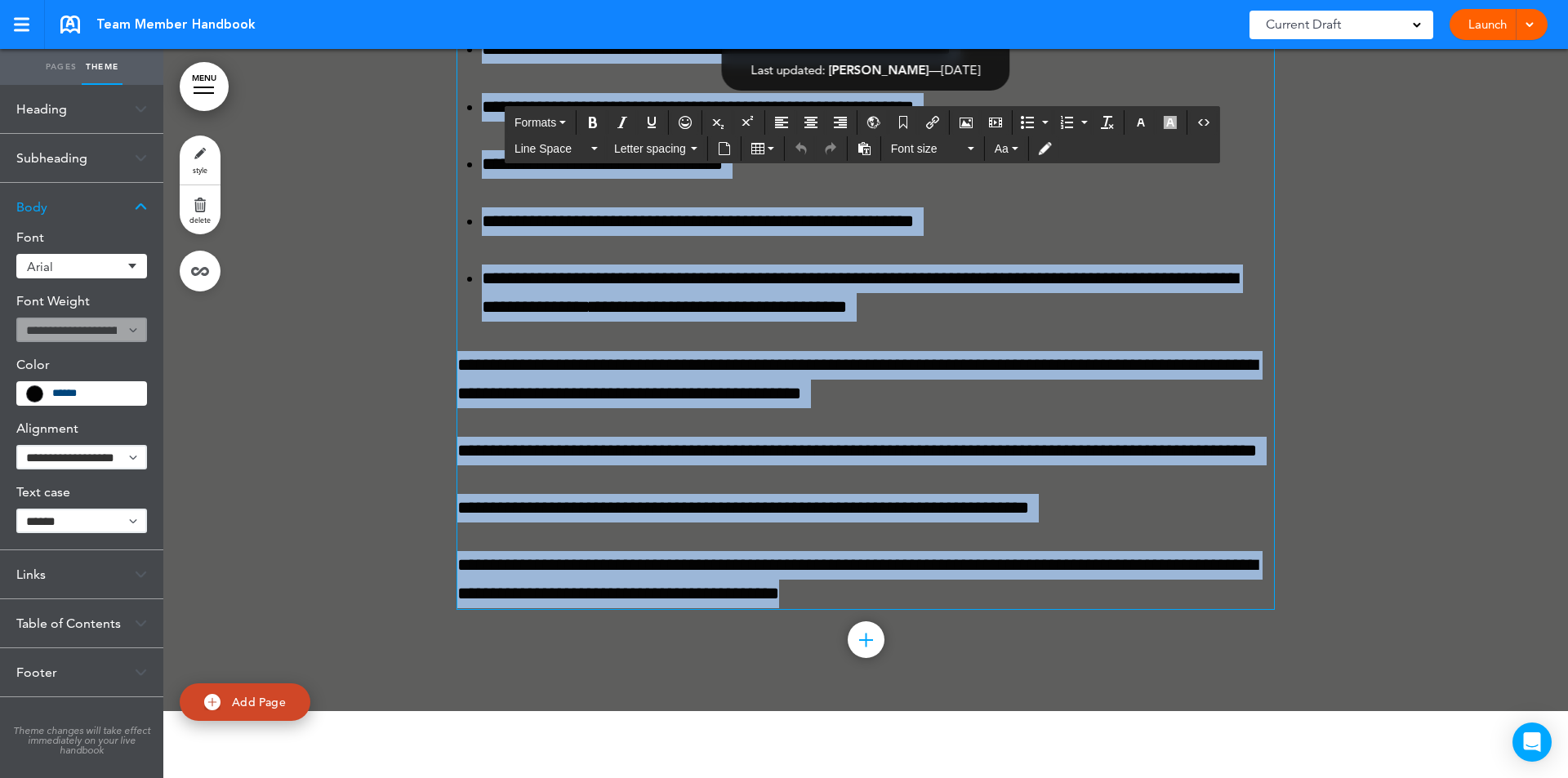
scroll to position [105440, 0]
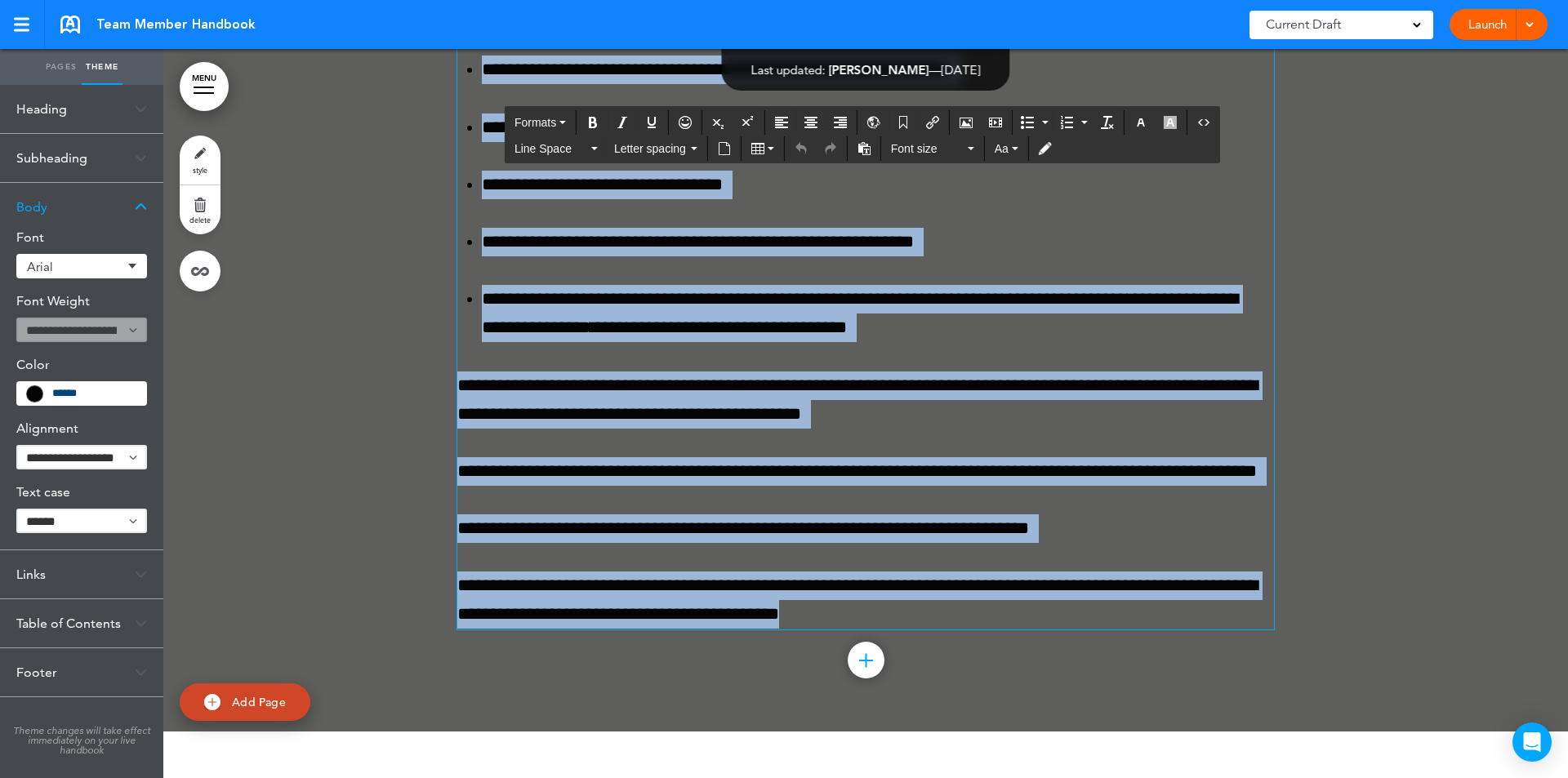
drag, startPoint x: 908, startPoint y: 381, endPoint x: 444, endPoint y: 470, distance: 472.5
click at [444, 470] on div "**********" at bounding box center [865, 123] width 1404 height 1216
click at [1141, 122] on icon "button" at bounding box center [1141, 122] width 13 height 13
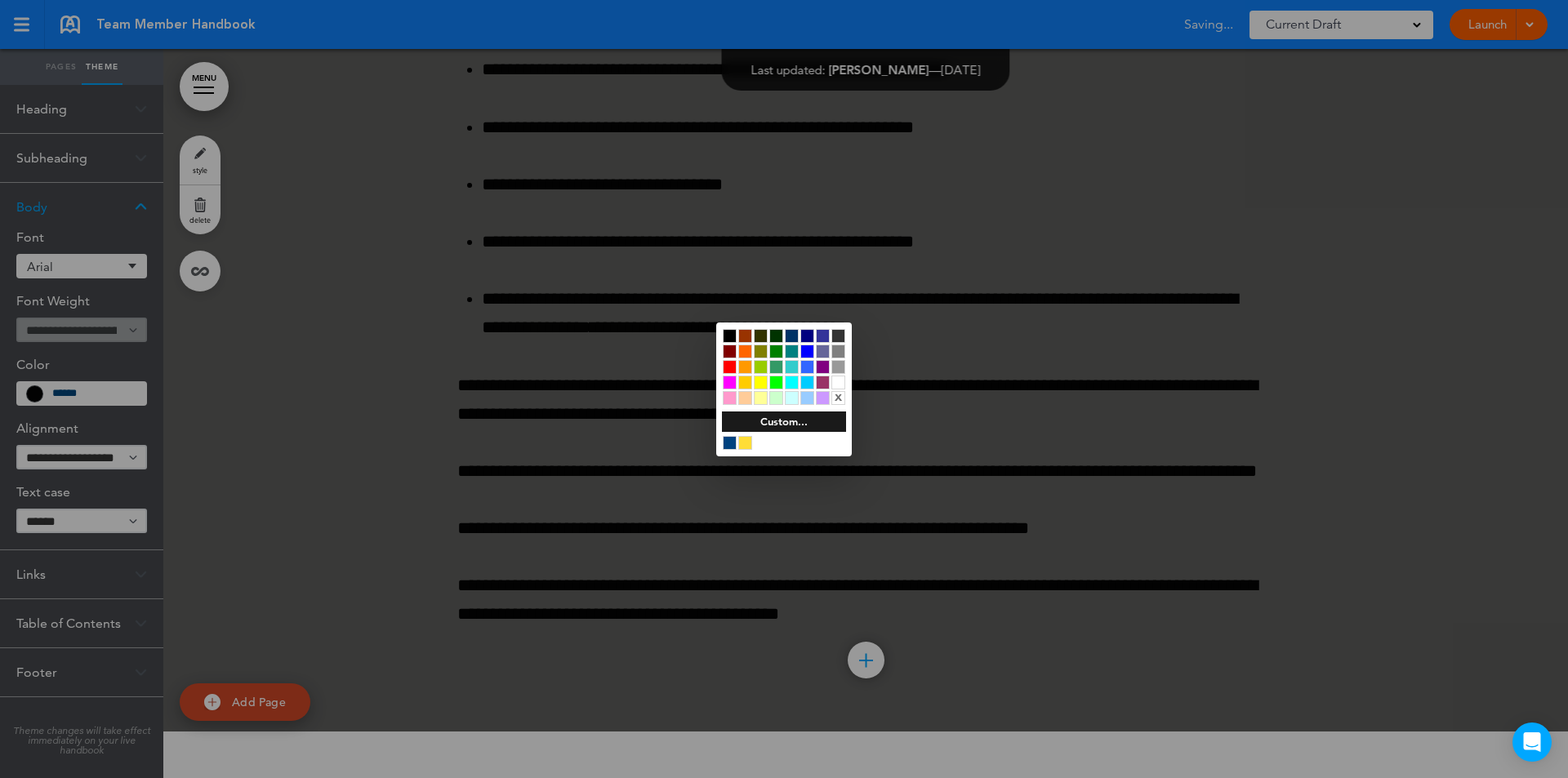
click at [836, 383] on div at bounding box center [838, 383] width 14 height 14
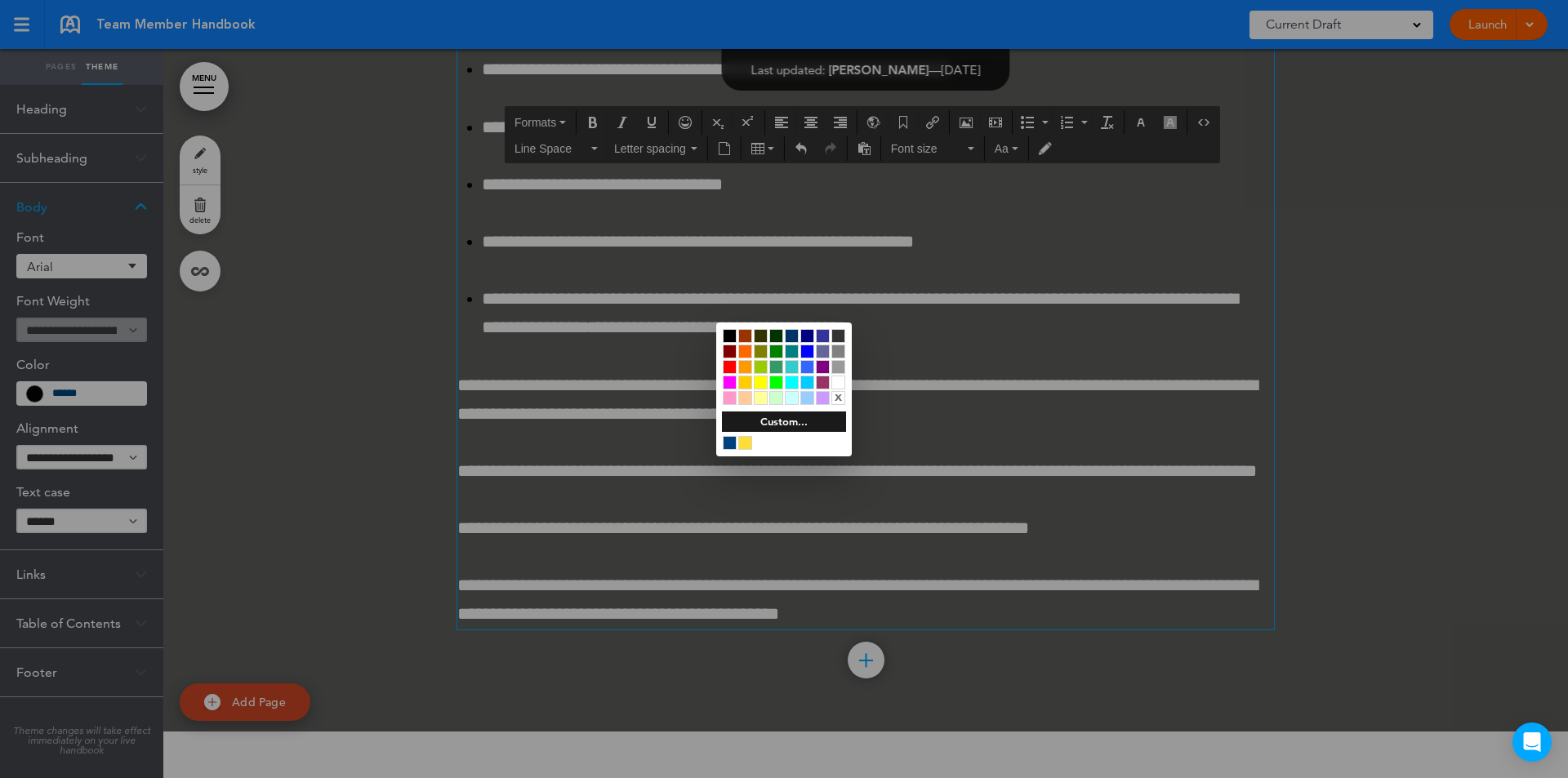
click at [459, 474] on div at bounding box center [784, 389] width 1568 height 778
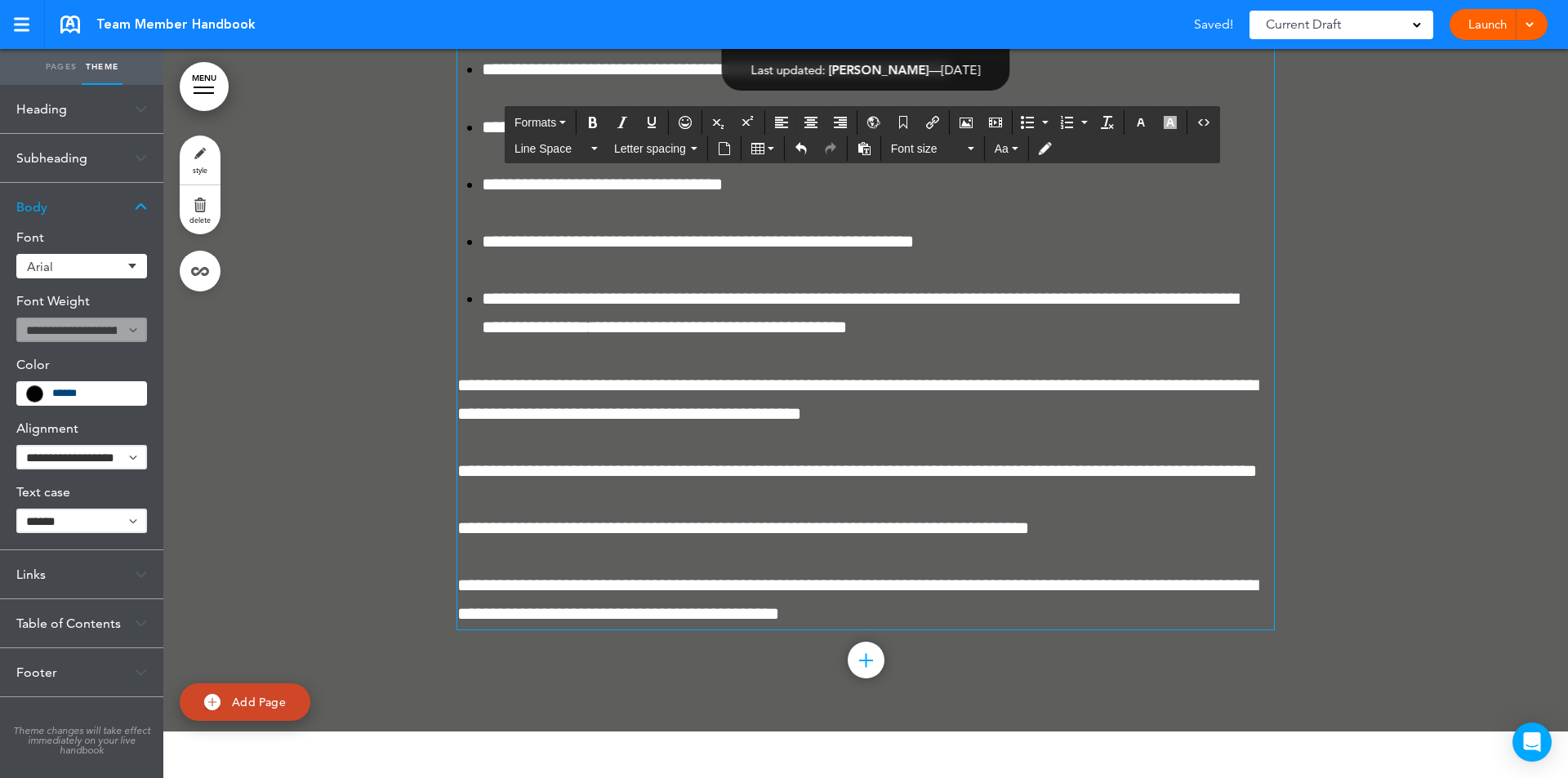
drag, startPoint x: 463, startPoint y: 473, endPoint x: 447, endPoint y: 473, distance: 16.0
click at [447, 473] on div "**********" at bounding box center [865, 123] width 1404 height 1216
click at [1136, 118] on icon "button" at bounding box center [1141, 122] width 13 height 13
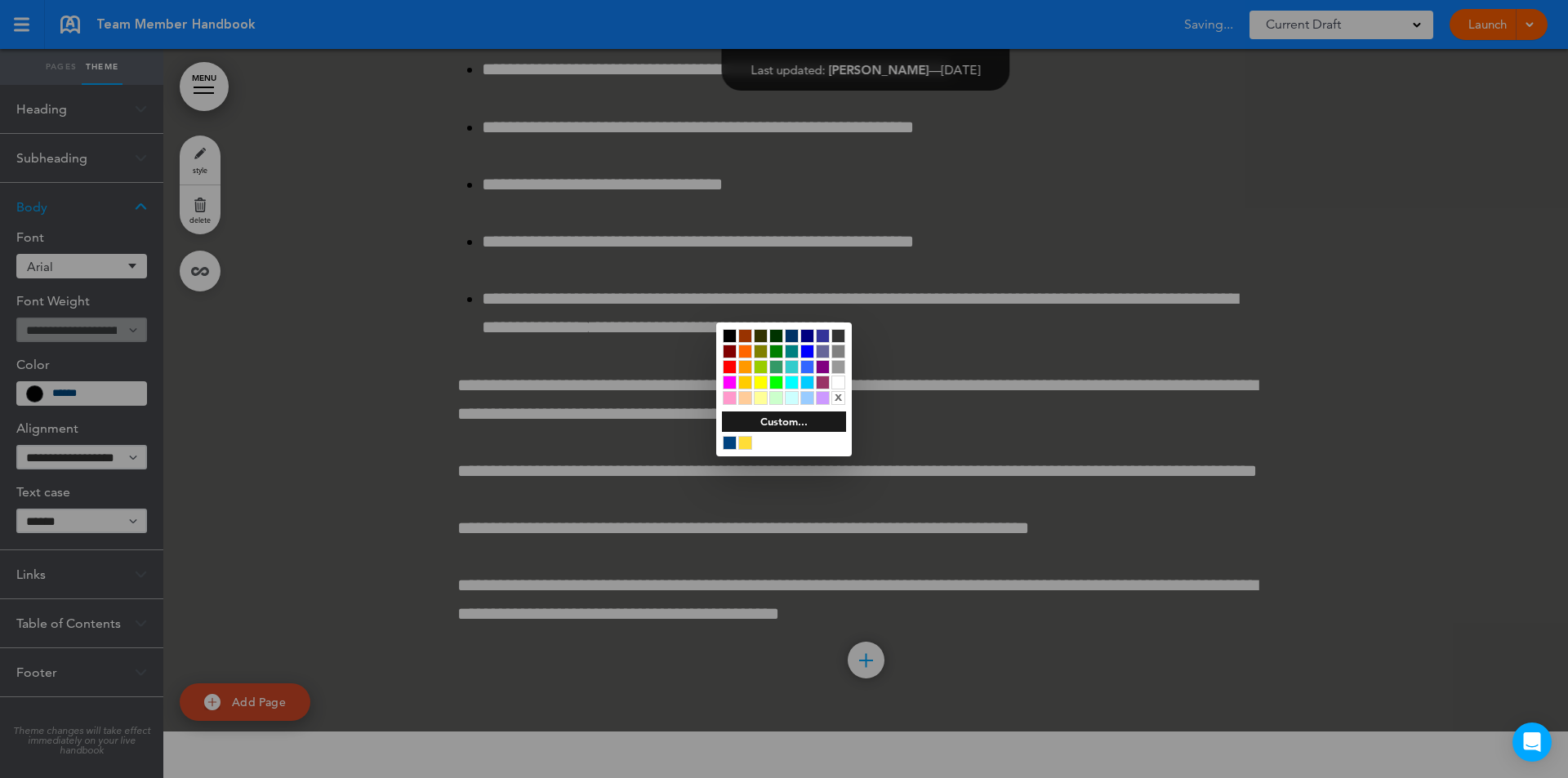
click at [837, 379] on div at bounding box center [838, 383] width 14 height 14
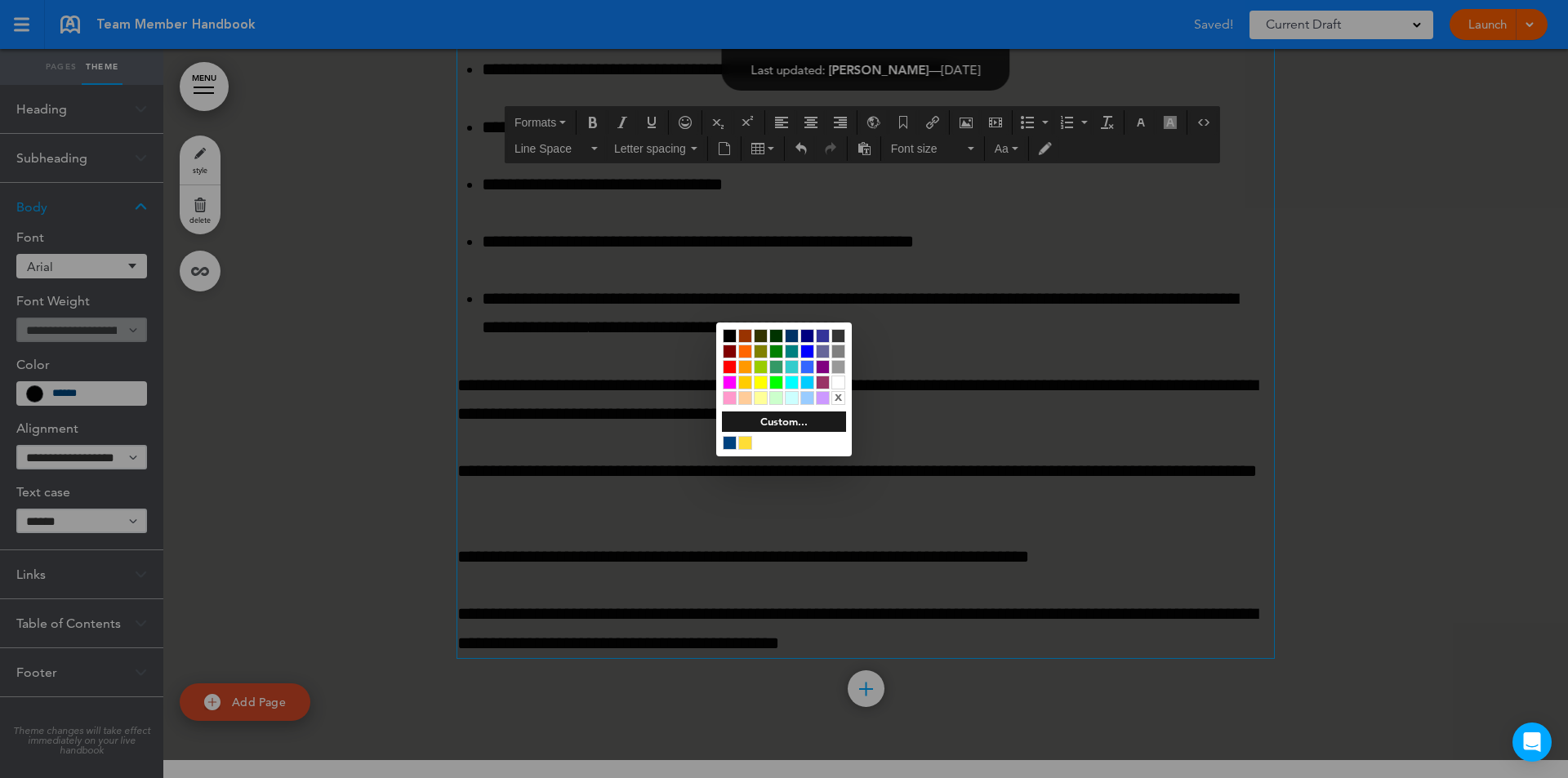
click at [499, 467] on div at bounding box center [784, 389] width 1568 height 778
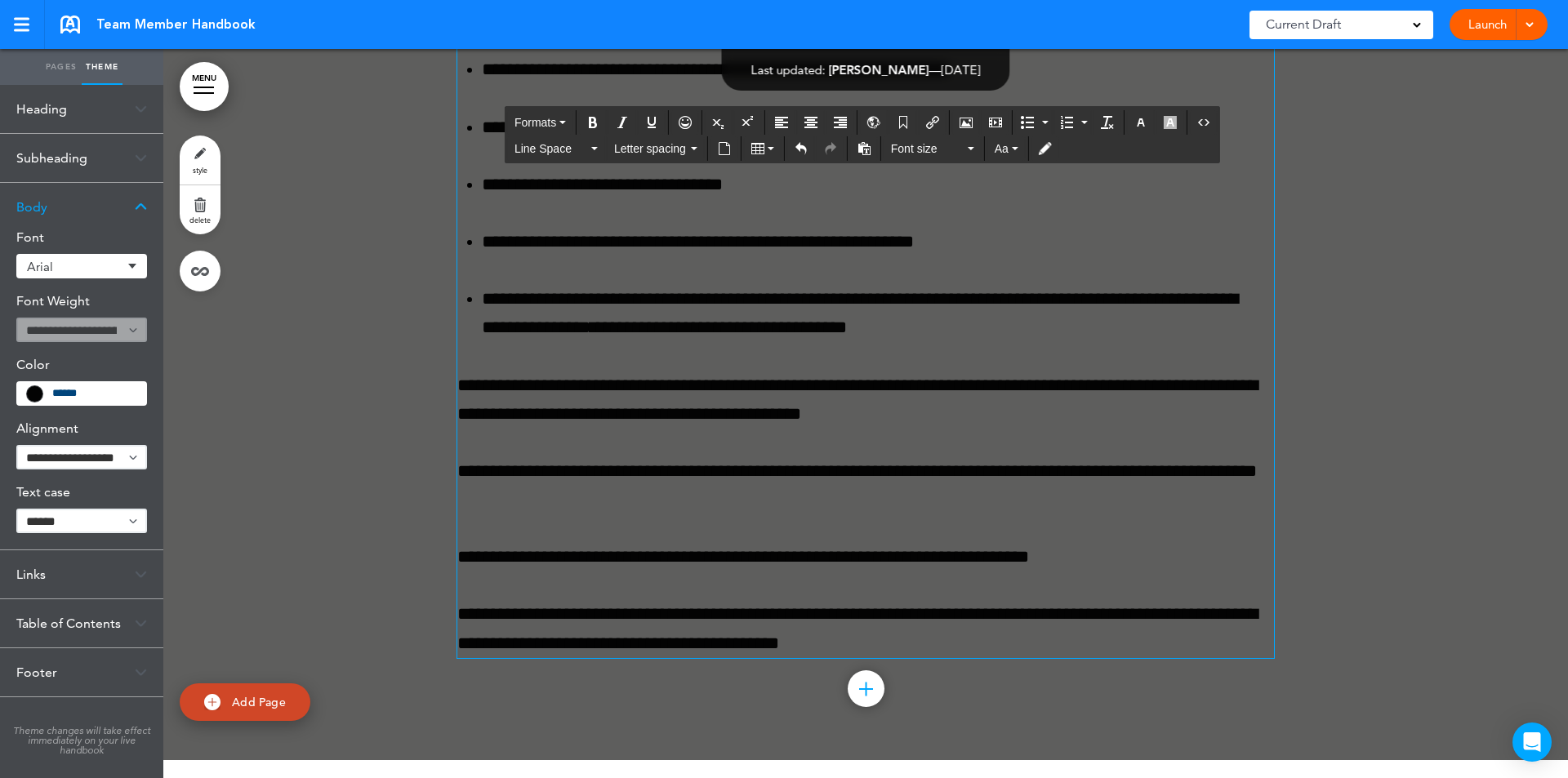
drag, startPoint x: 474, startPoint y: 470, endPoint x: 437, endPoint y: 473, distance: 37.1
click at [437, 473] on div "**********" at bounding box center [865, 137] width 1404 height 1245
click at [1137, 120] on icon "button" at bounding box center [1141, 122] width 13 height 13
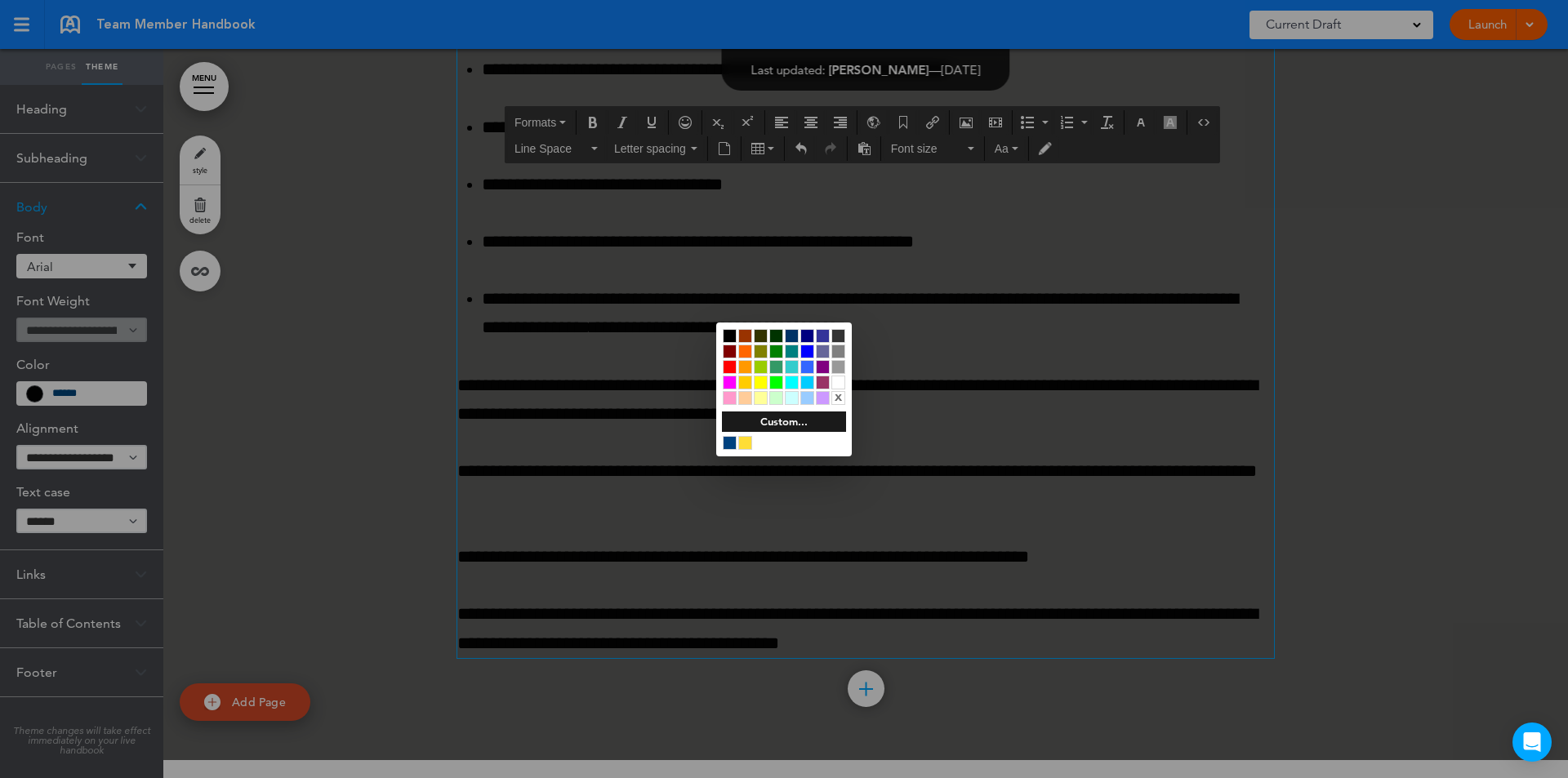
click at [839, 381] on div at bounding box center [838, 383] width 14 height 14
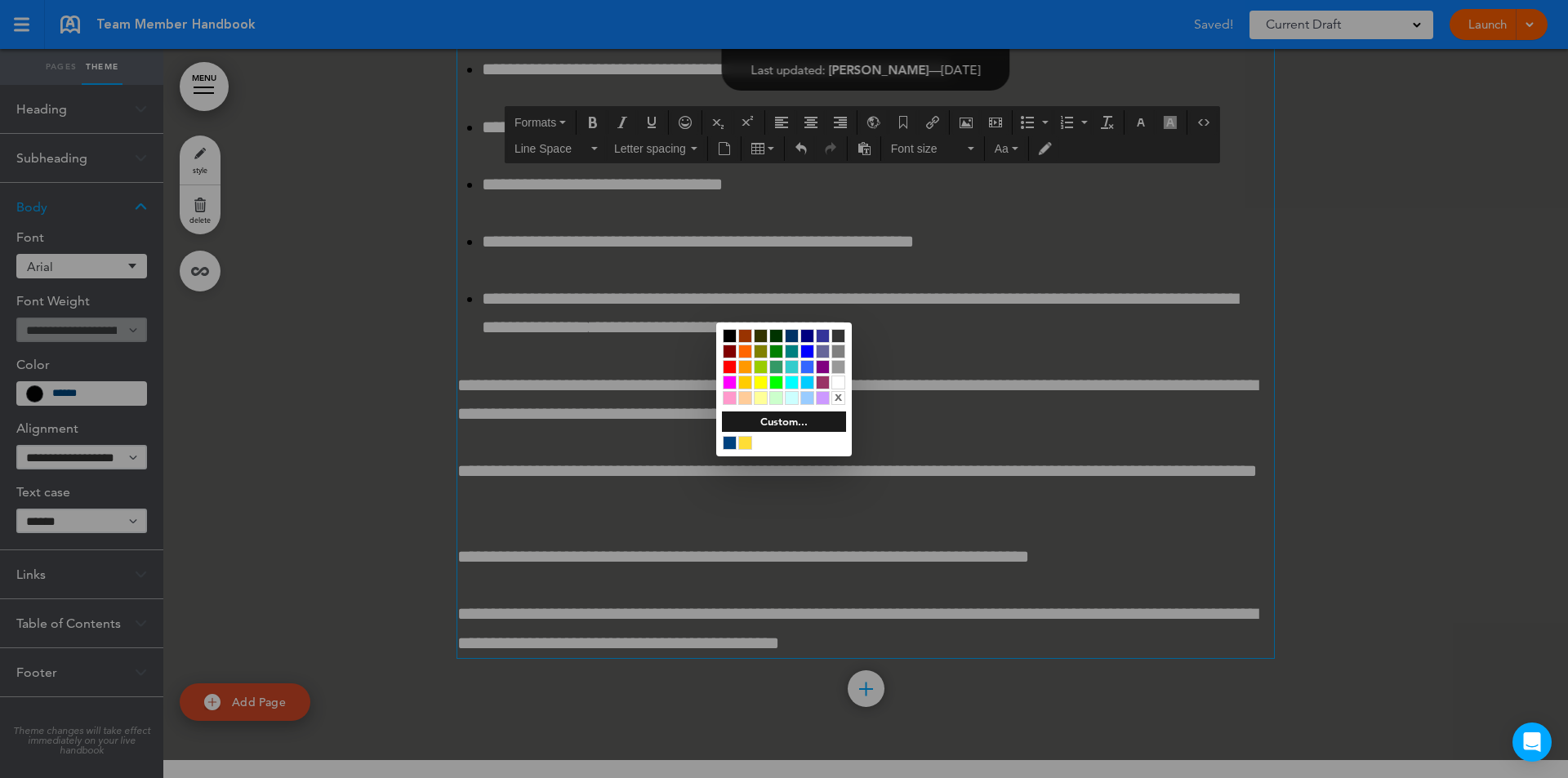
click at [590, 395] on div at bounding box center [784, 389] width 1568 height 778
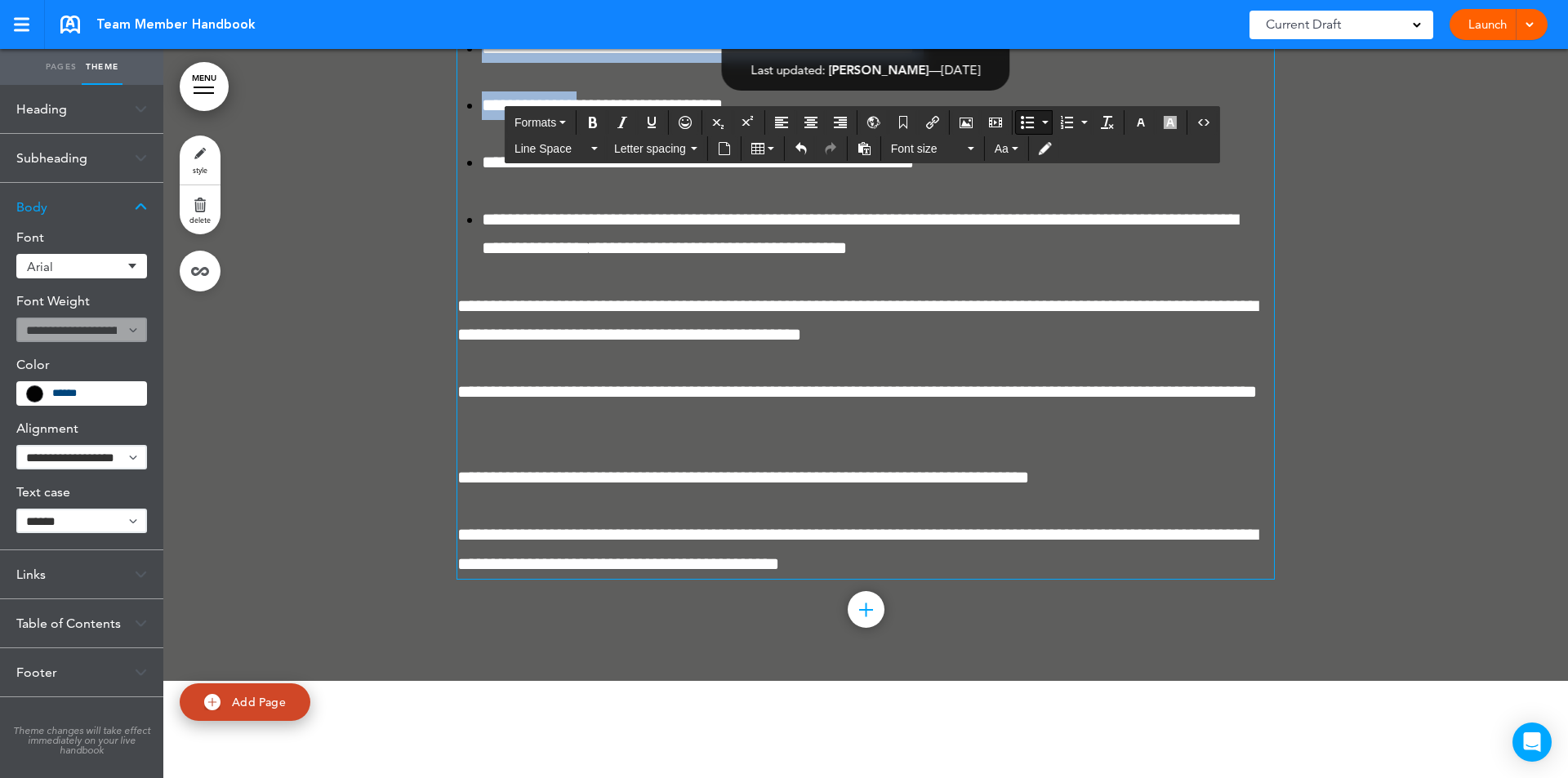
scroll to position [105573, 0]
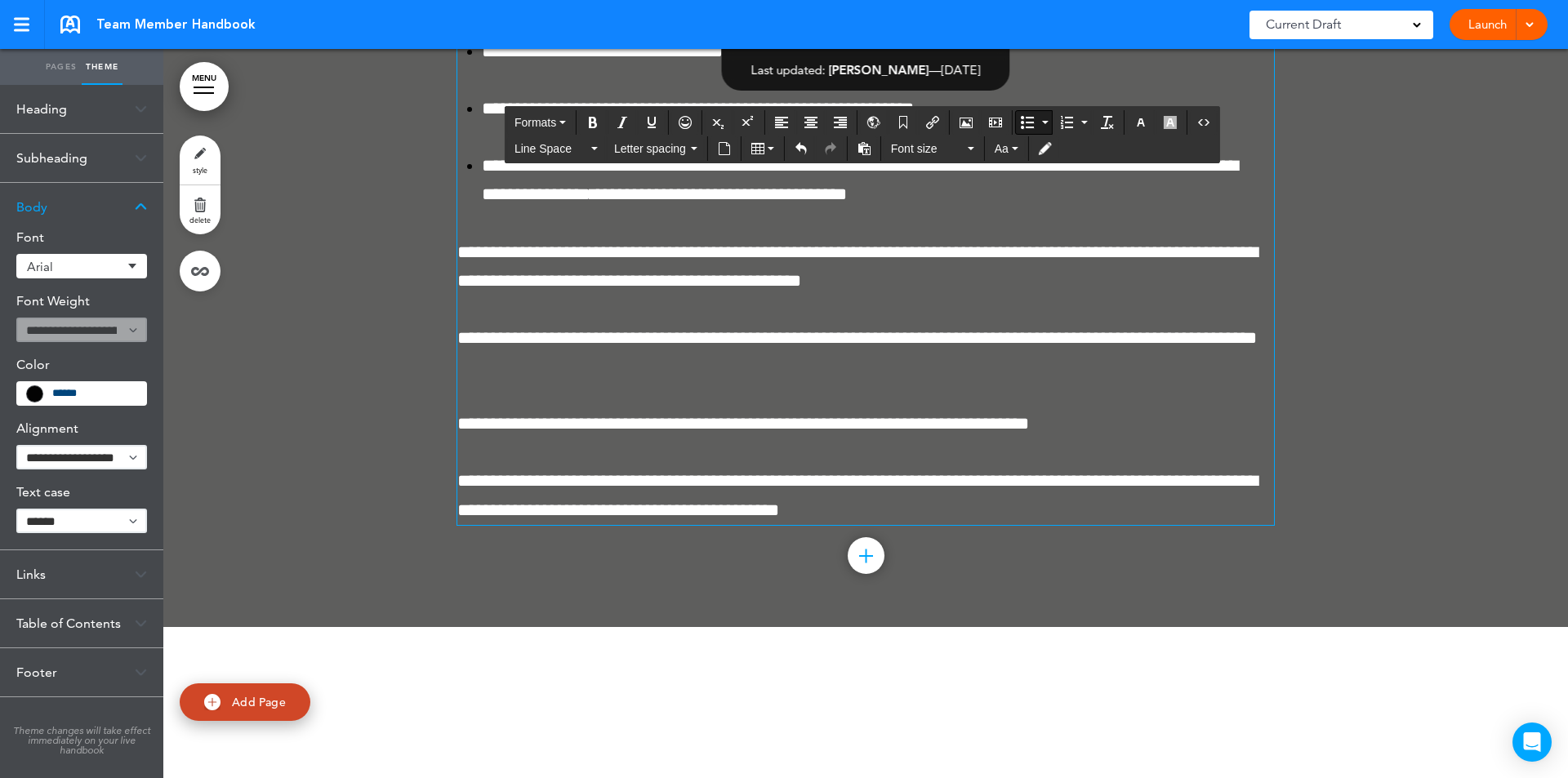
drag, startPoint x: 469, startPoint y: 610, endPoint x: 577, endPoint y: 672, distance: 124.5
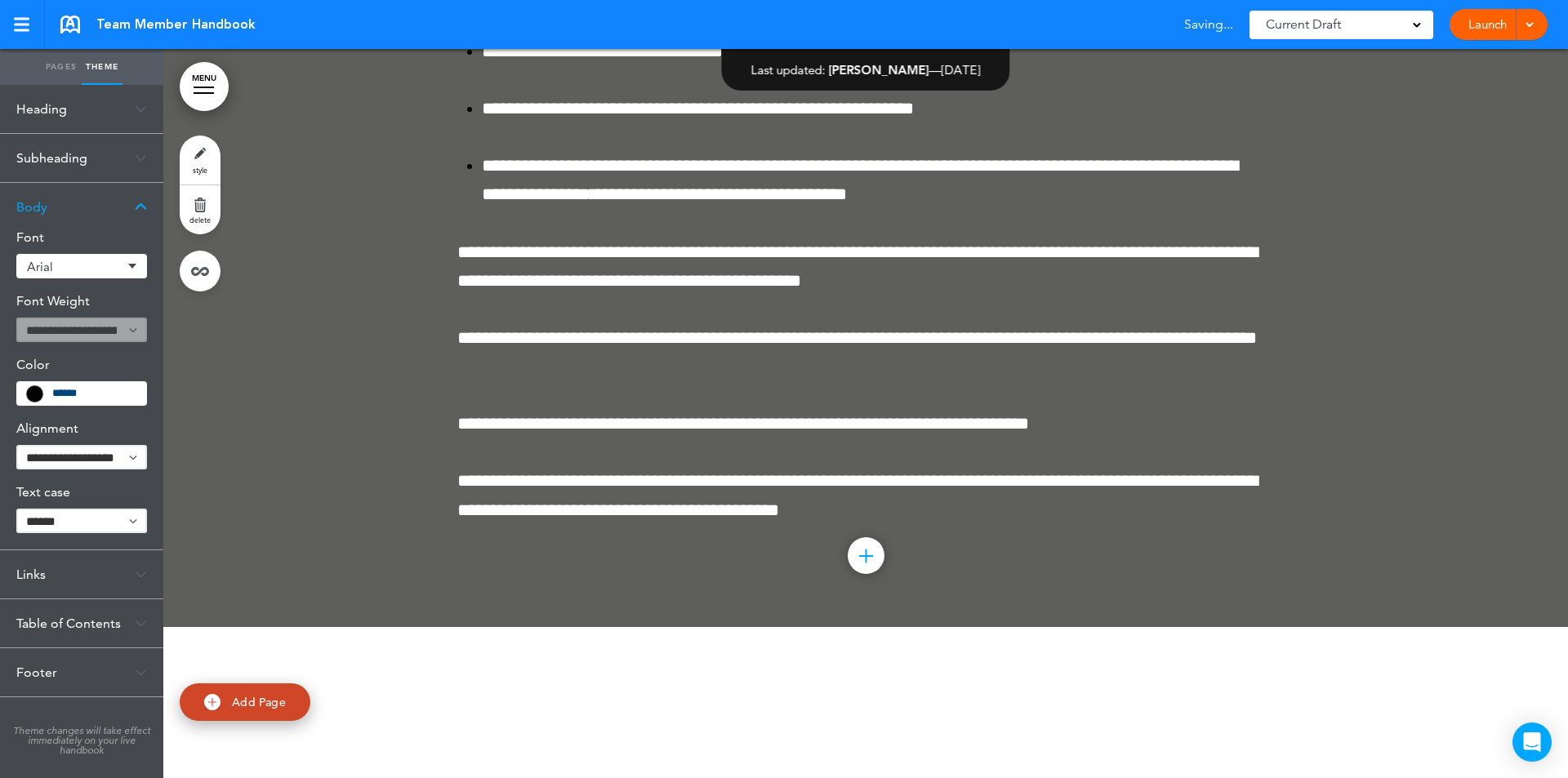
click at [327, 567] on div at bounding box center [865, 4] width 1404 height 1245
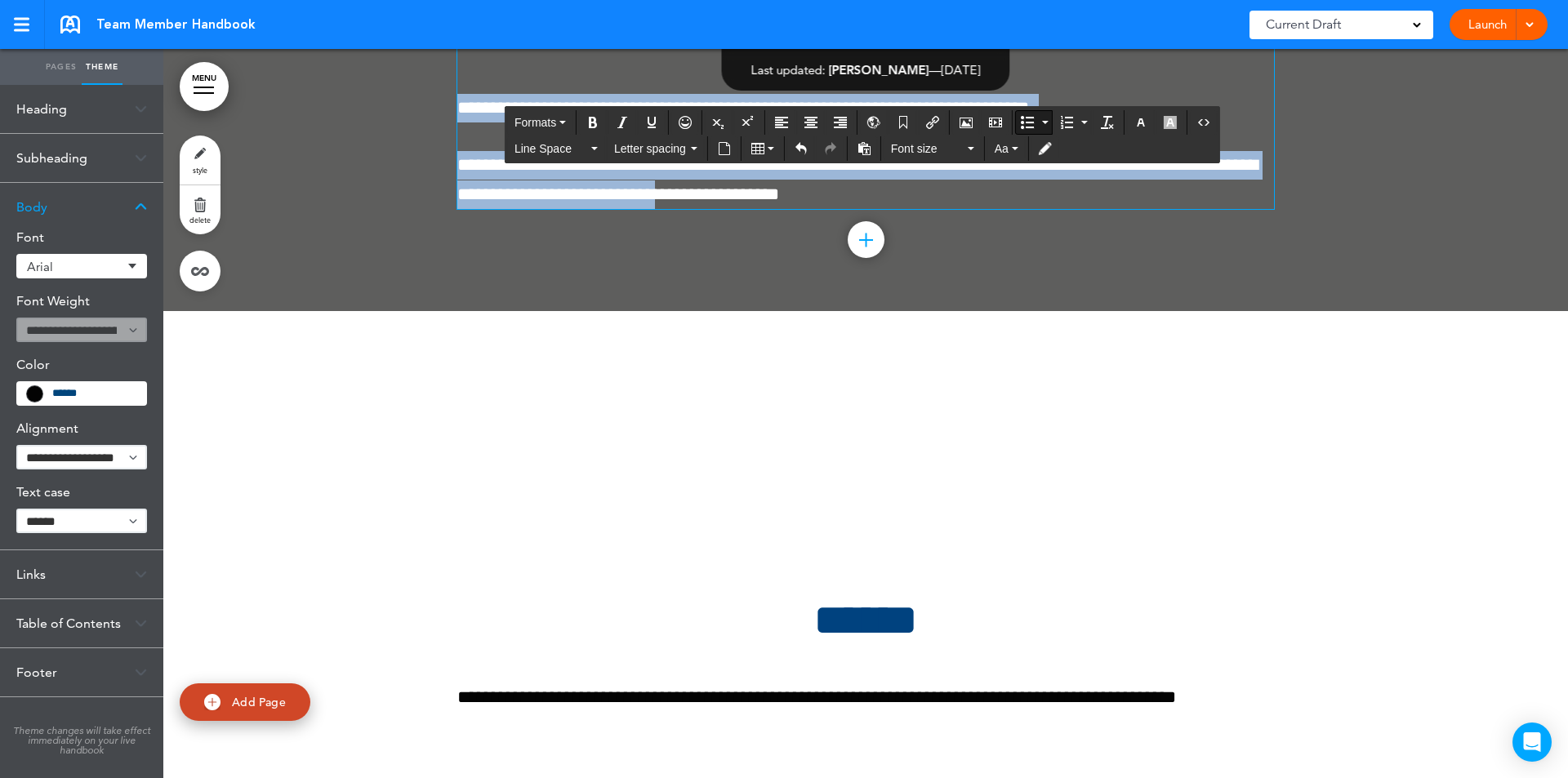
scroll to position [106090, 0]
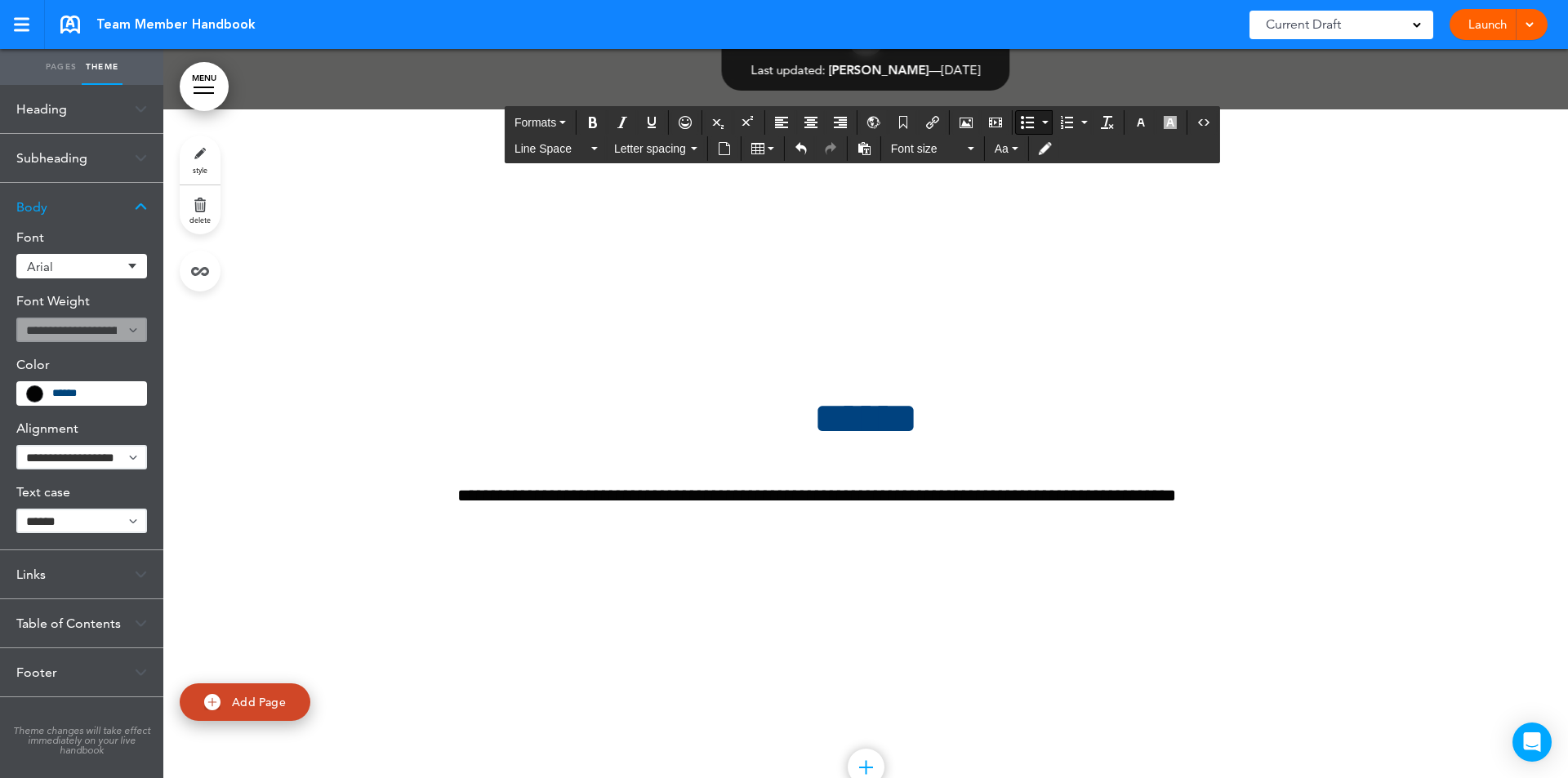
drag, startPoint x: 477, startPoint y: 463, endPoint x: 1153, endPoint y: 361, distance: 683.7
click at [1050, 121] on button "Bullet list" at bounding box center [1044, 122] width 13 height 23
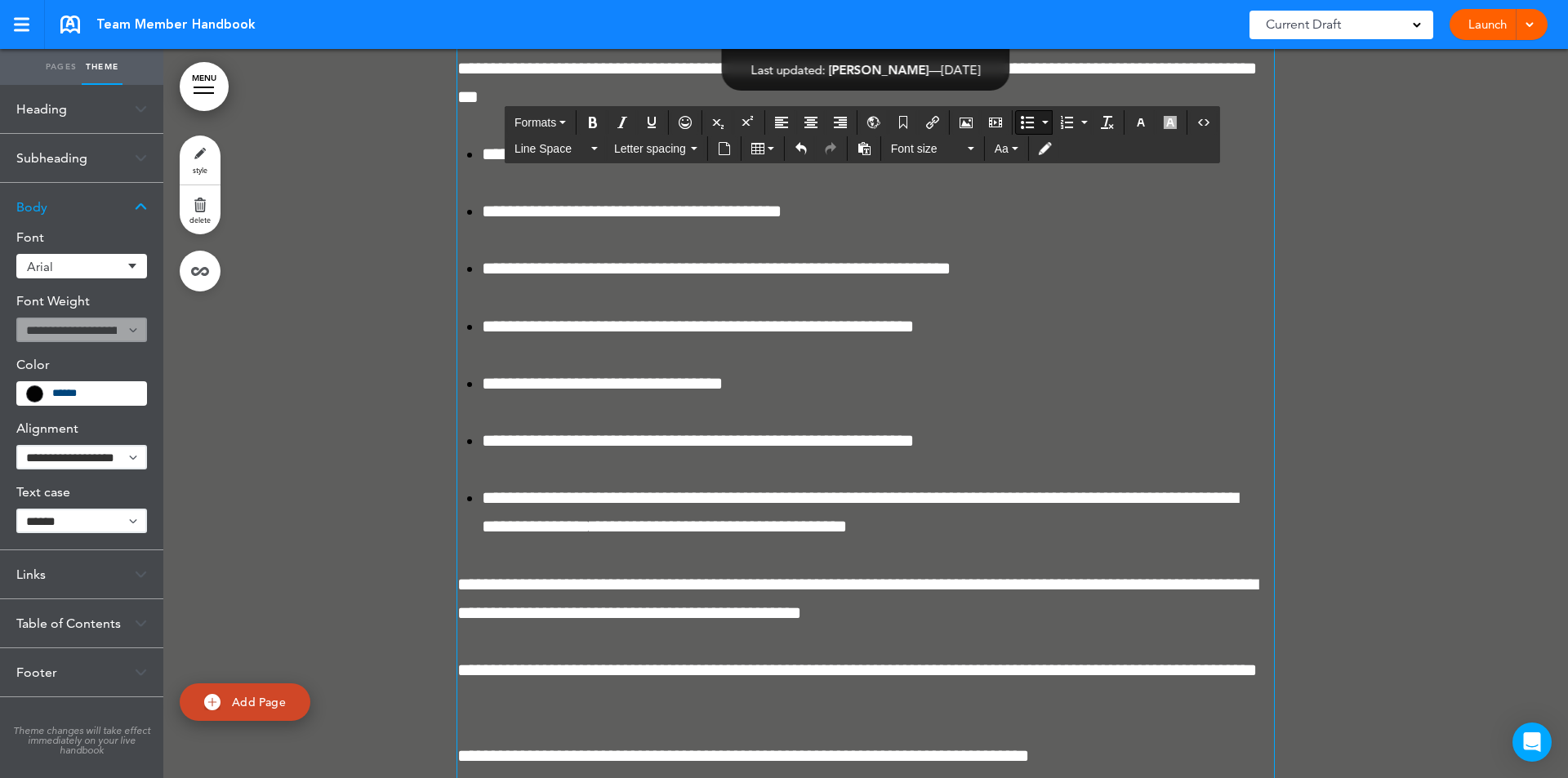
scroll to position [105878, 0]
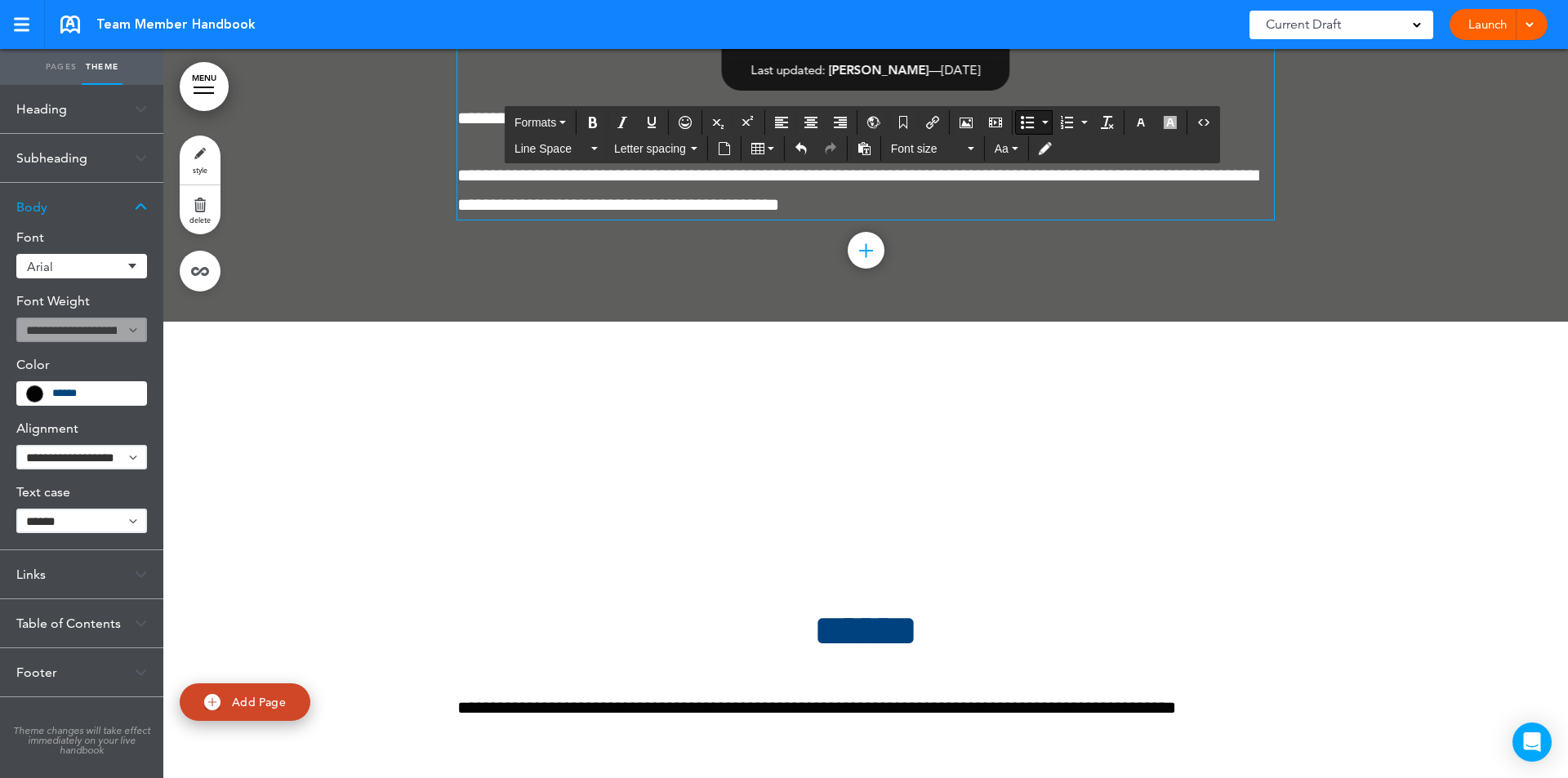
drag, startPoint x: 467, startPoint y: 178, endPoint x: 637, endPoint y: 529, distance: 390.0
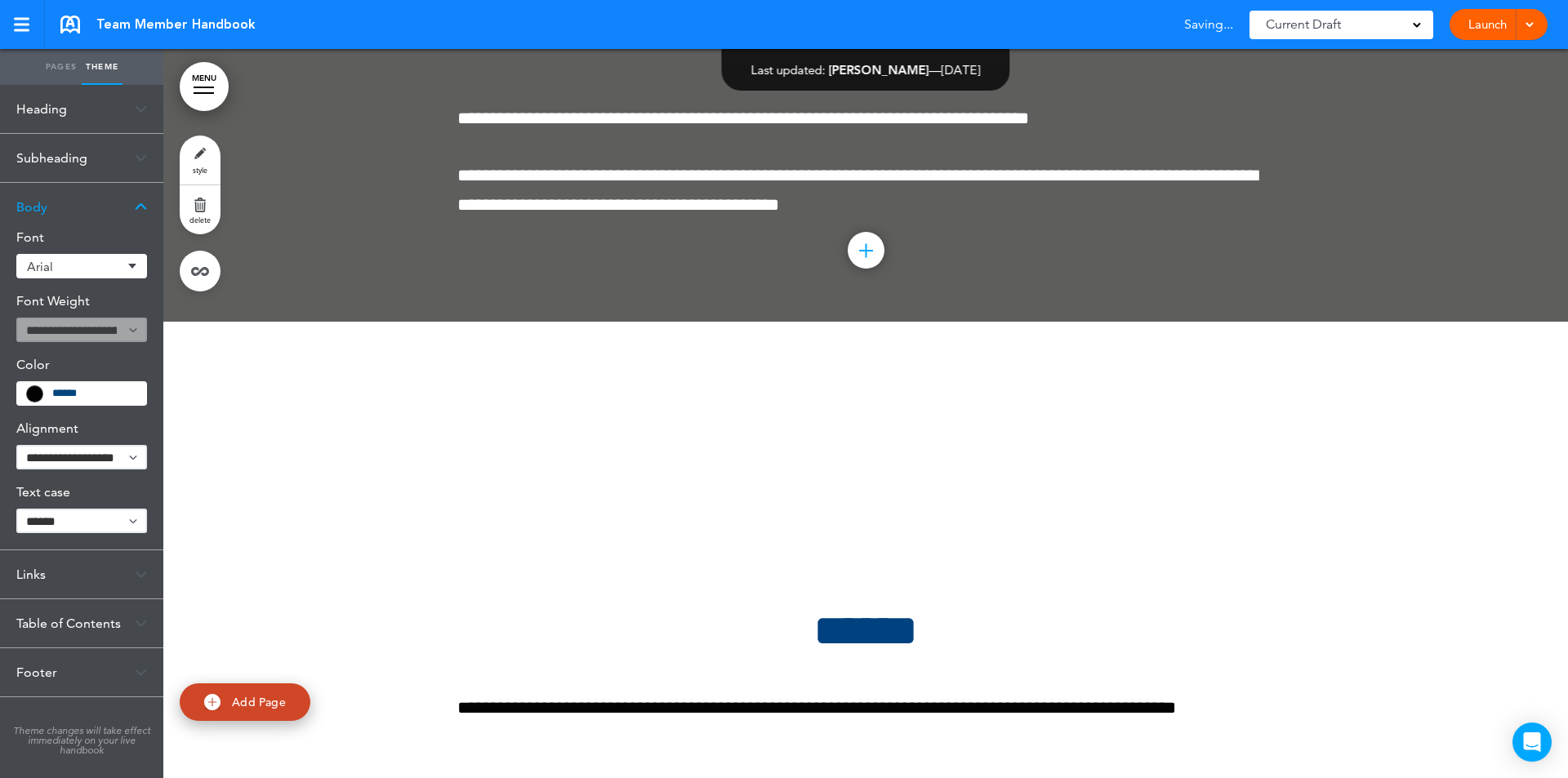
click at [199, 156] on link "style" at bounding box center [200, 160] width 41 height 49
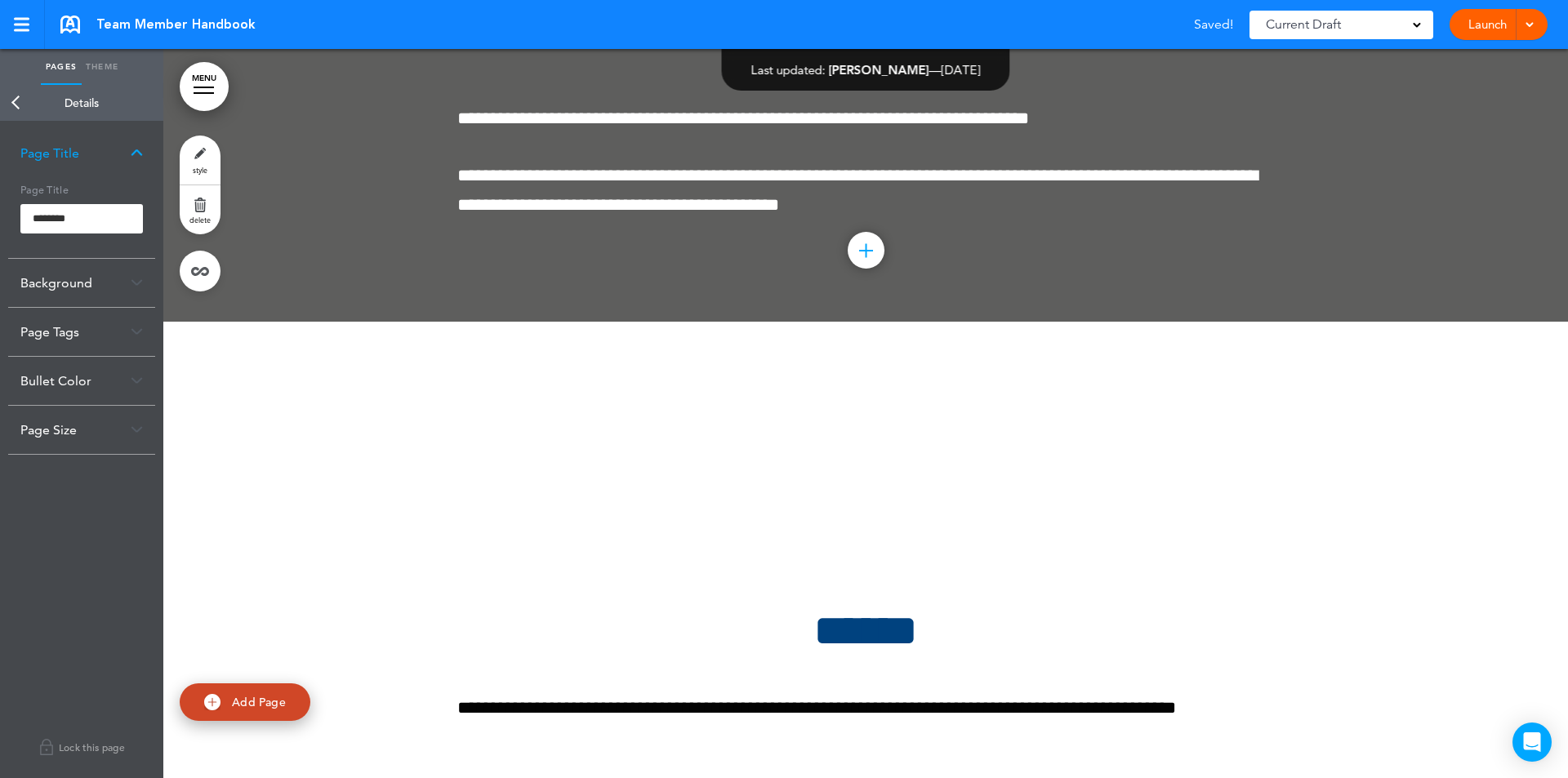
click at [137, 372] on div "Bullet Color" at bounding box center [82, 381] width 147 height 48
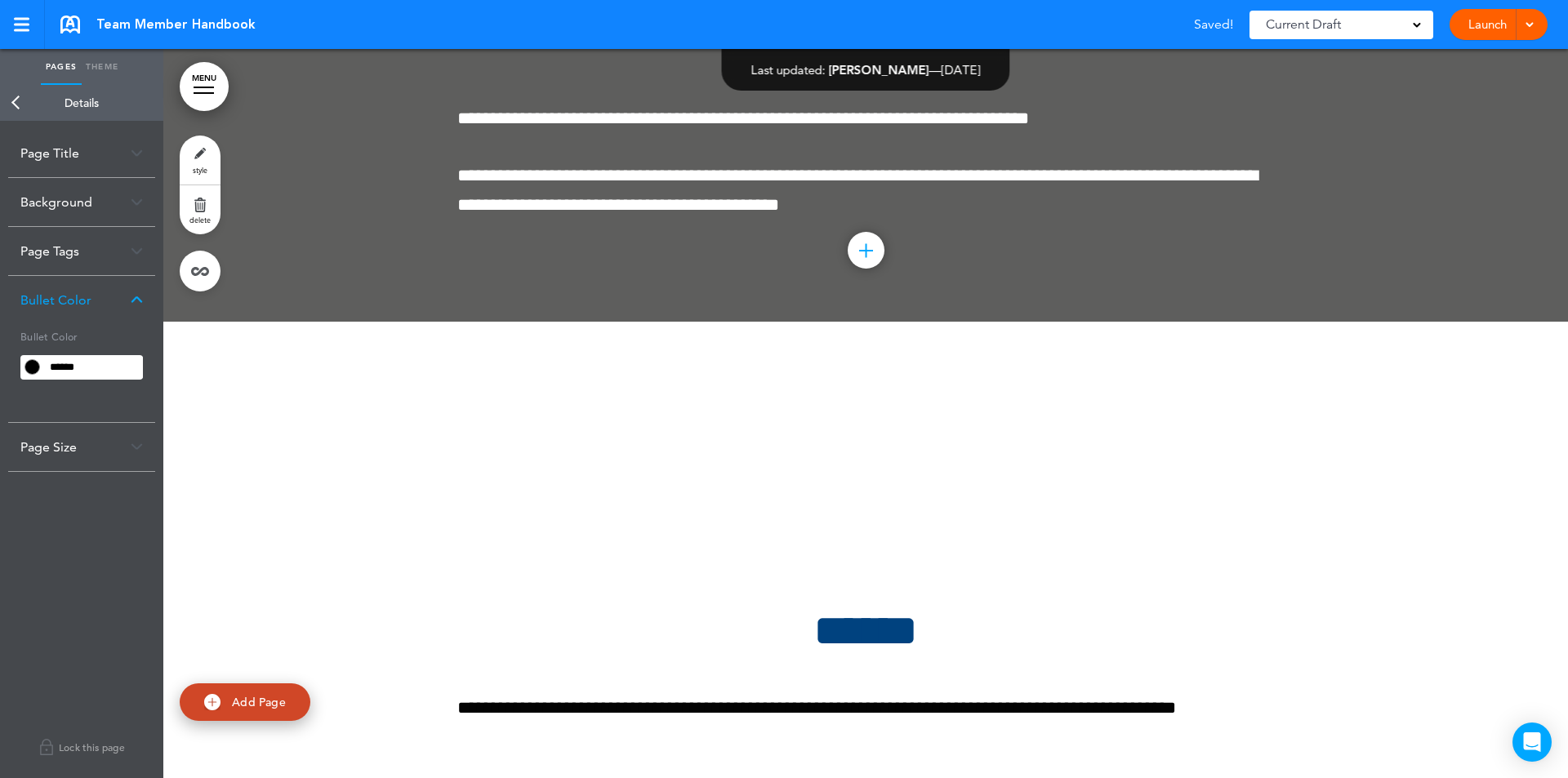
click at [112, 367] on input "******" at bounding box center [93, 367] width 99 height 23
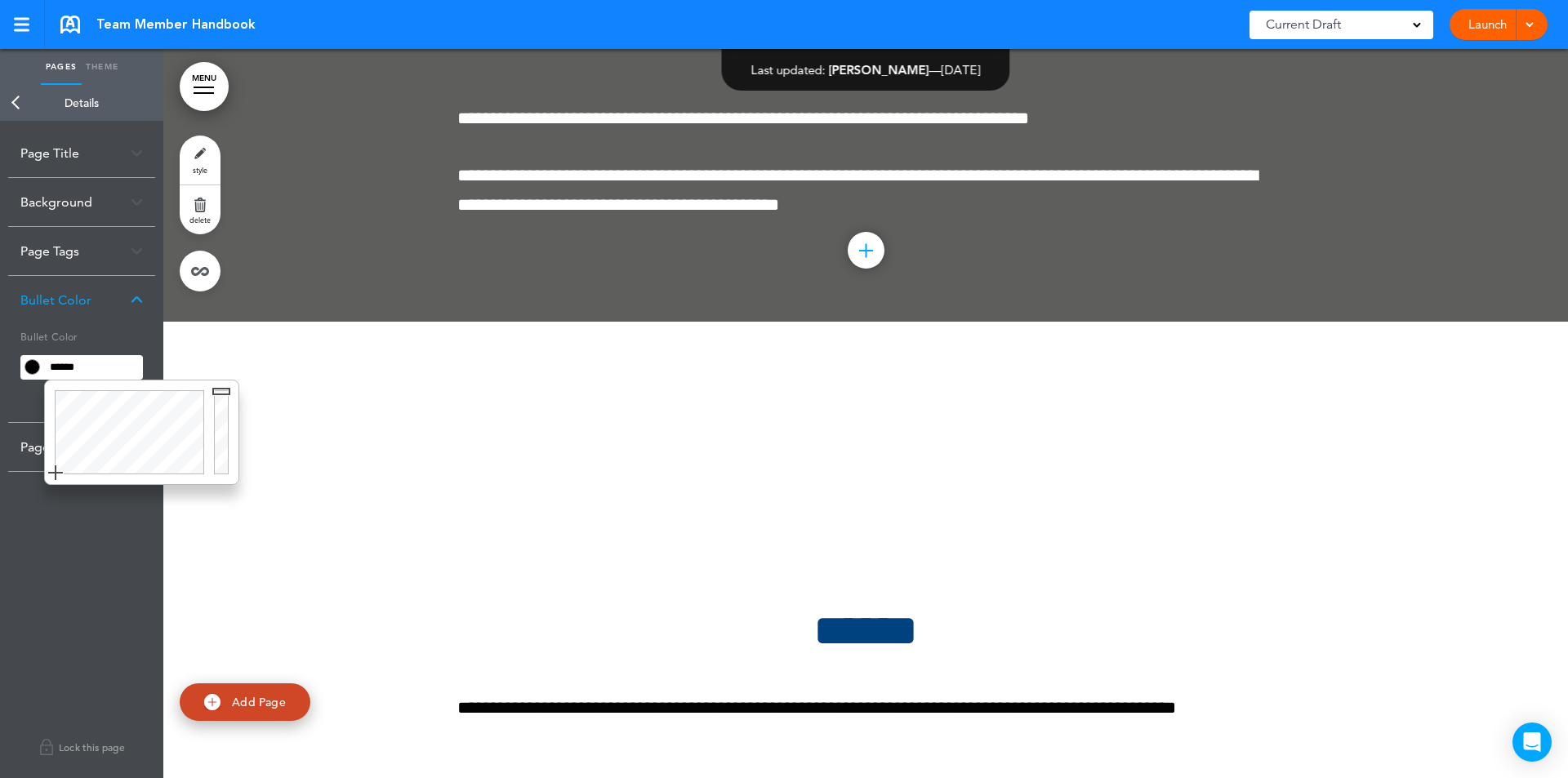
click at [220, 390] on div at bounding box center [224, 431] width 29 height 104
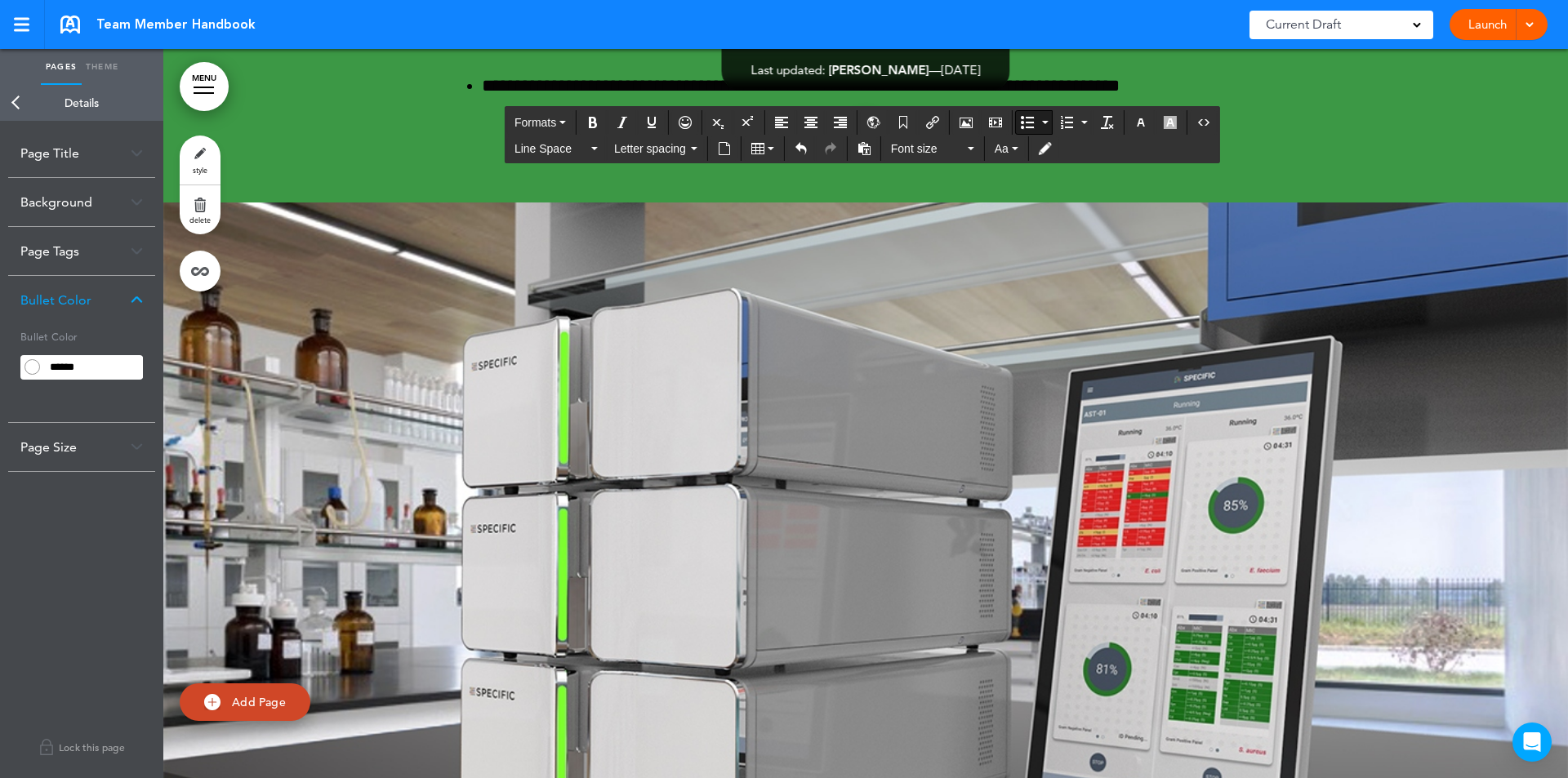
scroll to position [108214, 0]
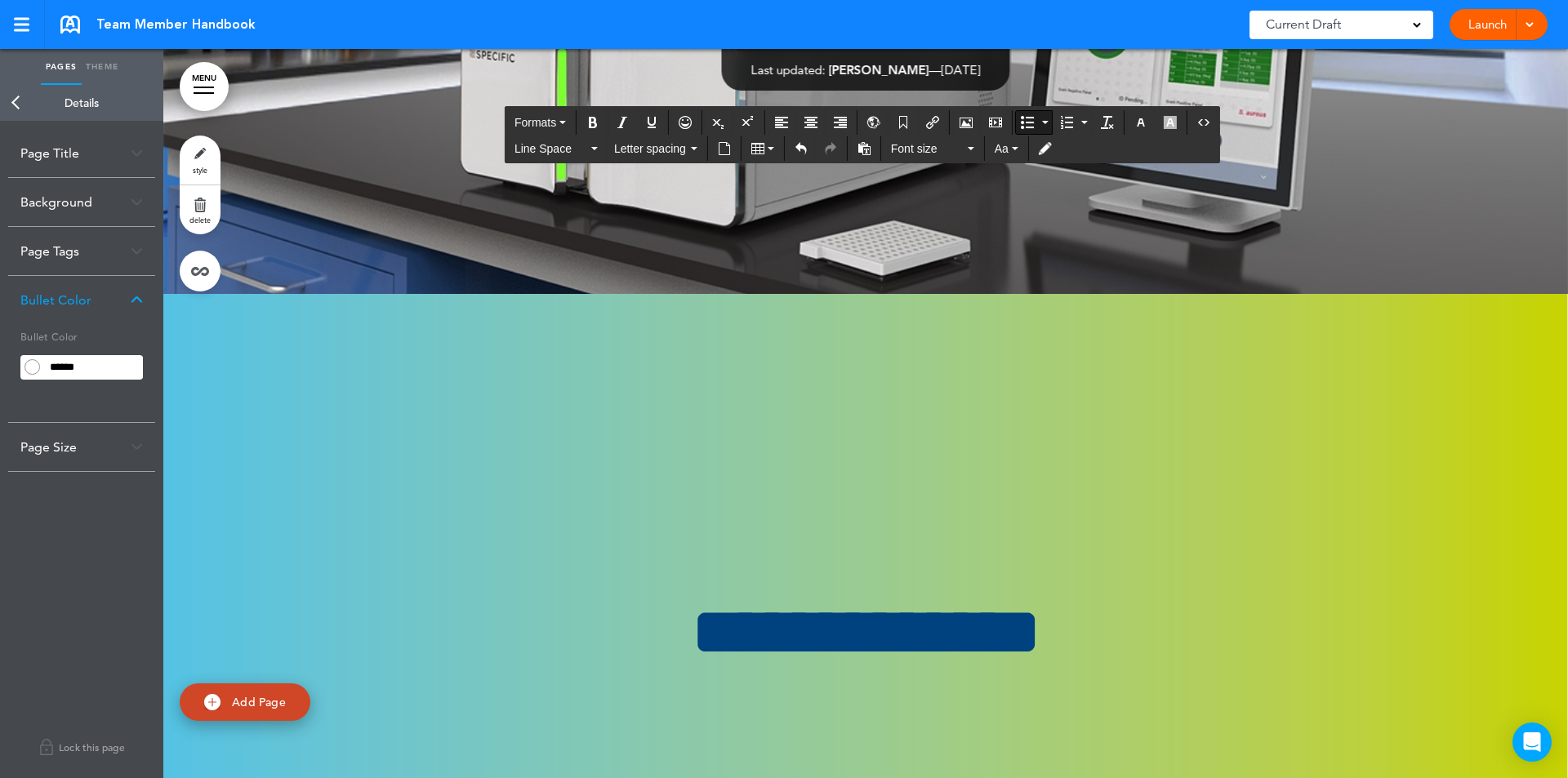
click at [17, 93] on link "Back" at bounding box center [16, 103] width 33 height 36
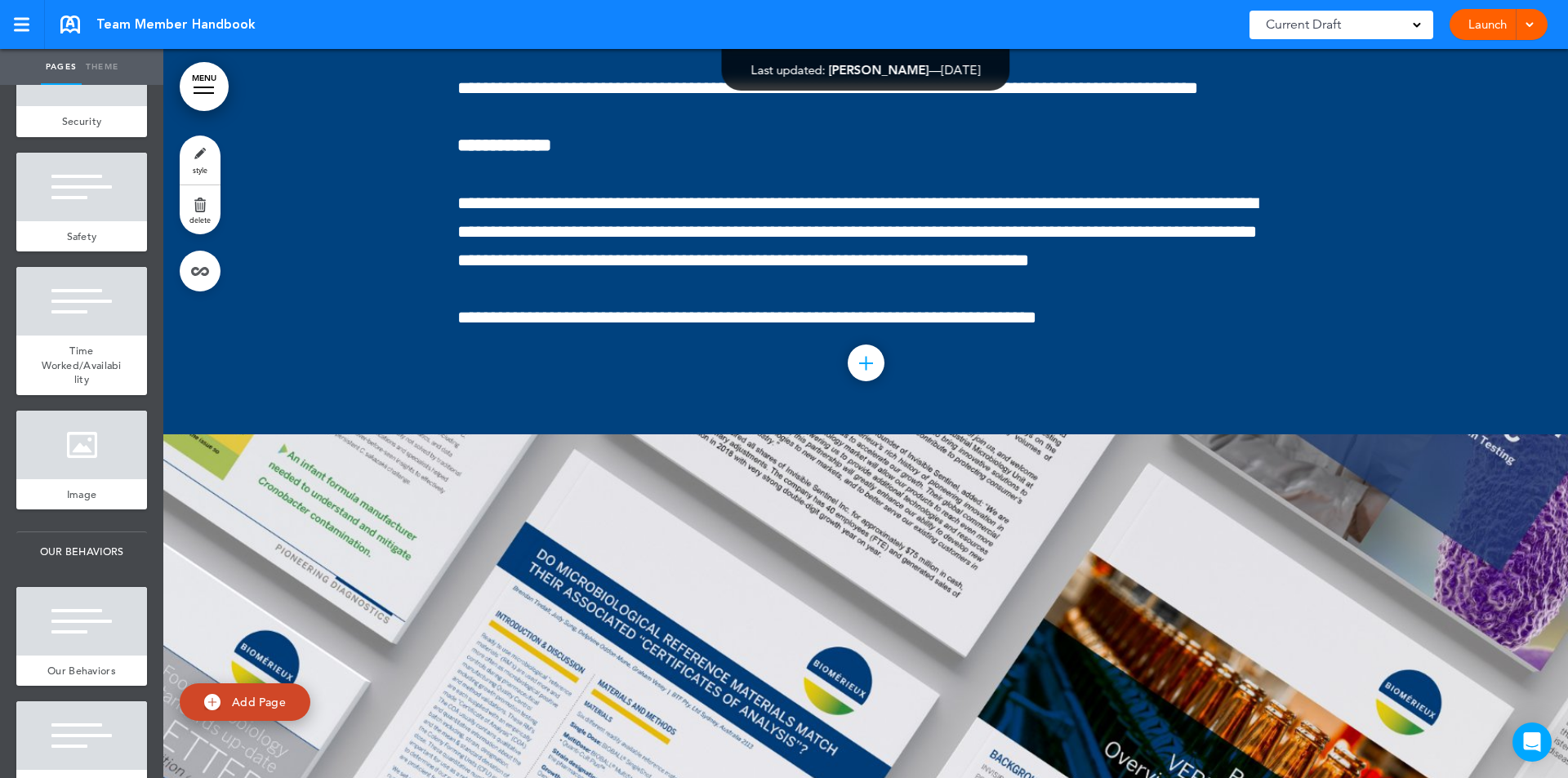
scroll to position [115227, 0]
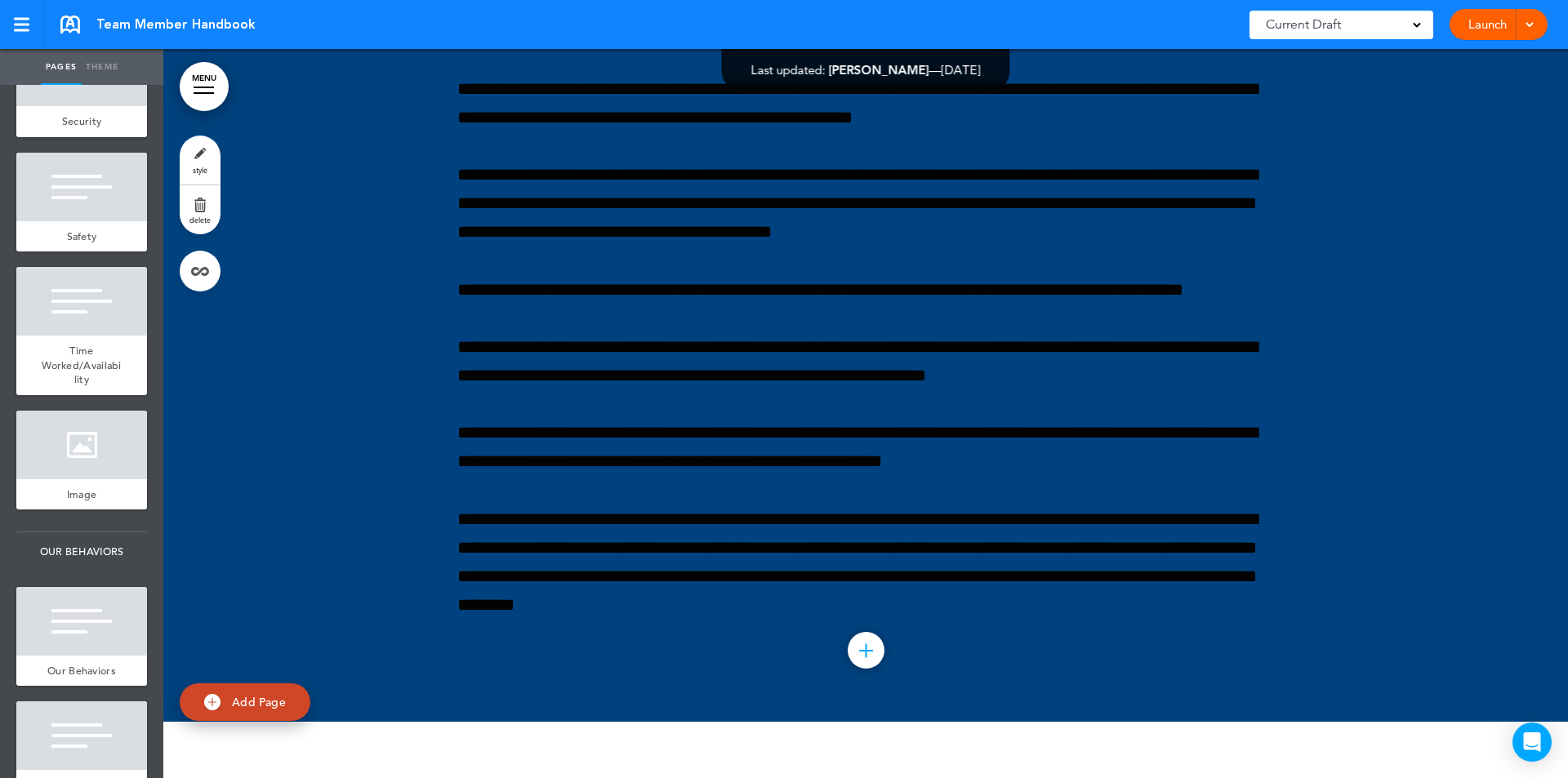
scroll to position [103293, 0]
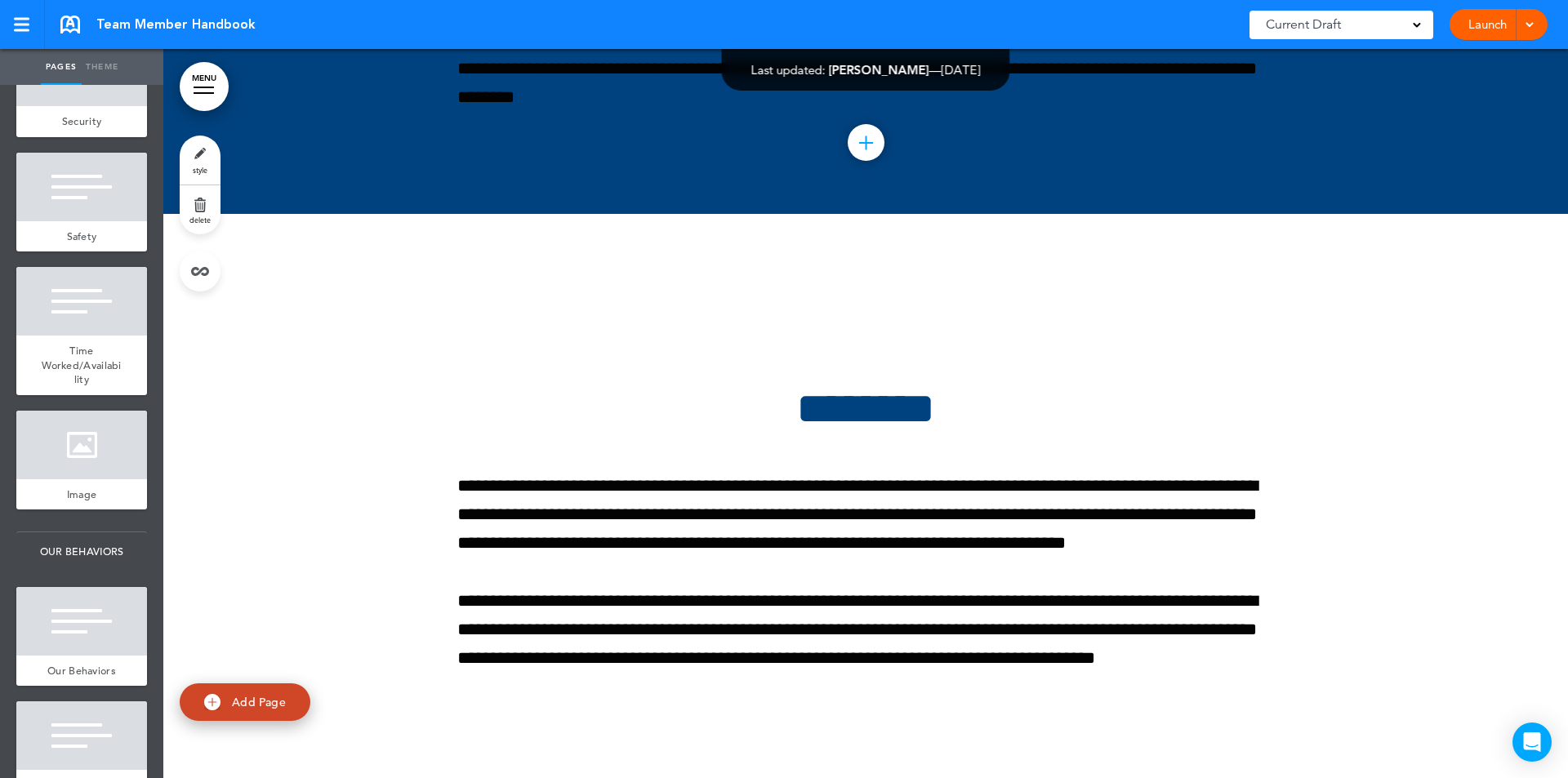
scroll to position [104021, 0]
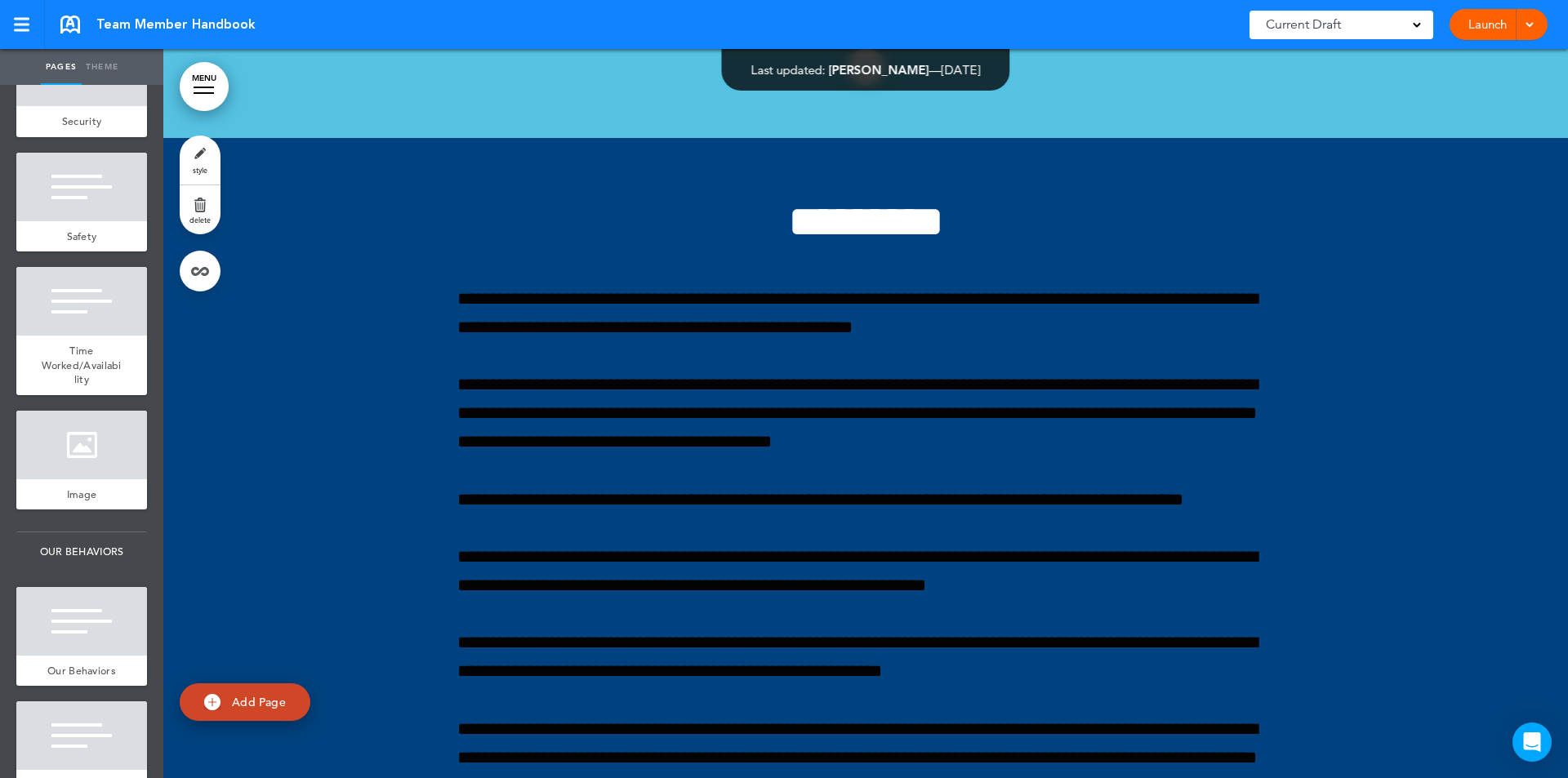
scroll to position [103293, 0]
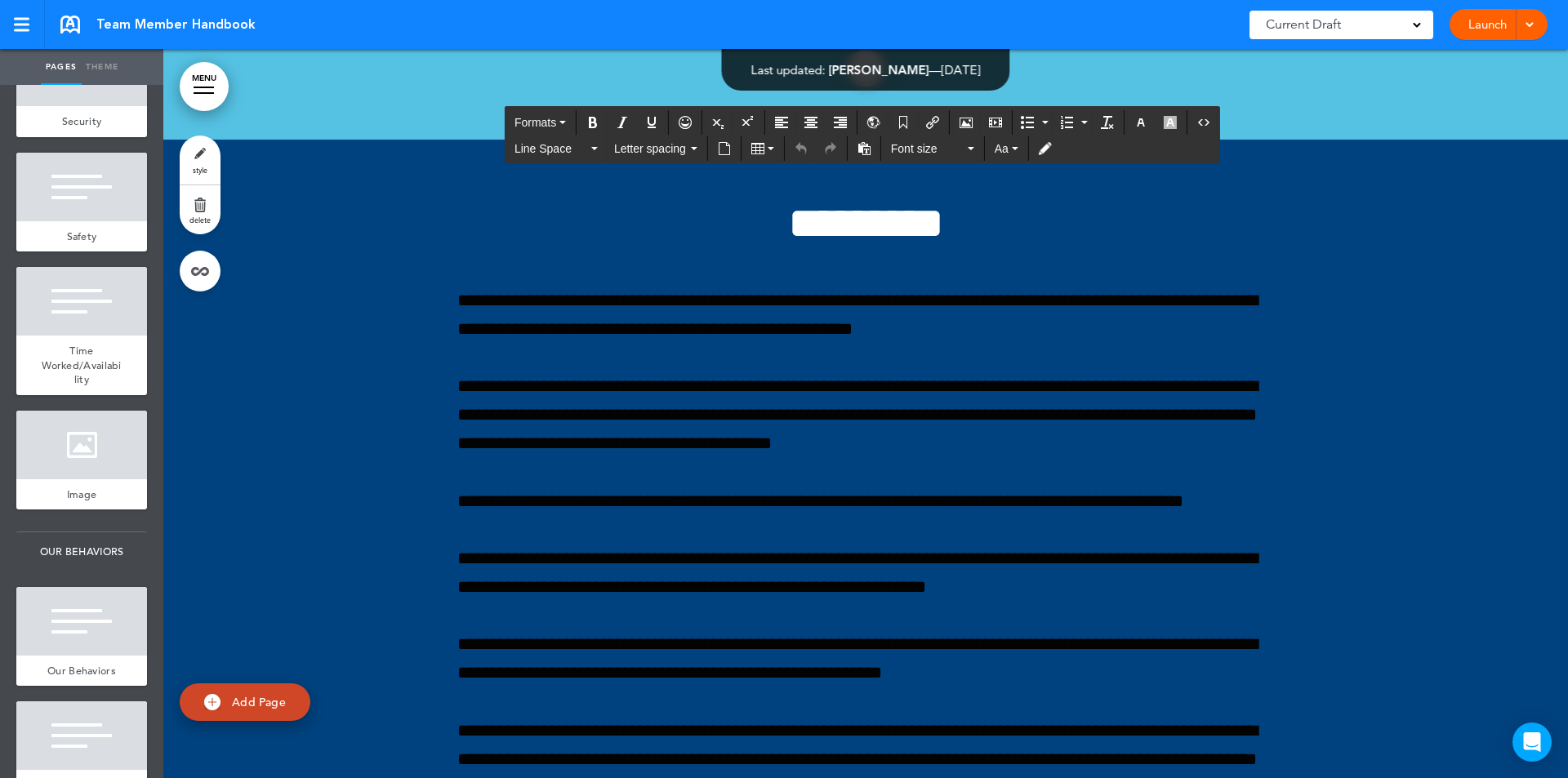
drag, startPoint x: 453, startPoint y: 360, endPoint x: 1053, endPoint y: 497, distance: 615.4
click at [1141, 117] on icon "button" at bounding box center [1141, 122] width 13 height 13
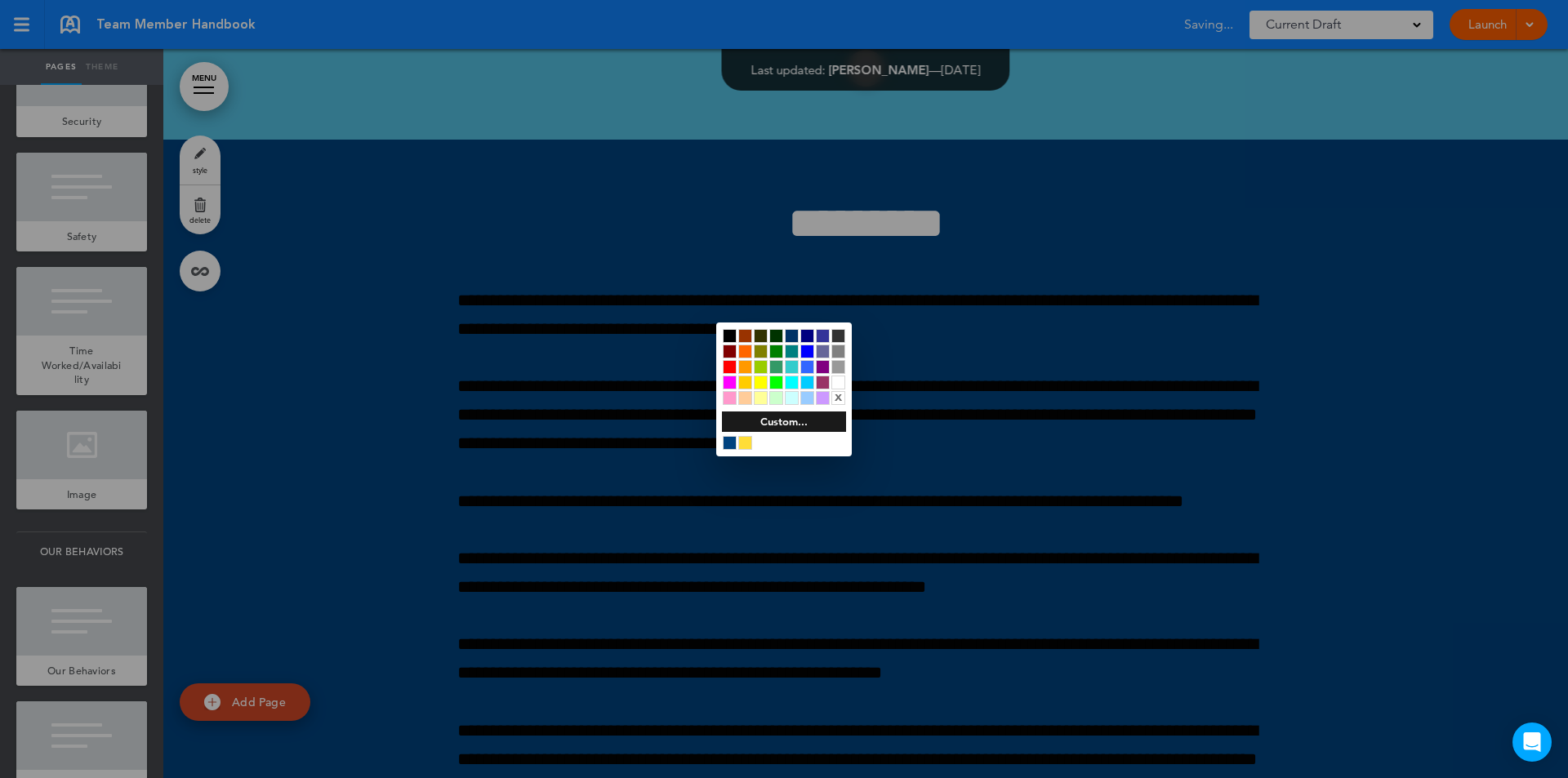
click at [840, 378] on div at bounding box center [838, 383] width 14 height 14
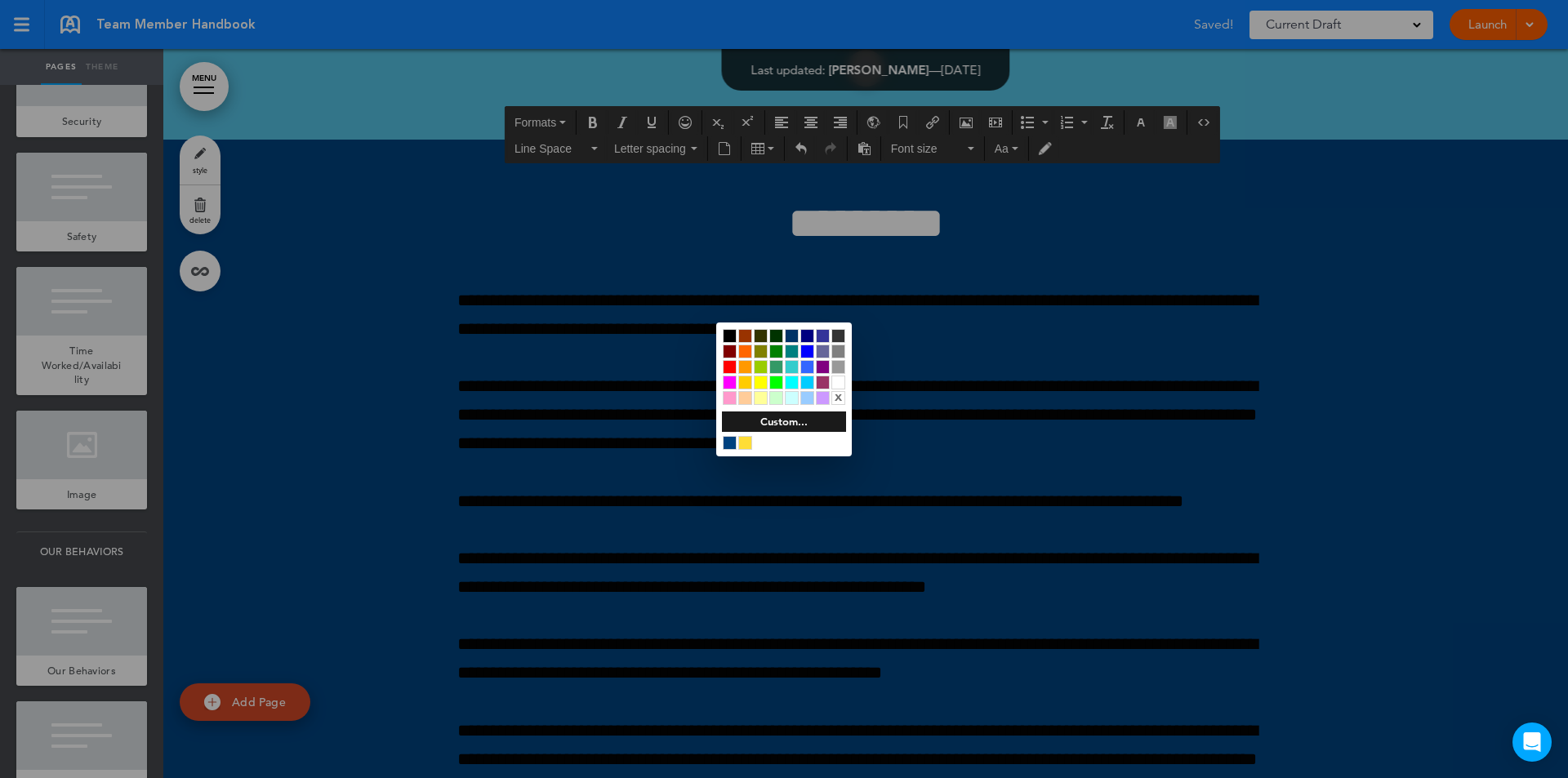
click at [983, 571] on div at bounding box center [784, 389] width 1568 height 778
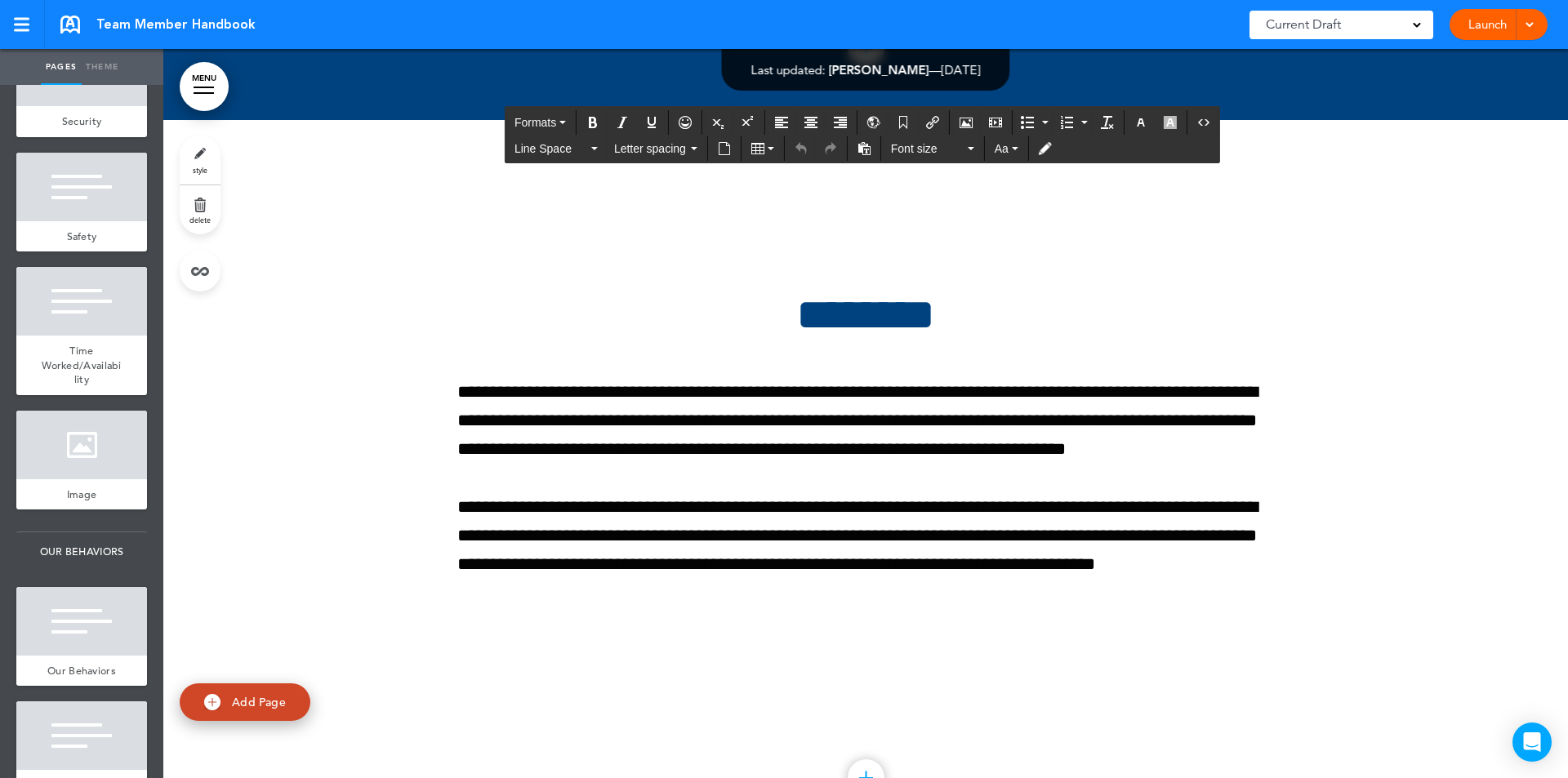
scroll to position [104111, 0]
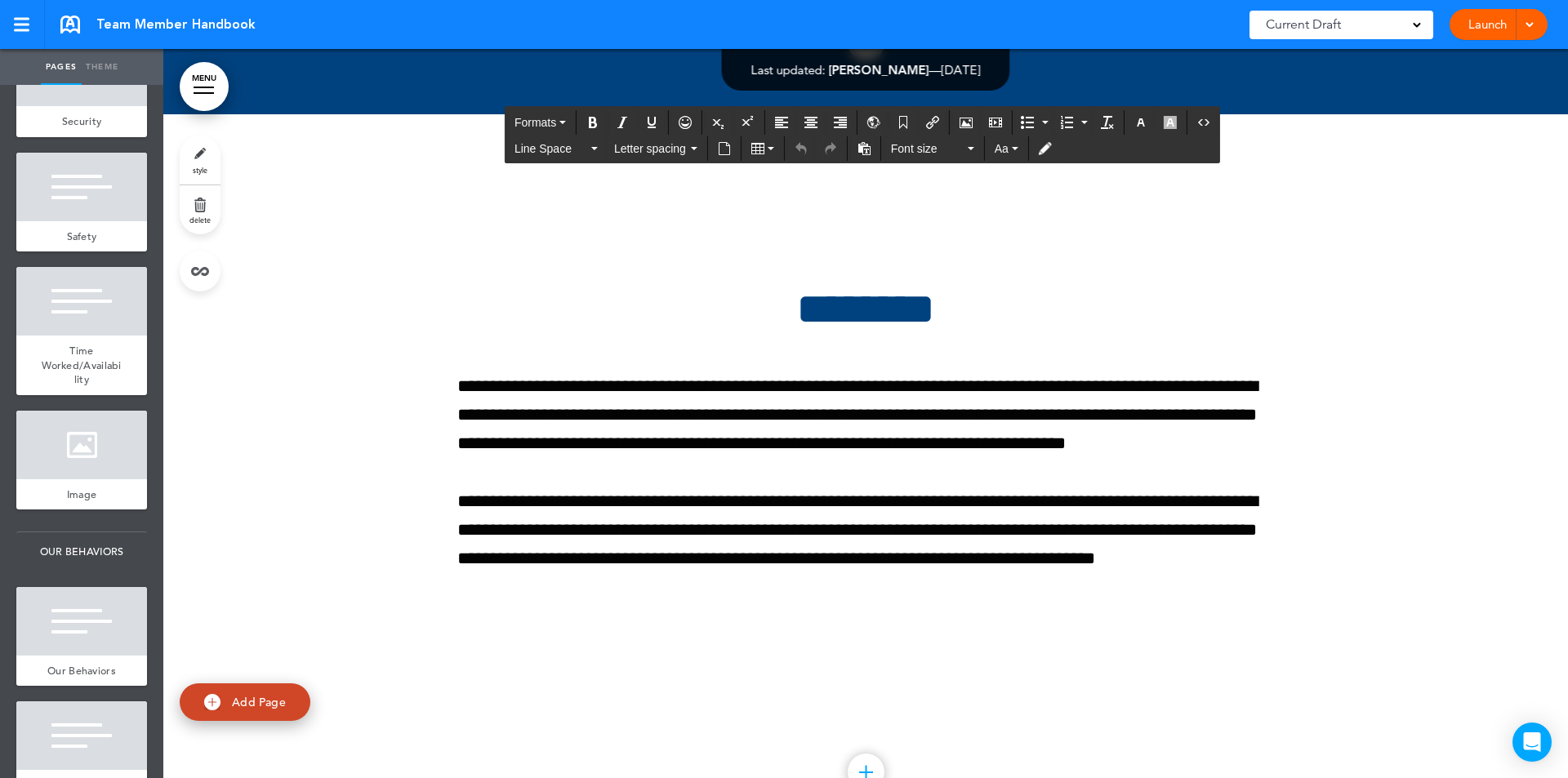
drag, startPoint x: 453, startPoint y: 297, endPoint x: 895, endPoint y: 666, distance: 575.8
click at [1145, 125] on icon "button" at bounding box center [1141, 122] width 13 height 13
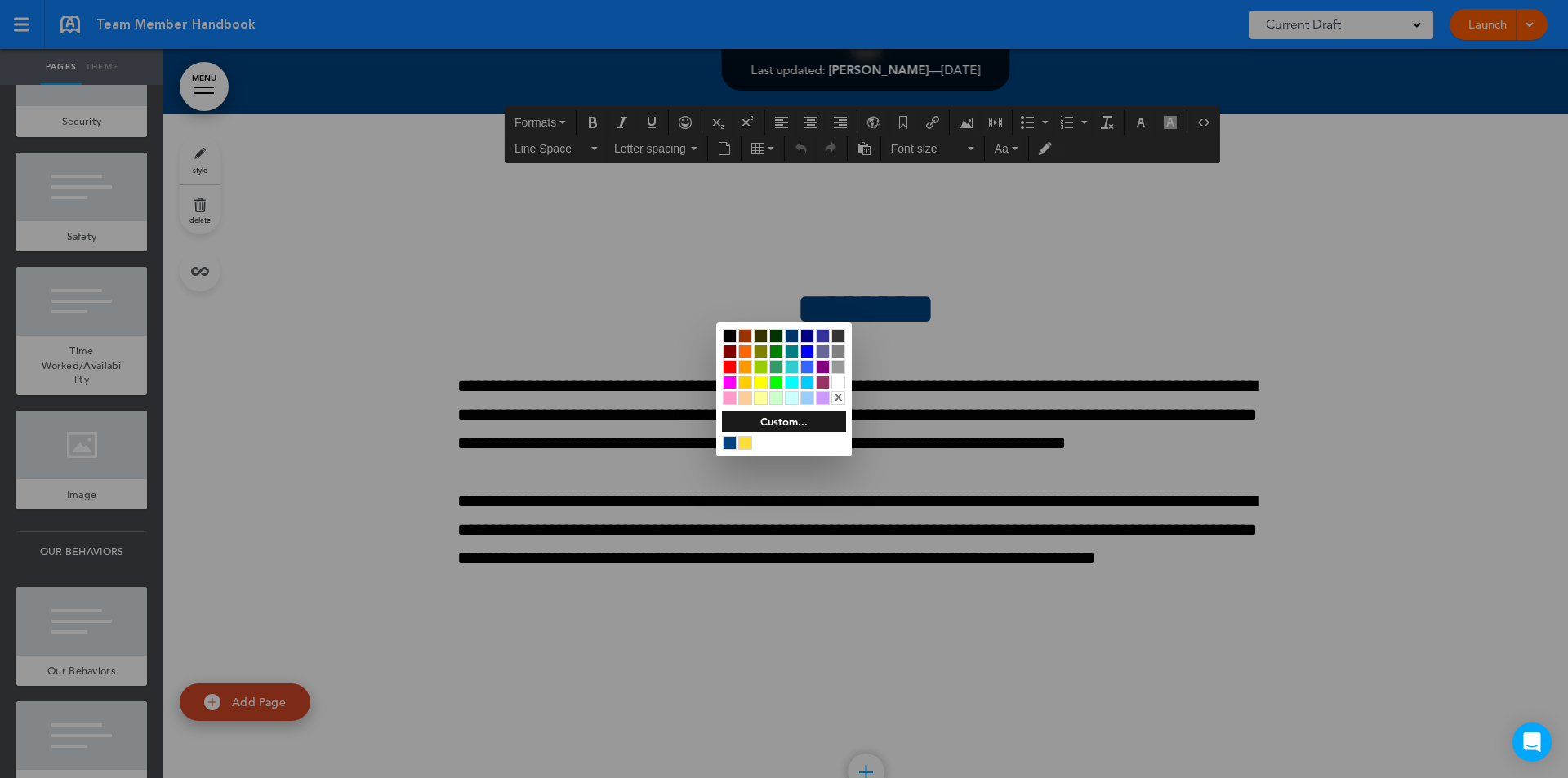
click at [836, 378] on div at bounding box center [838, 383] width 14 height 14
click at [1425, 363] on div at bounding box center [784, 389] width 1568 height 778
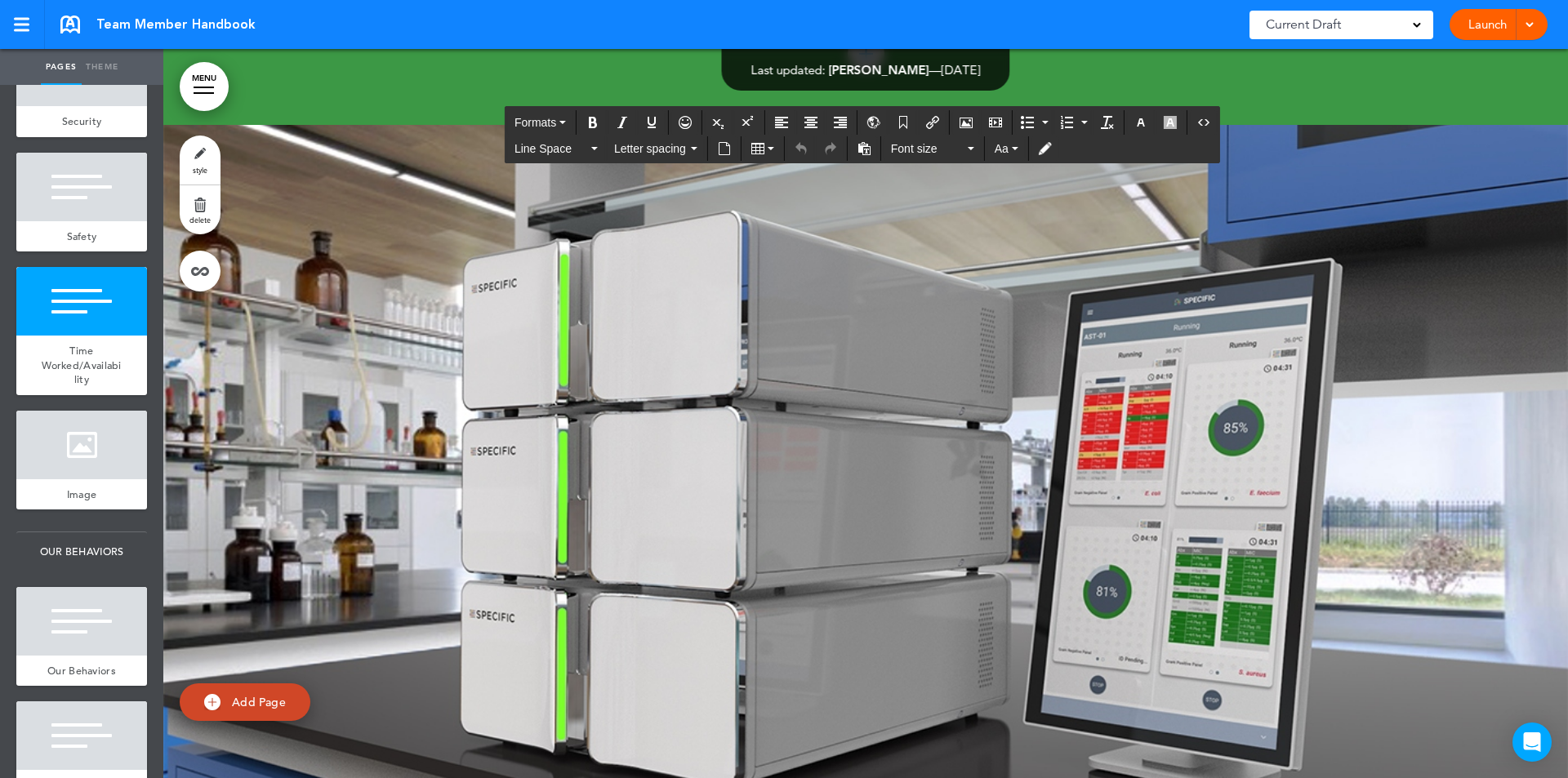
scroll to position [107722, 0]
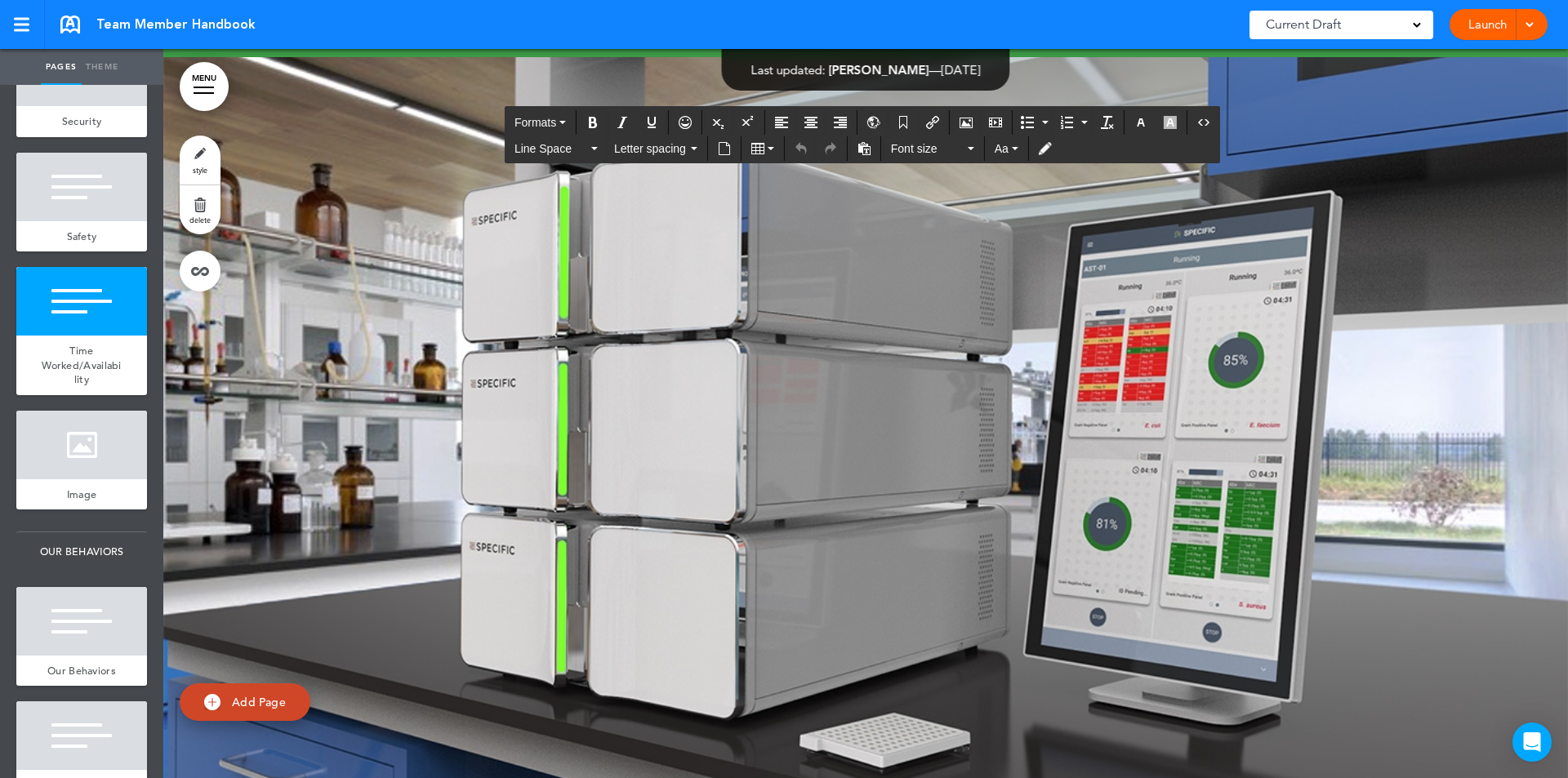
drag, startPoint x: 460, startPoint y: 455, endPoint x: 1227, endPoint y: 648, distance: 790.9
click at [1137, 124] on icon "button" at bounding box center [1141, 122] width 13 height 13
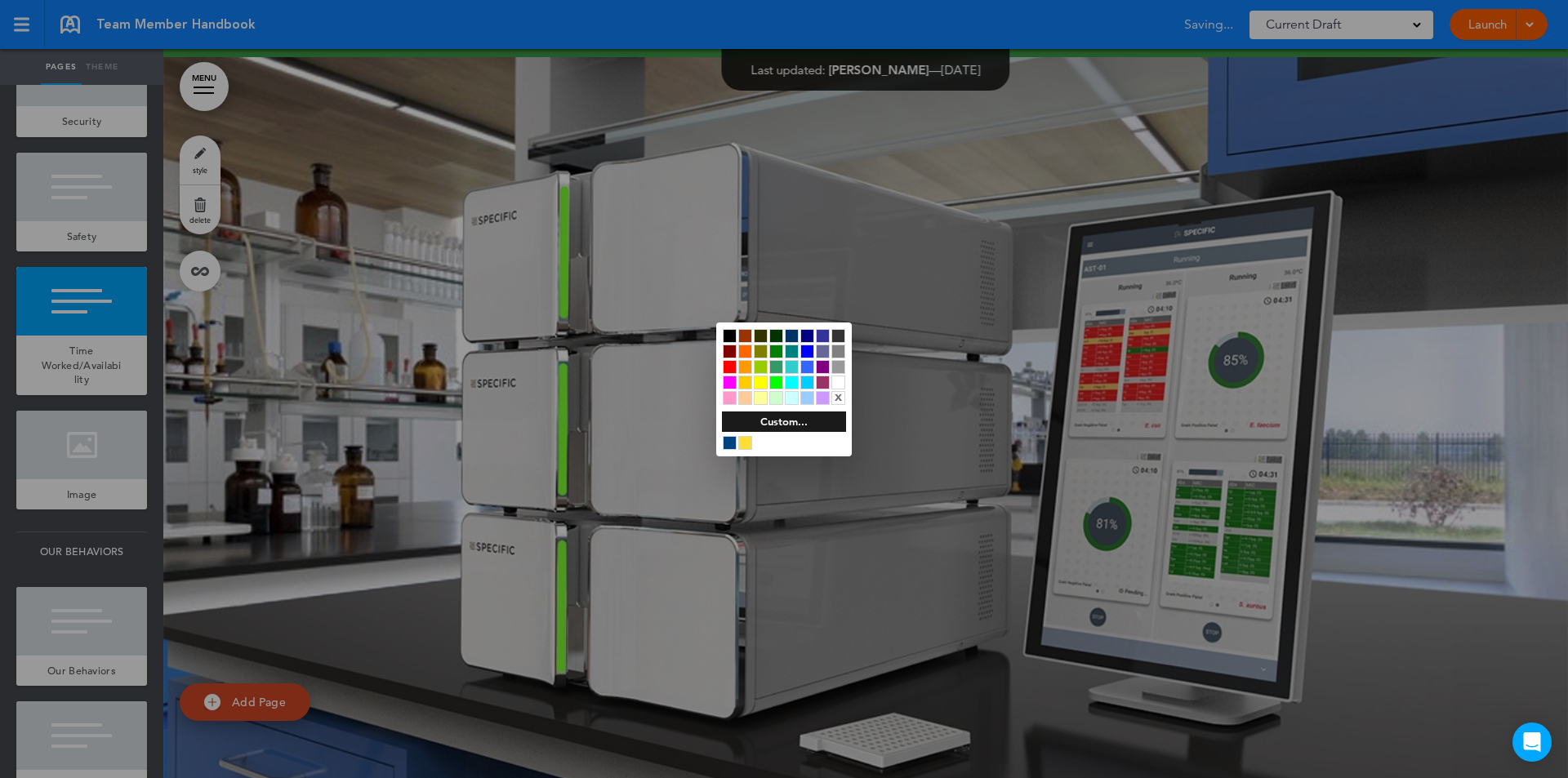
click at [840, 381] on div at bounding box center [838, 383] width 14 height 14
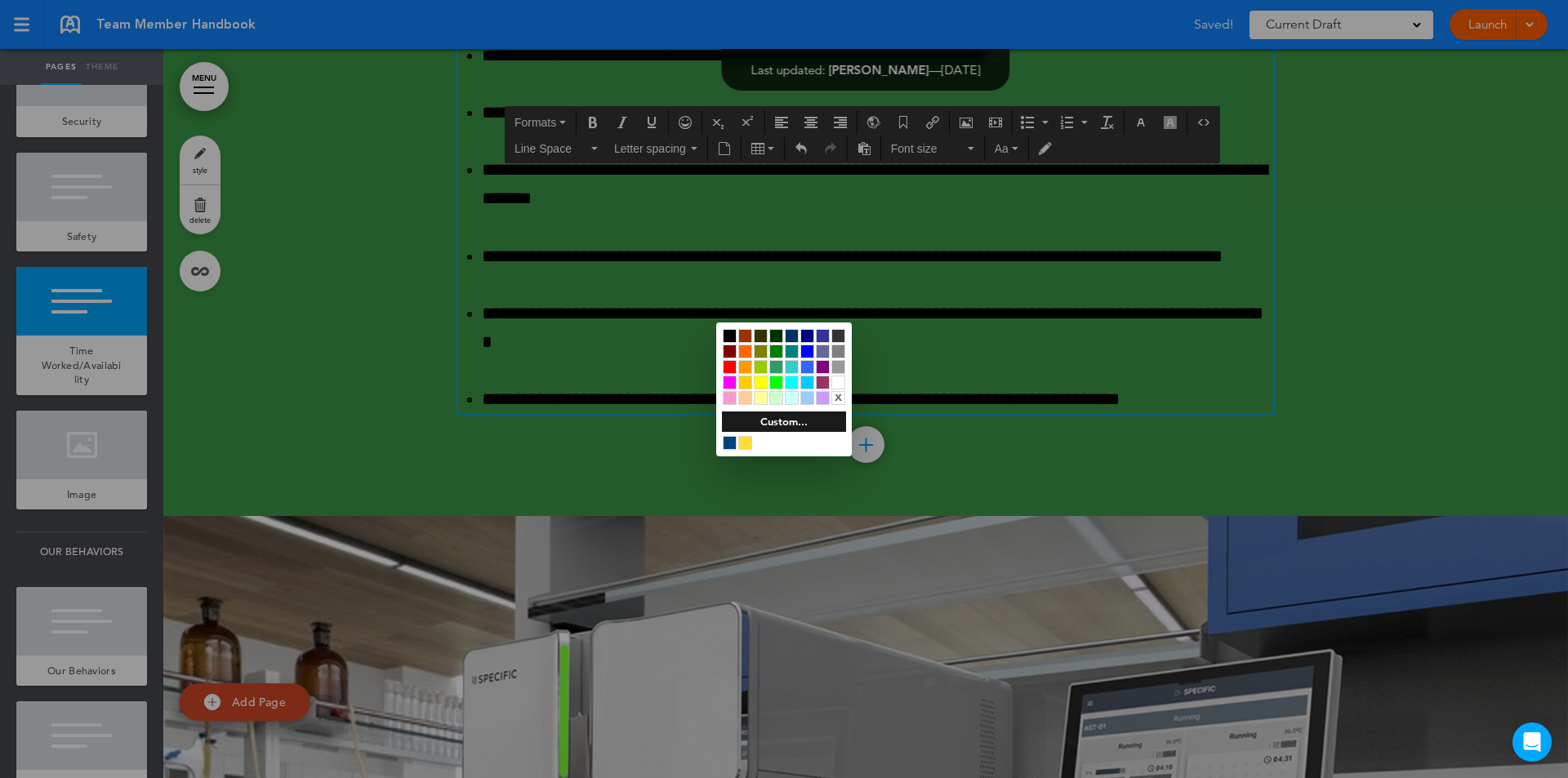
click at [1278, 370] on div at bounding box center [784, 389] width 1568 height 778
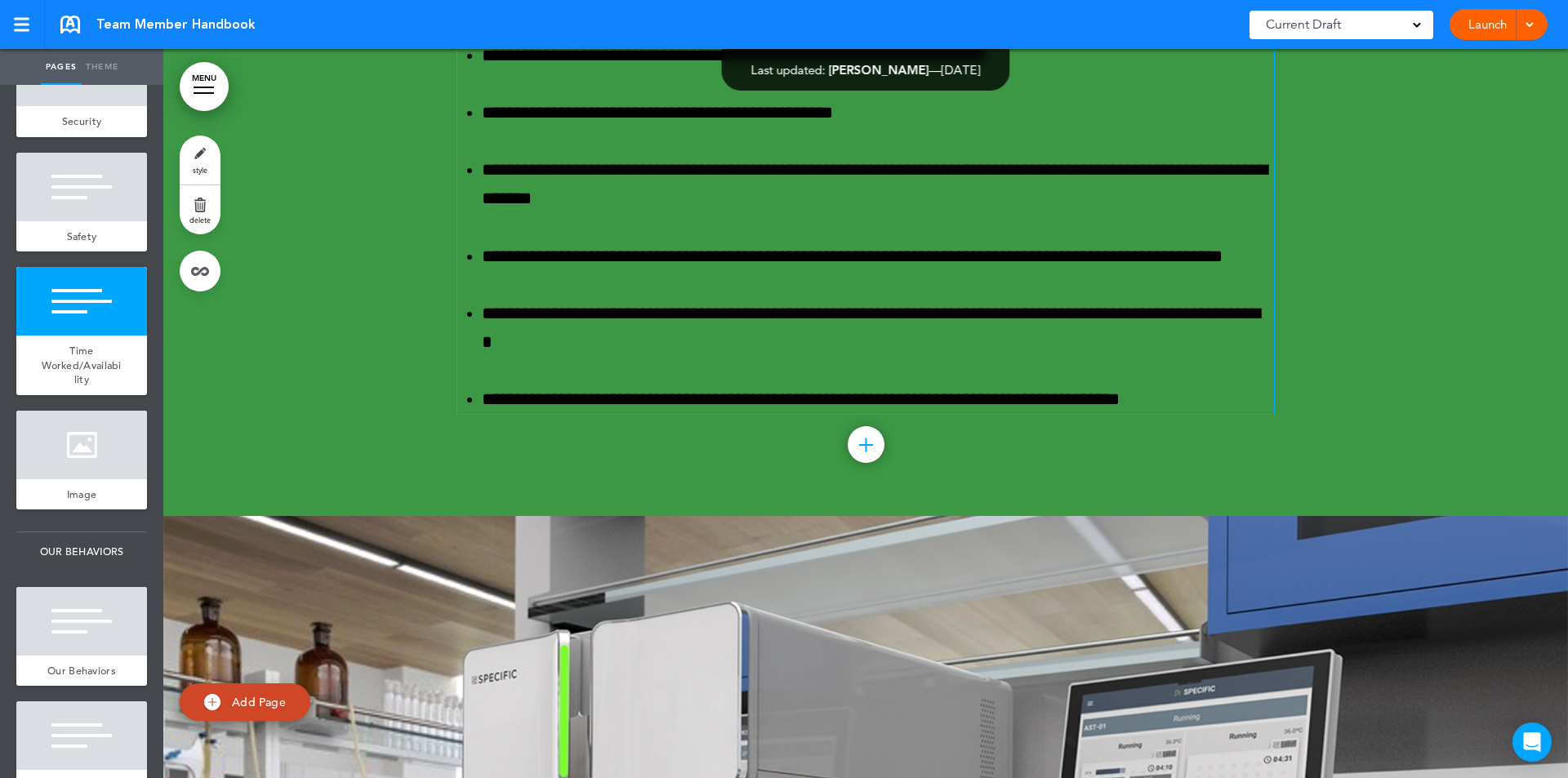
drag, startPoint x: 945, startPoint y: 534, endPoint x: 956, endPoint y: 479, distance: 56.1
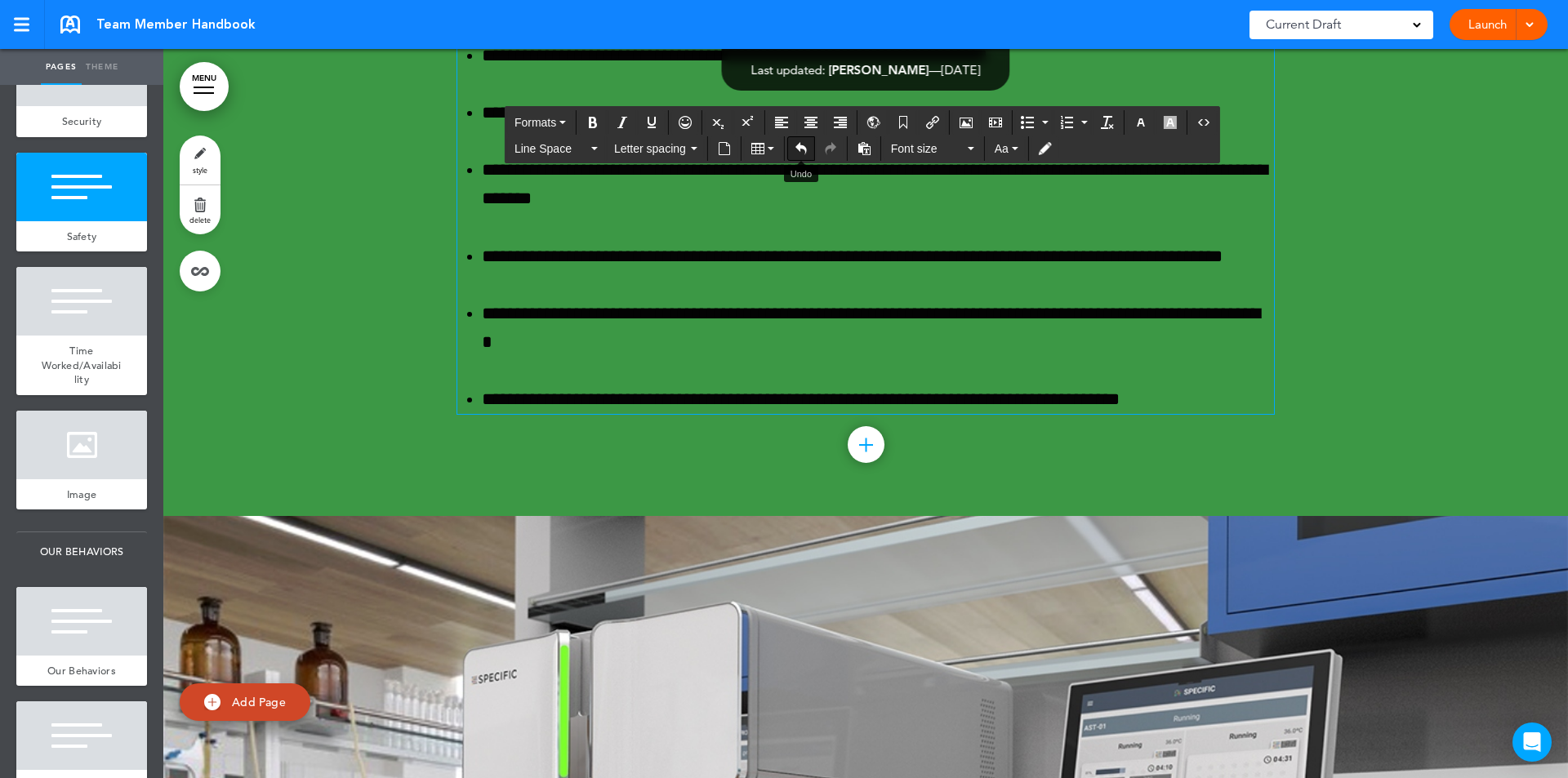
click at [802, 143] on icon "Undo" at bounding box center [801, 148] width 13 height 13
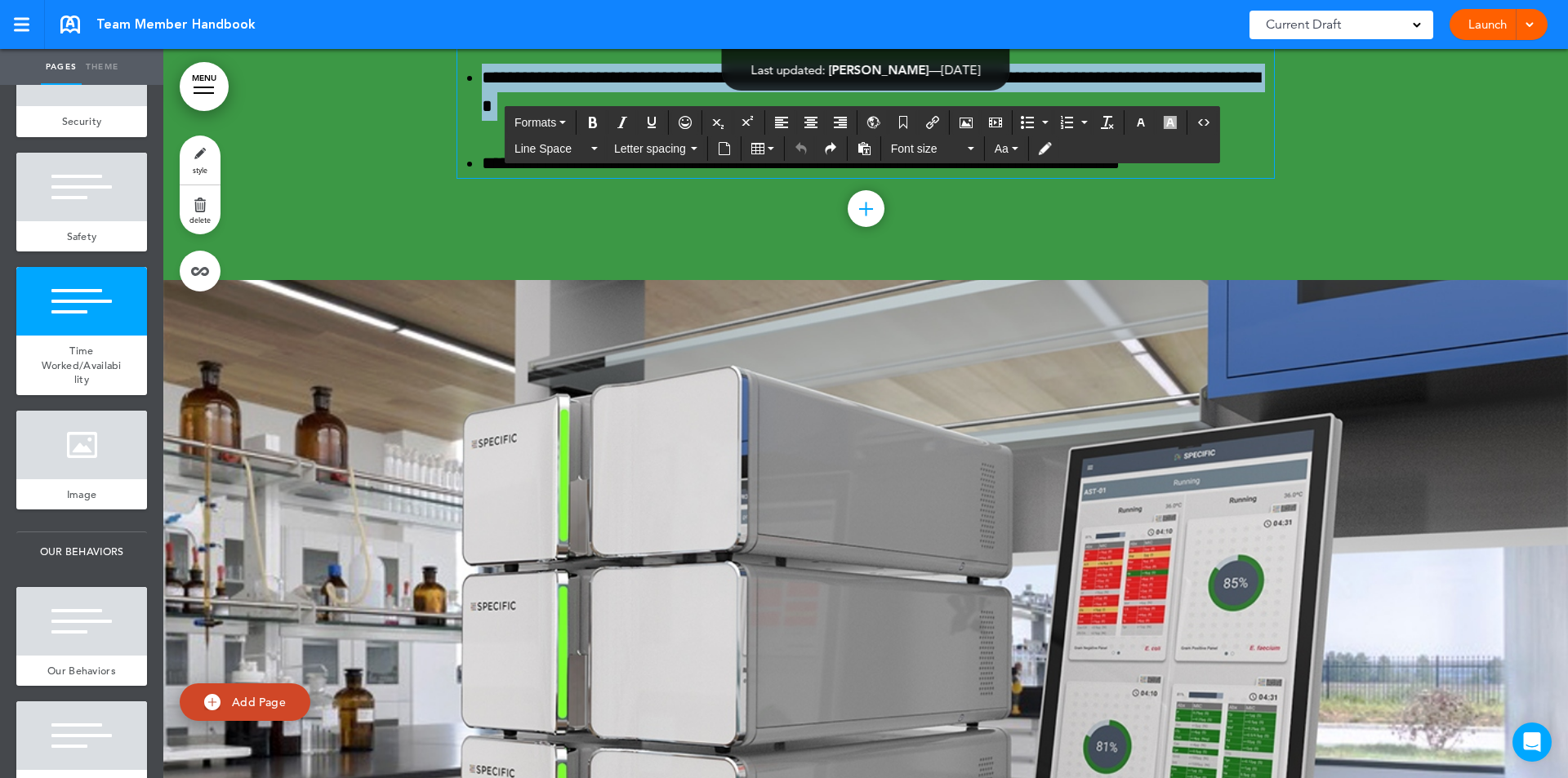
scroll to position [107692, 0]
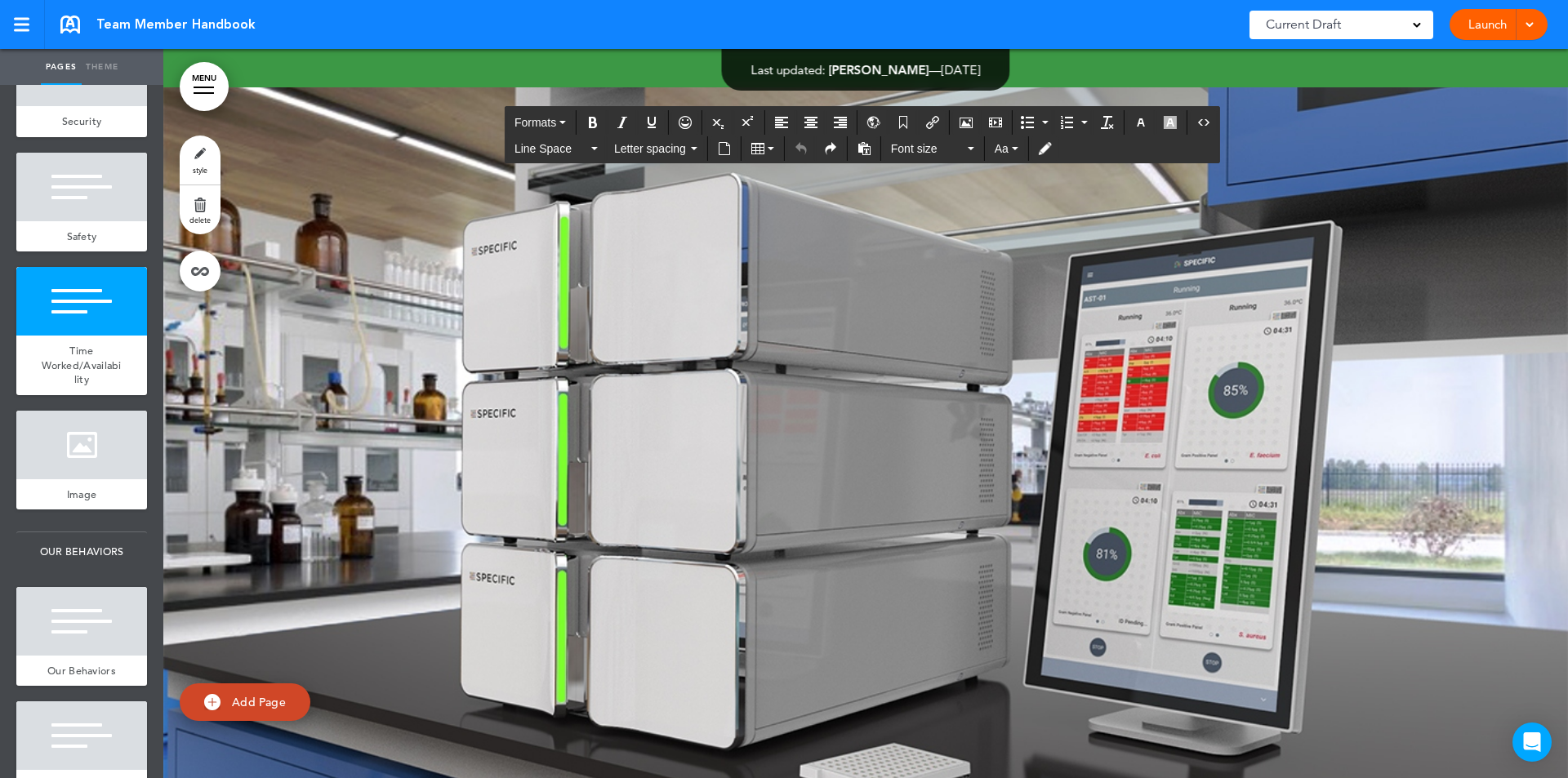
drag, startPoint x: 456, startPoint y: 485, endPoint x: 1196, endPoint y: 663, distance: 761.1
click at [1144, 118] on icon "button" at bounding box center [1141, 122] width 13 height 13
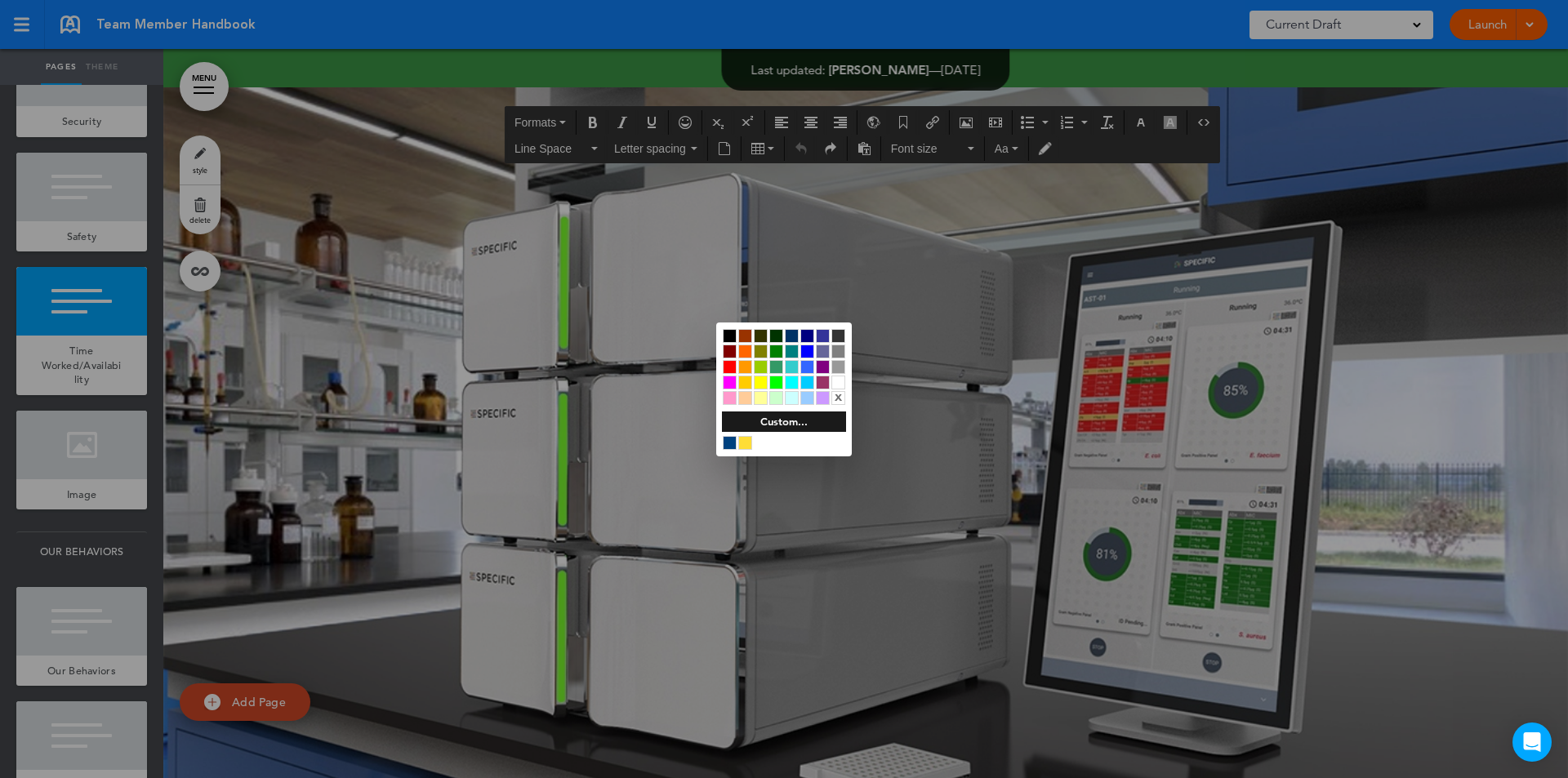
click at [833, 376] on div at bounding box center [838, 383] width 14 height 14
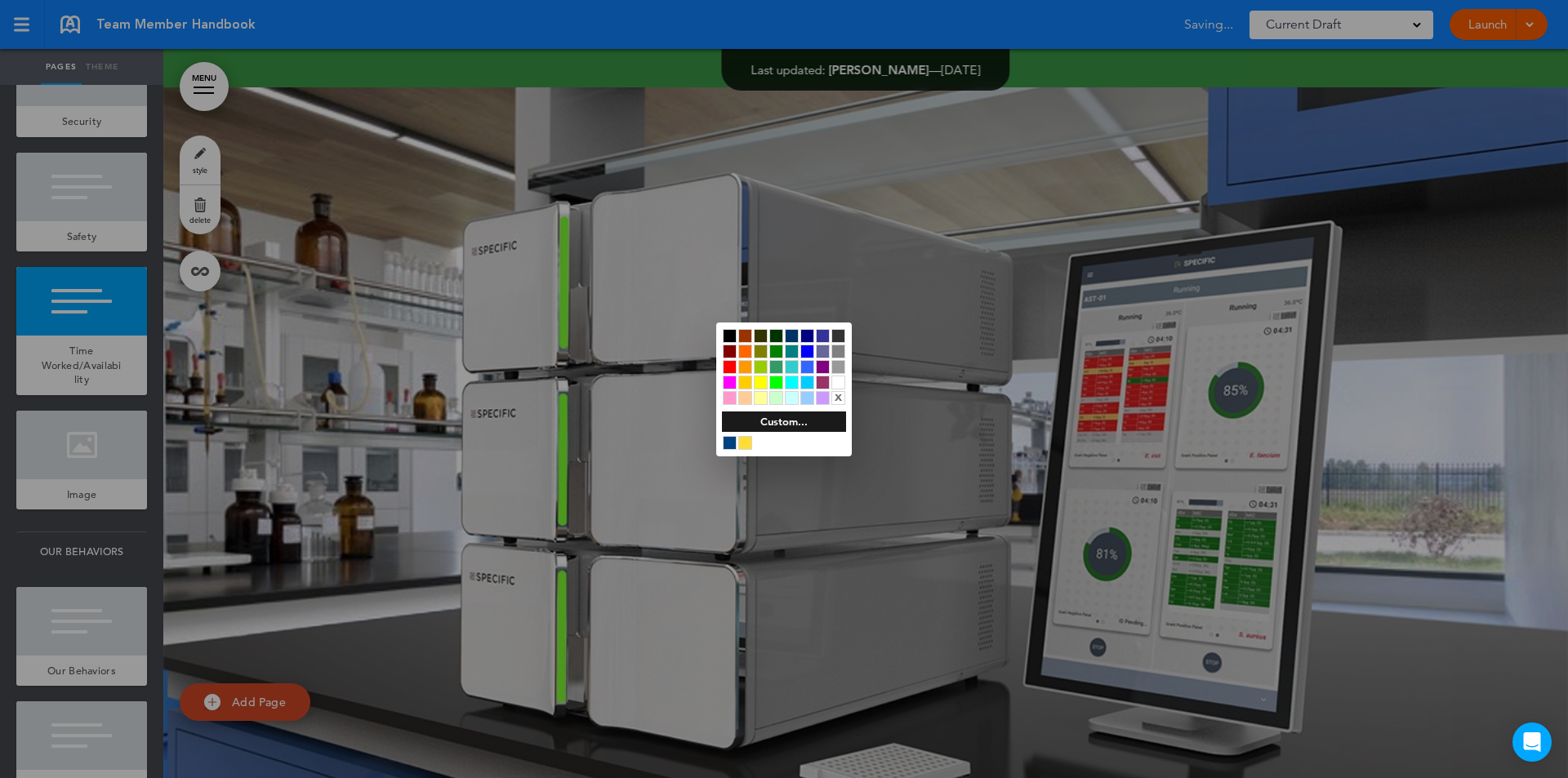
click at [392, 376] on div at bounding box center [784, 389] width 1568 height 778
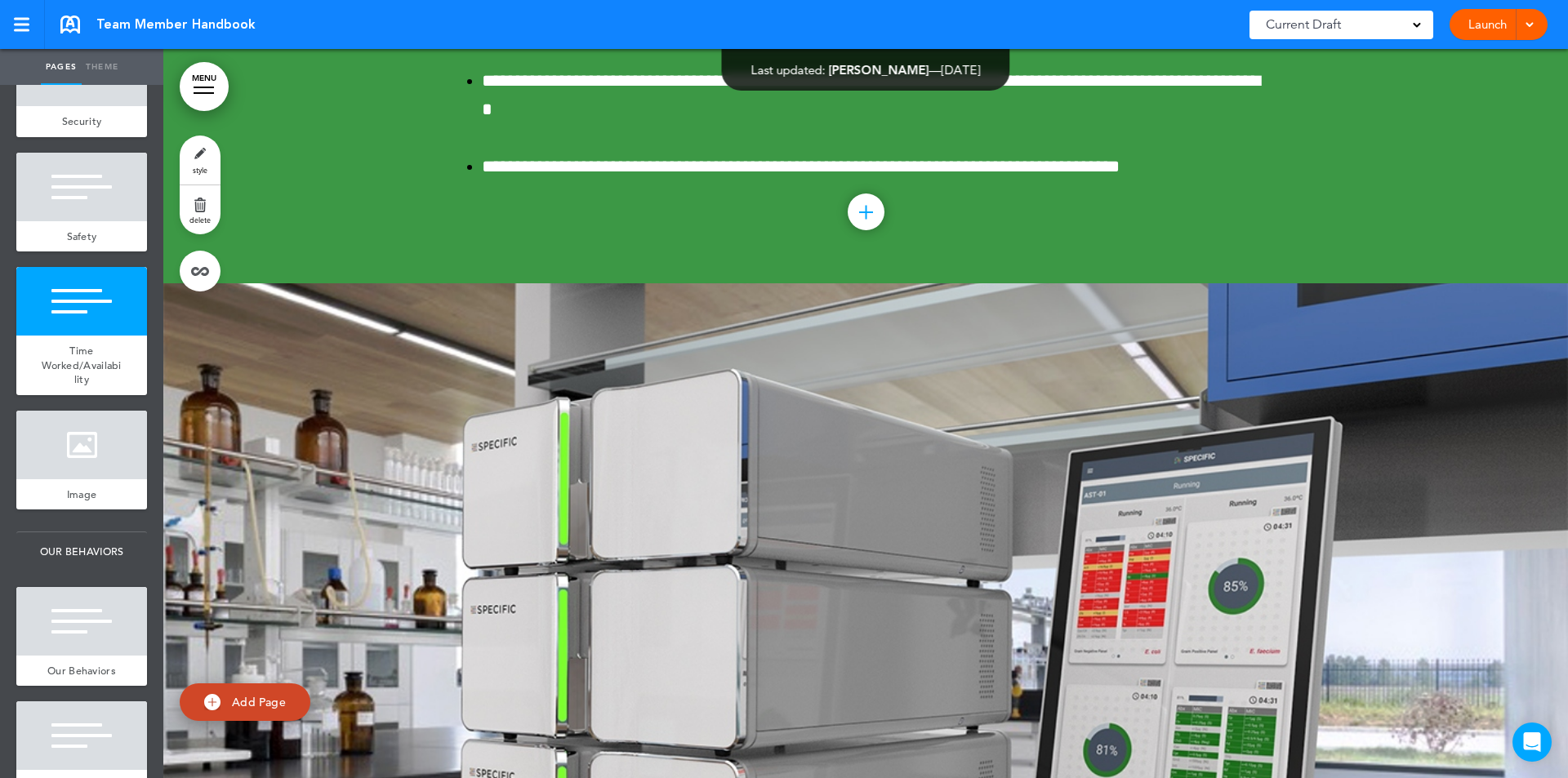
scroll to position [18219, 0]
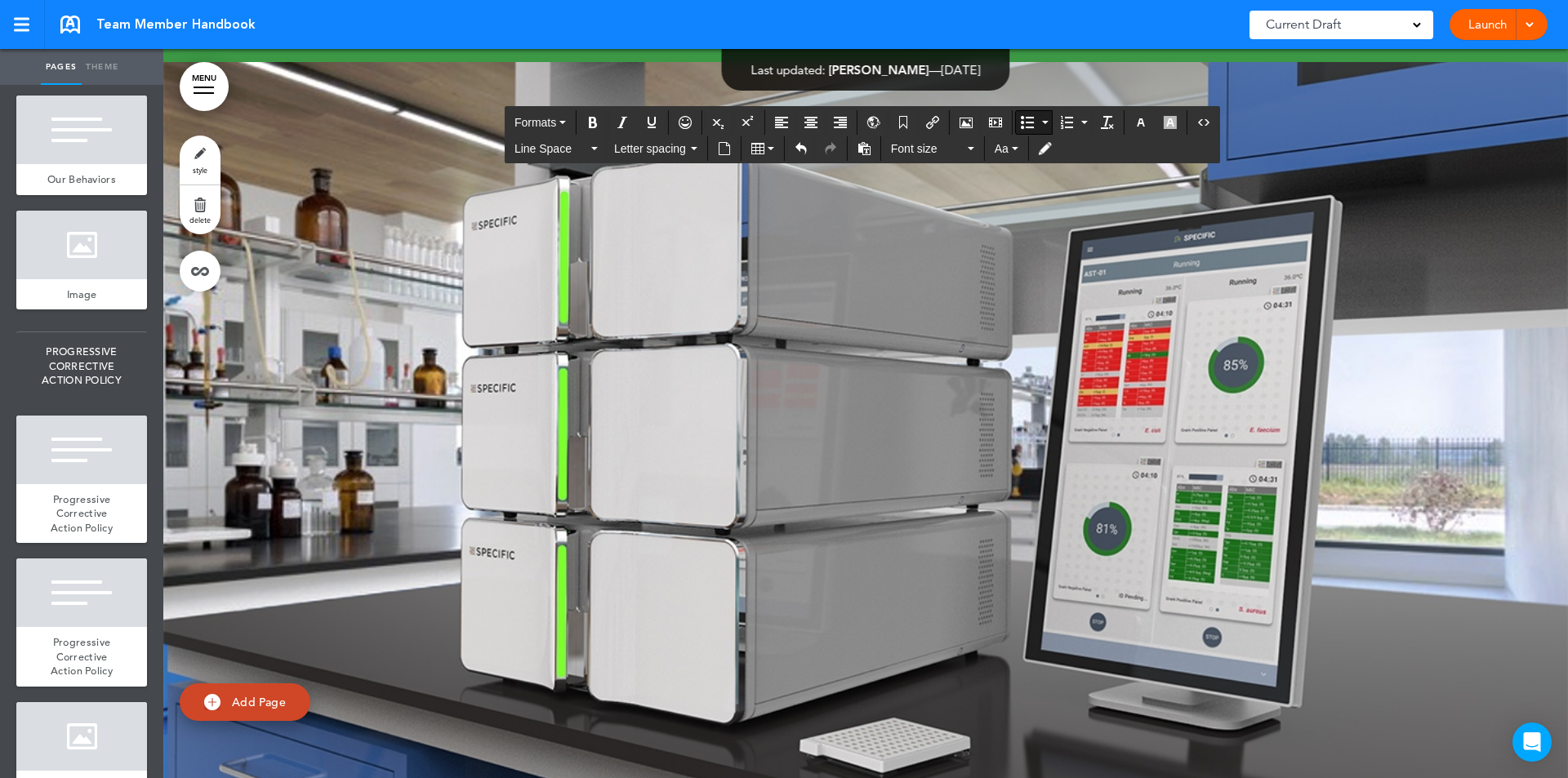
scroll to position [107769, 0]
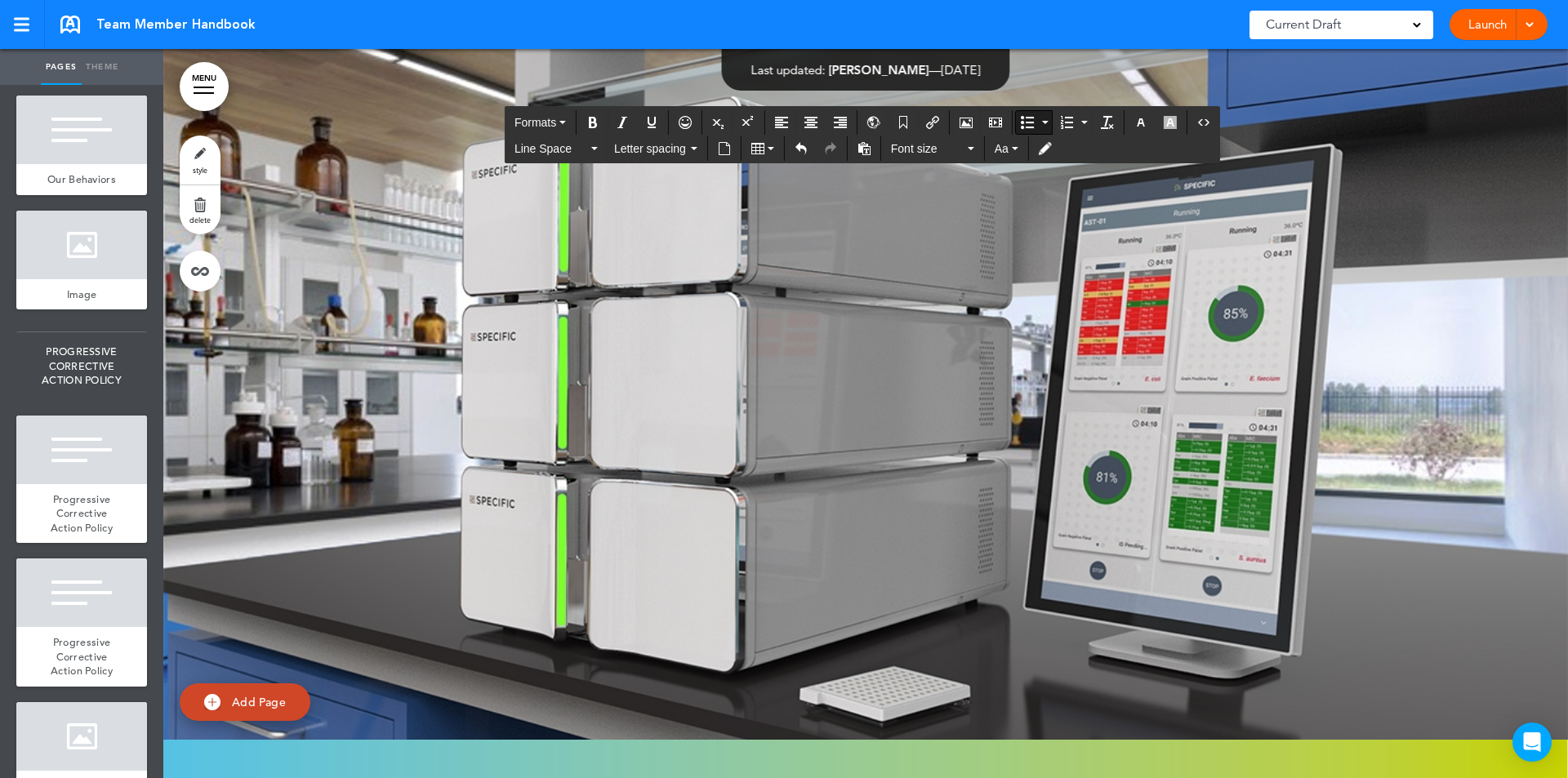
drag, startPoint x: 473, startPoint y: 383, endPoint x: 653, endPoint y: 604, distance: 285.0
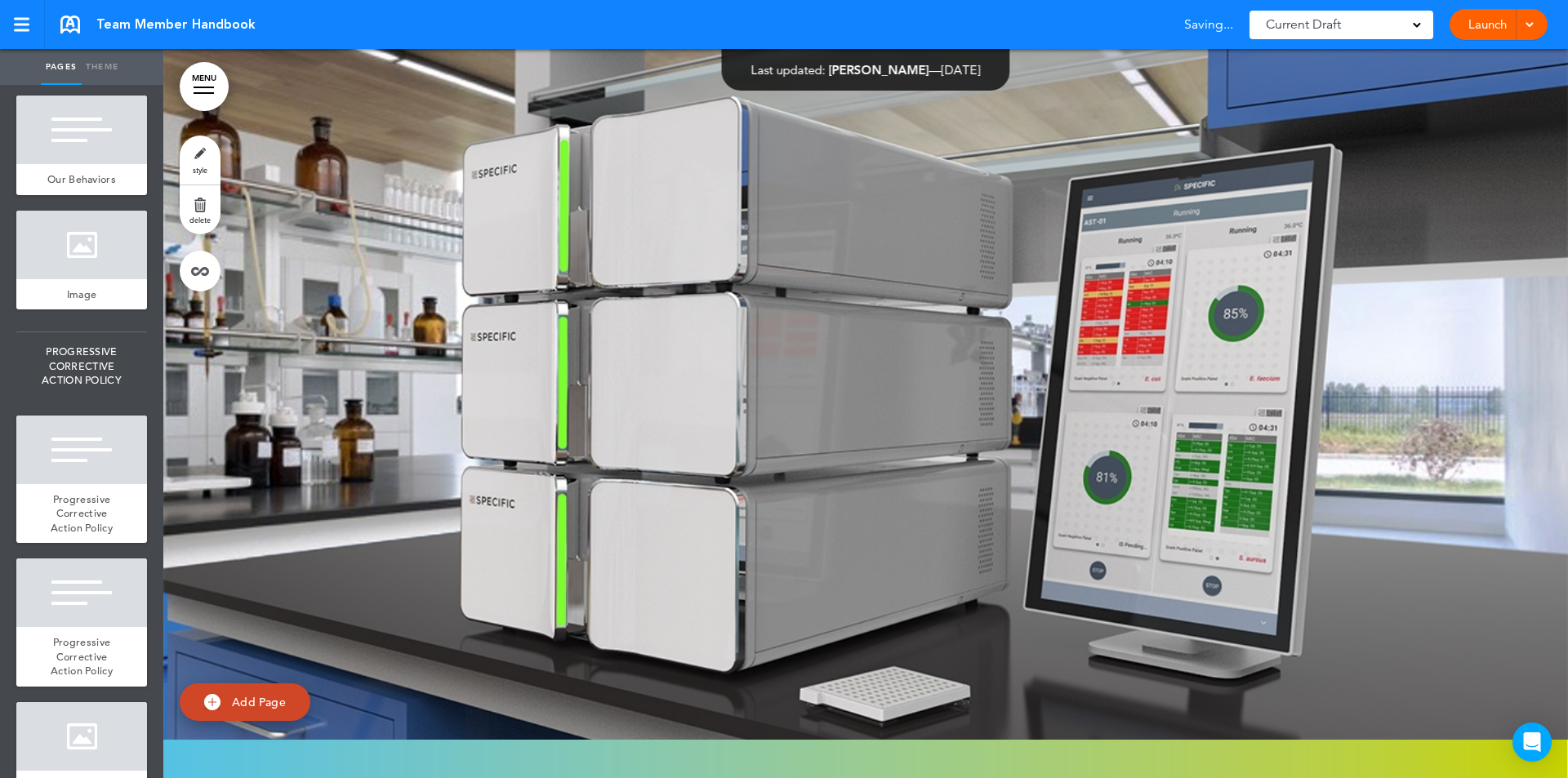
click at [195, 160] on link "style" at bounding box center [200, 160] width 41 height 49
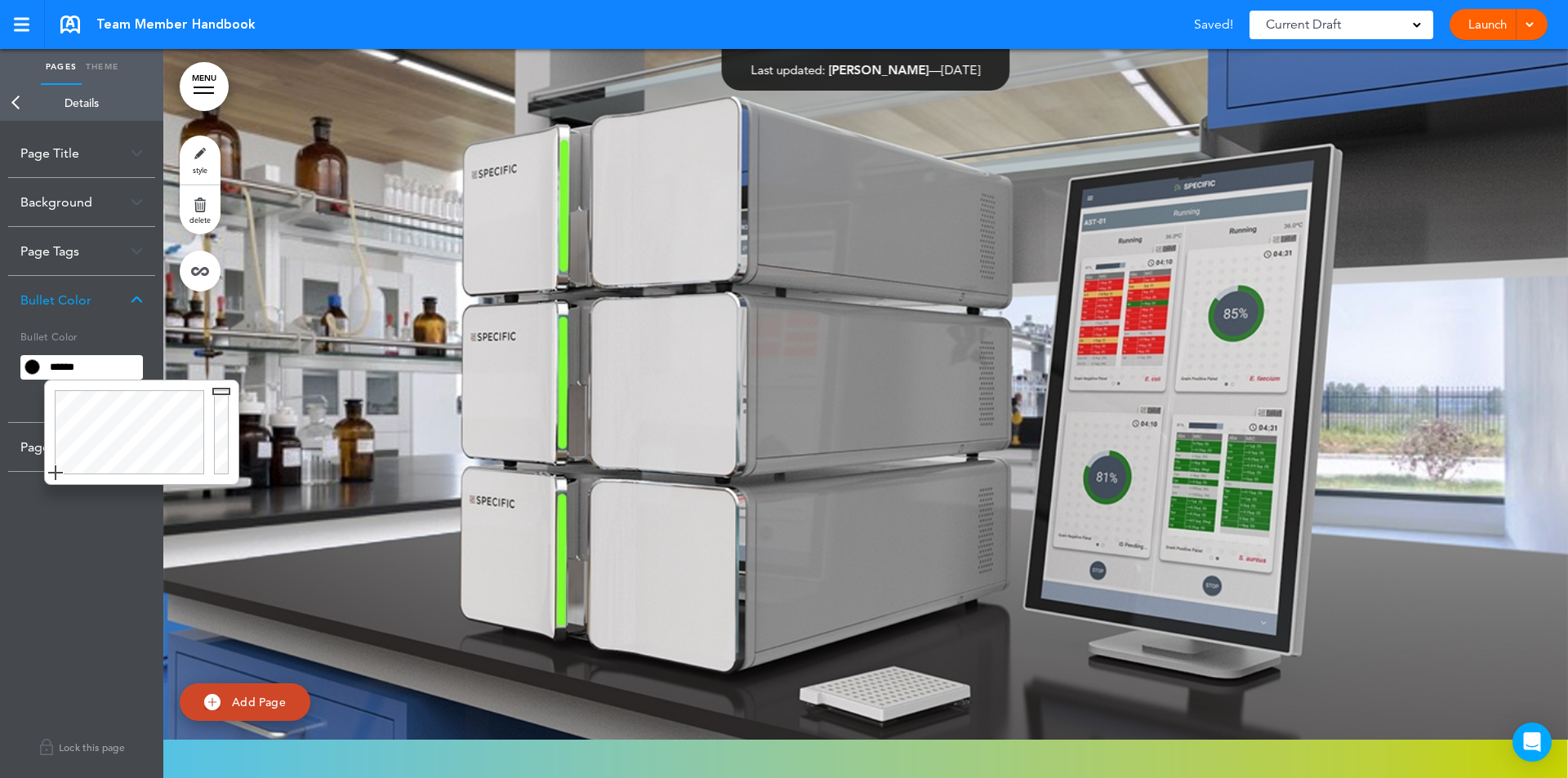
click at [94, 365] on input "******" at bounding box center [93, 367] width 99 height 23
click at [218, 390] on div at bounding box center [224, 431] width 29 height 104
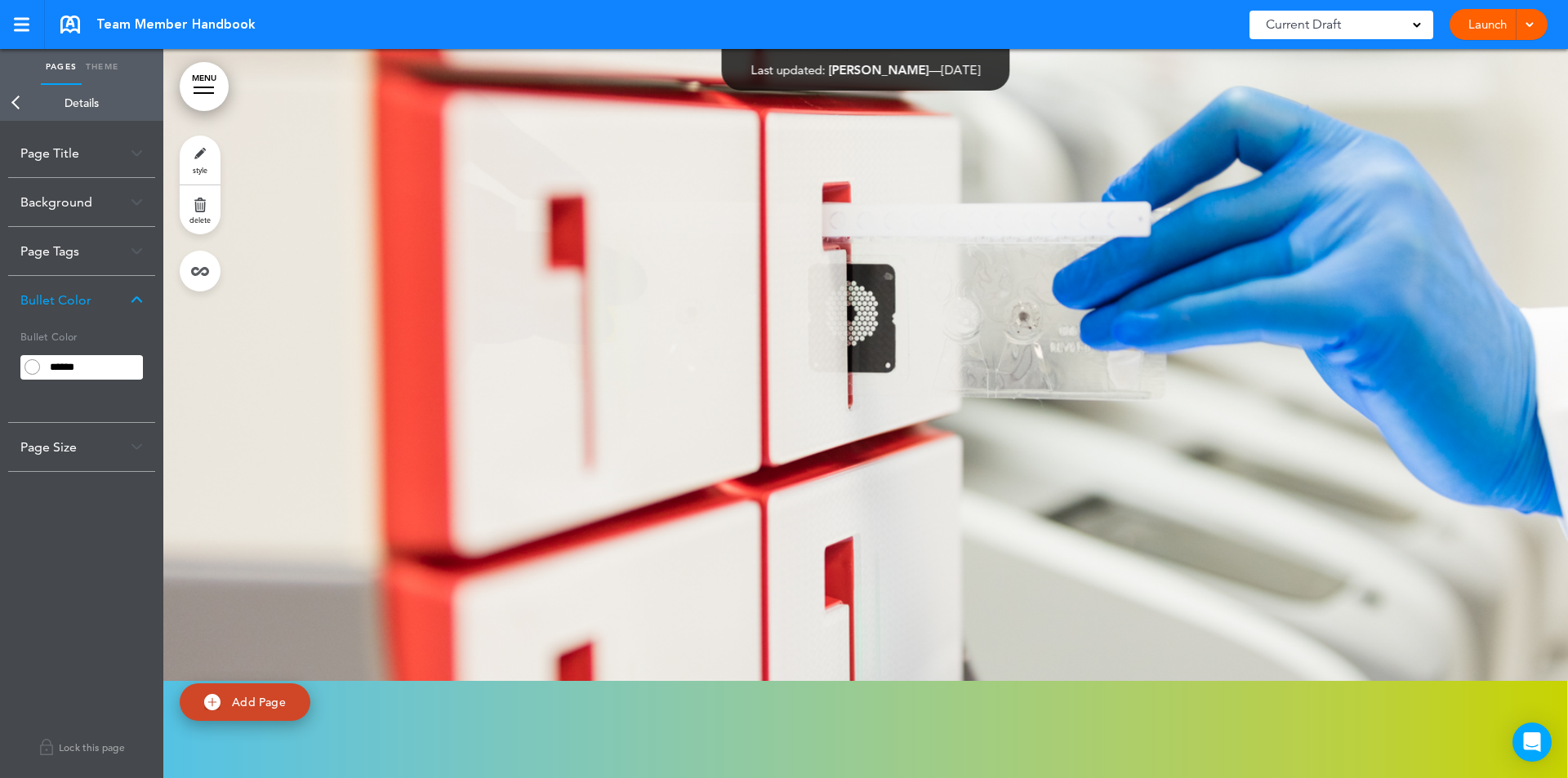
scroll to position [109981, 0]
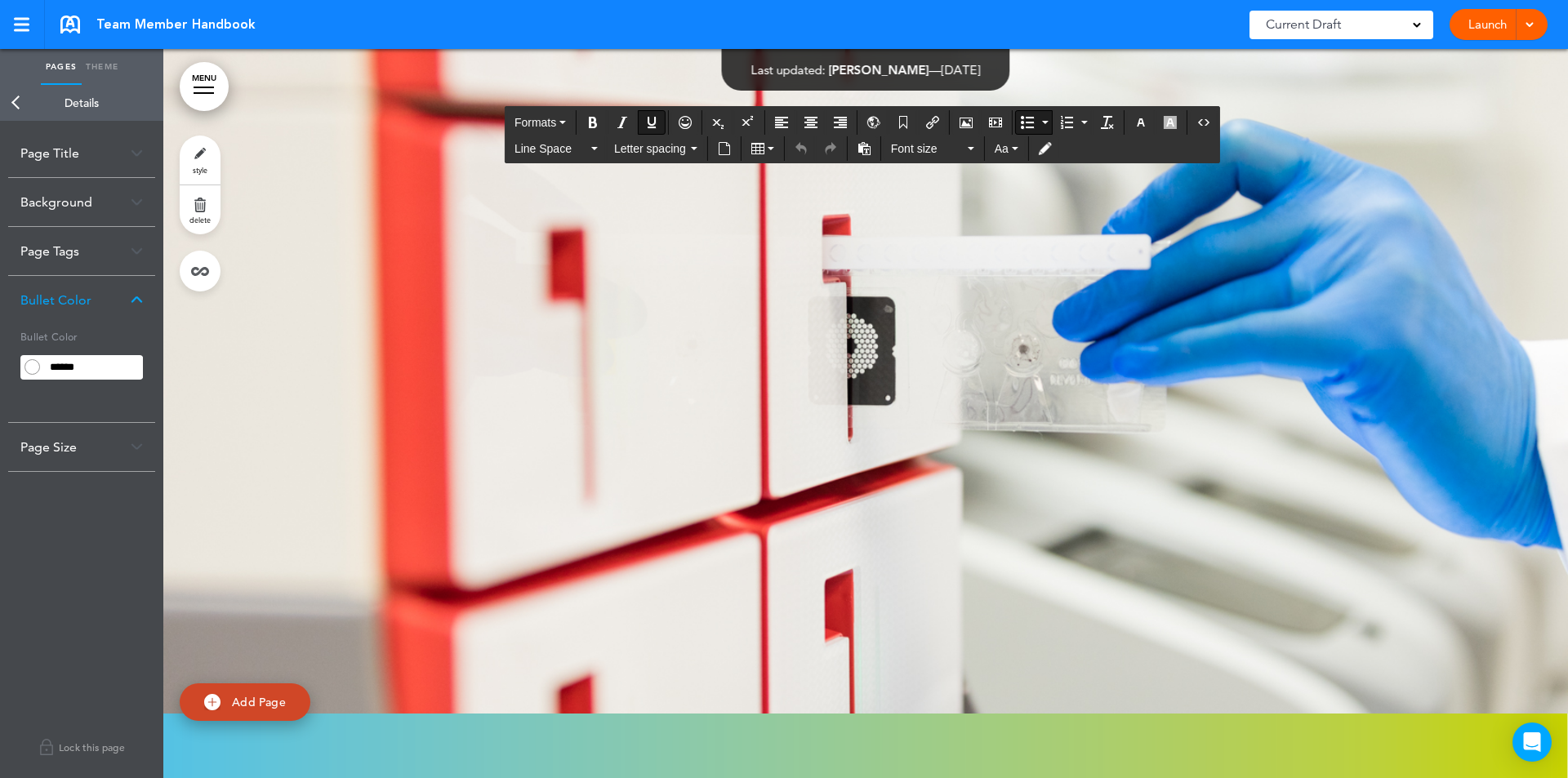
drag, startPoint x: 499, startPoint y: 220, endPoint x: 564, endPoint y: 219, distance: 65.0
click at [1141, 122] on icon "button" at bounding box center [1141, 122] width 13 height 13
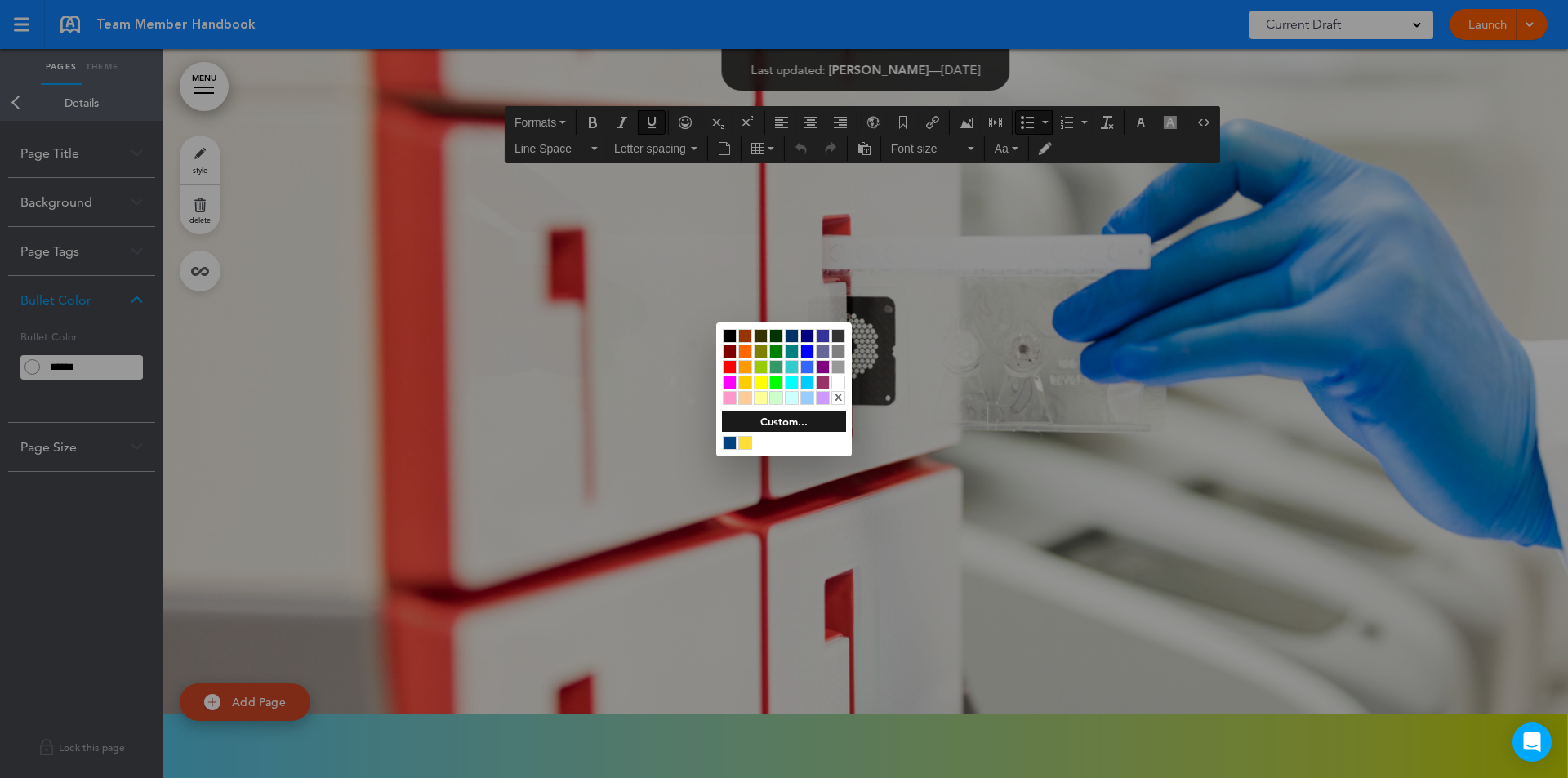
click at [807, 346] on div at bounding box center [807, 352] width 14 height 14
click at [640, 294] on div at bounding box center [784, 389] width 1568 height 778
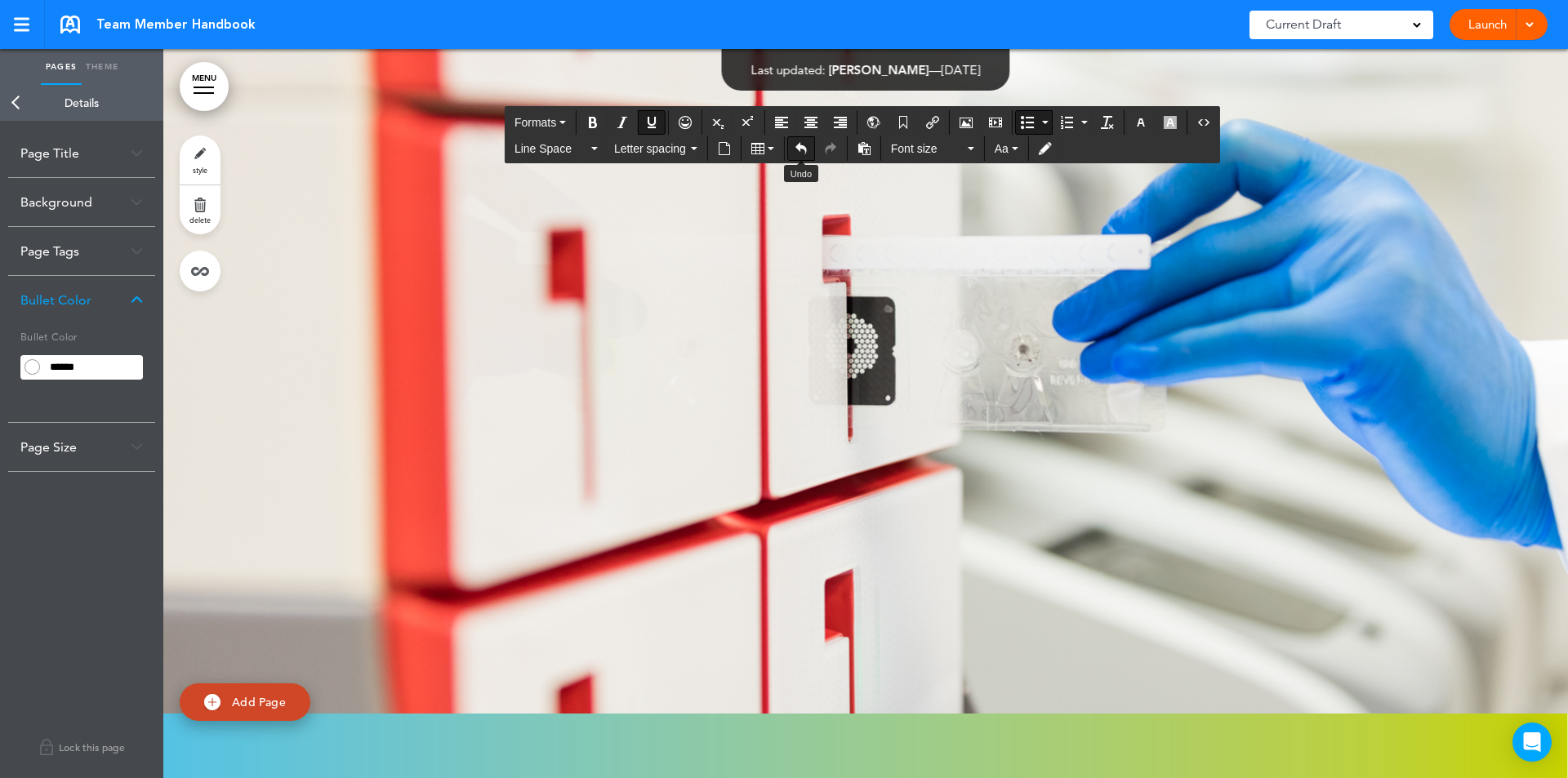
click at [799, 153] on icon "Undo" at bounding box center [801, 148] width 13 height 13
drag, startPoint x: 503, startPoint y: 220, endPoint x: 553, endPoint y: 217, distance: 50.1
drag, startPoint x: 498, startPoint y: 219, endPoint x: 552, endPoint y: 220, distance: 54.0
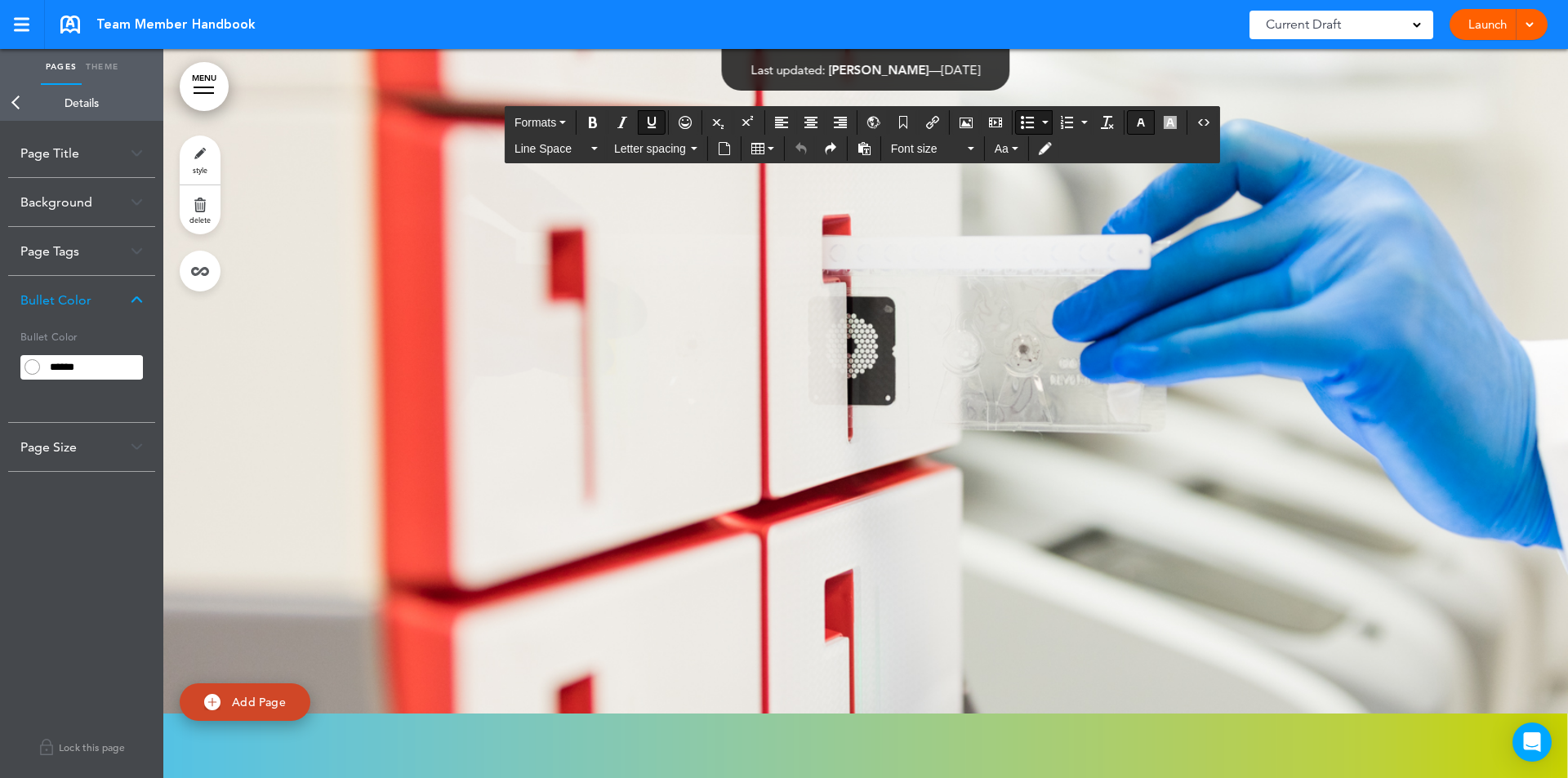
click at [1137, 120] on icon "button" at bounding box center [1141, 122] width 13 height 13
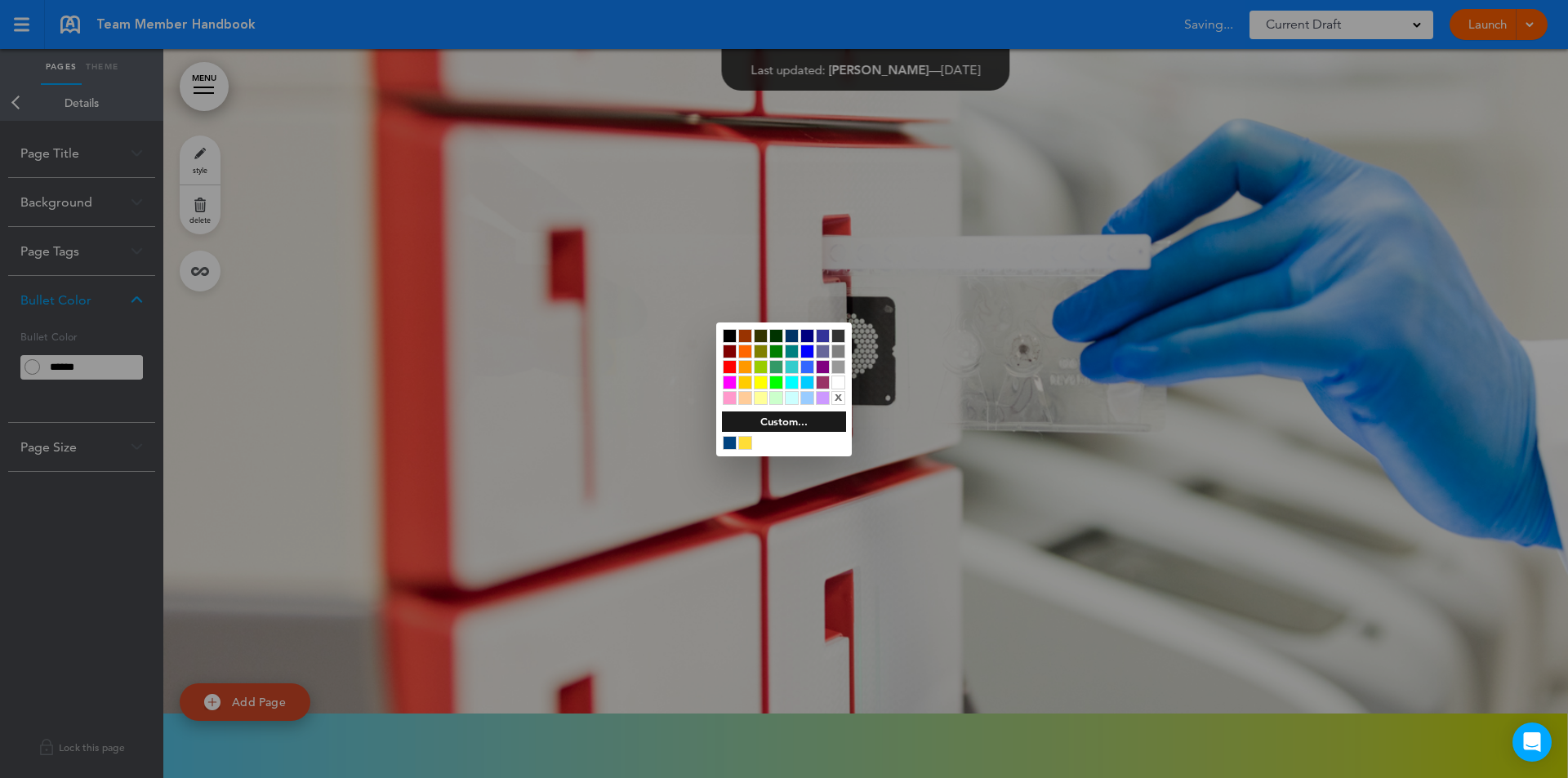
click at [809, 348] on div at bounding box center [807, 352] width 14 height 14
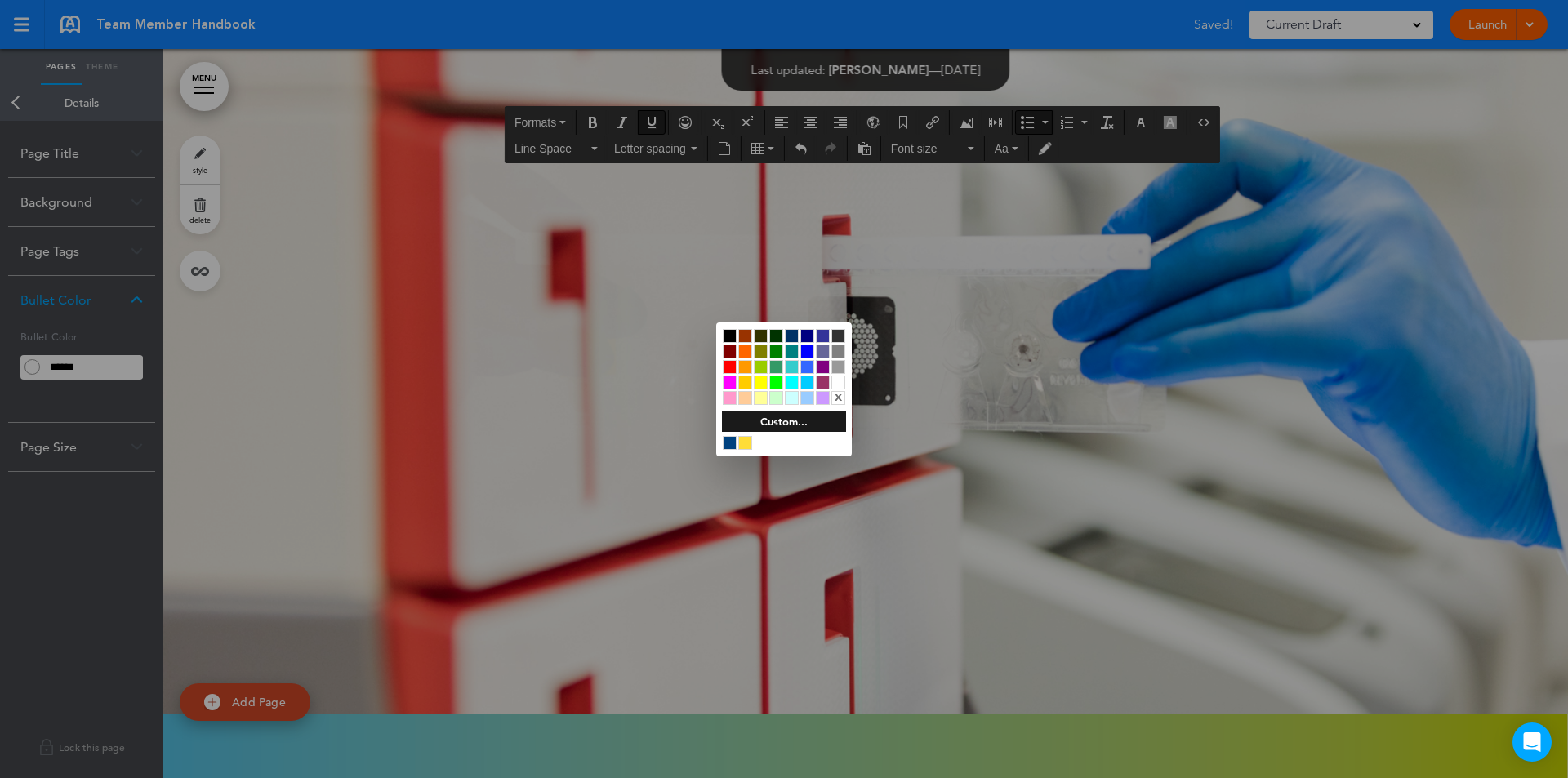
click at [549, 294] on div at bounding box center [784, 389] width 1568 height 778
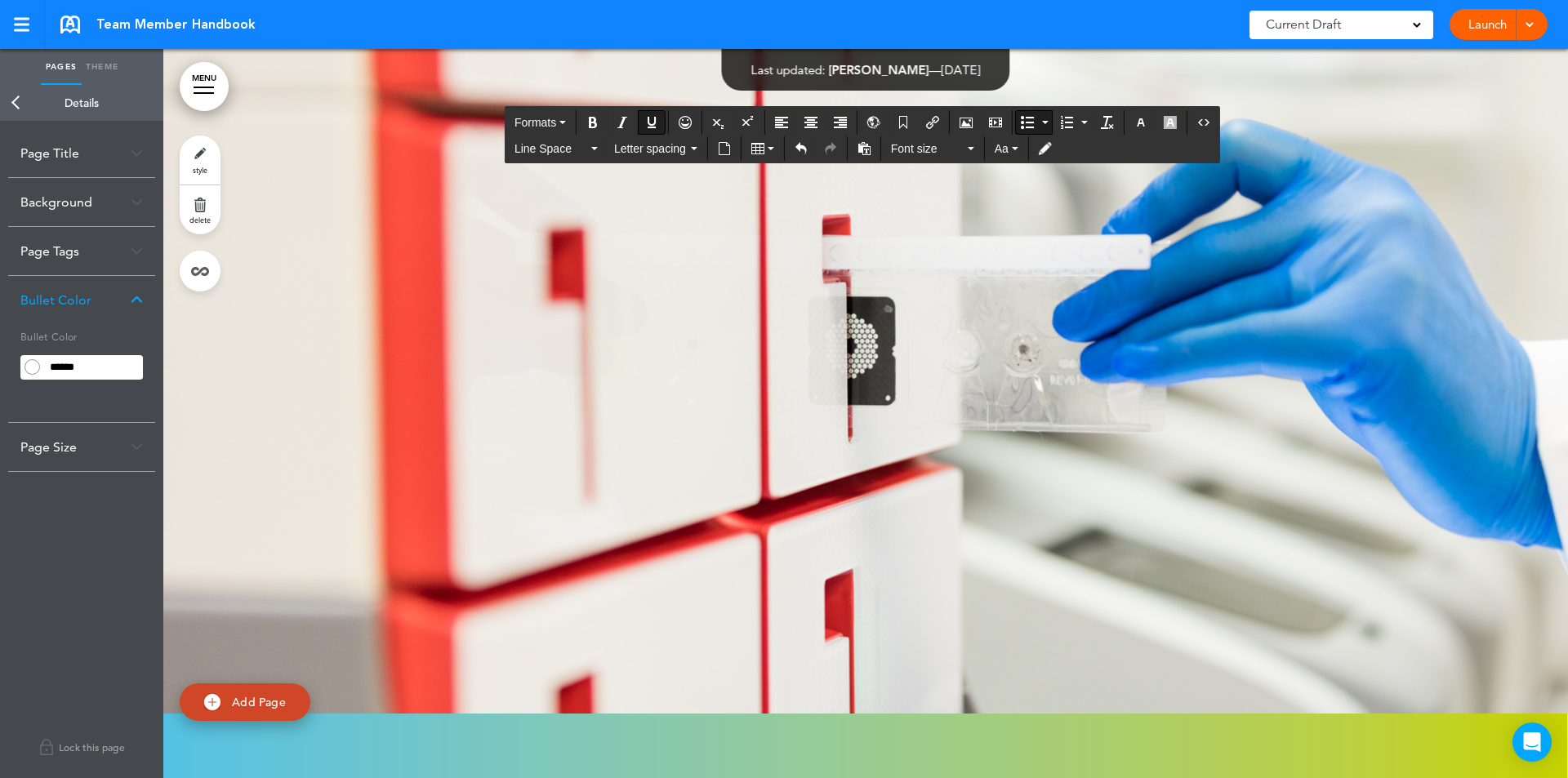
drag, startPoint x: 496, startPoint y: 276, endPoint x: 542, endPoint y: 278, distance: 46.0
click at [1138, 120] on icon "button" at bounding box center [1141, 122] width 13 height 13
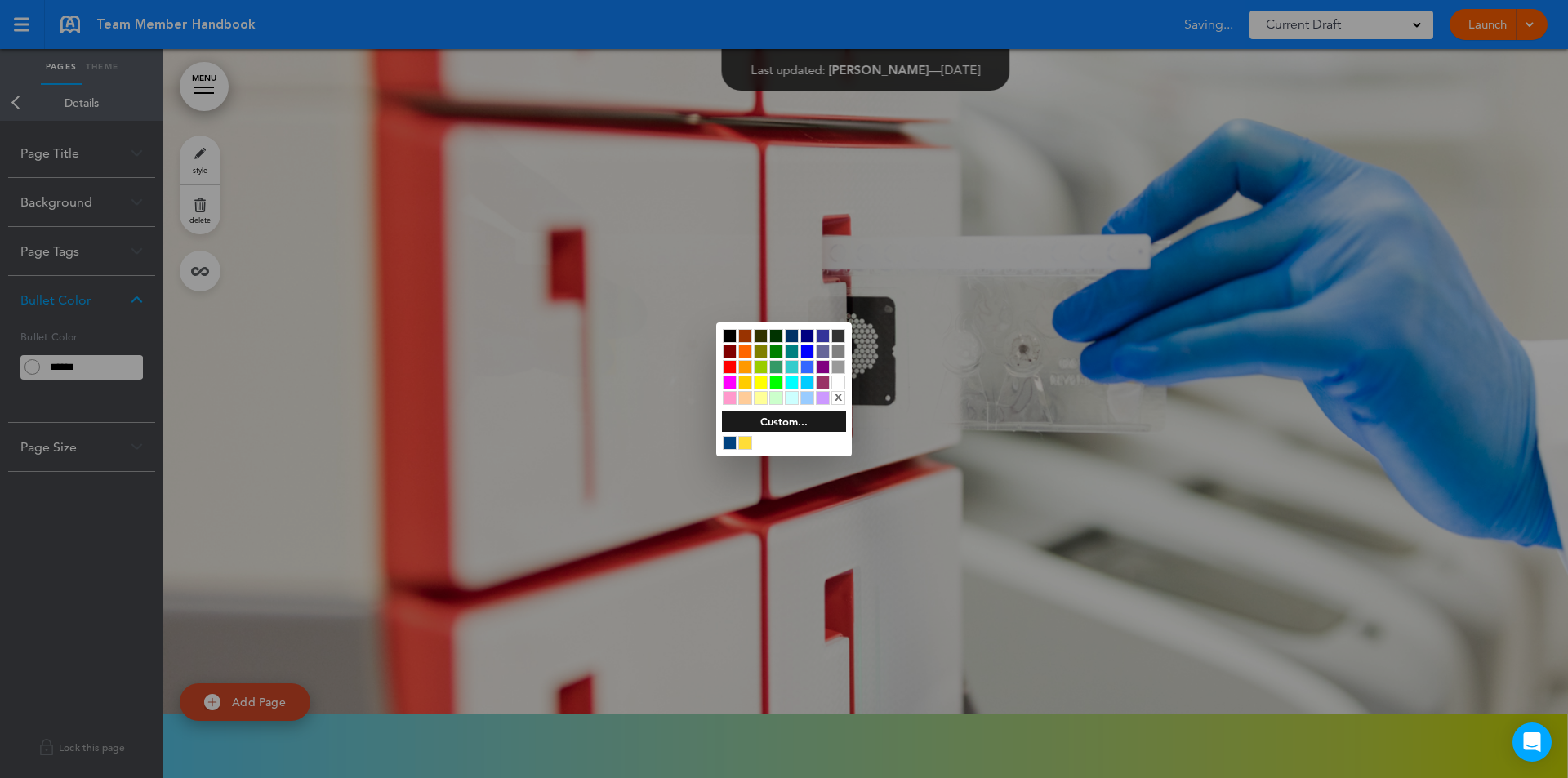
click at [763, 378] on div at bounding box center [760, 383] width 14 height 14
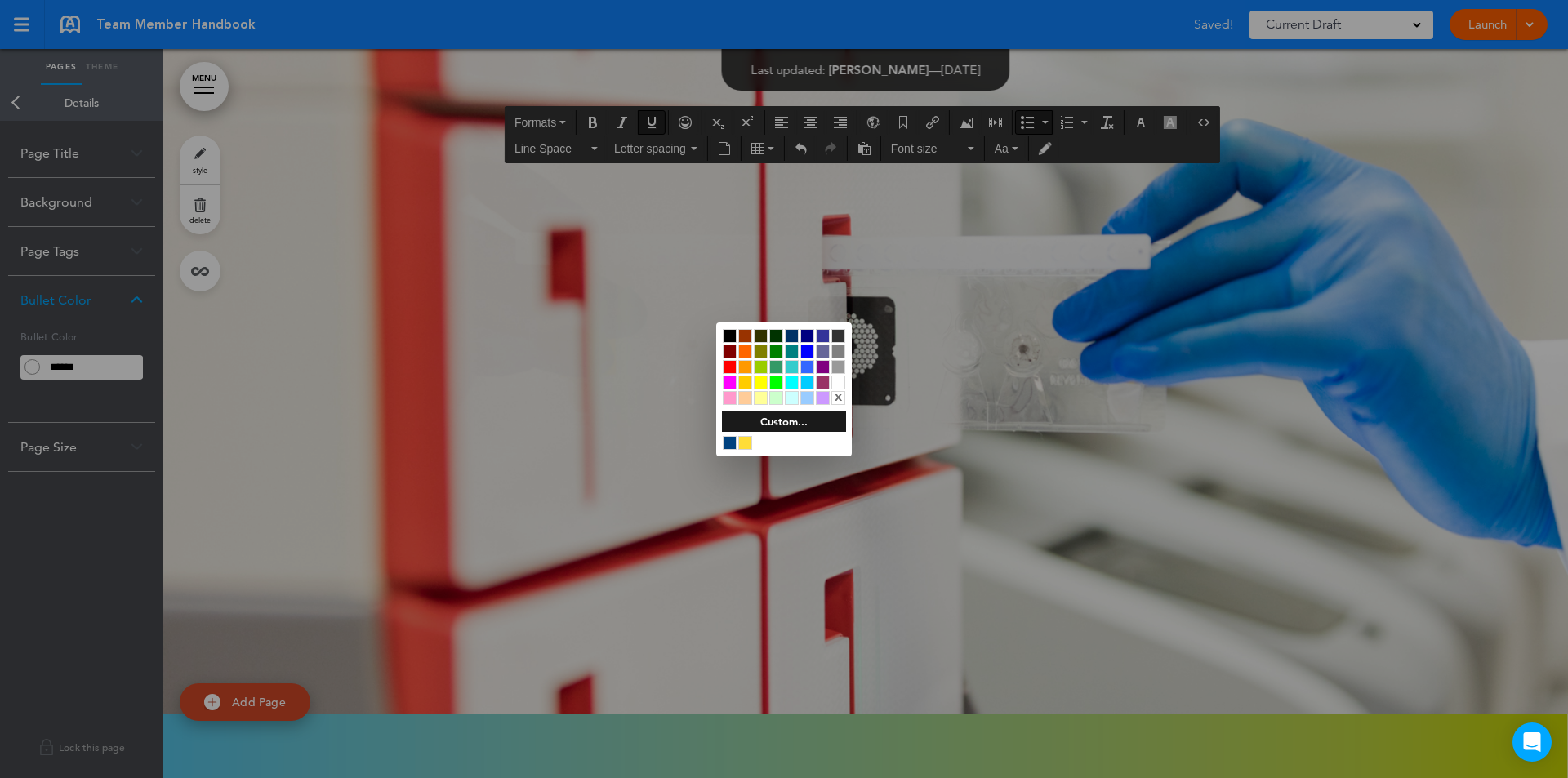
click at [632, 303] on div at bounding box center [784, 389] width 1568 height 778
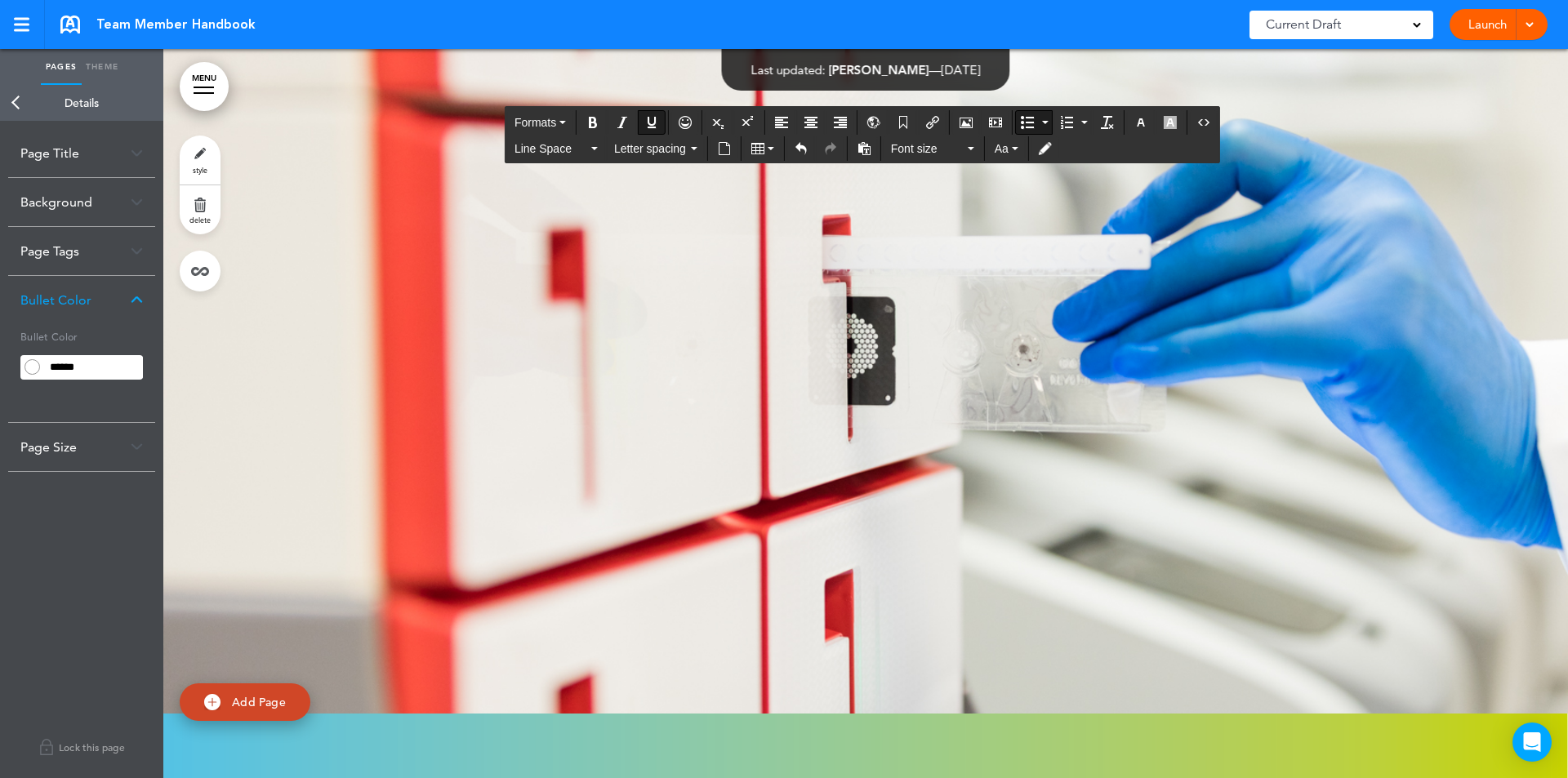
drag, startPoint x: 499, startPoint y: 277, endPoint x: 540, endPoint y: 276, distance: 41.0
click at [1138, 123] on icon "button" at bounding box center [1141, 122] width 13 height 13
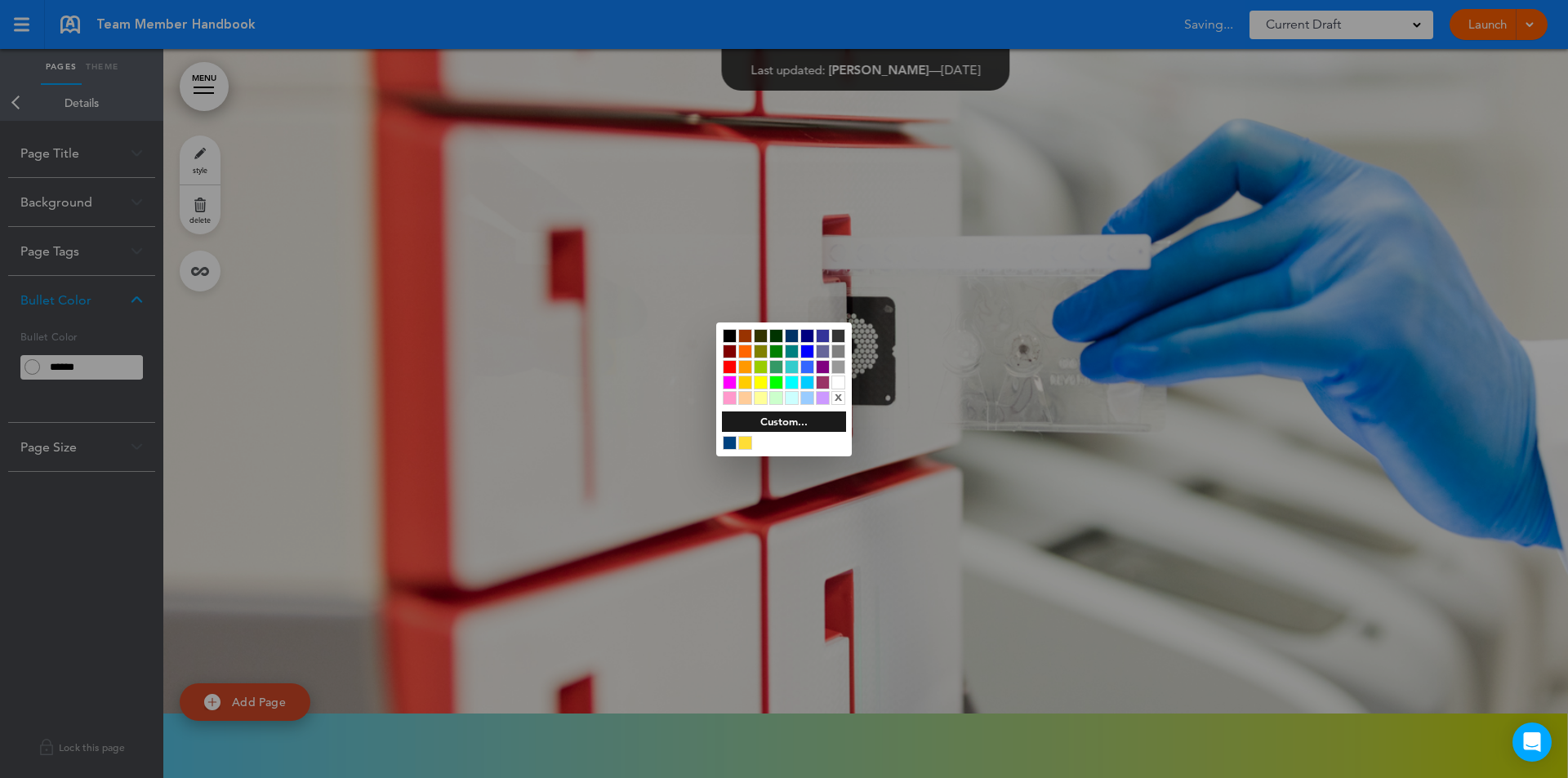
click at [813, 347] on div at bounding box center [807, 352] width 14 height 14
click at [681, 343] on div at bounding box center [784, 389] width 1568 height 778
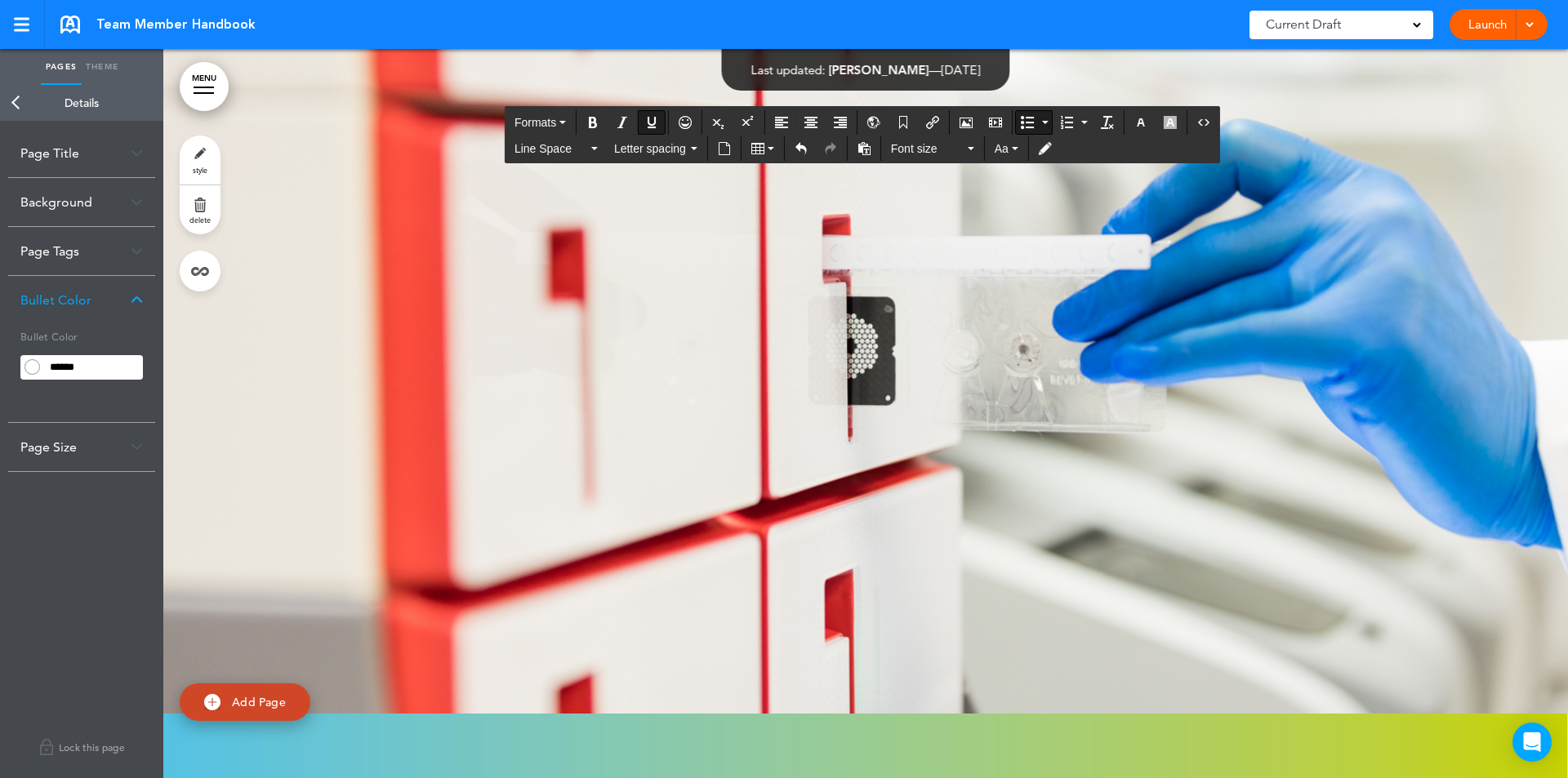
drag, startPoint x: 500, startPoint y: 336, endPoint x: 556, endPoint y: 334, distance: 56.0
click at [1135, 110] on div at bounding box center [1141, 122] width 27 height 25
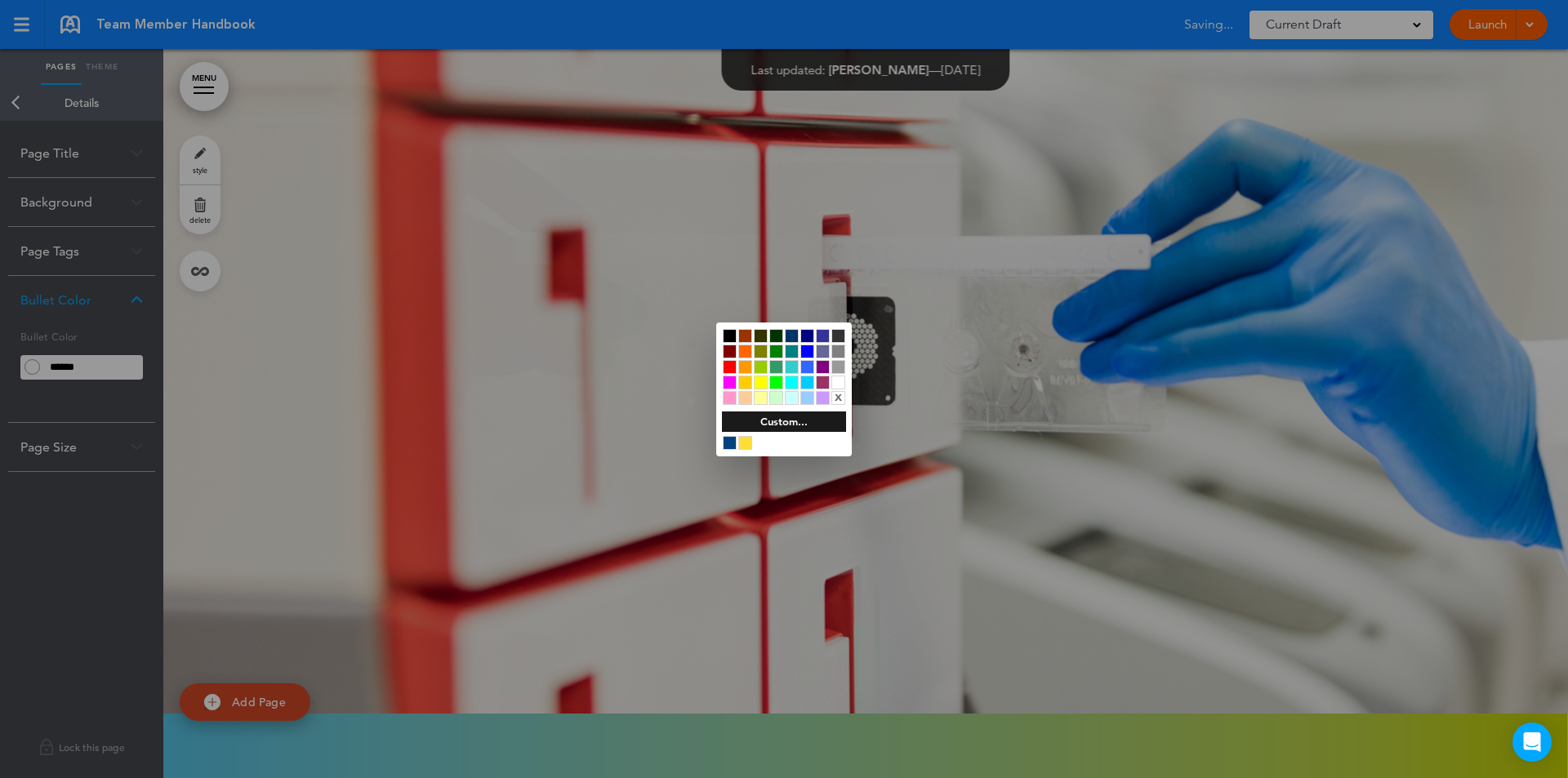
click at [811, 347] on div at bounding box center [807, 352] width 14 height 14
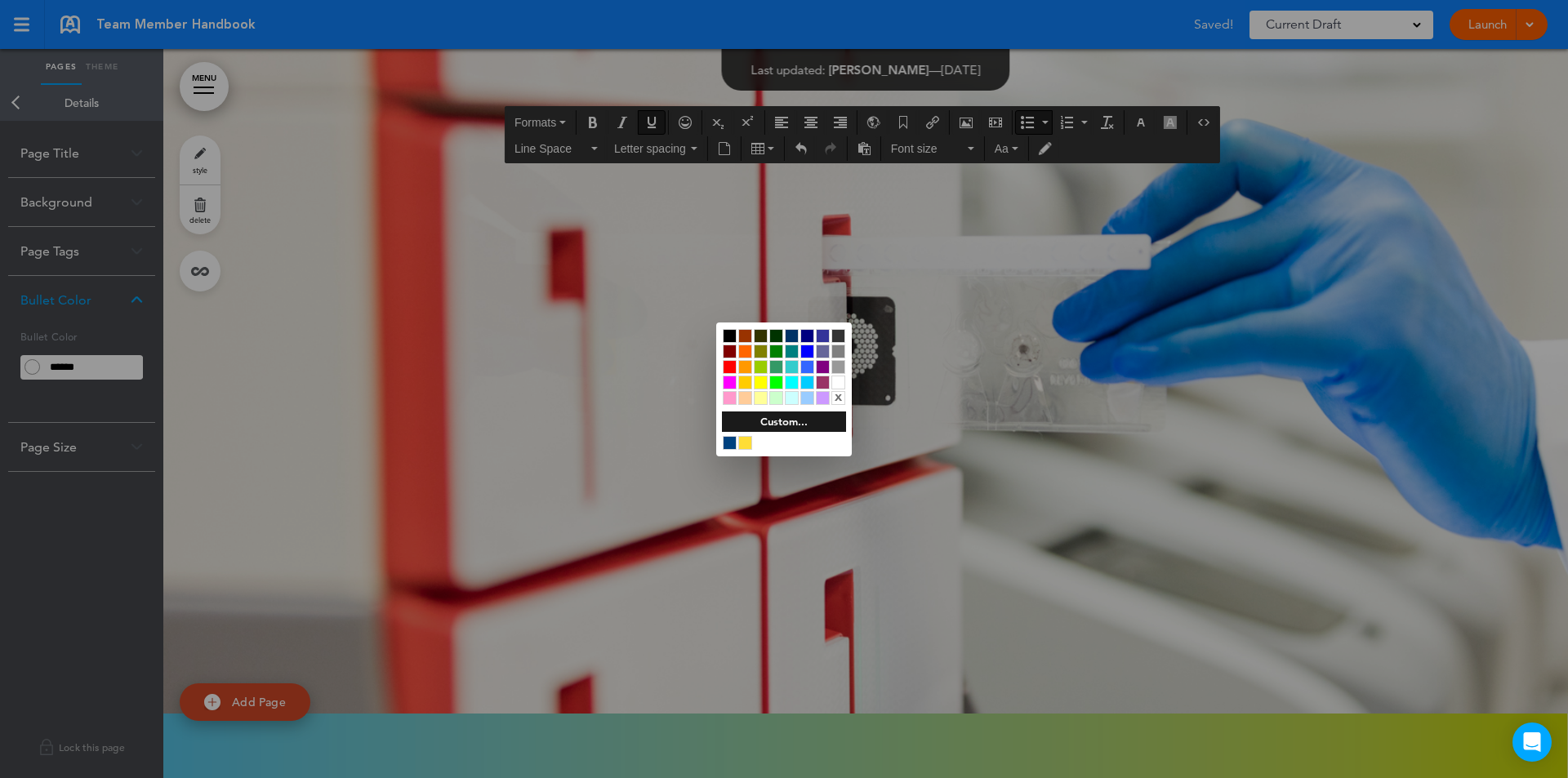
click at [1246, 358] on div at bounding box center [784, 389] width 1568 height 778
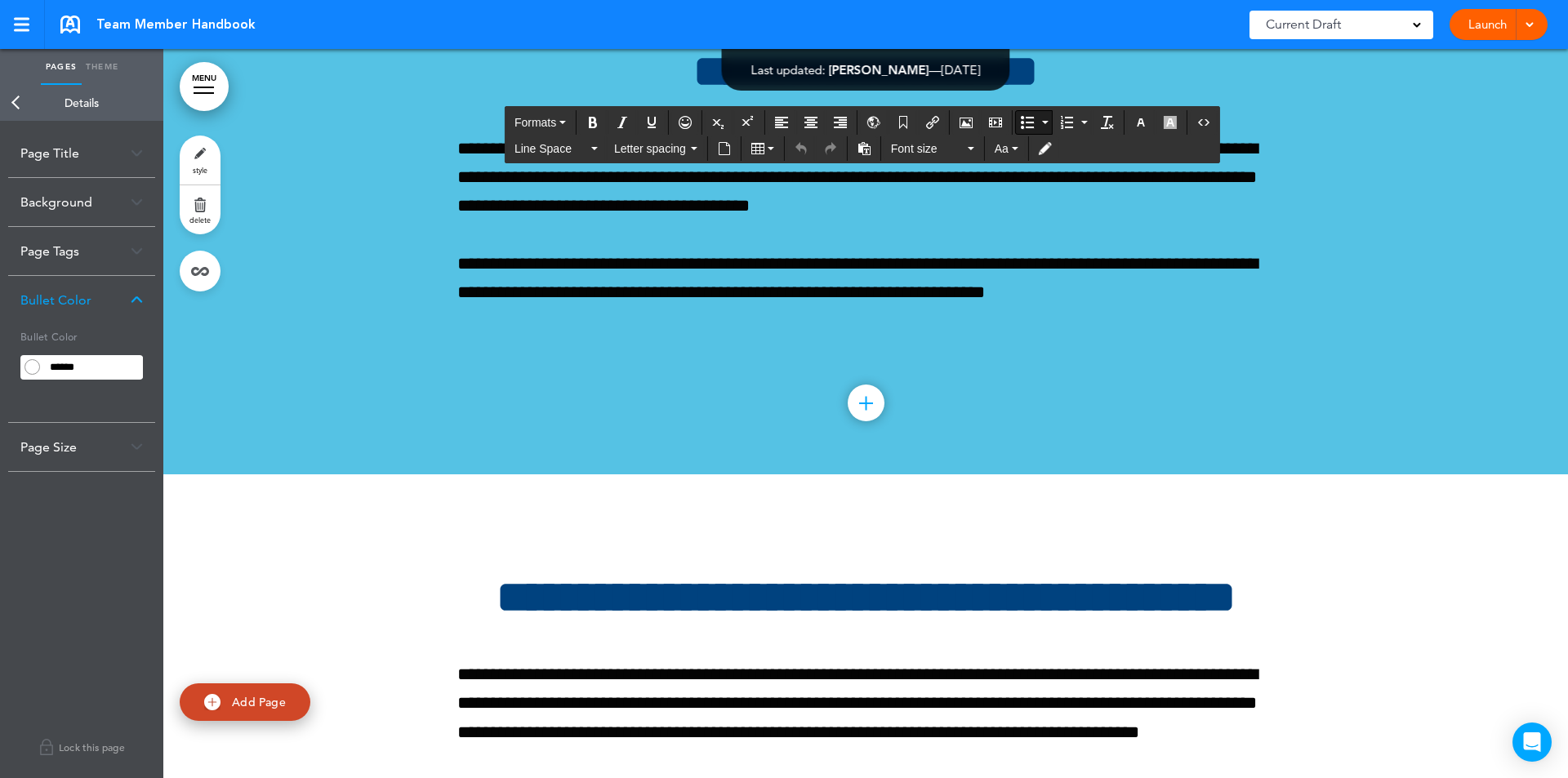
scroll to position [139686, 0]
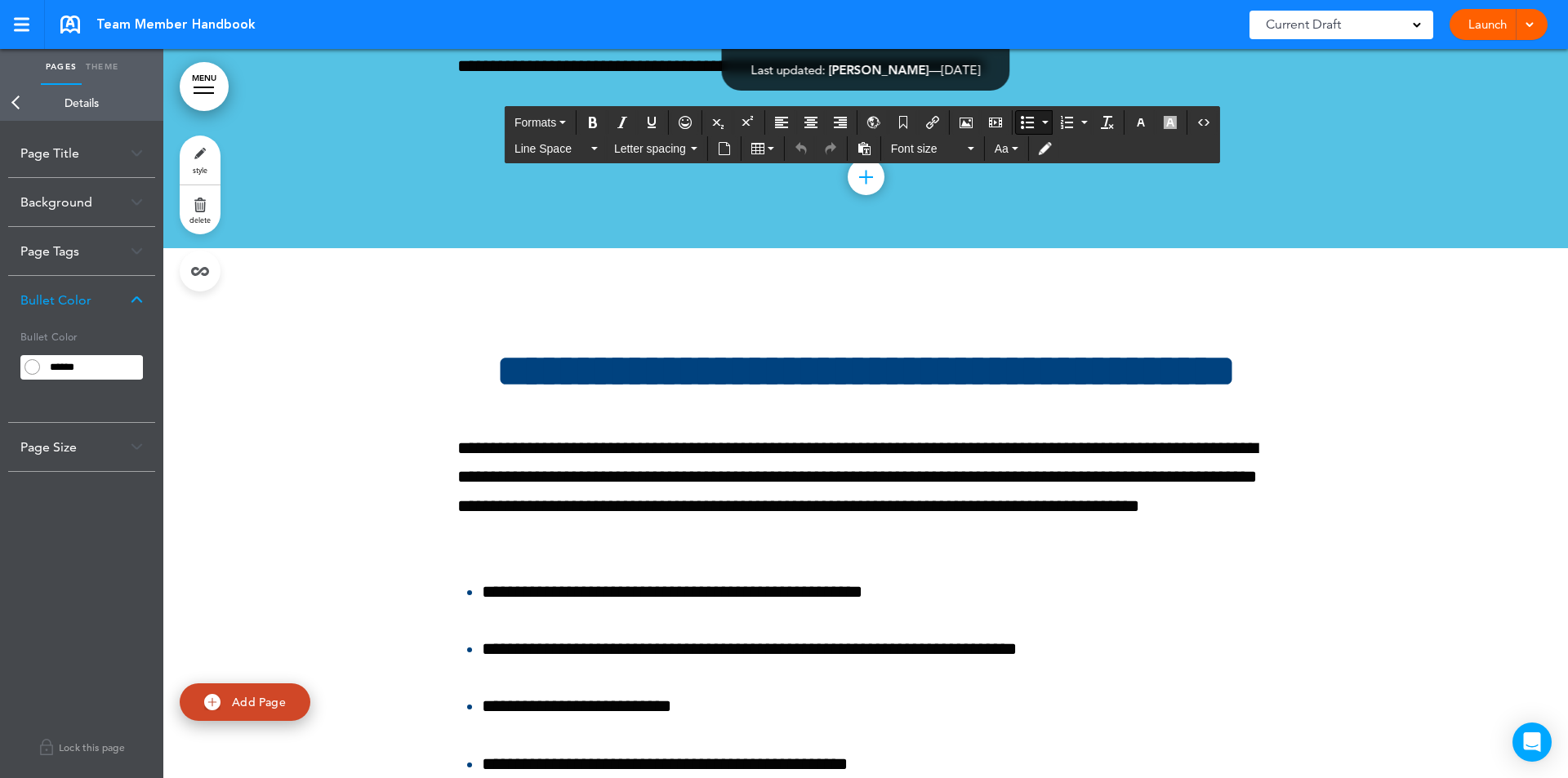
drag, startPoint x: 475, startPoint y: 148, endPoint x: 898, endPoint y: 548, distance: 582.2
click at [202, 159] on link "style" at bounding box center [200, 160] width 41 height 49
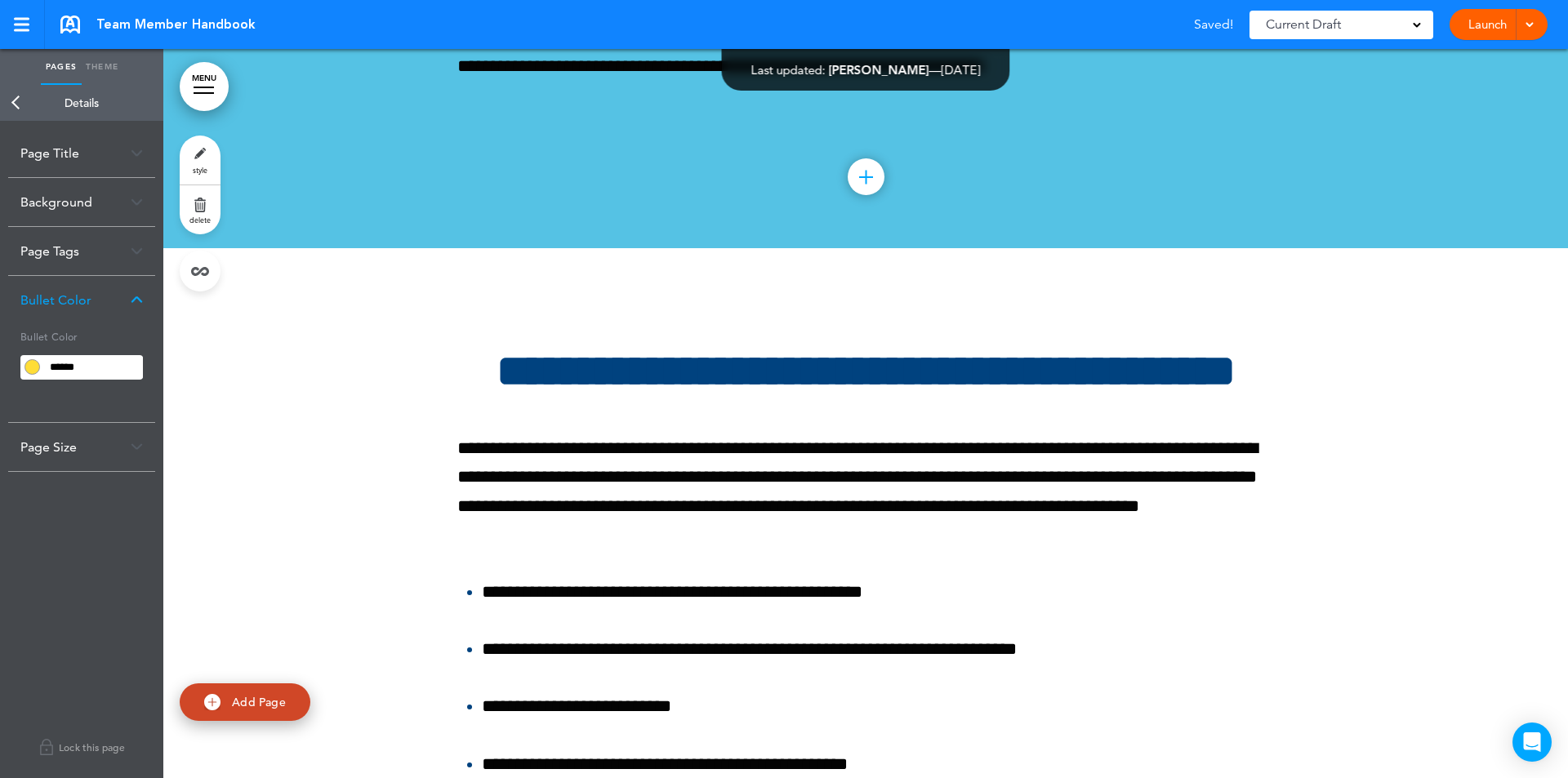
click at [210, 154] on link "style" at bounding box center [200, 160] width 41 height 49
click at [118, 368] on input "******" at bounding box center [93, 367] width 99 height 23
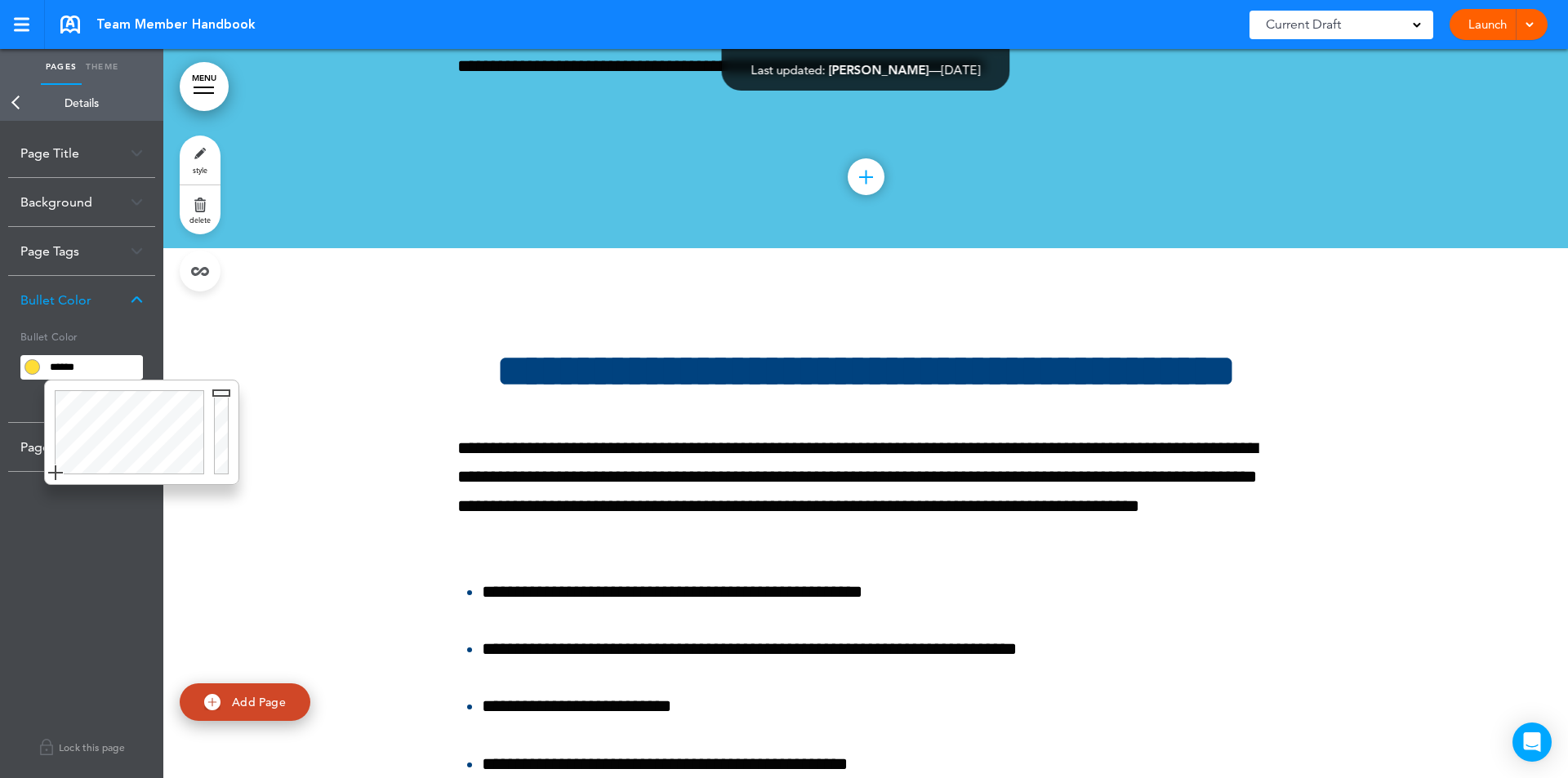
click at [227, 392] on div at bounding box center [224, 431] width 29 height 104
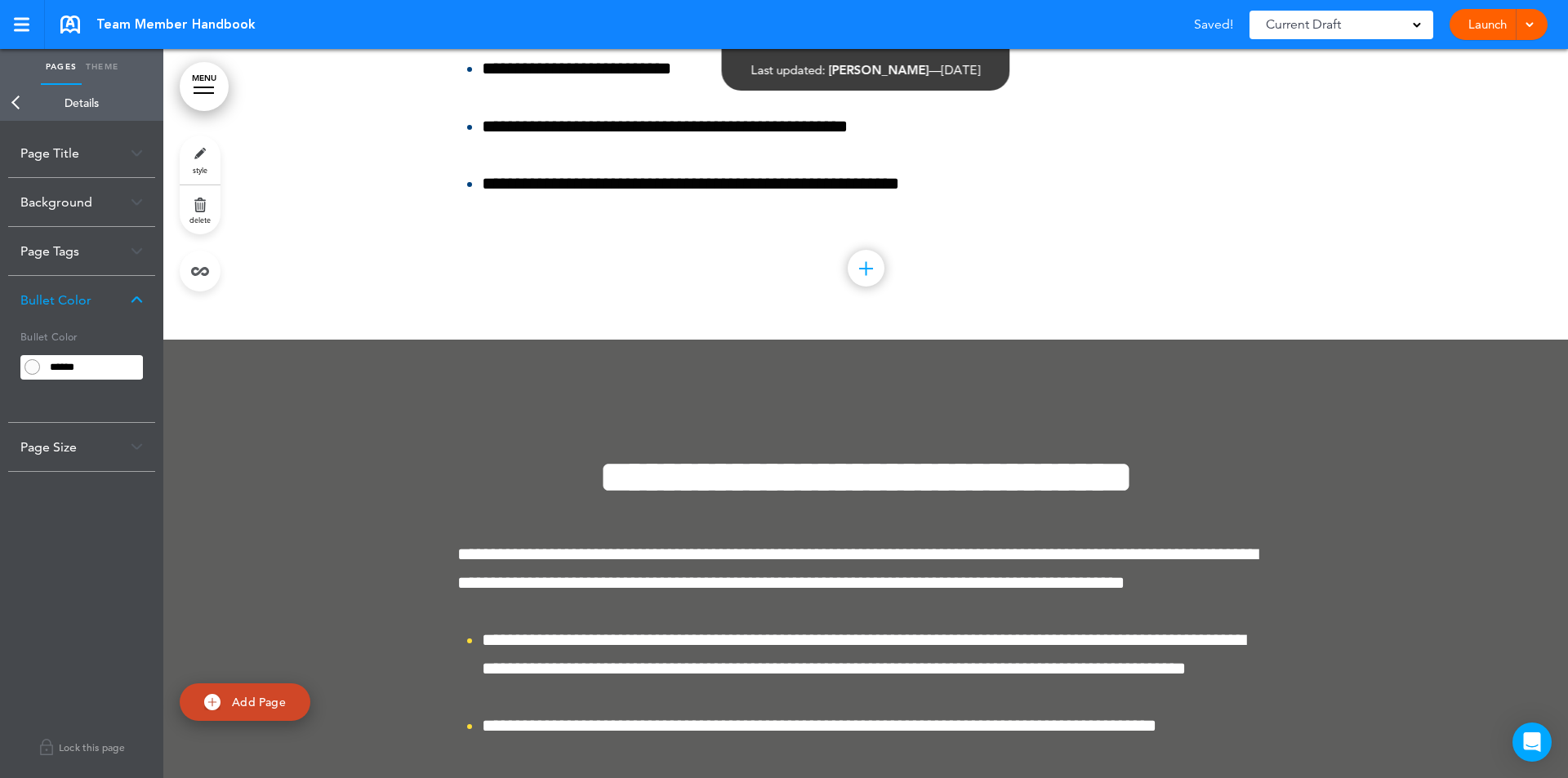
scroll to position [140960, 0]
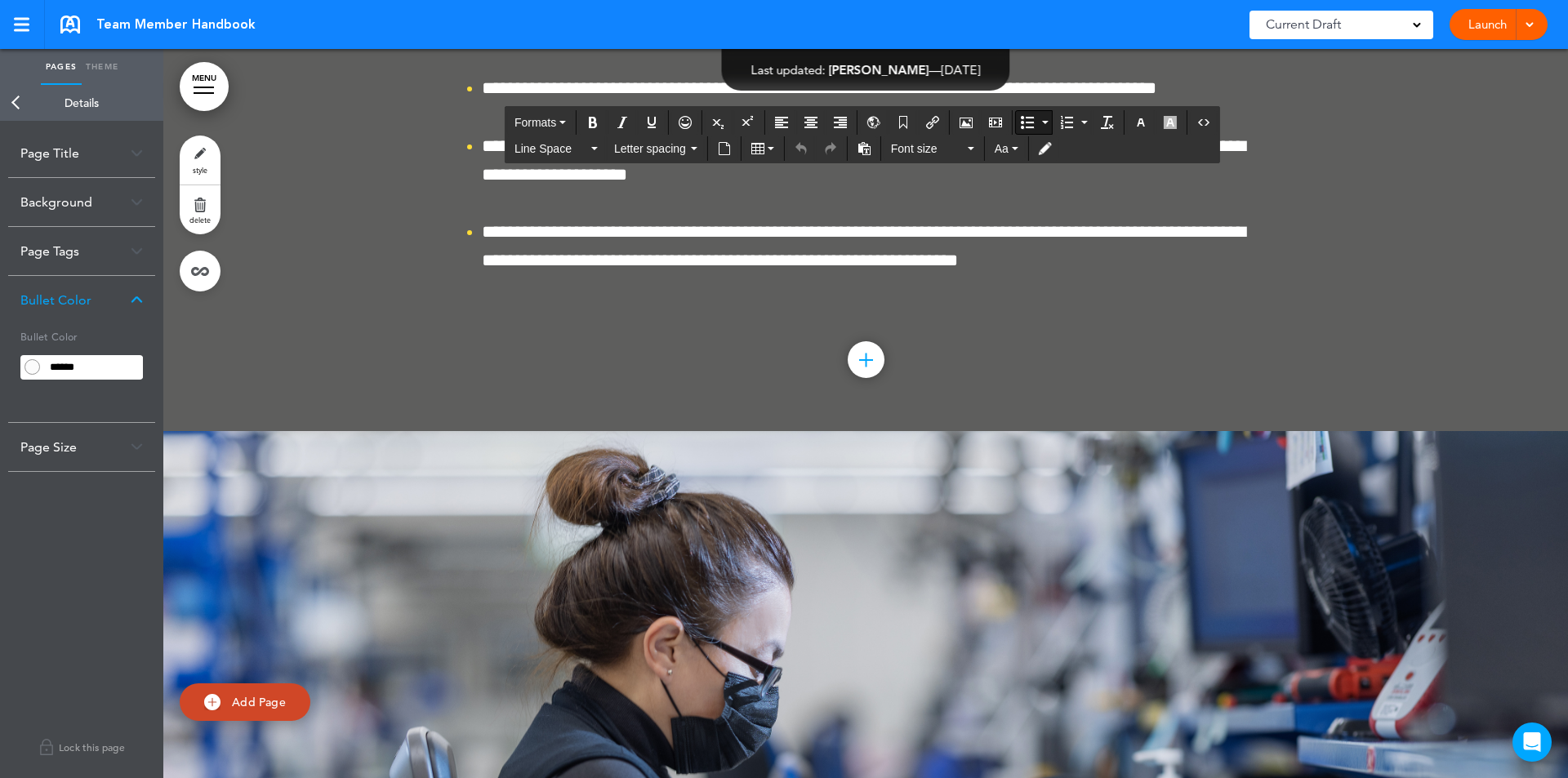
drag, startPoint x: 480, startPoint y: 461, endPoint x: 525, endPoint y: 665, distance: 208.9
click at [118, 361] on input "******" at bounding box center [93, 367] width 99 height 23
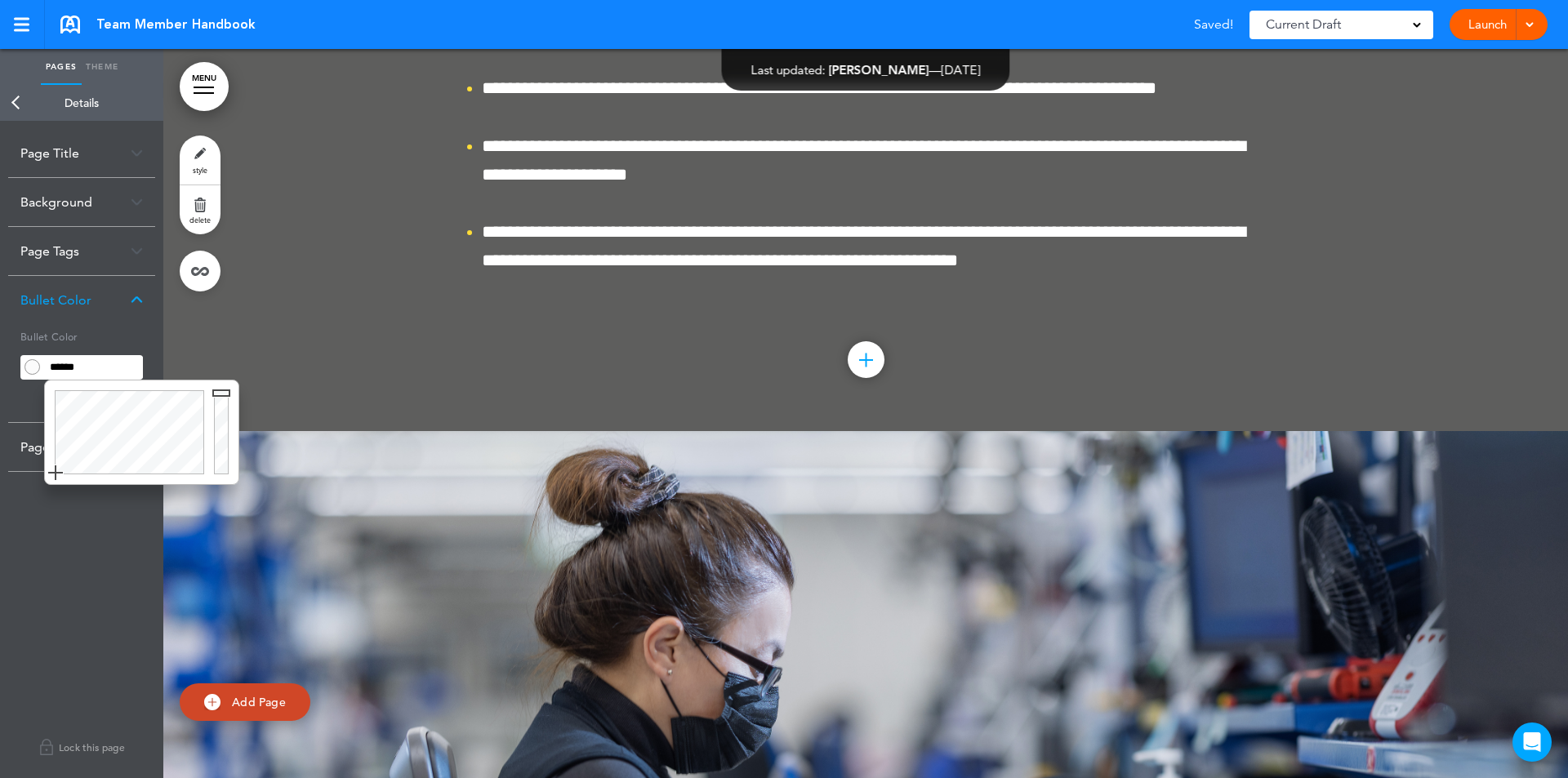
click at [220, 472] on div at bounding box center [224, 431] width 29 height 104
click at [221, 390] on div at bounding box center [224, 431] width 29 height 104
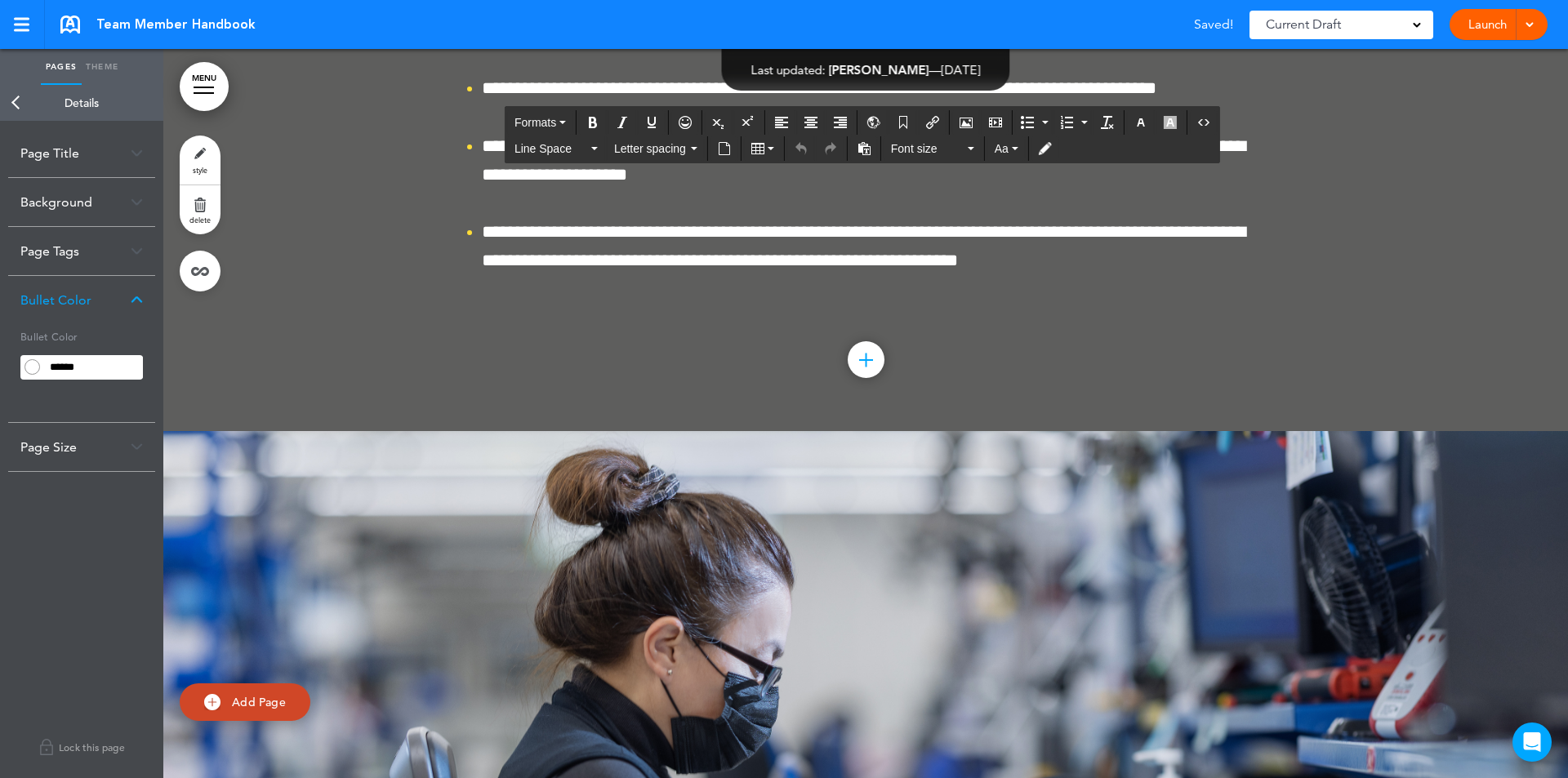
drag, startPoint x: 461, startPoint y: 315, endPoint x: 794, endPoint y: 663, distance: 481.7
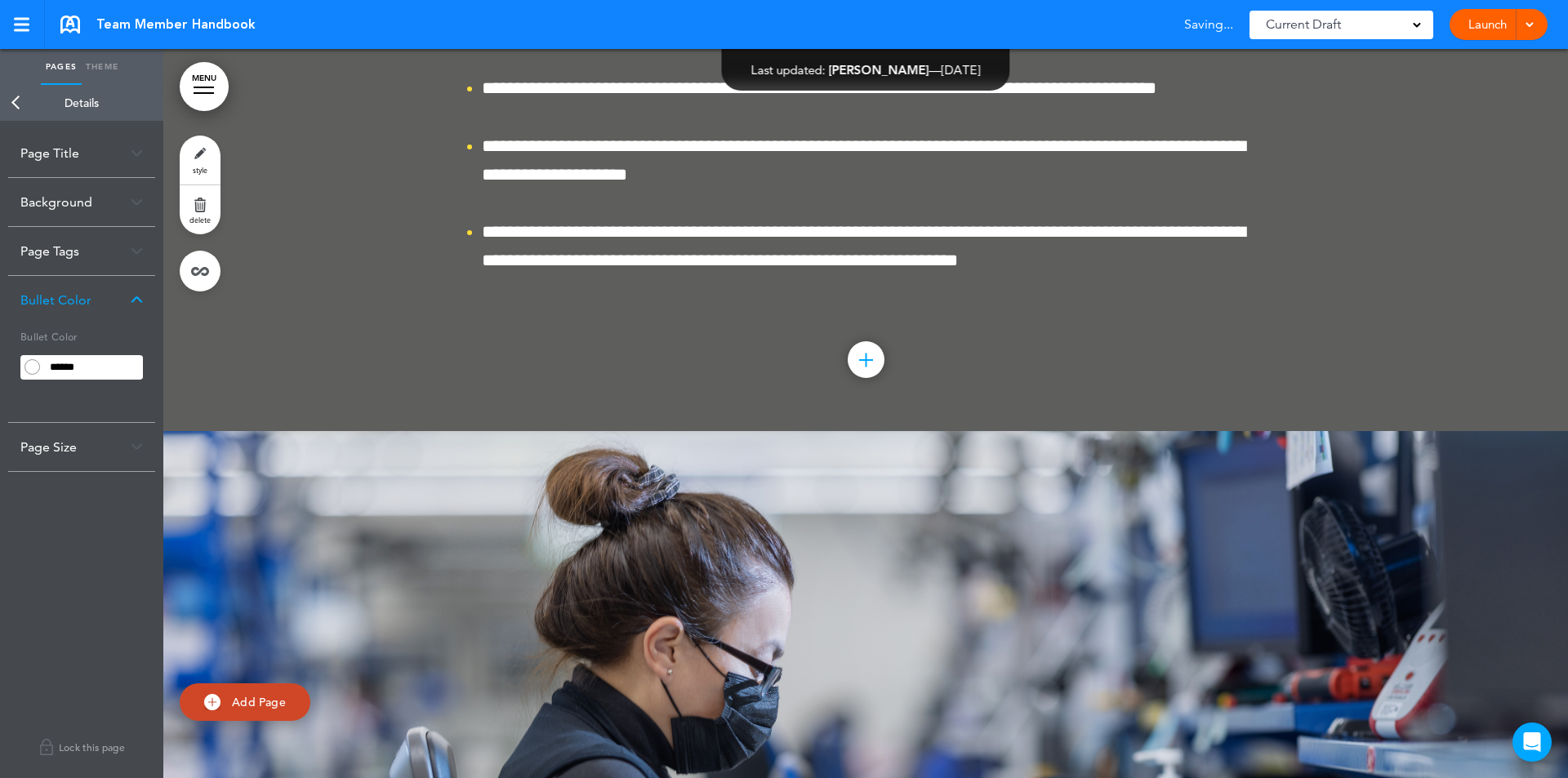
click at [138, 300] on img at bounding box center [136, 299] width 12 height 9
click at [135, 367] on input "******" at bounding box center [93, 367] width 99 height 23
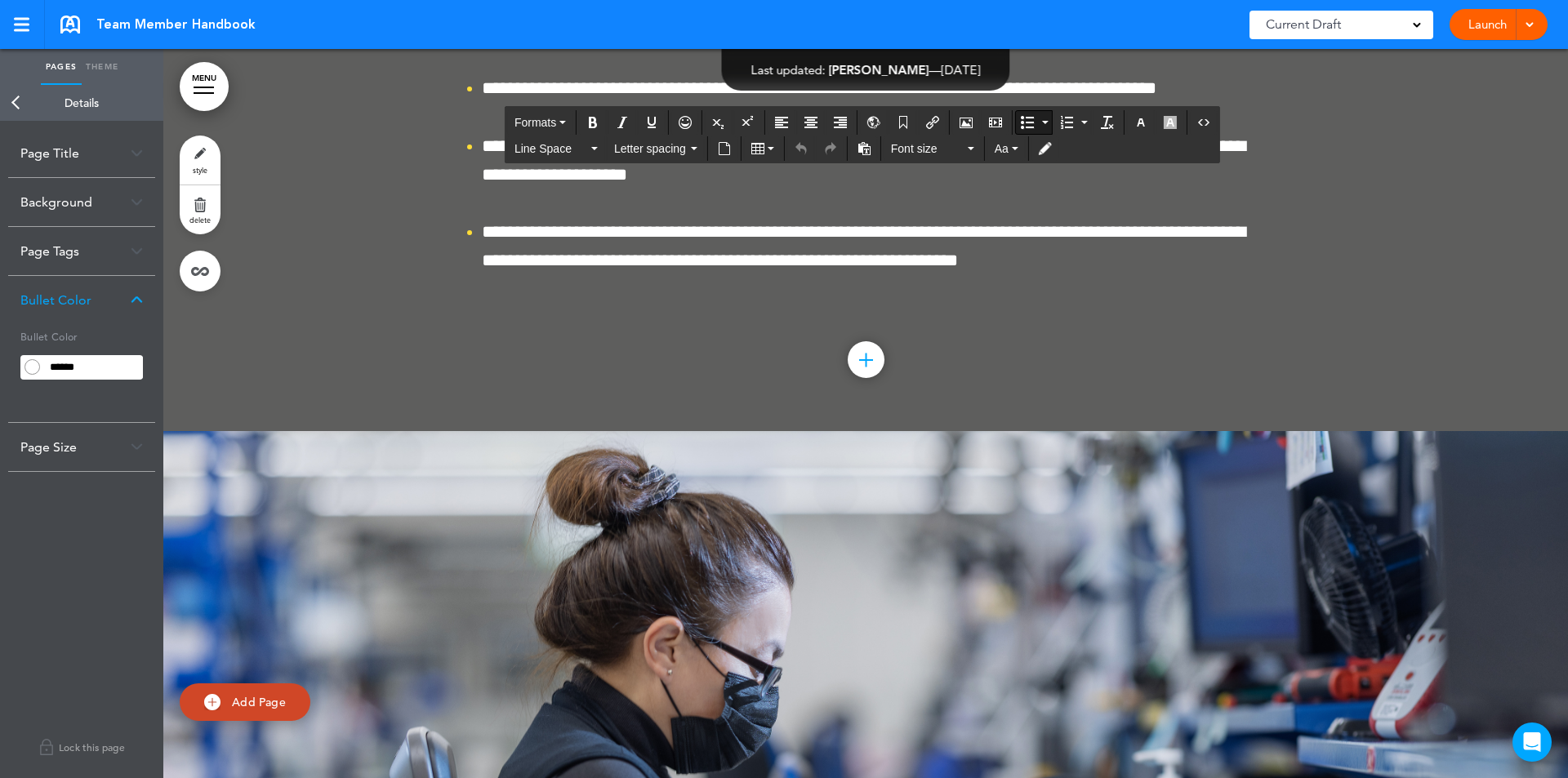
click at [127, 366] on input "******" at bounding box center [93, 367] width 99 height 23
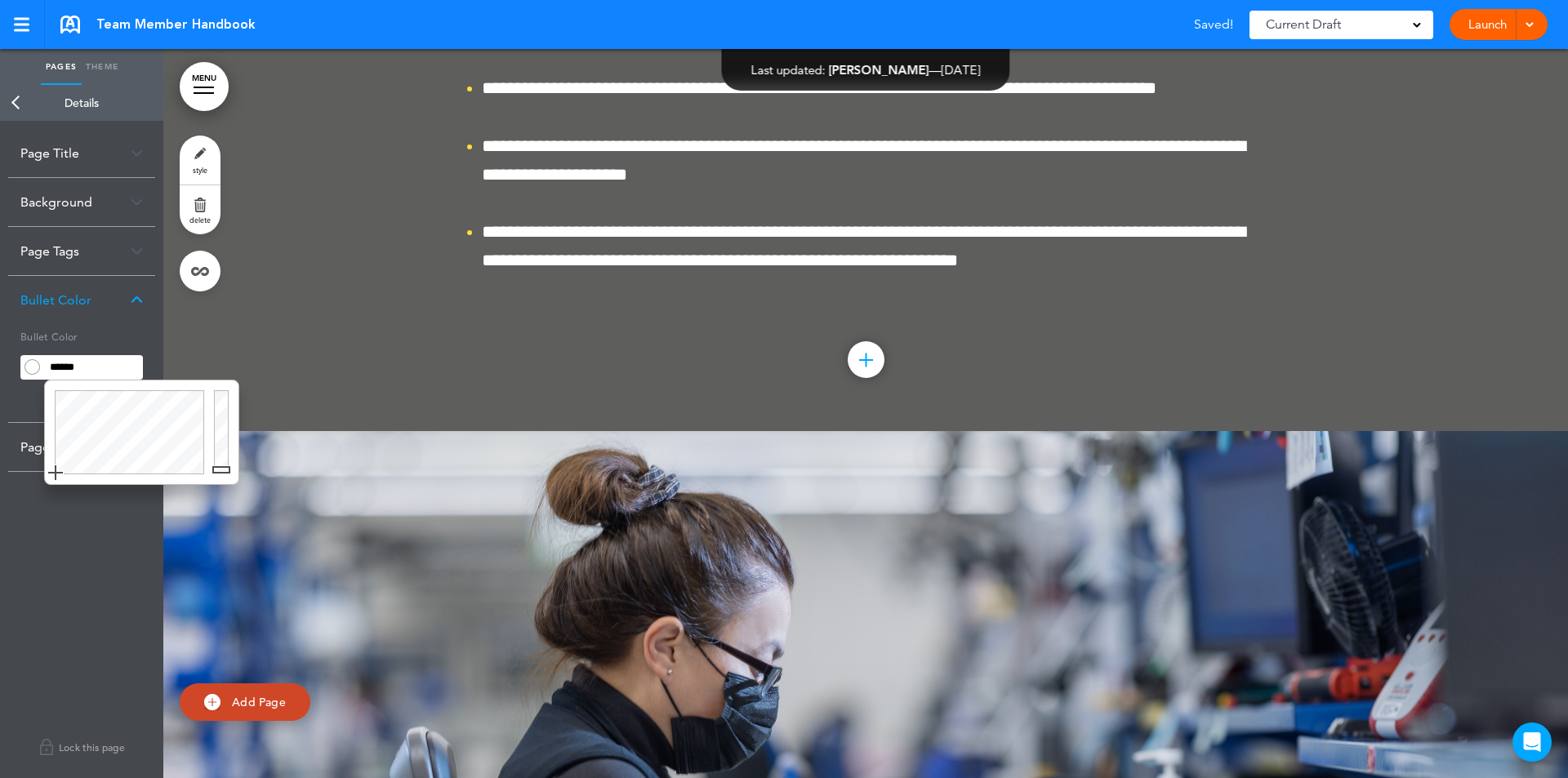
click at [220, 468] on div at bounding box center [224, 431] width 29 height 104
click at [221, 395] on div at bounding box center [224, 431] width 29 height 104
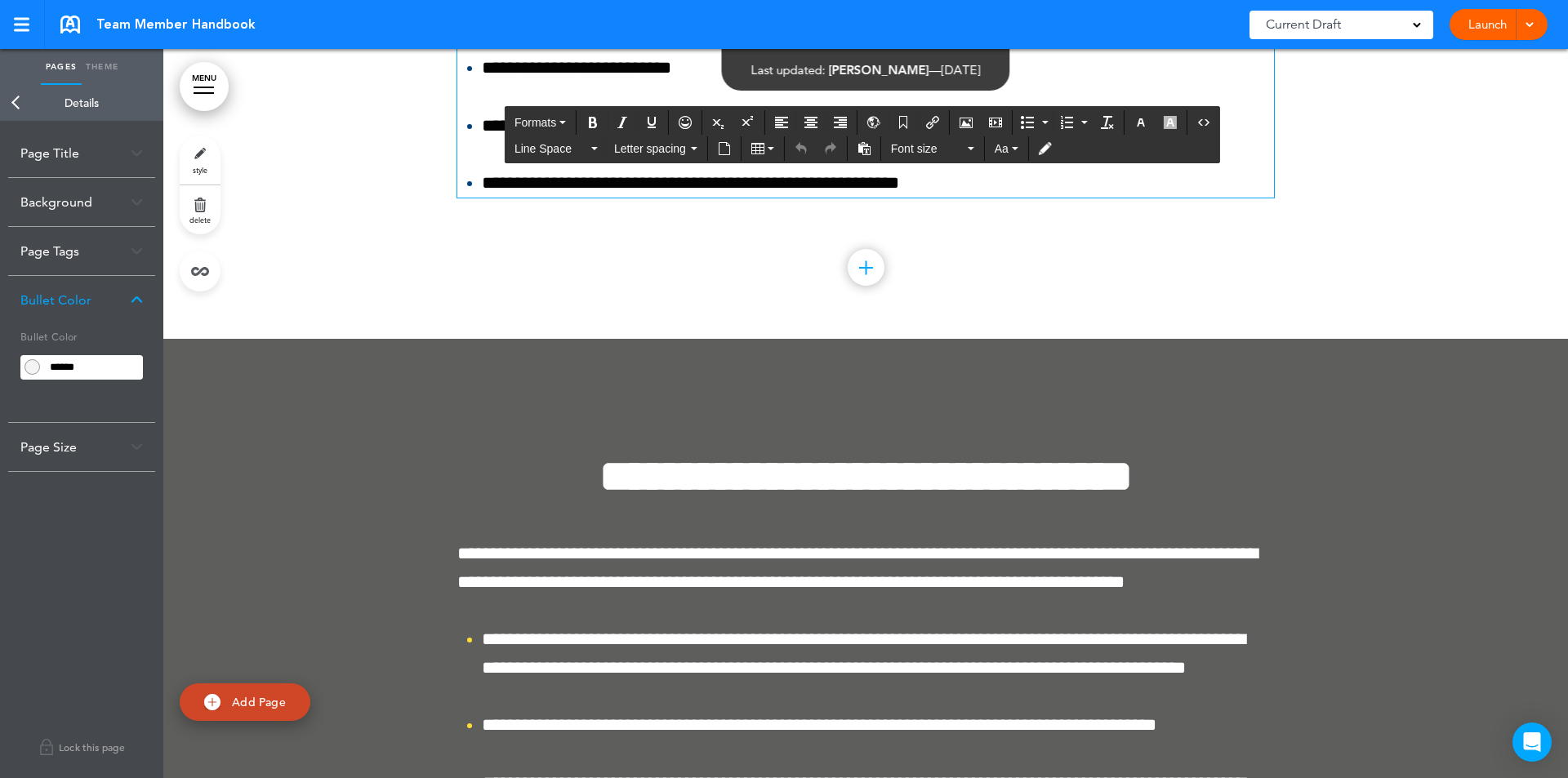
scroll to position [140961, 0]
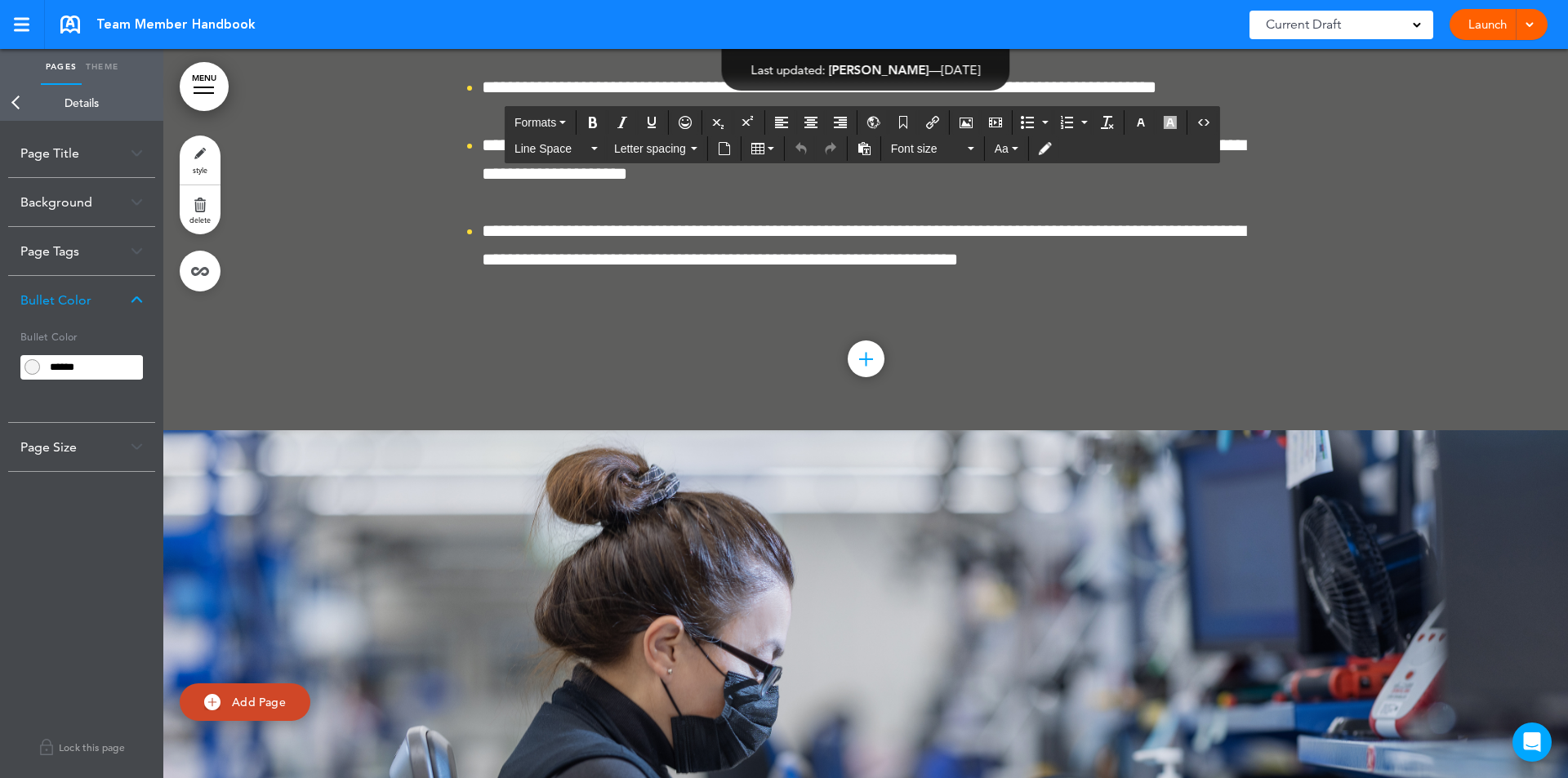
drag, startPoint x: 940, startPoint y: 681, endPoint x: 410, endPoint y: 300, distance: 652.7
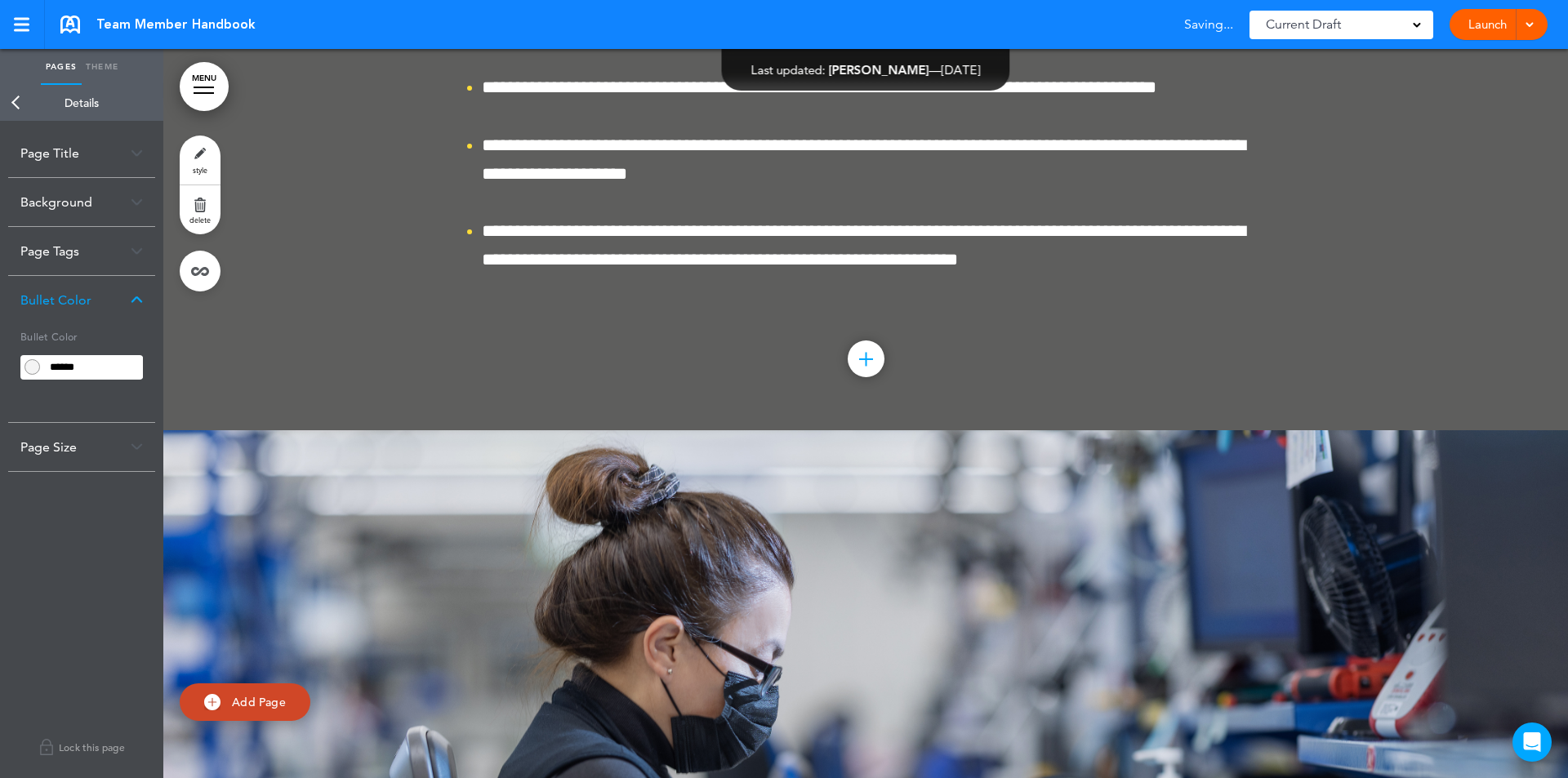
click at [206, 165] on link "style" at bounding box center [200, 160] width 41 height 49
click at [100, 368] on input "******" at bounding box center [93, 367] width 99 height 23
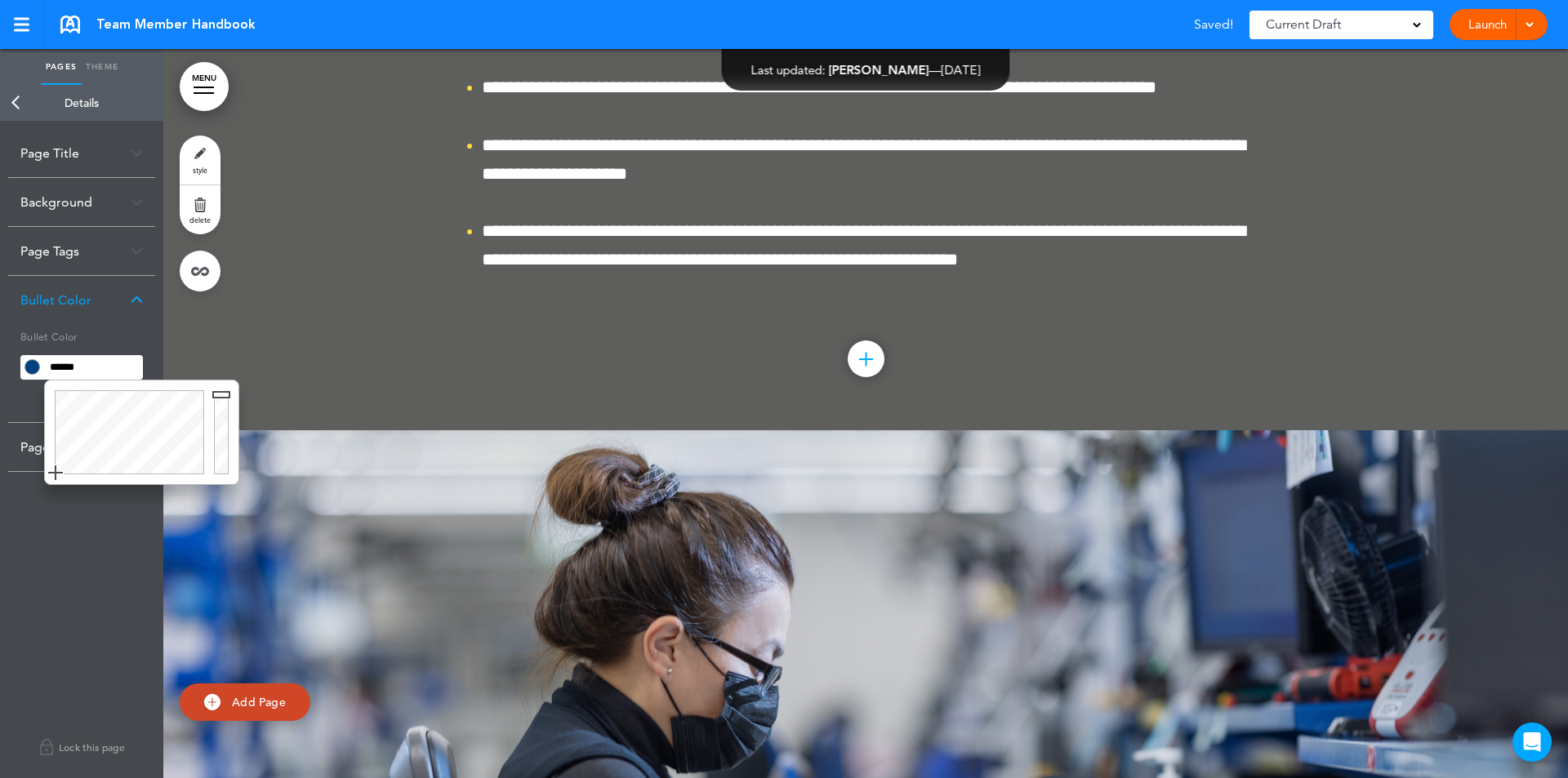
click at [218, 464] on div at bounding box center [224, 431] width 29 height 104
click at [221, 470] on div at bounding box center [224, 431] width 29 height 104
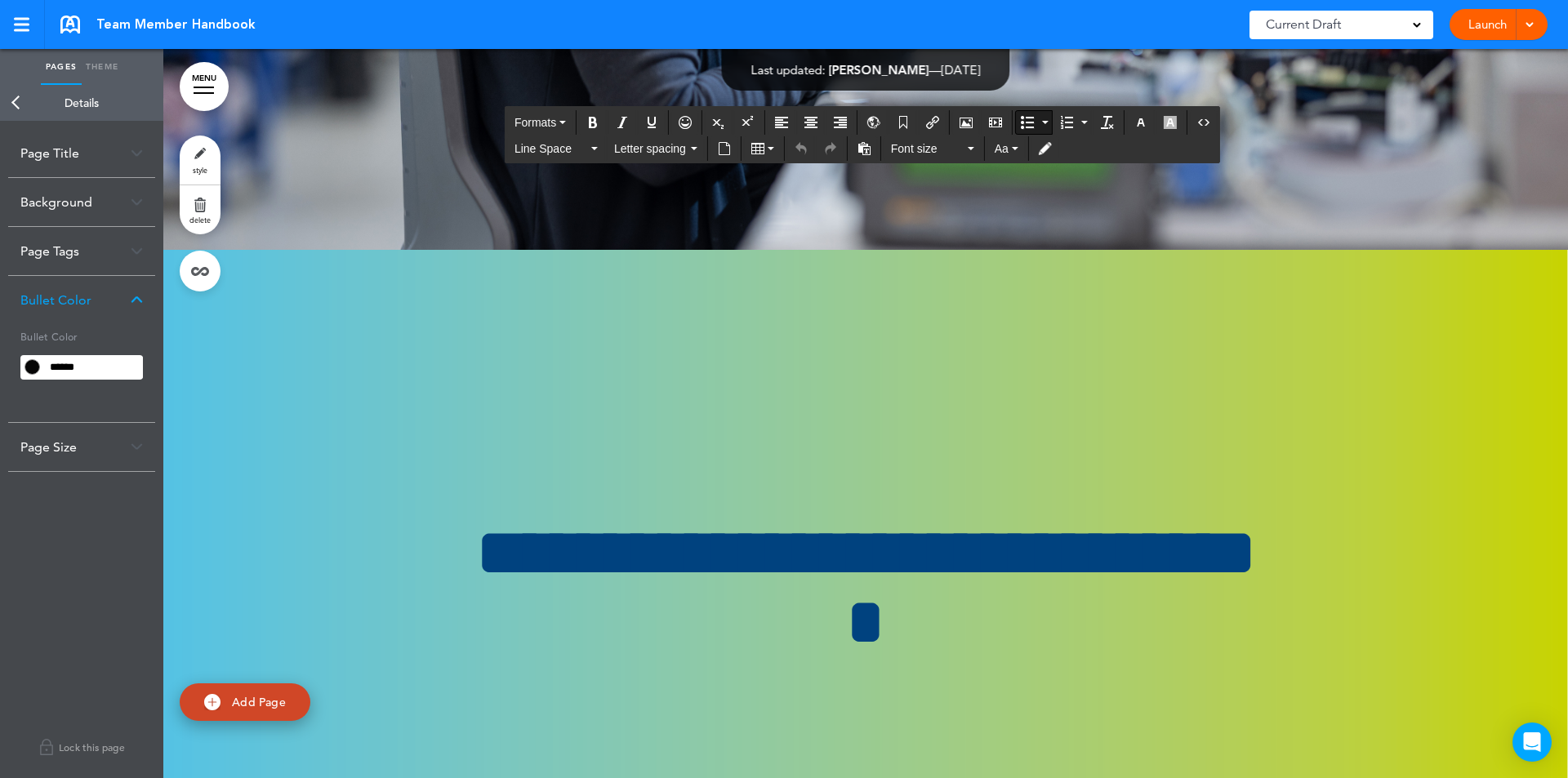
scroll to position [141845, 0]
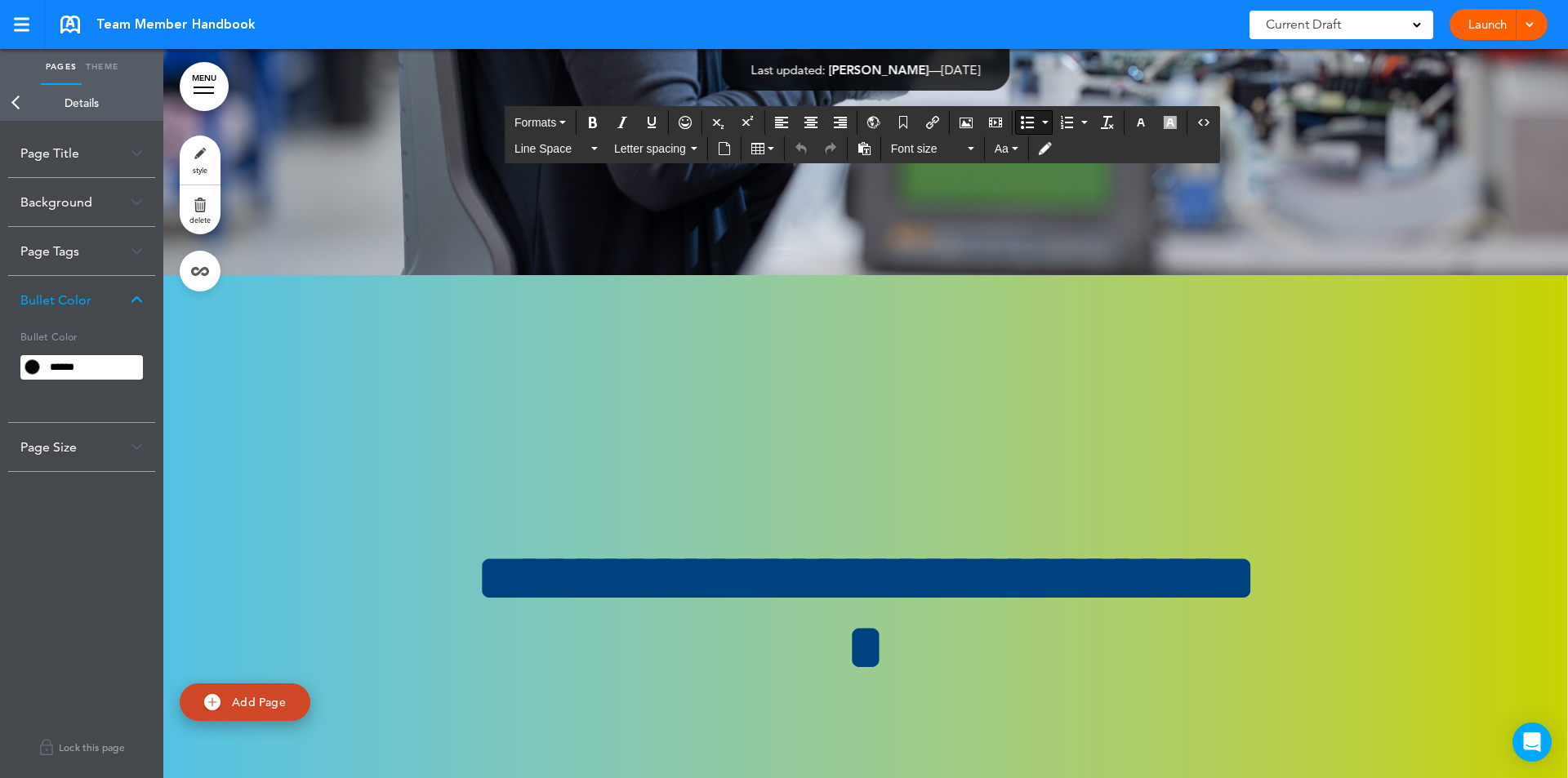
drag, startPoint x: 476, startPoint y: 489, endPoint x: 527, endPoint y: 546, distance: 76.5
click at [203, 153] on link "style" at bounding box center [200, 160] width 41 height 49
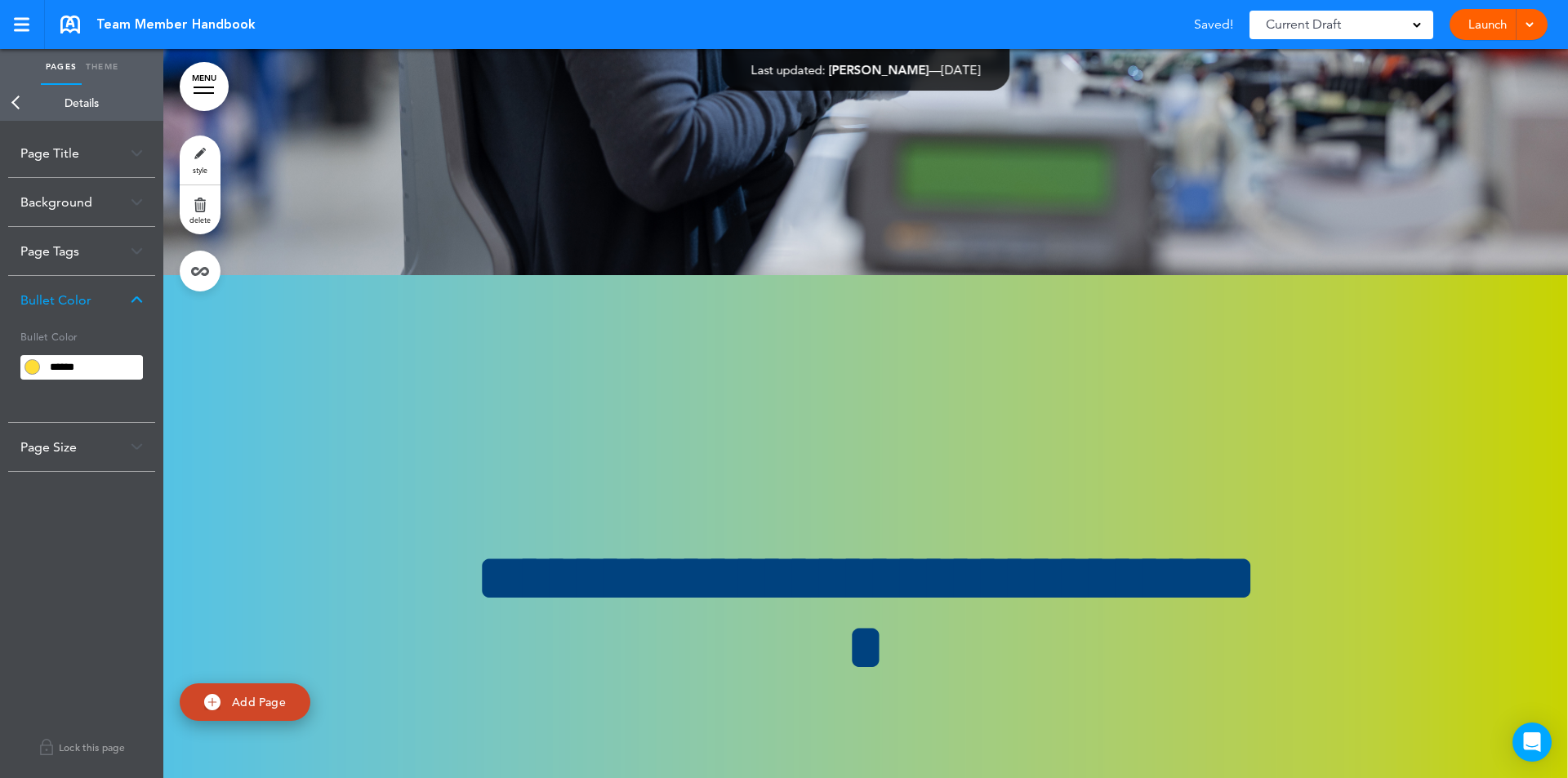
click at [119, 360] on input "******" at bounding box center [93, 367] width 99 height 23
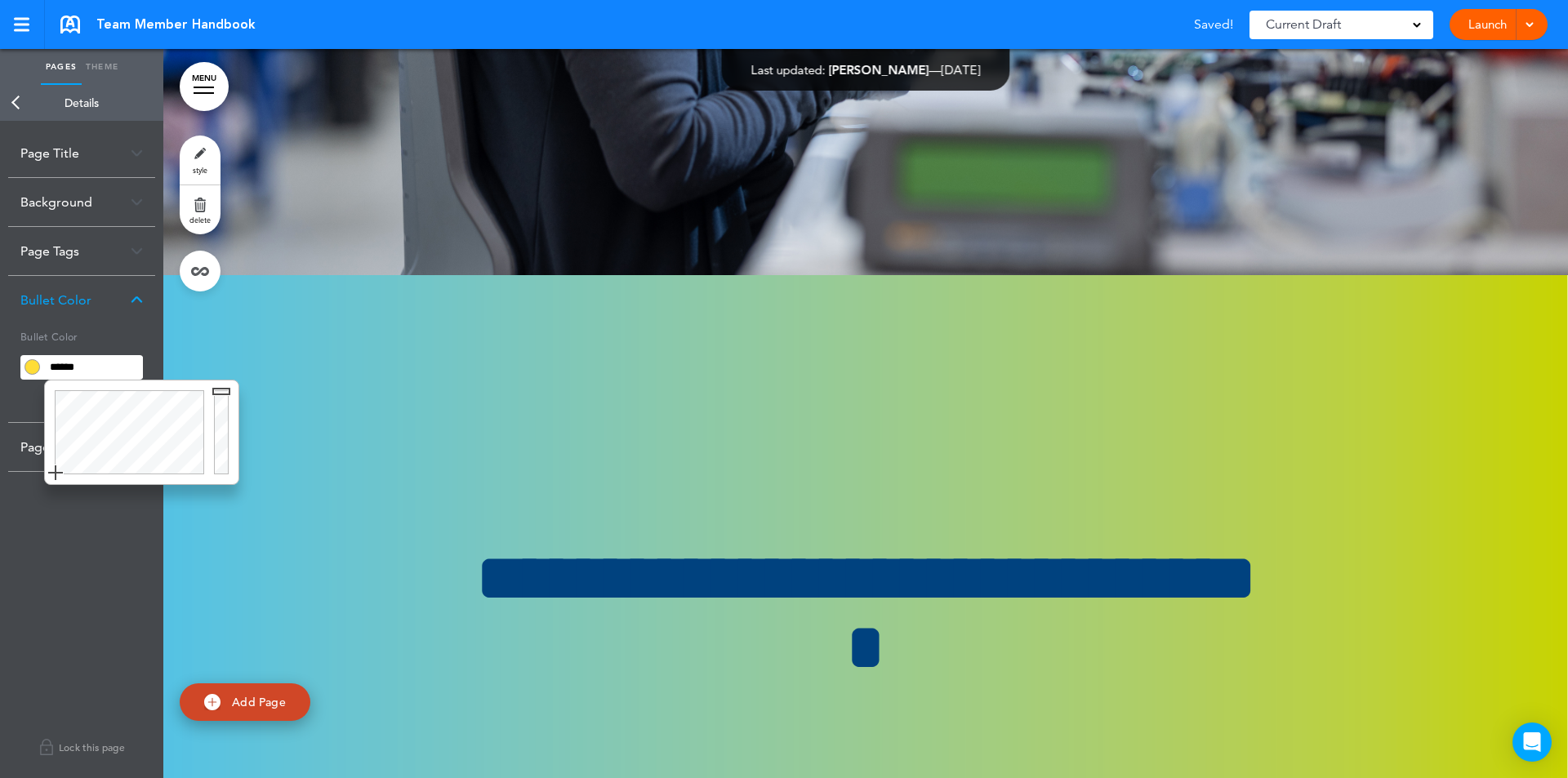
click at [220, 390] on div at bounding box center [224, 431] width 29 height 104
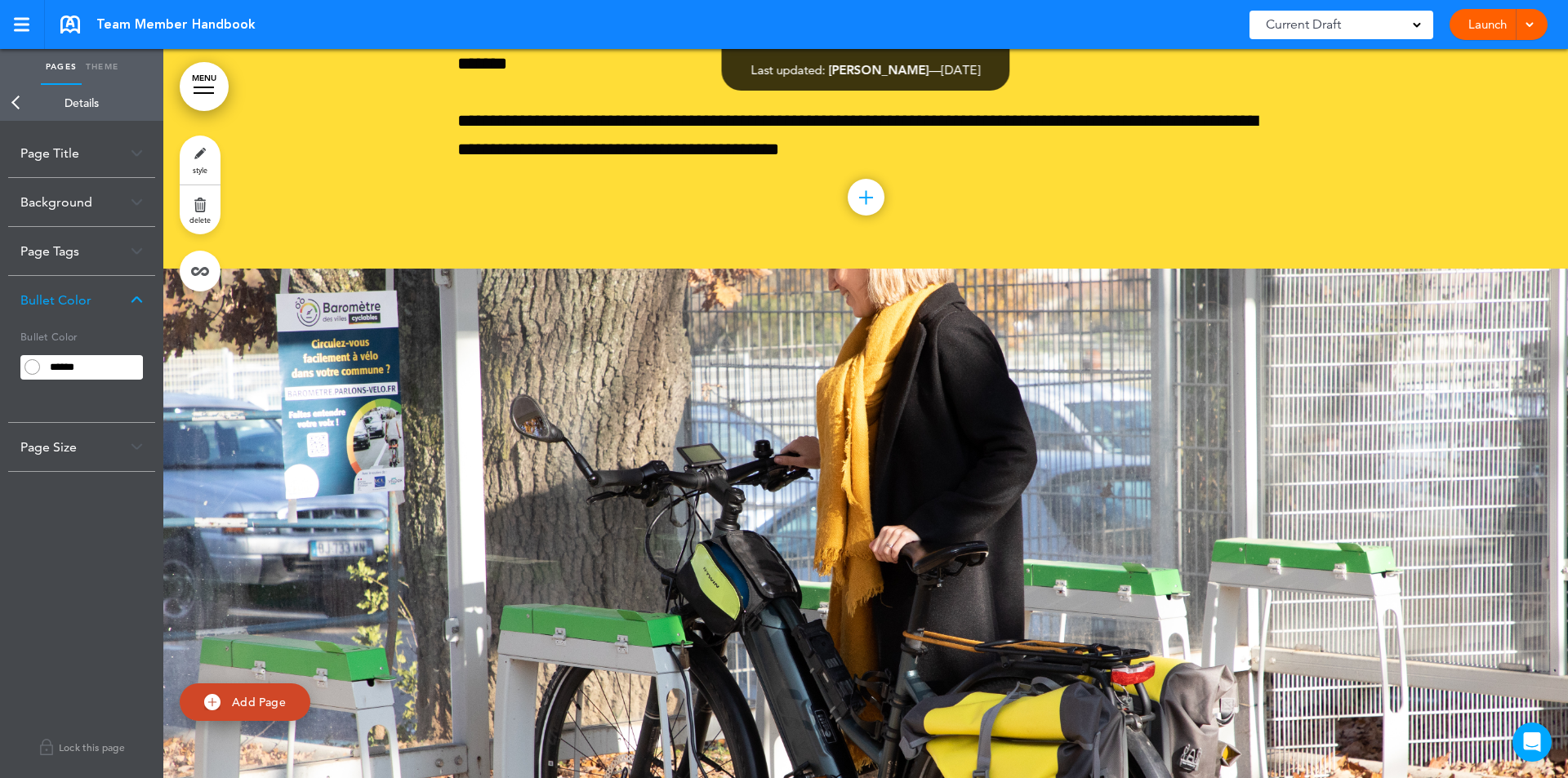
scroll to position [144851, 0]
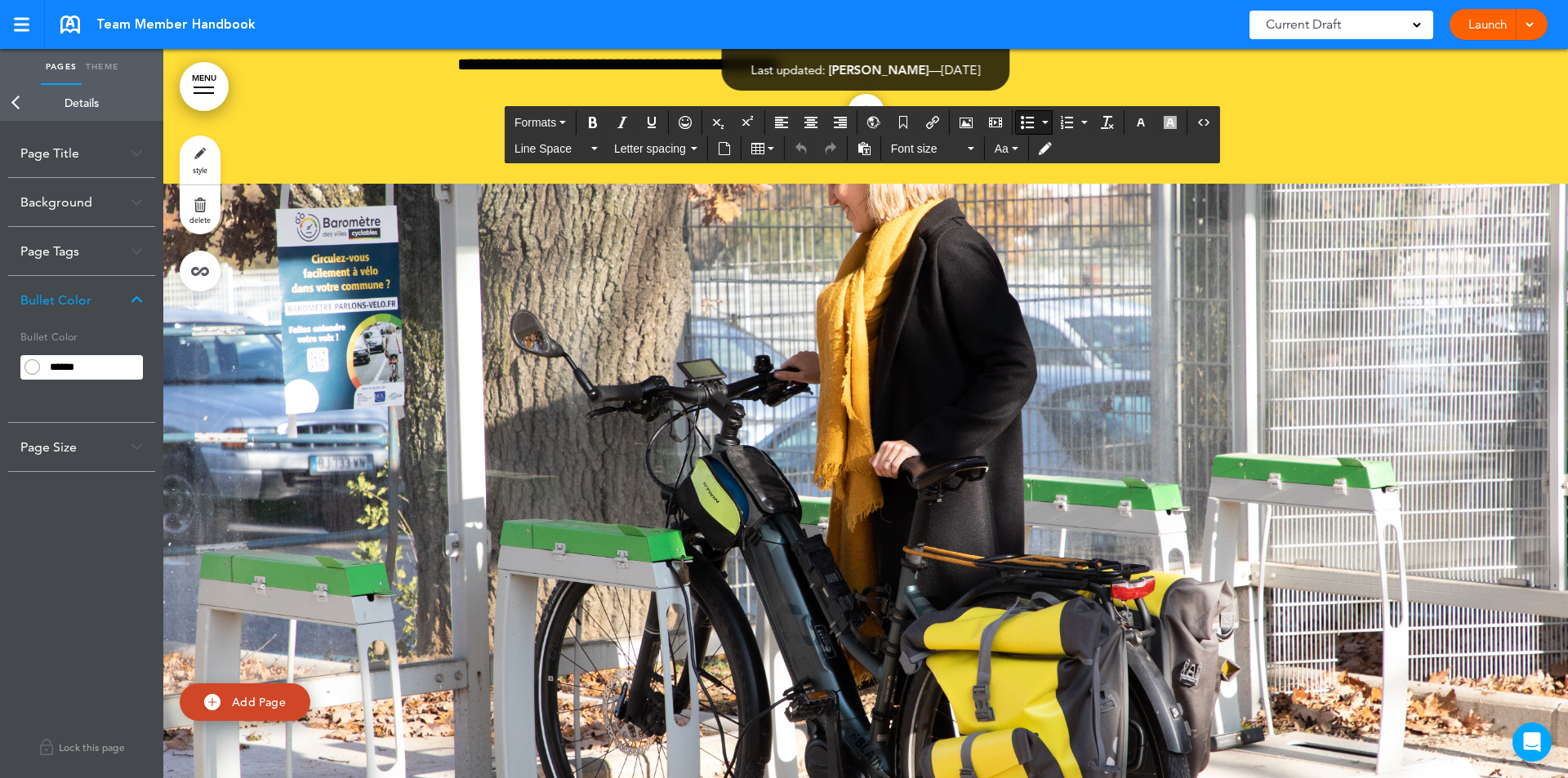
drag, startPoint x: 473, startPoint y: 222, endPoint x: 535, endPoint y: 364, distance: 154.9
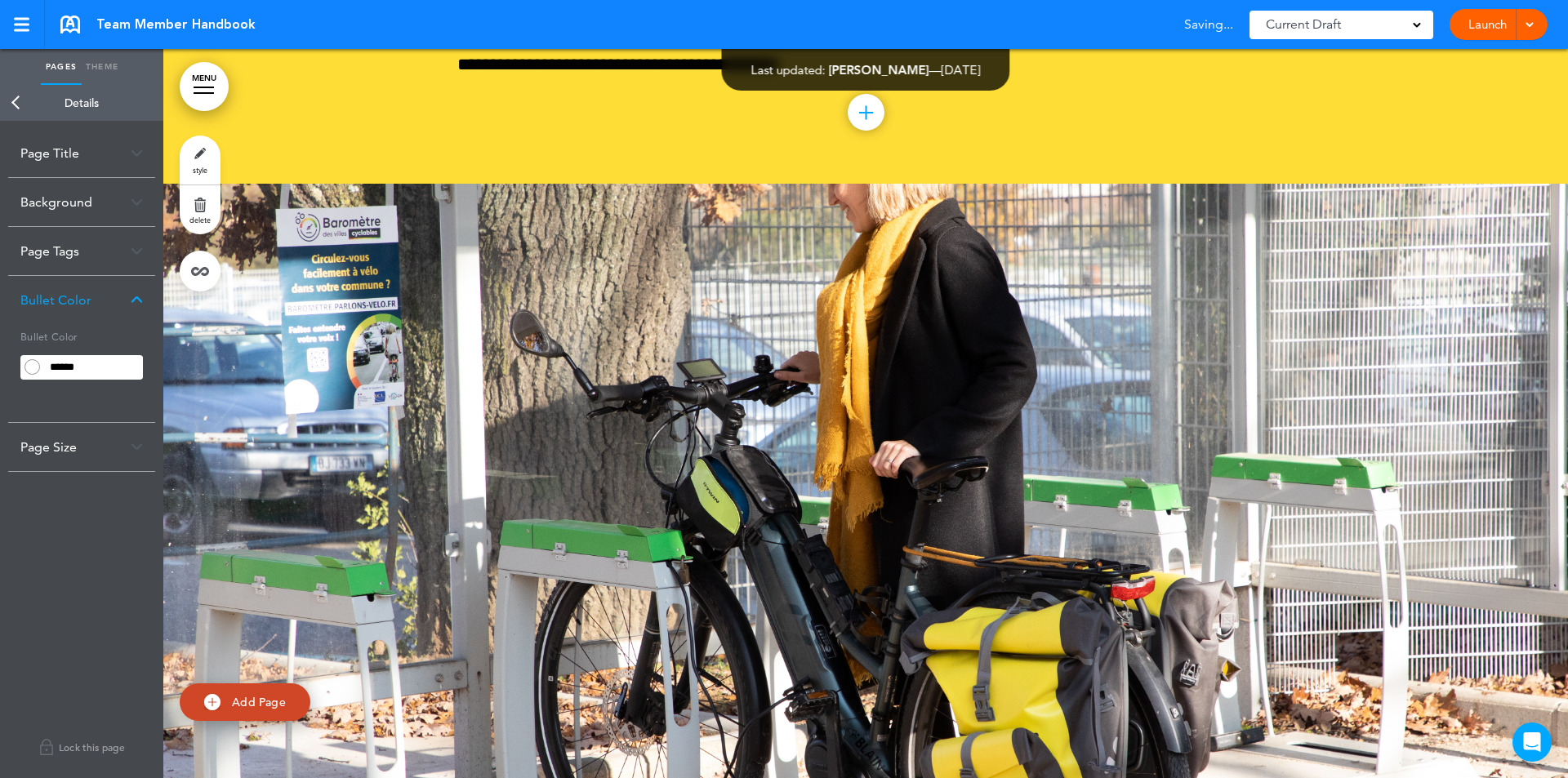
click at [199, 153] on link "style" at bounding box center [200, 160] width 41 height 49
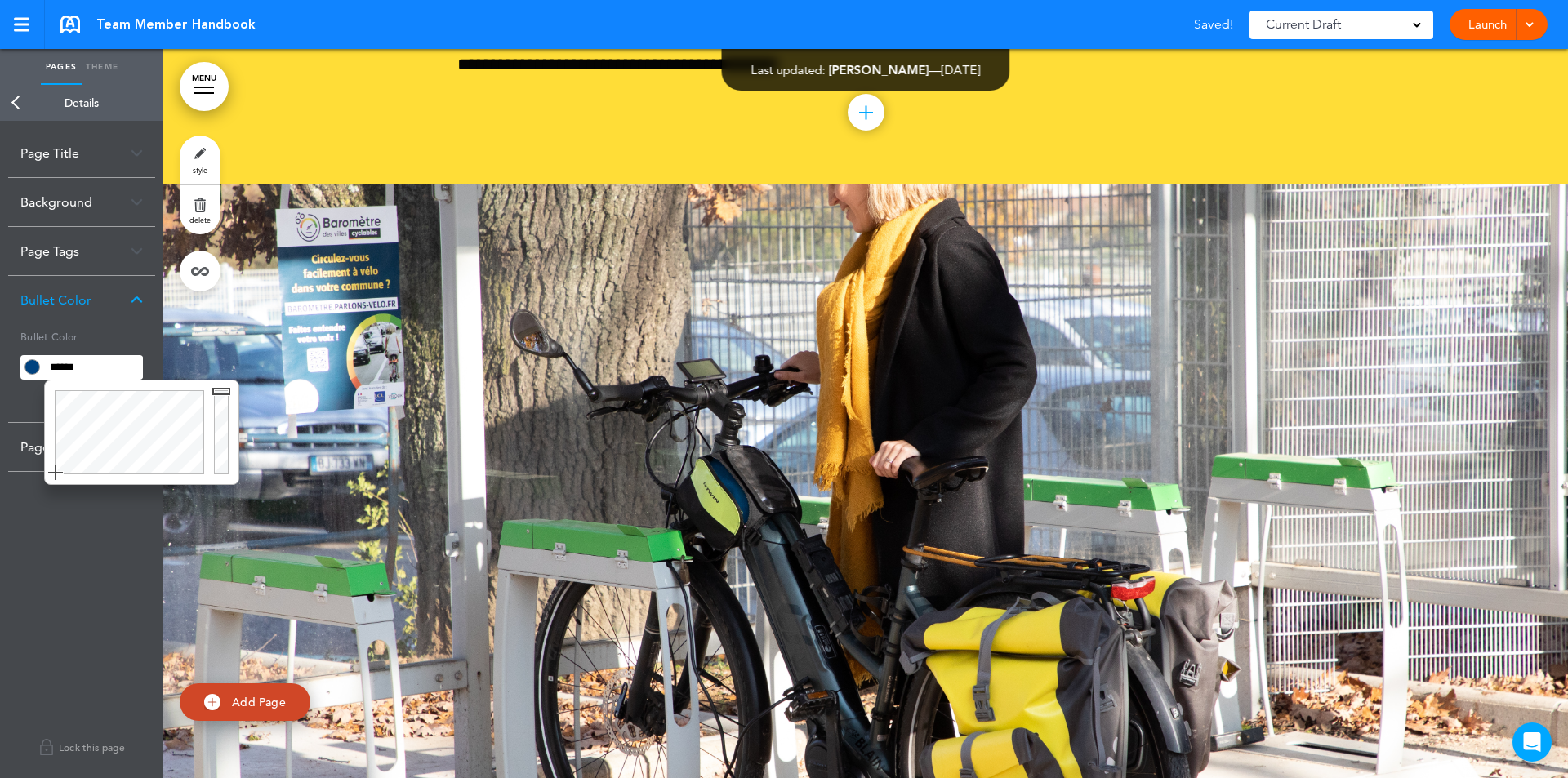
click at [136, 357] on input "******" at bounding box center [93, 367] width 99 height 23
click at [219, 389] on div at bounding box center [224, 431] width 29 height 104
click at [222, 468] on div at bounding box center [224, 431] width 29 height 104
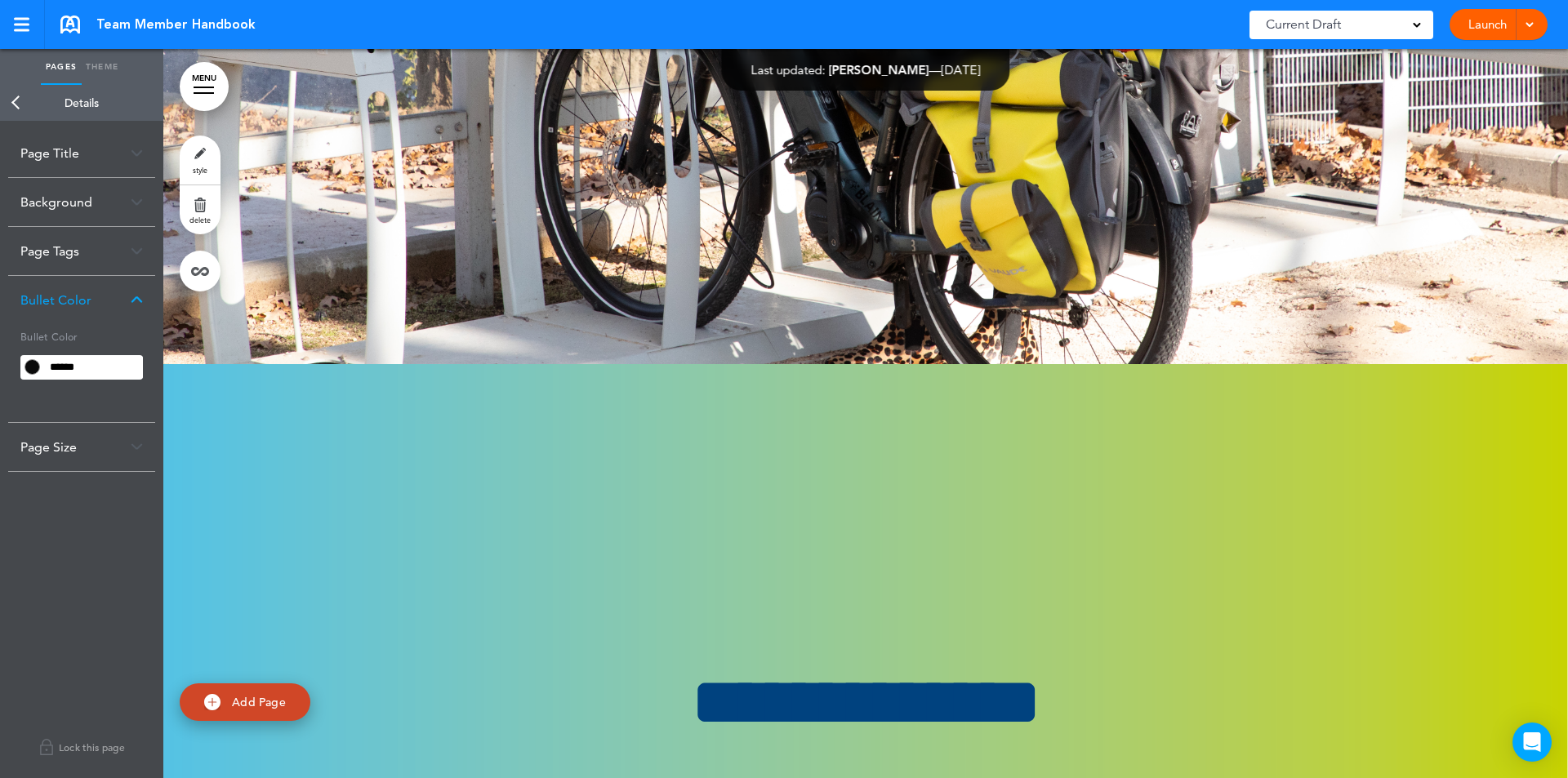
scroll to position [145391, 0]
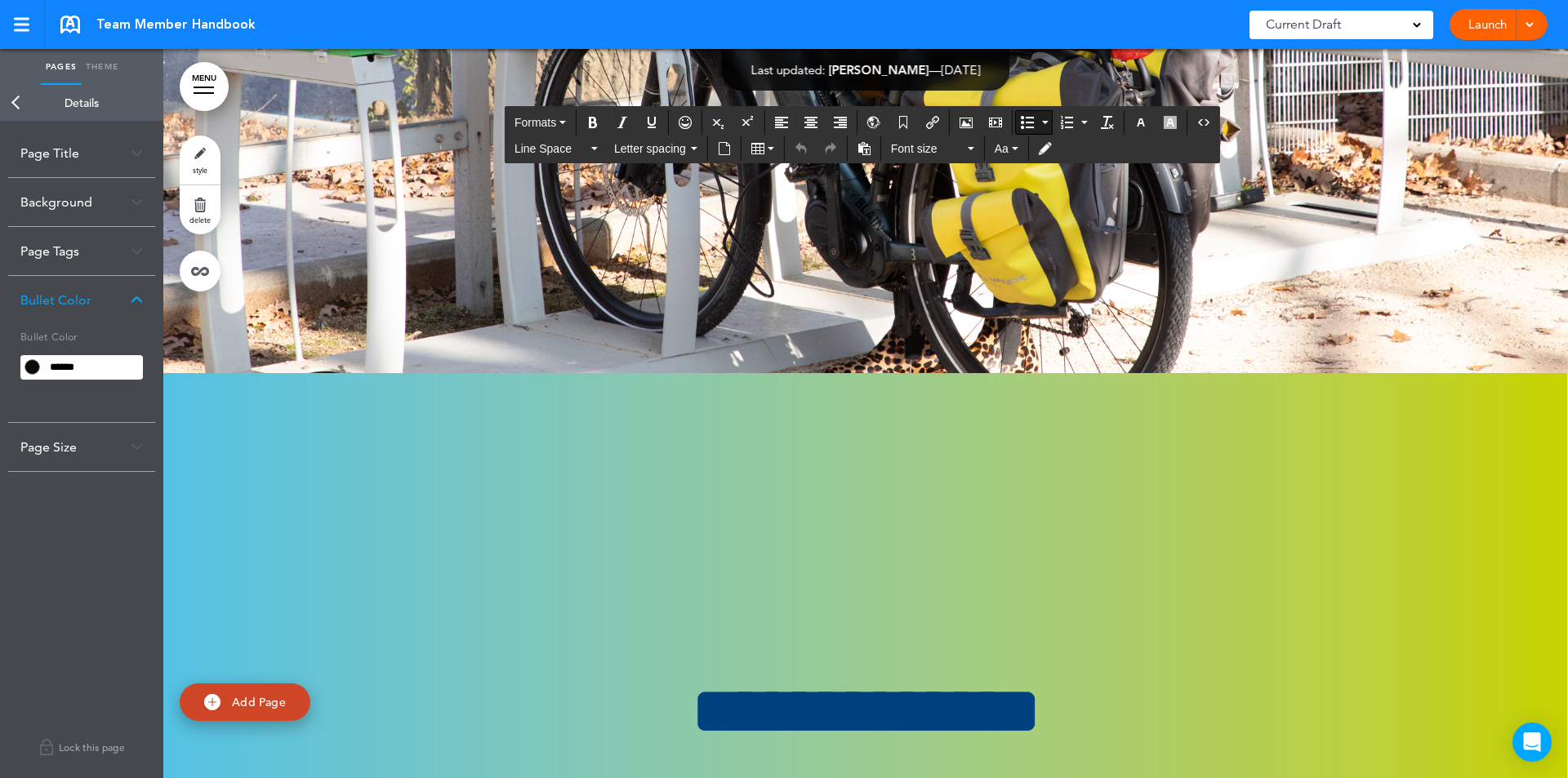
drag, startPoint x: 480, startPoint y: 240, endPoint x: 527, endPoint y: 430, distance: 195.7
click at [209, 161] on link "style" at bounding box center [200, 160] width 41 height 49
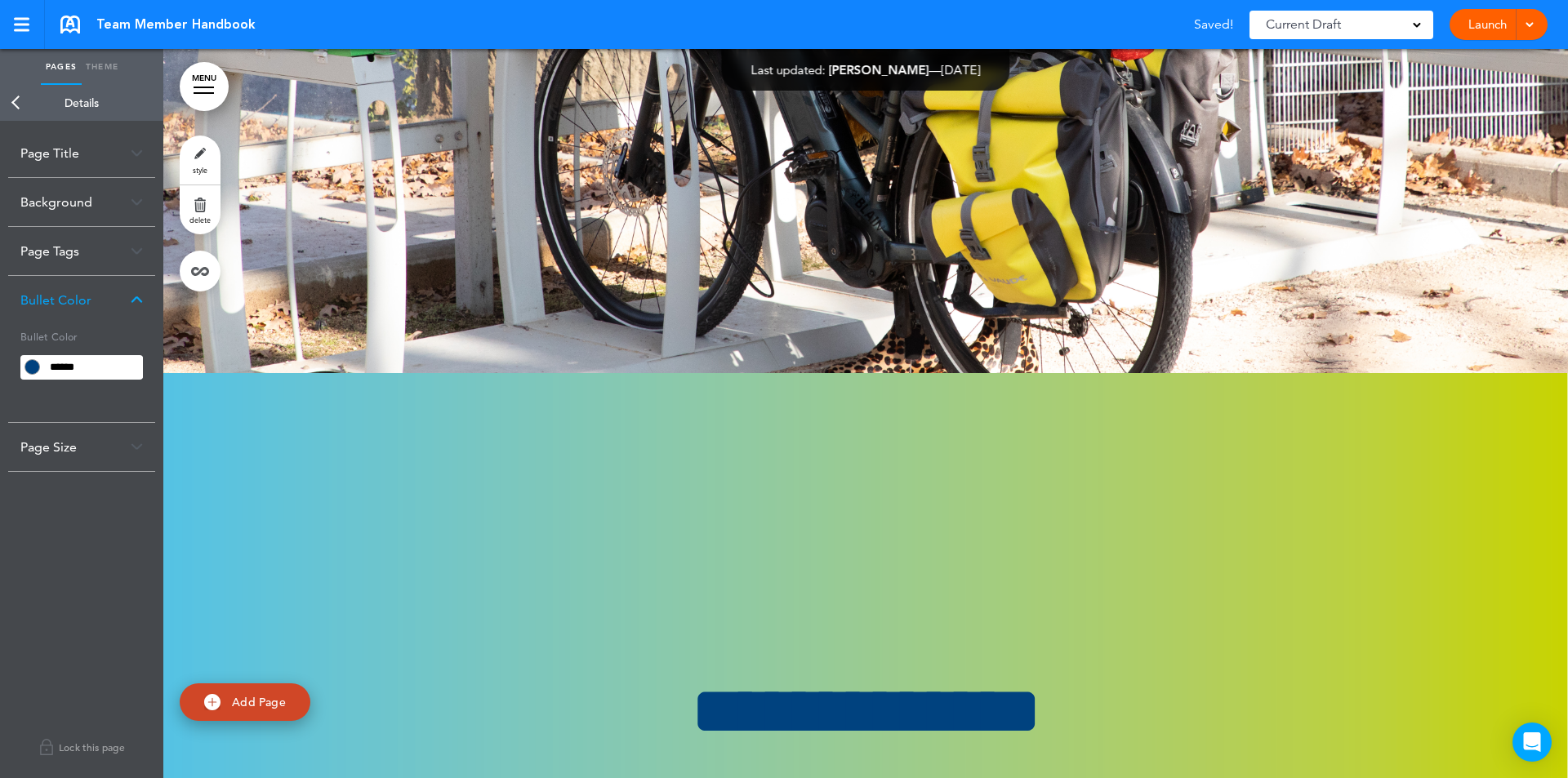
click at [128, 361] on input "******" at bounding box center [93, 367] width 99 height 23
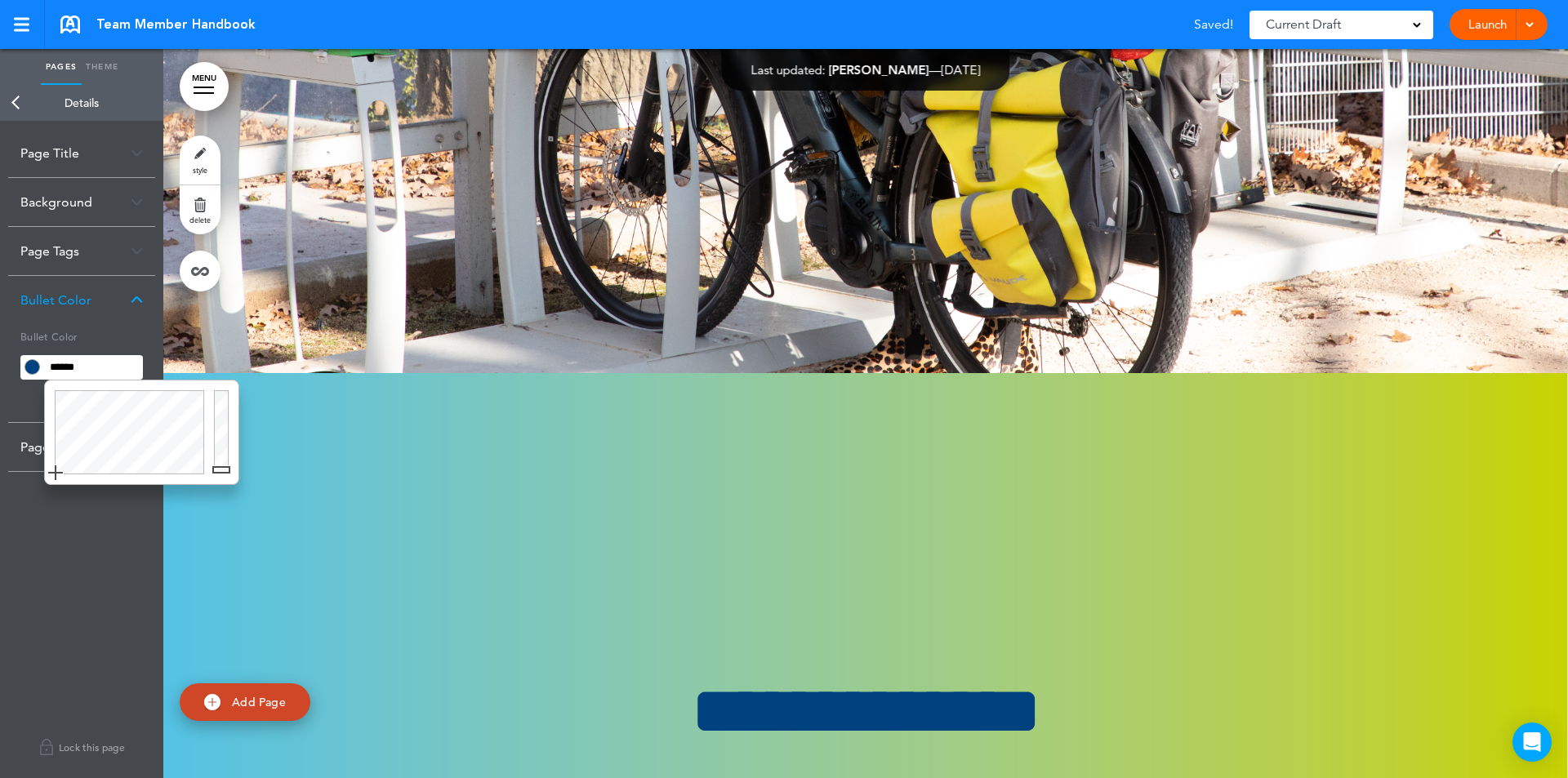
click at [222, 467] on div at bounding box center [224, 431] width 29 height 104
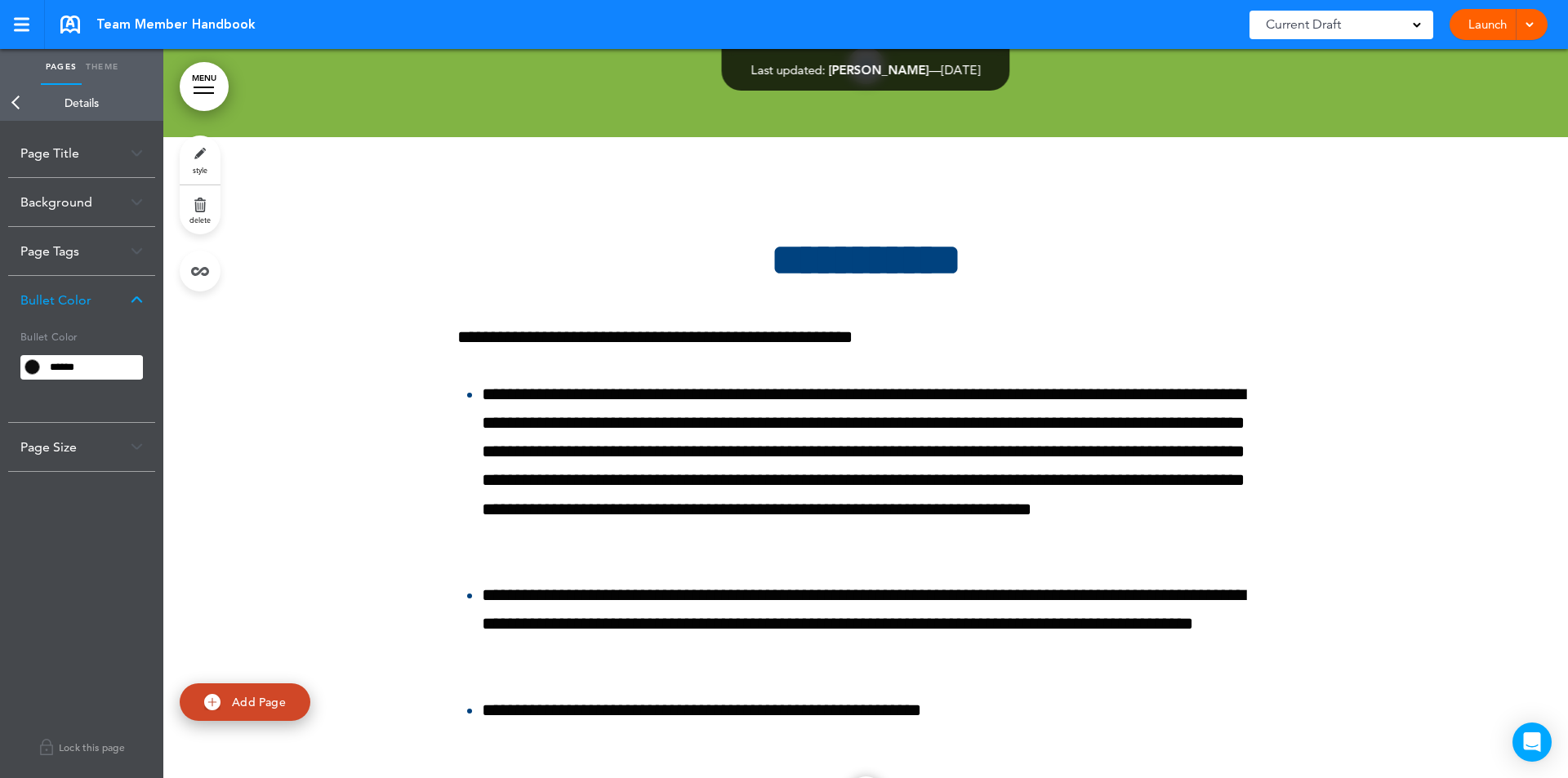
scroll to position [148578, 0]
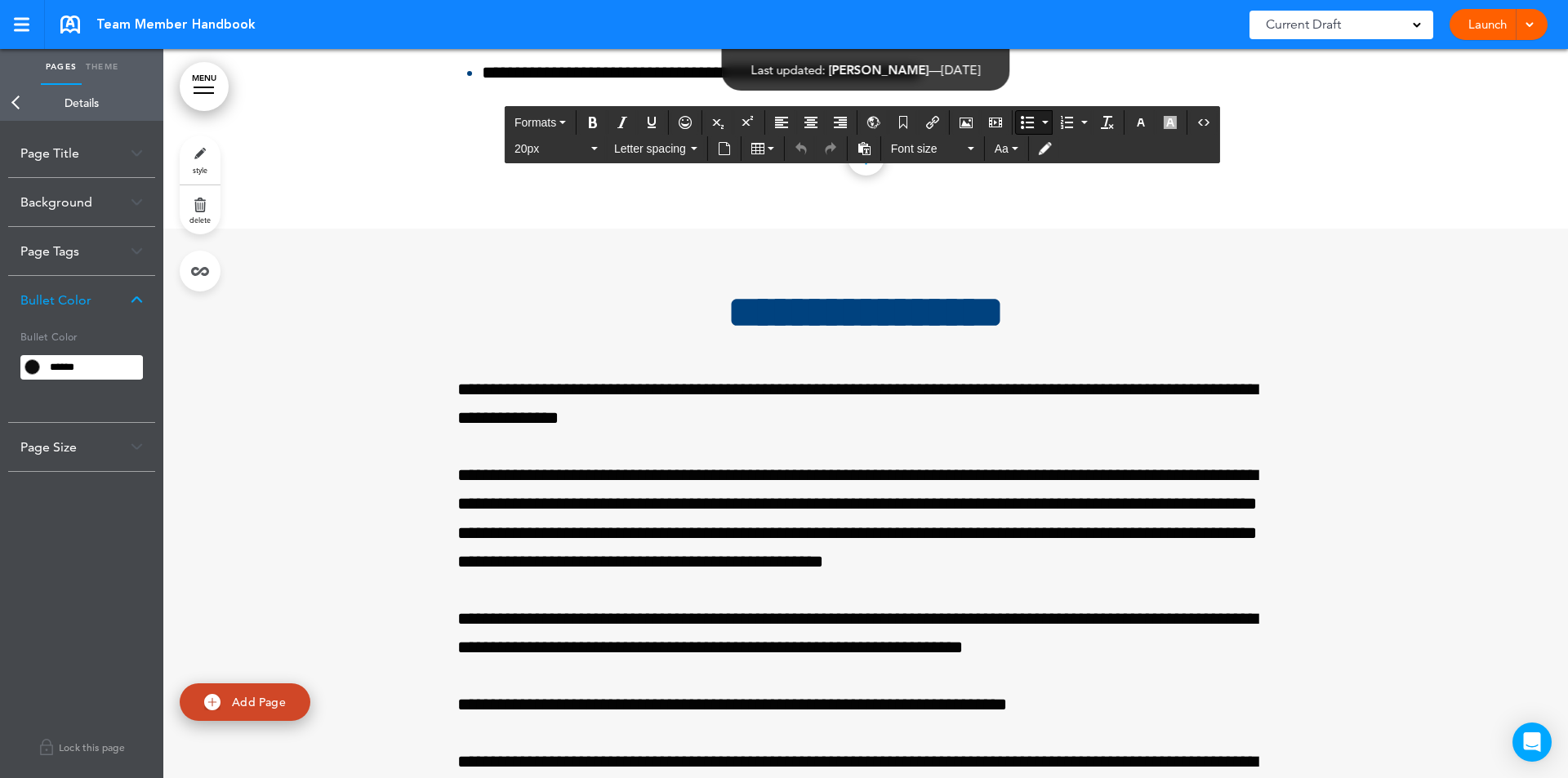
drag, startPoint x: 506, startPoint y: 202, endPoint x: 1068, endPoint y: 426, distance: 605.0
click at [210, 153] on link "style" at bounding box center [200, 160] width 41 height 49
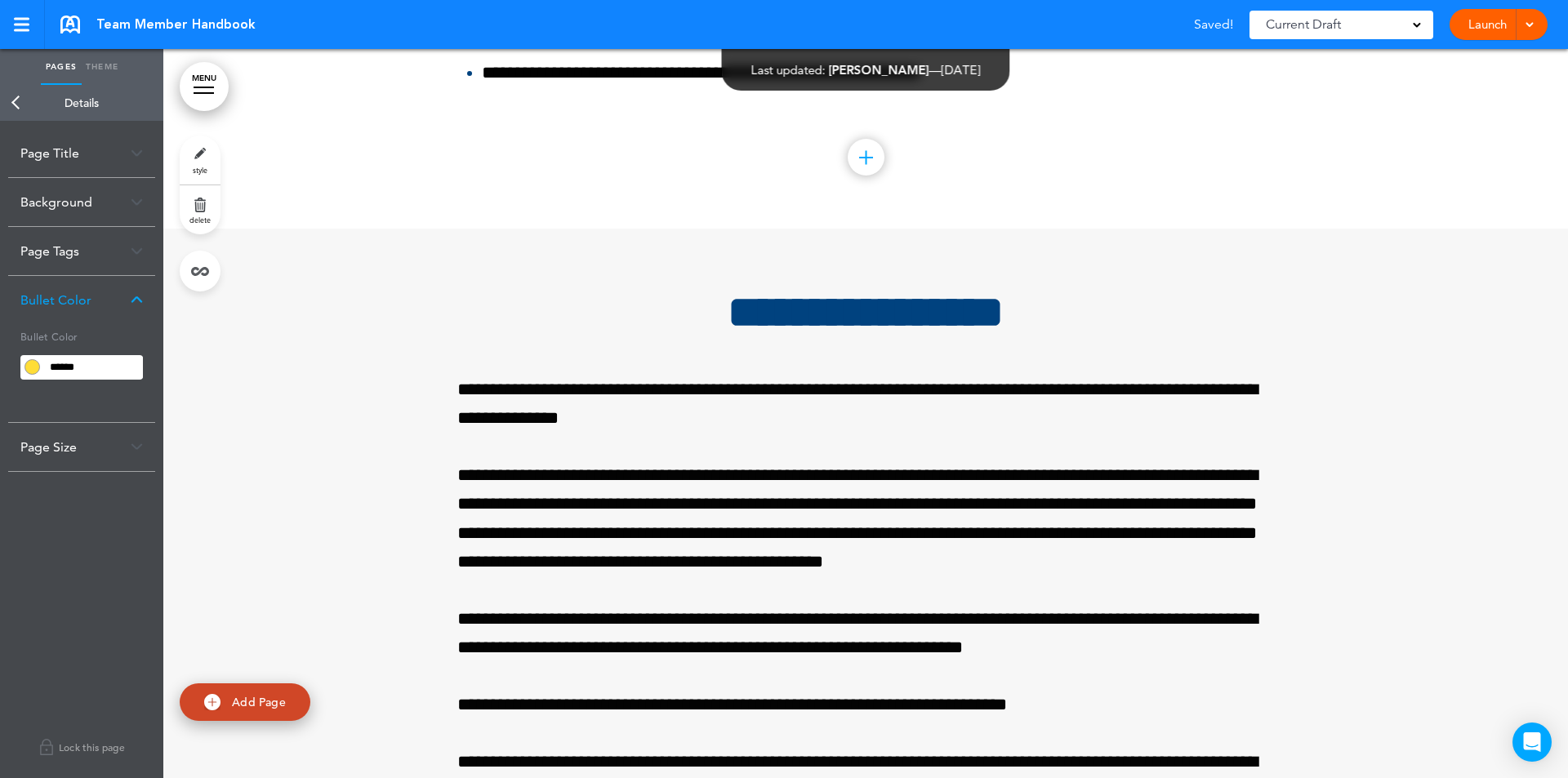
click at [134, 363] on input "******" at bounding box center [93, 367] width 99 height 23
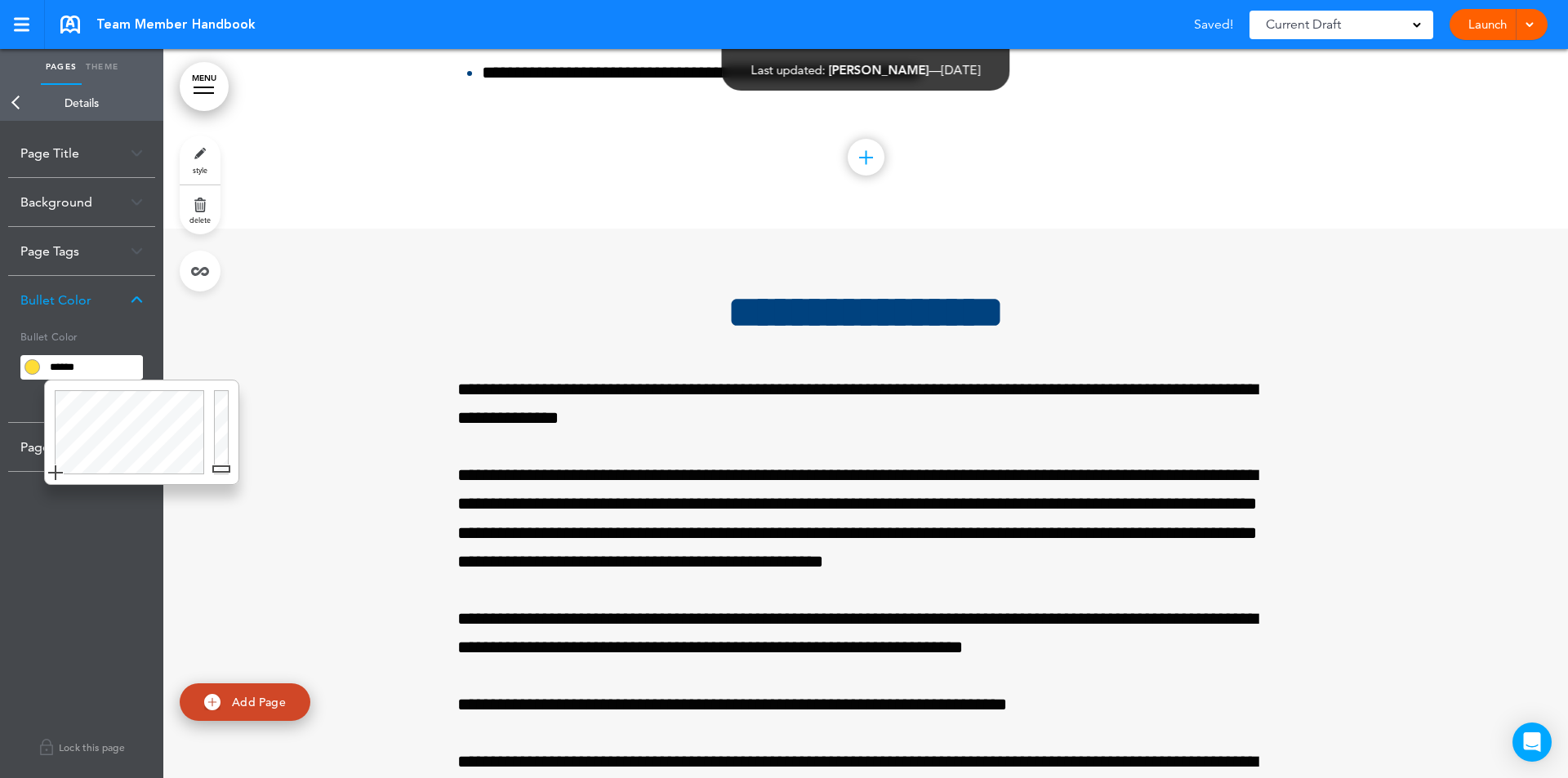
click at [221, 394] on div at bounding box center [224, 431] width 29 height 104
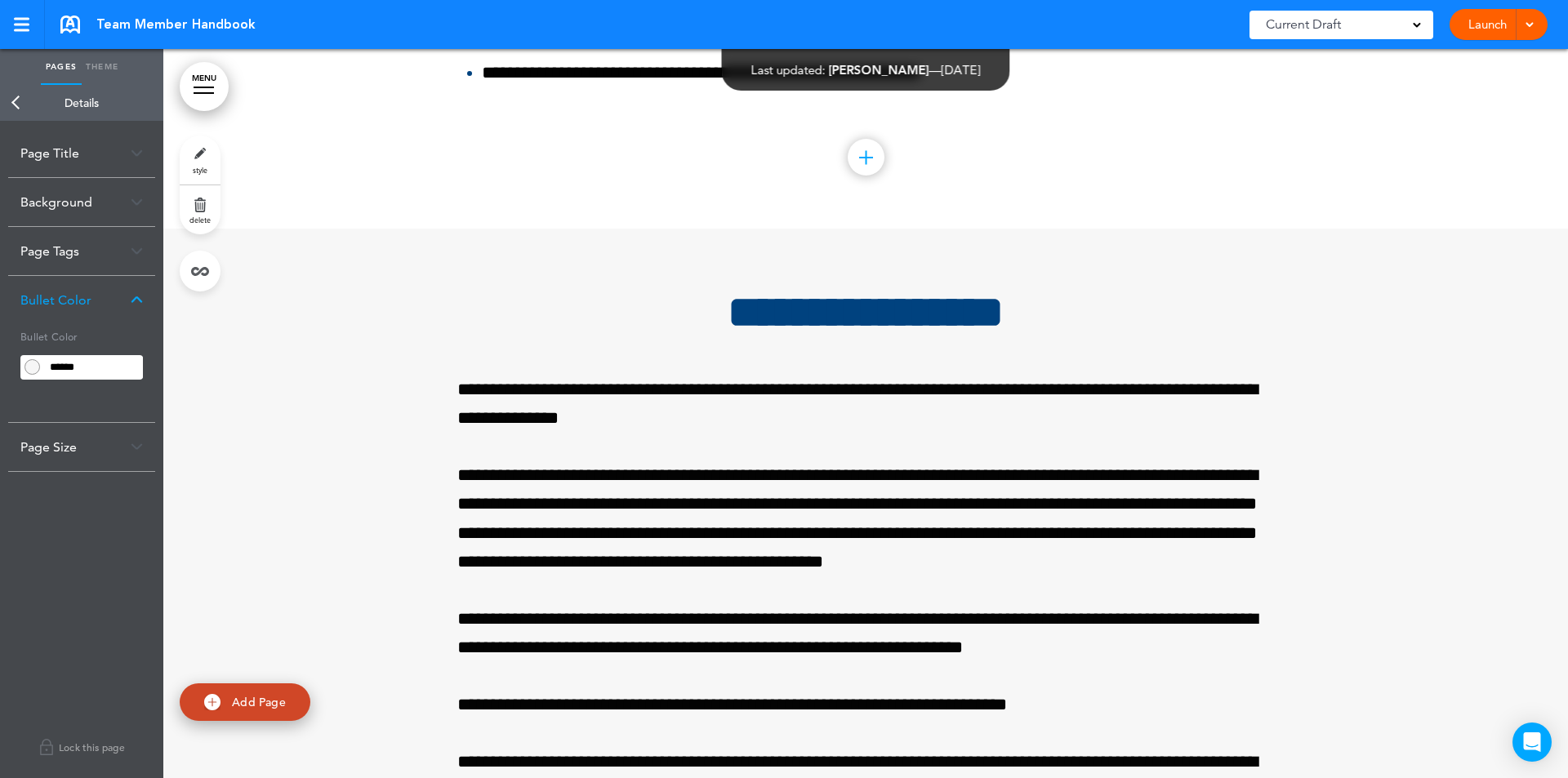
scroll to position [149216, 0]
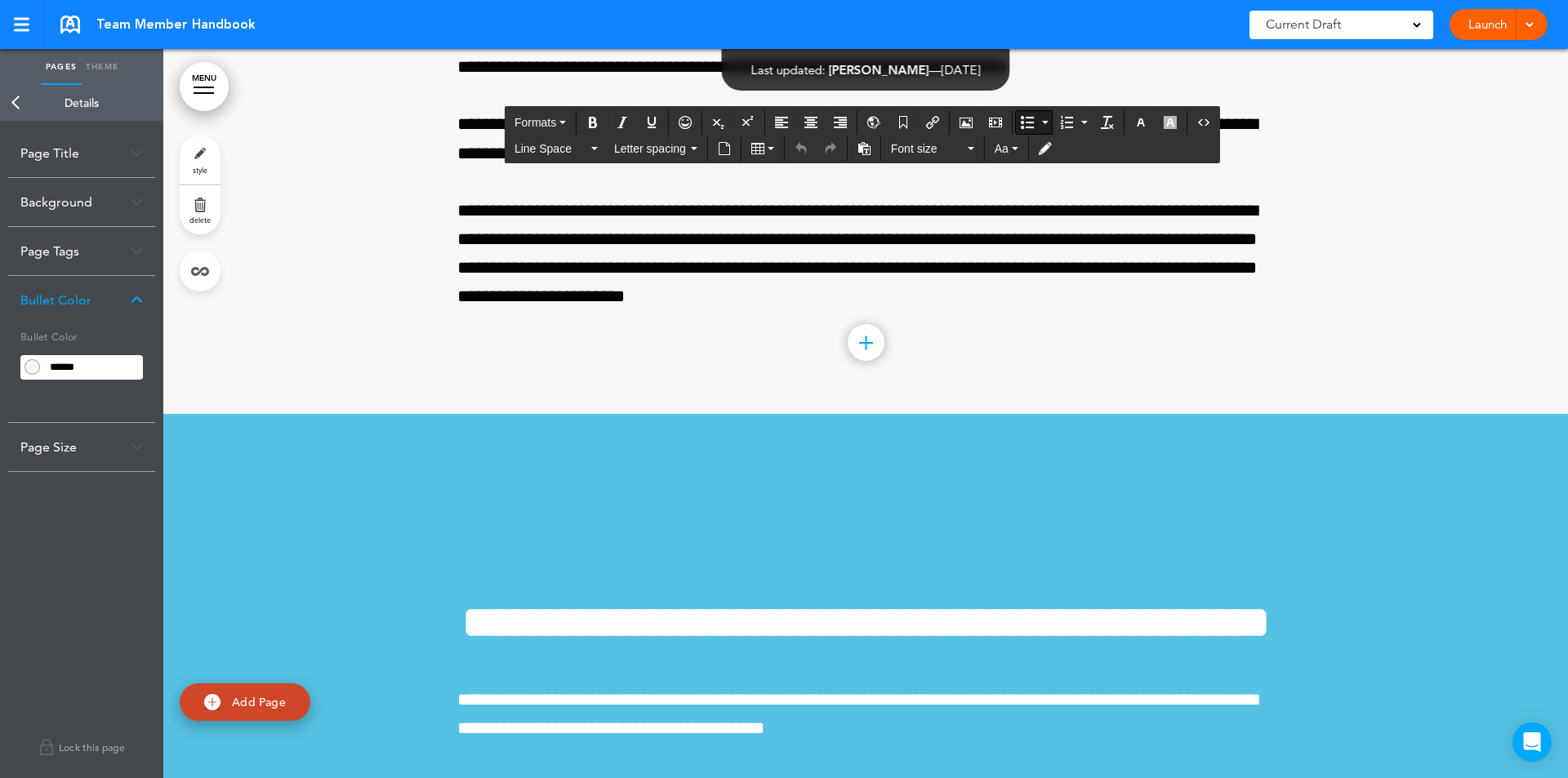
drag, startPoint x: 473, startPoint y: 268, endPoint x: 587, endPoint y: 564, distance: 317.2
click at [196, 159] on link "style" at bounding box center [200, 160] width 41 height 49
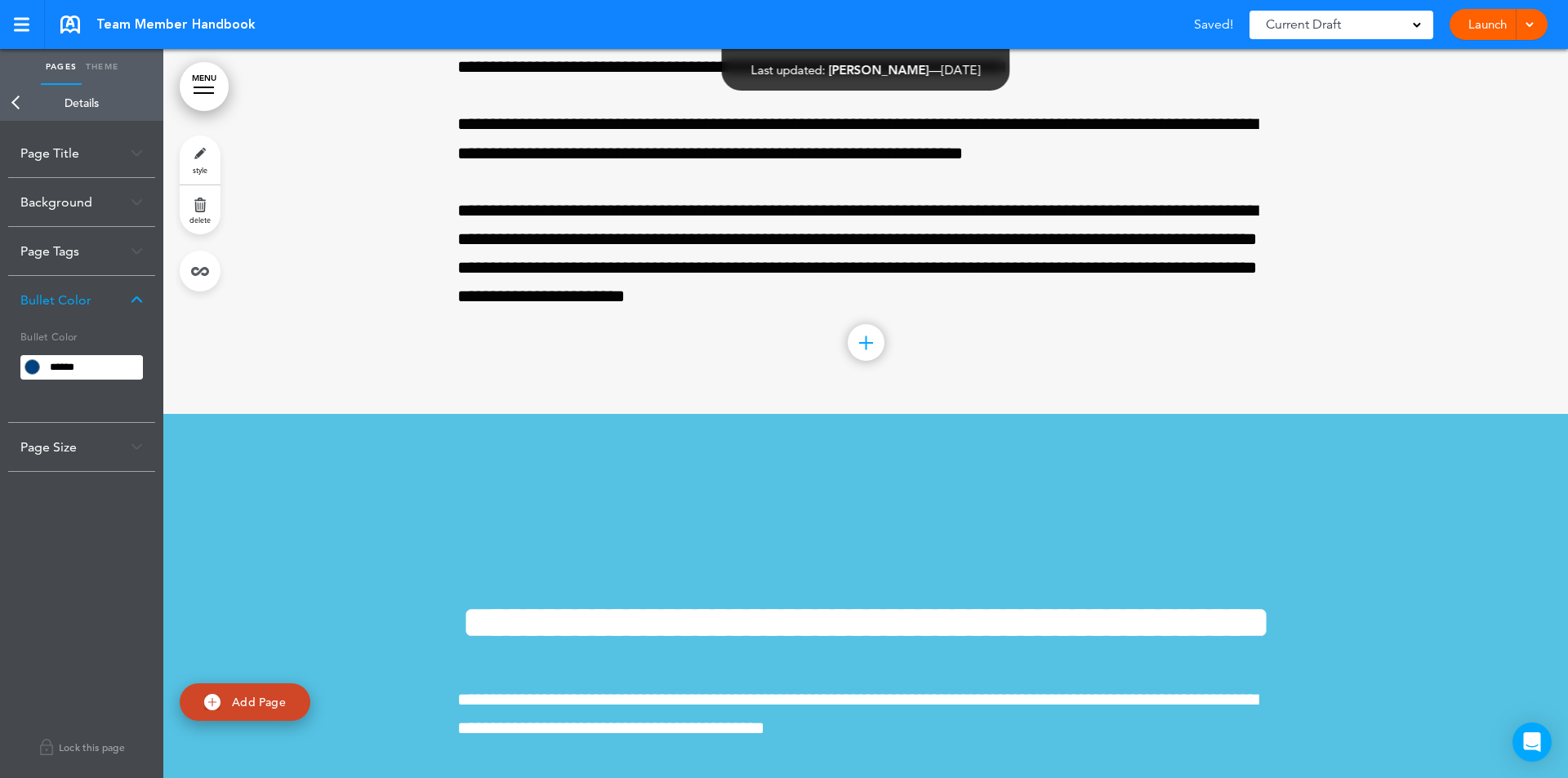
click at [130, 359] on input "******" at bounding box center [93, 367] width 99 height 23
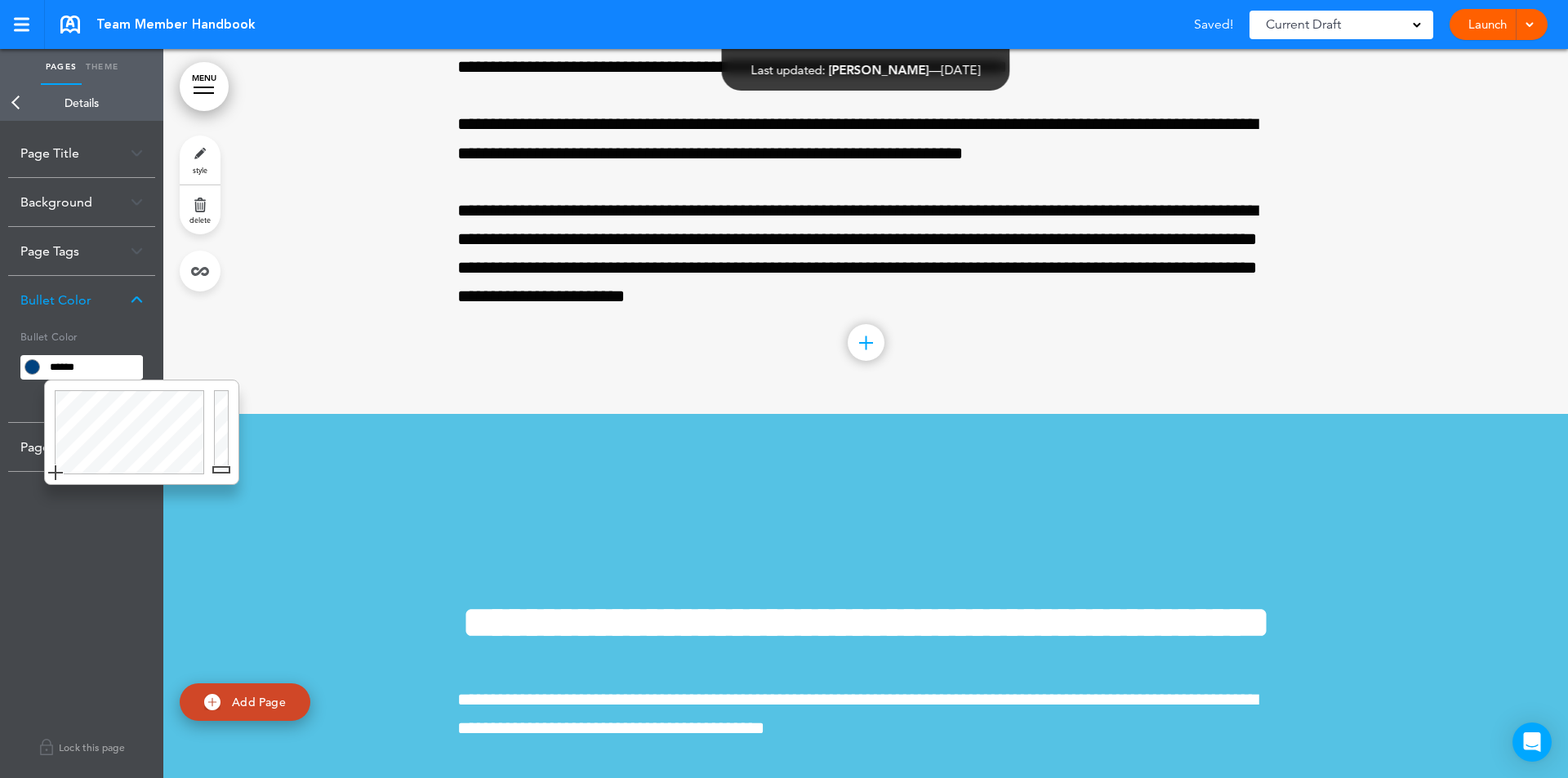
click at [219, 468] on div at bounding box center [224, 431] width 29 height 104
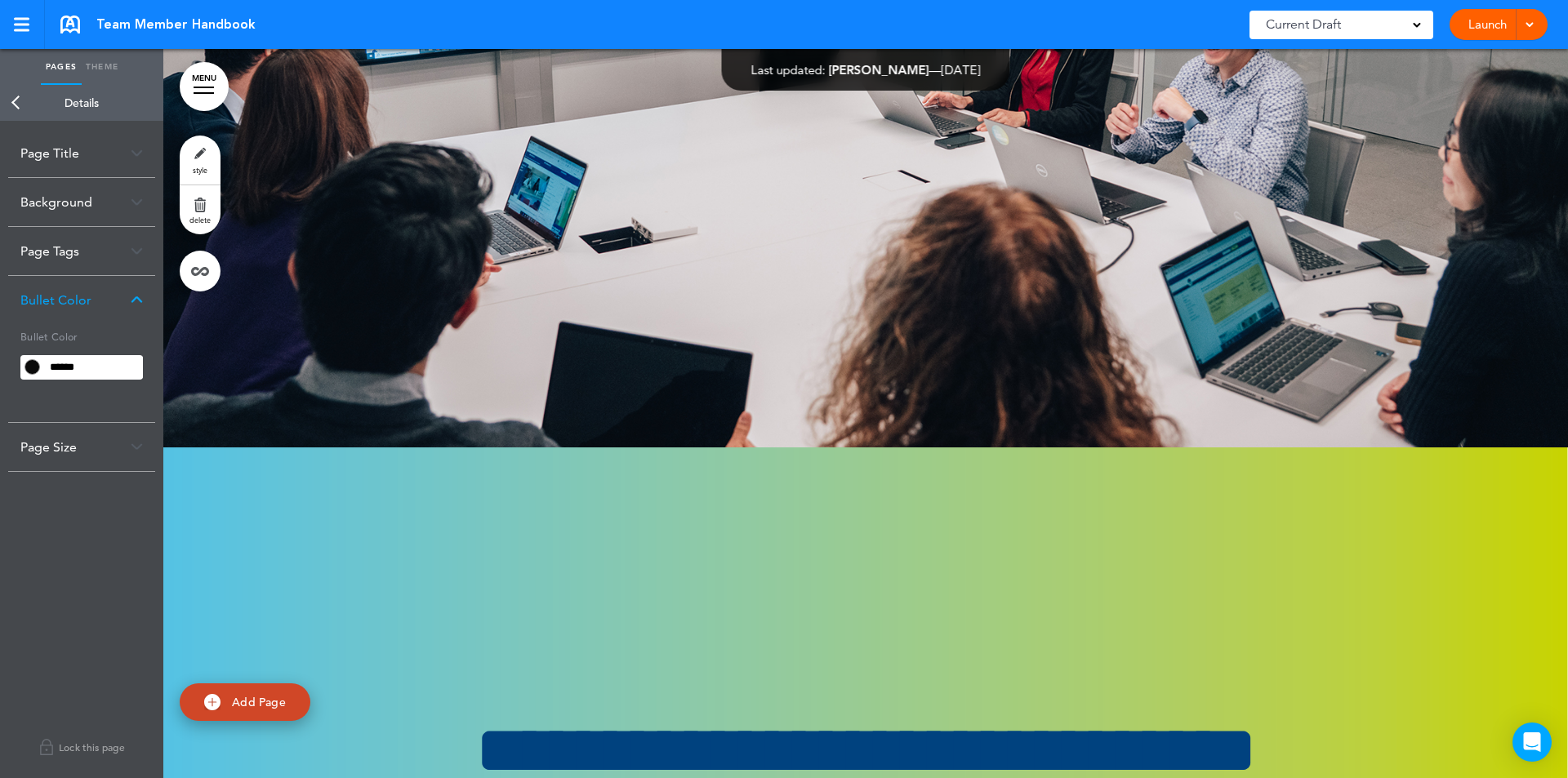
scroll to position [160275, 0]
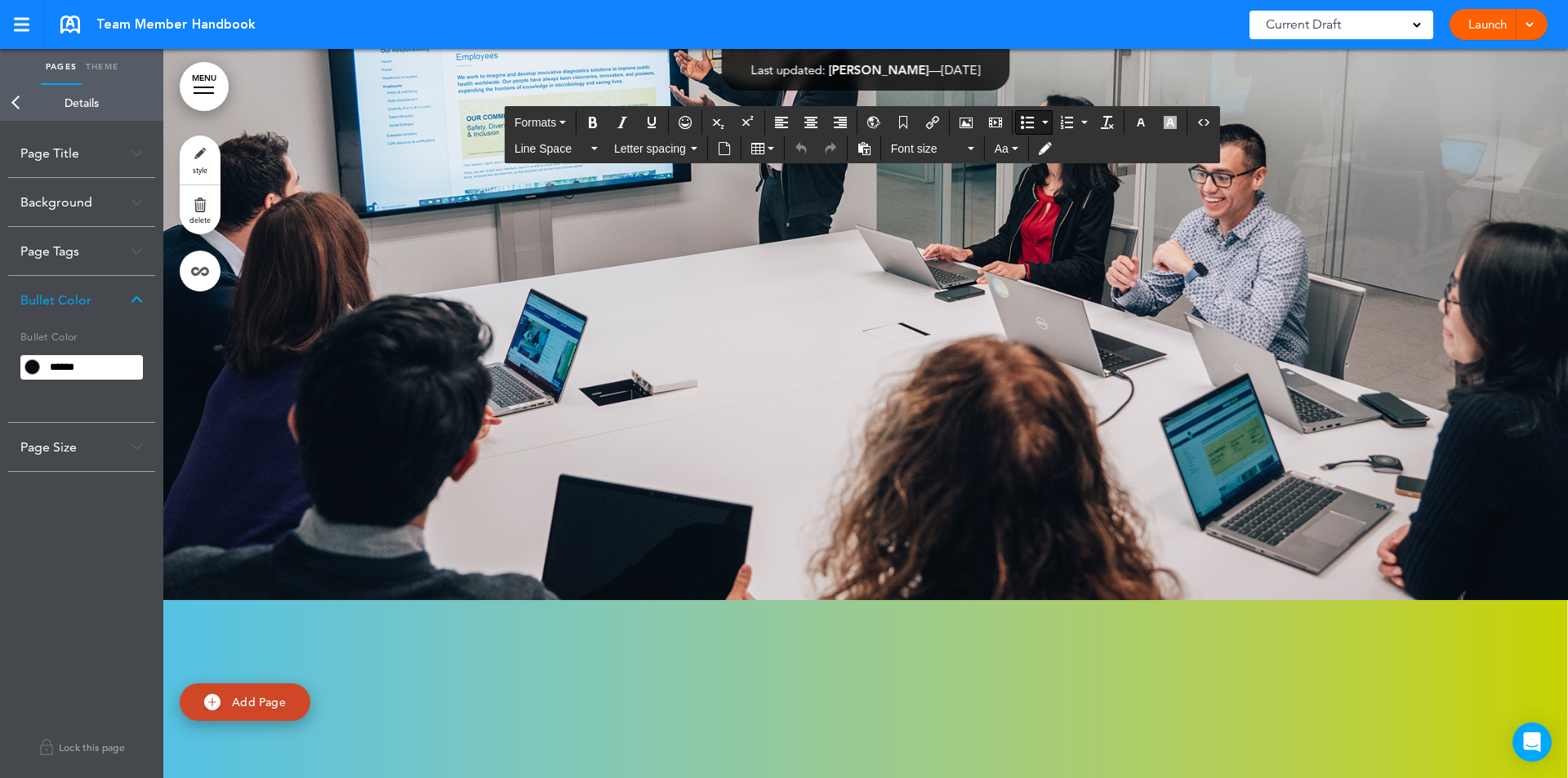
drag, startPoint x: 473, startPoint y: 173, endPoint x: 664, endPoint y: 694, distance: 554.9
click at [195, 165] on link "style" at bounding box center [200, 160] width 41 height 49
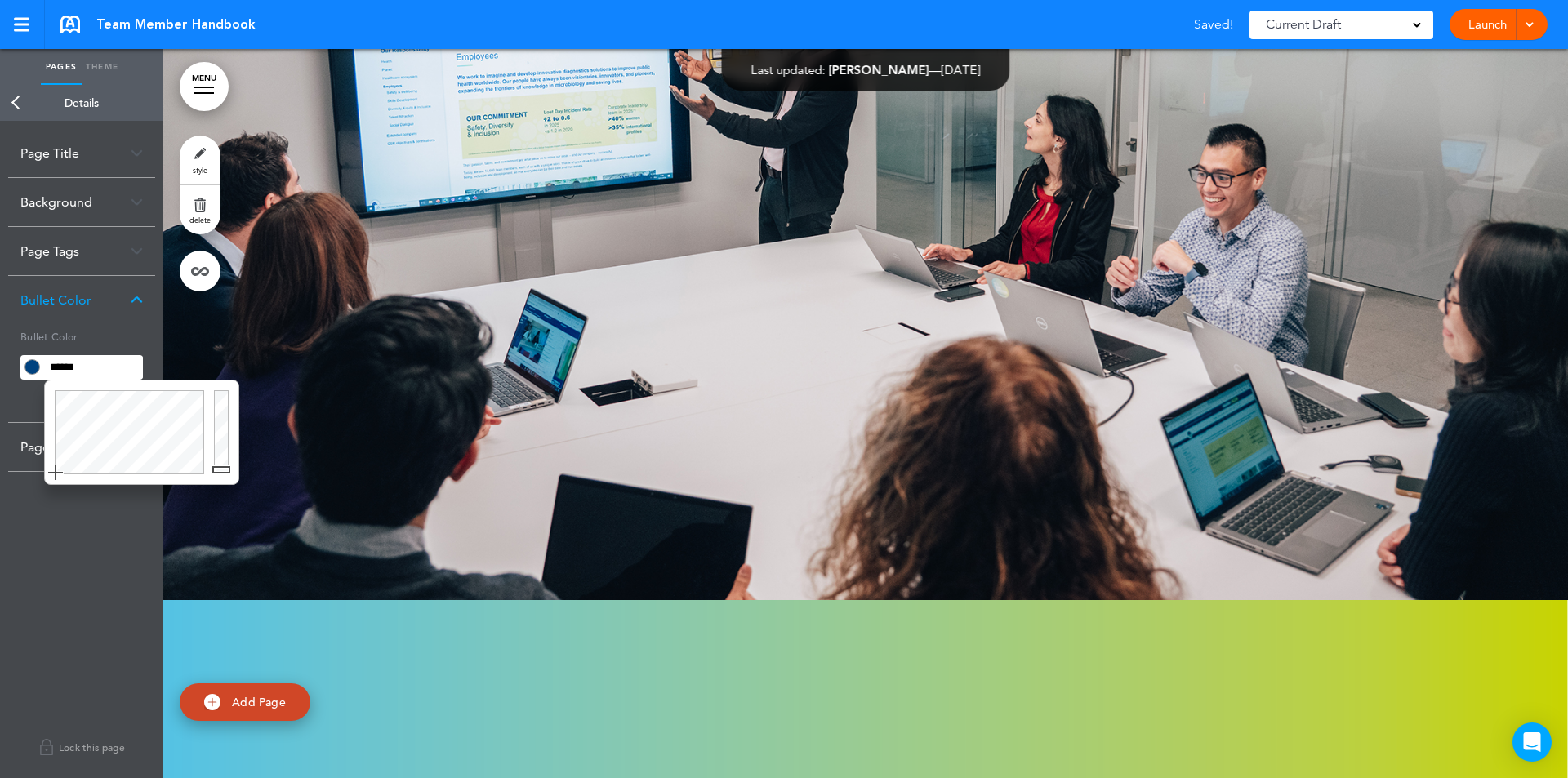
click at [136, 377] on input "******" at bounding box center [93, 367] width 99 height 23
type input "******"
click at [220, 466] on div at bounding box center [224, 431] width 29 height 104
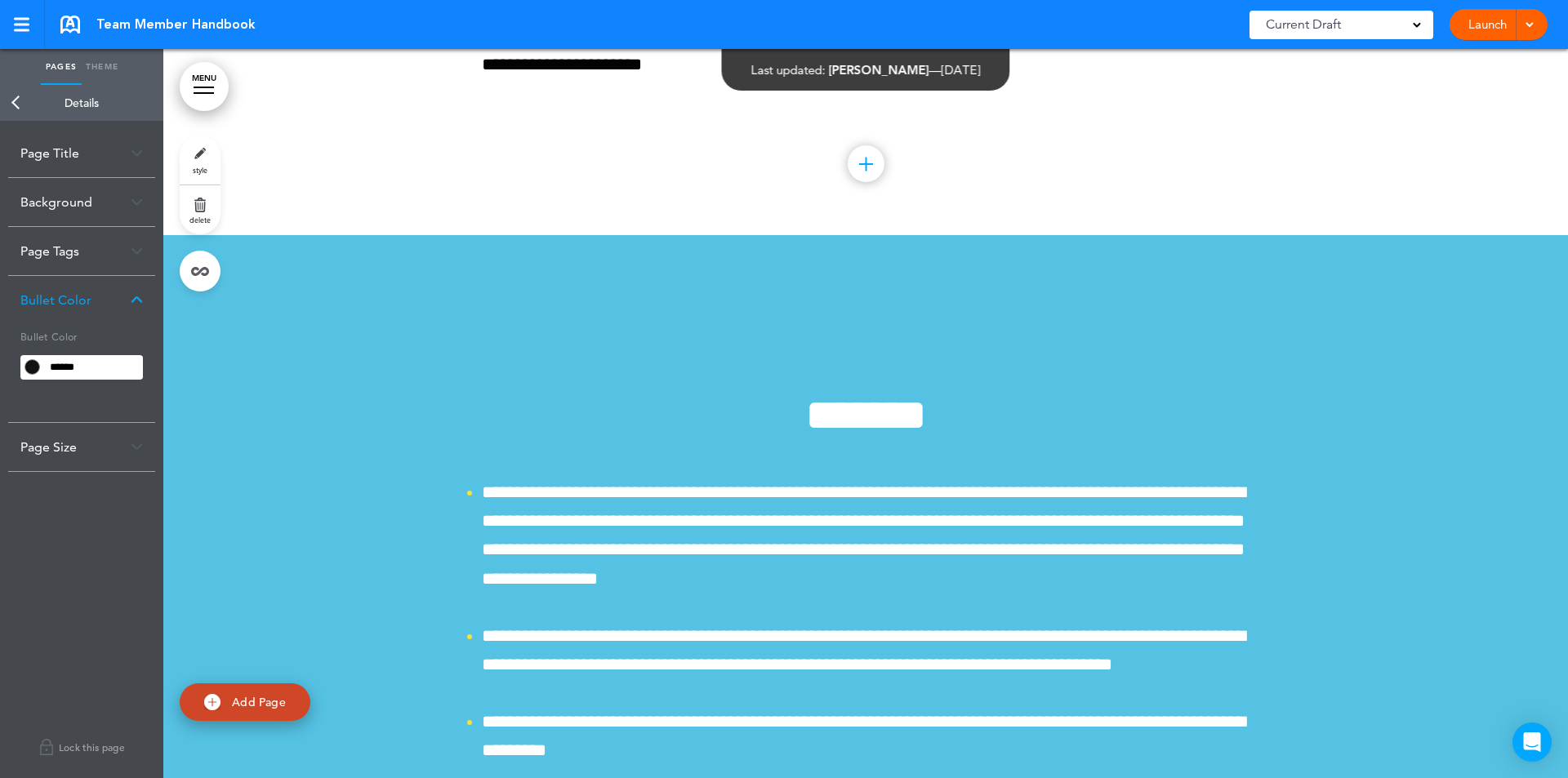
scroll to position [163463, 0]
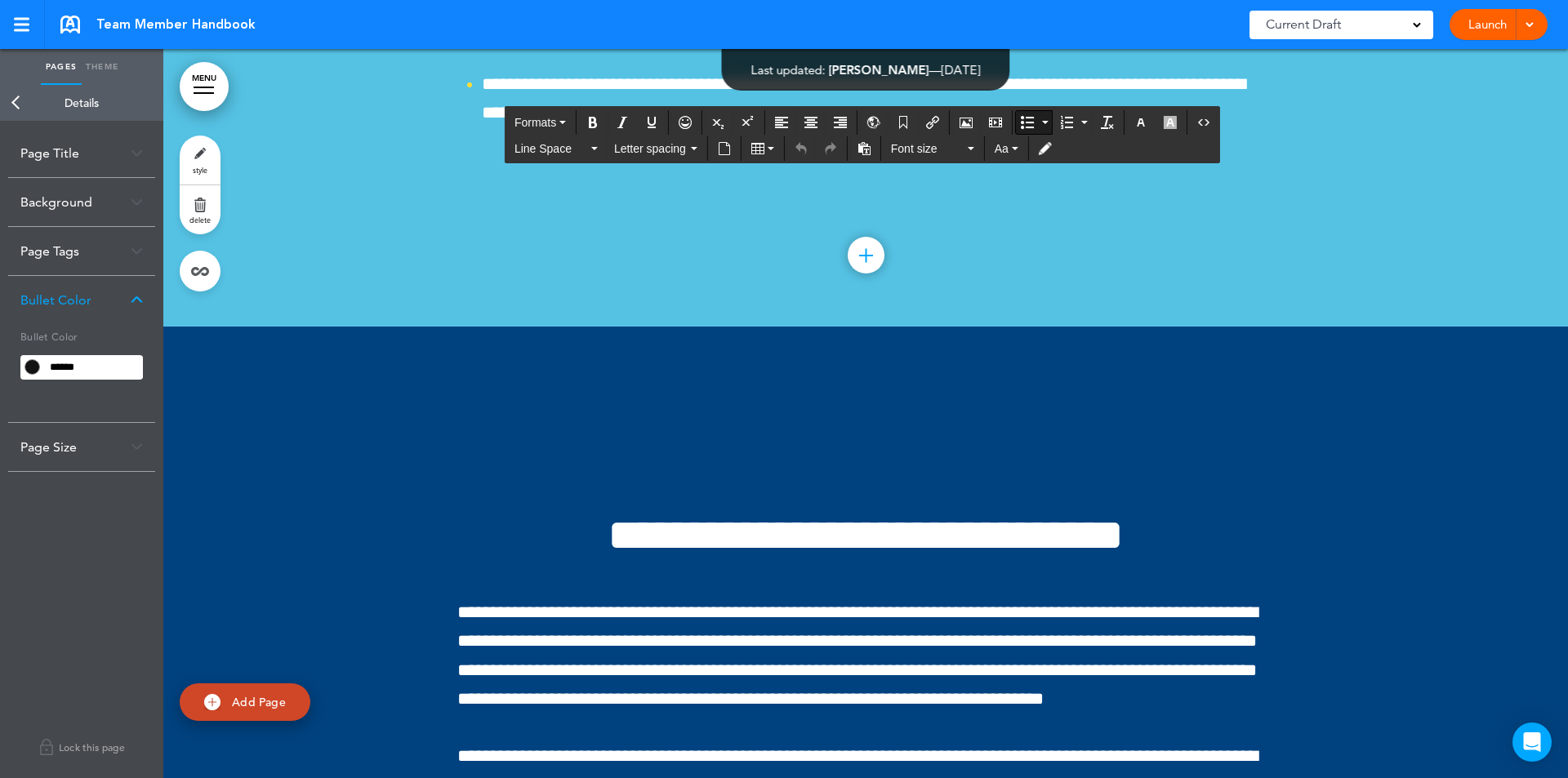
drag, startPoint x: 478, startPoint y: 430, endPoint x: 487, endPoint y: 472, distance: 43.0
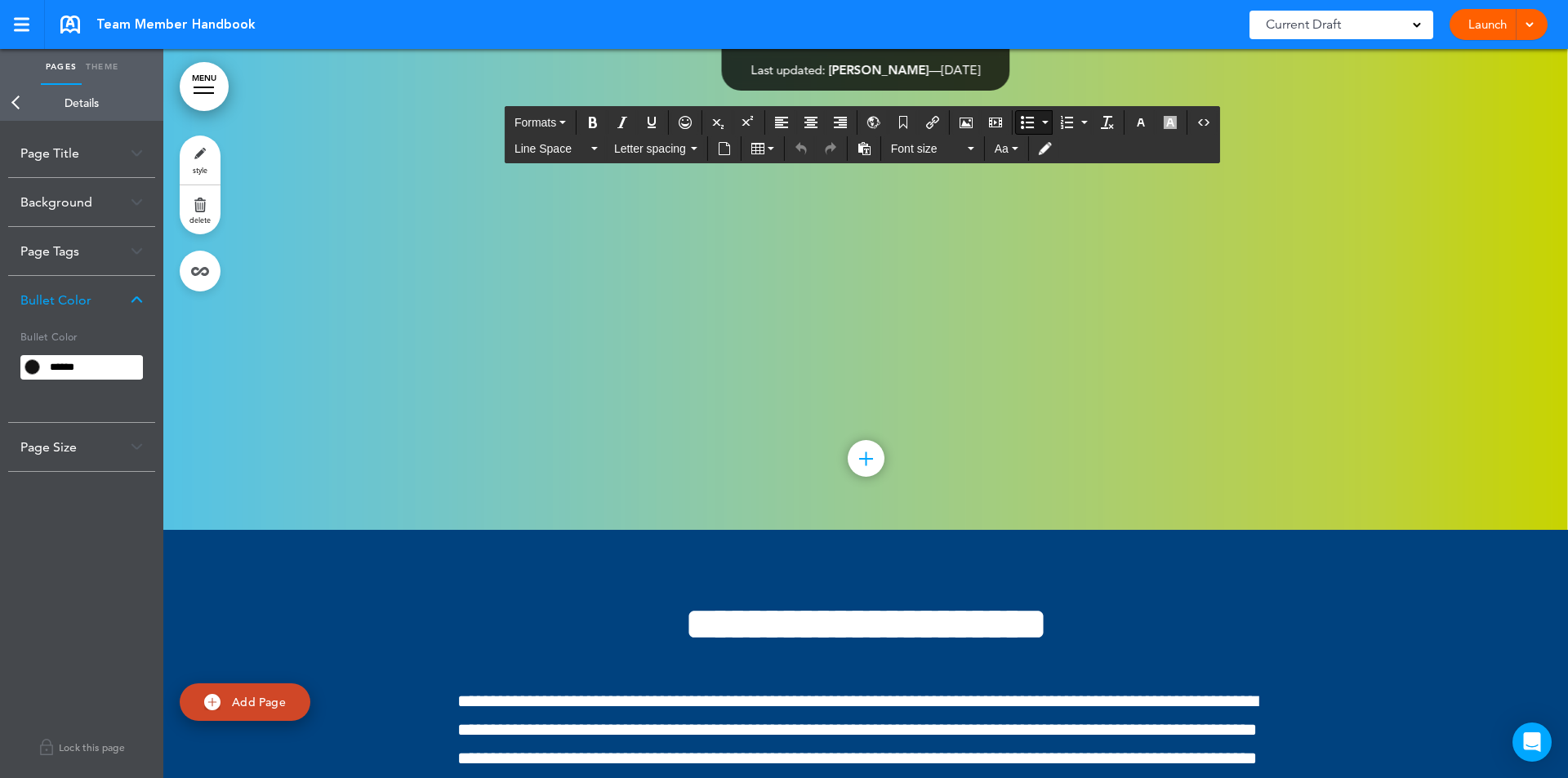
scroll to position [194712, 0]
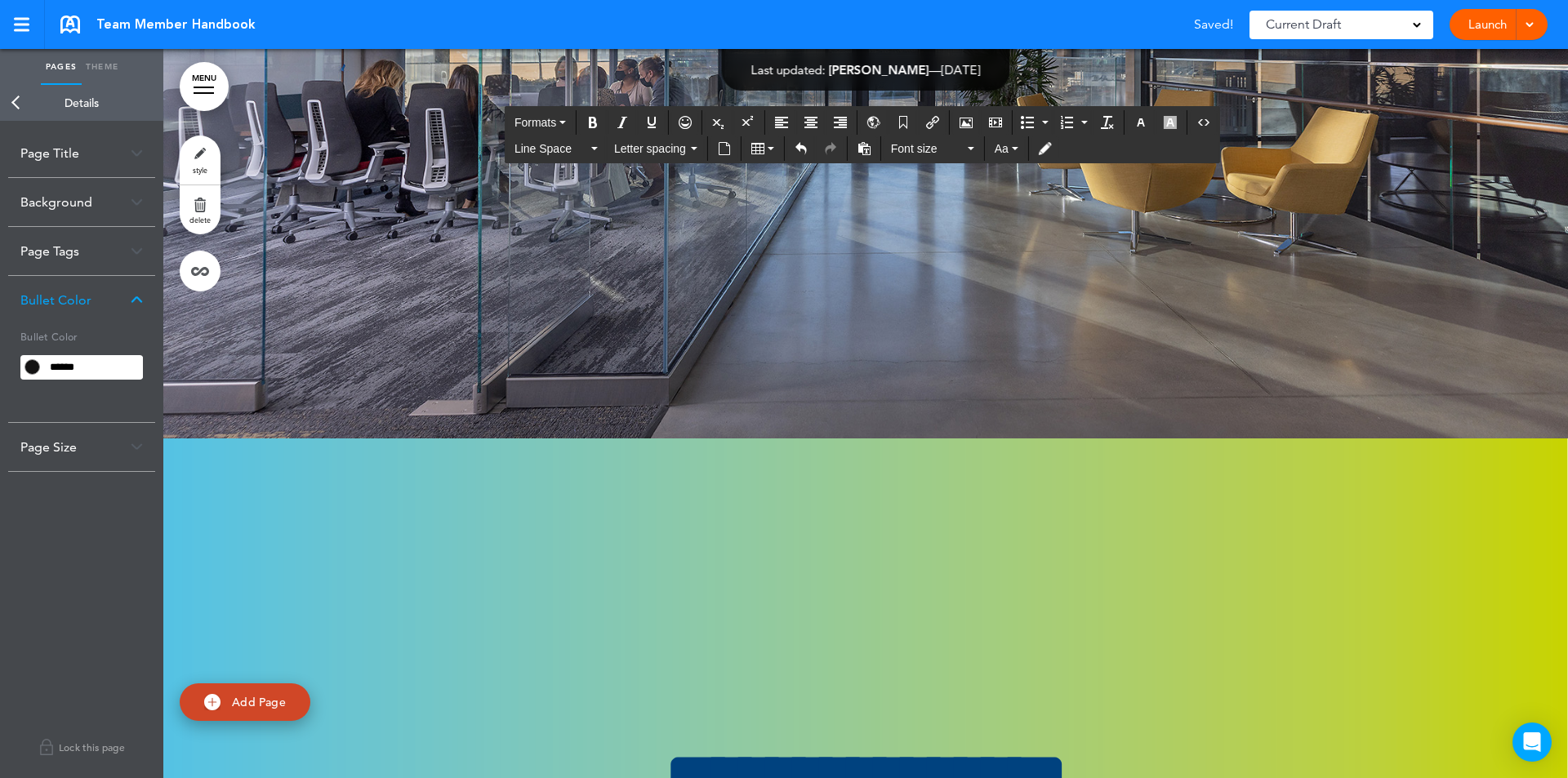
drag, startPoint x: 458, startPoint y: 449, endPoint x: 768, endPoint y: 541, distance: 323.4
drag, startPoint x: 454, startPoint y: 451, endPoint x: 982, endPoint y: 732, distance: 598.1
click at [1135, 121] on icon "button" at bounding box center [1141, 122] width 13 height 13
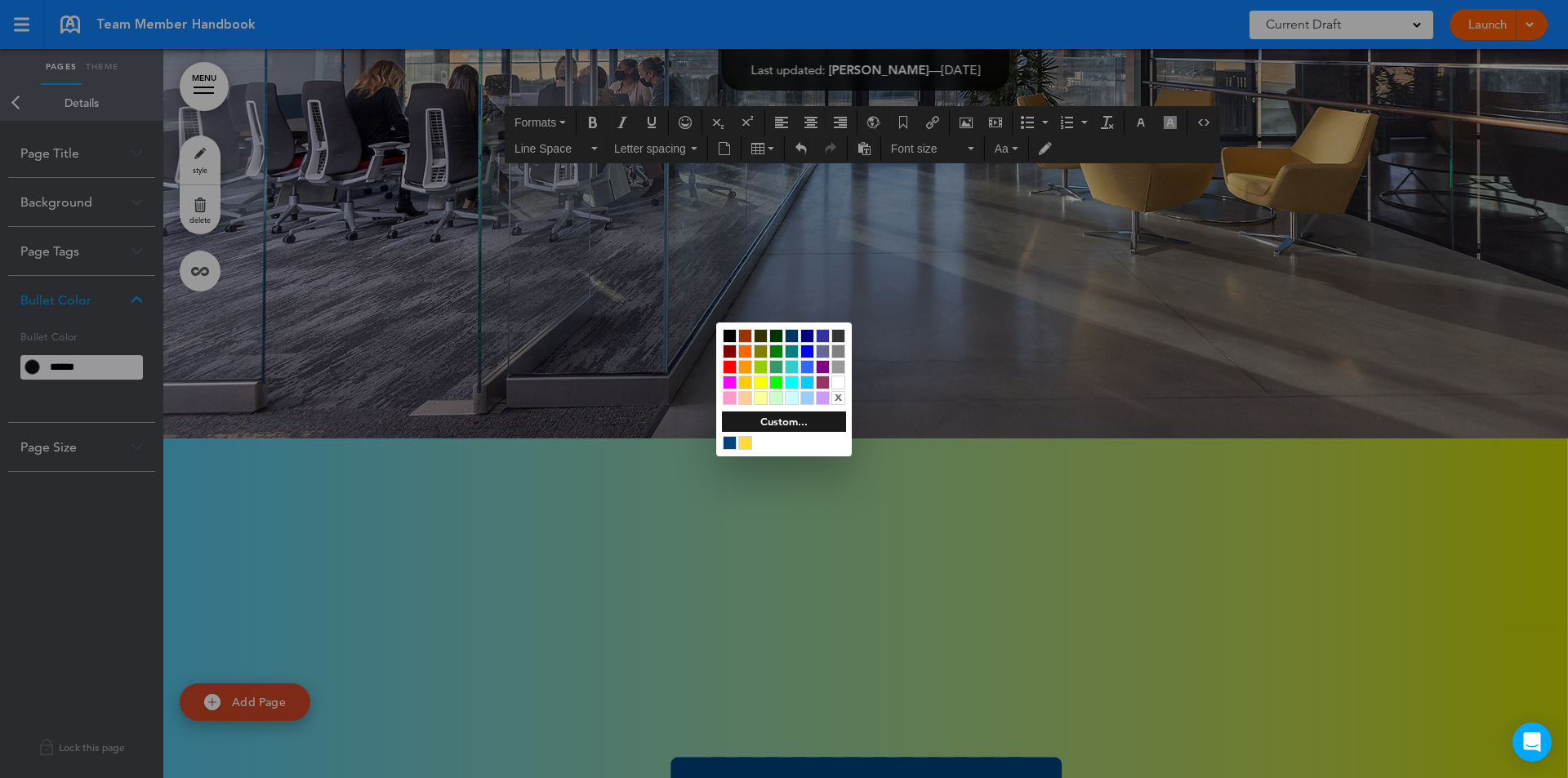
click at [838, 377] on div at bounding box center [838, 383] width 14 height 14
click at [594, 412] on div at bounding box center [784, 389] width 1568 height 778
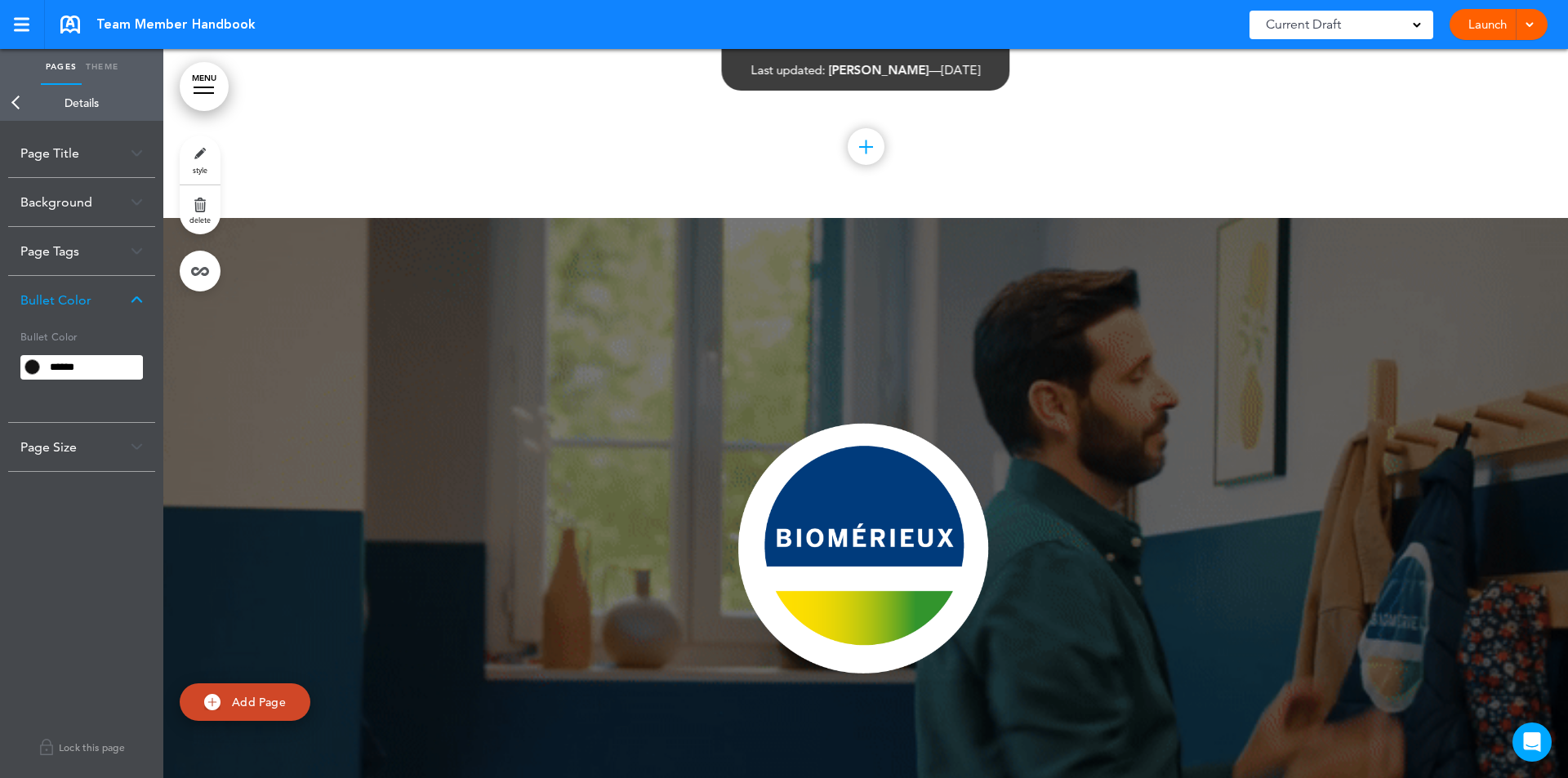
scroll to position [211814, 0]
